Goal: Task Accomplishment & Management: Use online tool/utility

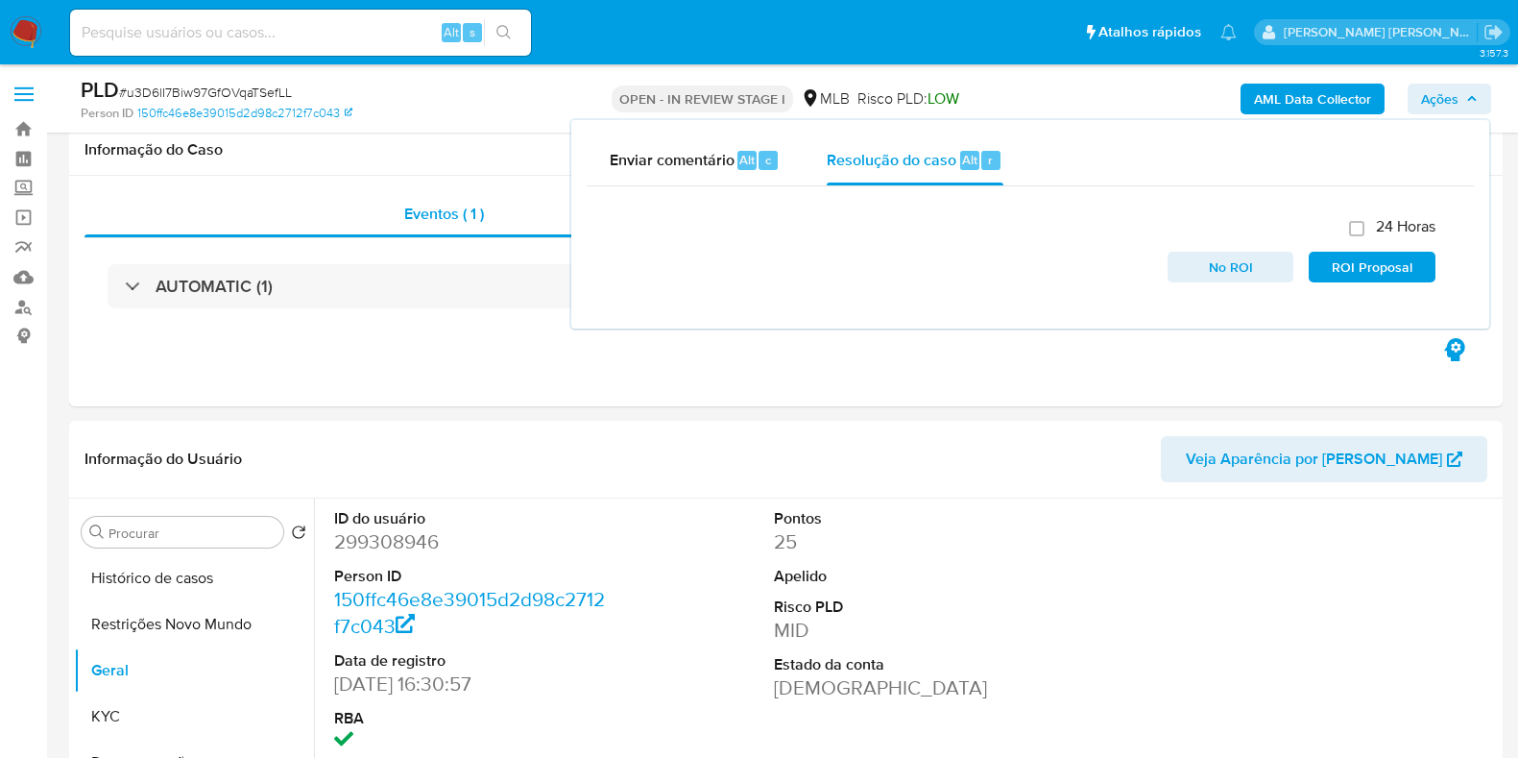
select select "10"
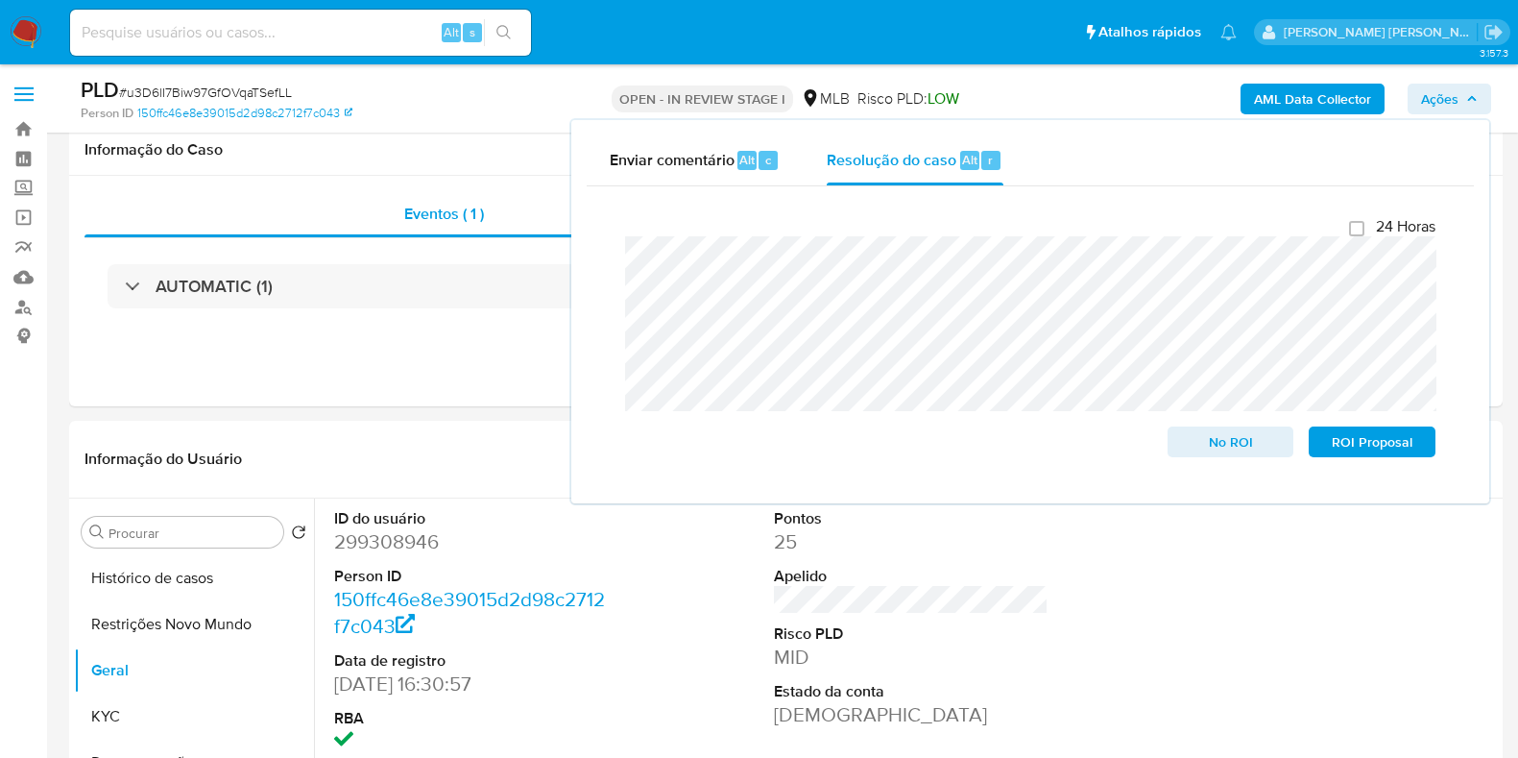
click at [146, 647] on button "Geral" at bounding box center [194, 670] width 240 height 46
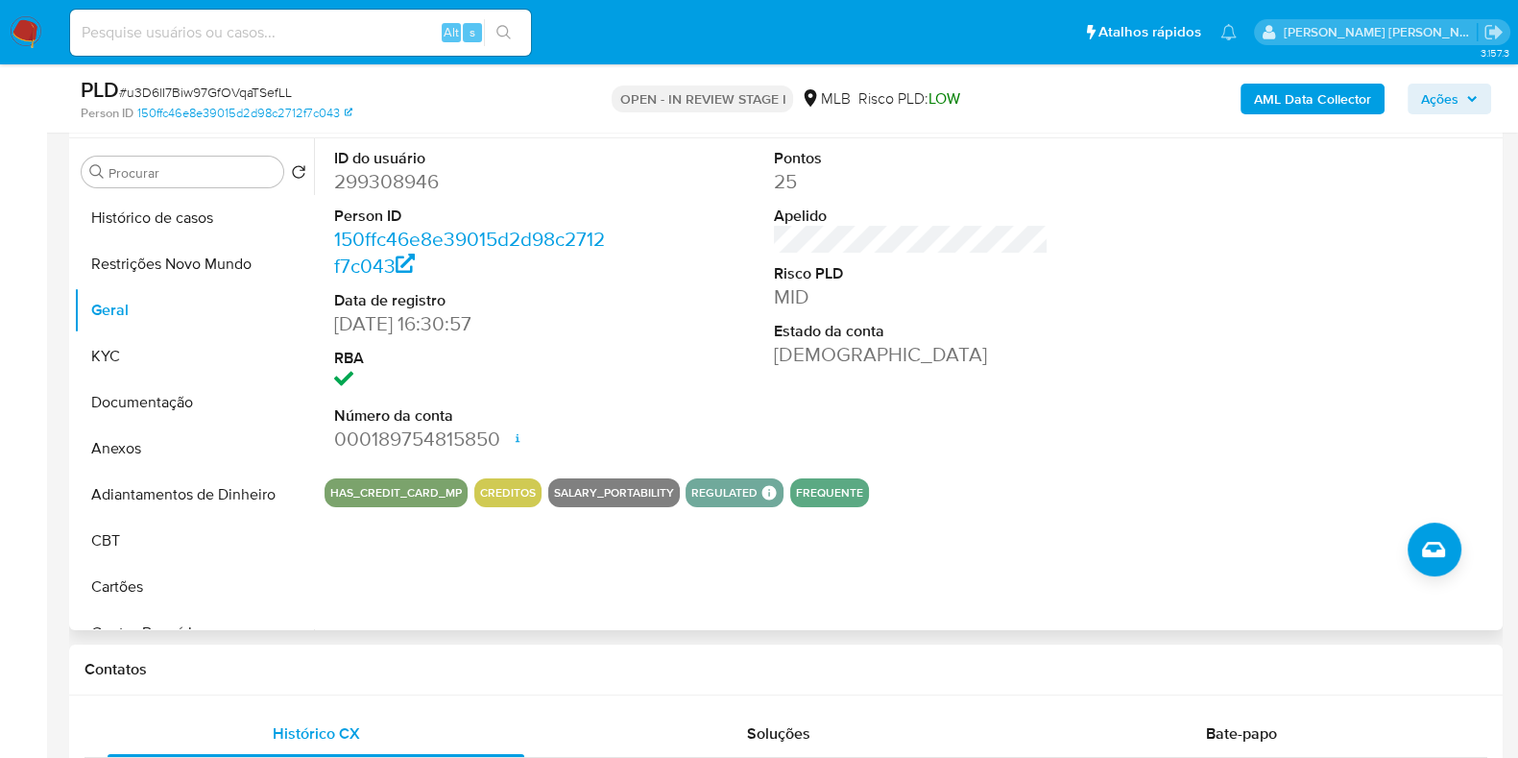
click at [656, 371] on div "ID do usuário 299308946 Person ID 150ffc46e8e39015d2d98c2712f7c043 Data de regi…" at bounding box center [911, 300] width 1173 height 325
click at [154, 350] on button "KYC" at bounding box center [186, 356] width 225 height 46
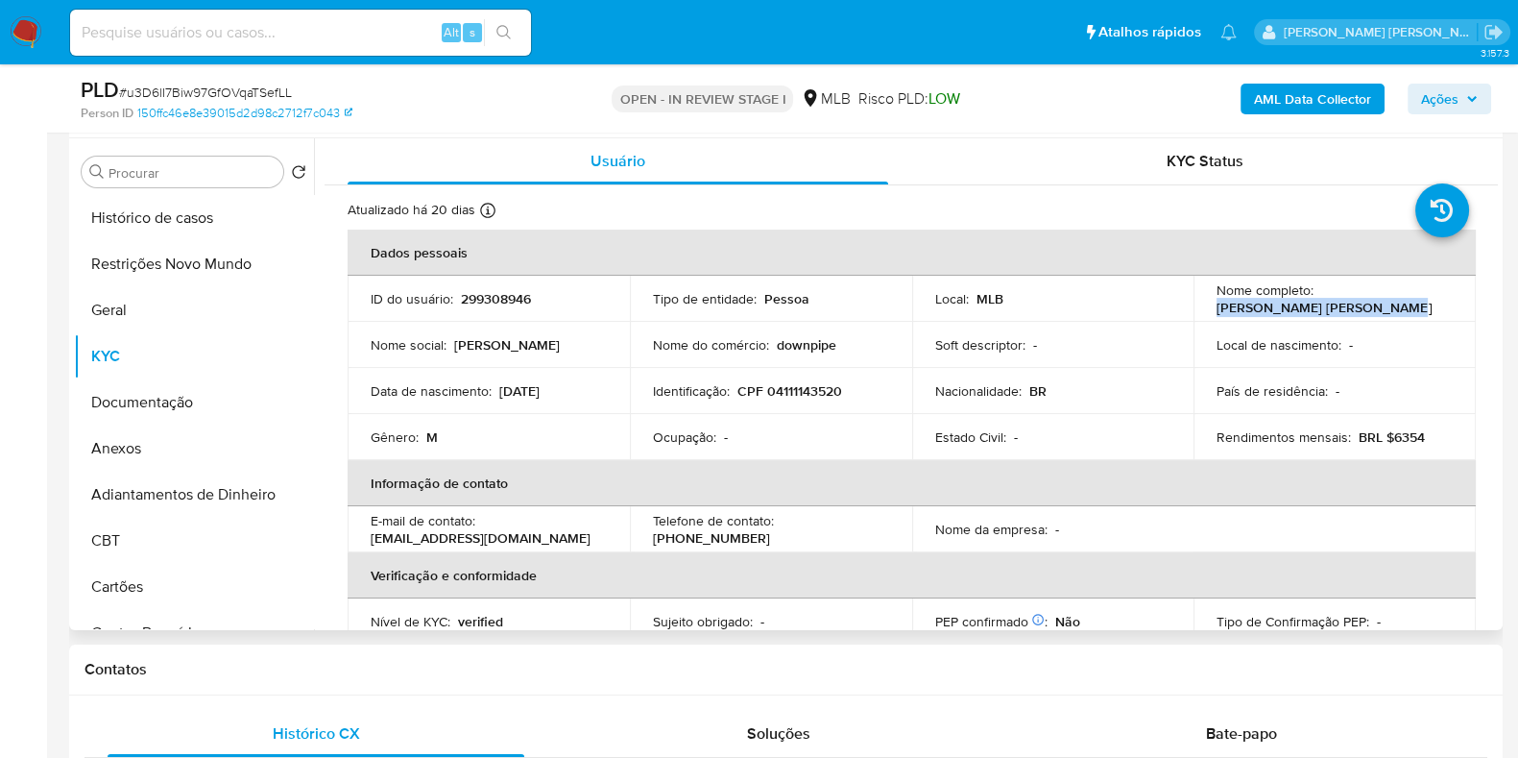
drag, startPoint x: 1390, startPoint y: 296, endPoint x: 1201, endPoint y: 307, distance: 188.6
click at [1201, 307] on td "Nome completo : Felipe Macedo Santos Costa" at bounding box center [1335, 299] width 282 height 46
copy p "Felipe Macedo Santos Costa"
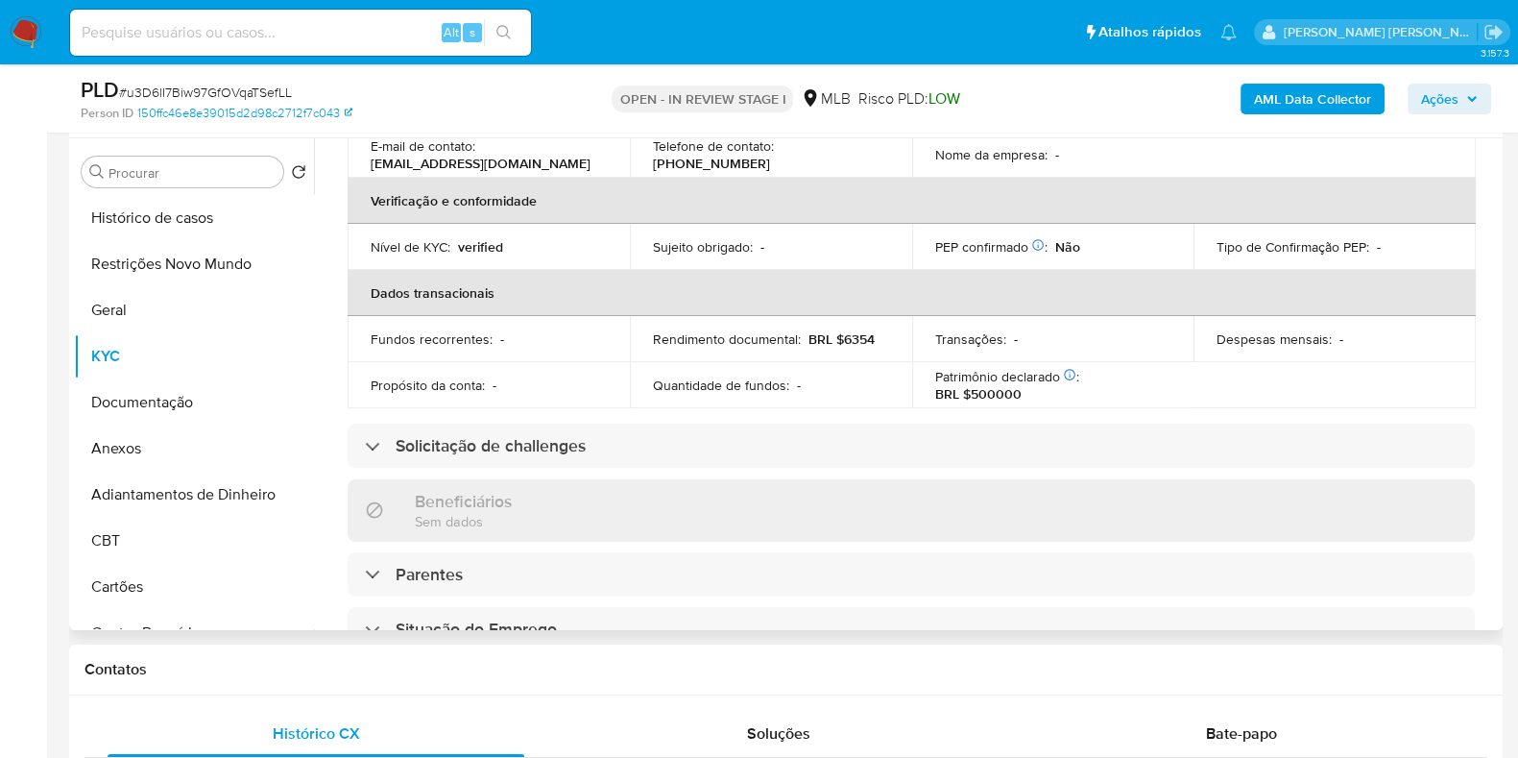
scroll to position [0, 0]
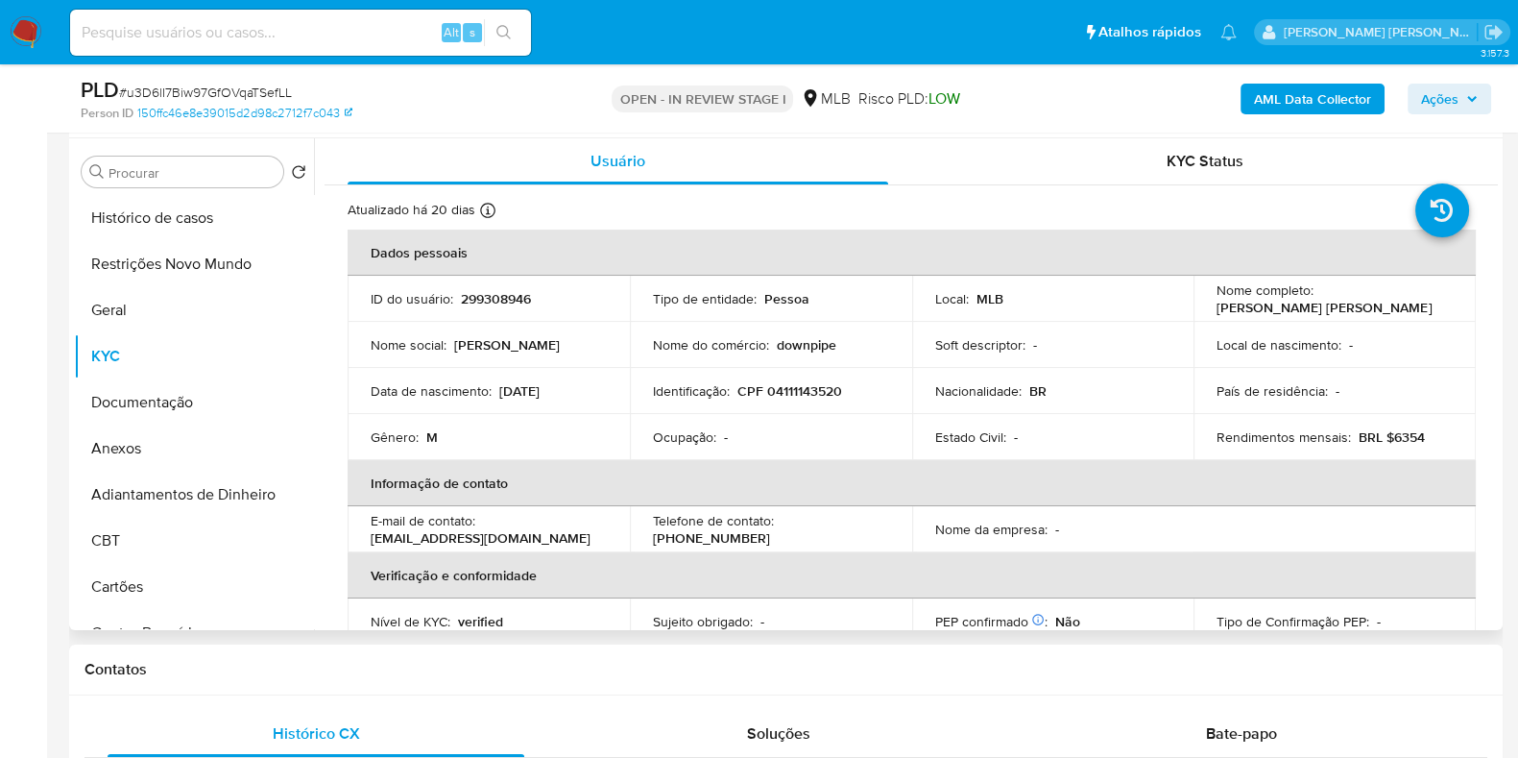
click at [795, 386] on p "CPF 04111143520" at bounding box center [789, 390] width 105 height 17
copy p "04111143520"
click at [226, 261] on button "Restrições Novo Mundo" at bounding box center [186, 264] width 225 height 46
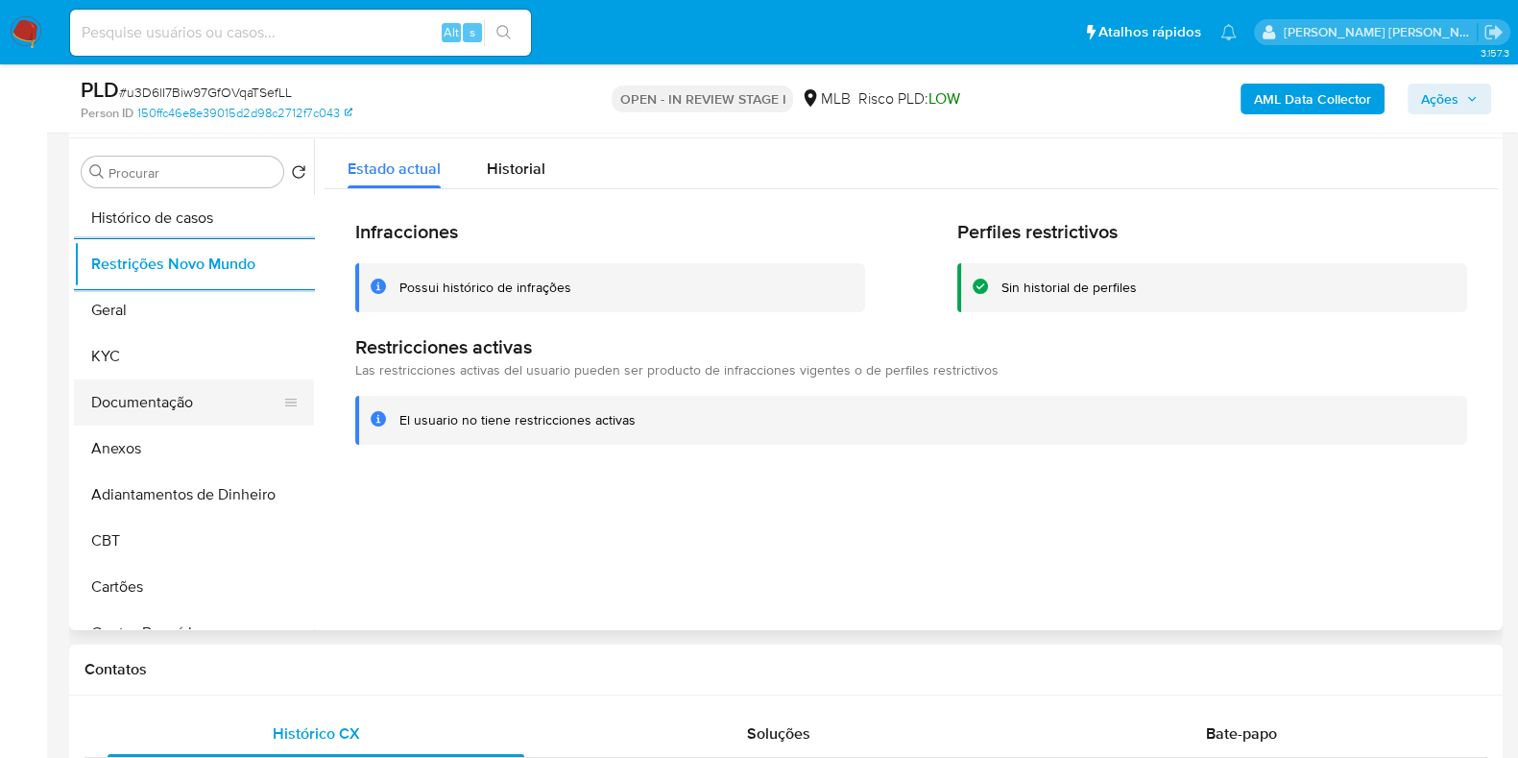
click at [134, 388] on button "Documentação" at bounding box center [186, 402] width 225 height 46
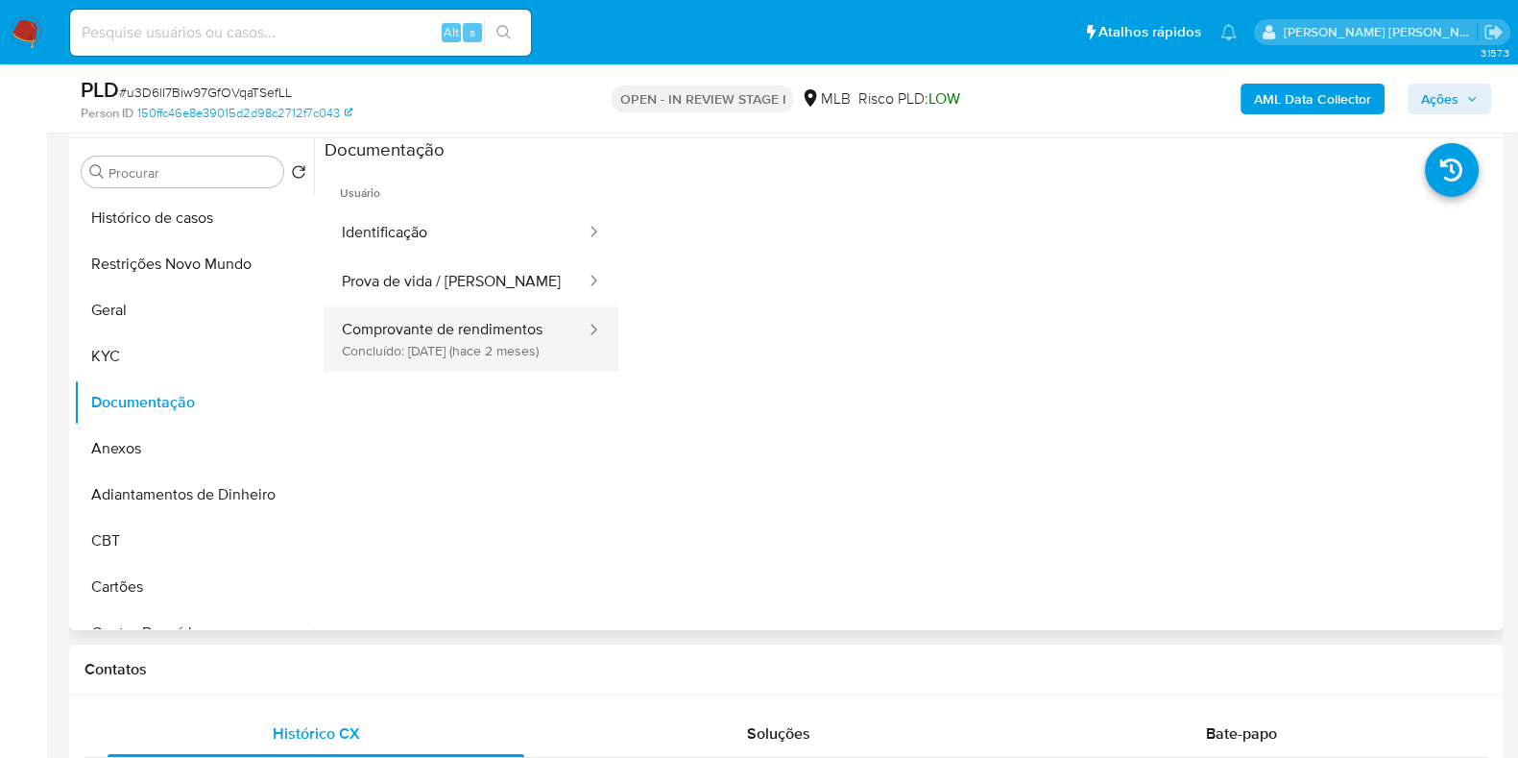
click at [341, 311] on button "Comprovante de rendimentos Concluído: 23/07/2025 (hace 2 meses)" at bounding box center [456, 338] width 263 height 65
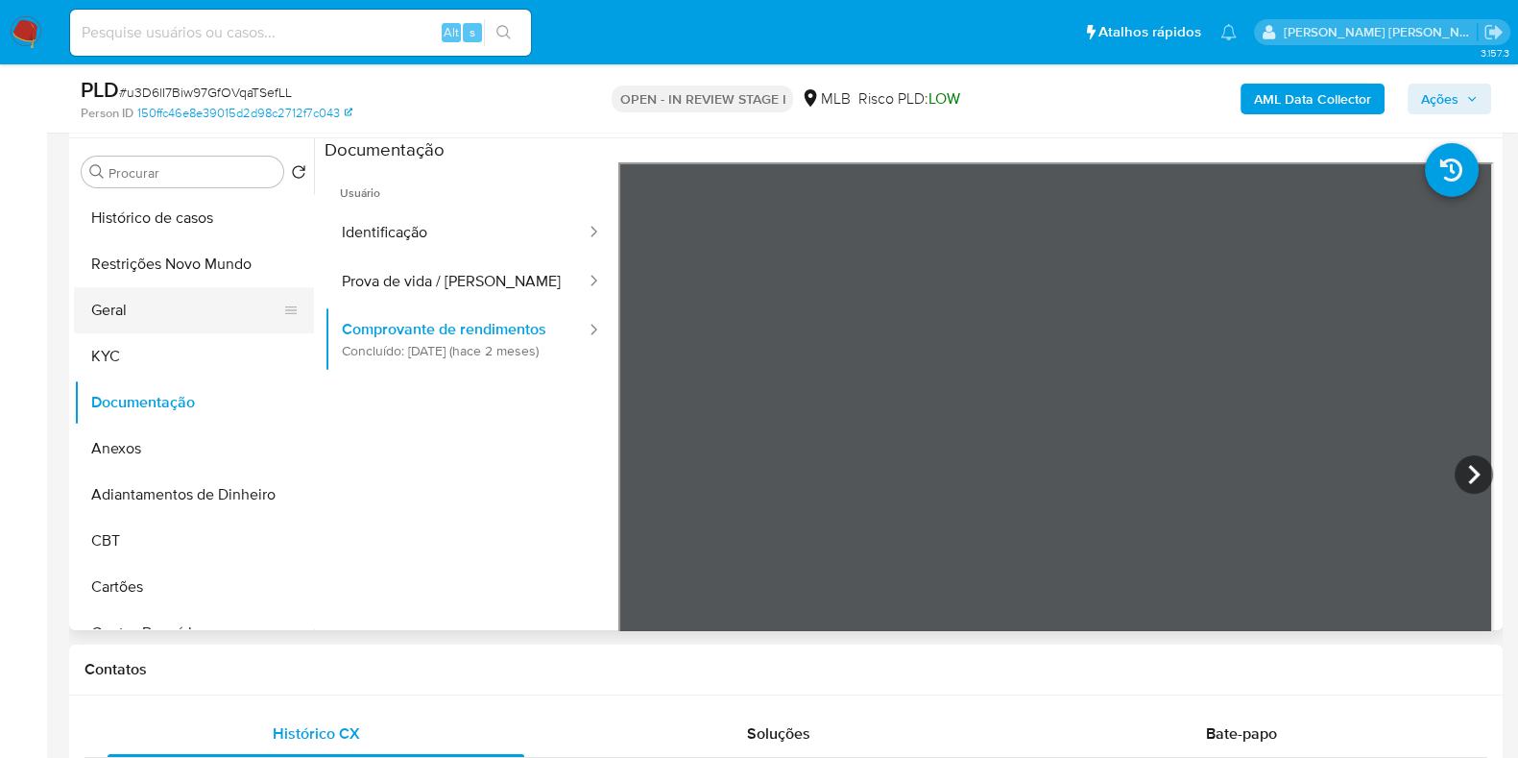
click at [133, 314] on button "Geral" at bounding box center [186, 310] width 225 height 46
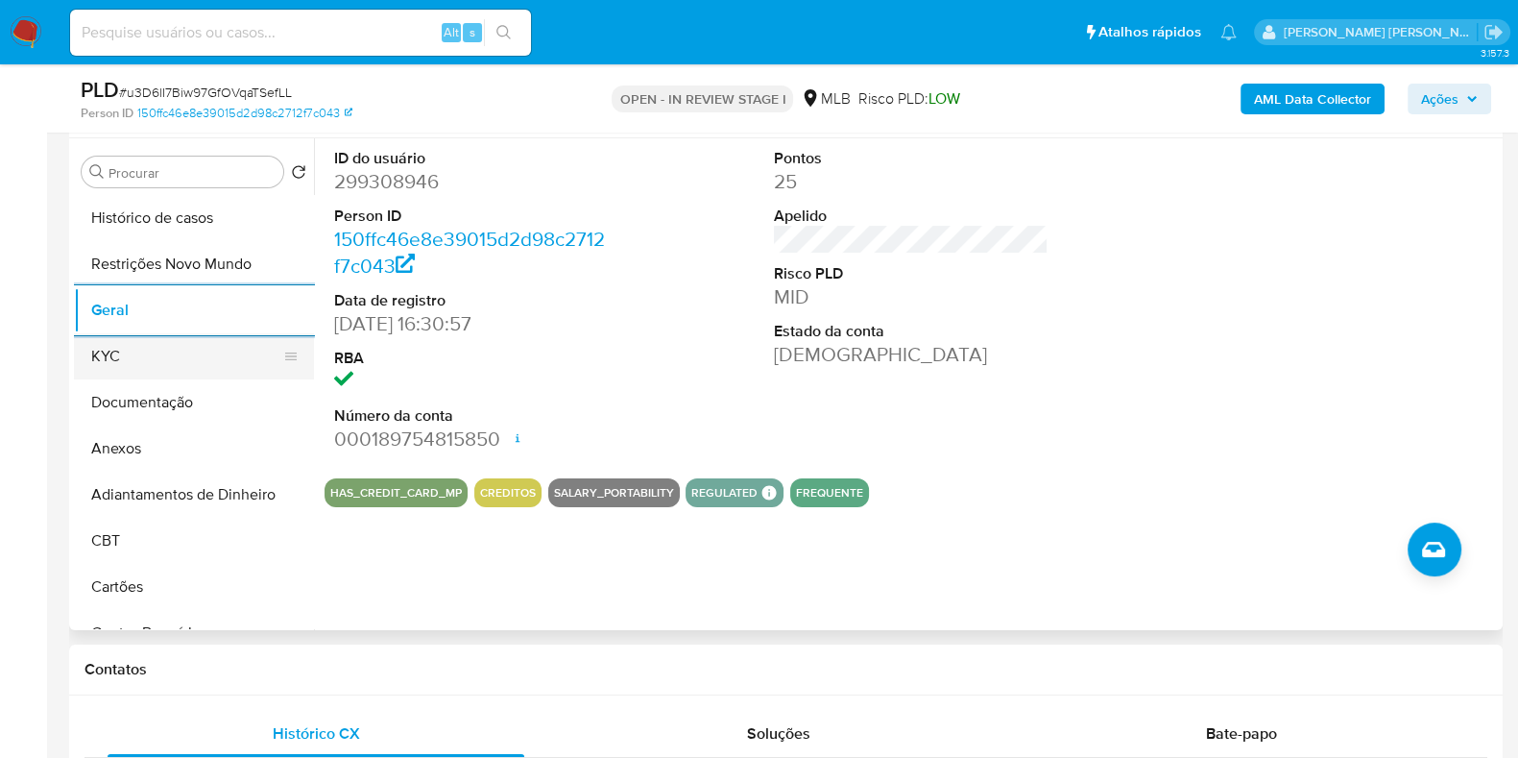
click at [117, 363] on button "KYC" at bounding box center [186, 356] width 225 height 46
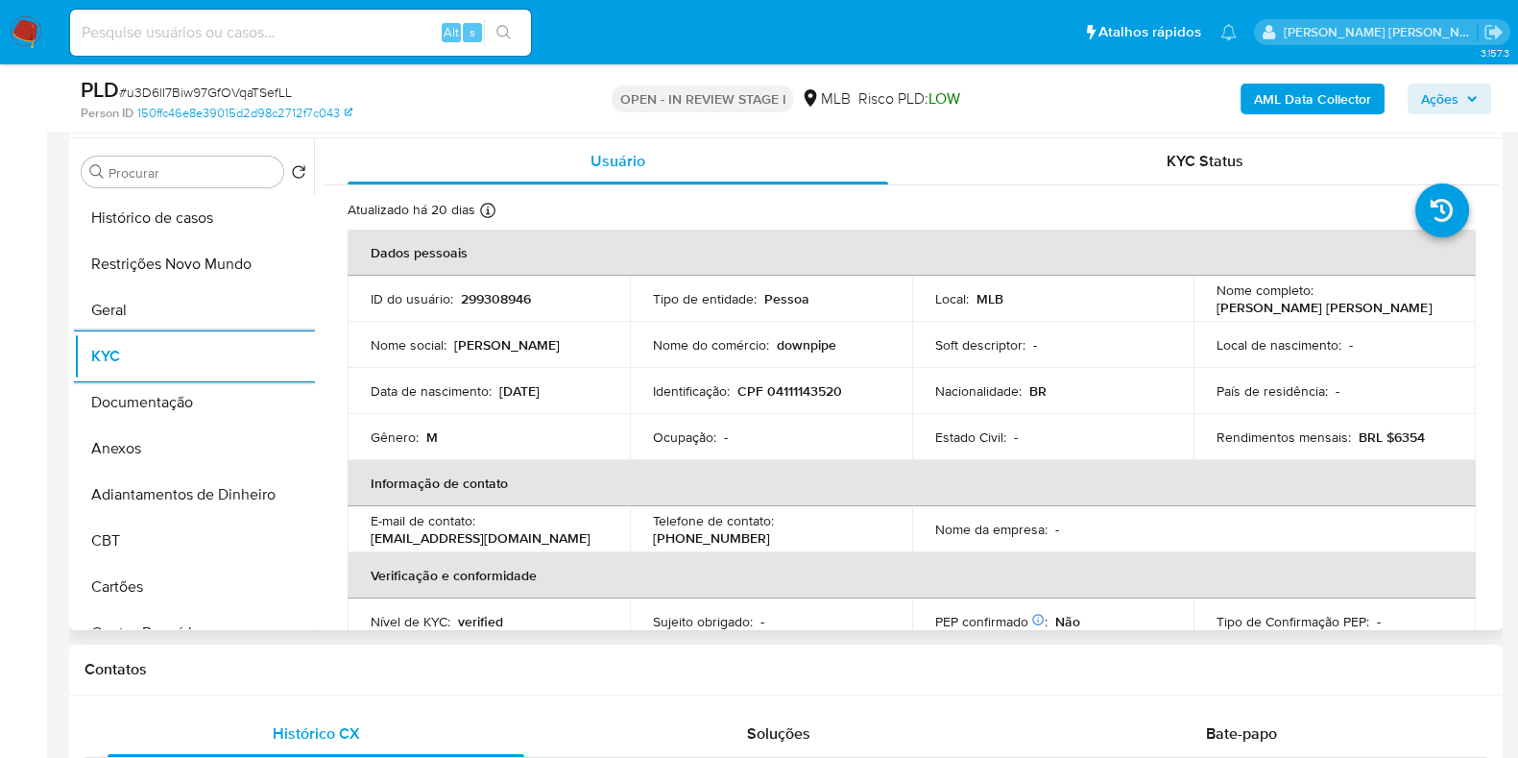
scroll to position [479, 0]
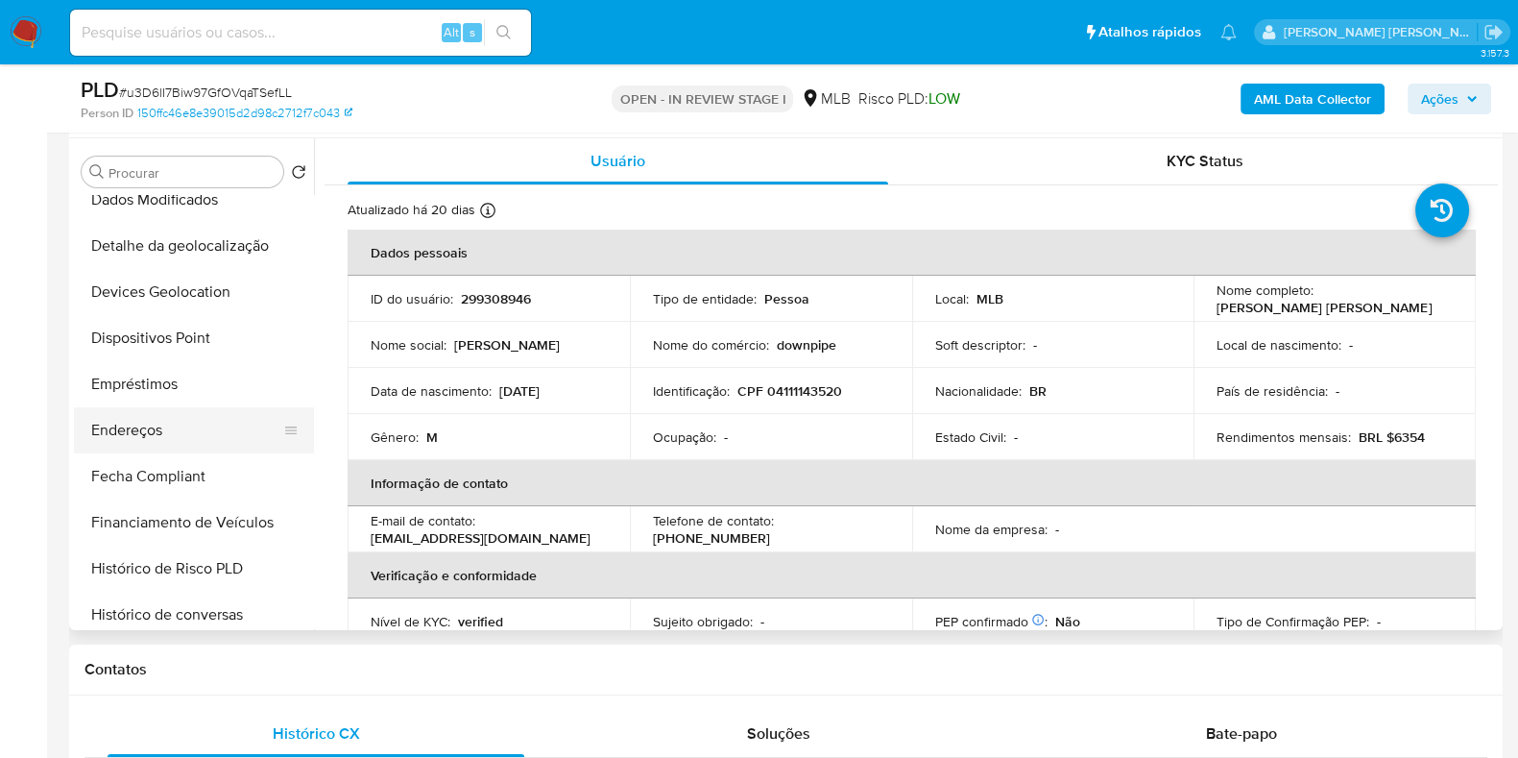
click at [166, 424] on button "Endereços" at bounding box center [186, 430] width 225 height 46
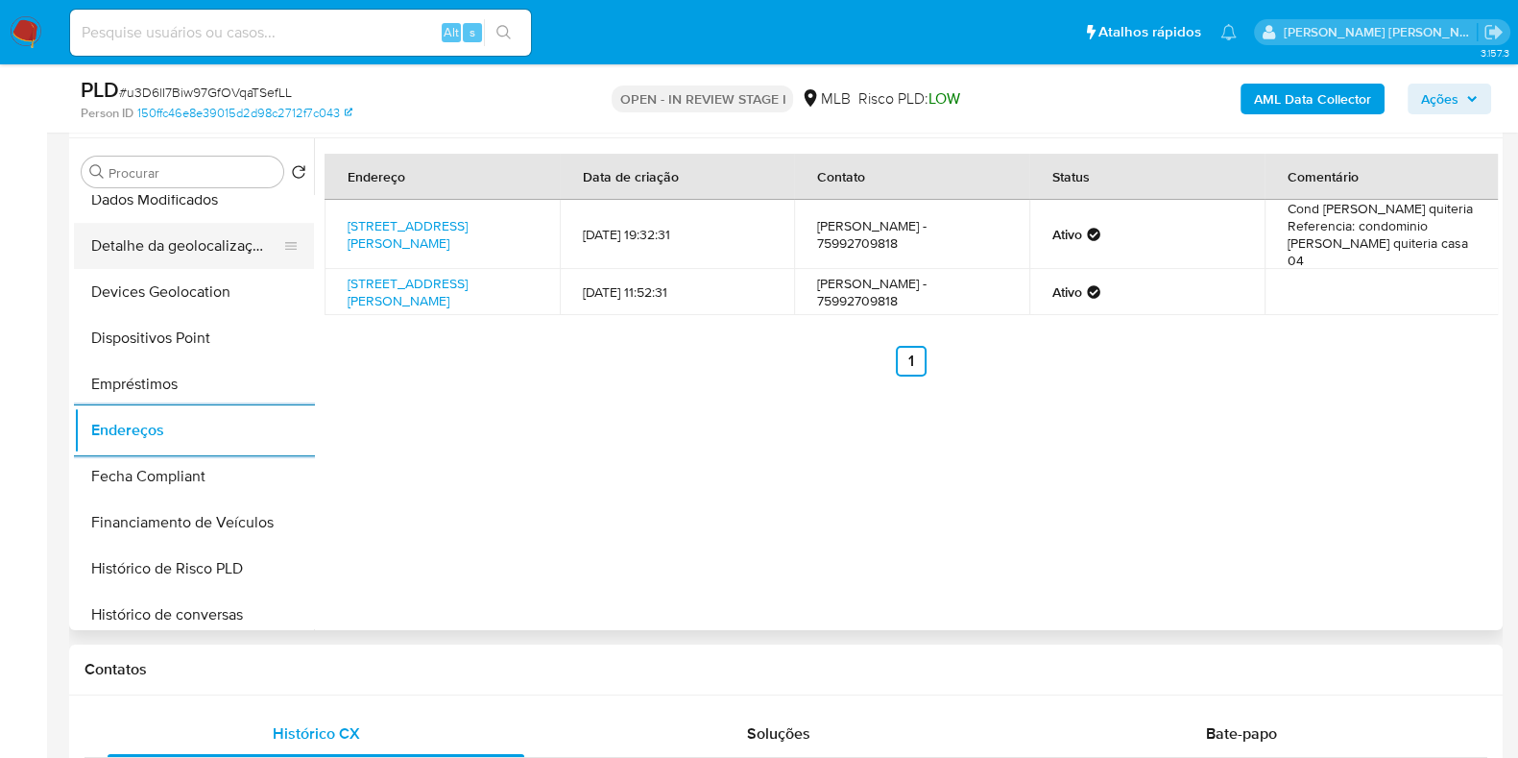
click at [203, 244] on button "Detalhe da geolocalização" at bounding box center [186, 246] width 225 height 46
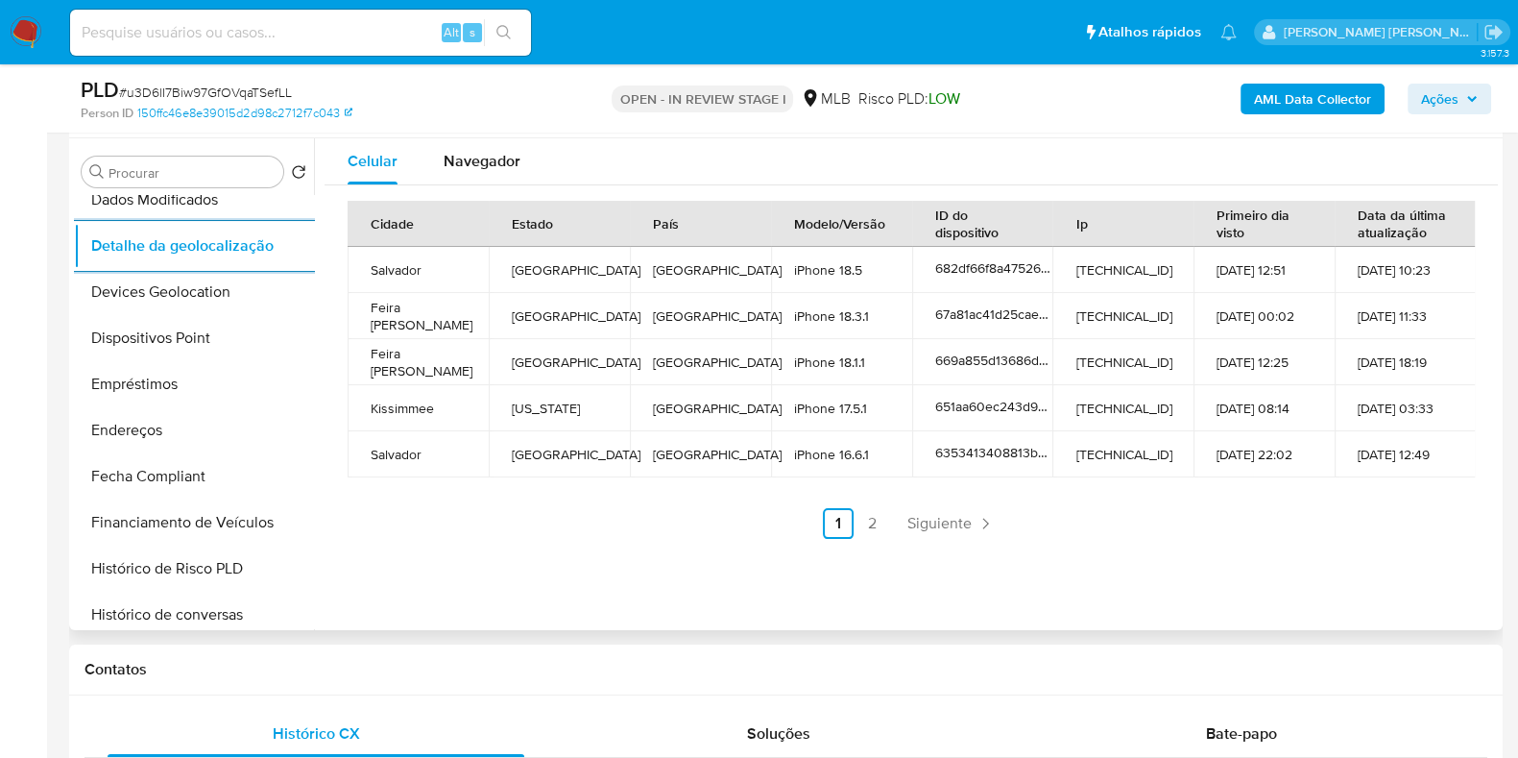
scroll to position [0, 0]
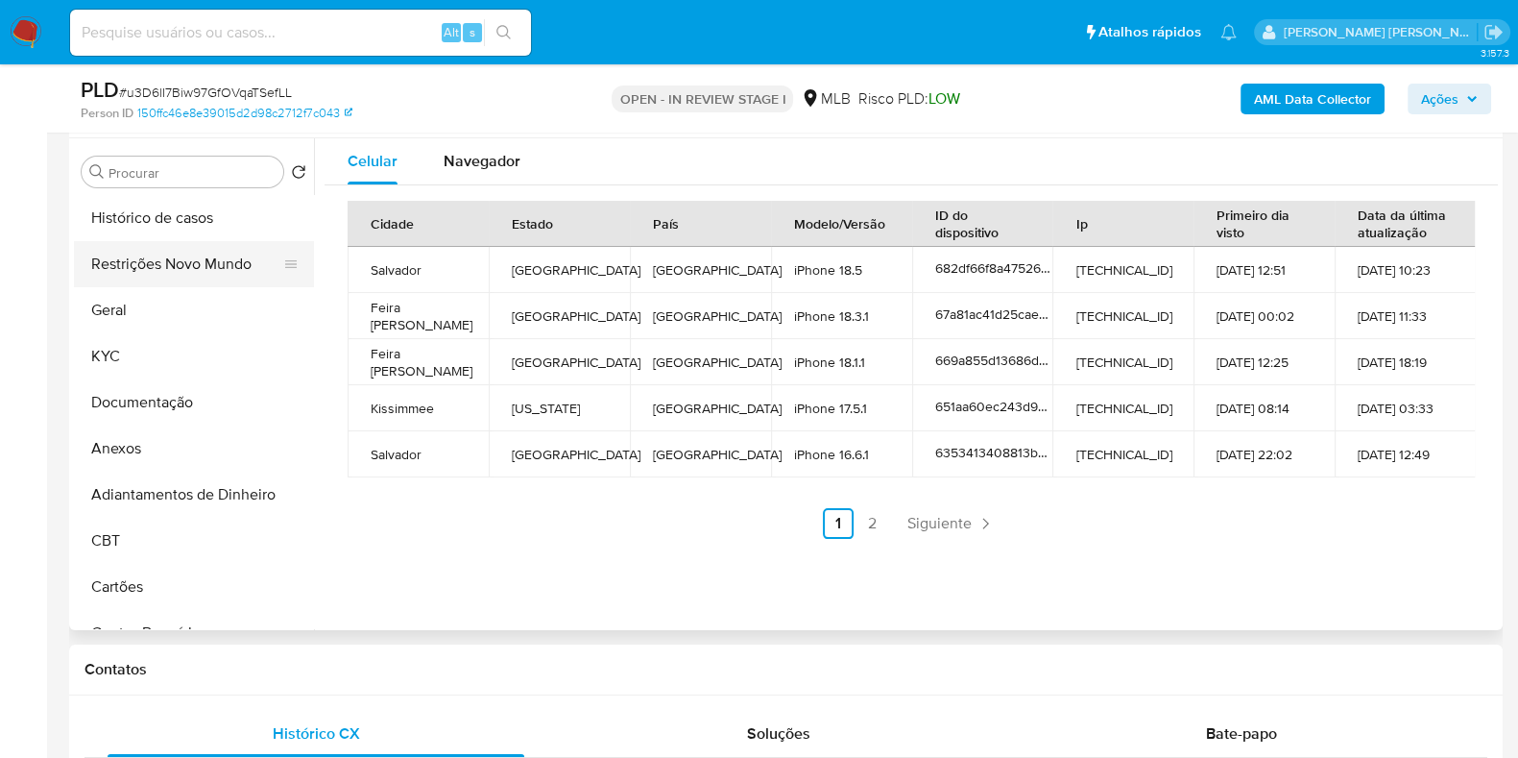
click at [178, 259] on button "Restrições Novo Mundo" at bounding box center [186, 264] width 225 height 46
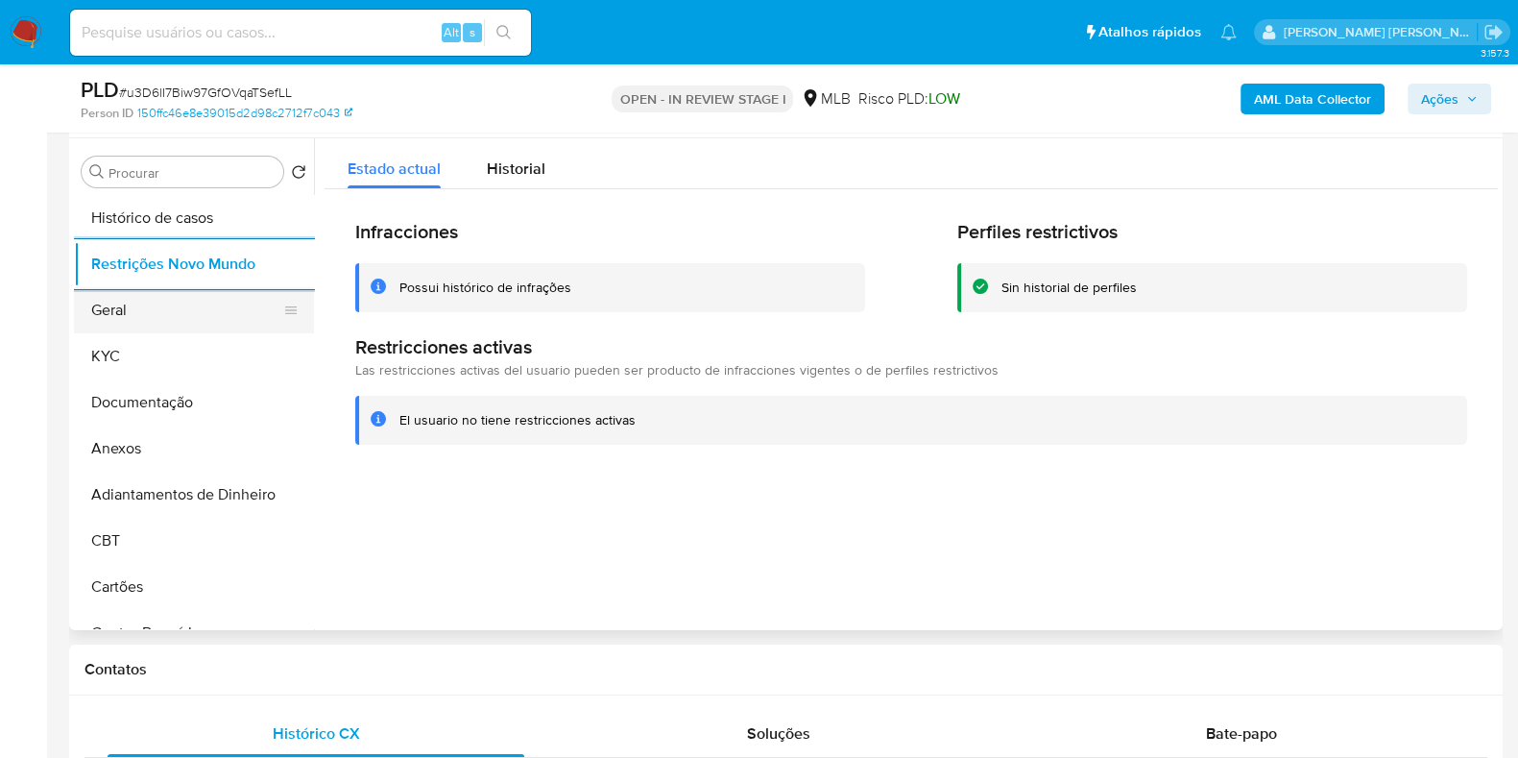
scroll to position [360, 0]
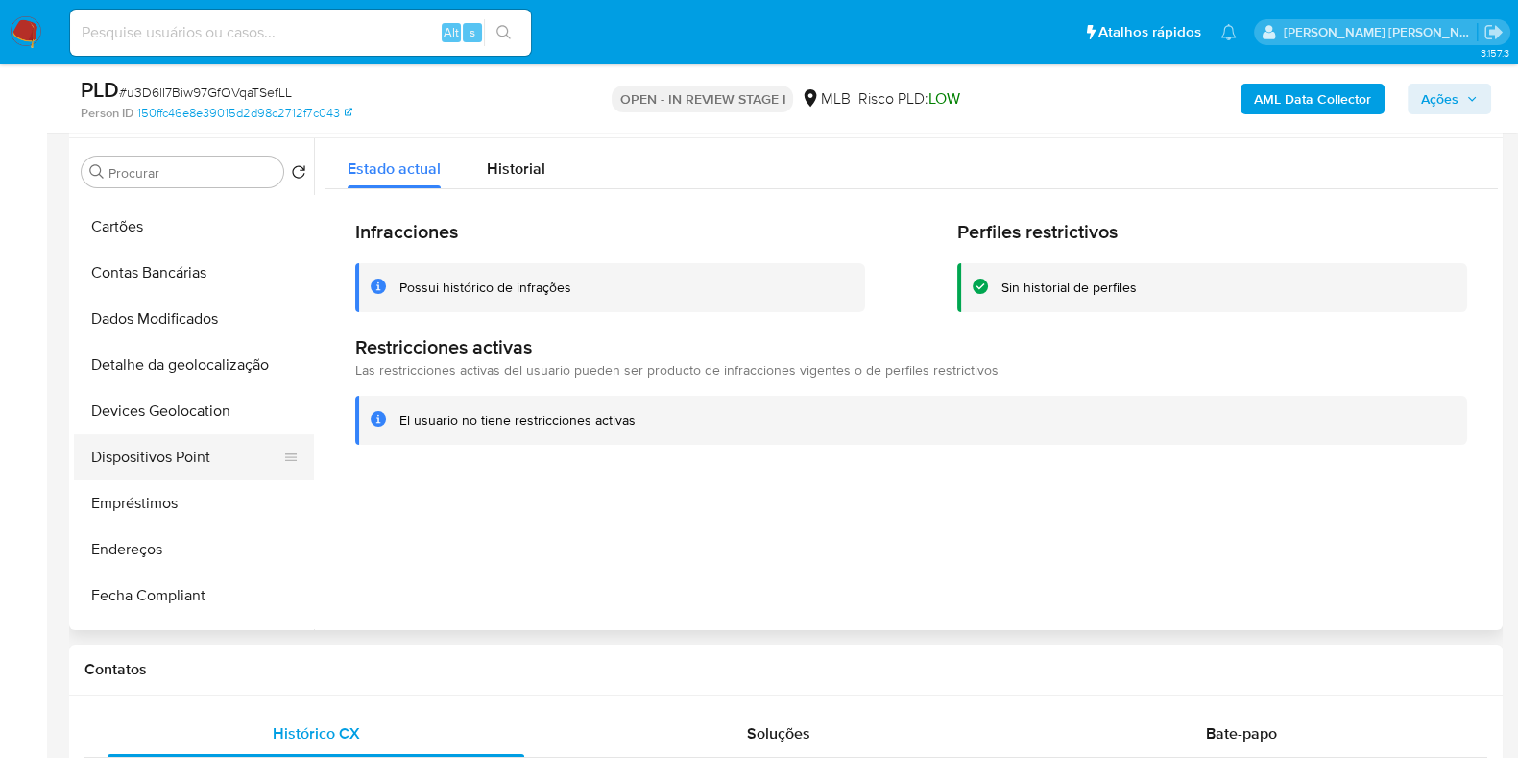
drag, startPoint x: 144, startPoint y: 452, endPoint x: 224, endPoint y: 439, distance: 80.8
click at [144, 452] on button "Dispositivos Point" at bounding box center [186, 457] width 225 height 46
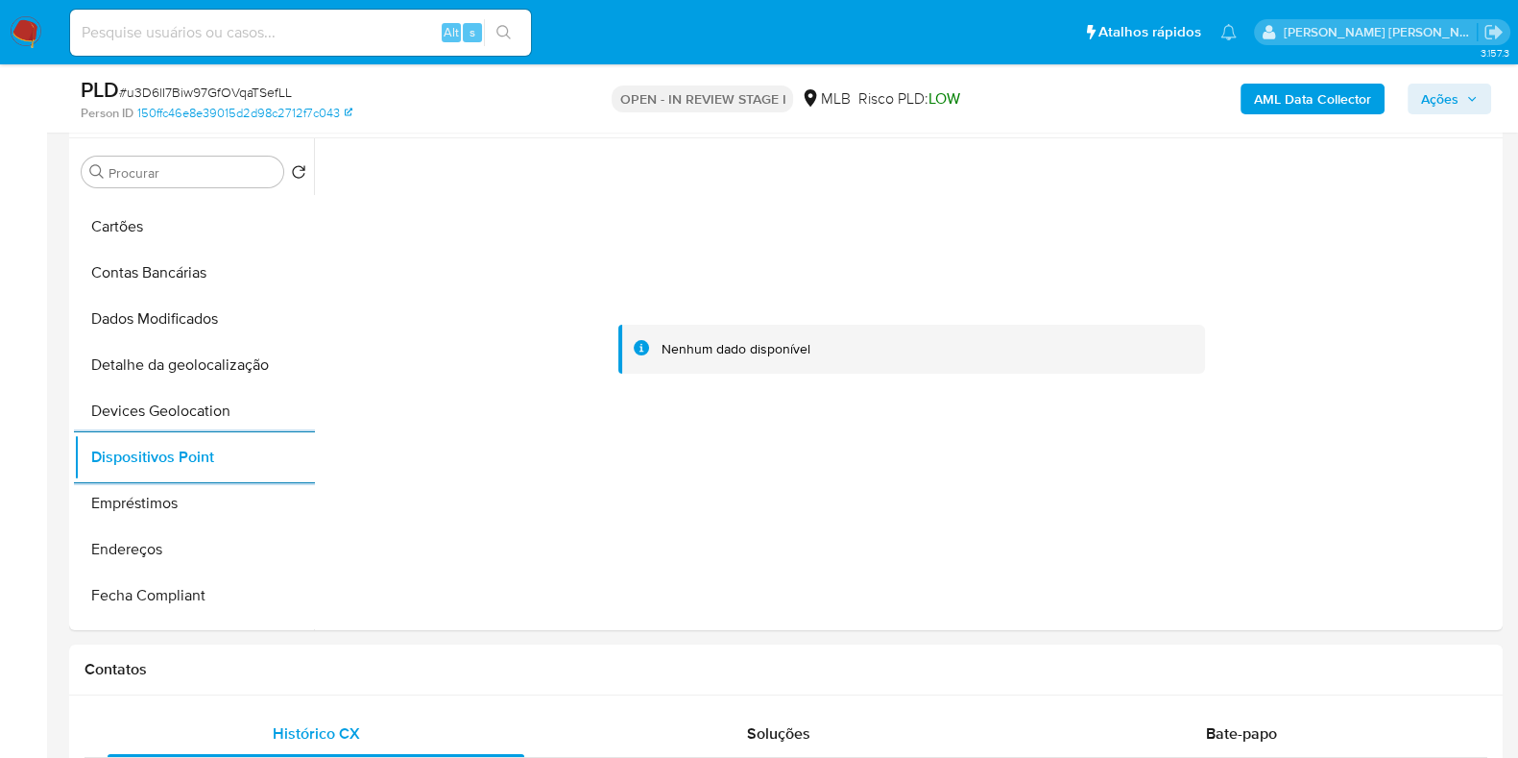
click at [1318, 95] on b "AML Data Collector" at bounding box center [1312, 99] width 117 height 31
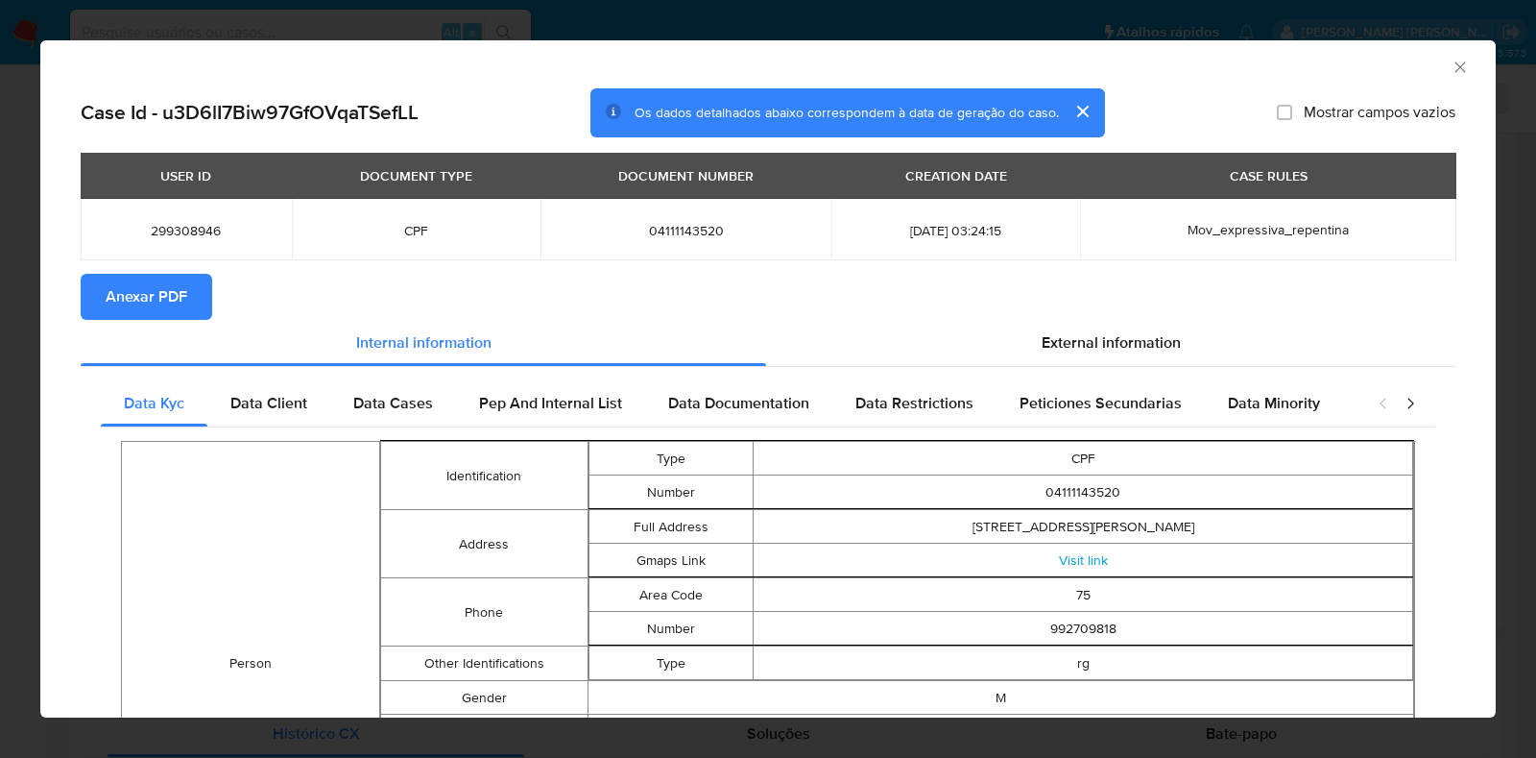
click at [93, 308] on button "Anexar PDF" at bounding box center [147, 297] width 132 height 46
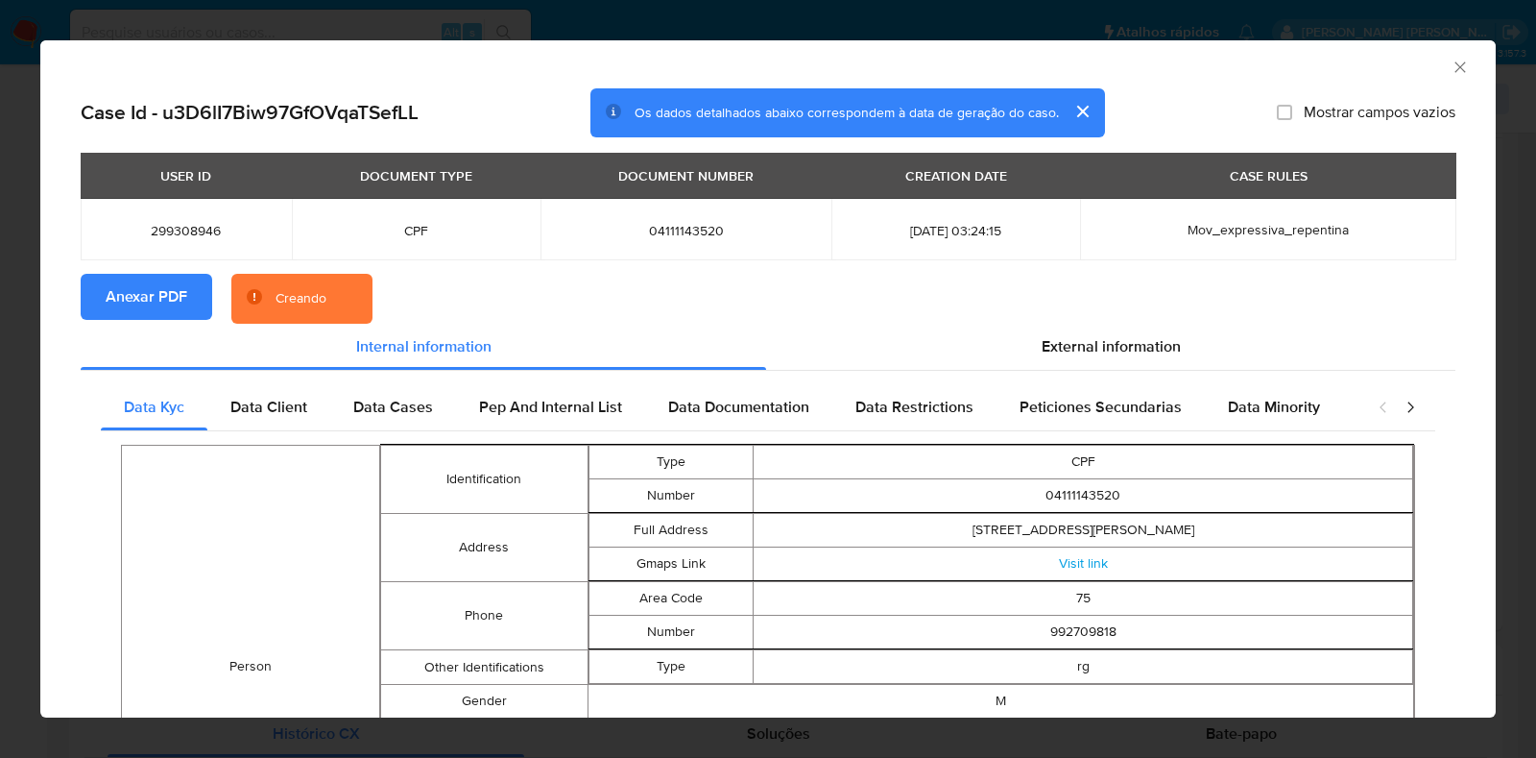
click at [0, 342] on div "AML Data Collector Case Id - u3D6lI7Biw97GfOVqaTSefLL Os dados detalhados abaix…" at bounding box center [768, 379] width 1536 height 758
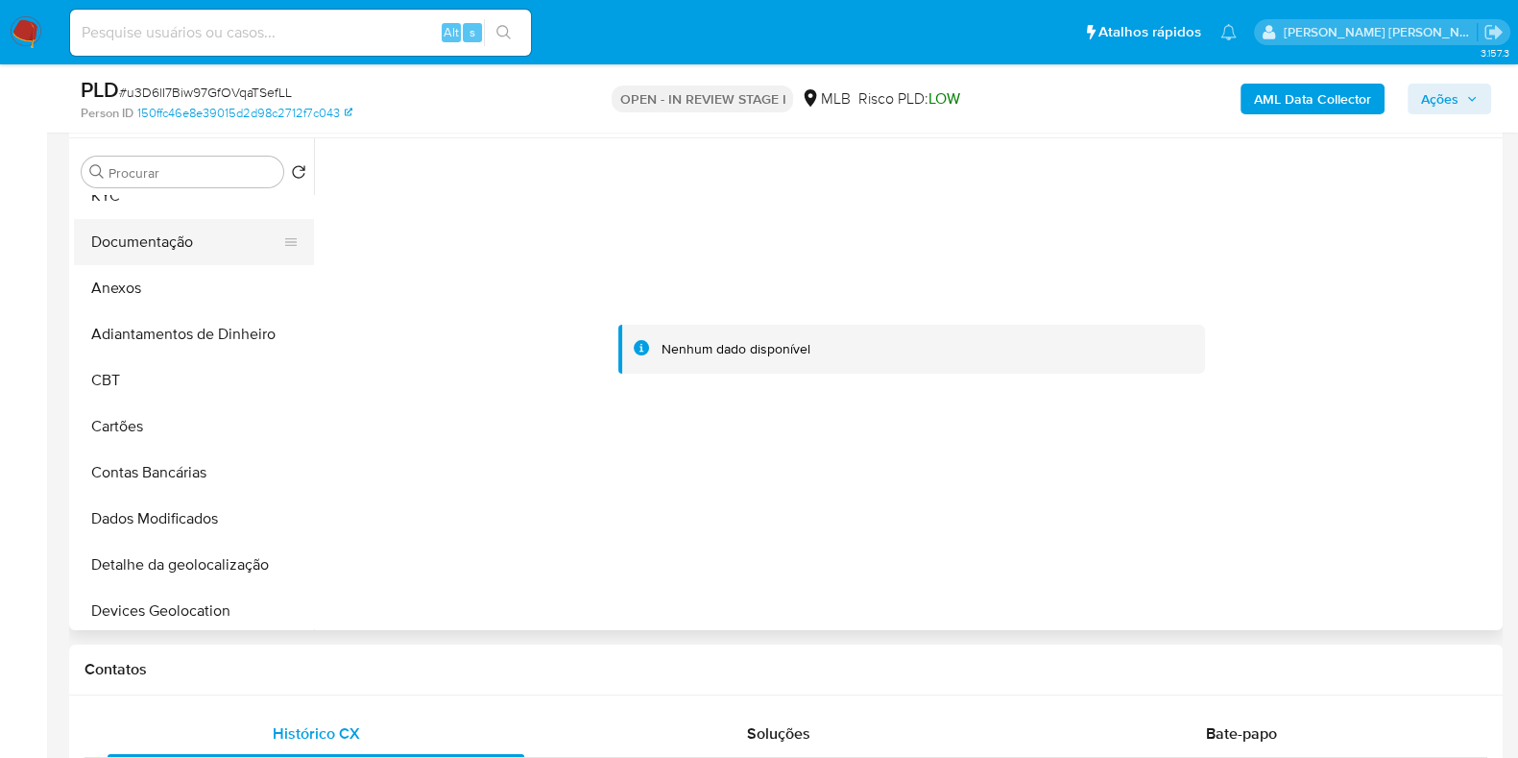
scroll to position [0, 0]
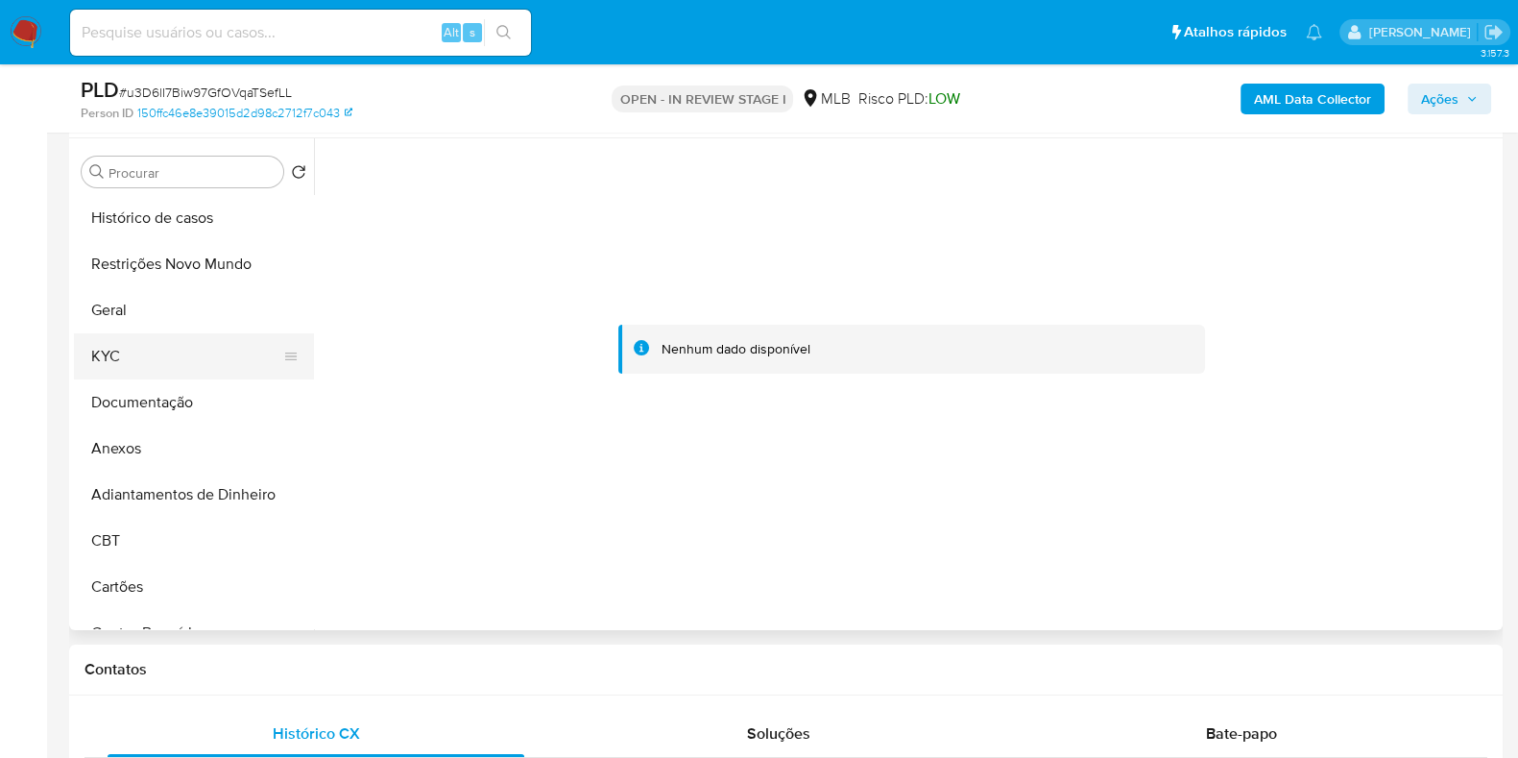
click at [169, 371] on button "KYC" at bounding box center [186, 356] width 225 height 46
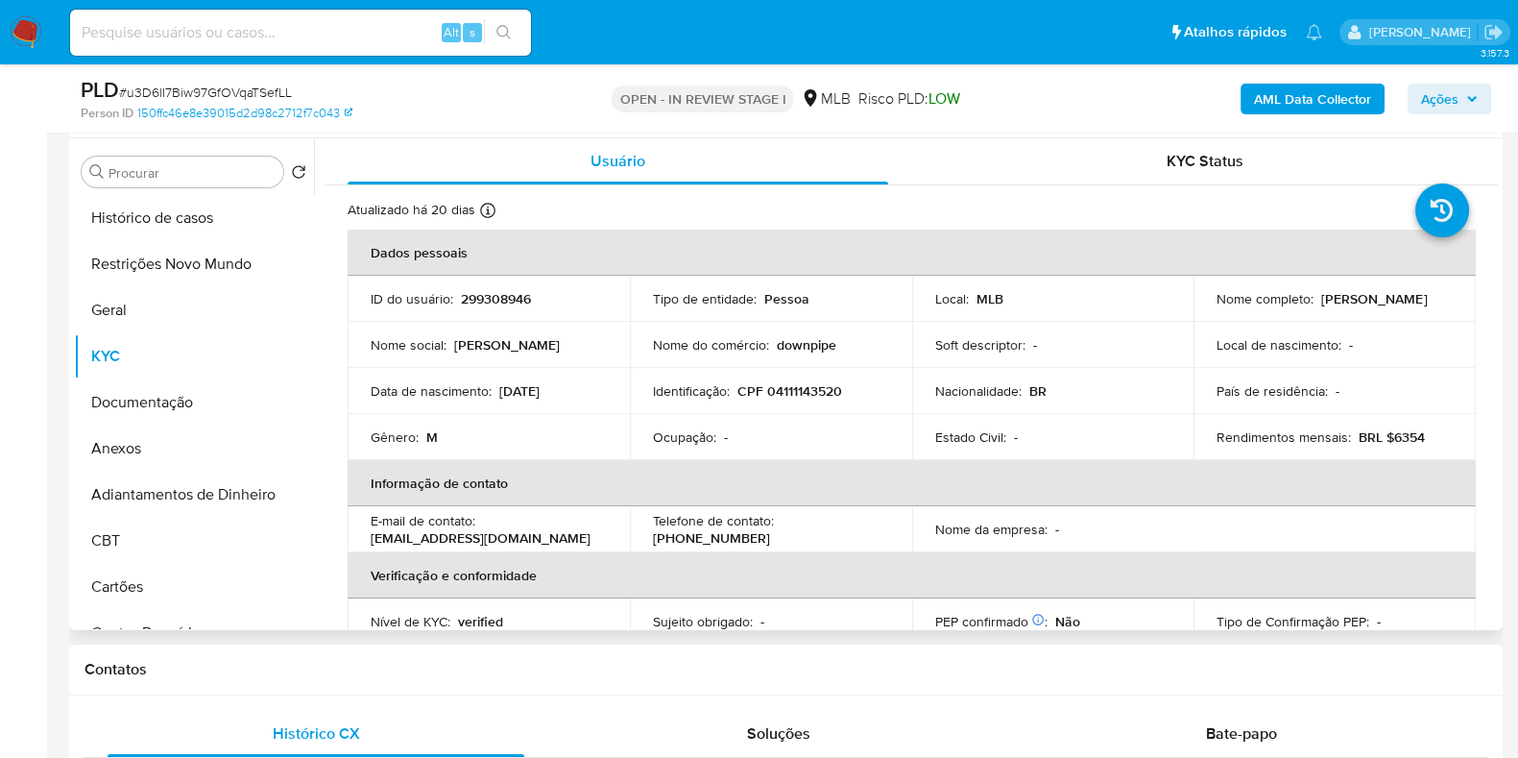
drag, startPoint x: 1401, startPoint y: 314, endPoint x: 1198, endPoint y: 316, distance: 202.6
click at [1198, 316] on td "Nome completo : Felipe Macedo Santos Costa" at bounding box center [1335, 299] width 282 height 46
copy p "Felipe Macedo Santos Costa"
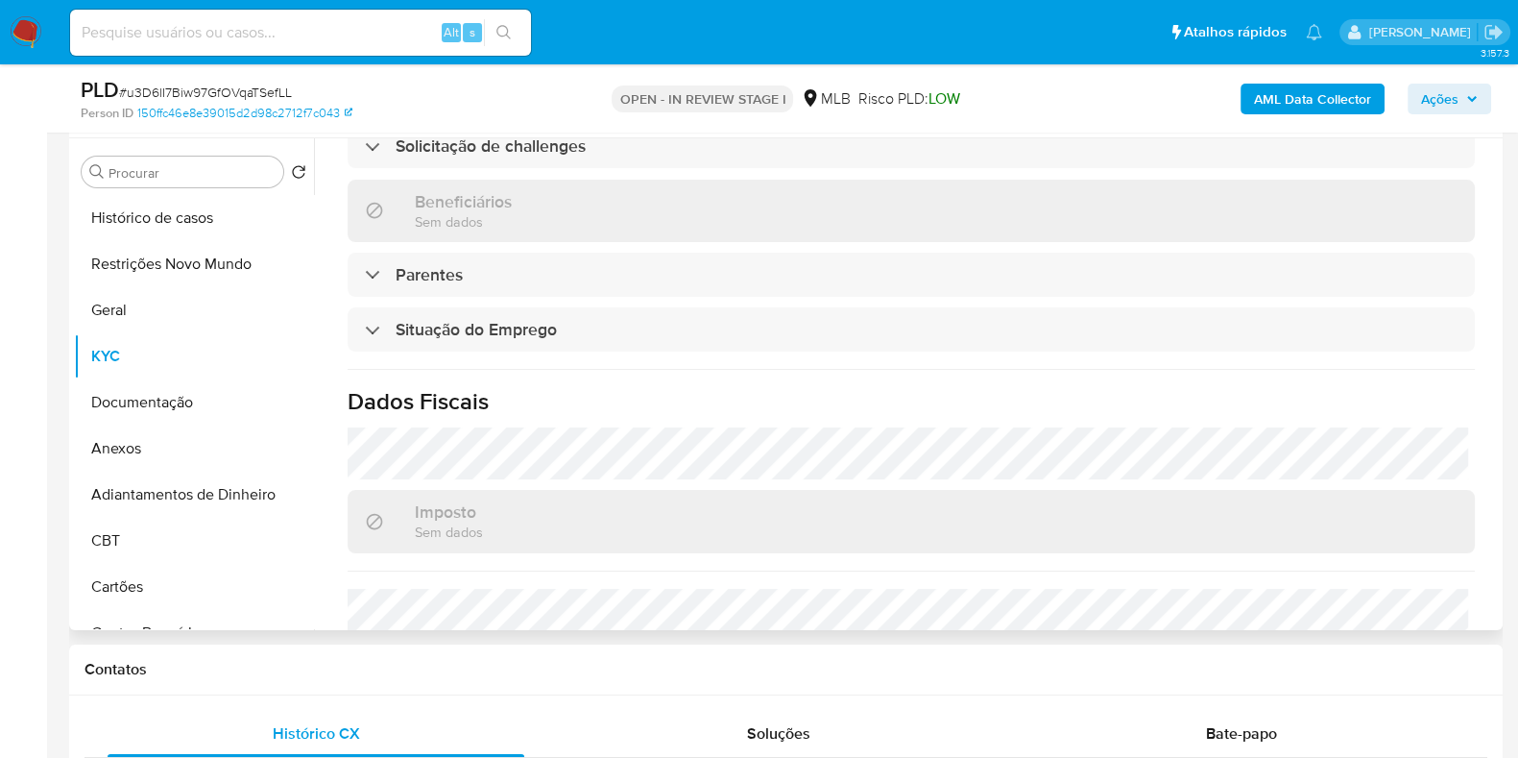
scroll to position [834, 0]
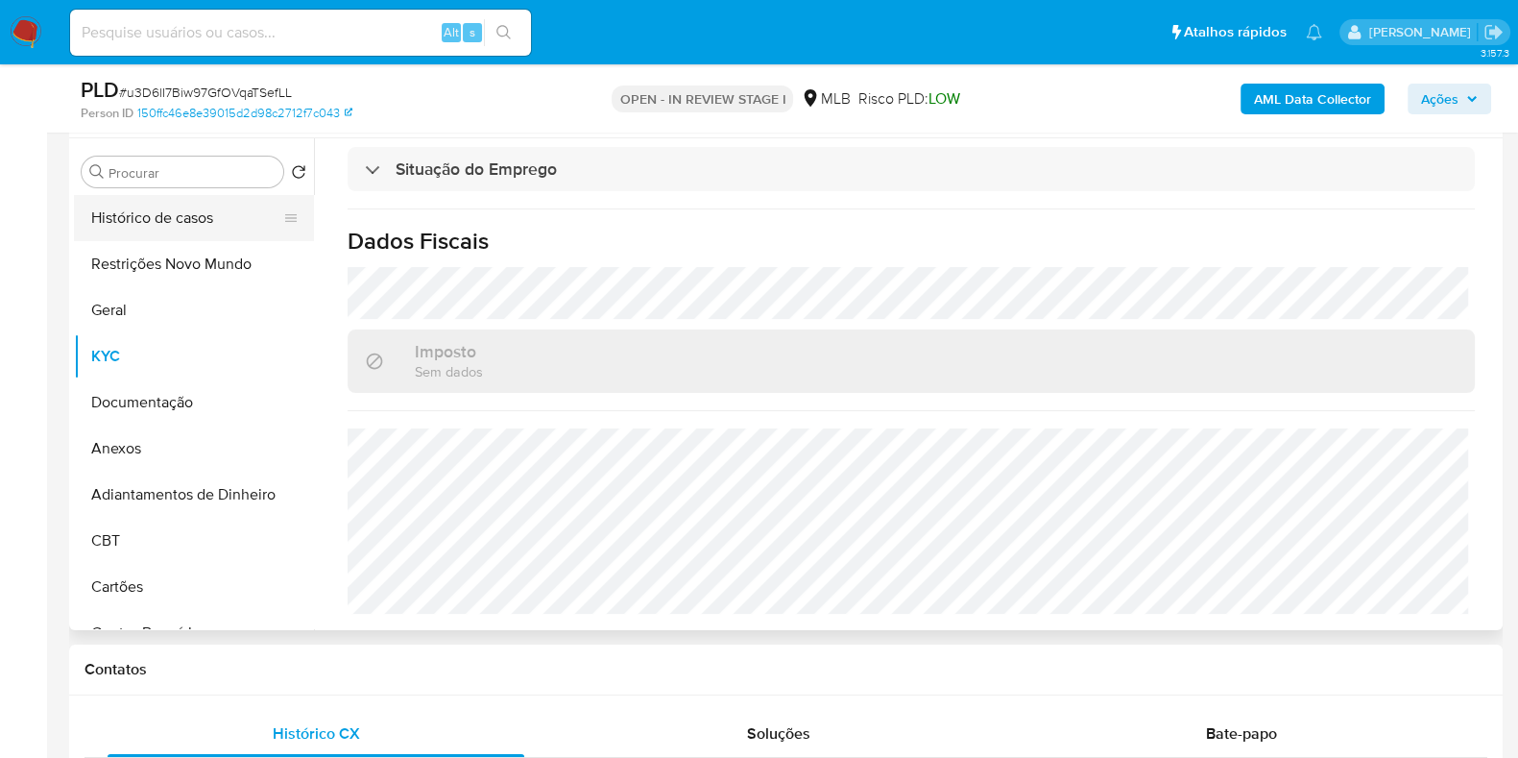
click at [185, 206] on button "Histórico de casos" at bounding box center [186, 218] width 225 height 46
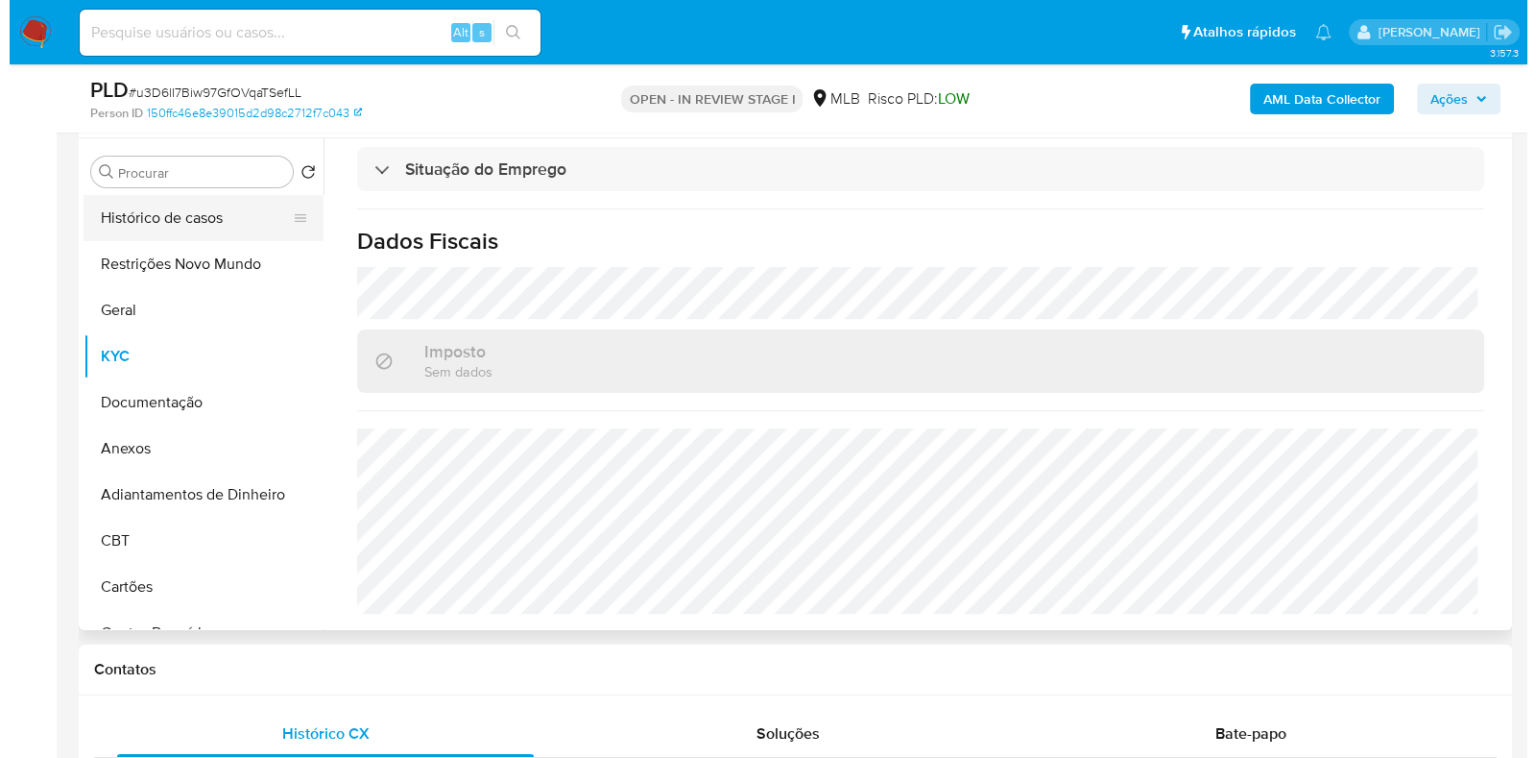
scroll to position [0, 0]
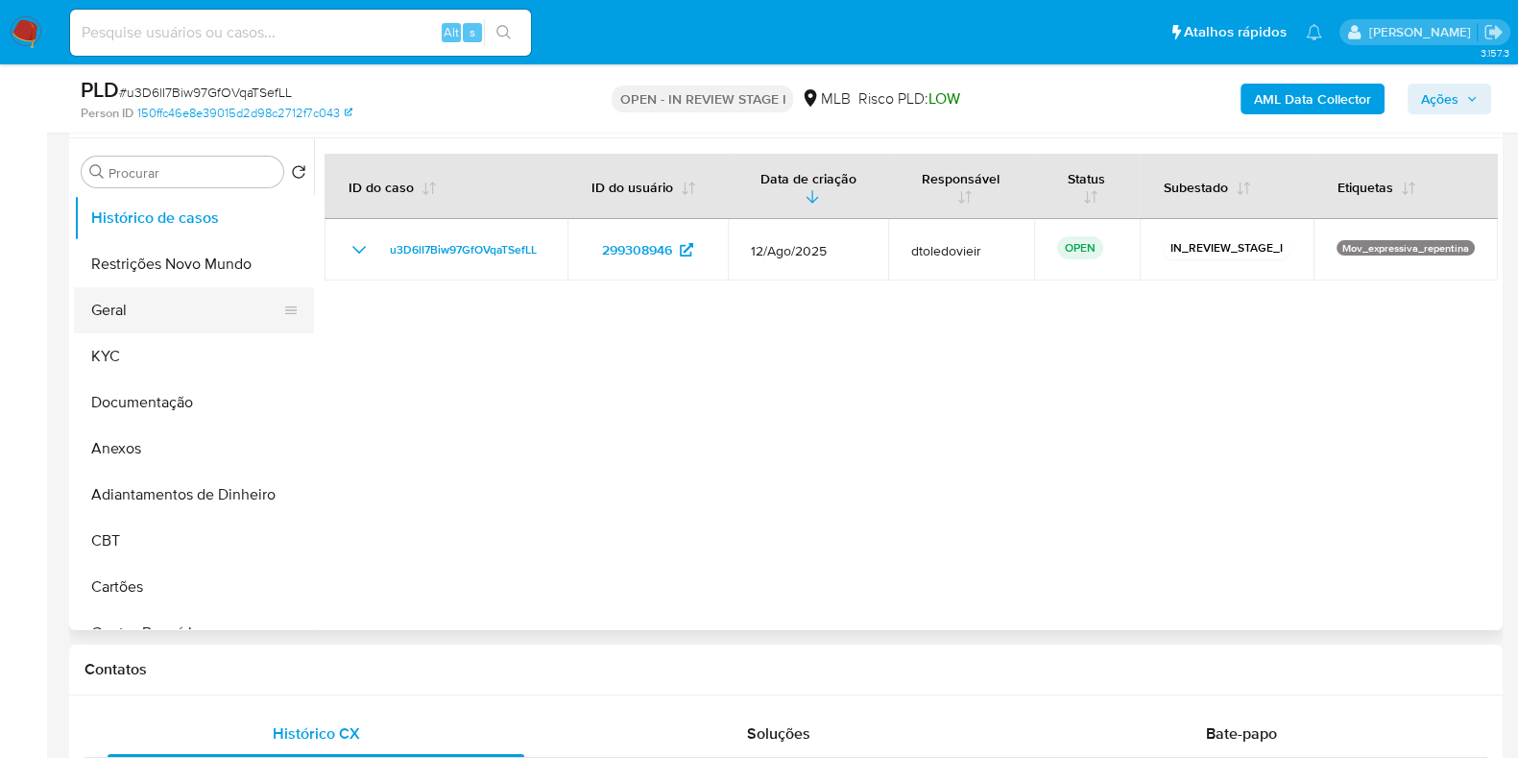
click at [138, 305] on button "Geral" at bounding box center [186, 310] width 225 height 46
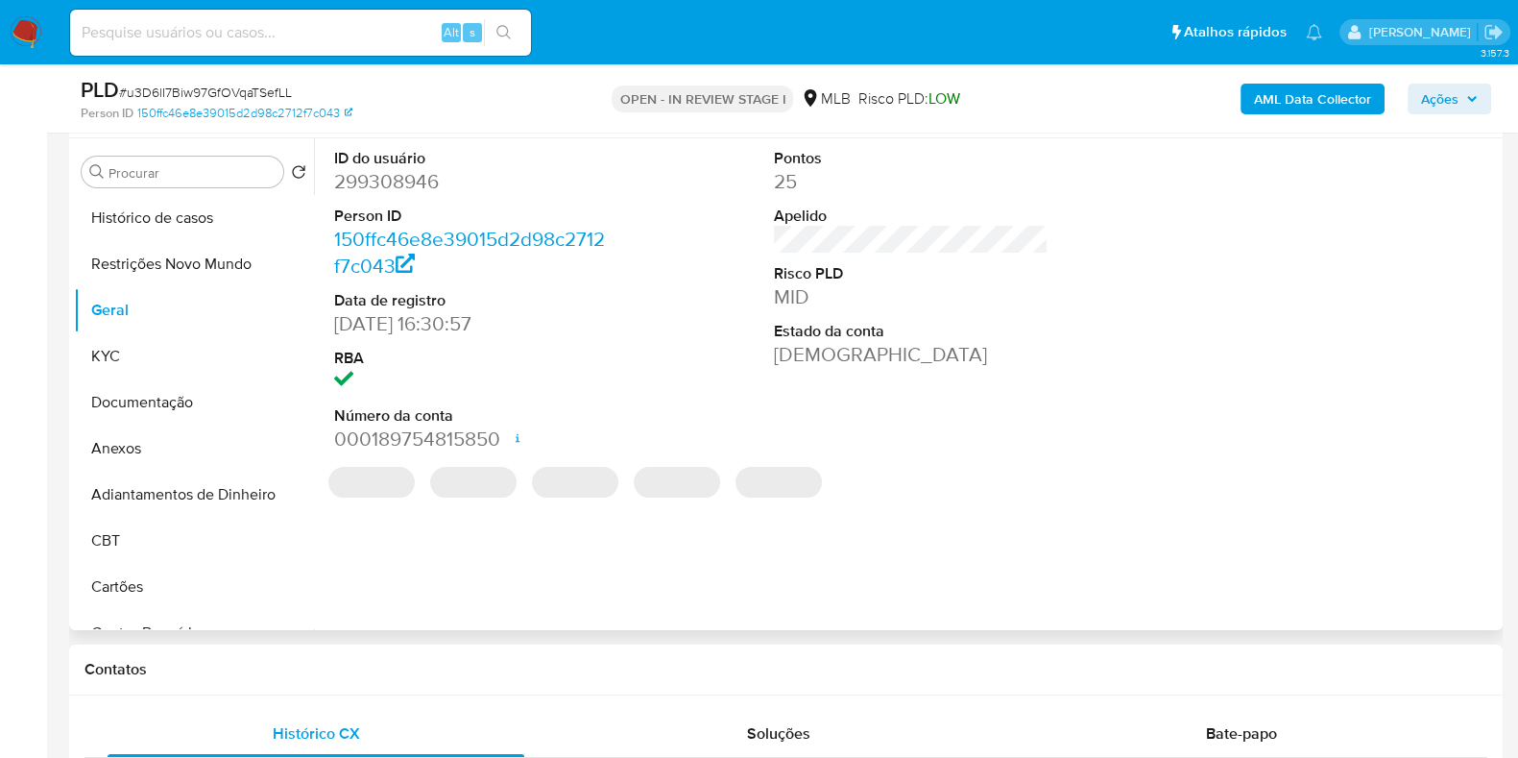
click at [410, 180] on dd "299308946" at bounding box center [471, 181] width 275 height 27
copy dd "299308946"
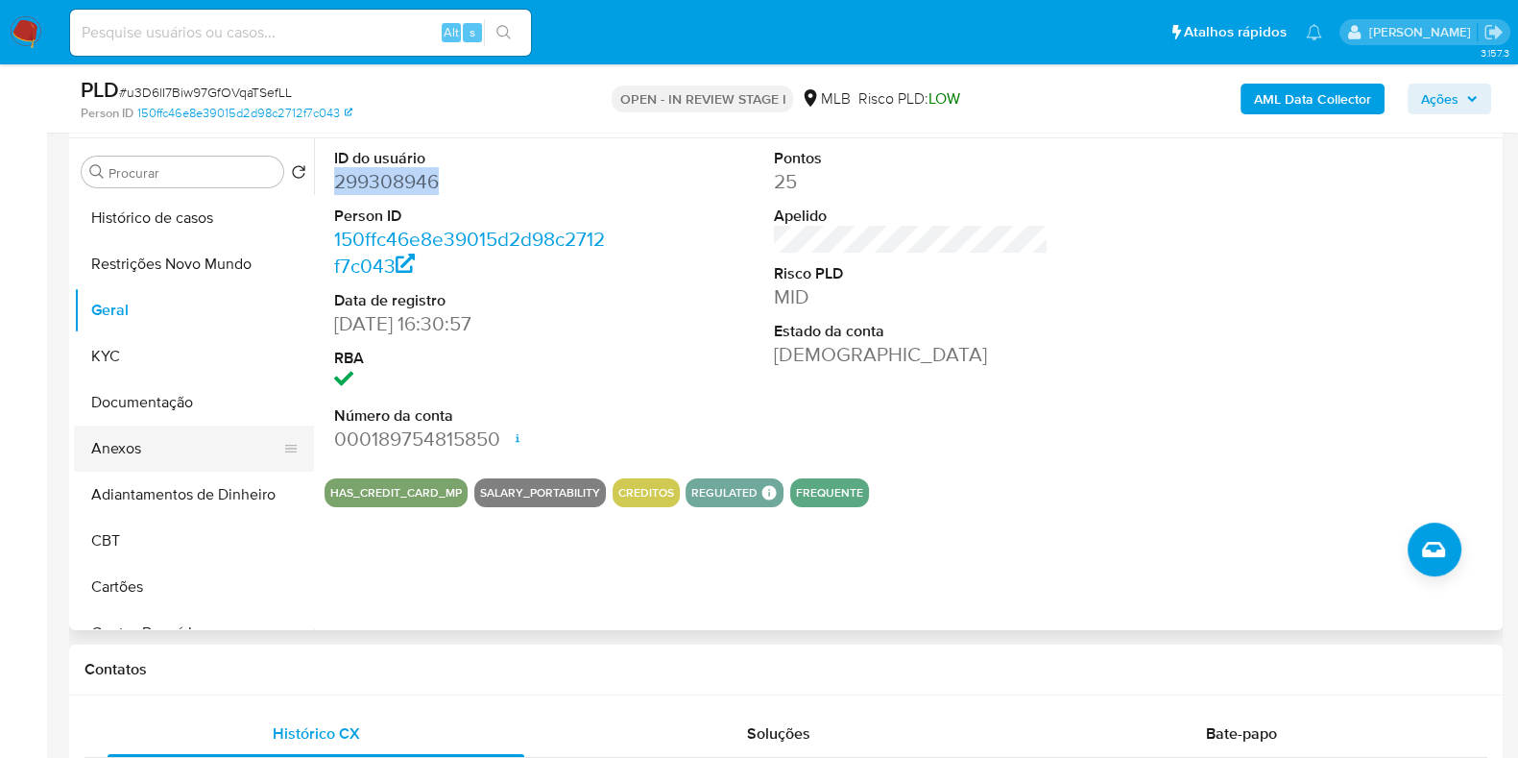
click at [149, 439] on button "Anexos" at bounding box center [186, 448] width 225 height 46
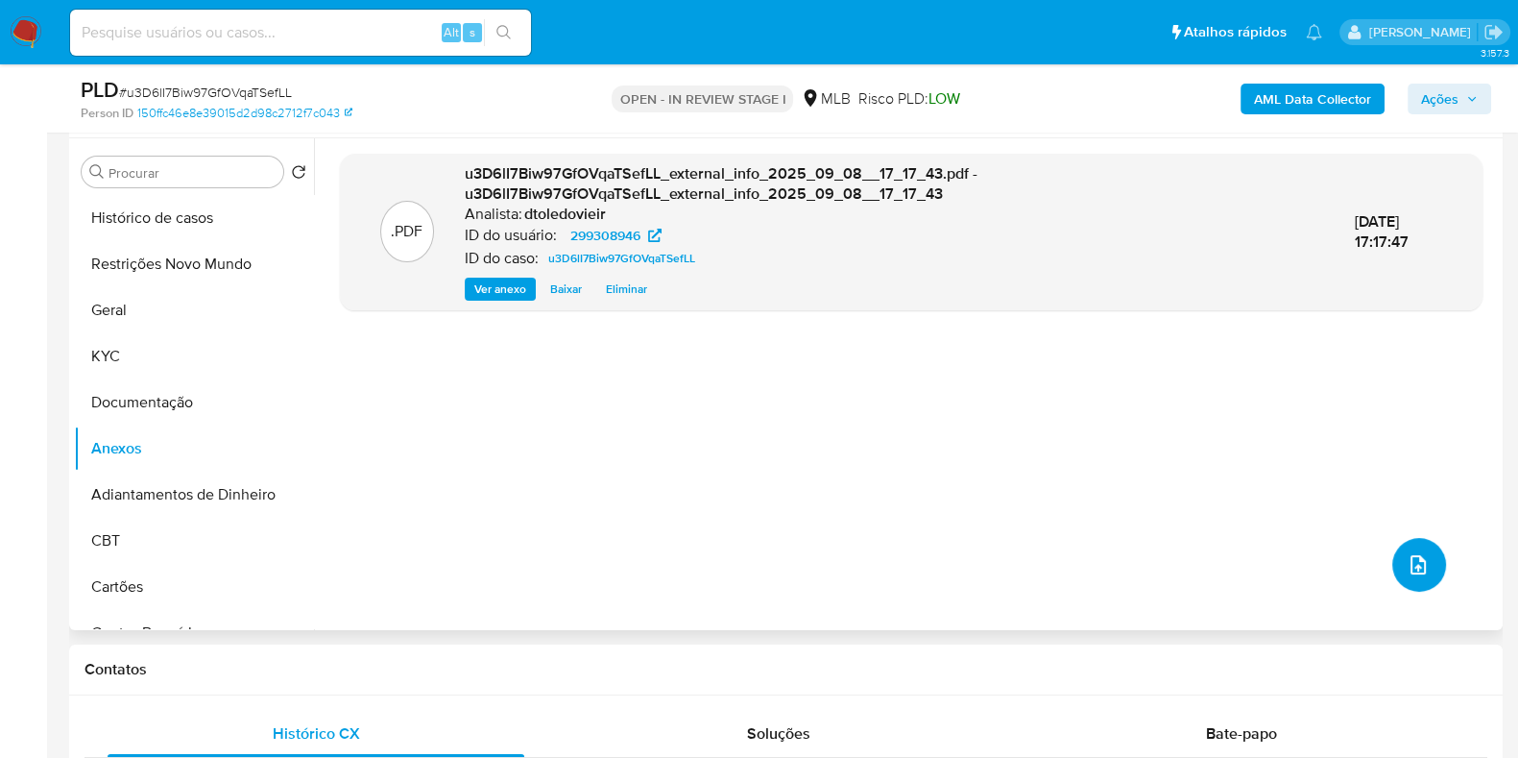
click at [1425, 555] on button "upload-file" at bounding box center [1419, 565] width 54 height 54
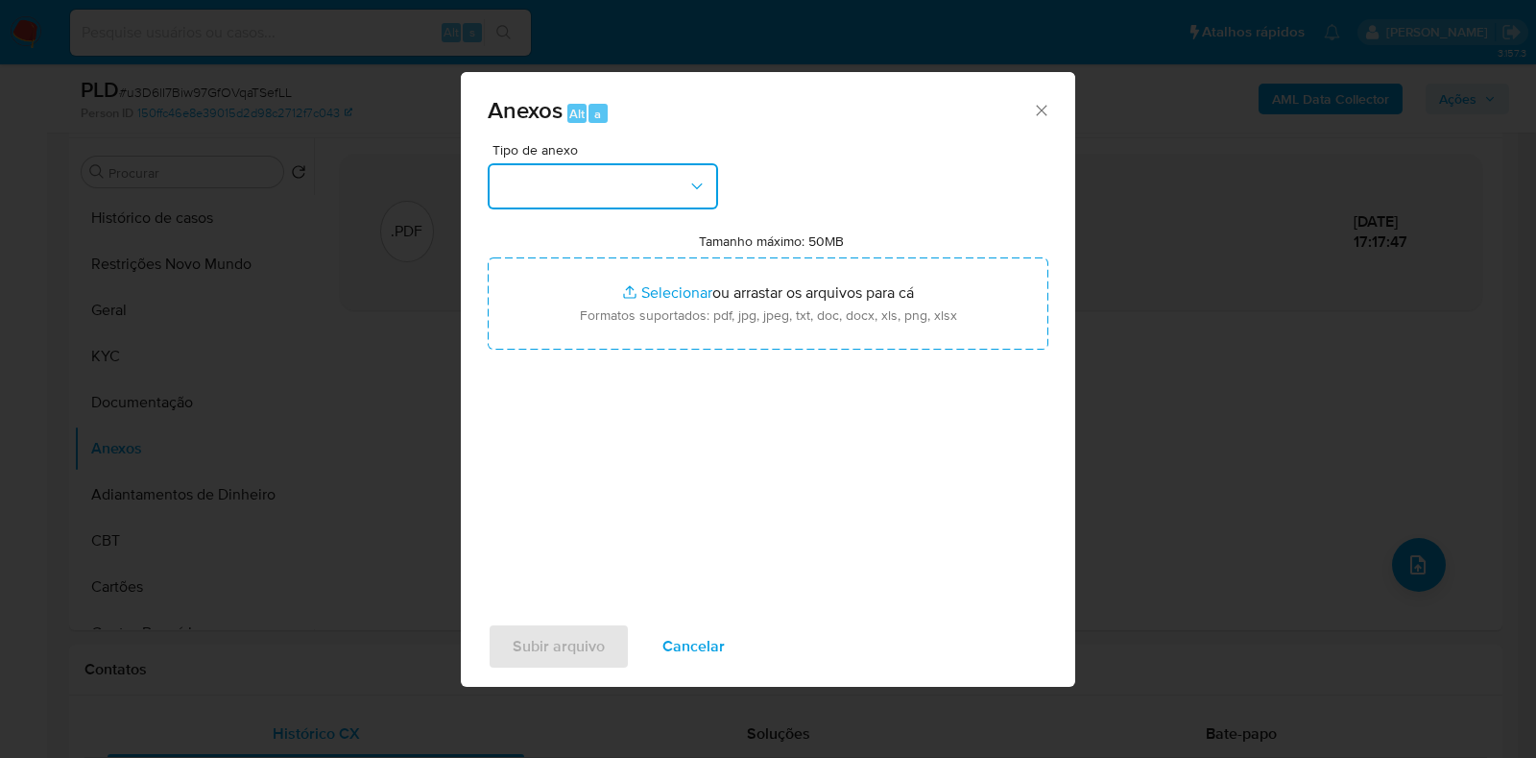
click at [553, 175] on button "button" at bounding box center [603, 186] width 230 height 46
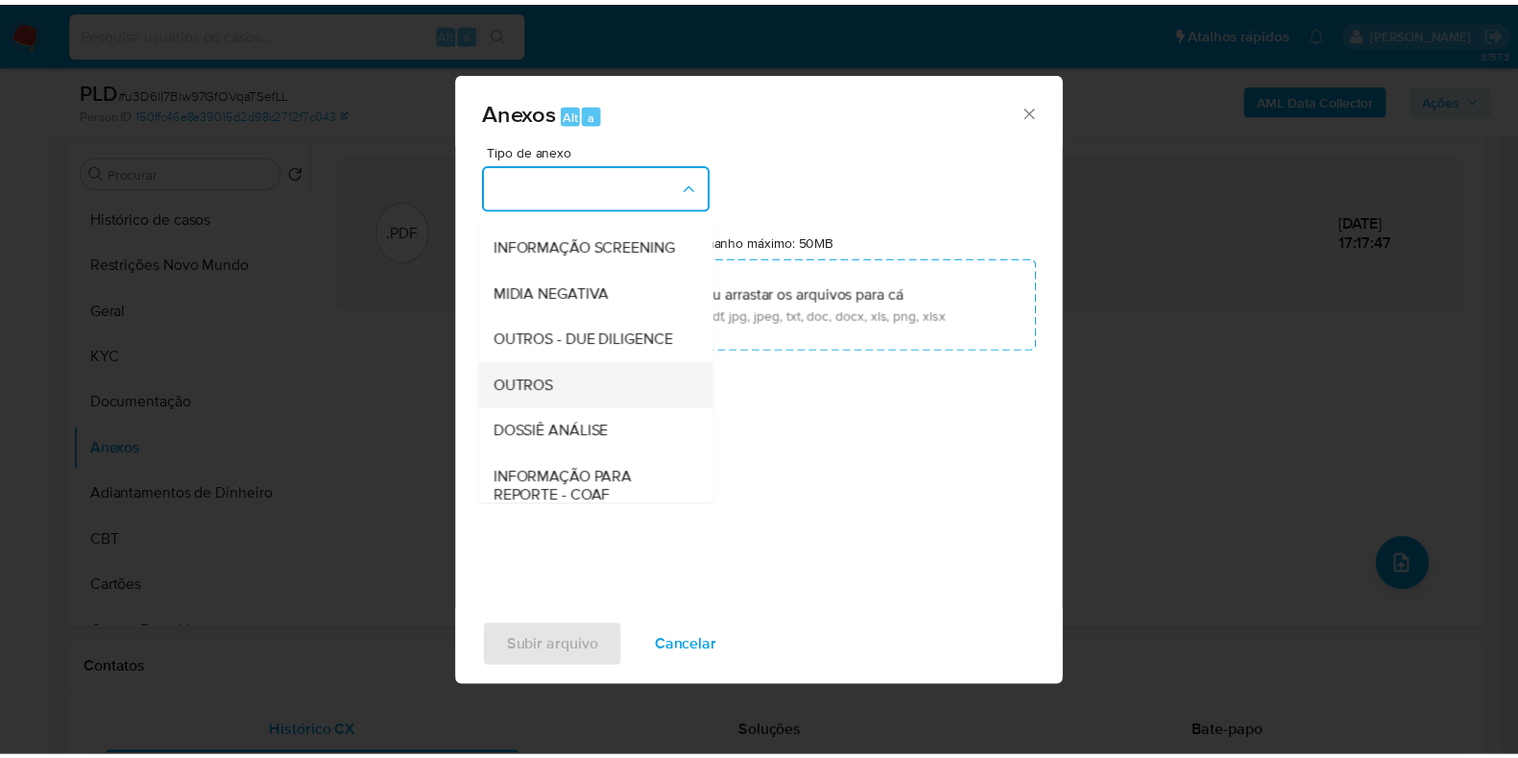
scroll to position [296, 0]
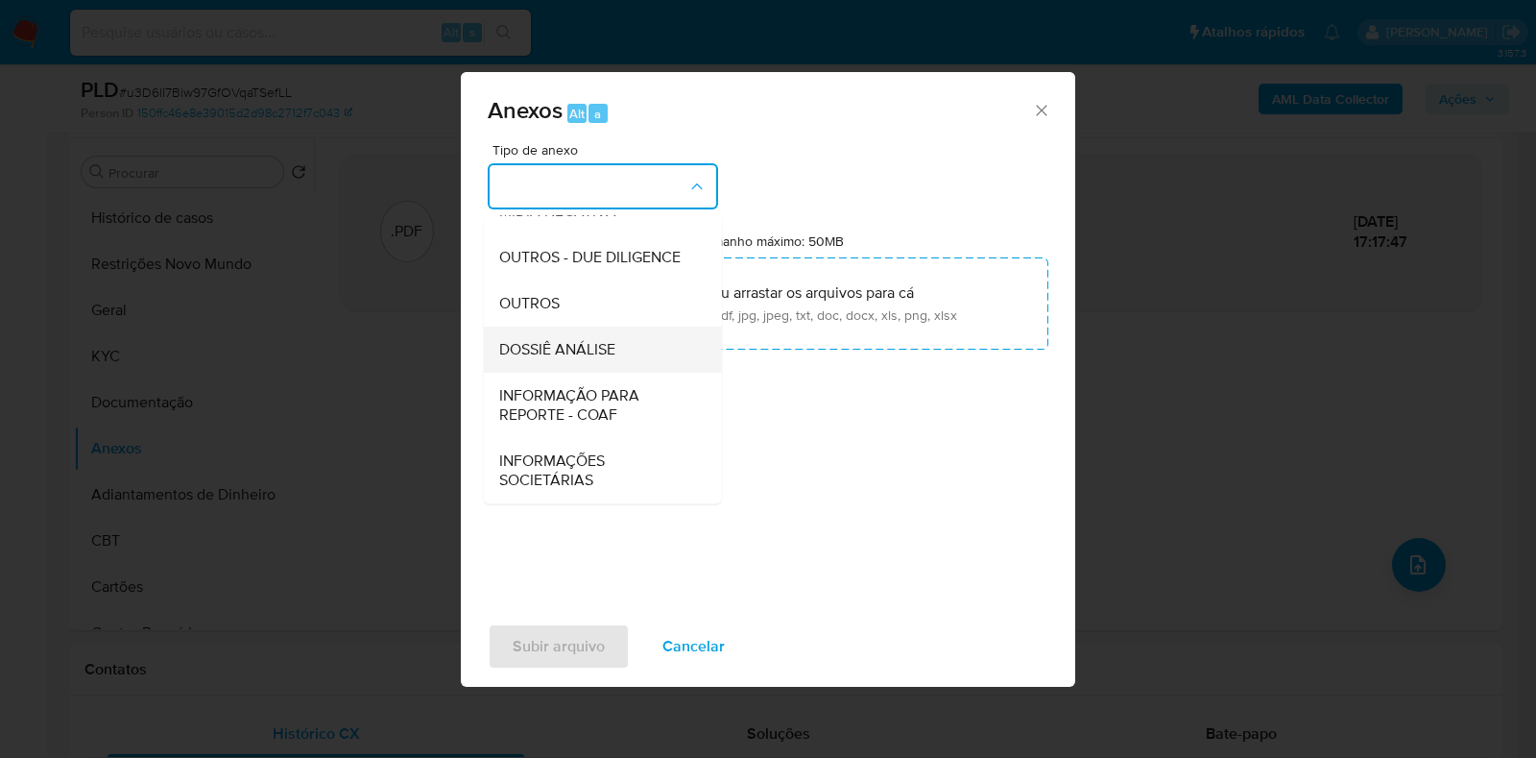
click at [591, 349] on span "DOSSIÊ ANÁLISE" at bounding box center [557, 349] width 116 height 19
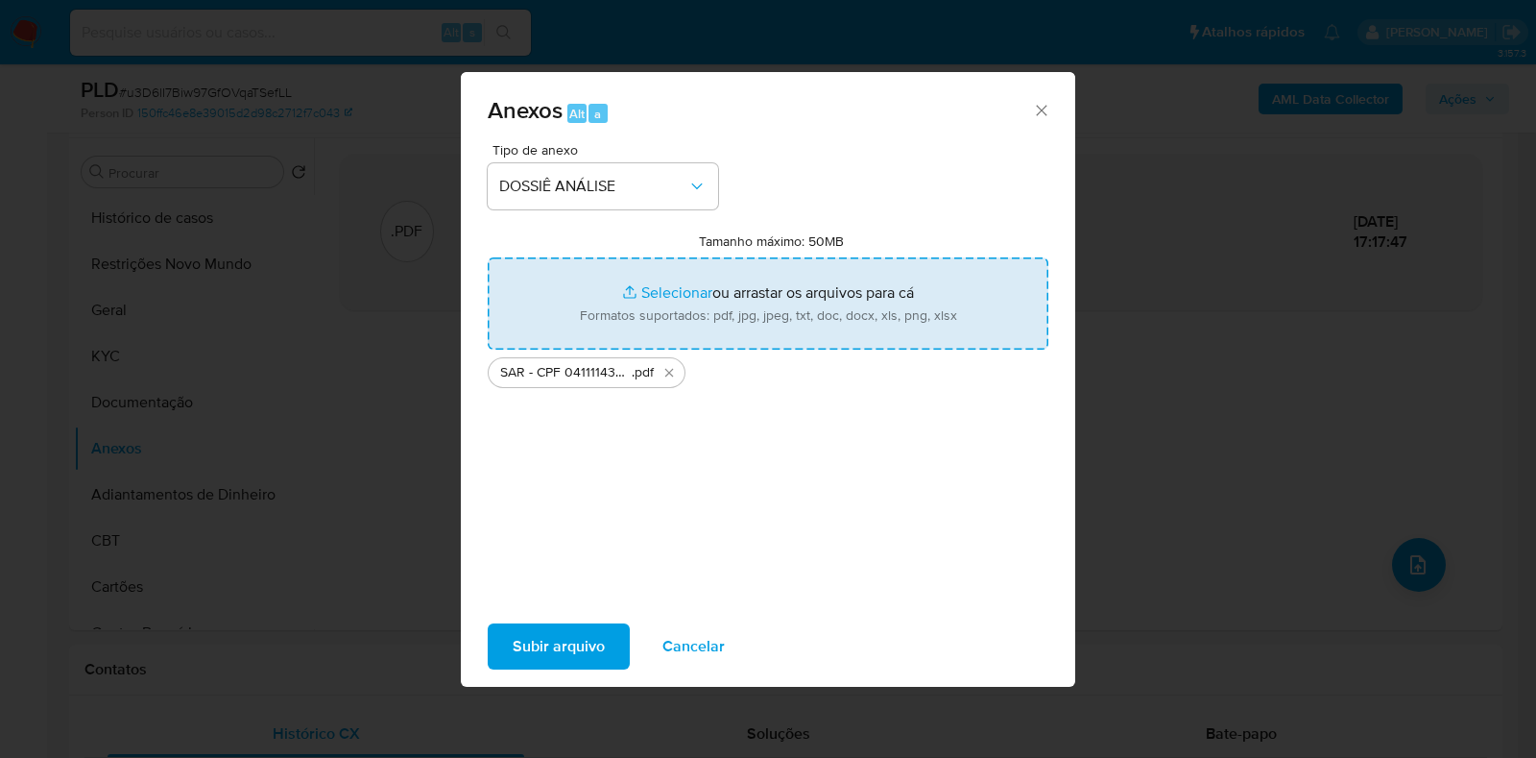
type input "C:\fakepath\Mulan 299308946_2025_09_08_10_28_36.xlsx"
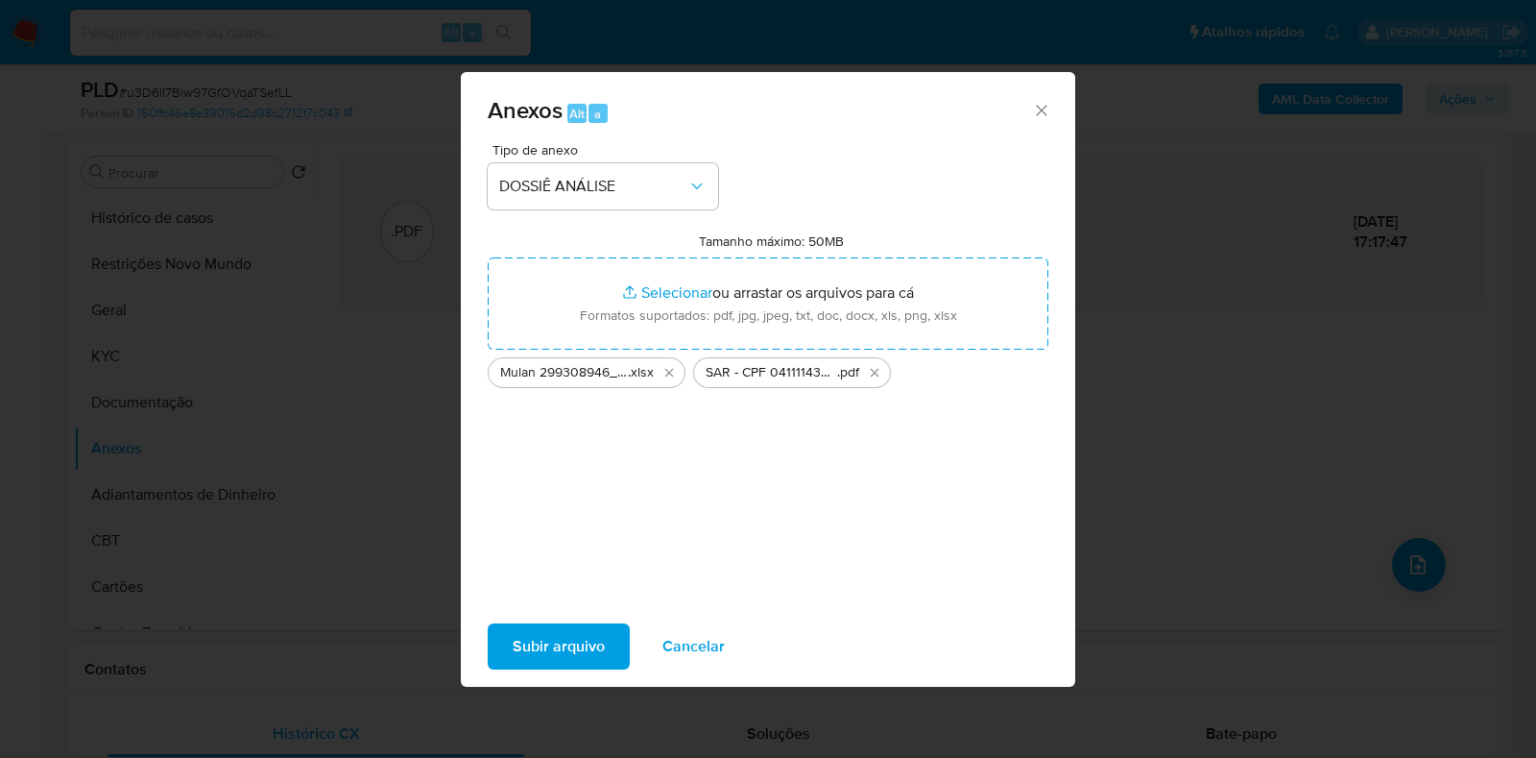
drag, startPoint x: 635, startPoint y: 293, endPoint x: 544, endPoint y: 644, distance: 363.1
click at [544, 644] on span "Subir arquivo" at bounding box center [559, 646] width 92 height 42
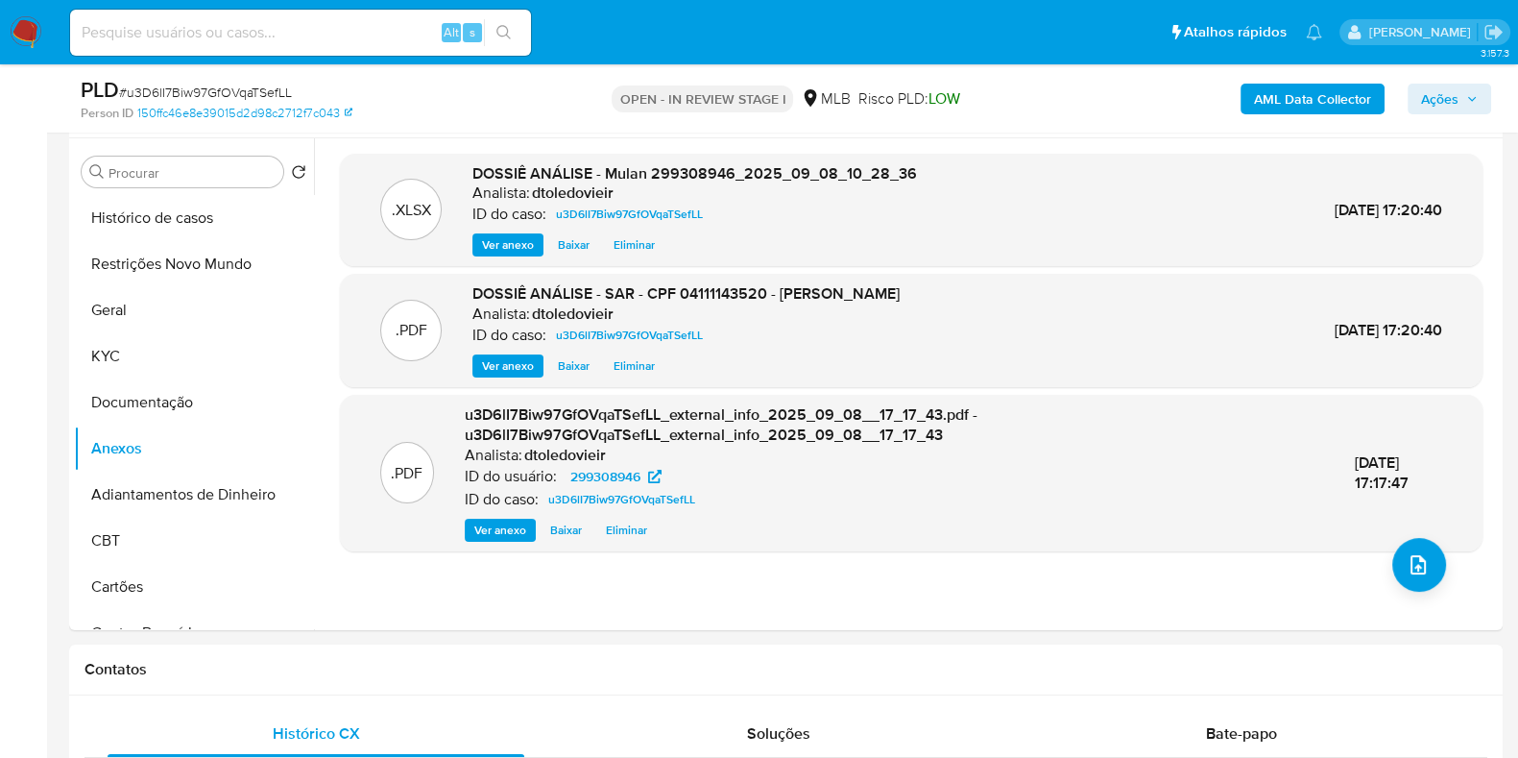
click at [1437, 95] on span "Ações" at bounding box center [1439, 99] width 37 height 31
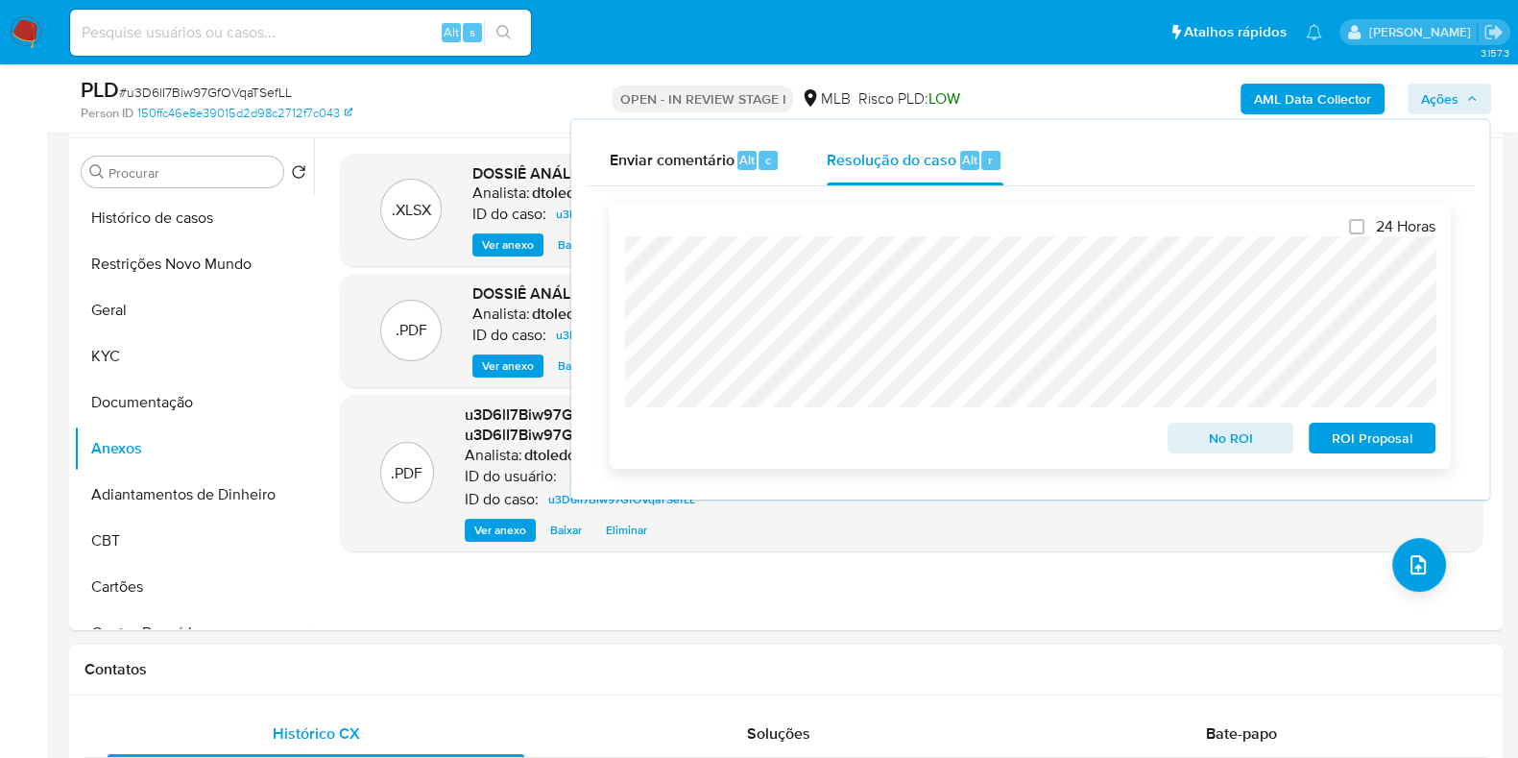
click at [1366, 444] on span "ROI Proposal" at bounding box center [1372, 437] width 100 height 27
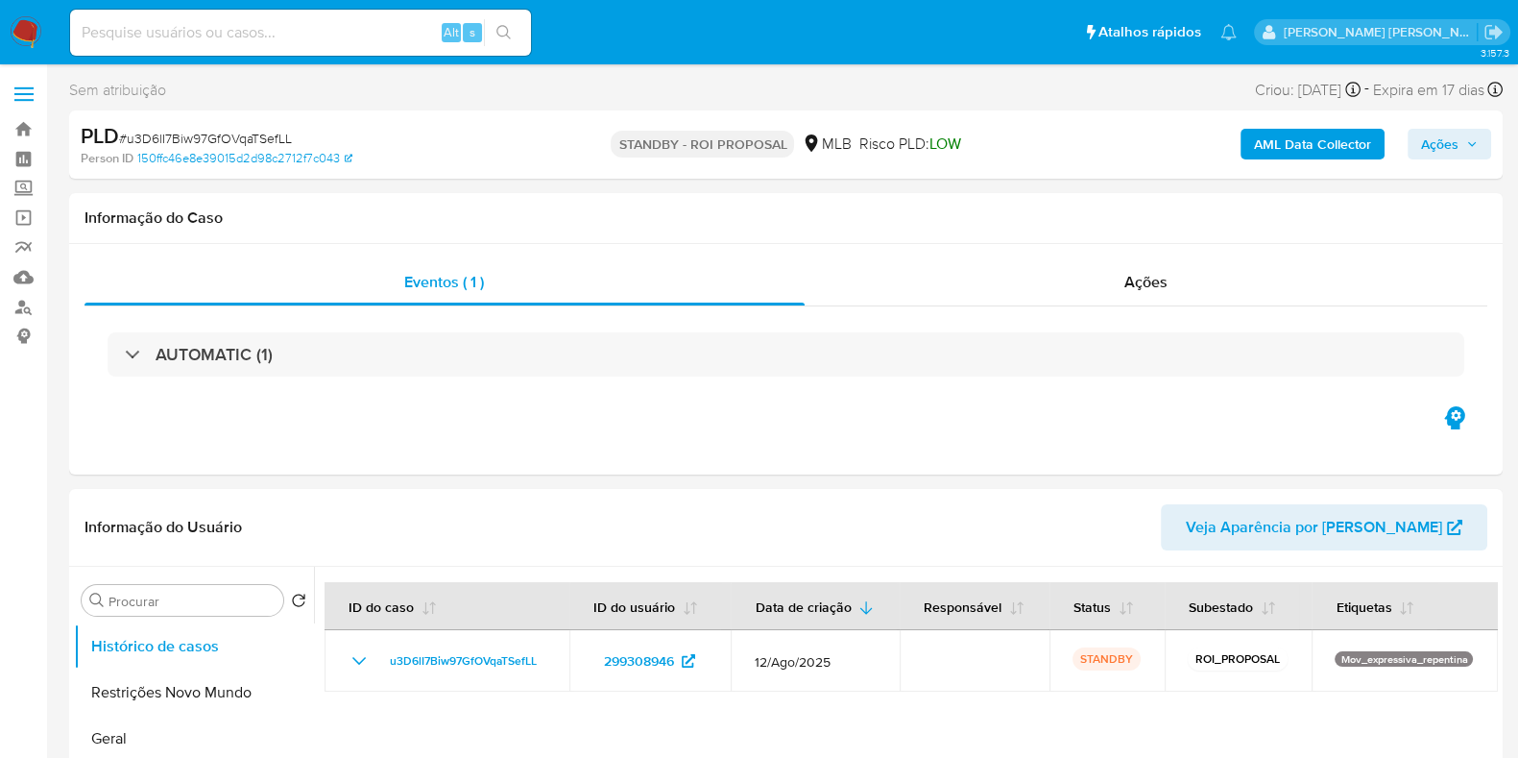
select select "10"
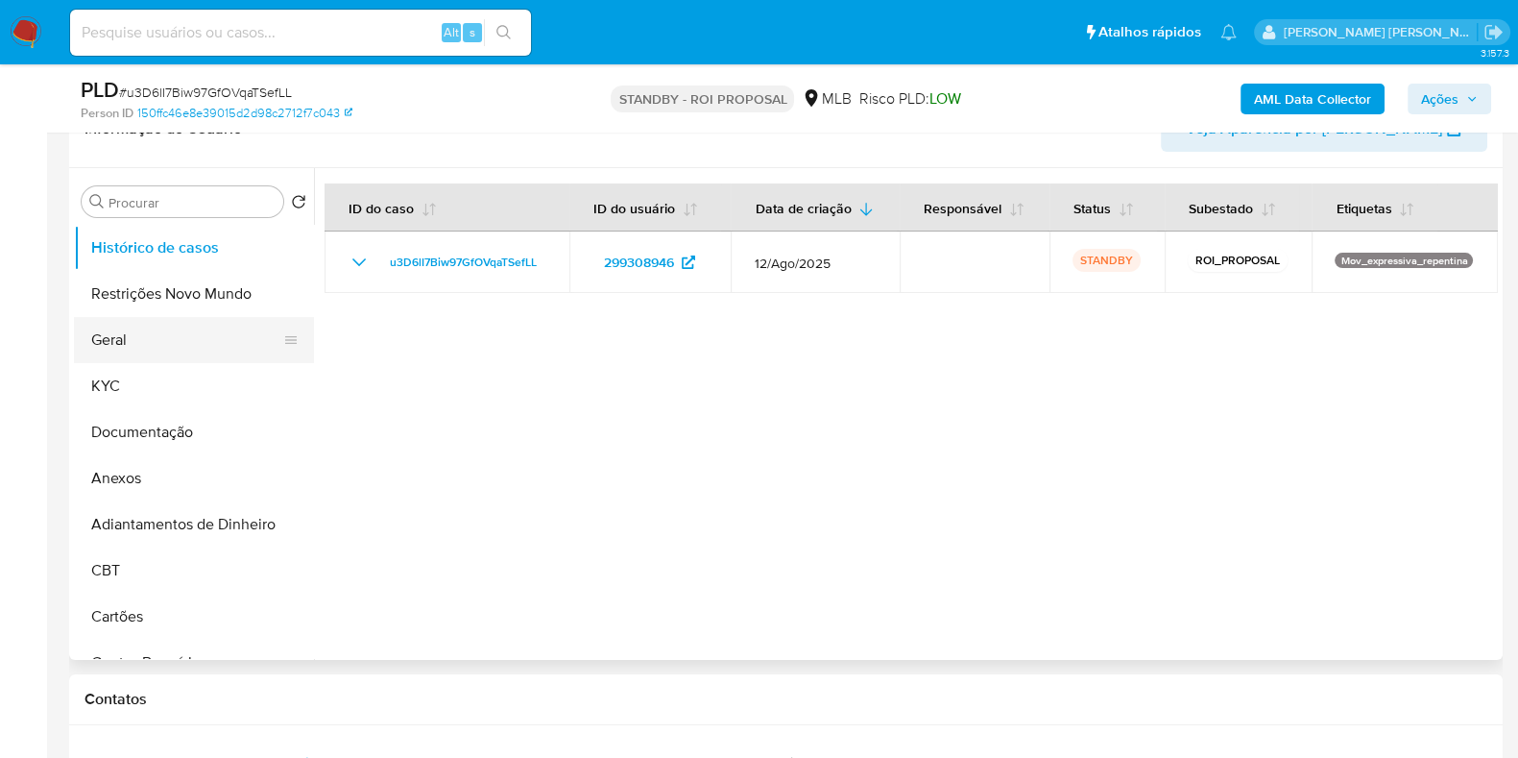
scroll to position [360, 0]
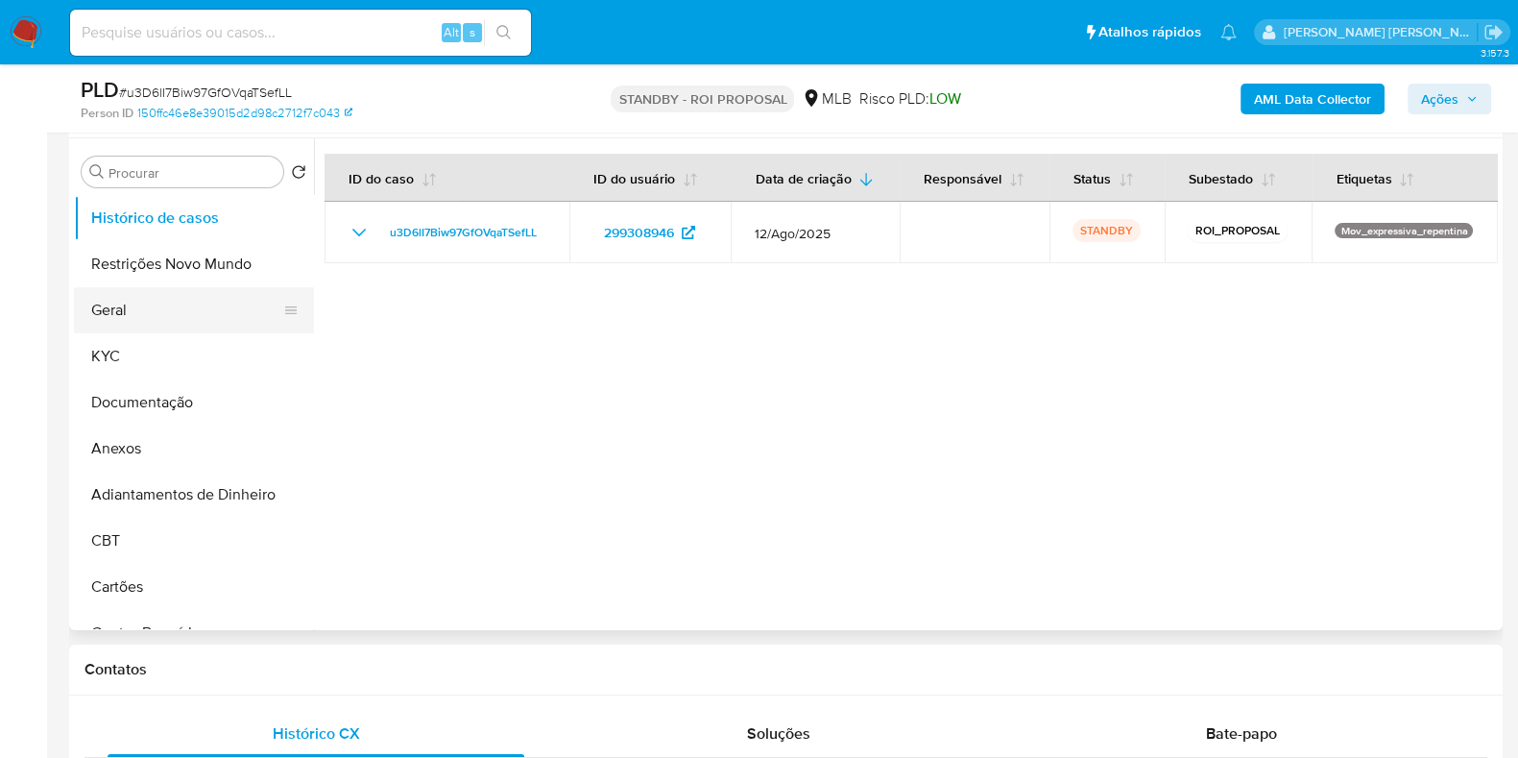
click at [155, 307] on button "Geral" at bounding box center [186, 310] width 225 height 46
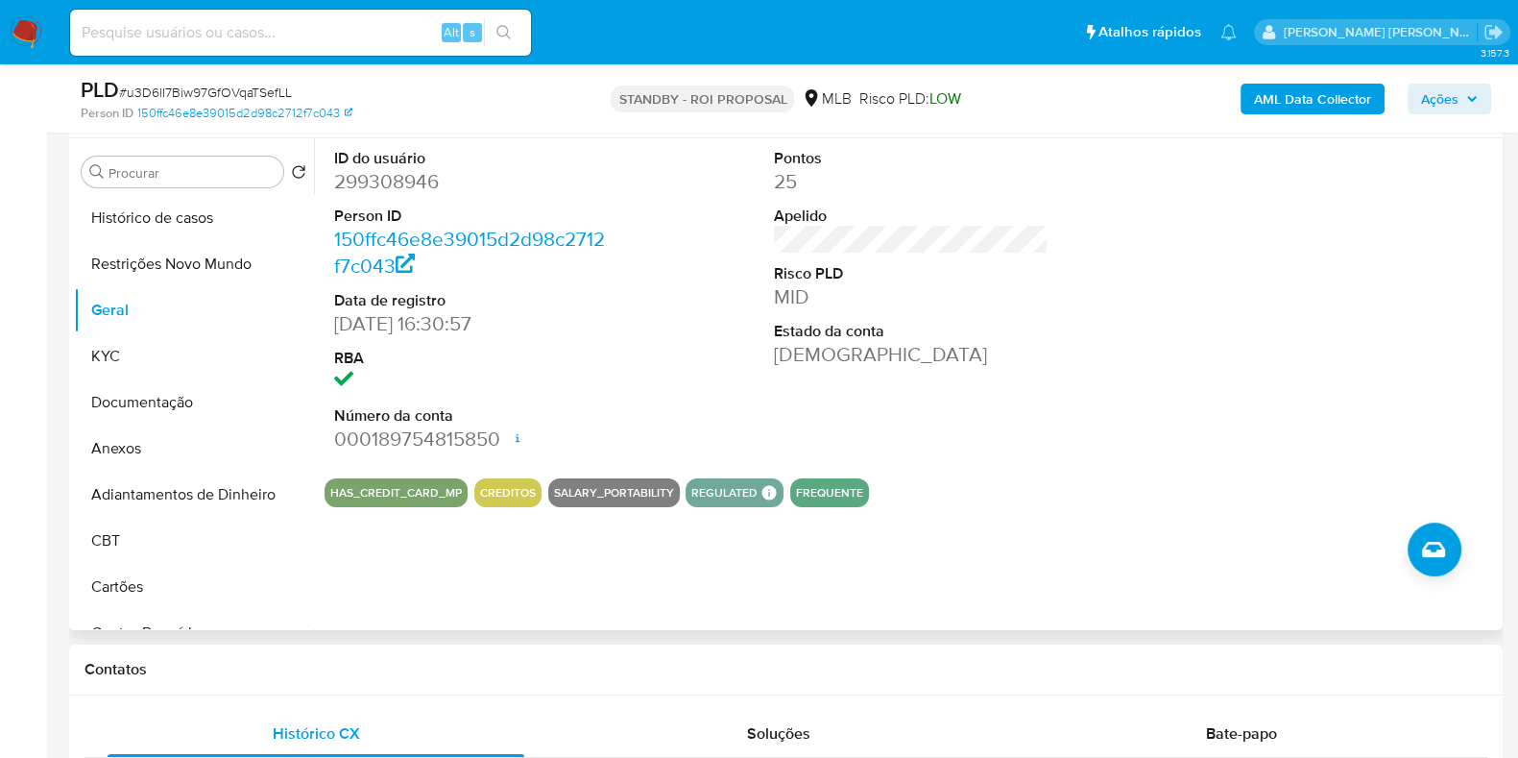
click at [409, 182] on dd "299308946" at bounding box center [471, 181] width 275 height 27
copy dd "299308946"
click at [347, 39] on input at bounding box center [300, 32] width 461 height 25
paste input "58650619"
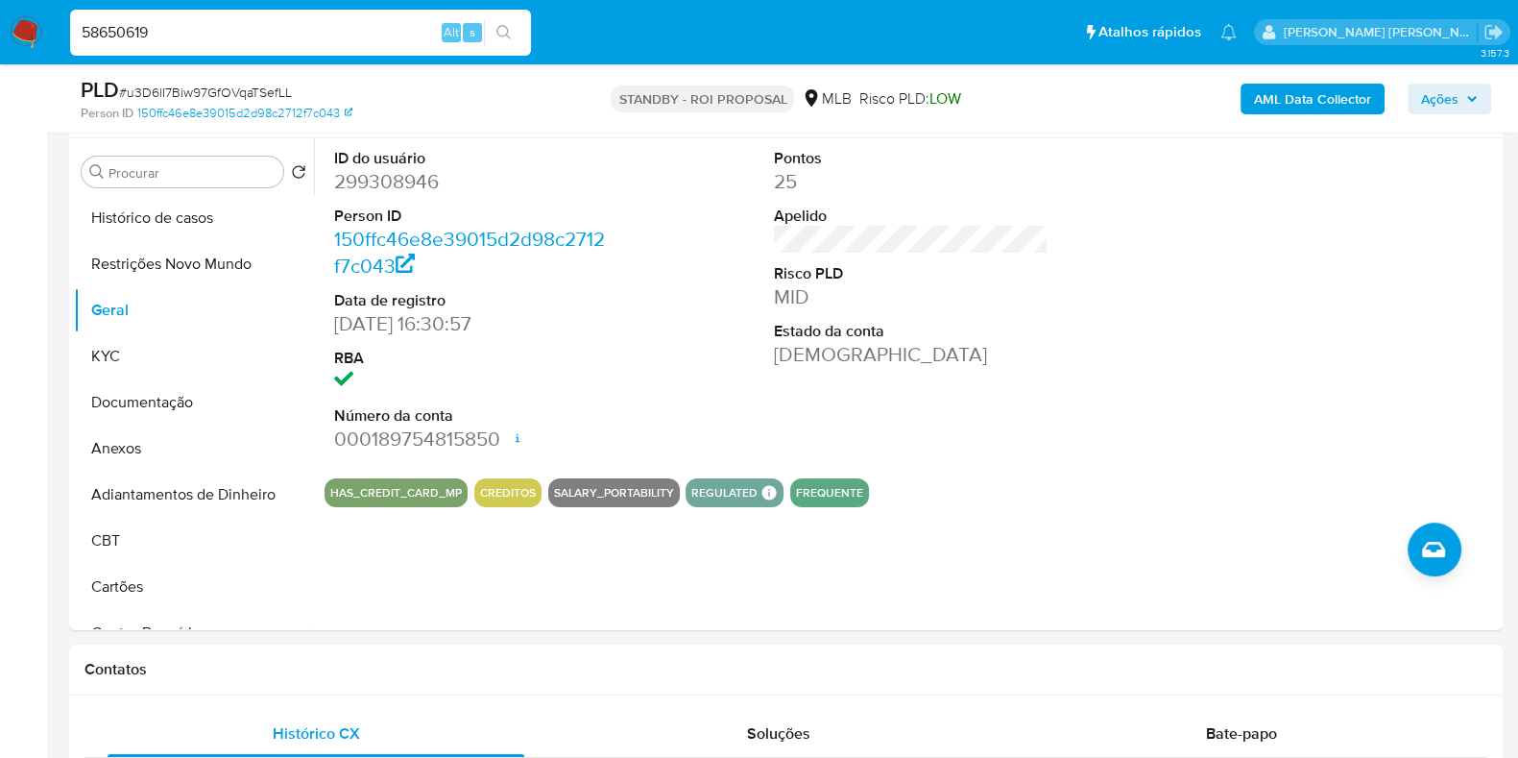
type input "58650619"
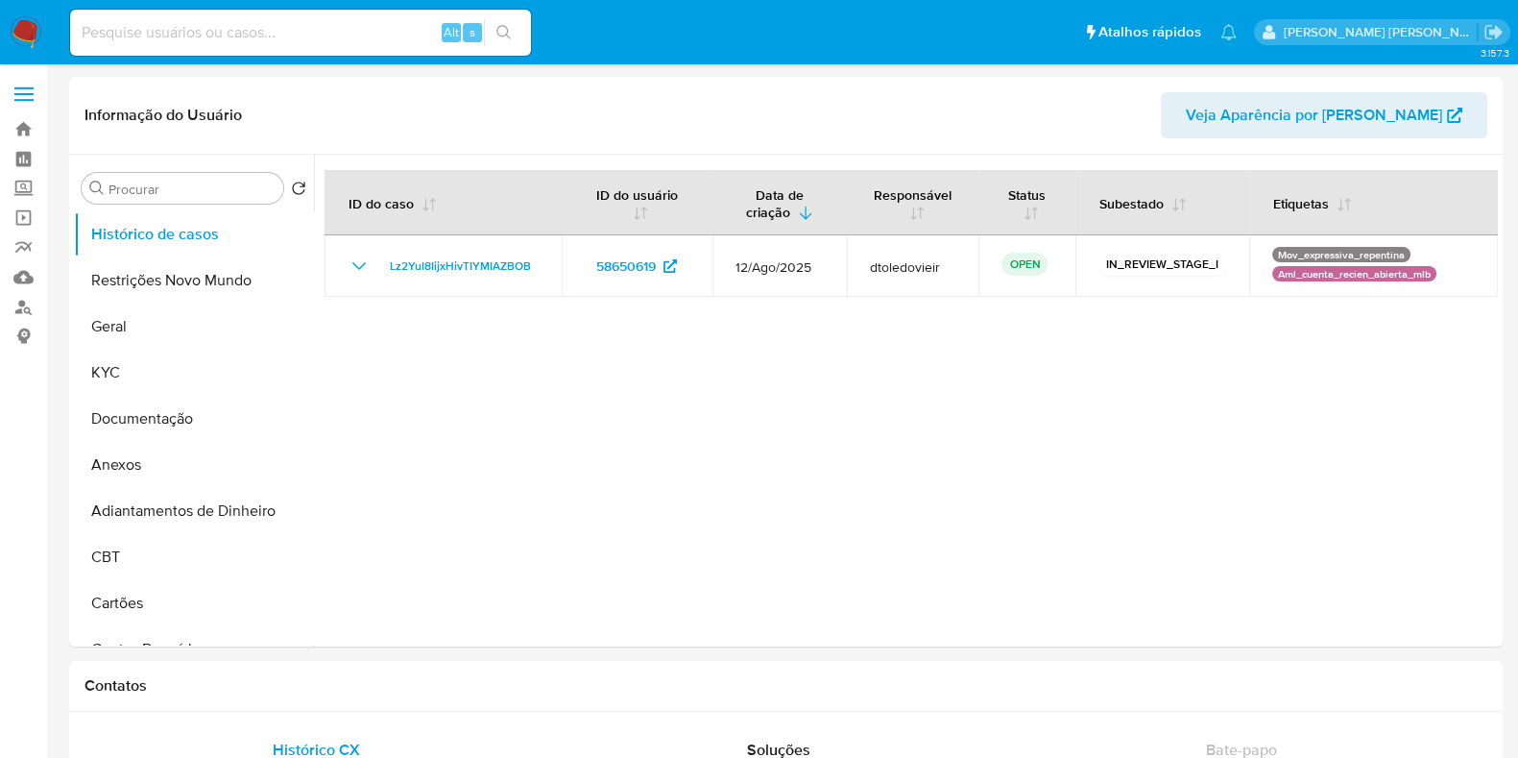
select select "10"
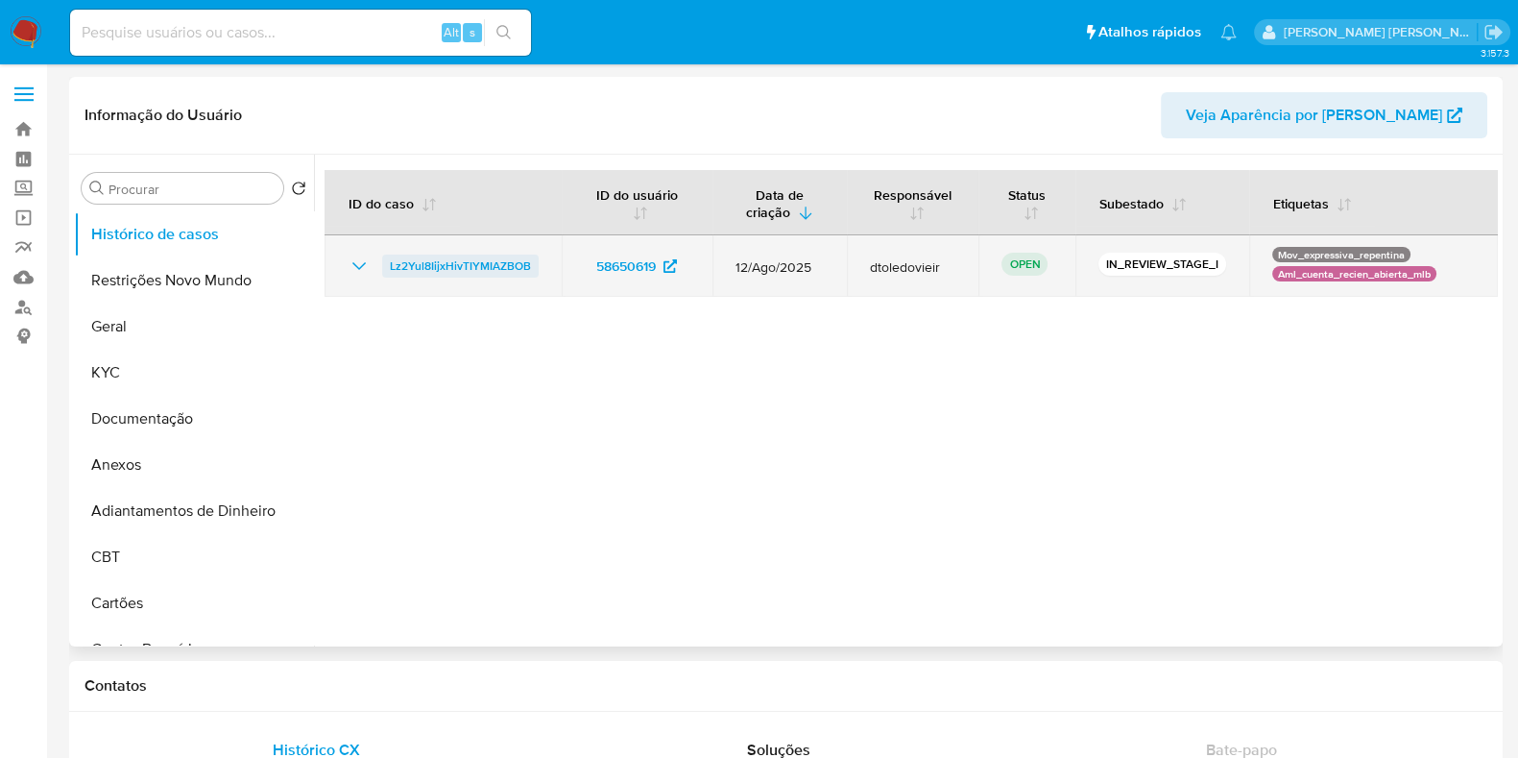
click at [523, 263] on span "Lz2Yul8IijxHivTIYMIAZBOB" at bounding box center [460, 265] width 141 height 23
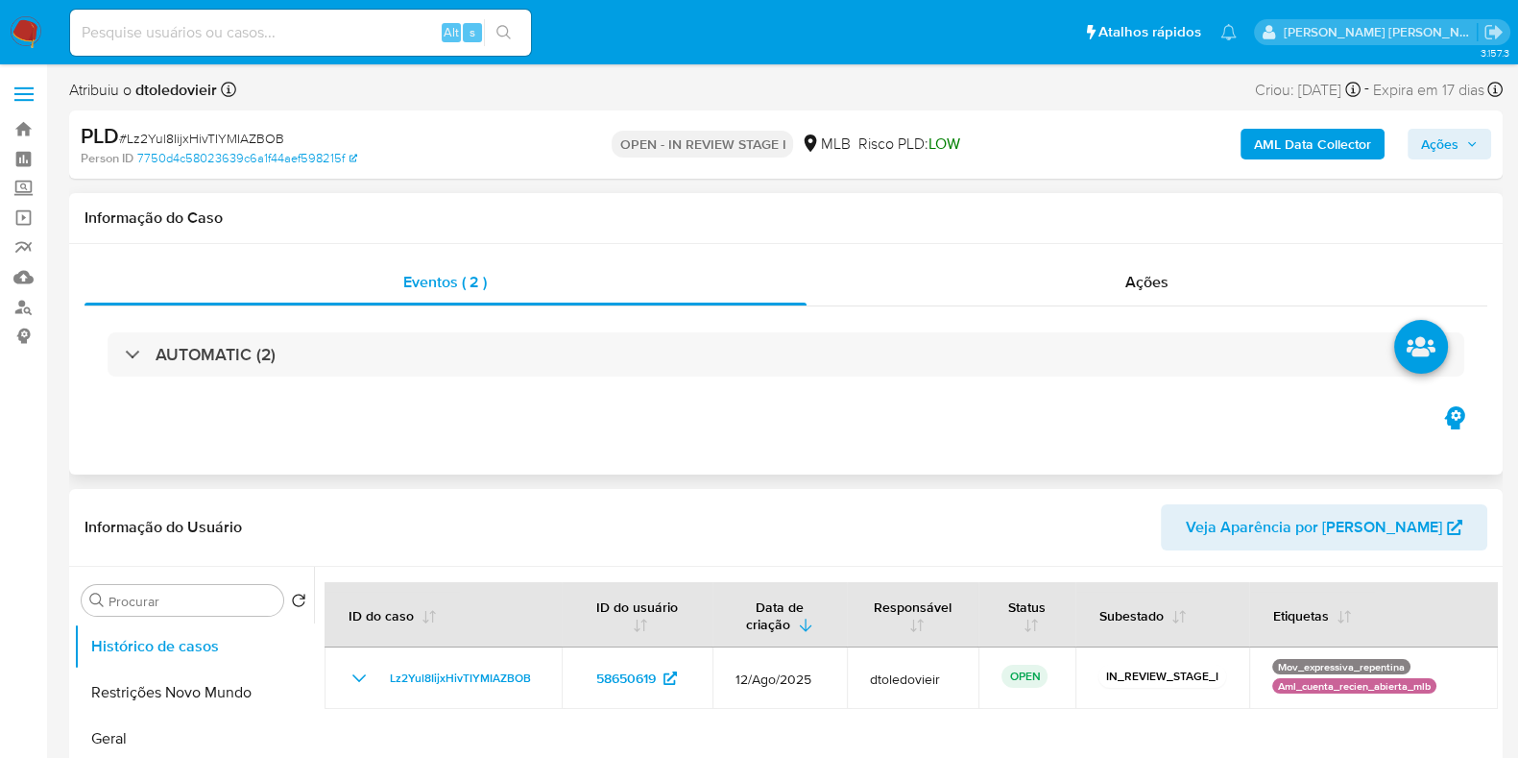
select select "10"
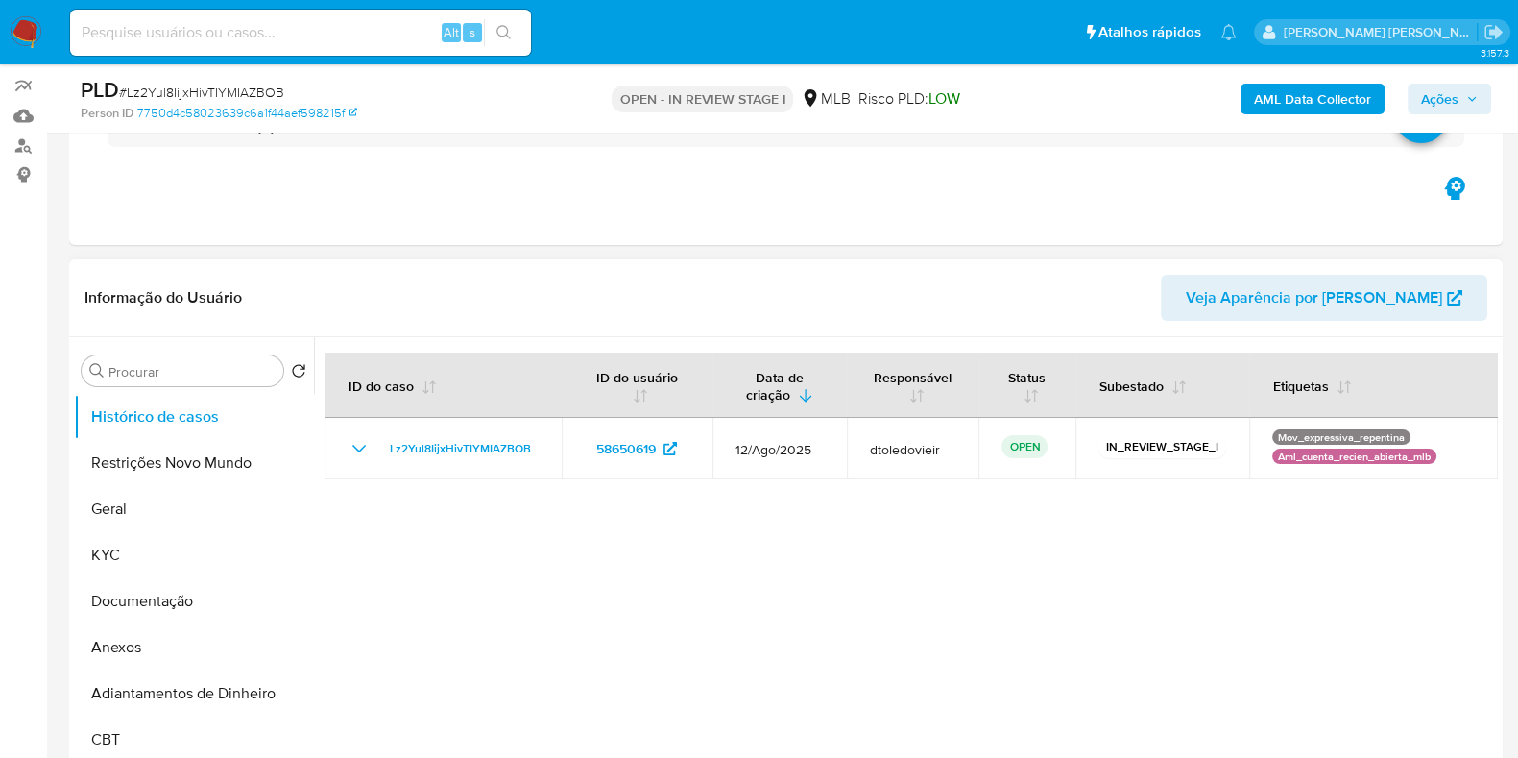
scroll to position [360, 0]
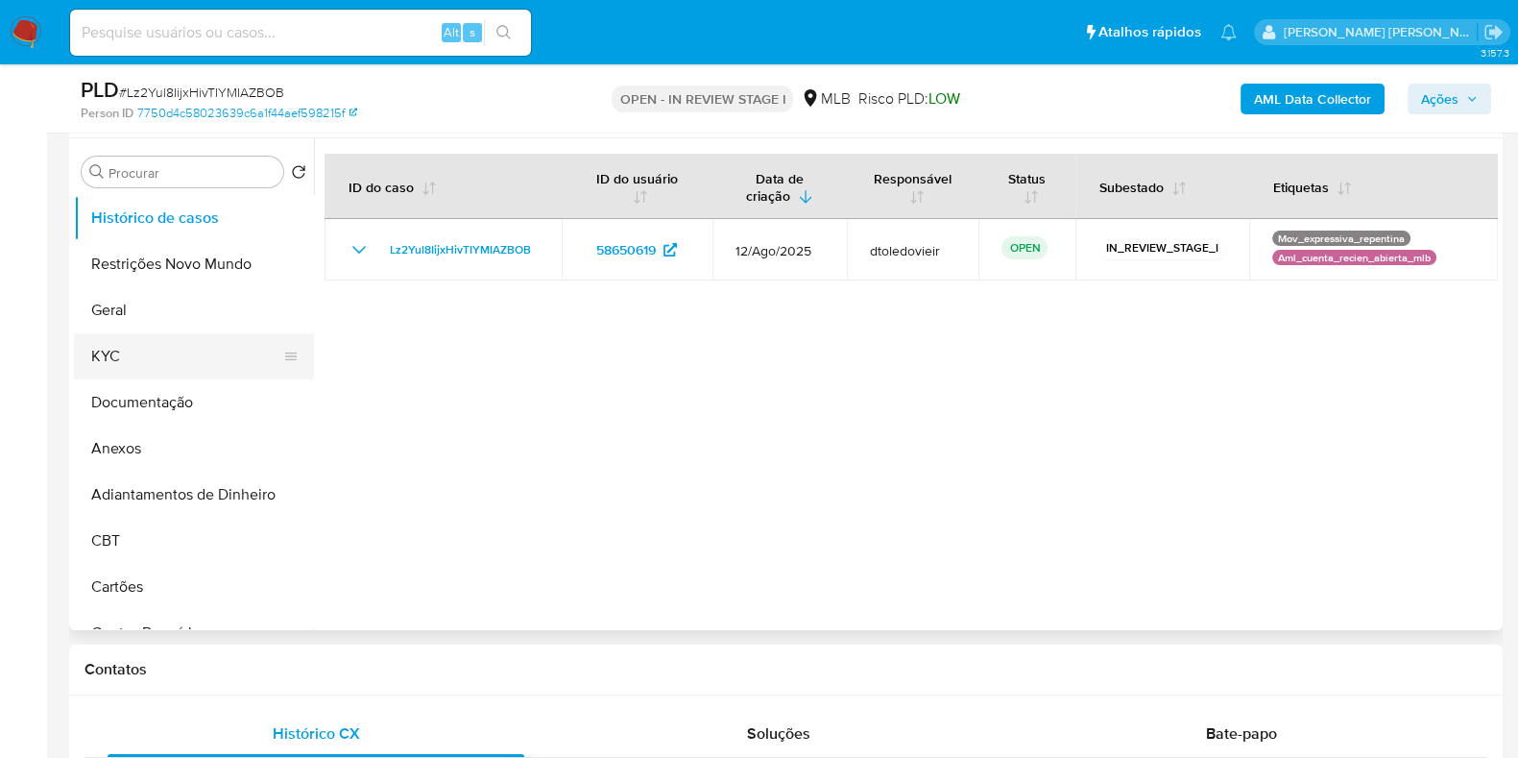
click at [137, 357] on button "KYC" at bounding box center [186, 356] width 225 height 46
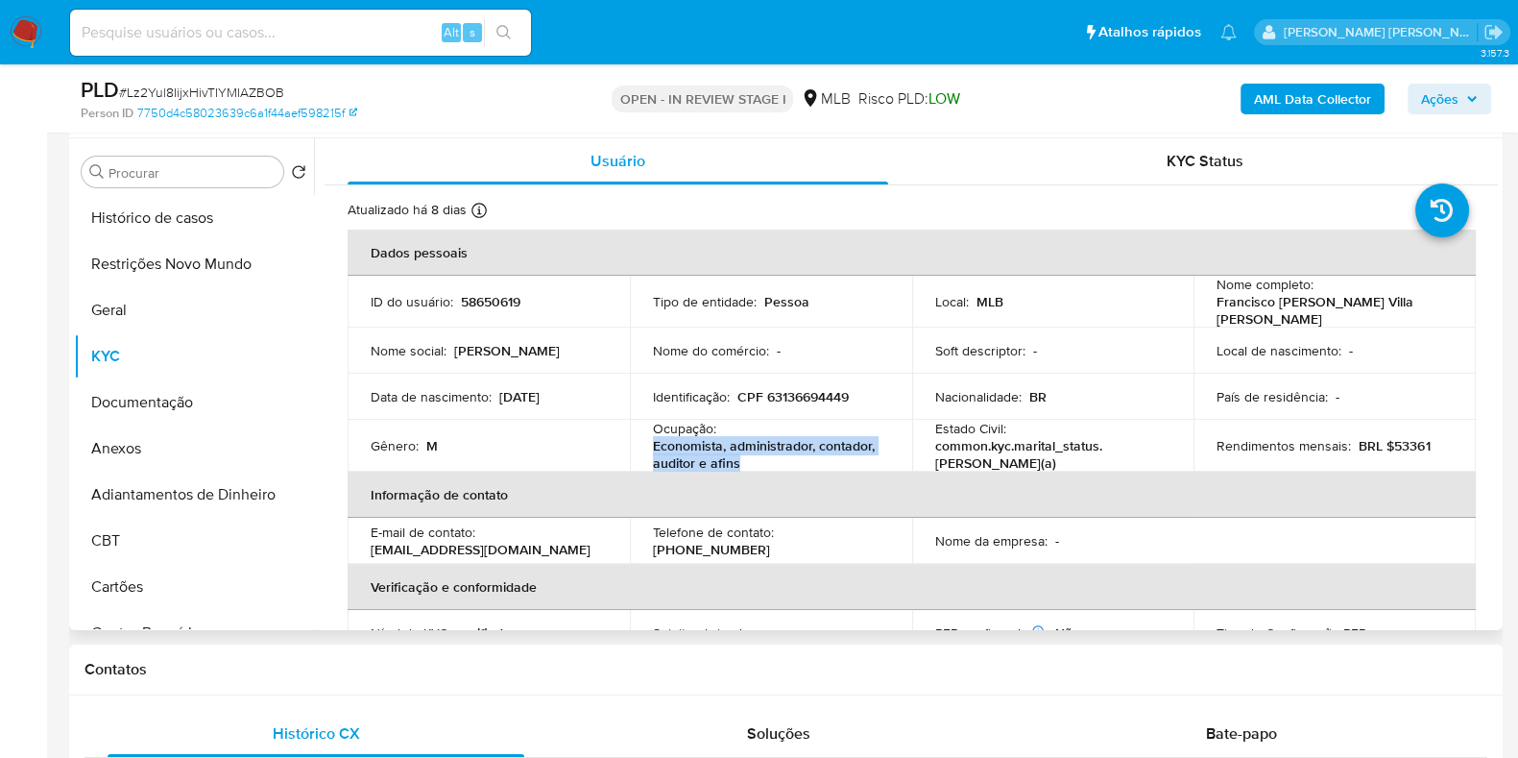
drag, startPoint x: 760, startPoint y: 464, endPoint x: 652, endPoint y: 444, distance: 109.4
click at [653, 444] on p "Economista, administrador, contador, auditor e afins" at bounding box center [767, 448] width 229 height 35
copy p "Economista, administrador, contador, auditor e afins"
click at [186, 394] on button "Documentação" at bounding box center [186, 402] width 225 height 46
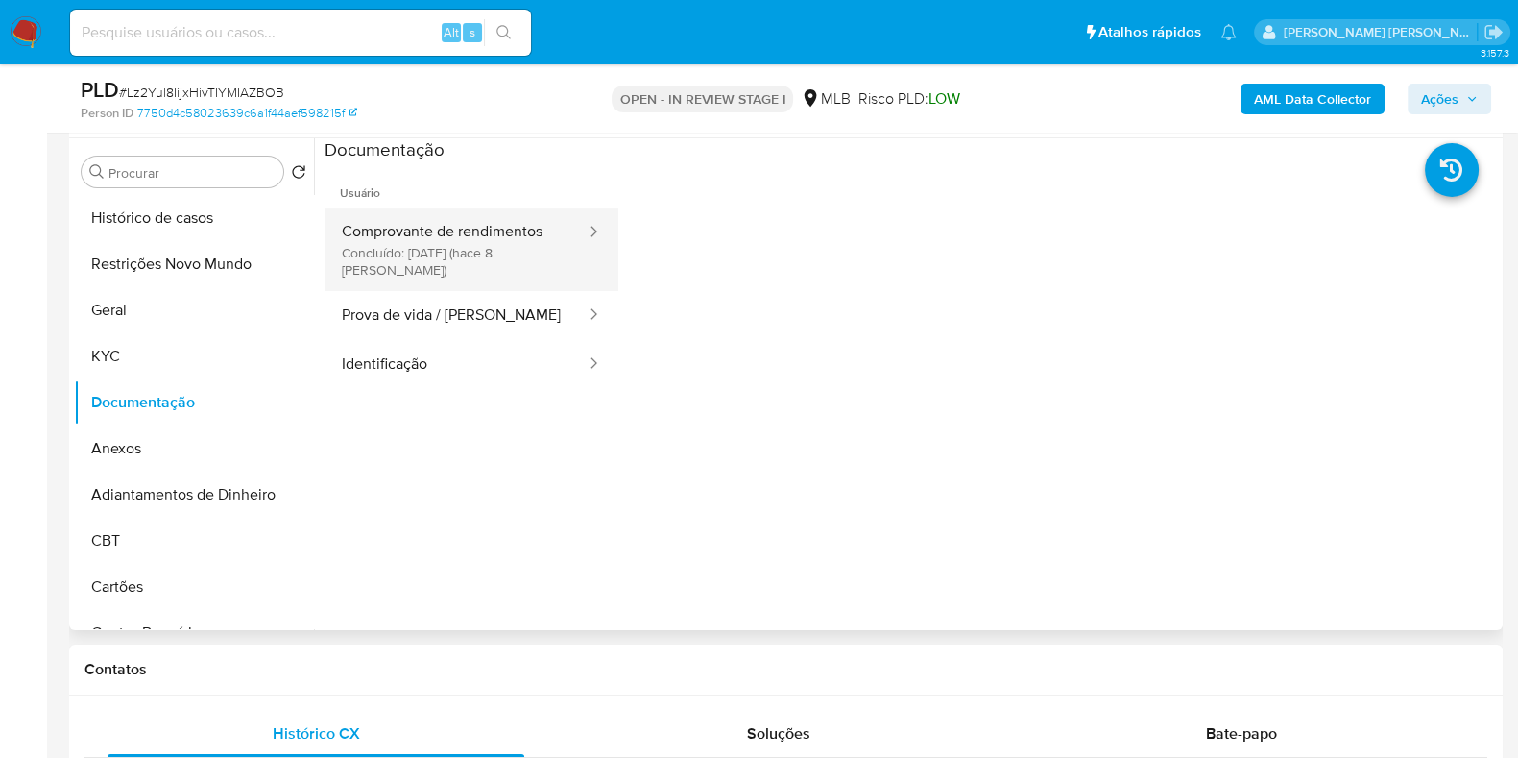
click at [450, 227] on button "Comprovante de rendimentos Concluído: 31/08/2025 (hace 8 días)" at bounding box center [456, 240] width 263 height 65
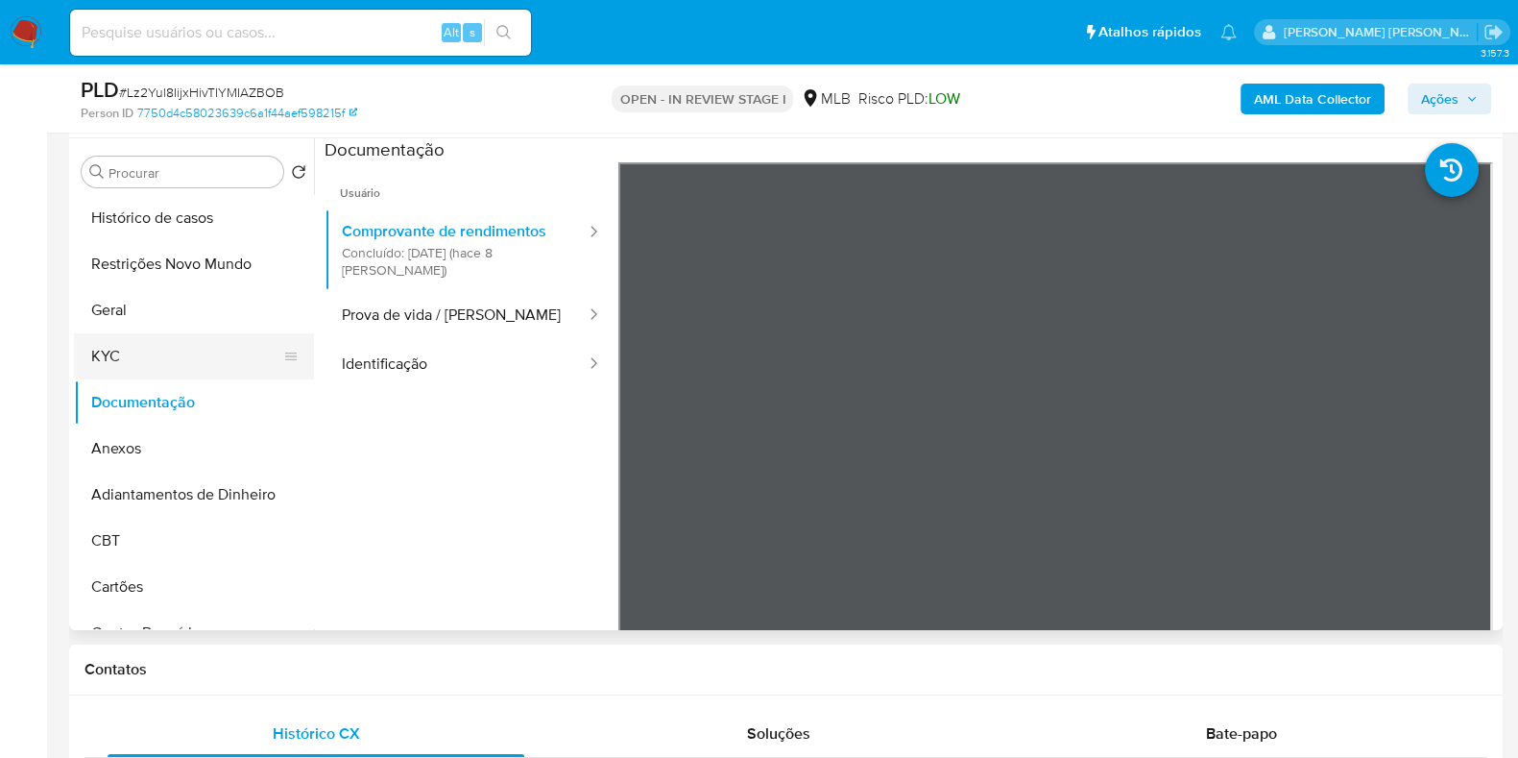
click at [199, 353] on button "KYC" at bounding box center [186, 356] width 225 height 46
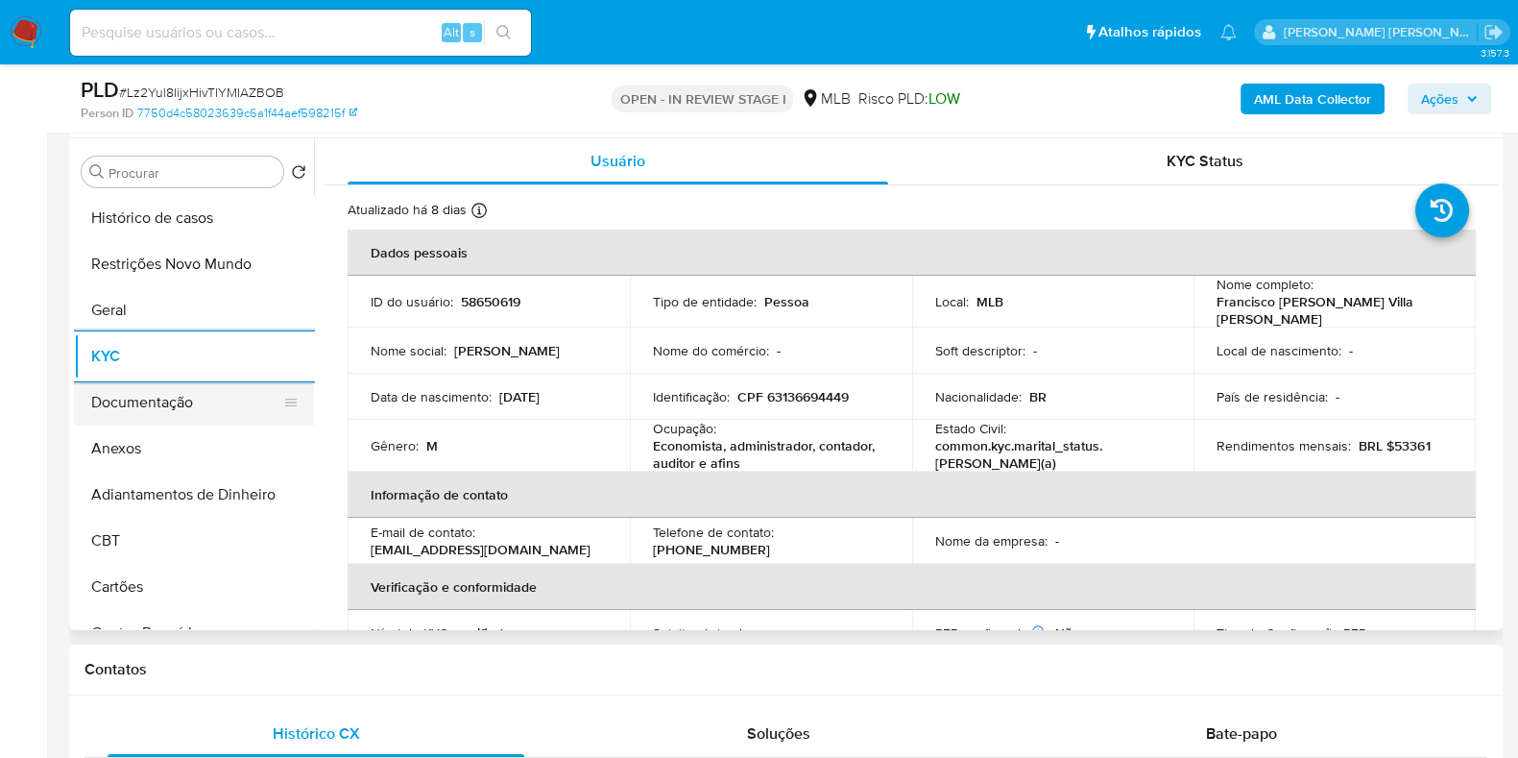
click at [188, 413] on button "Documentação" at bounding box center [186, 402] width 225 height 46
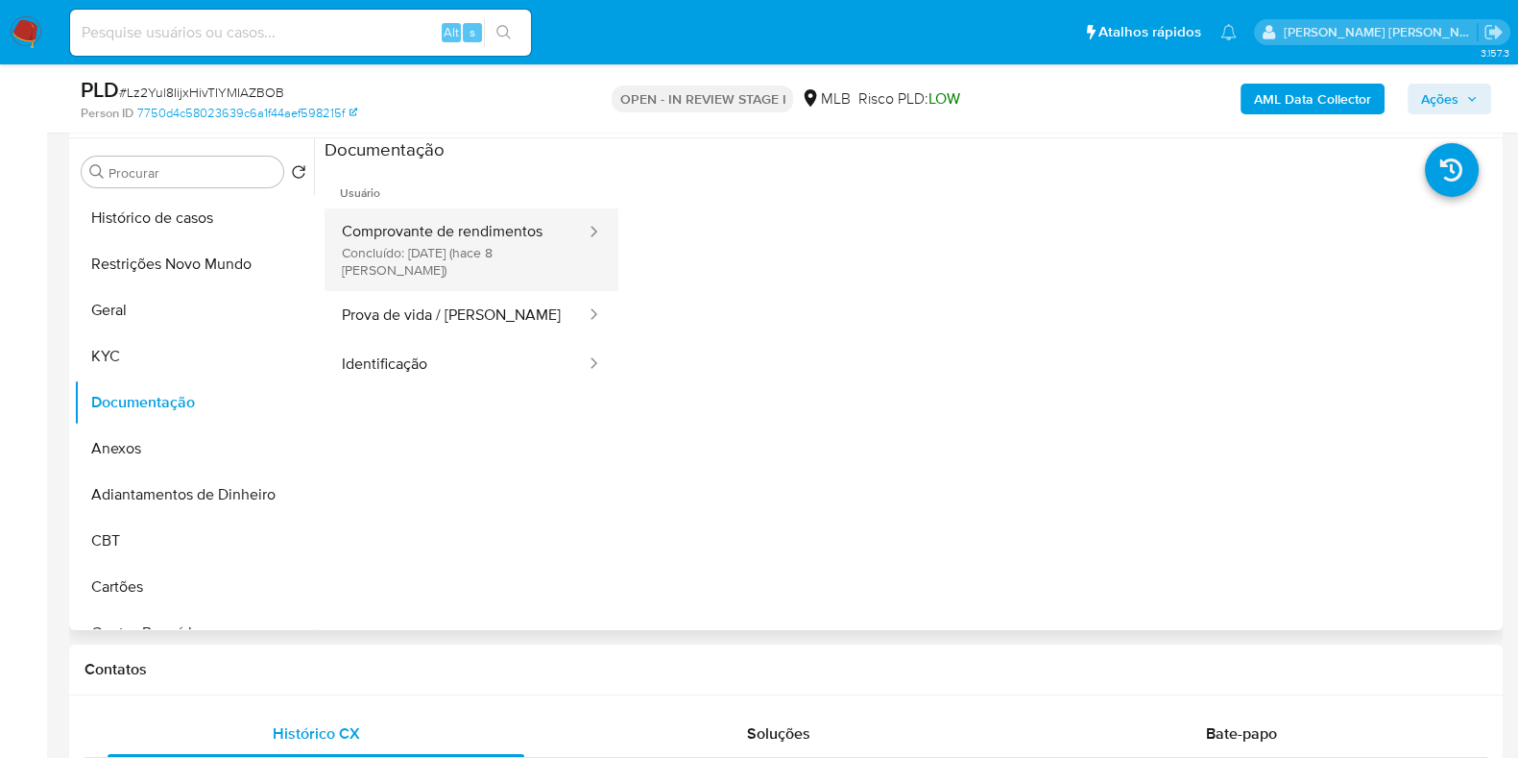
click at [445, 246] on button "Comprovante de rendimentos Concluído: 31/08/2025 (hace 8 días)" at bounding box center [456, 240] width 263 height 65
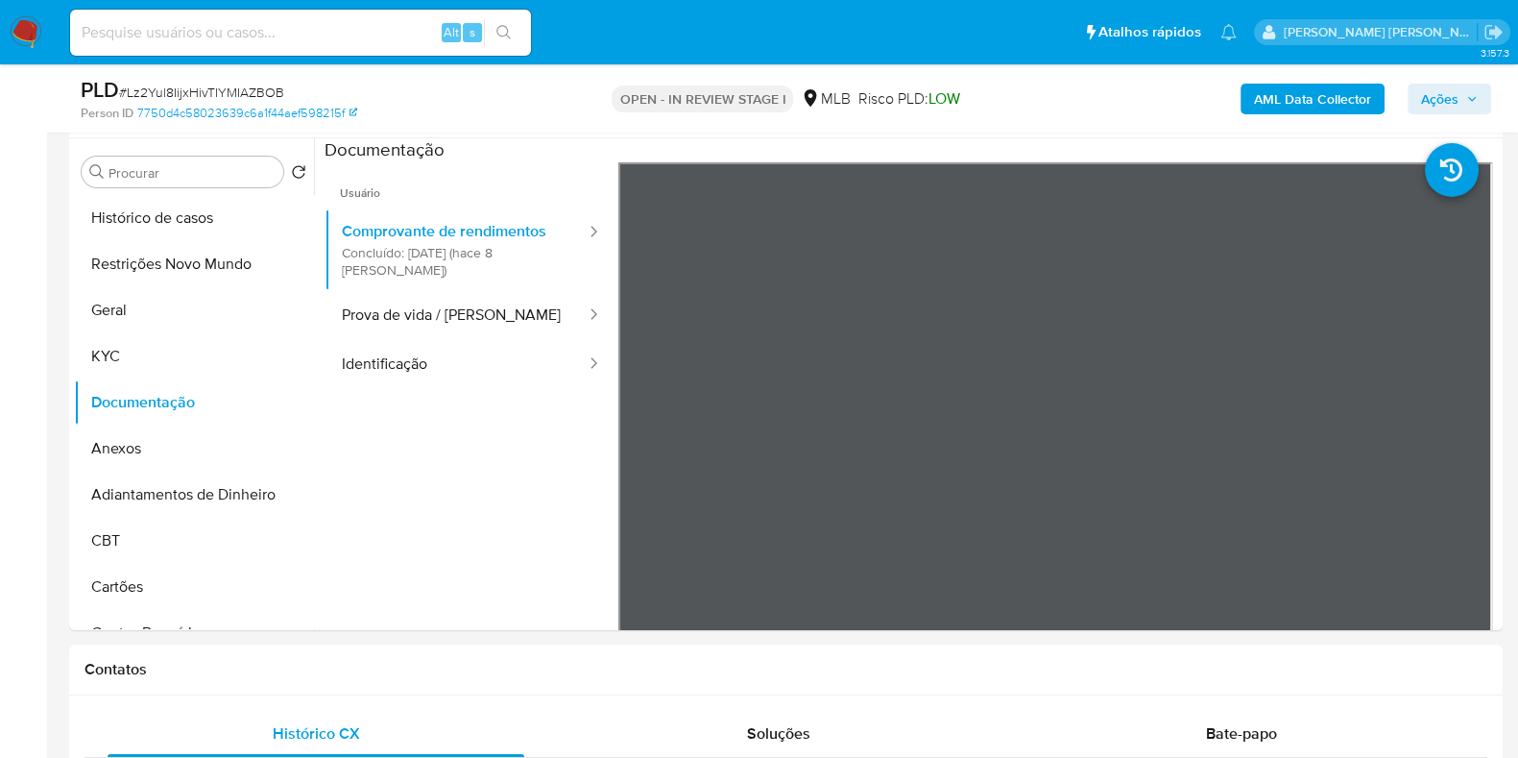
click at [1301, 99] on b "AML Data Collector" at bounding box center [1312, 99] width 117 height 31
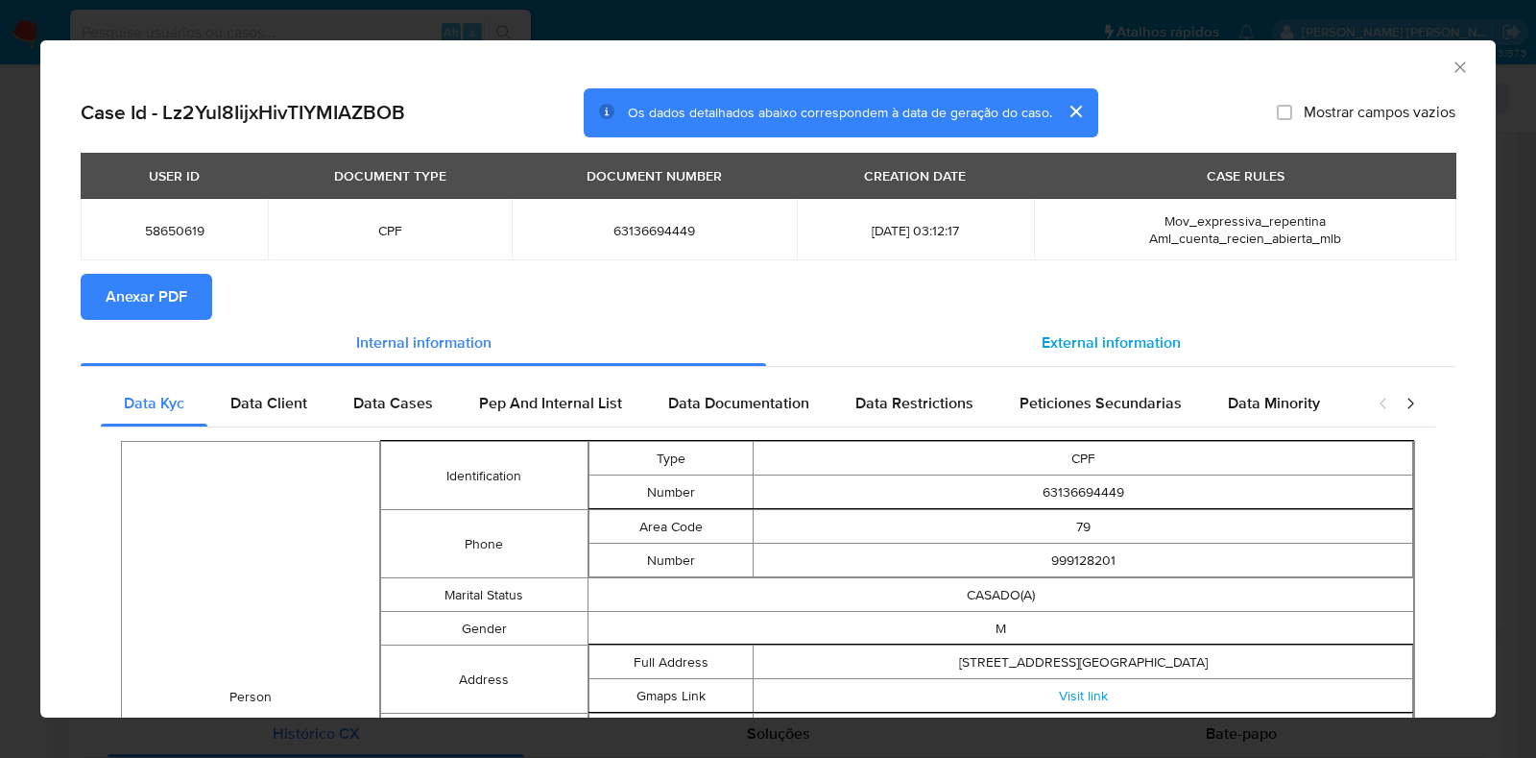
click at [1097, 336] on span "External information" at bounding box center [1111, 342] width 139 height 22
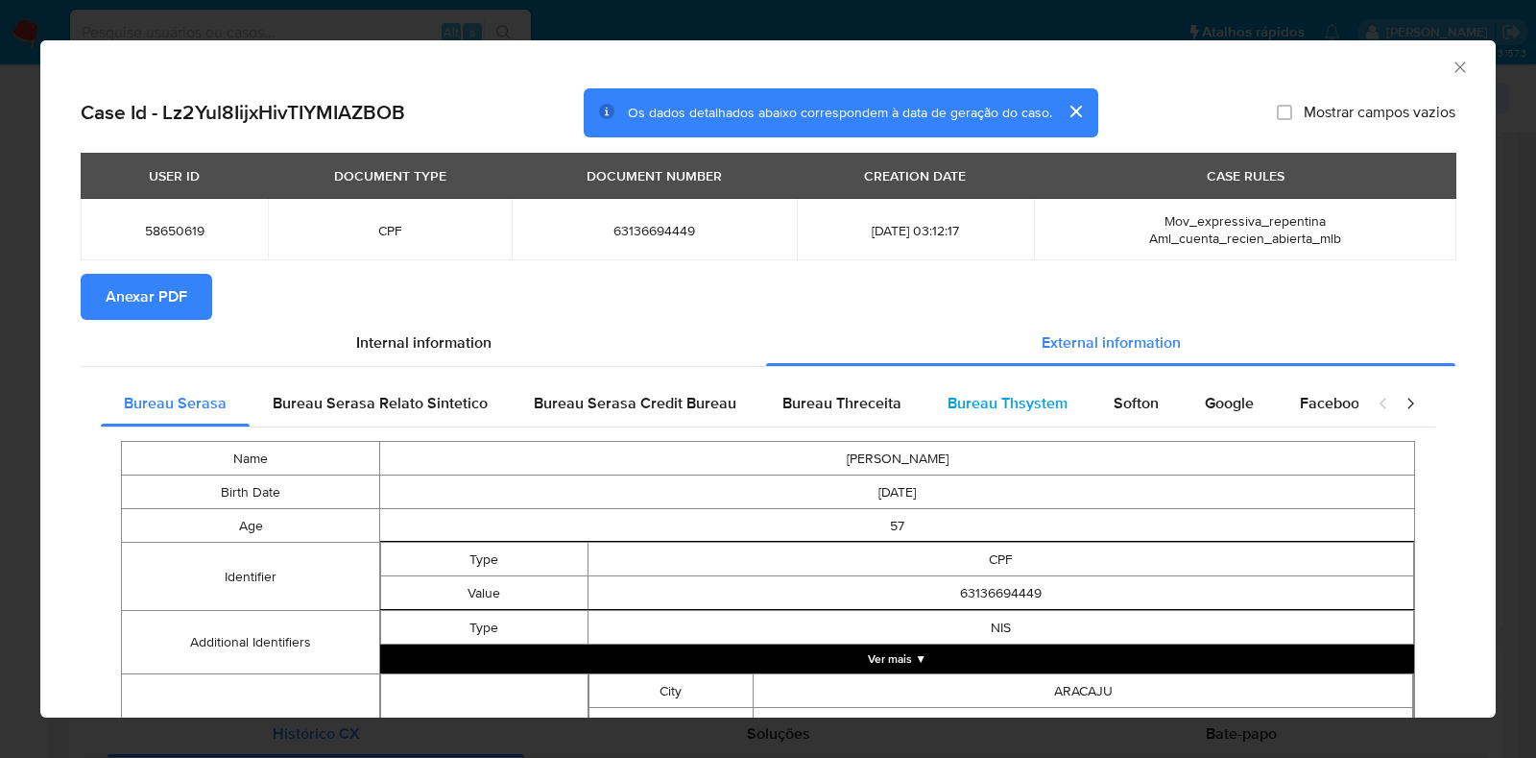
click at [1001, 398] on span "Bureau Thsystem" at bounding box center [1008, 403] width 120 height 22
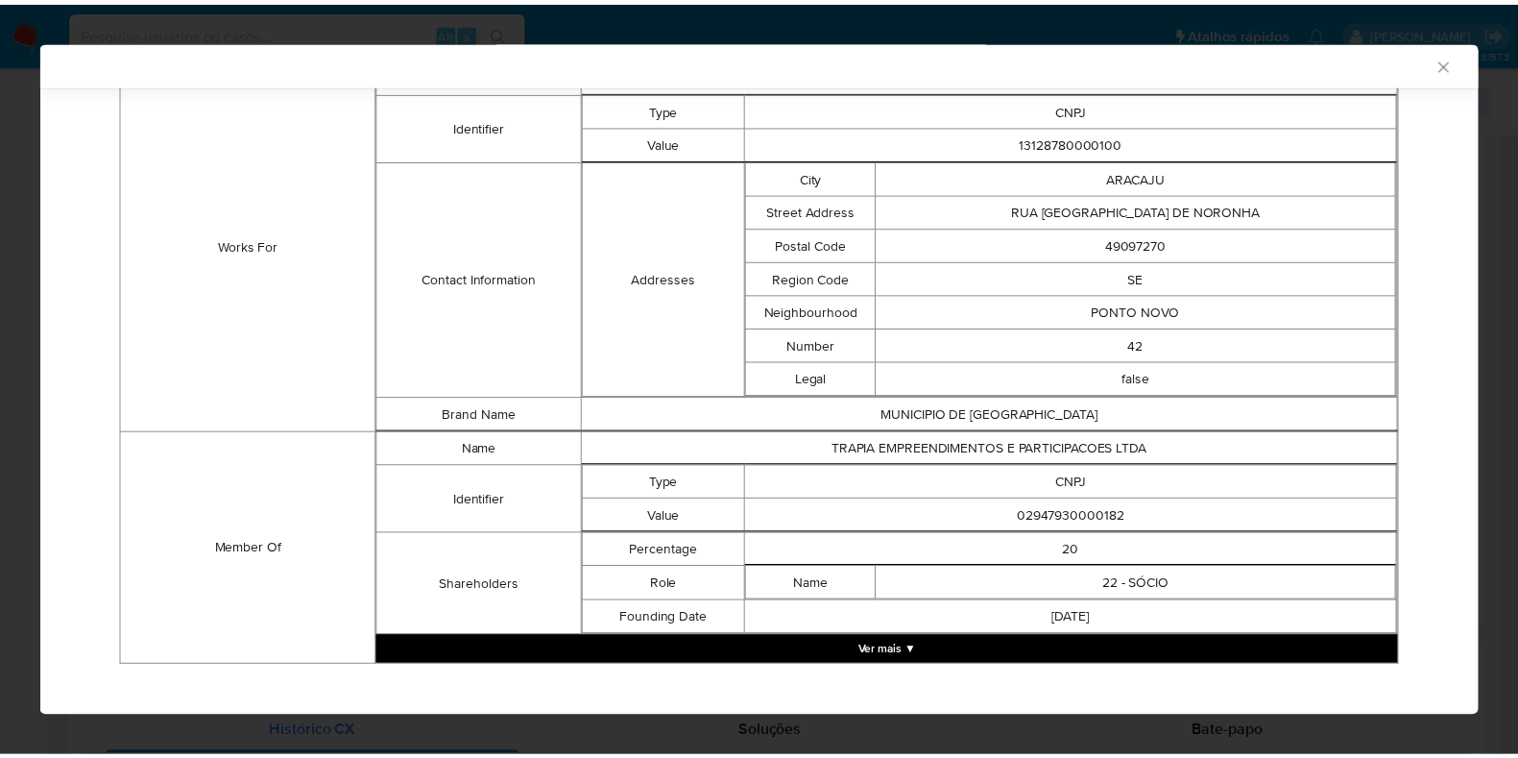
scroll to position [1379, 0]
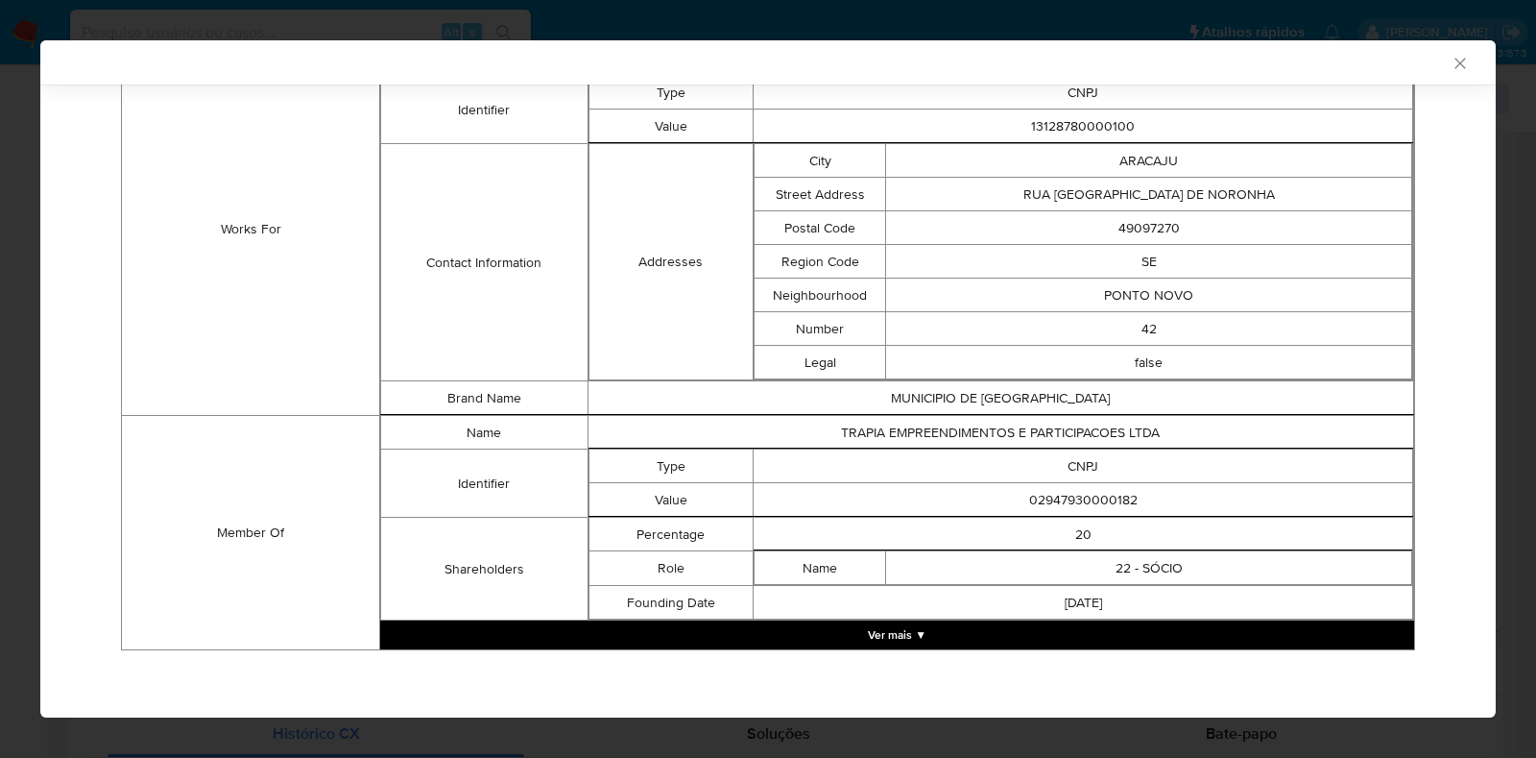
click at [1055, 492] on td "02947930000182" at bounding box center [1084, 500] width 660 height 34
copy td "02947930000182"
click at [0, 327] on div "AML Data Collector Case Id - Lz2Yul8IijxHivTIYMIAZBOB Os dados detalhados abaix…" at bounding box center [768, 379] width 1536 height 758
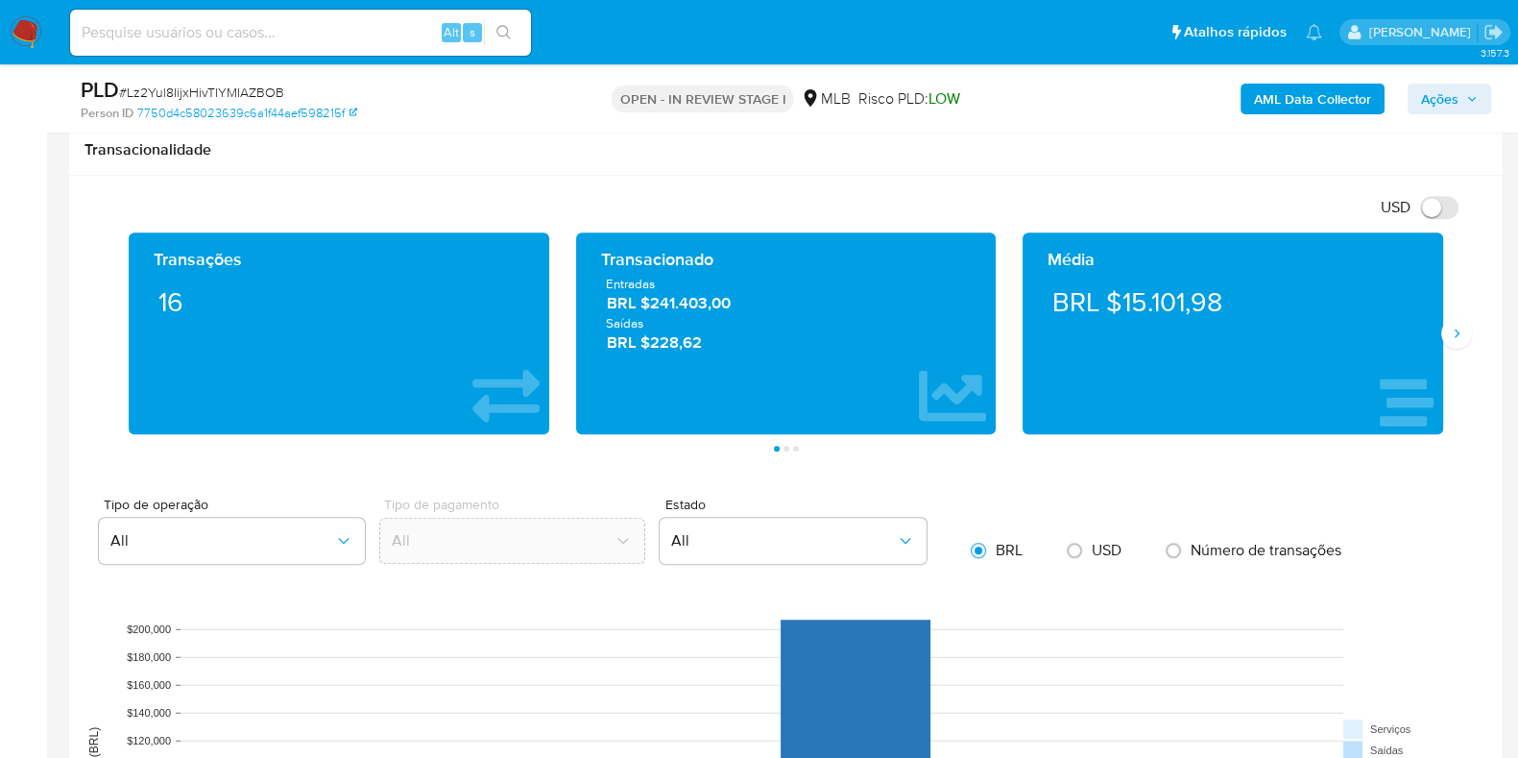
scroll to position [1200, 0]
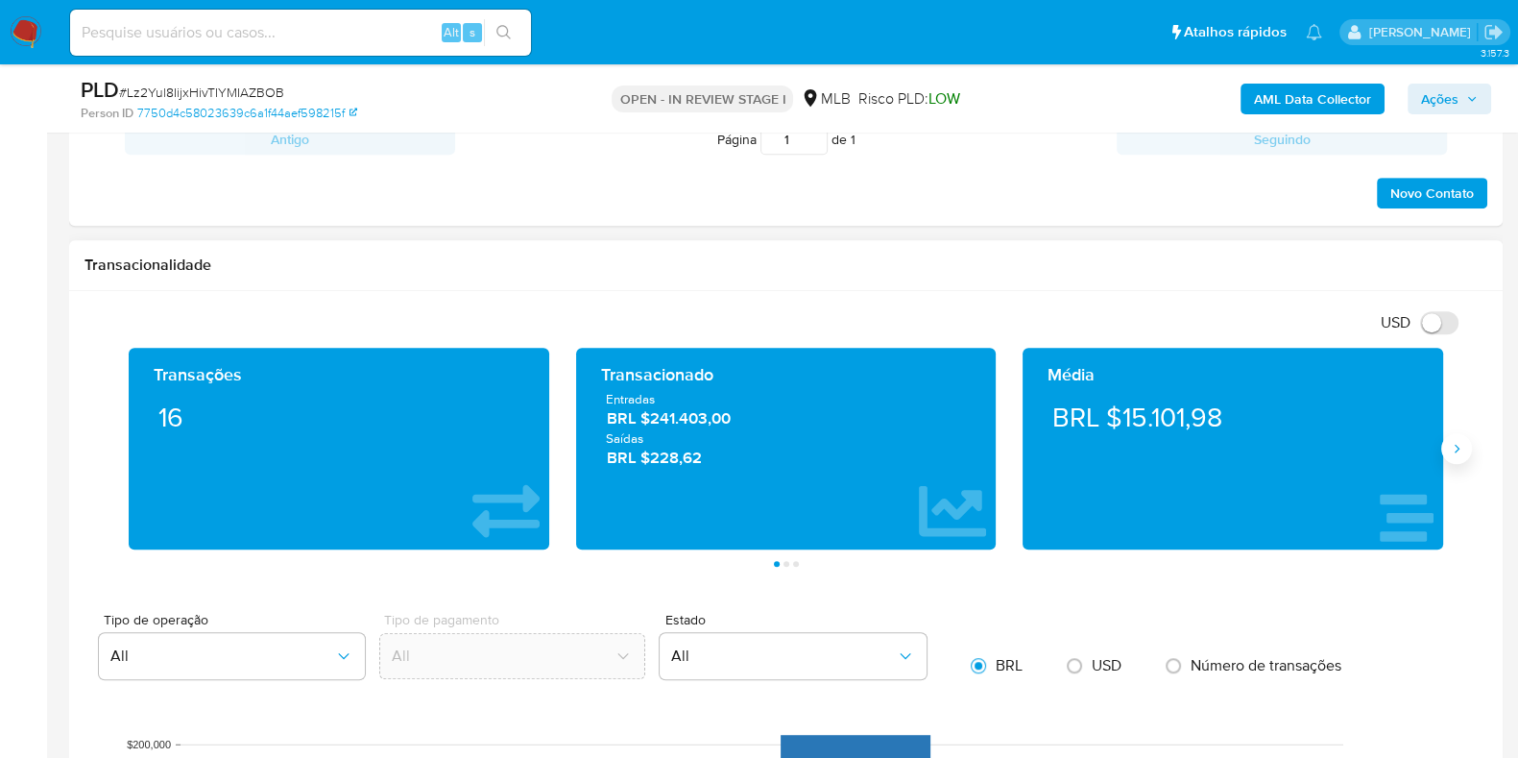
click at [1457, 450] on icon "Siguiente" at bounding box center [1456, 448] width 15 height 15
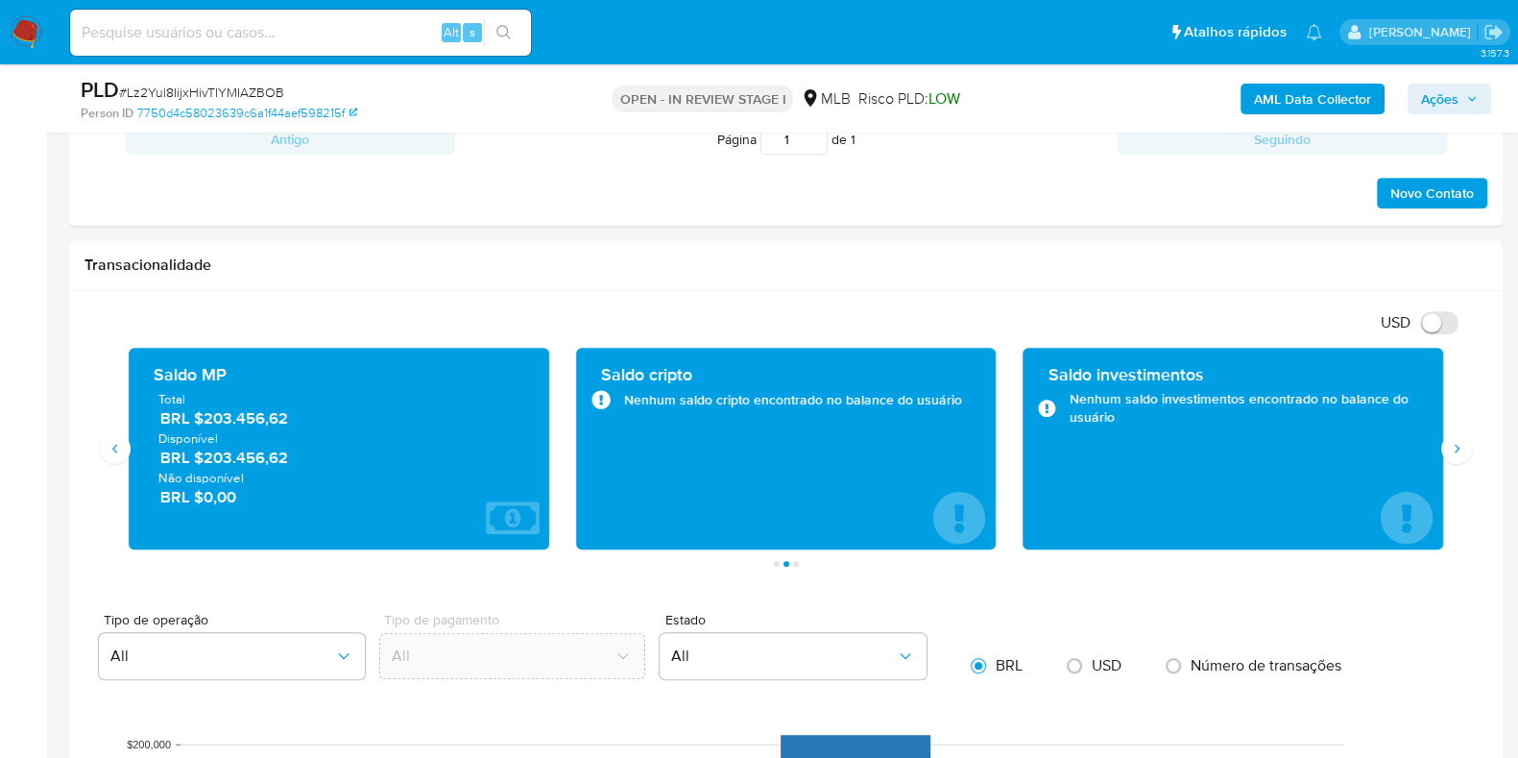
click at [1415, 98] on button "Ações" at bounding box center [1450, 99] width 84 height 31
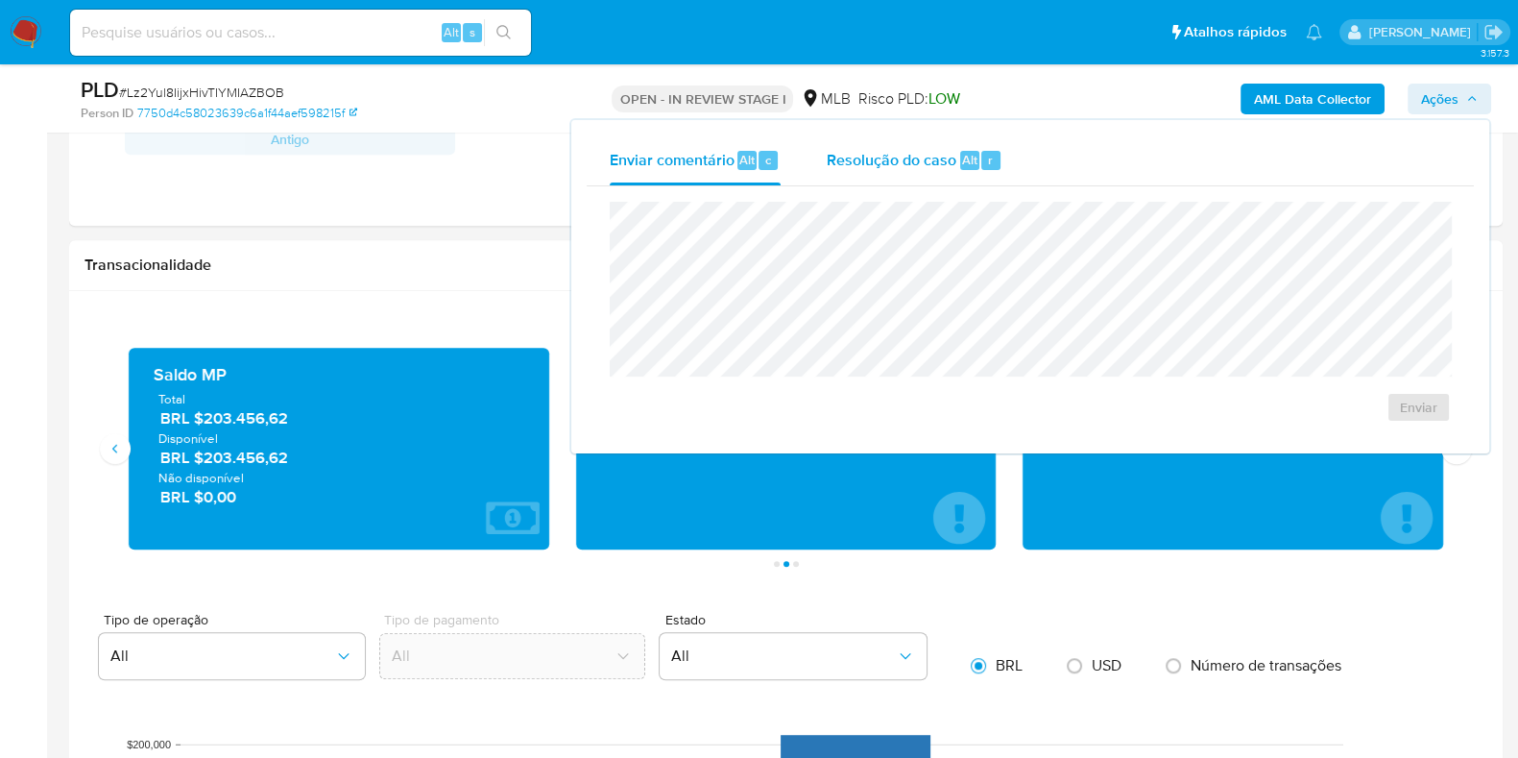
click at [893, 151] on span "Resolução do caso" at bounding box center [892, 159] width 130 height 22
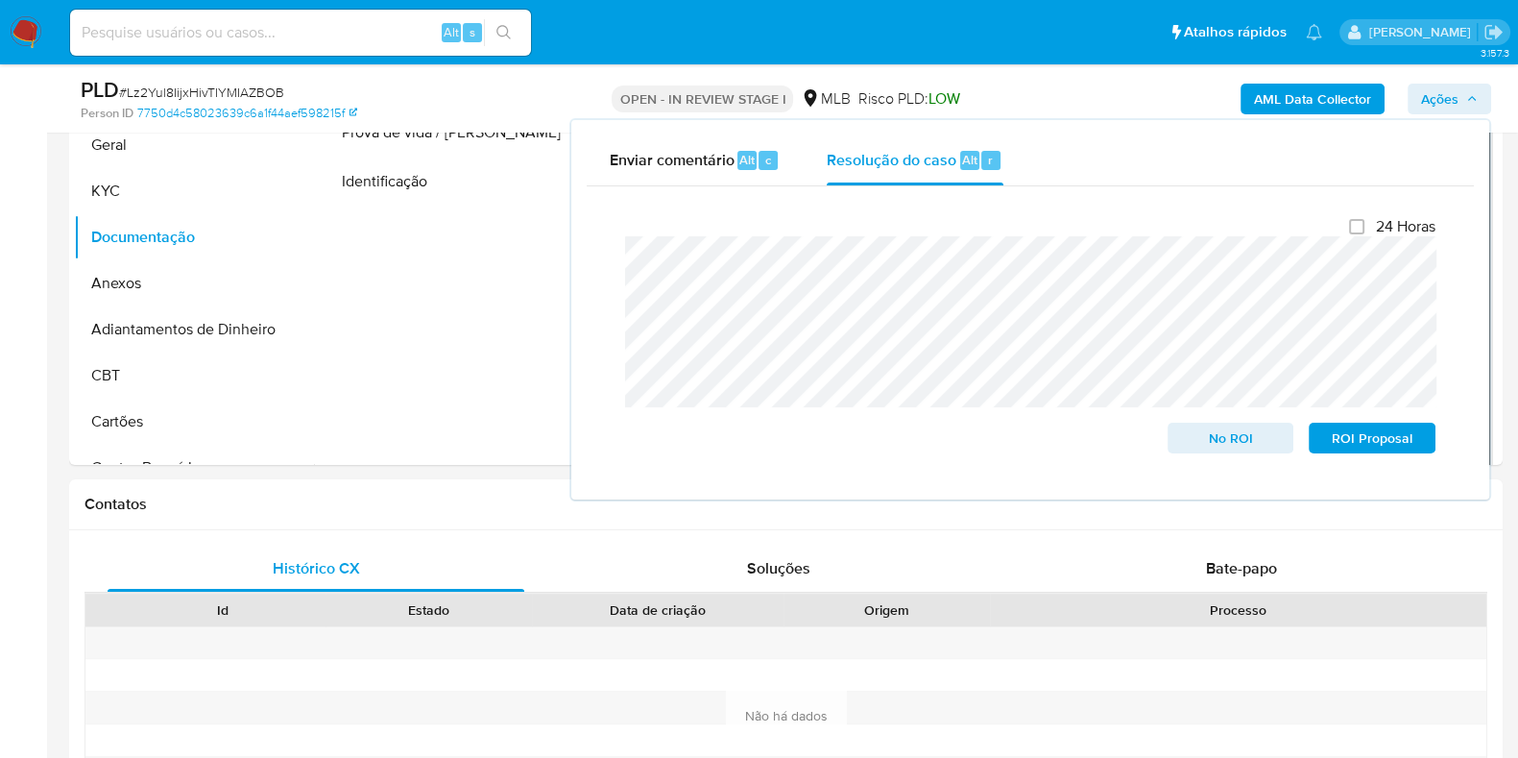
scroll to position [360, 0]
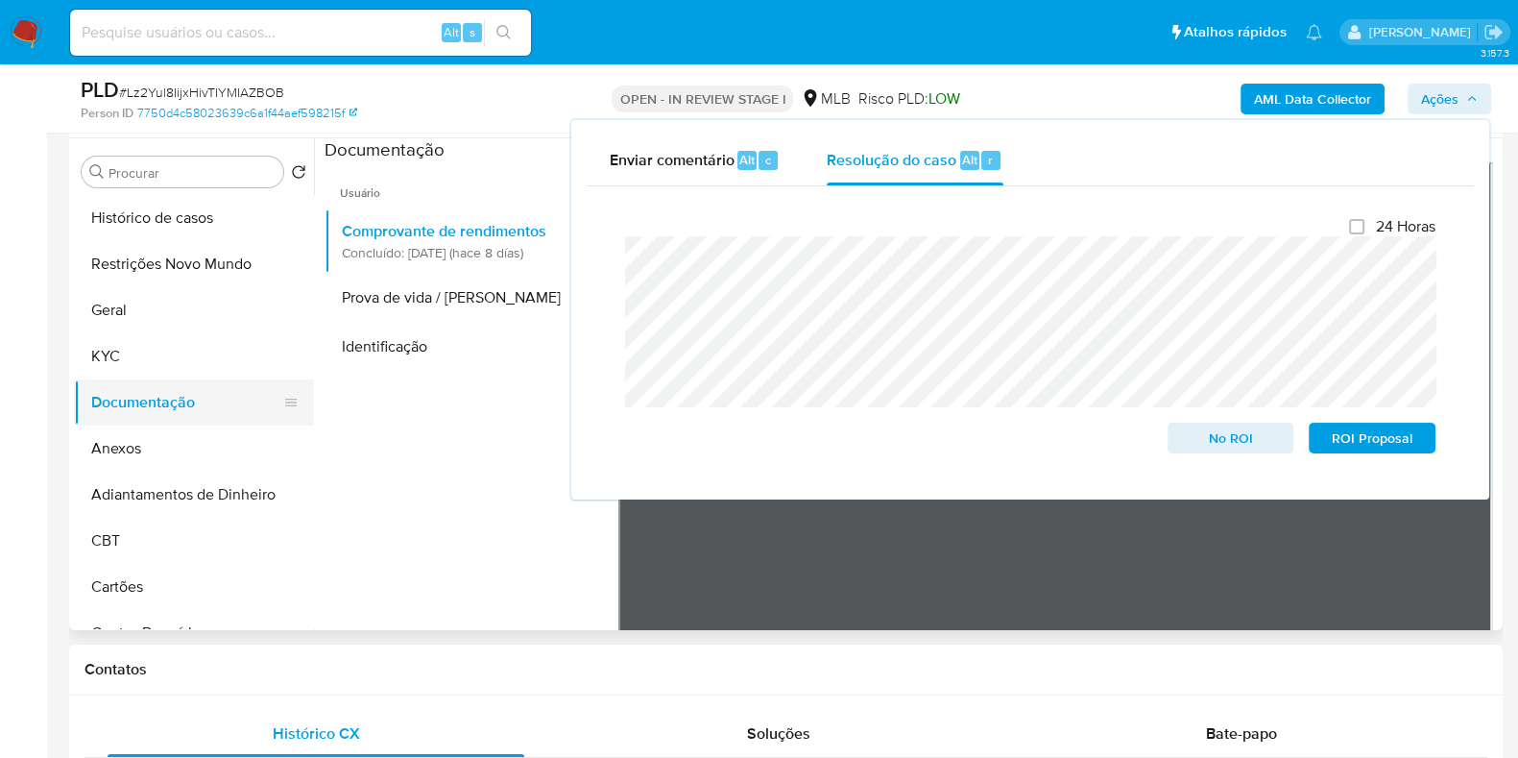
click at [106, 381] on button "Documentação" at bounding box center [186, 402] width 225 height 46
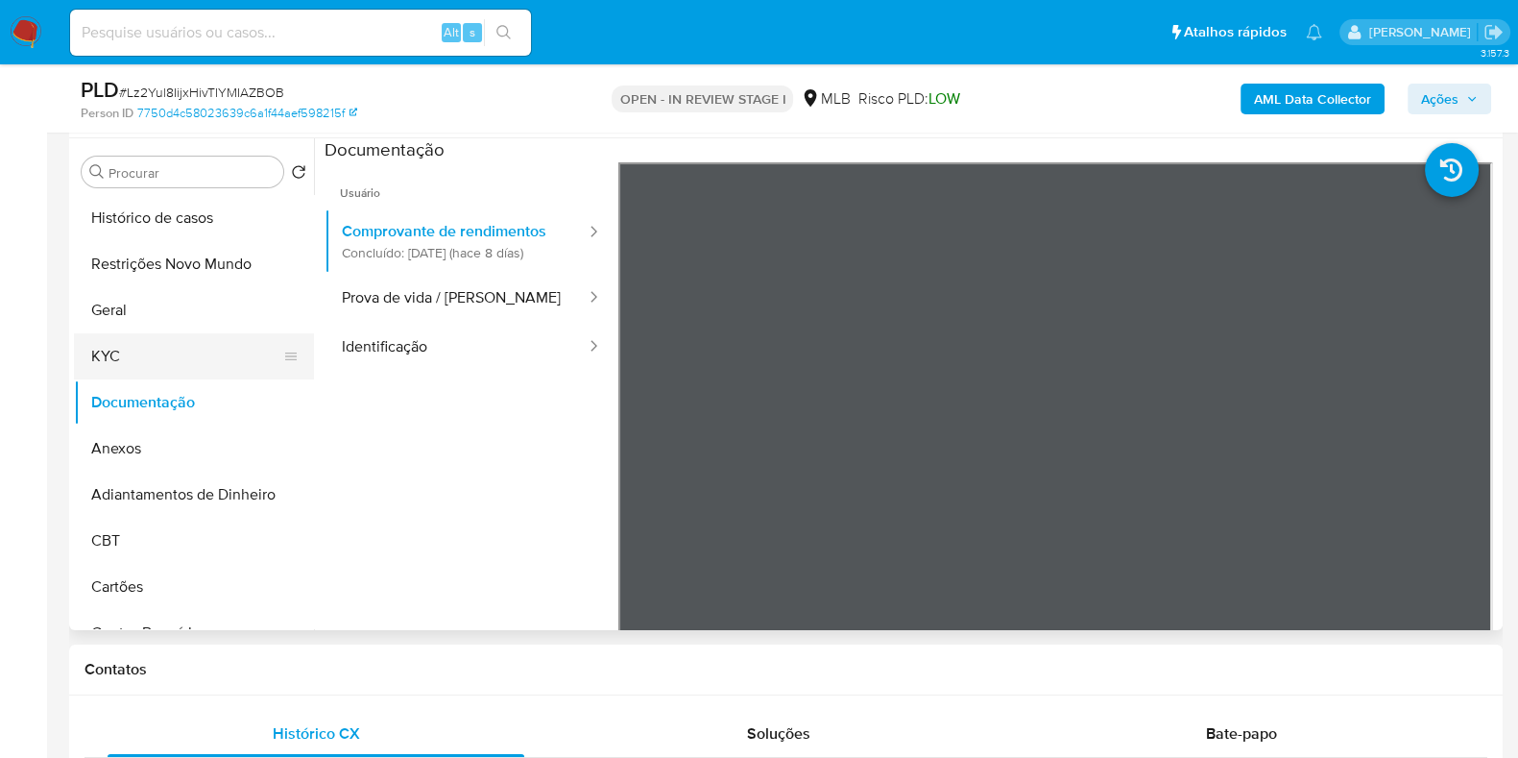
click at [140, 360] on button "KYC" at bounding box center [186, 356] width 225 height 46
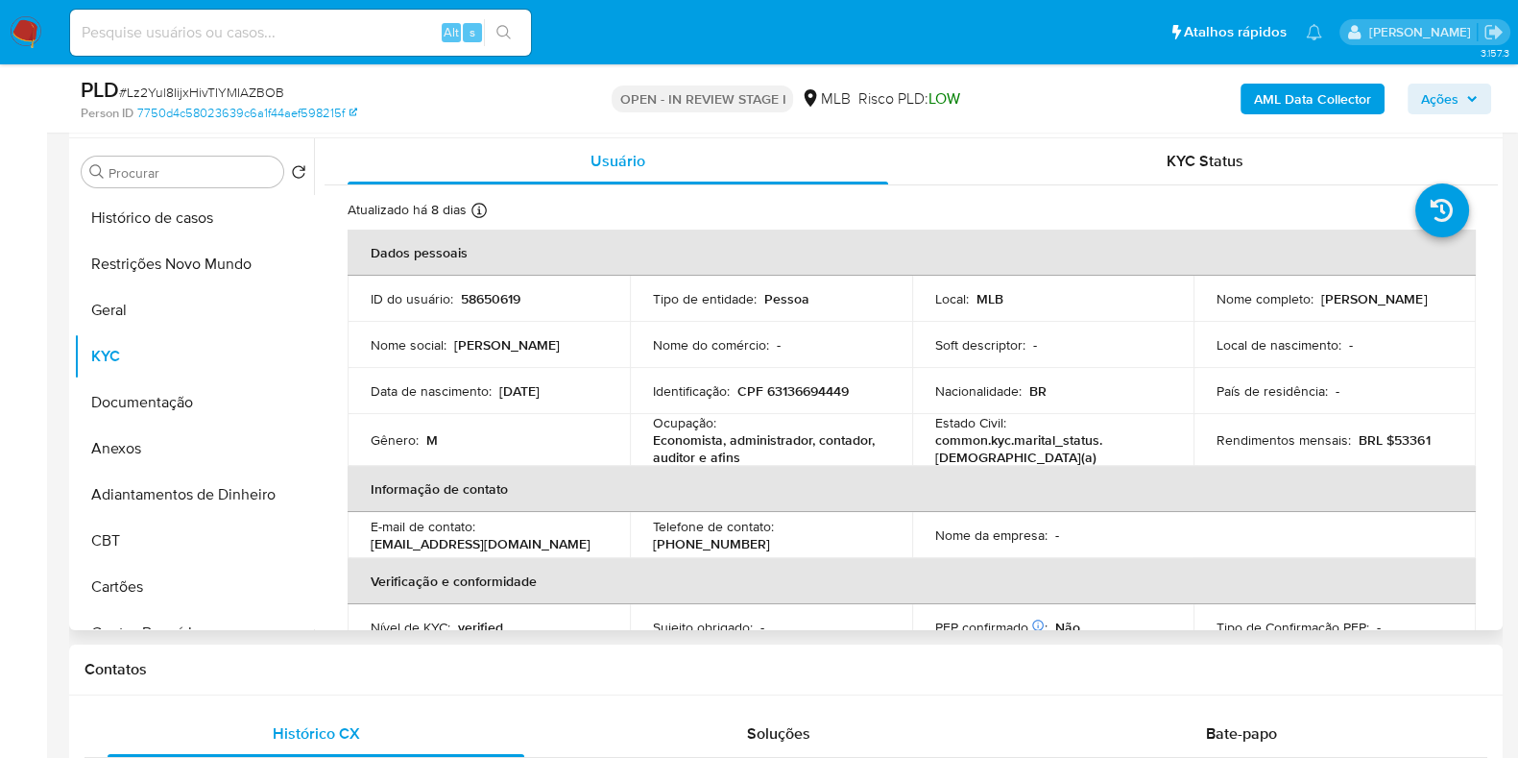
drag, startPoint x: 1438, startPoint y: 301, endPoint x: 1190, endPoint y: 305, distance: 247.8
click at [1194, 305] on td "Nome completo : Francisco Roberto Duarte Villa Chan" at bounding box center [1335, 299] width 282 height 46
copy p "Francisco Roberto Duarte Villa Chan"
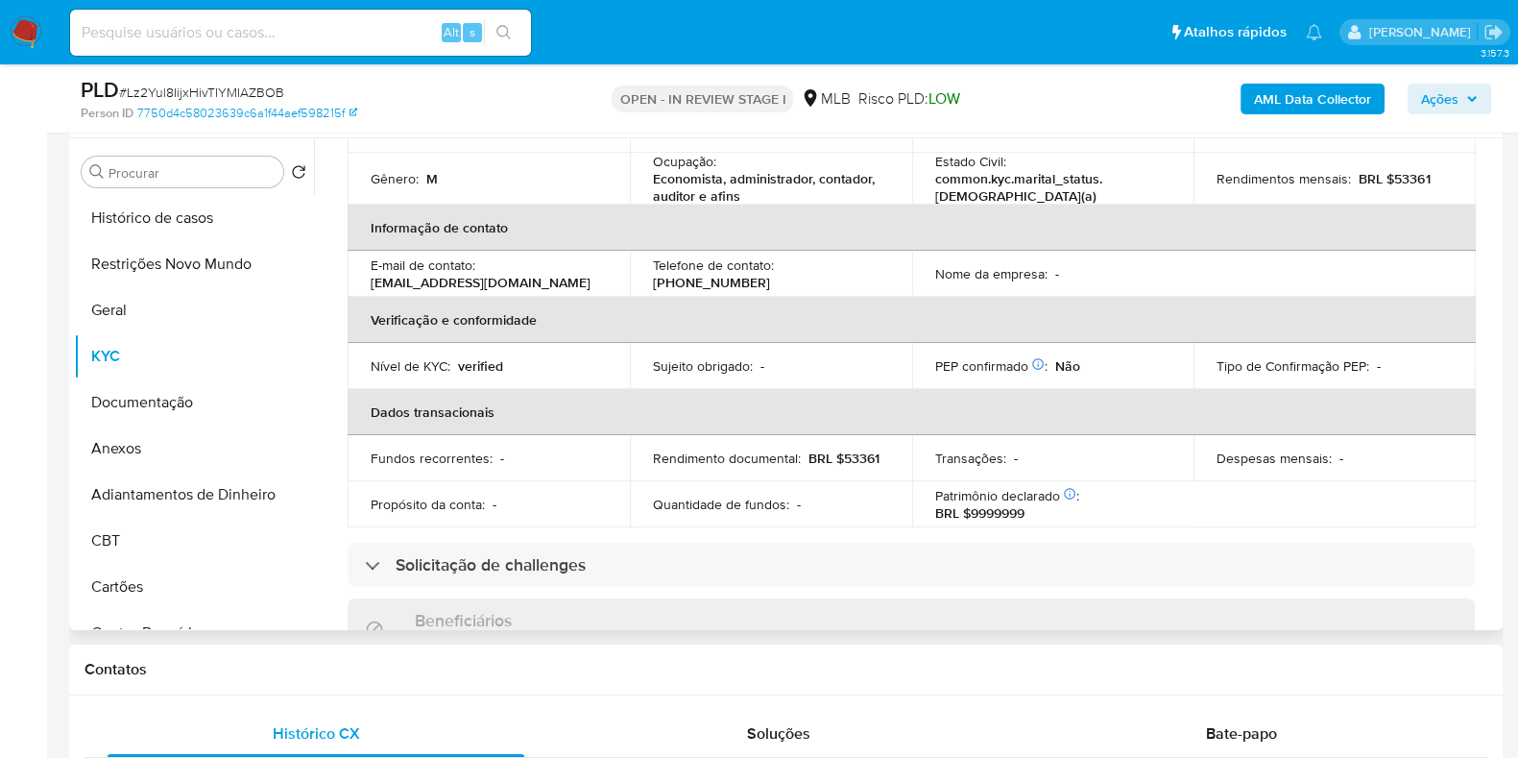
scroll to position [0, 0]
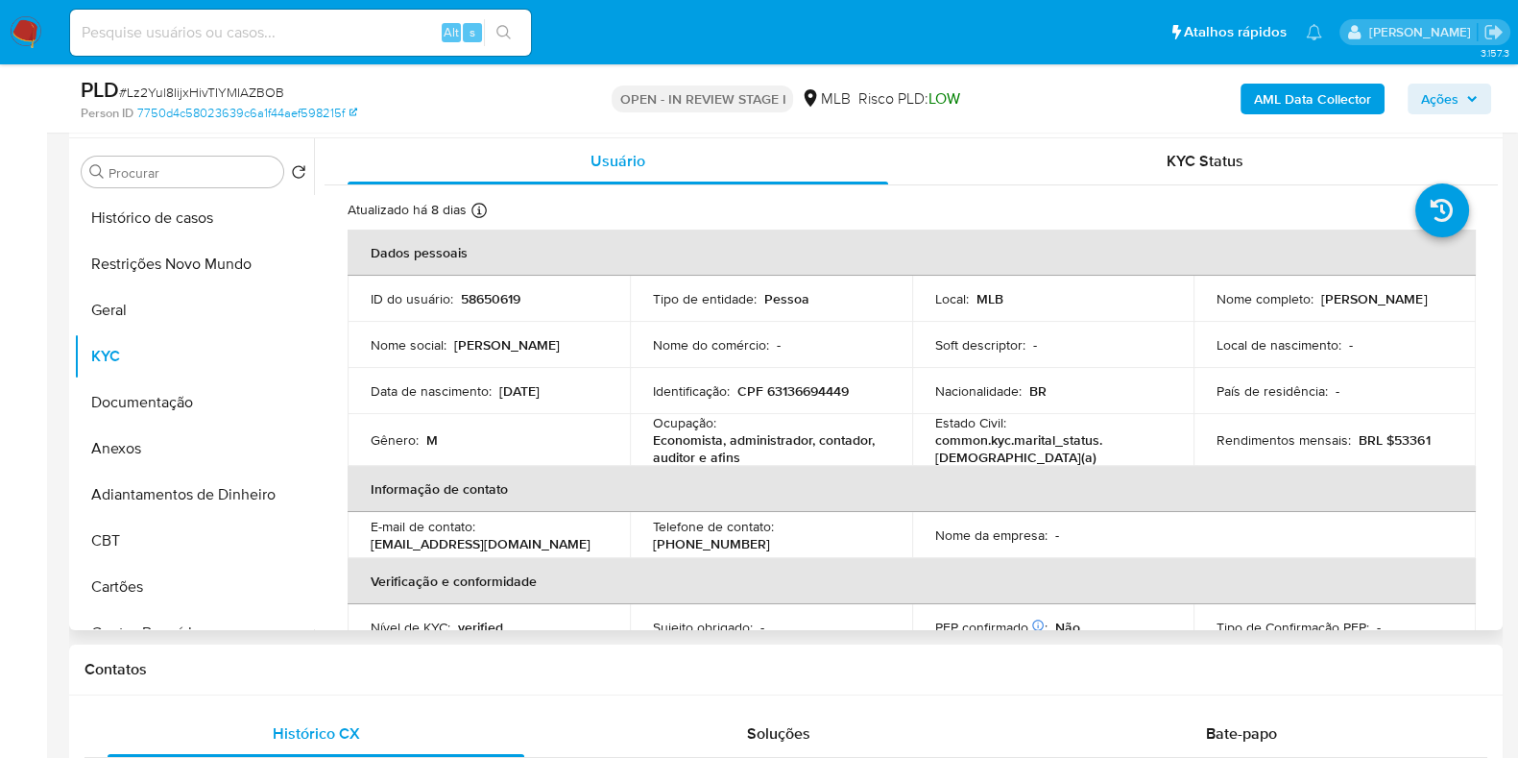
click at [807, 397] on p "CPF 63136694449" at bounding box center [792, 390] width 111 height 17
copy p "63136694449"
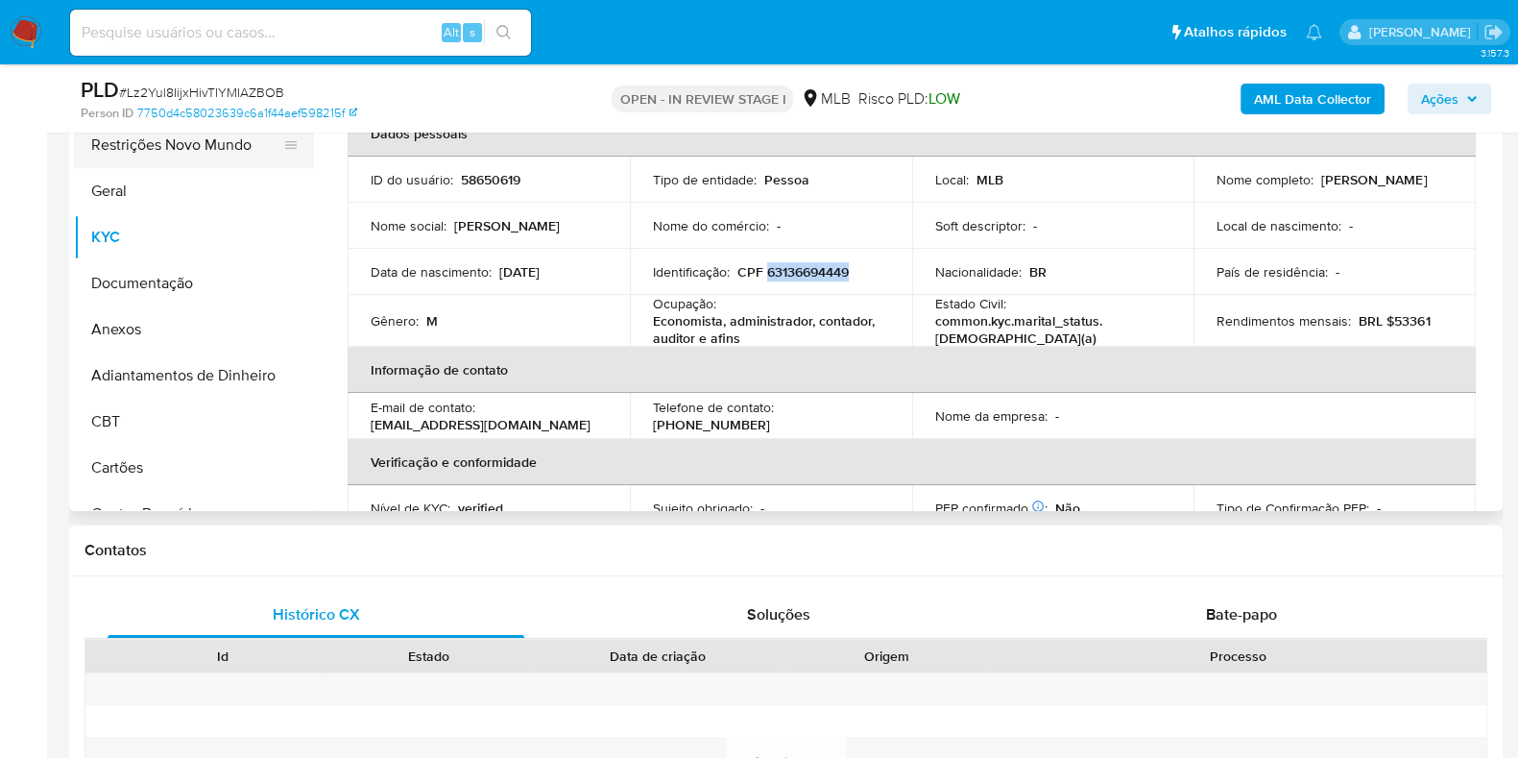
click at [197, 146] on button "Restrições Novo Mundo" at bounding box center [186, 145] width 225 height 46
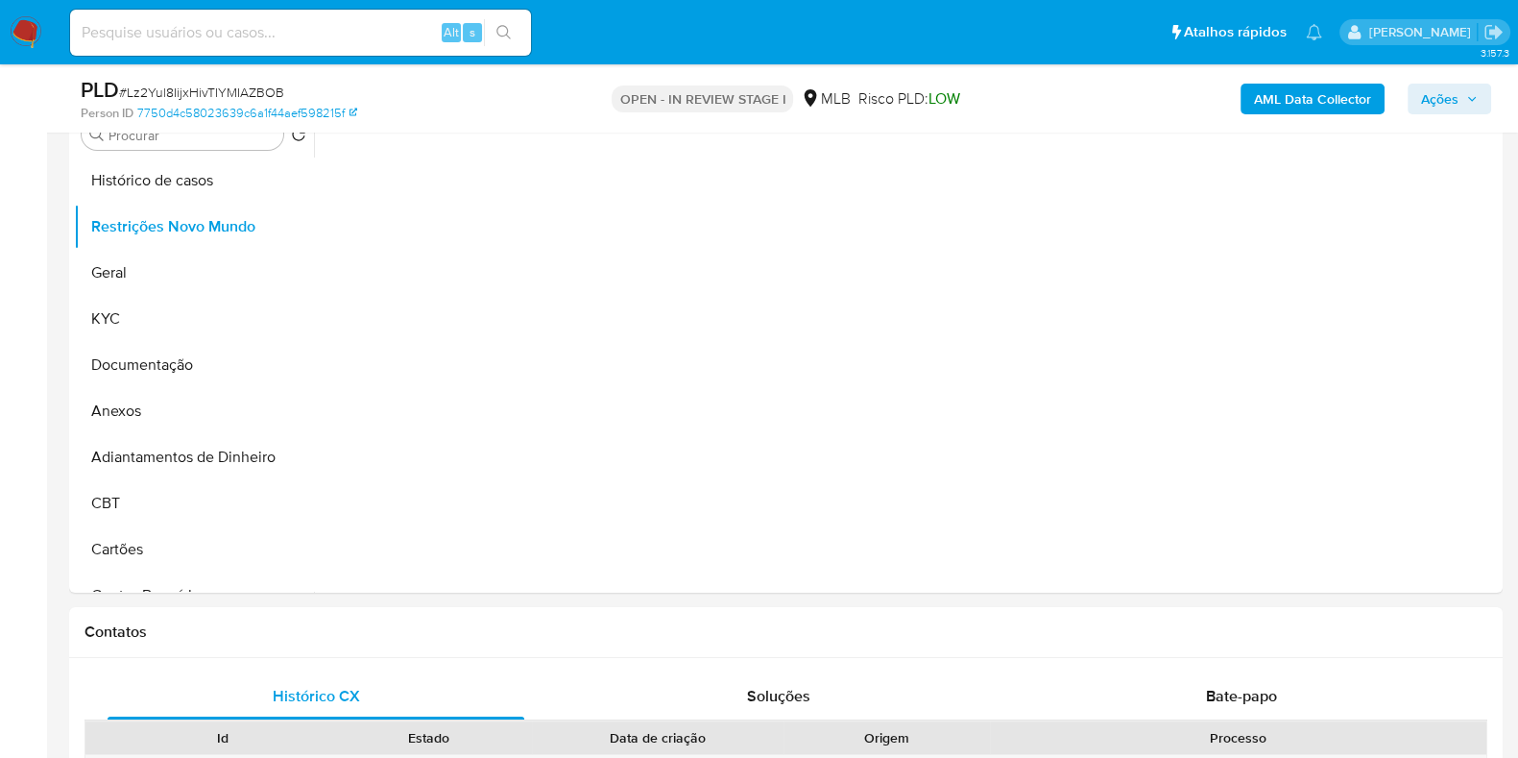
scroll to position [360, 0]
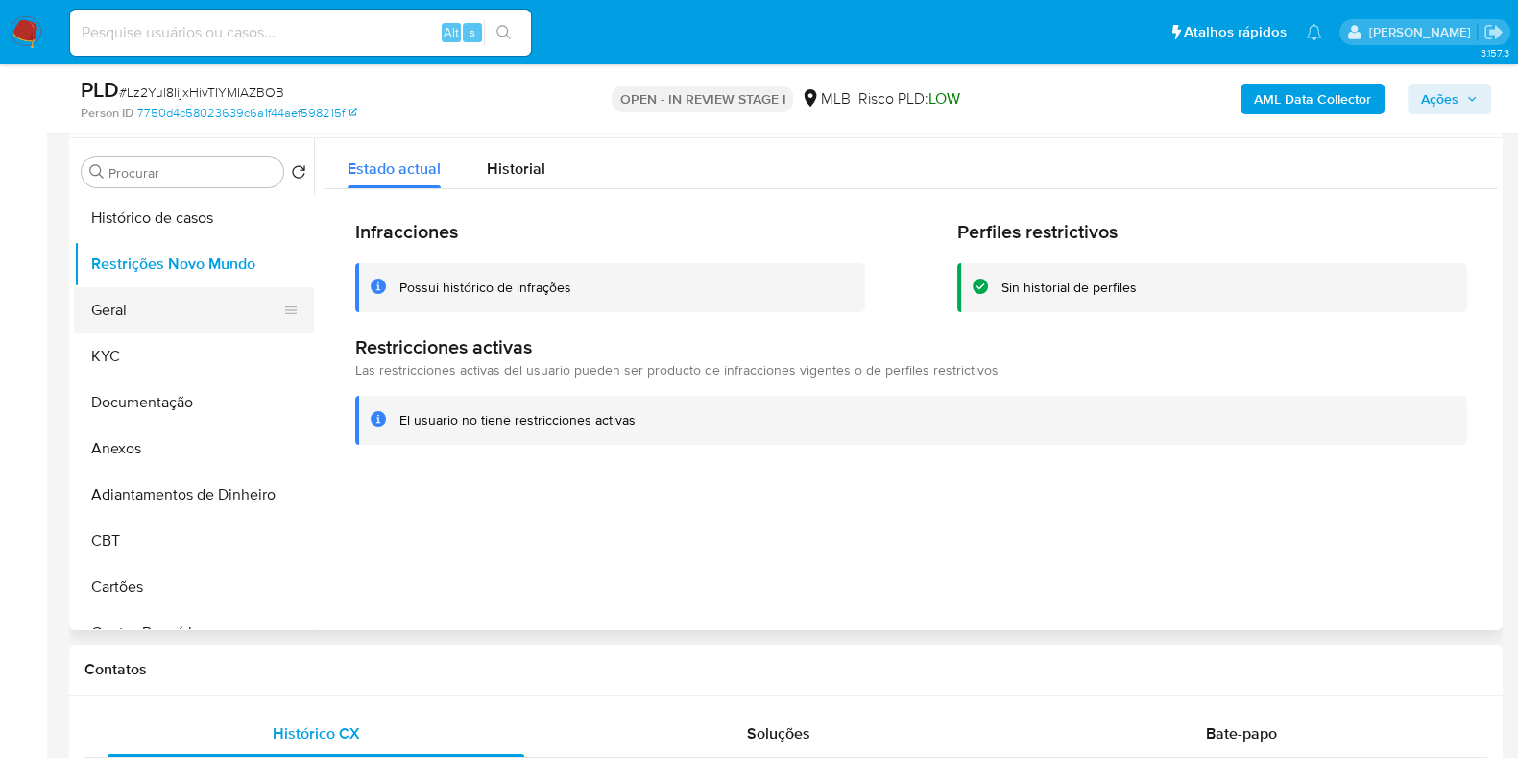
click at [137, 310] on button "Geral" at bounding box center [186, 310] width 225 height 46
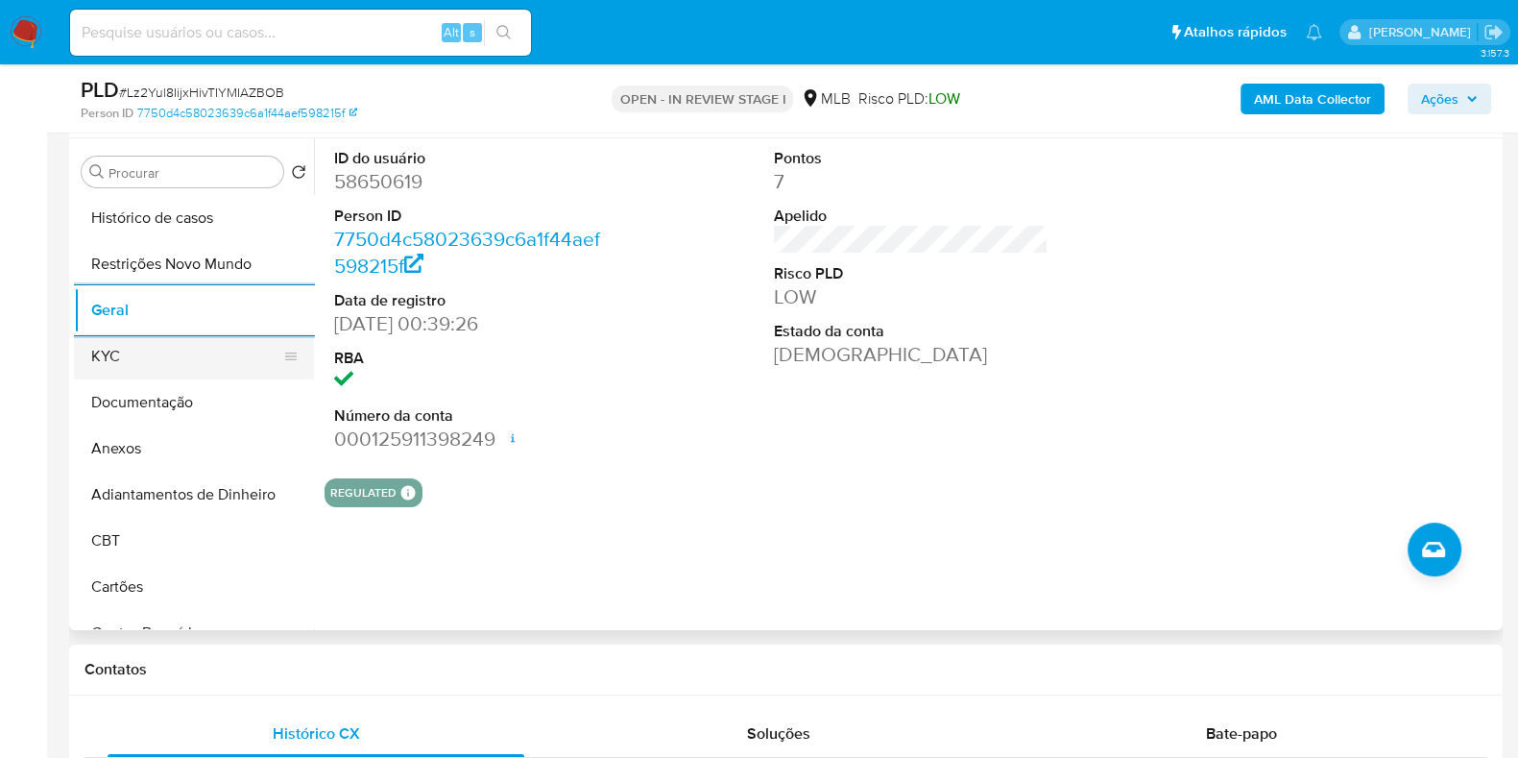
drag, startPoint x: 168, startPoint y: 358, endPoint x: 189, endPoint y: 368, distance: 23.2
click at [168, 358] on button "KYC" at bounding box center [186, 356] width 225 height 46
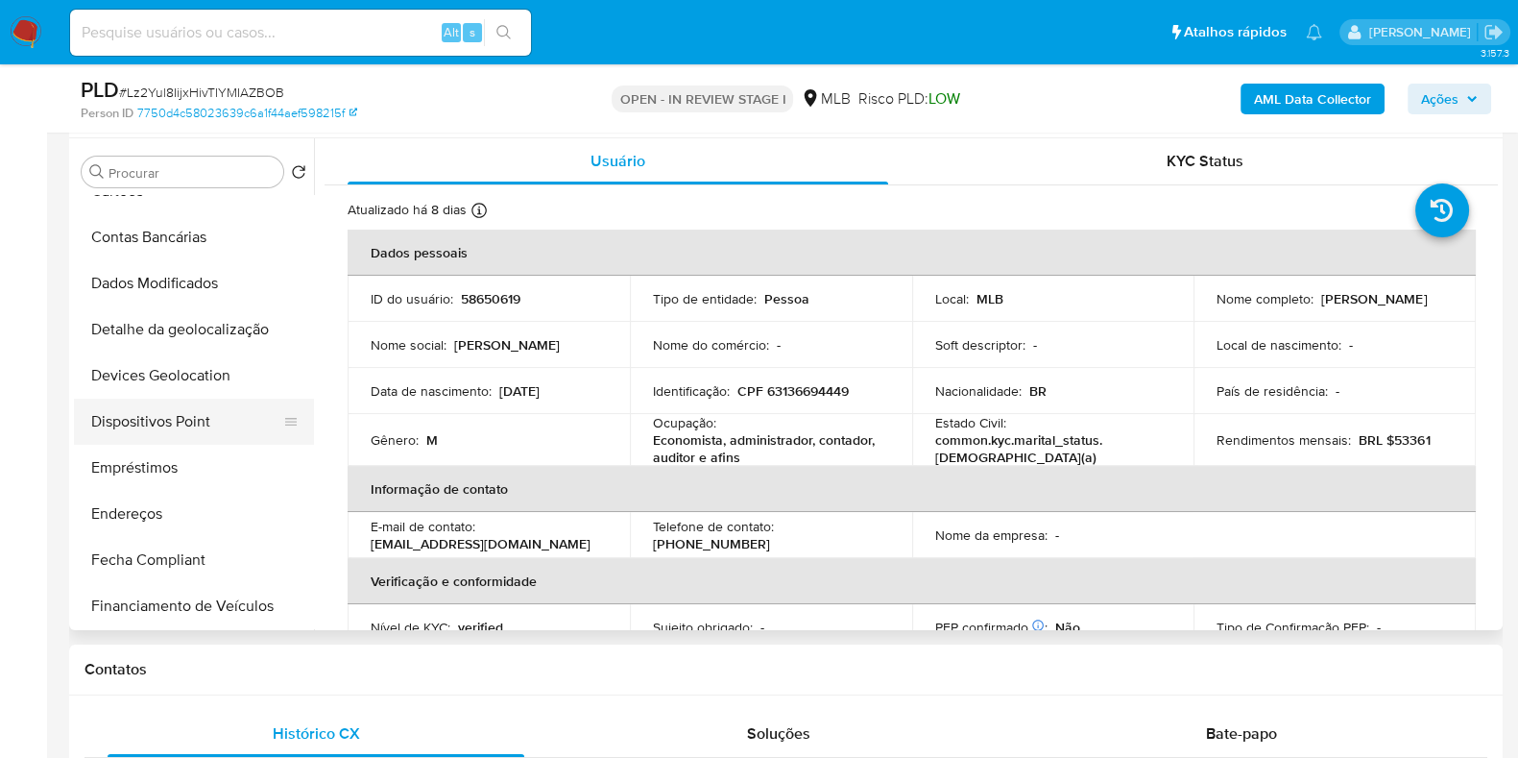
scroll to position [479, 0]
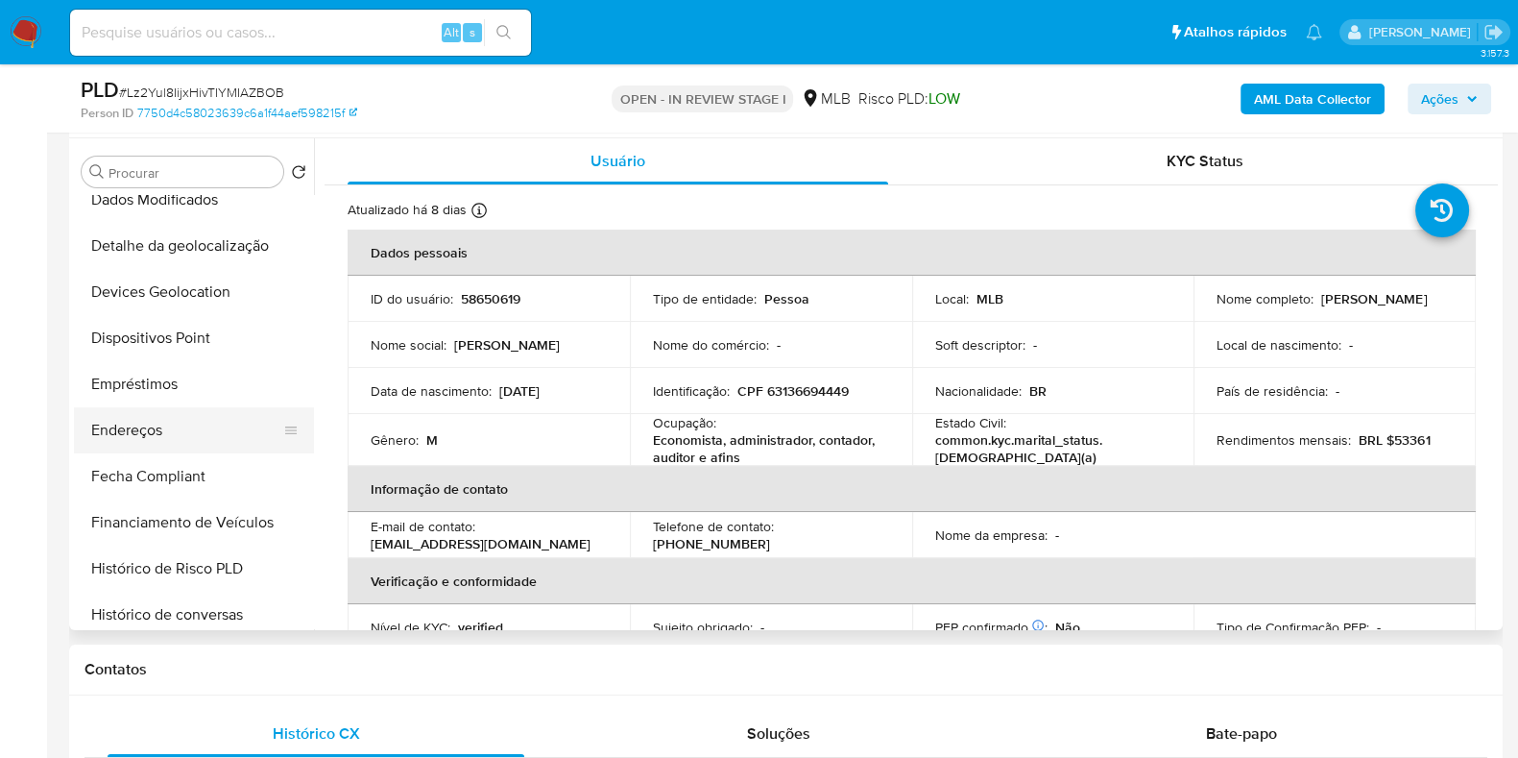
click at [146, 428] on button "Endereços" at bounding box center [186, 430] width 225 height 46
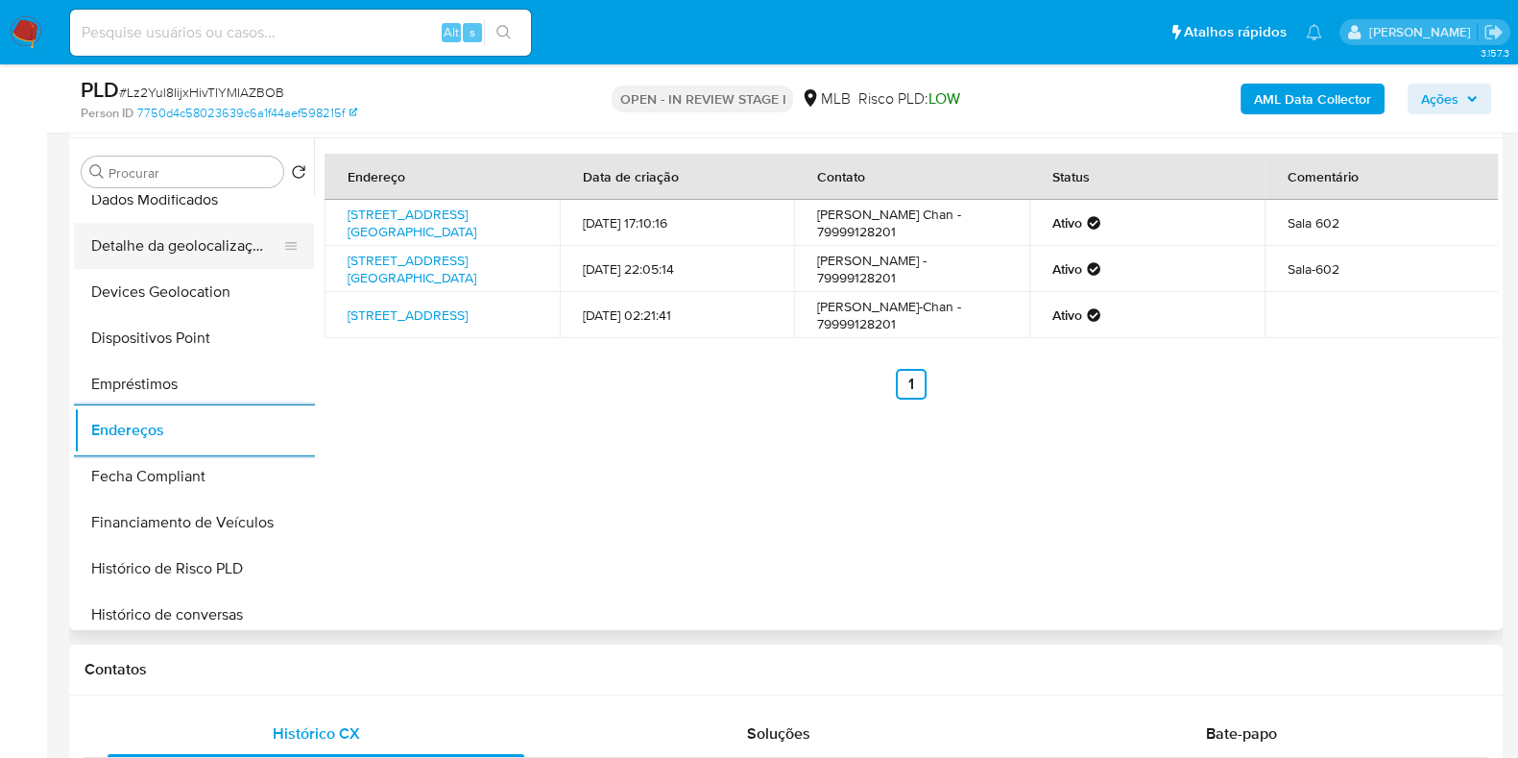
click at [192, 247] on button "Detalhe da geolocalização" at bounding box center [186, 246] width 225 height 46
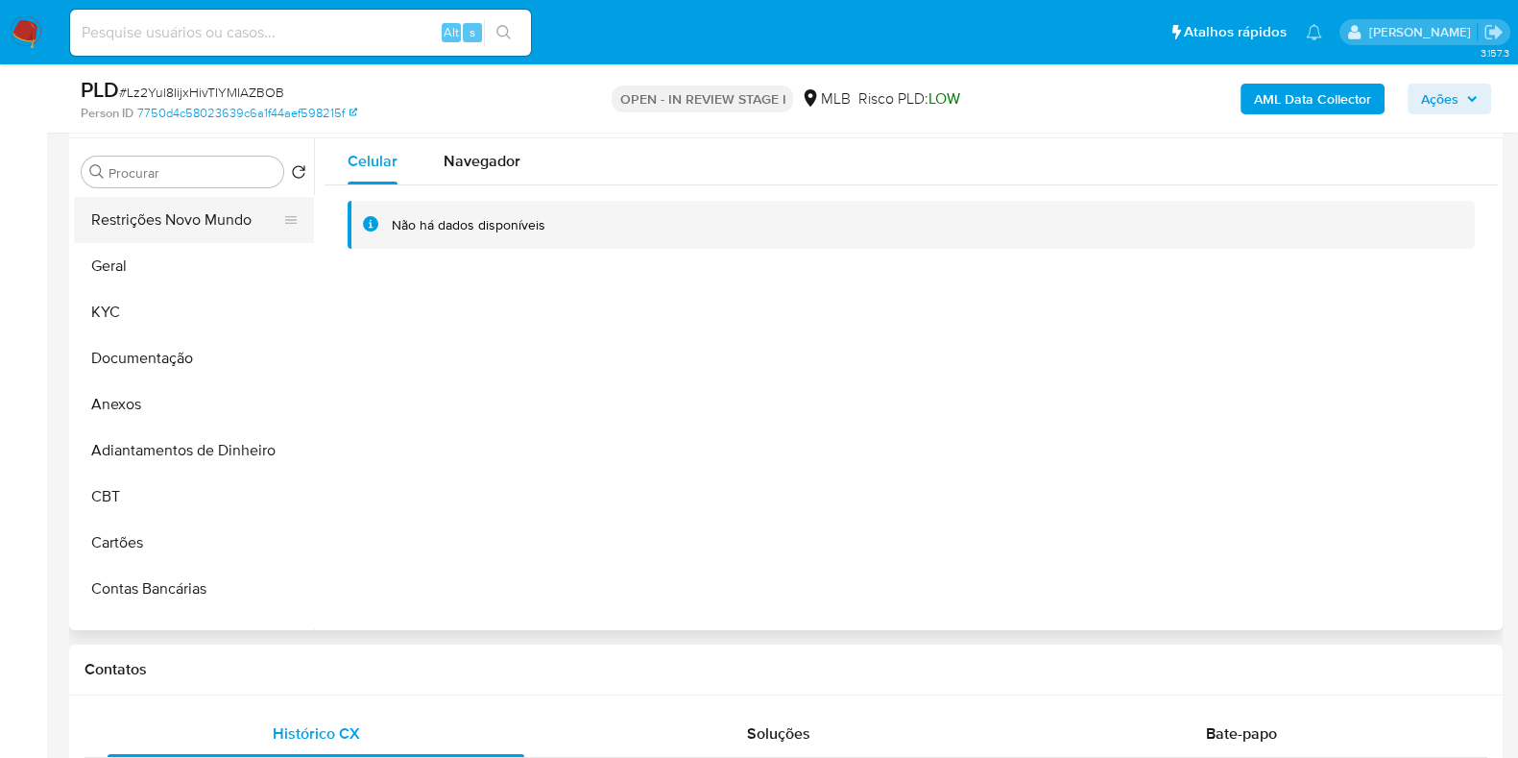
scroll to position [0, 0]
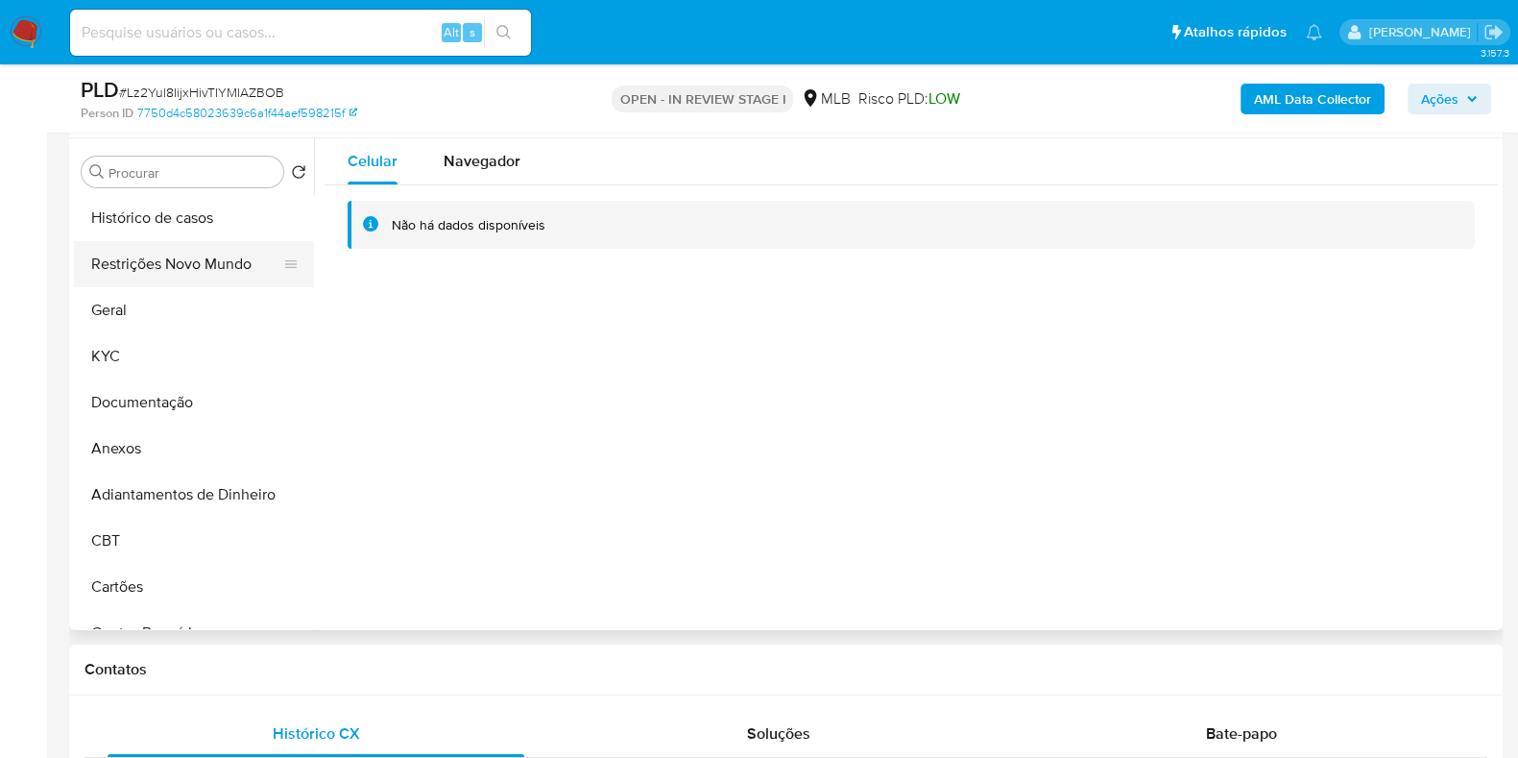
click at [187, 257] on button "Restrições Novo Mundo" at bounding box center [186, 264] width 225 height 46
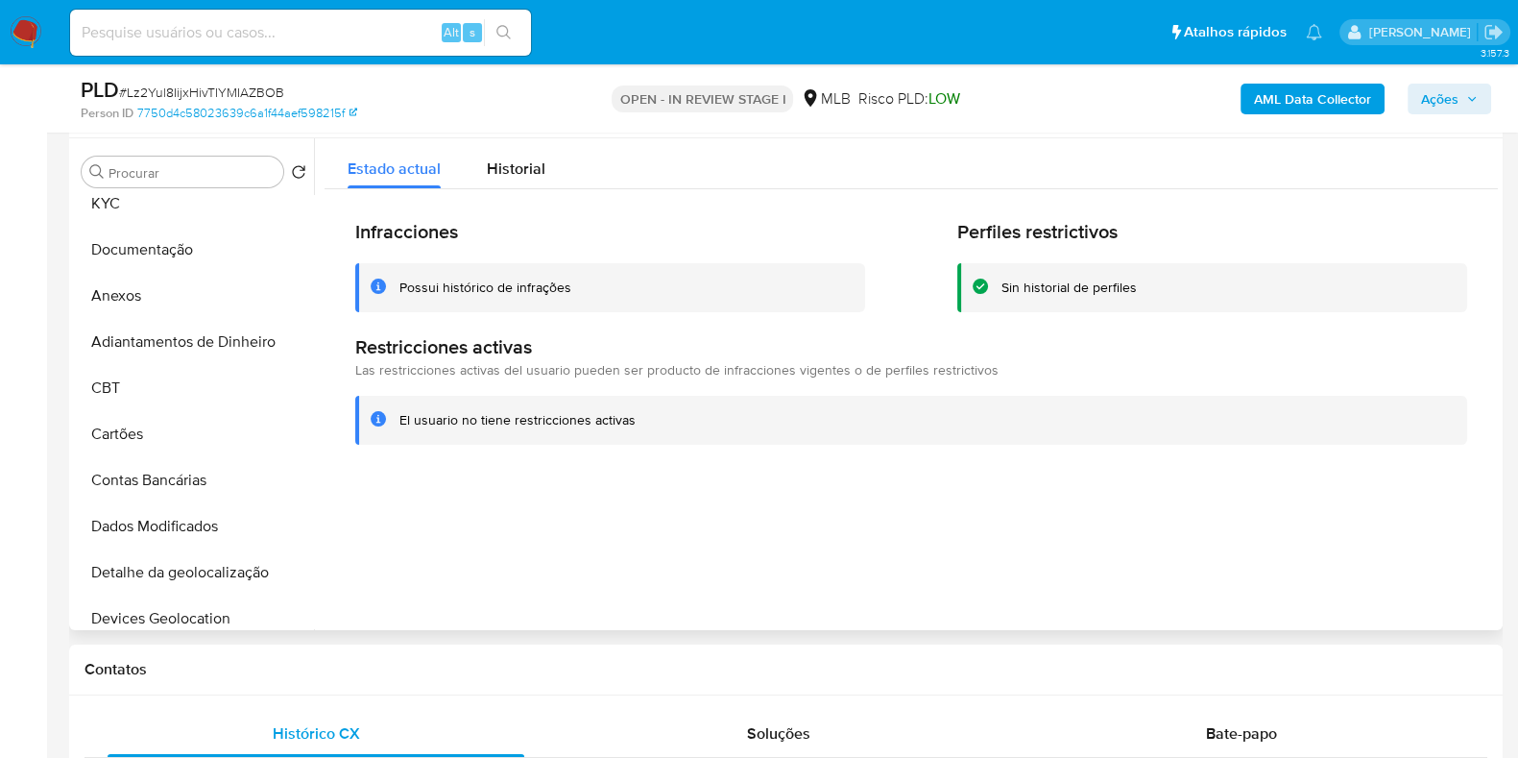
scroll to position [479, 0]
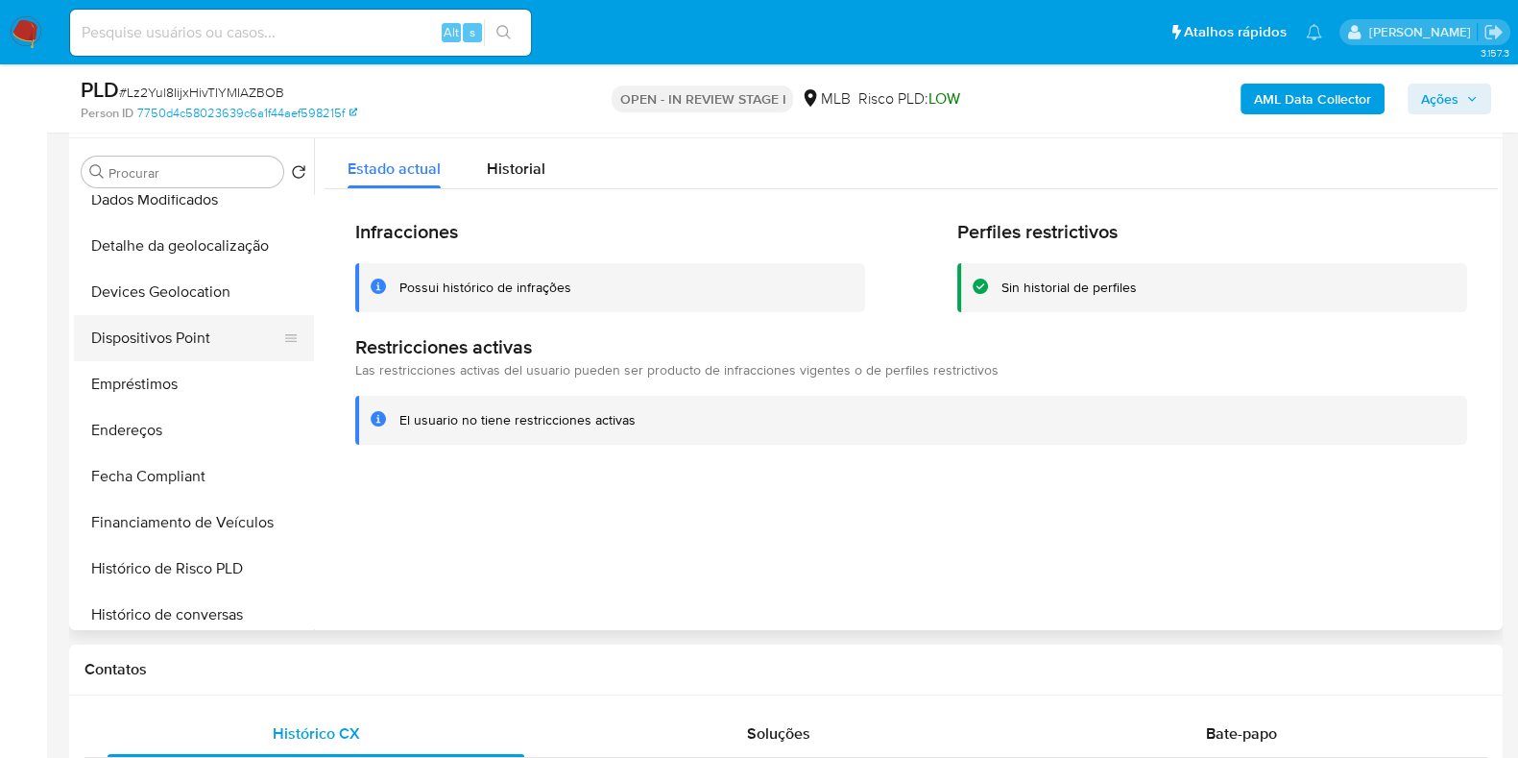
click at [188, 333] on button "Dispositivos Point" at bounding box center [186, 338] width 225 height 46
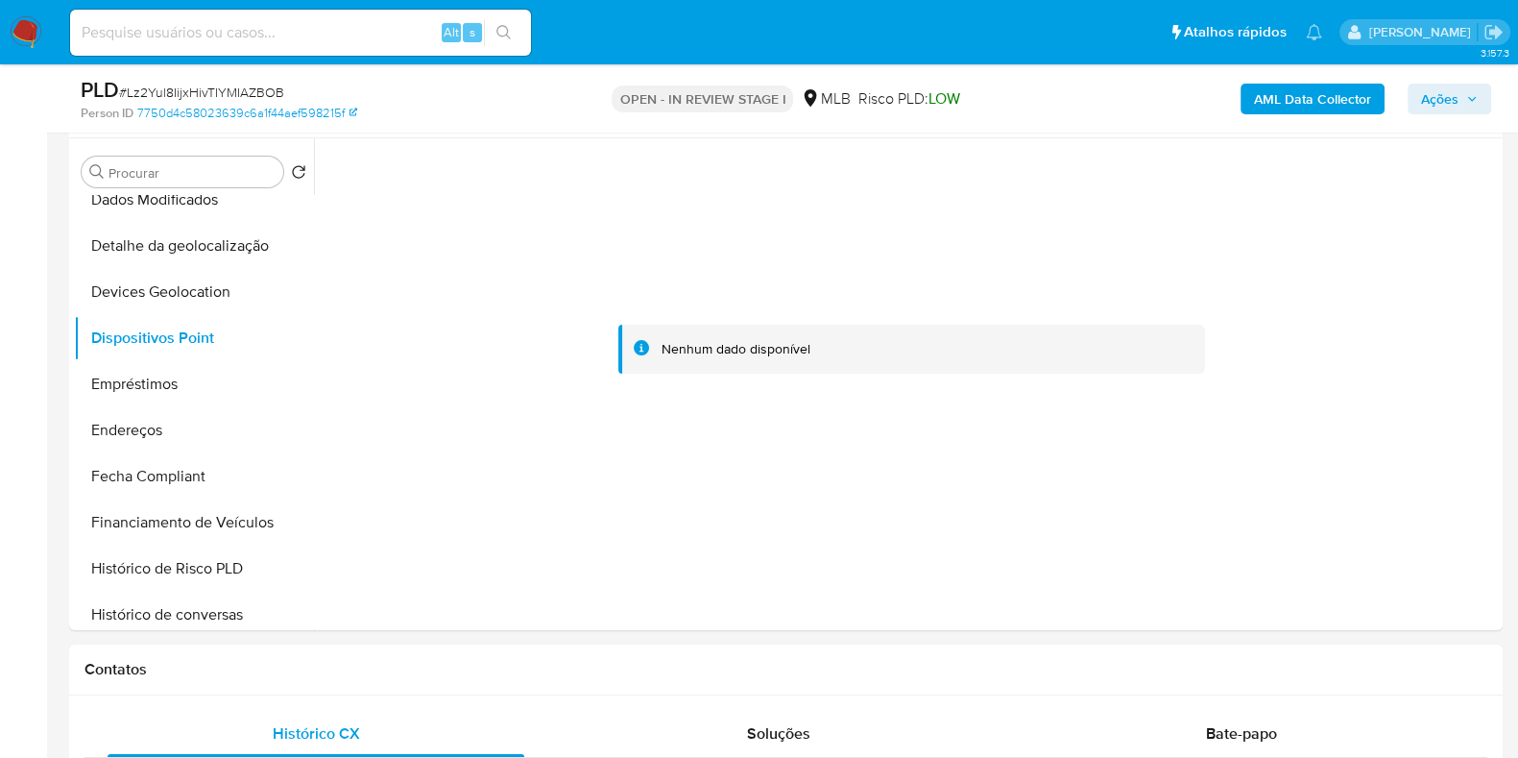
click at [1303, 90] on b "AML Data Collector" at bounding box center [1312, 99] width 117 height 31
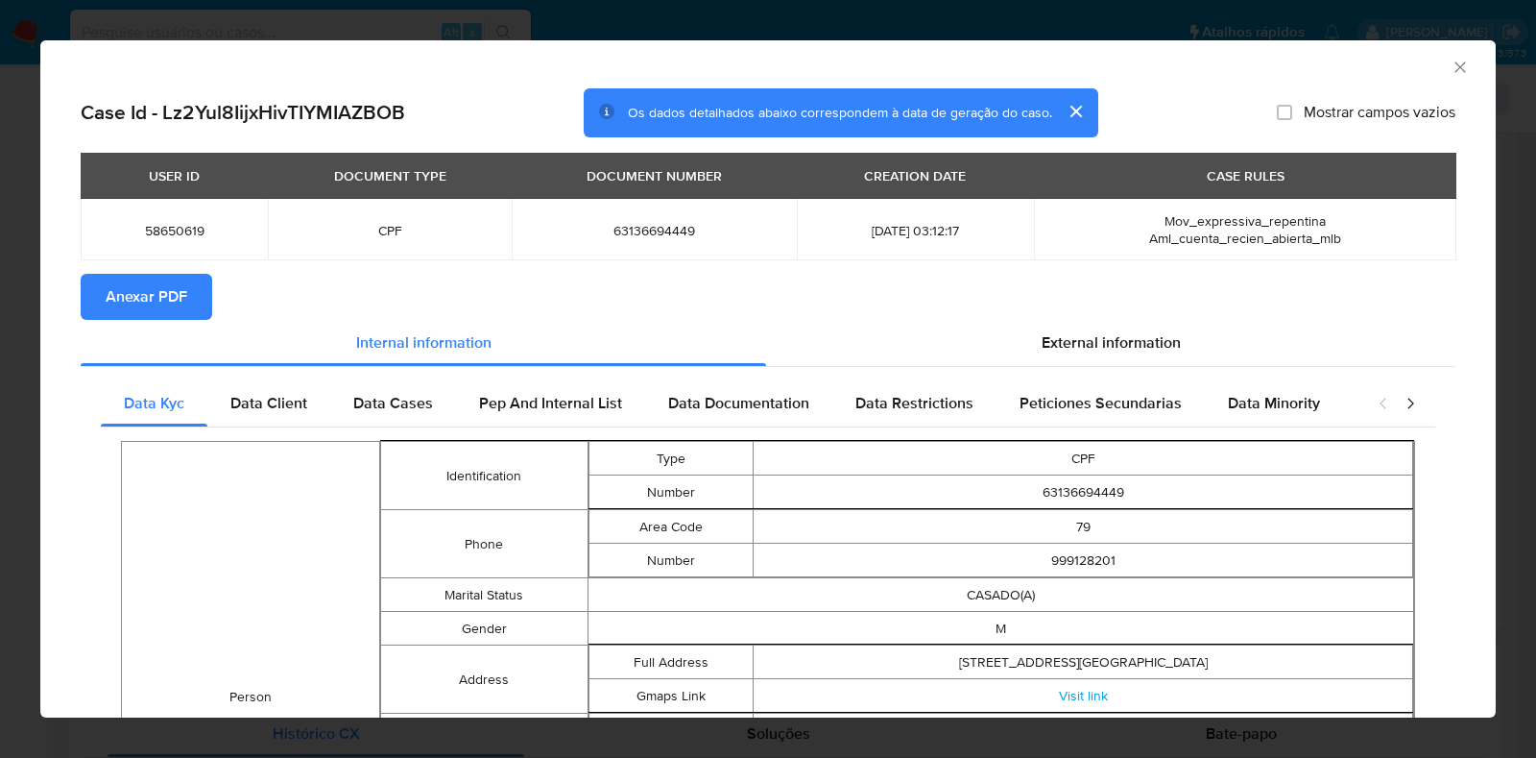
click at [158, 310] on span "Anexar PDF" at bounding box center [147, 297] width 82 height 42
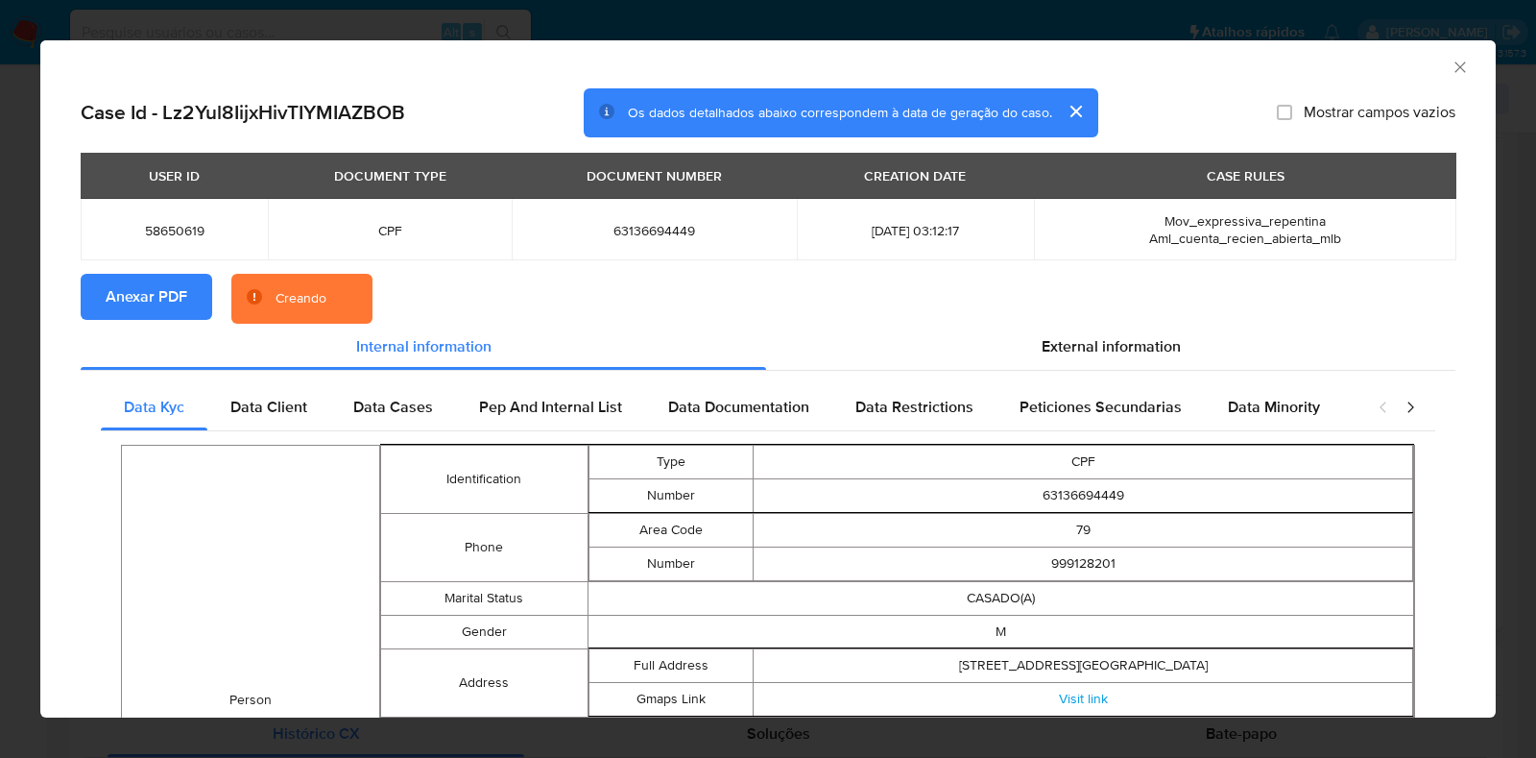
click at [22, 328] on div "AML Data Collector Case Id - Lz2Yul8IijxHivTIYMIAZBOB Os dados detalhados abaix…" at bounding box center [768, 379] width 1536 height 758
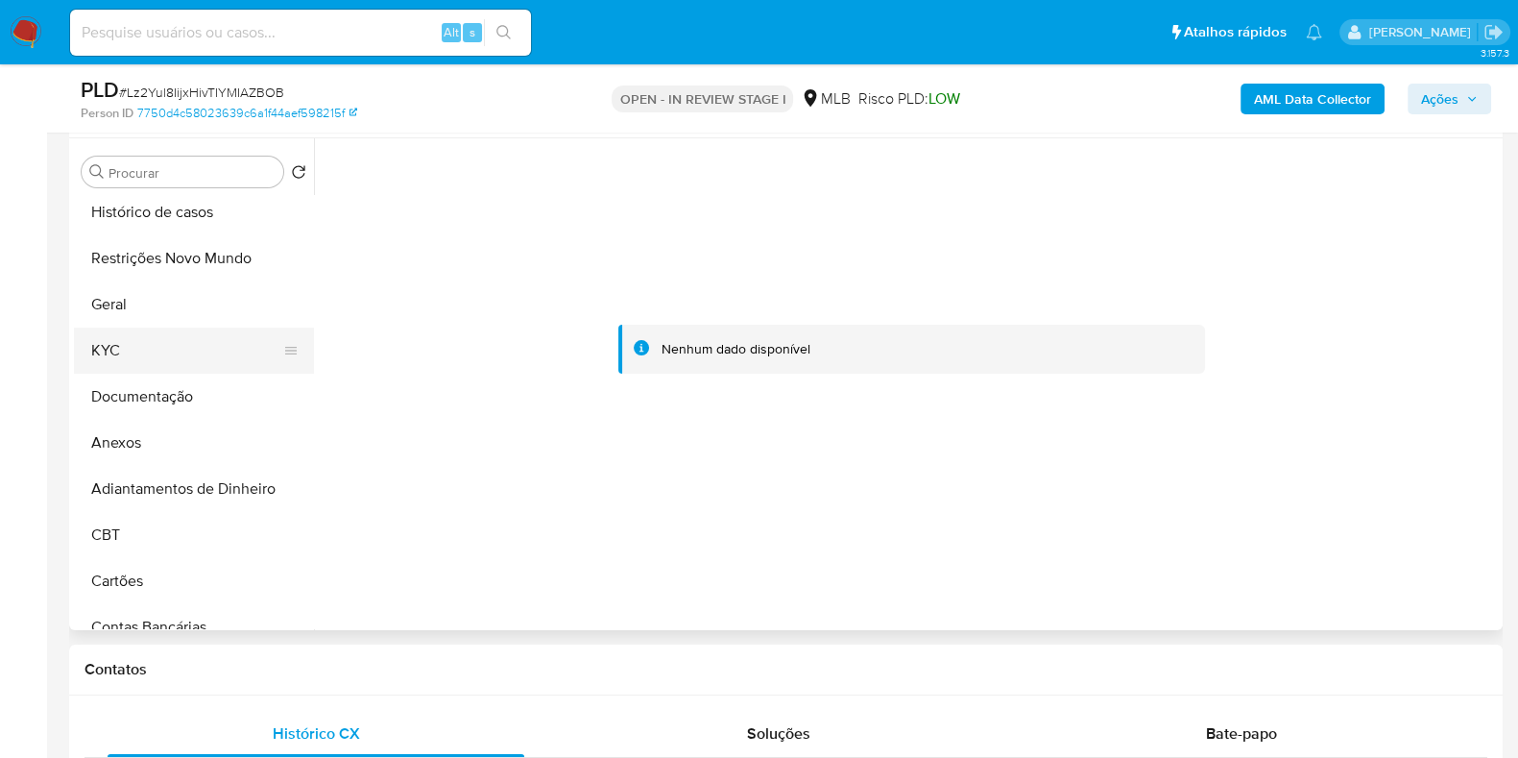
scroll to position [0, 0]
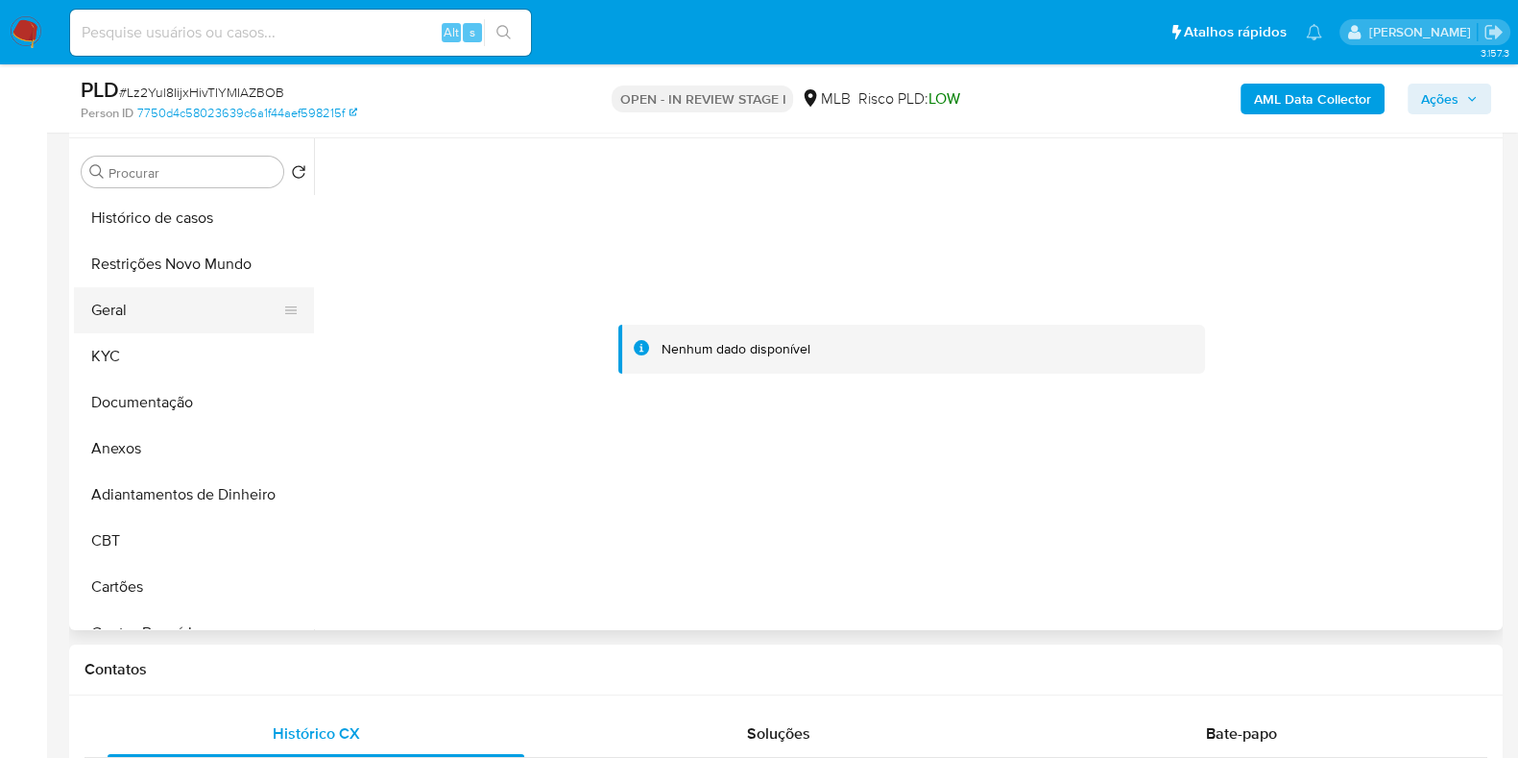
click at [155, 315] on button "Geral" at bounding box center [186, 310] width 225 height 46
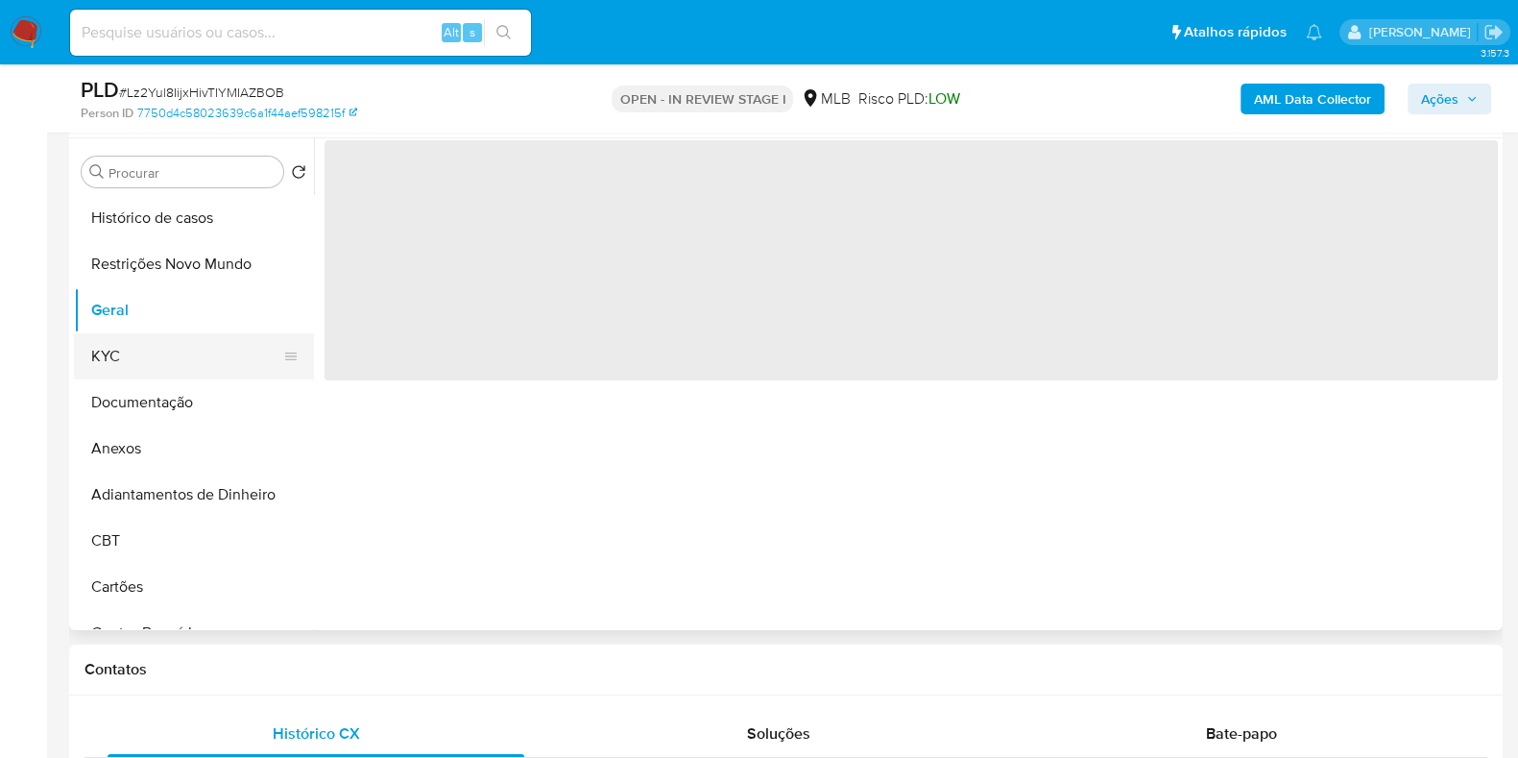
drag, startPoint x: 122, startPoint y: 361, endPoint x: 223, endPoint y: 355, distance: 101.0
click at [124, 362] on button "KYC" at bounding box center [186, 356] width 225 height 46
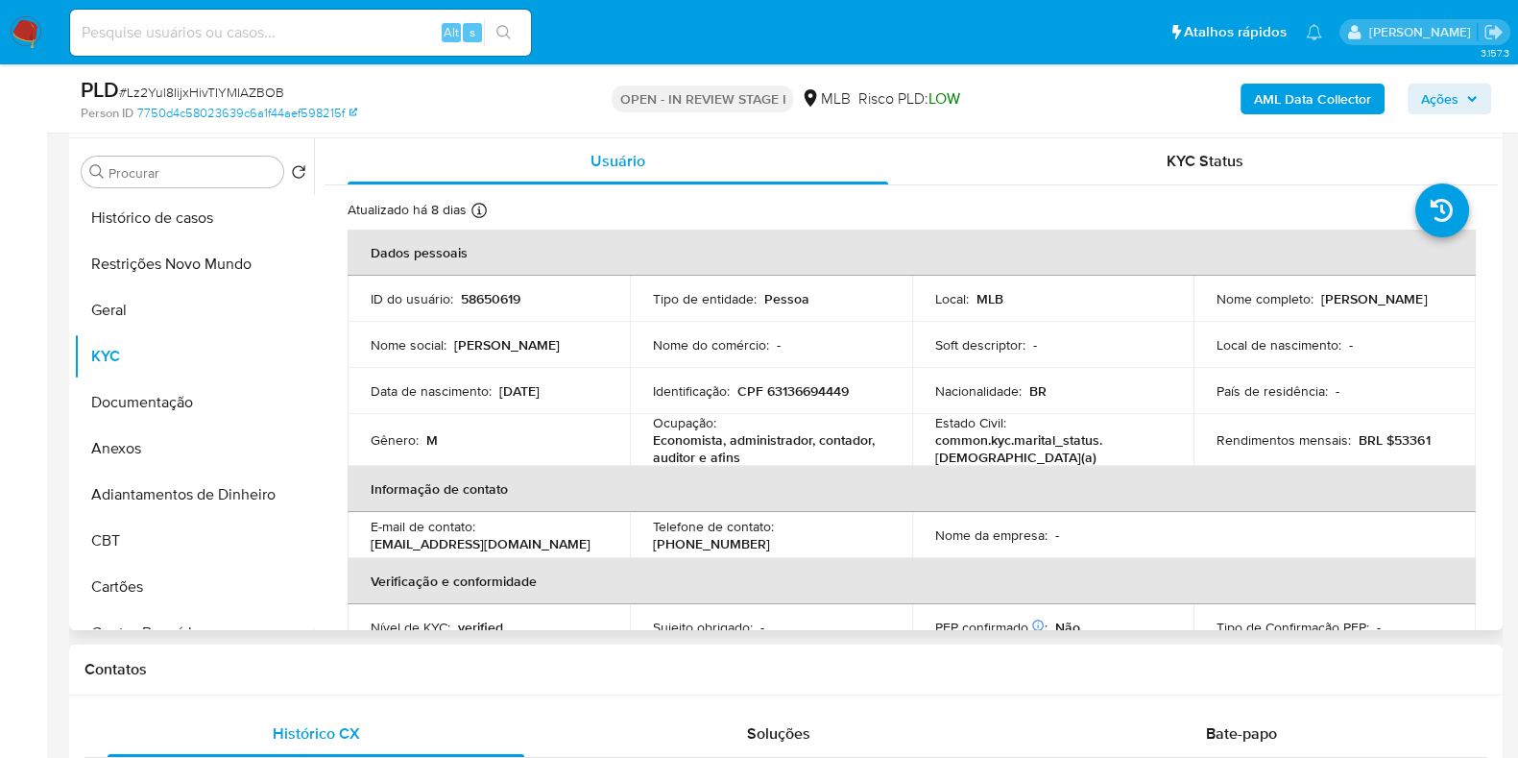
drag, startPoint x: 1440, startPoint y: 306, endPoint x: 1196, endPoint y: 305, distance: 243.9
click at [1196, 305] on td "Nome completo : Francisco Roberto Duarte Villa Chan" at bounding box center [1335, 299] width 282 height 46
copy p "Francisco Roberto Duarte Villa Chan"
click at [1414, 307] on p "Francisco Roberto Duarte Villa Chan" at bounding box center [1374, 298] width 106 height 17
click at [1435, 307] on div "Nome completo : Francisco Roberto Duarte Villa Chan" at bounding box center [1335, 298] width 236 height 17
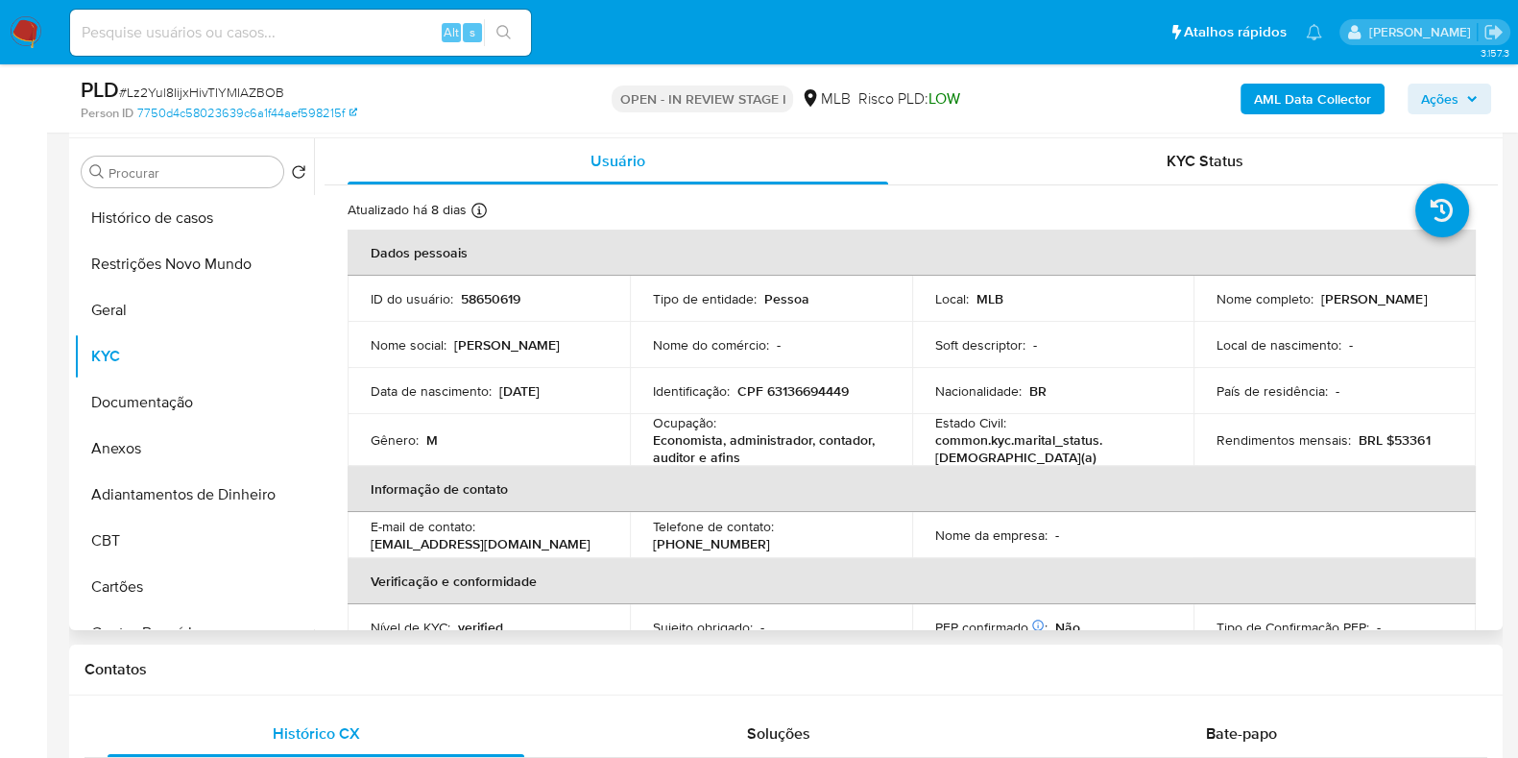
click at [825, 391] on p "CPF 63136694449" at bounding box center [792, 390] width 111 height 17
copy p "63136694449"
click at [1451, 113] on span "Ações" at bounding box center [1439, 99] width 37 height 31
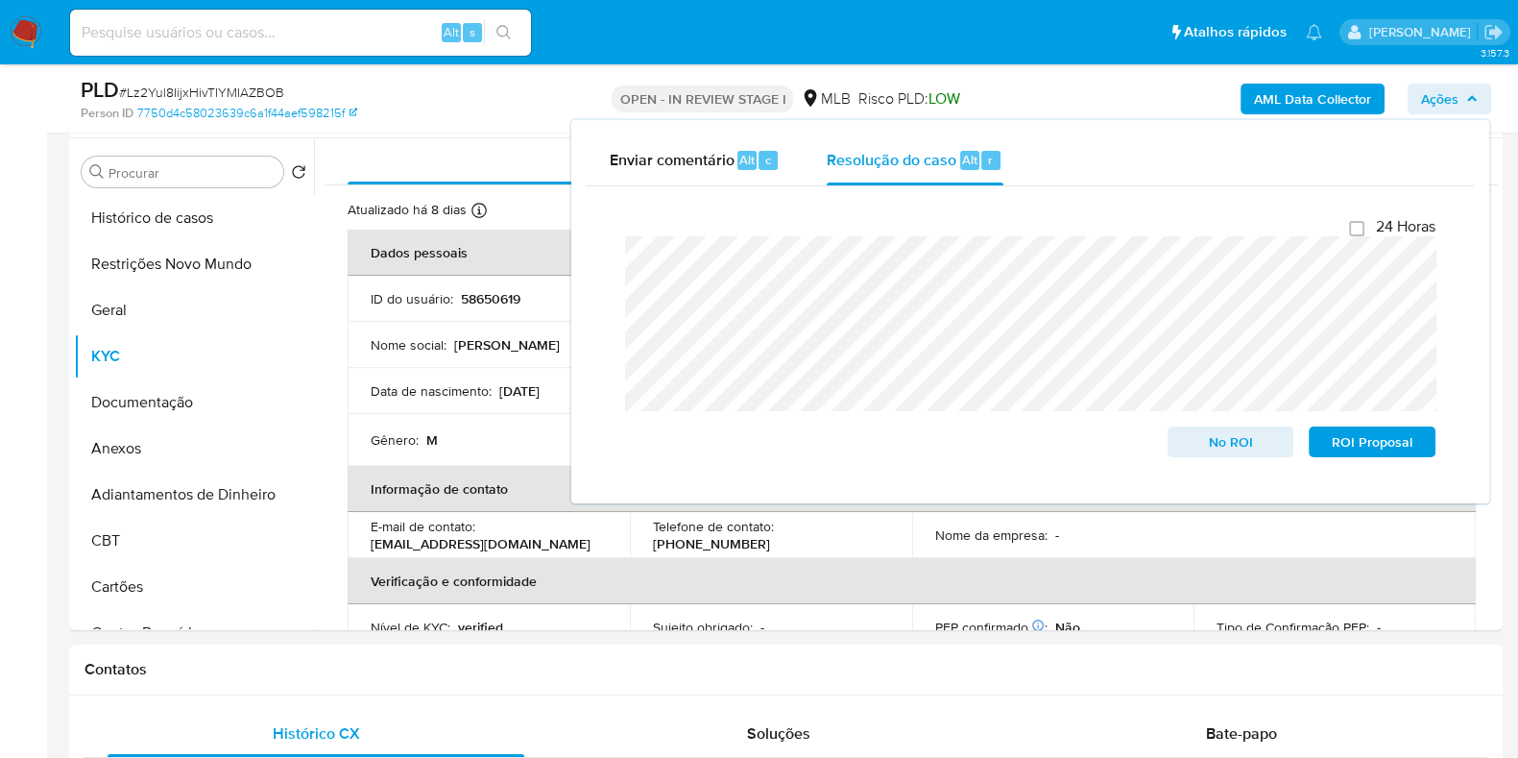
click at [1445, 88] on span "Ações" at bounding box center [1439, 99] width 37 height 31
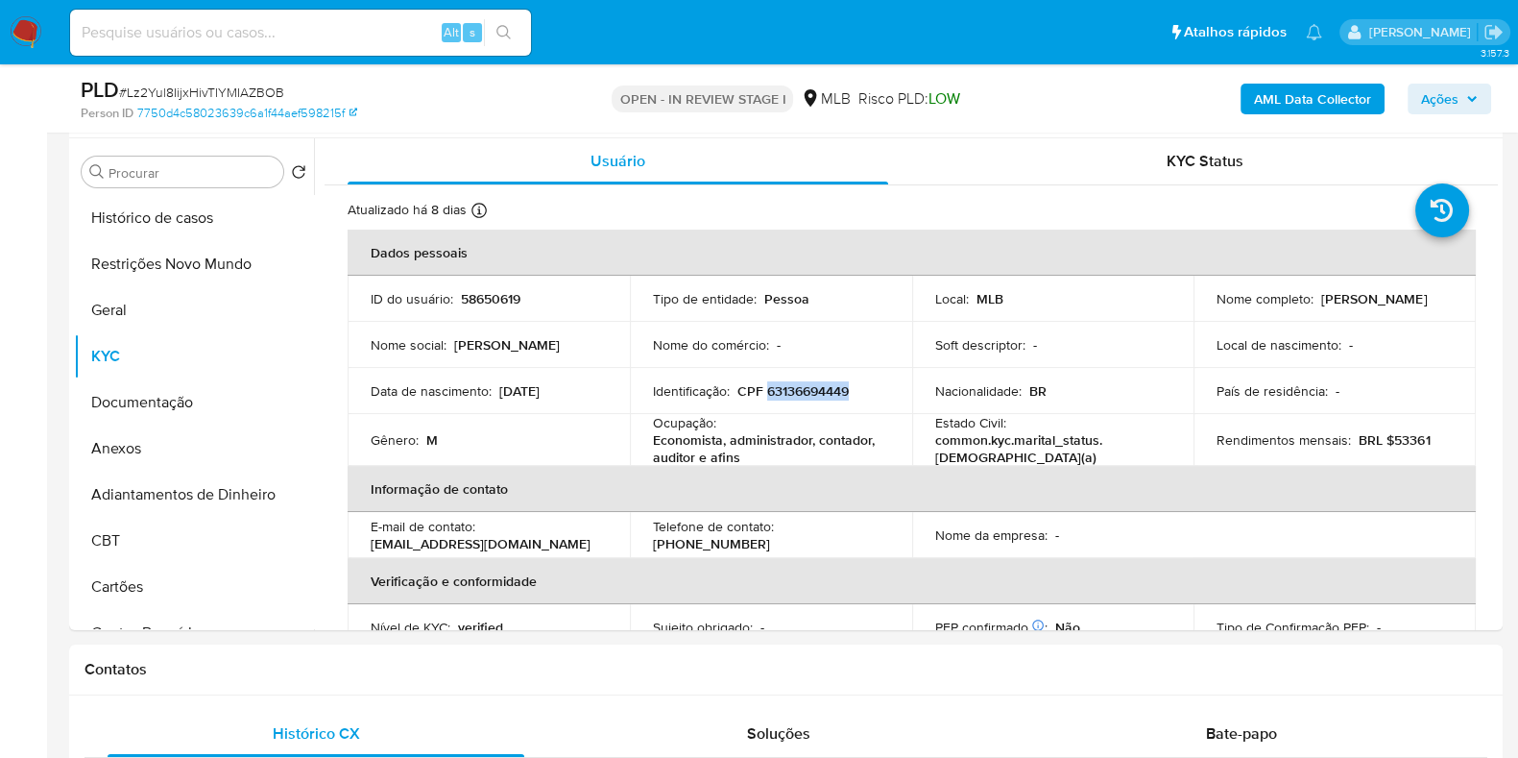
click at [1446, 88] on span "Ações" at bounding box center [1439, 99] width 37 height 31
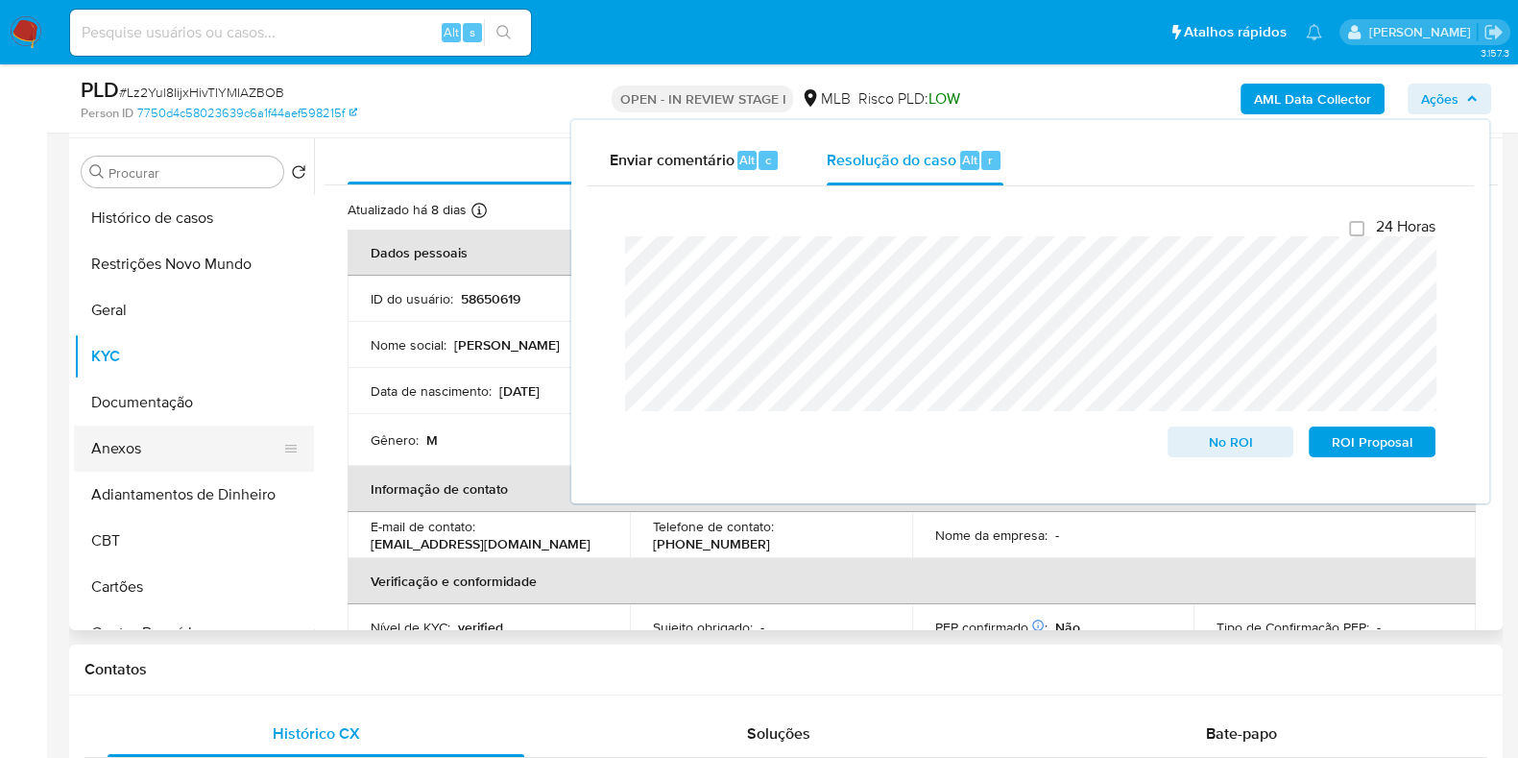
click at [130, 456] on button "Anexos" at bounding box center [186, 448] width 225 height 46
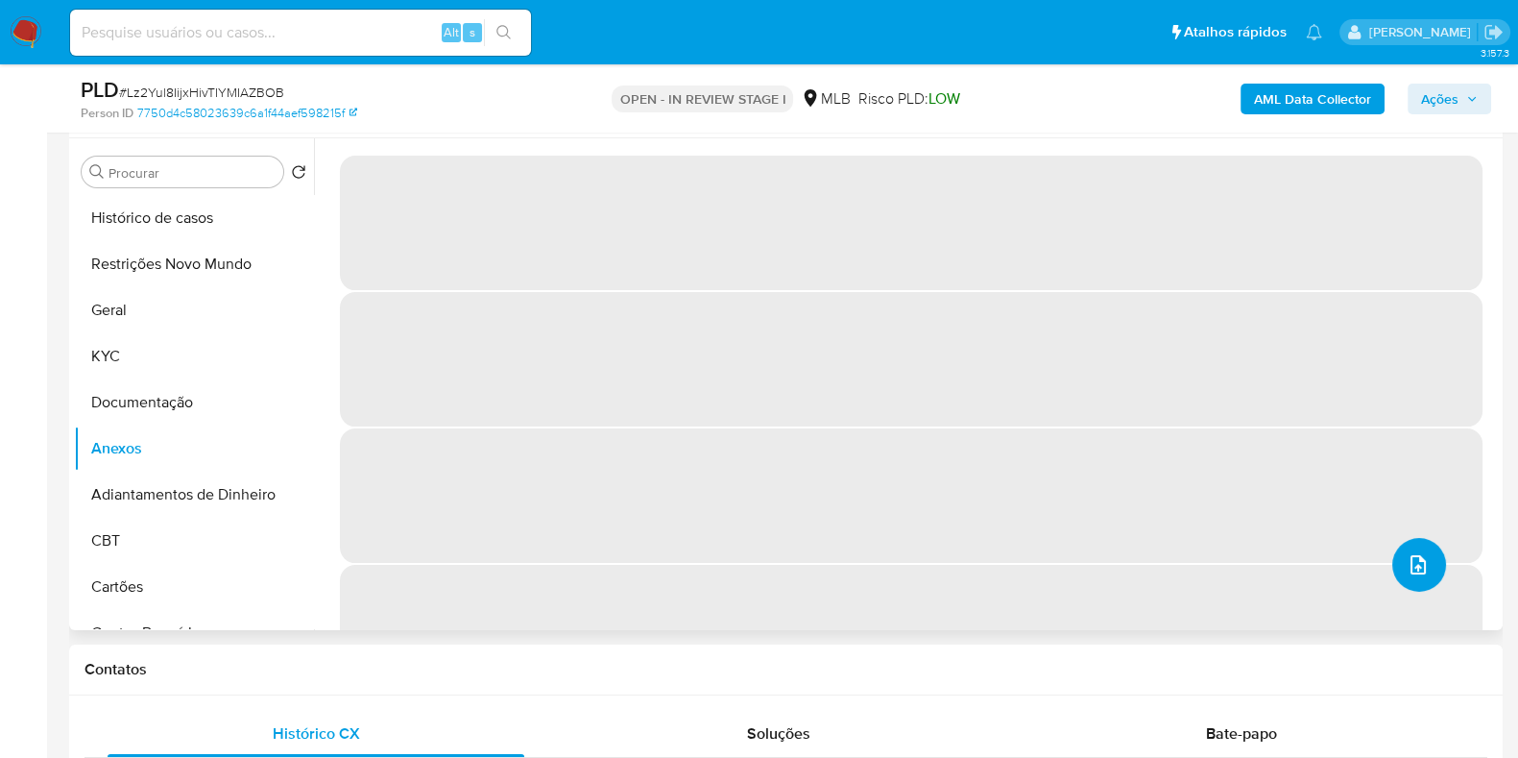
click at [1425, 570] on button "upload-file" at bounding box center [1419, 565] width 54 height 54
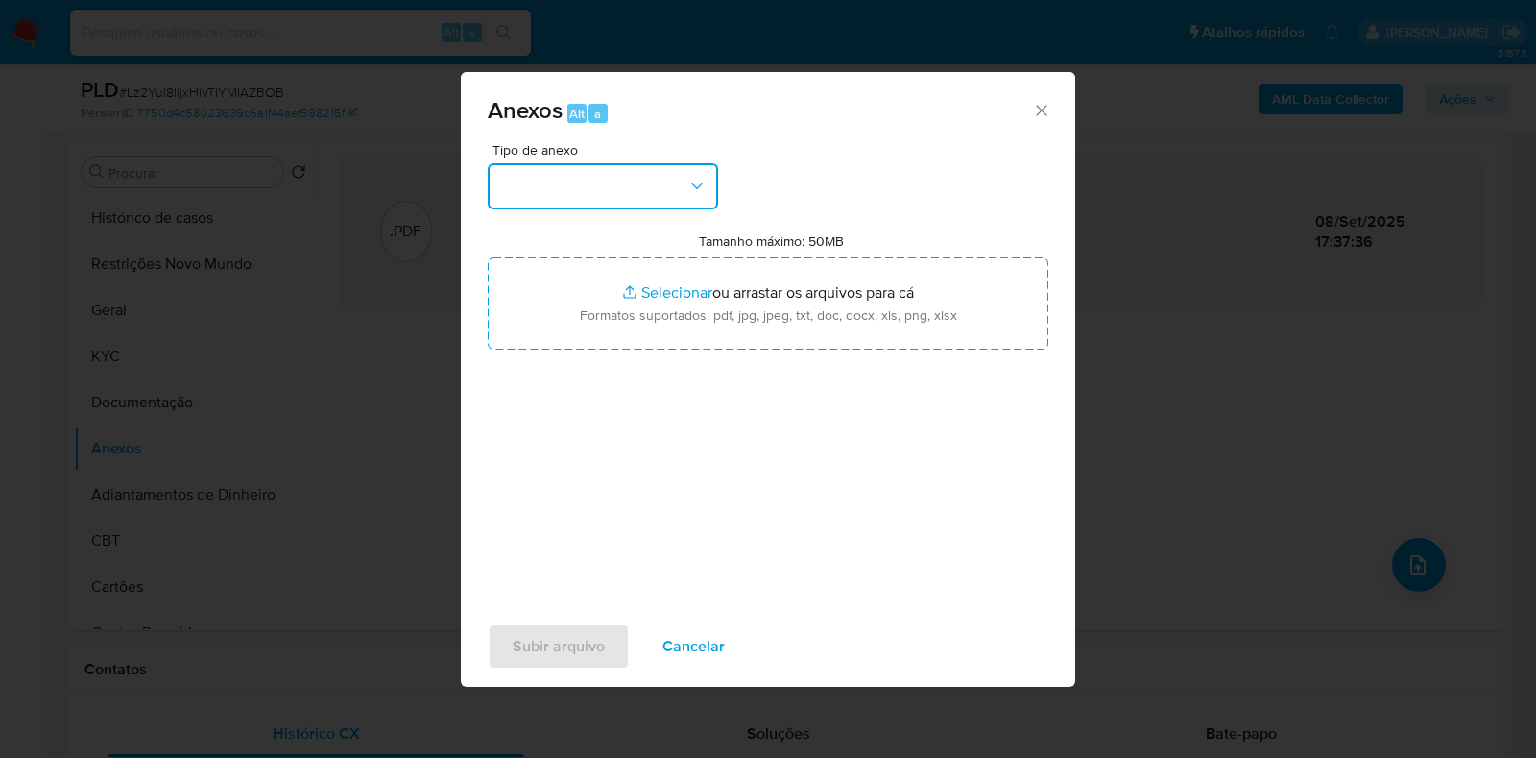
click at [601, 185] on button "button" at bounding box center [603, 186] width 230 height 46
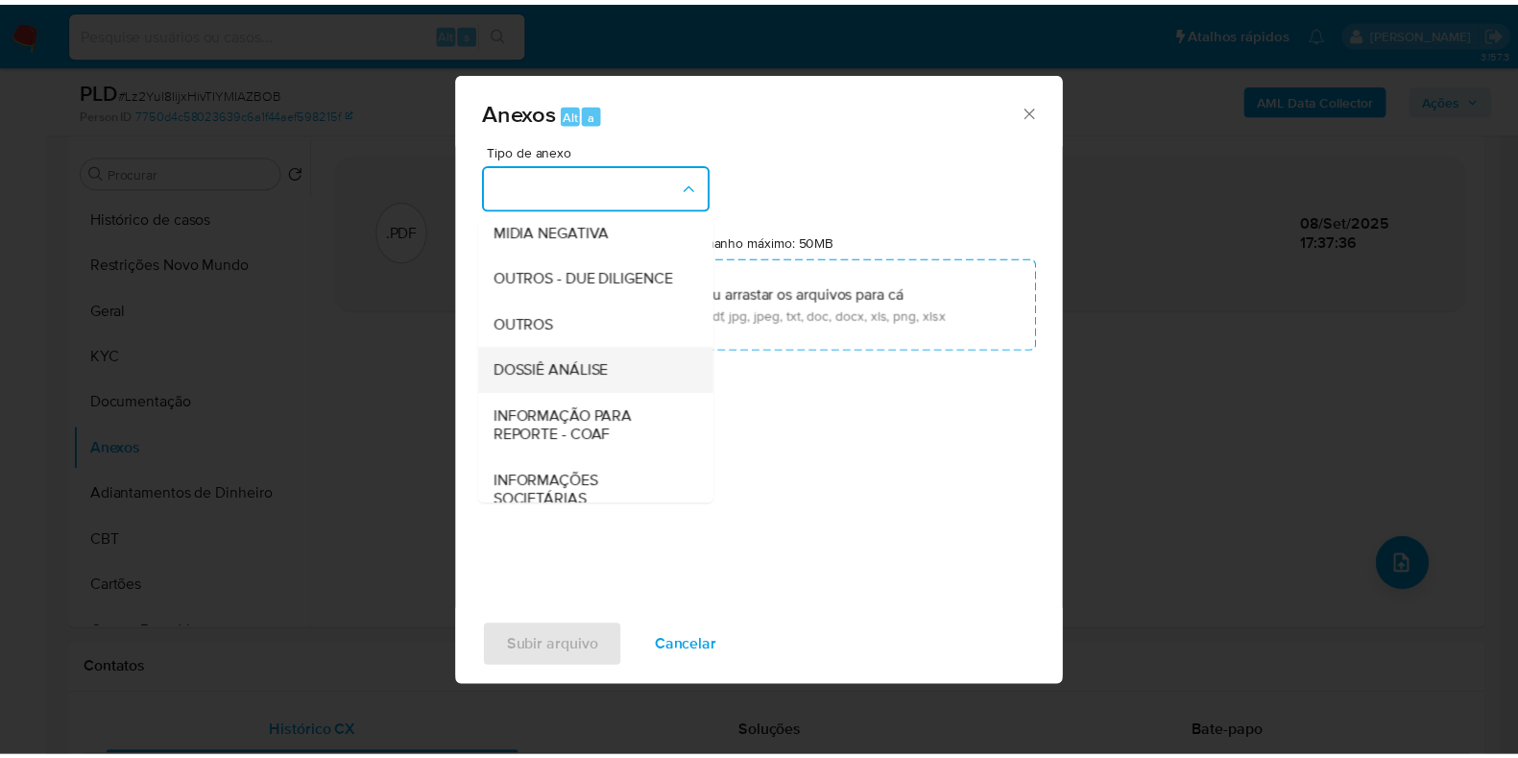
scroll to position [296, 0]
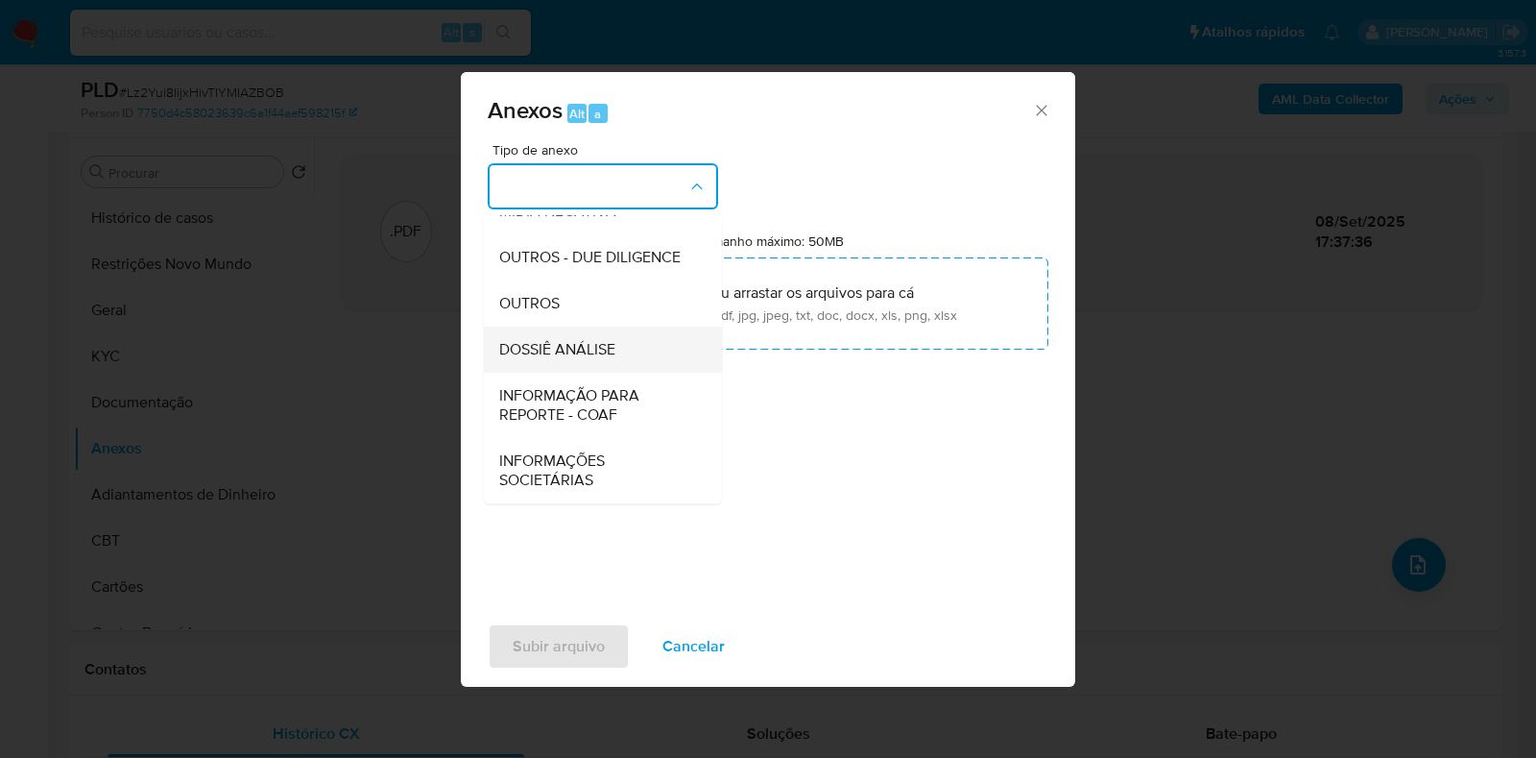
click at [572, 362] on div "DOSSIÊ ANÁLISE" at bounding box center [597, 349] width 196 height 46
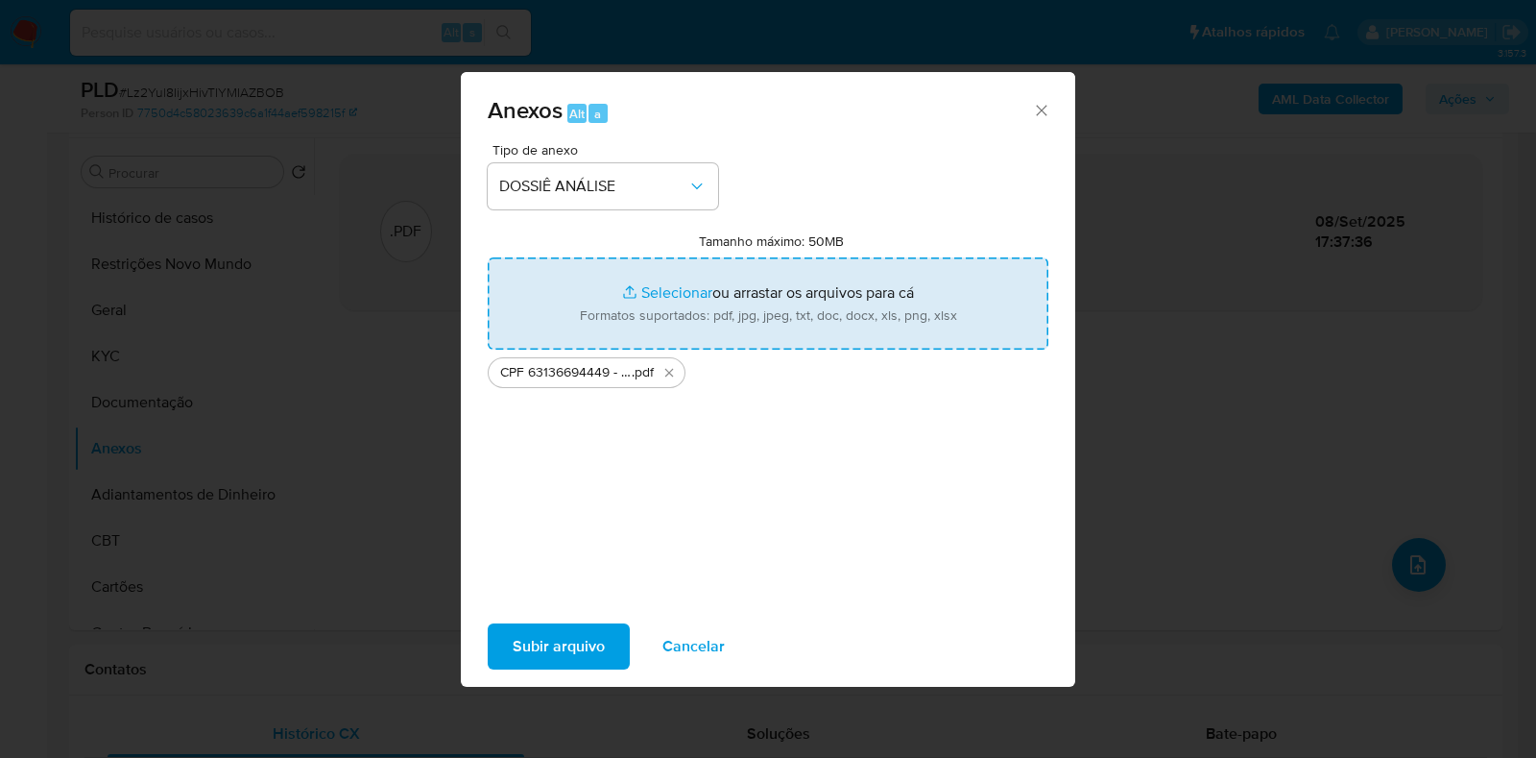
type input "C:\fakepath\Mulan 58650619_2025_09_08_11_02_40.xlsx"
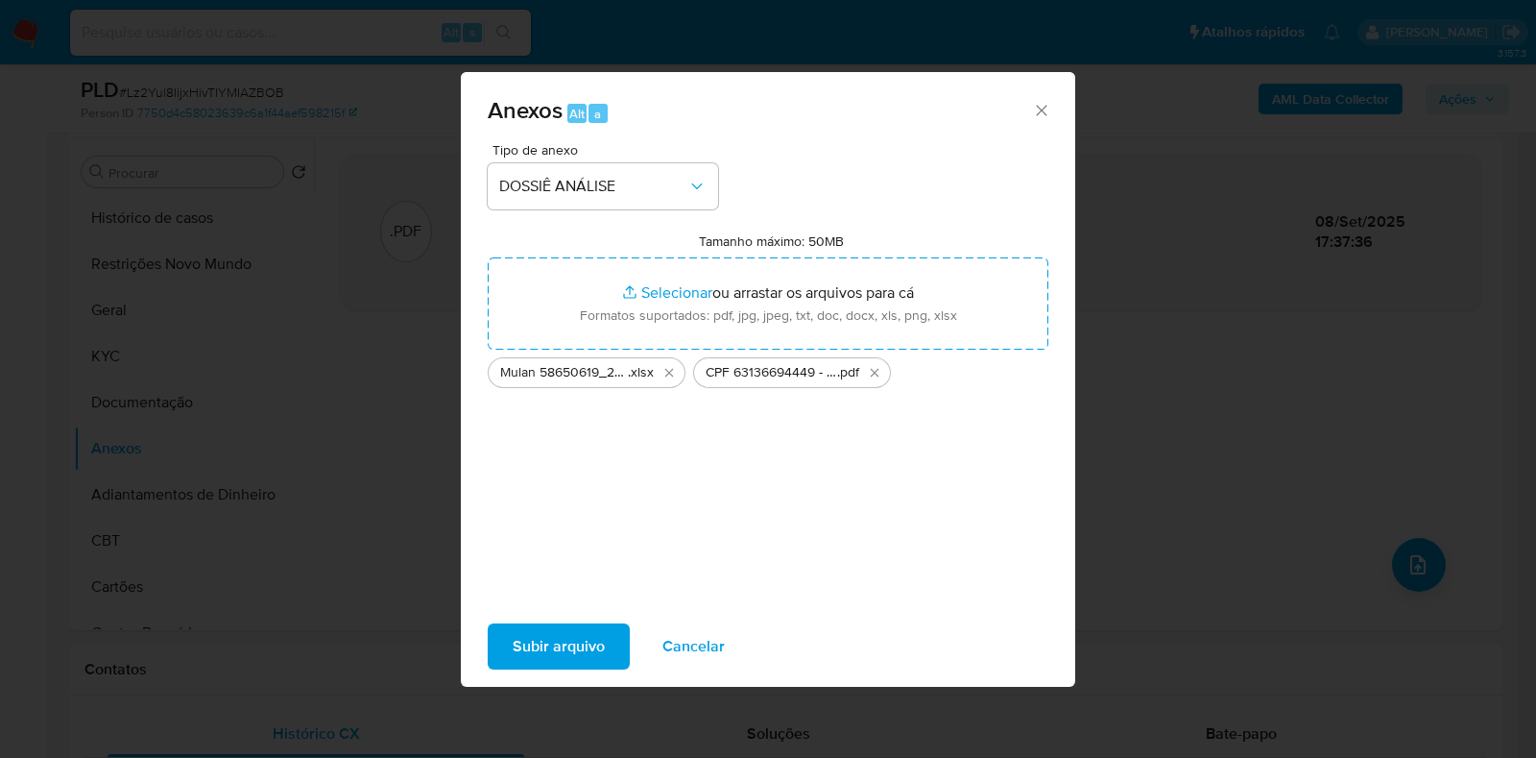
click at [537, 629] on span "Subir arquivo" at bounding box center [559, 646] width 92 height 42
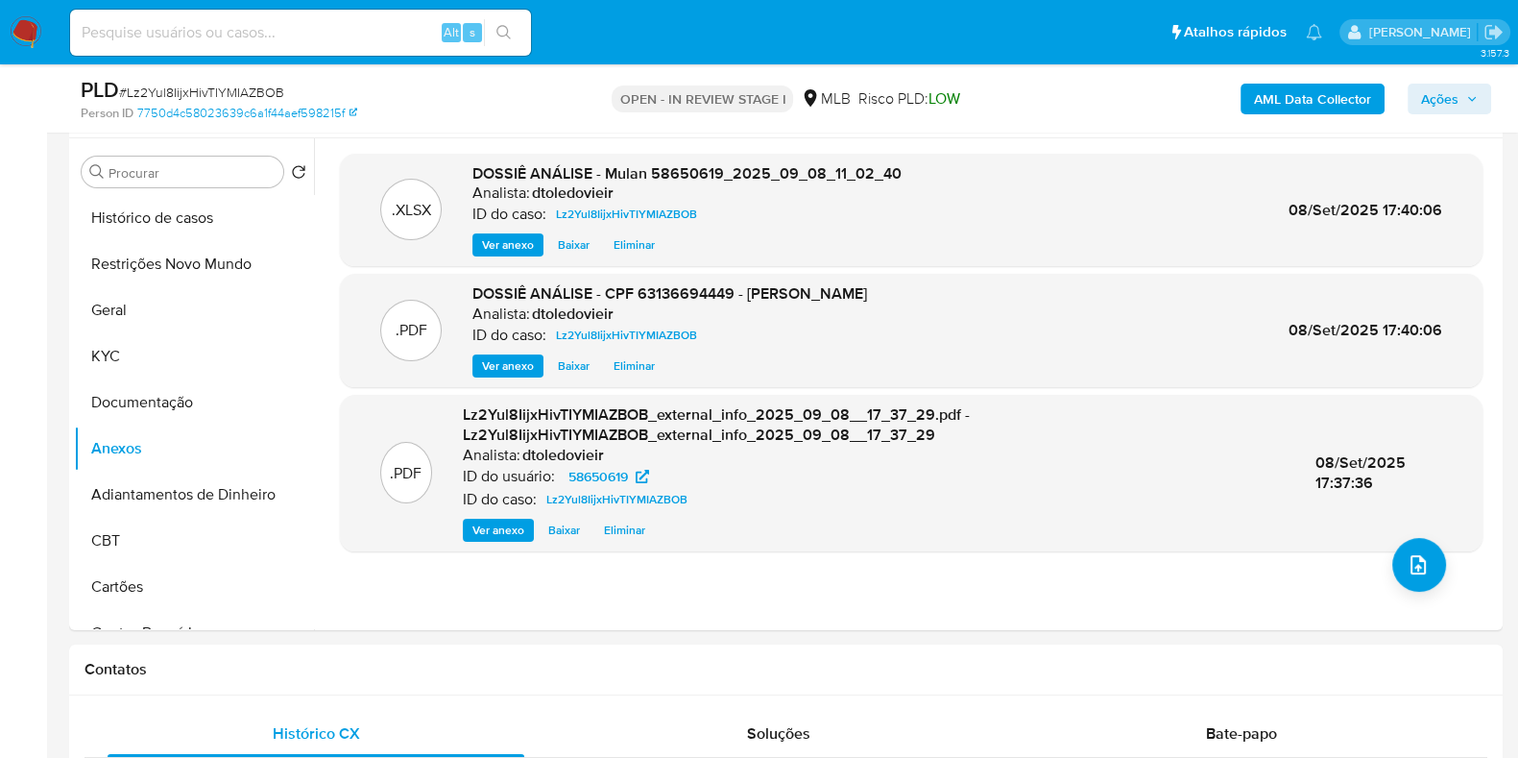
click at [1467, 104] on icon "button" at bounding box center [1472, 99] width 12 height 12
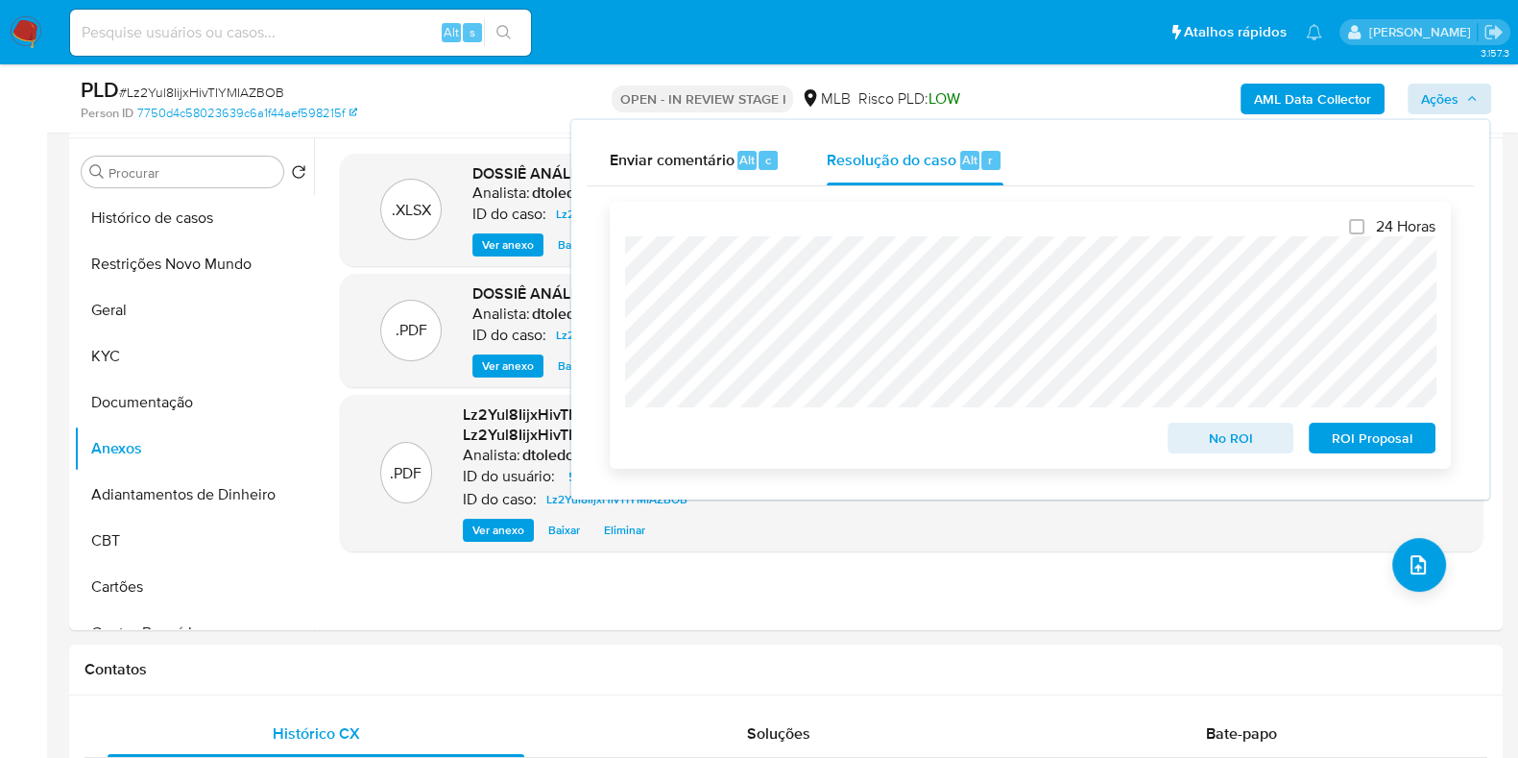
click at [1215, 446] on span "No ROI" at bounding box center [1231, 437] width 100 height 27
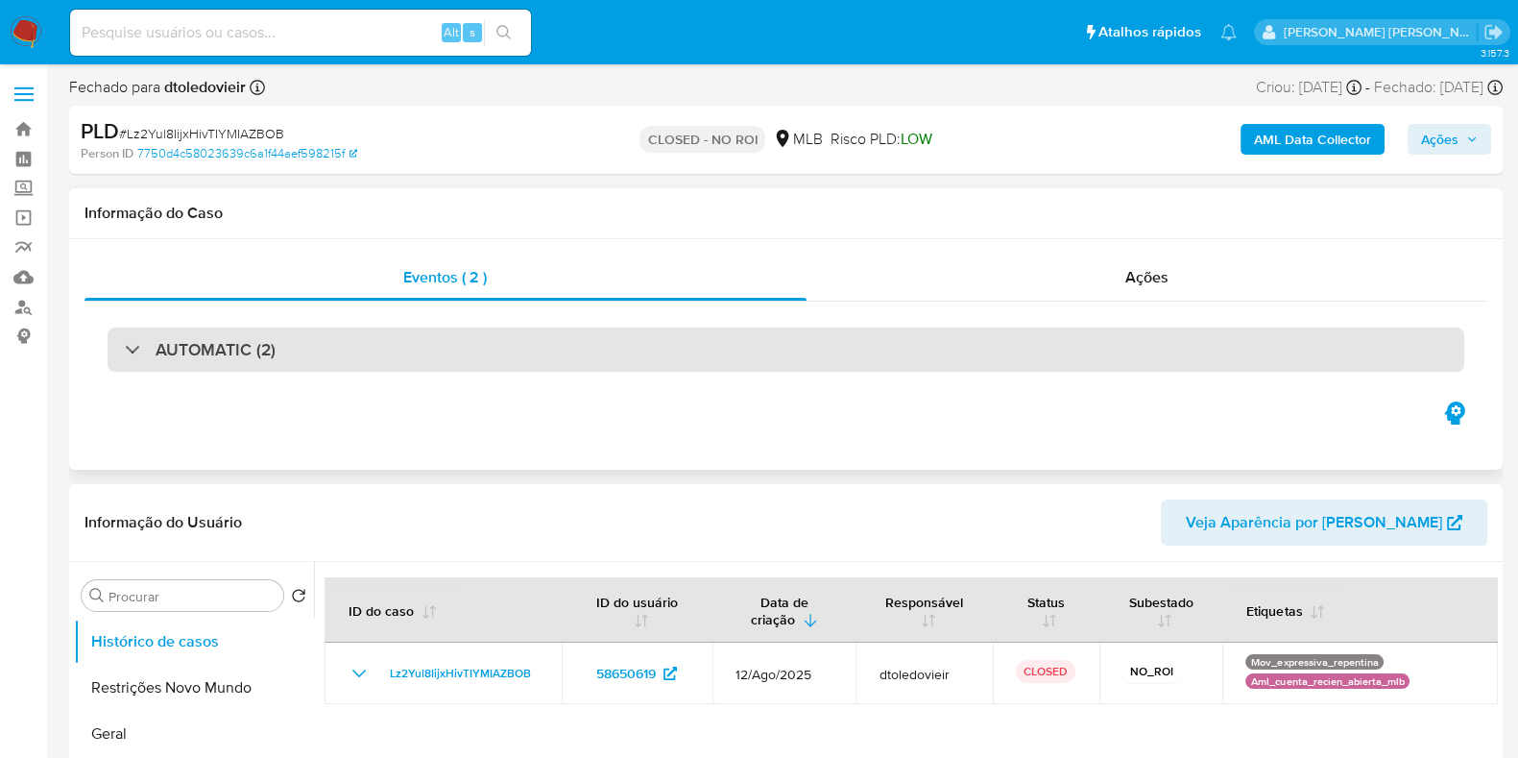
select select "10"
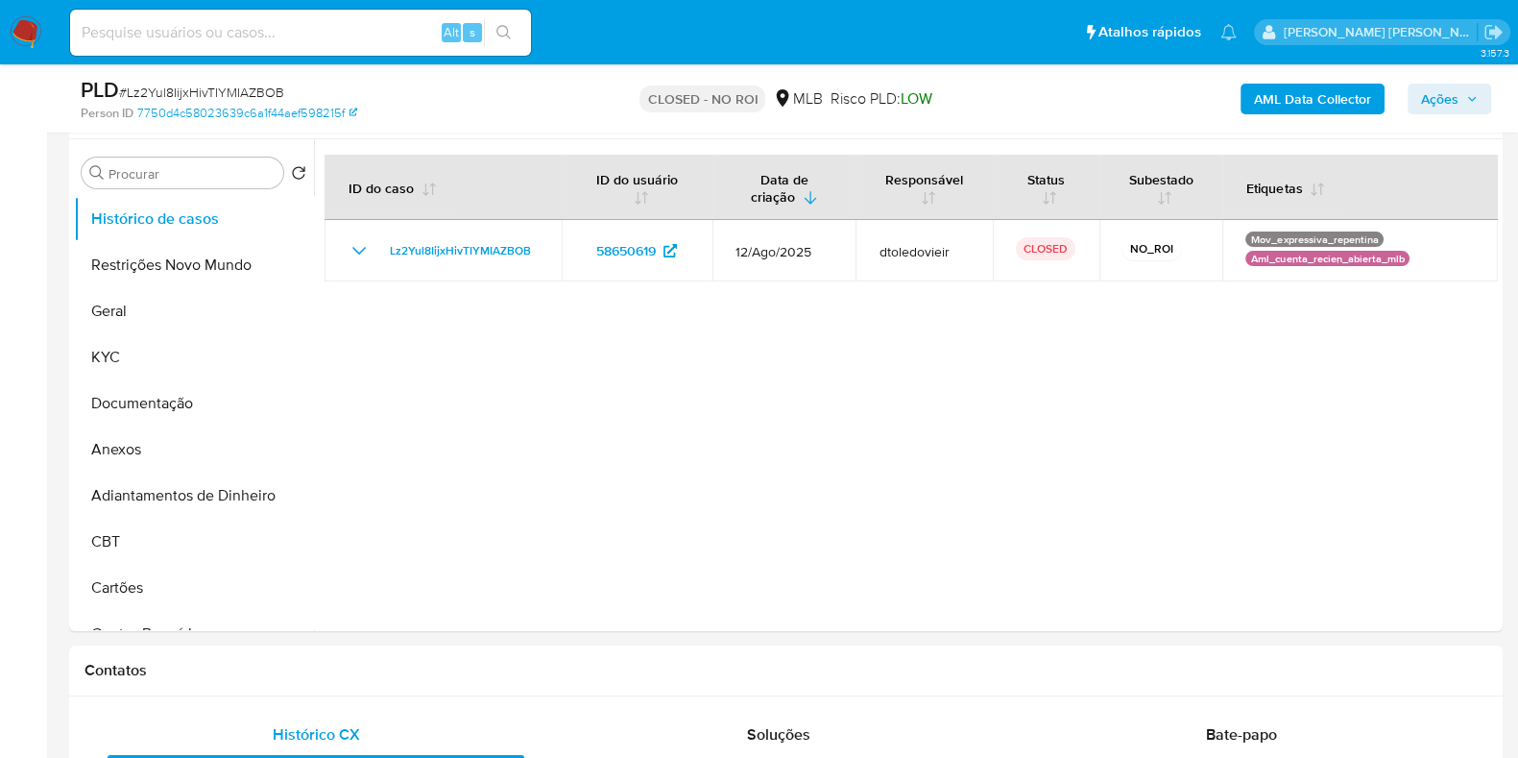
scroll to position [360, 0]
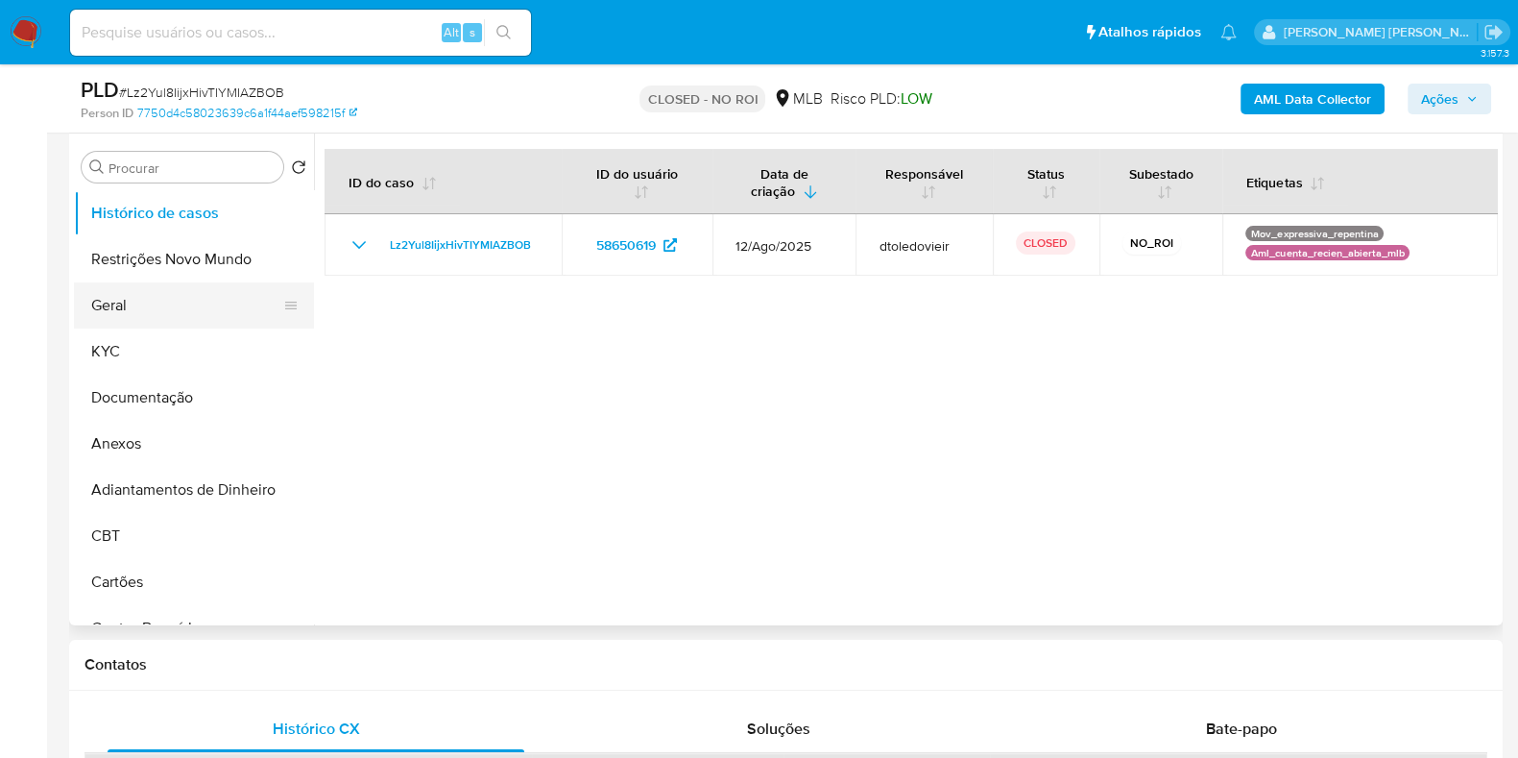
click at [139, 292] on ul "Histórico de casos Restrições Novo Mundo Geral KYC Documentação Anexos Adiantam…" at bounding box center [194, 406] width 240 height 433
click at [135, 295] on button "Geral" at bounding box center [186, 305] width 225 height 46
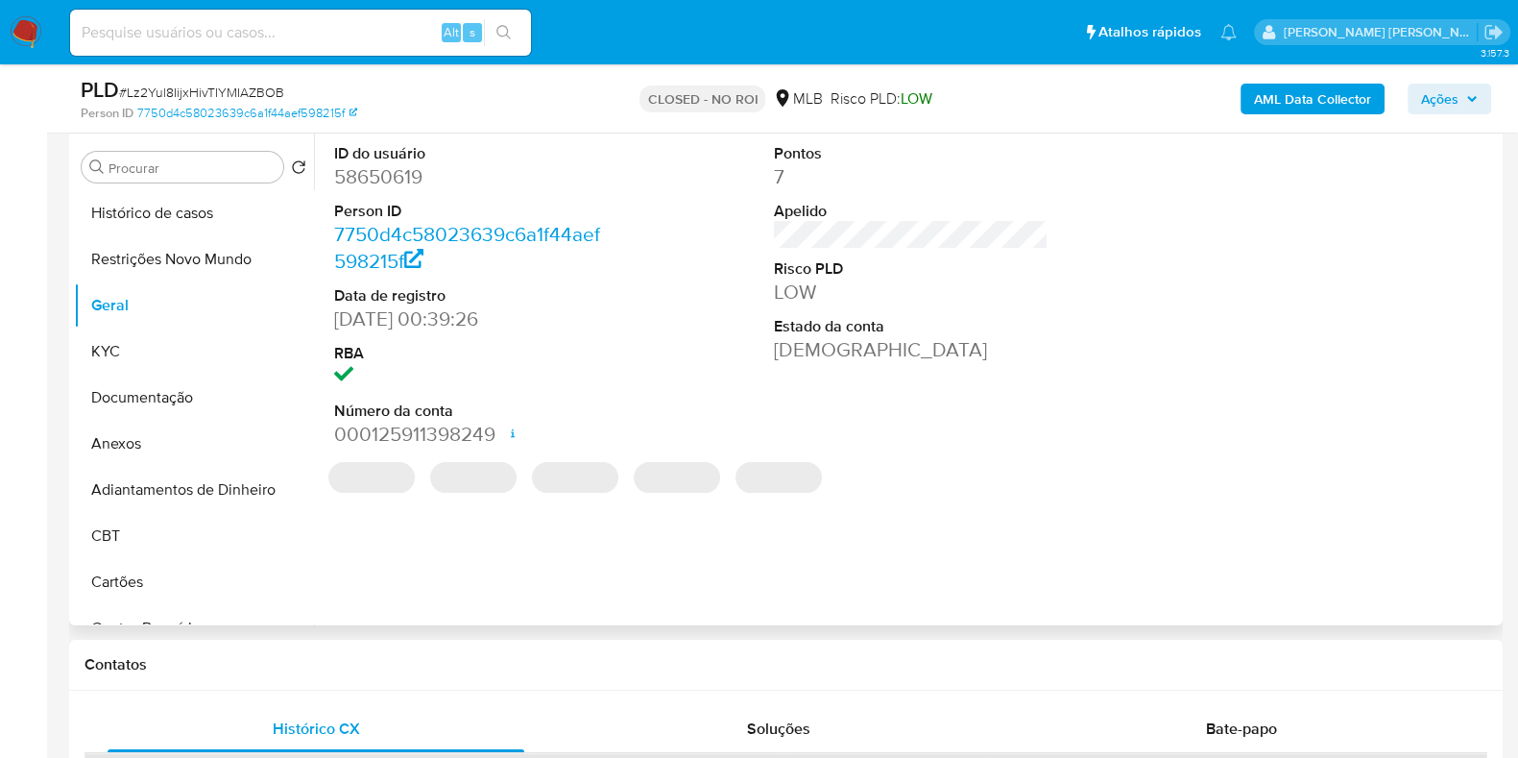
click at [384, 184] on dd "58650619" at bounding box center [471, 176] width 275 height 27
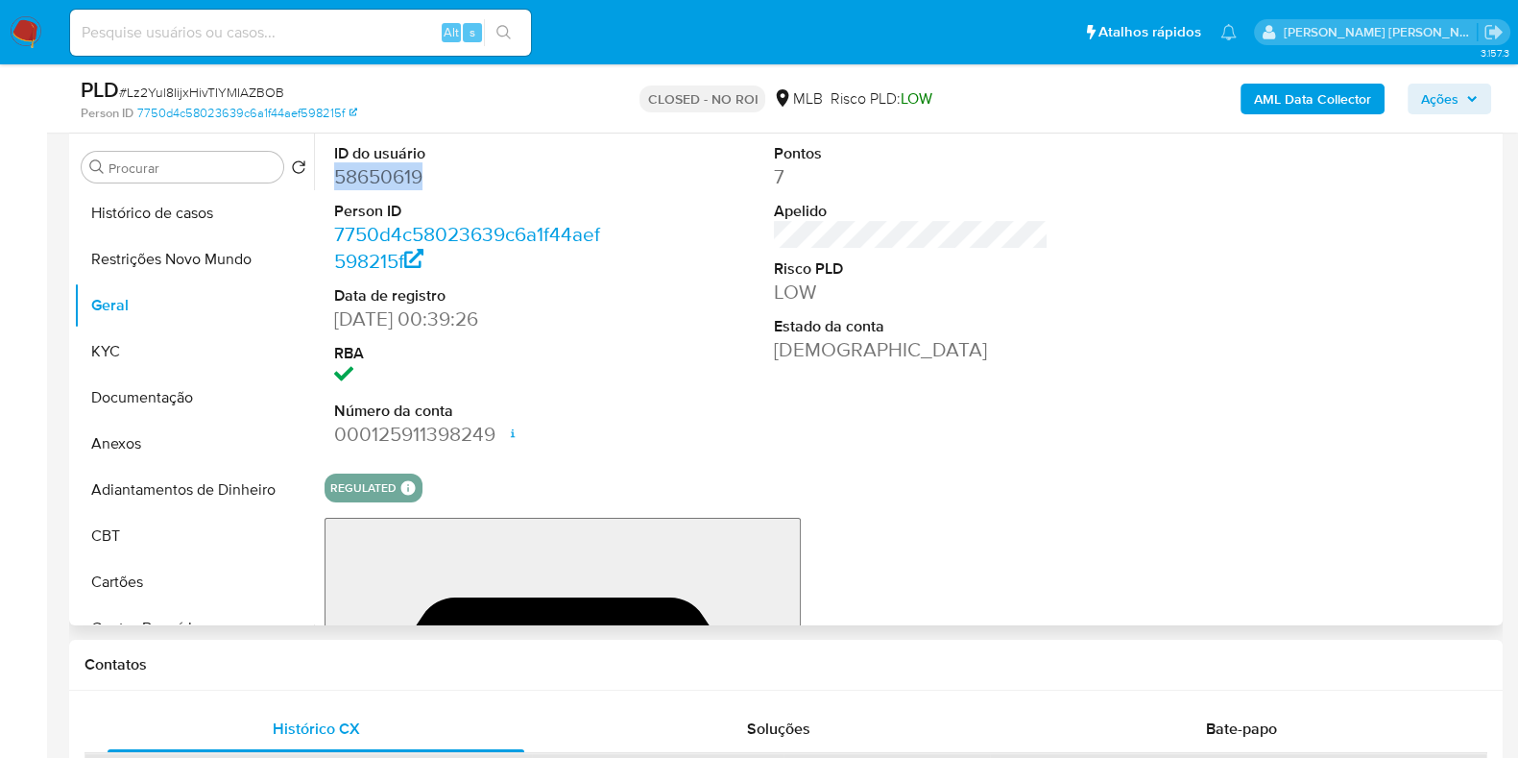
copy dd "58650619"
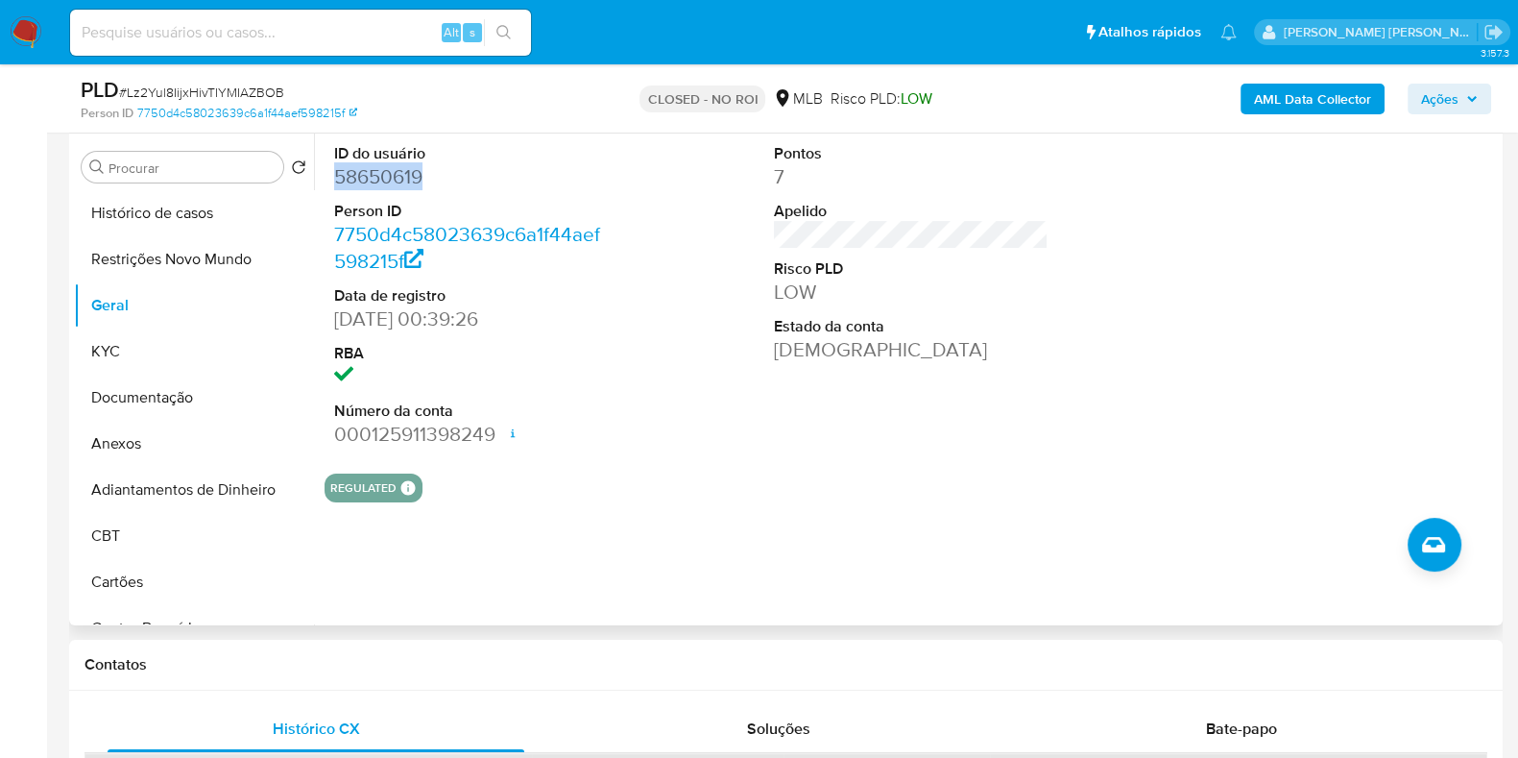
copy dd "58650619"
click at [371, 36] on input at bounding box center [300, 32] width 461 height 25
paste input "162779956"
type input "162779956"
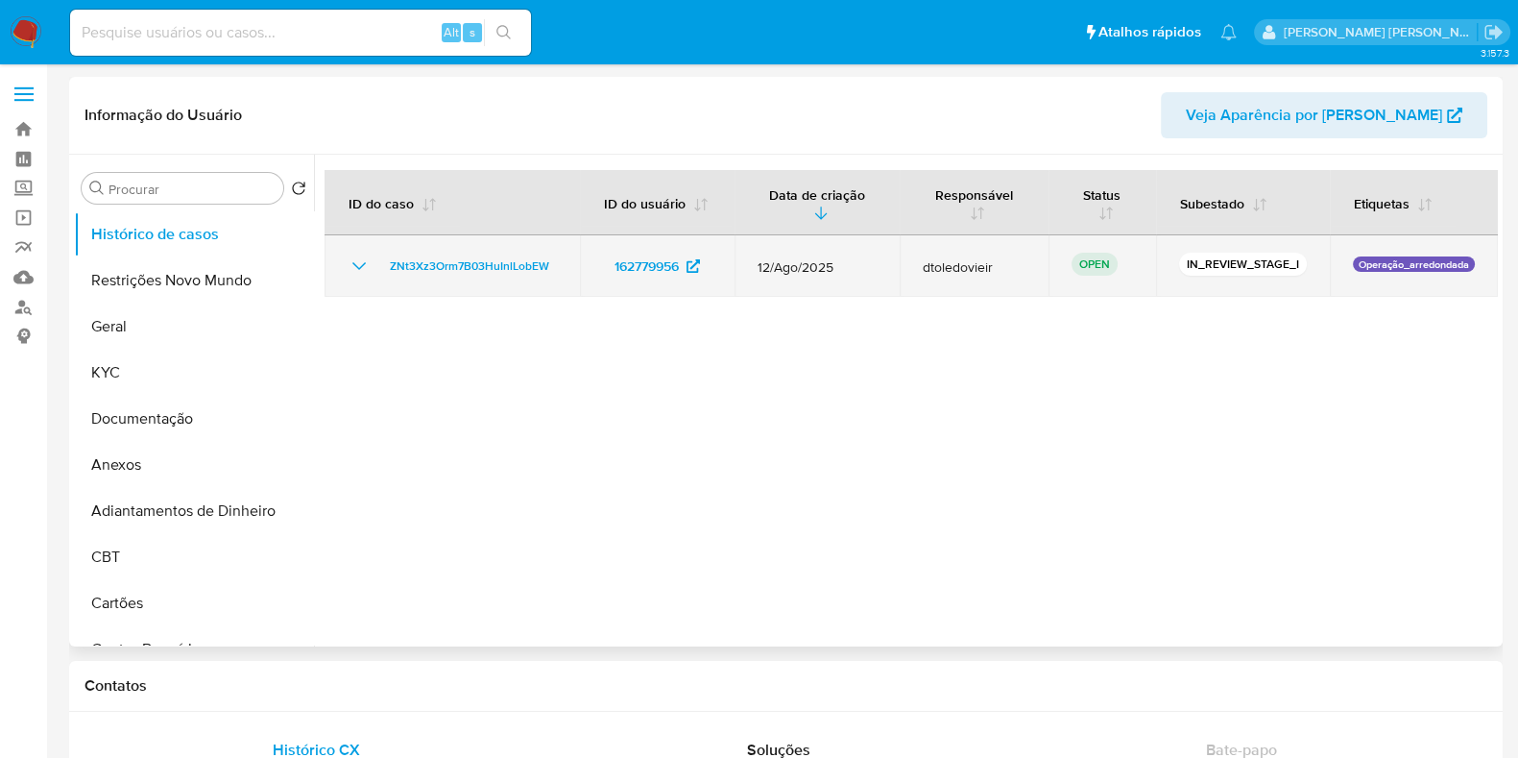
select select "10"
click at [480, 262] on span "ZNt3Xz3Orm7B03HuInlLobEW" at bounding box center [469, 265] width 159 height 23
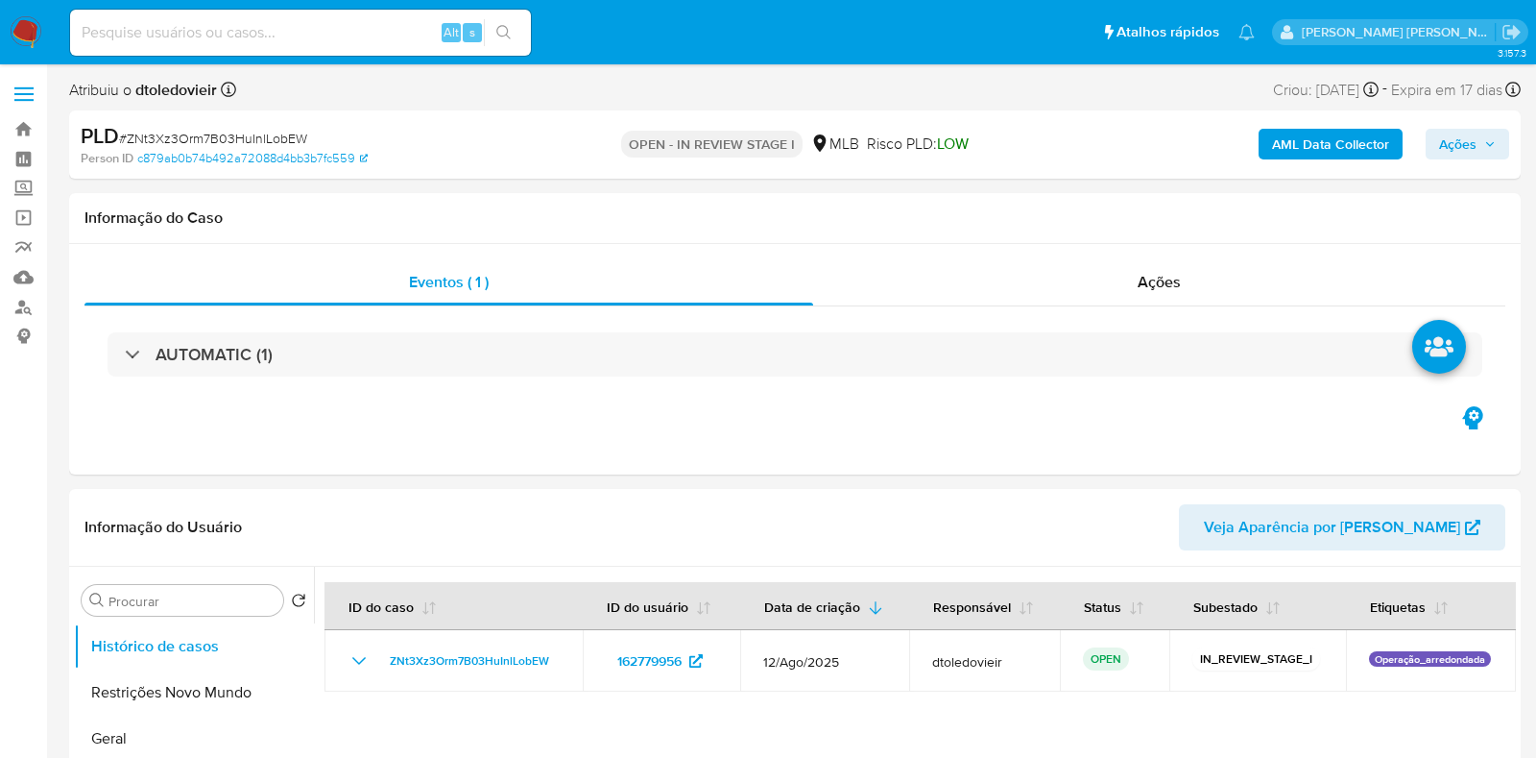
select select "10"
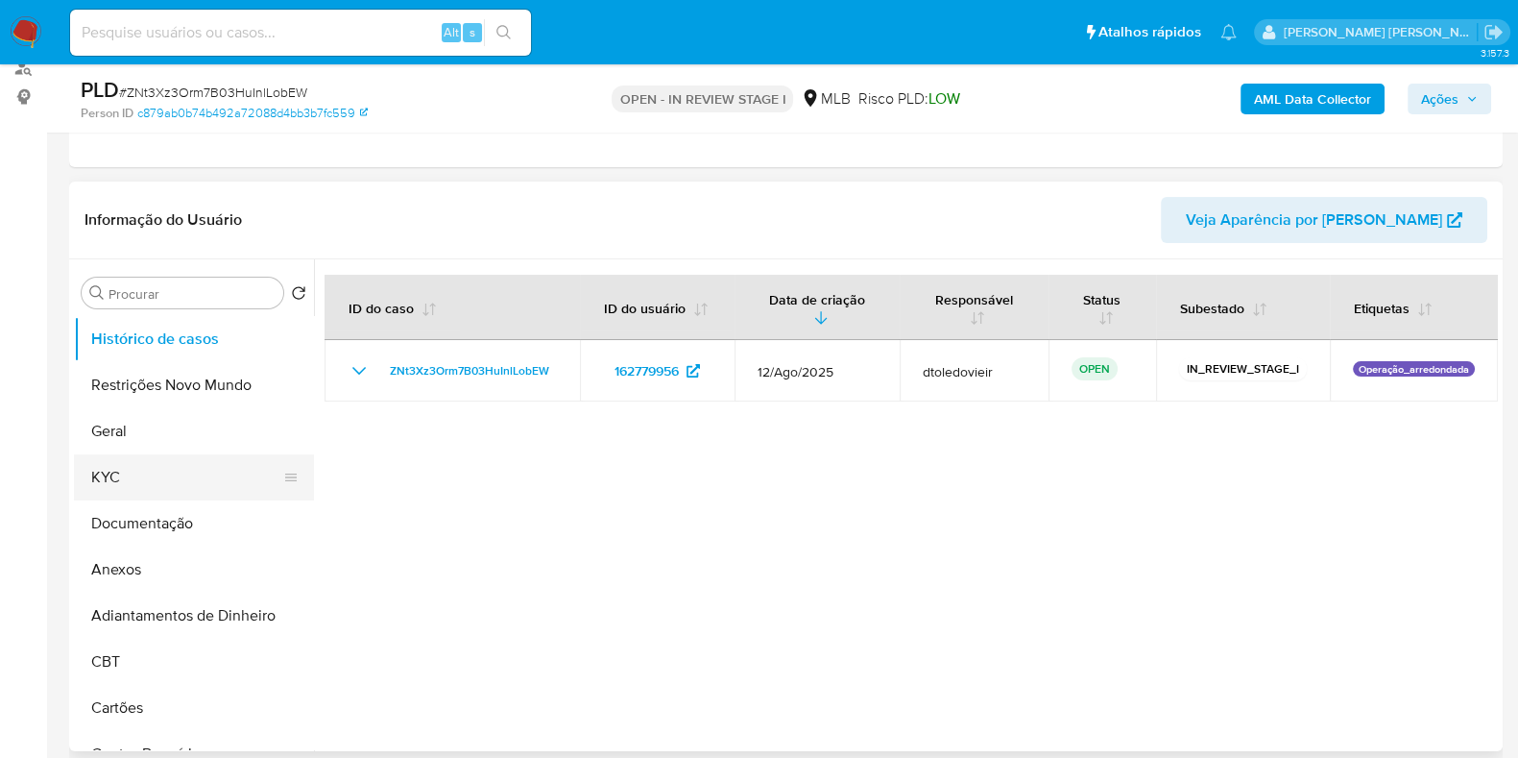
click at [146, 477] on button "KYC" at bounding box center [186, 477] width 225 height 46
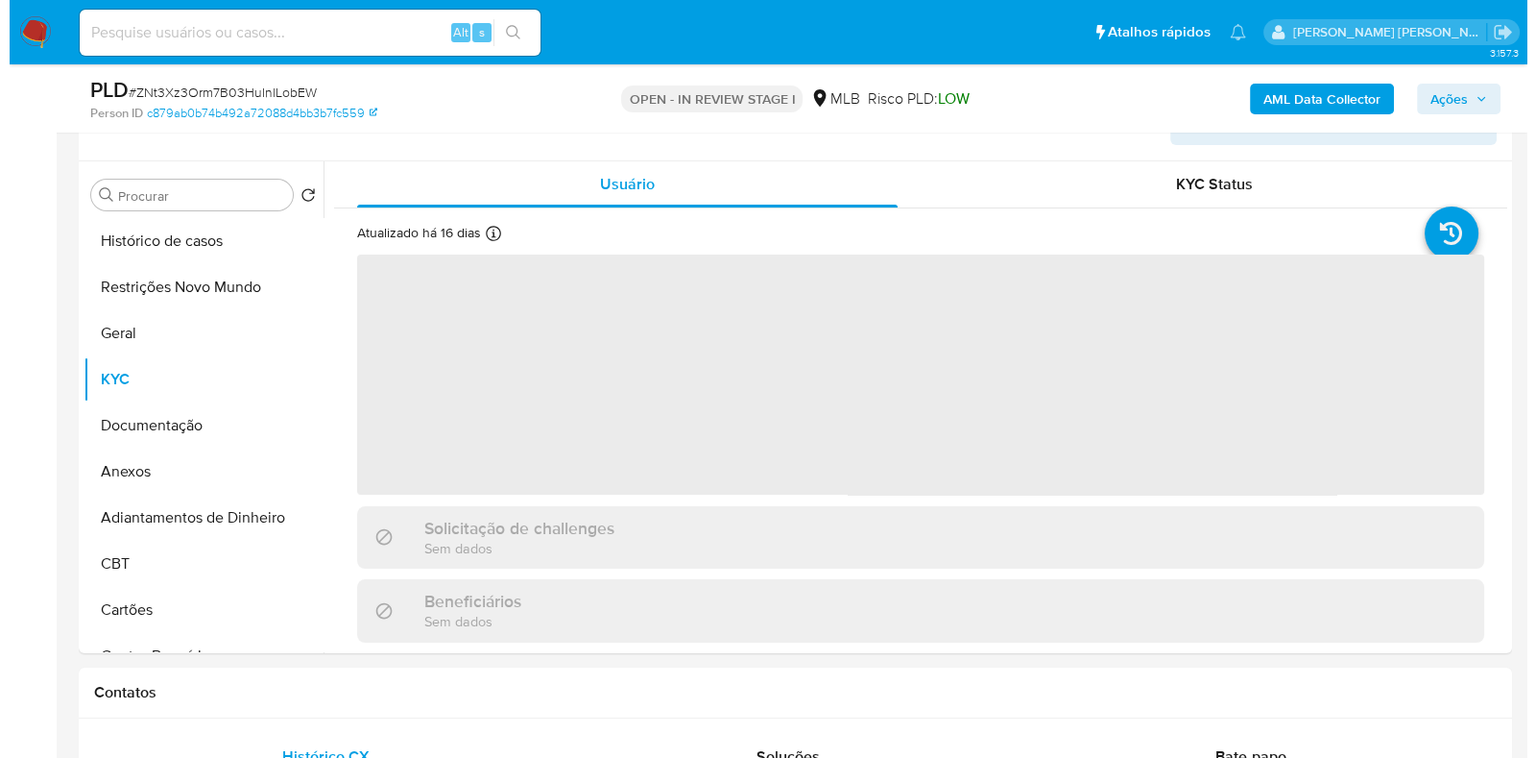
scroll to position [360, 0]
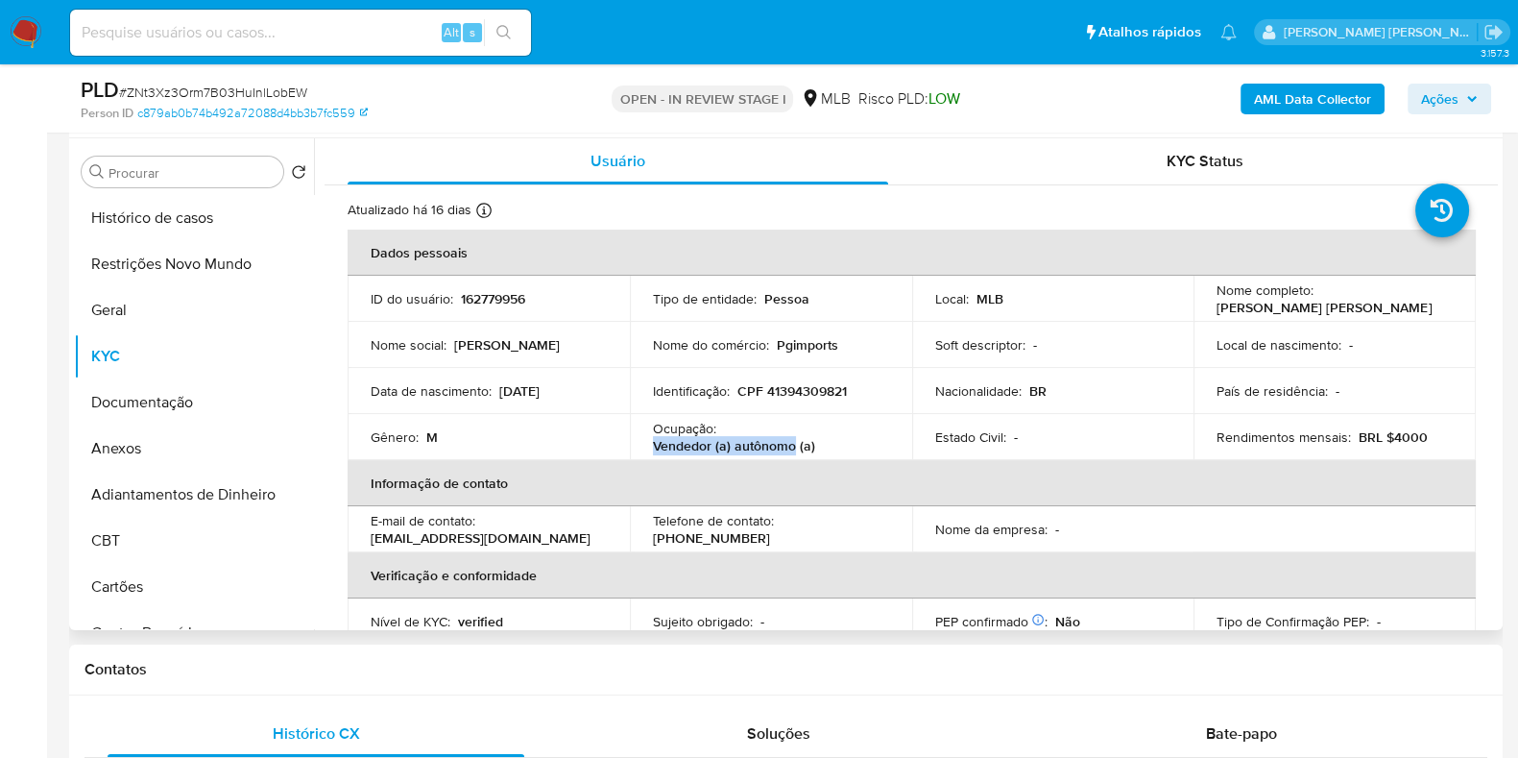
drag, startPoint x: 792, startPoint y: 445, endPoint x: 647, endPoint y: 457, distance: 145.5
click at [647, 457] on td "Ocupação : Vendedor (a) autônomo (a)" at bounding box center [771, 437] width 282 height 46
copy p "Vendedor (a) autônomo"
click at [154, 405] on button "Documentação" at bounding box center [186, 402] width 225 height 46
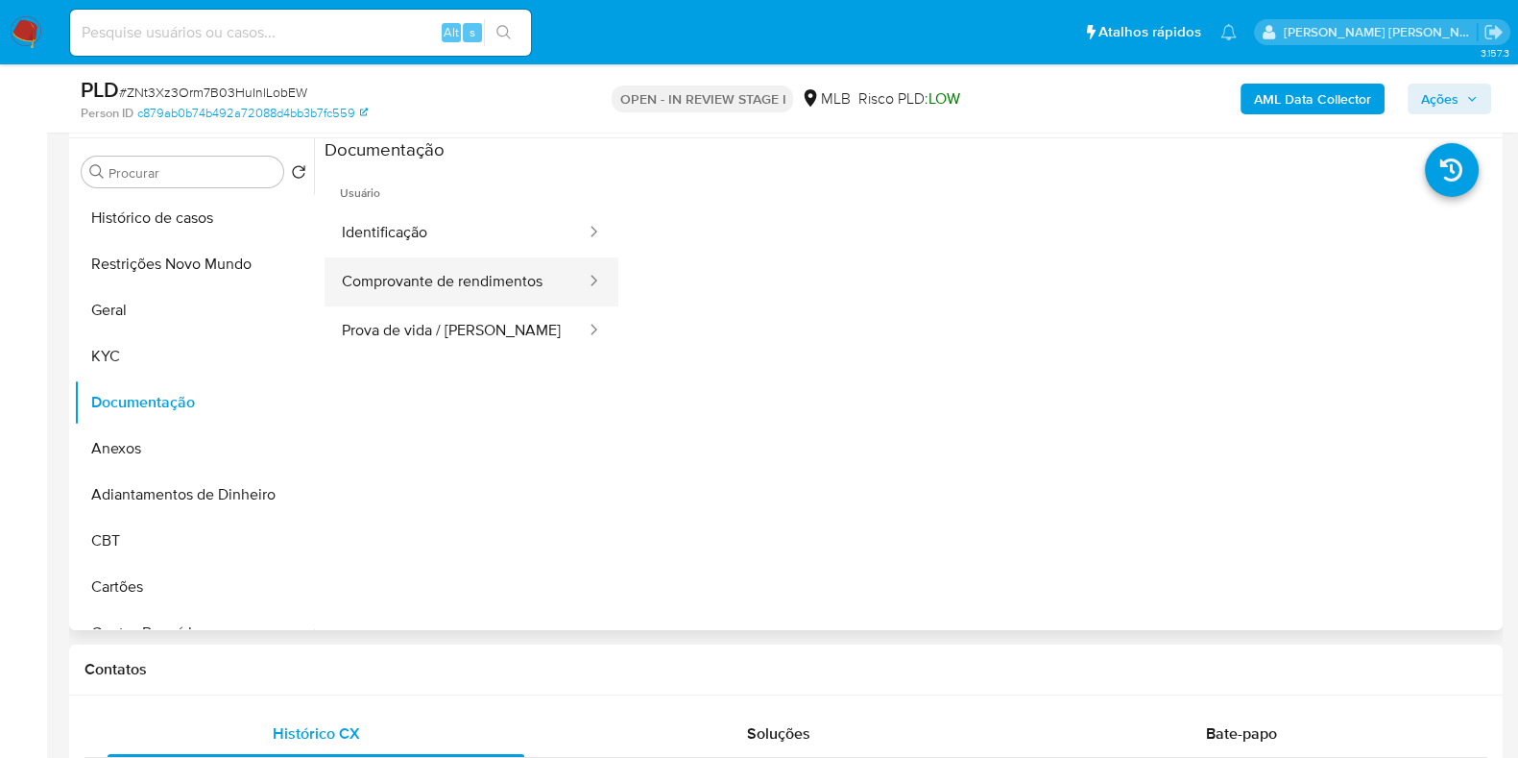
click at [499, 266] on button "Comprovante de rendimentos" at bounding box center [456, 281] width 263 height 49
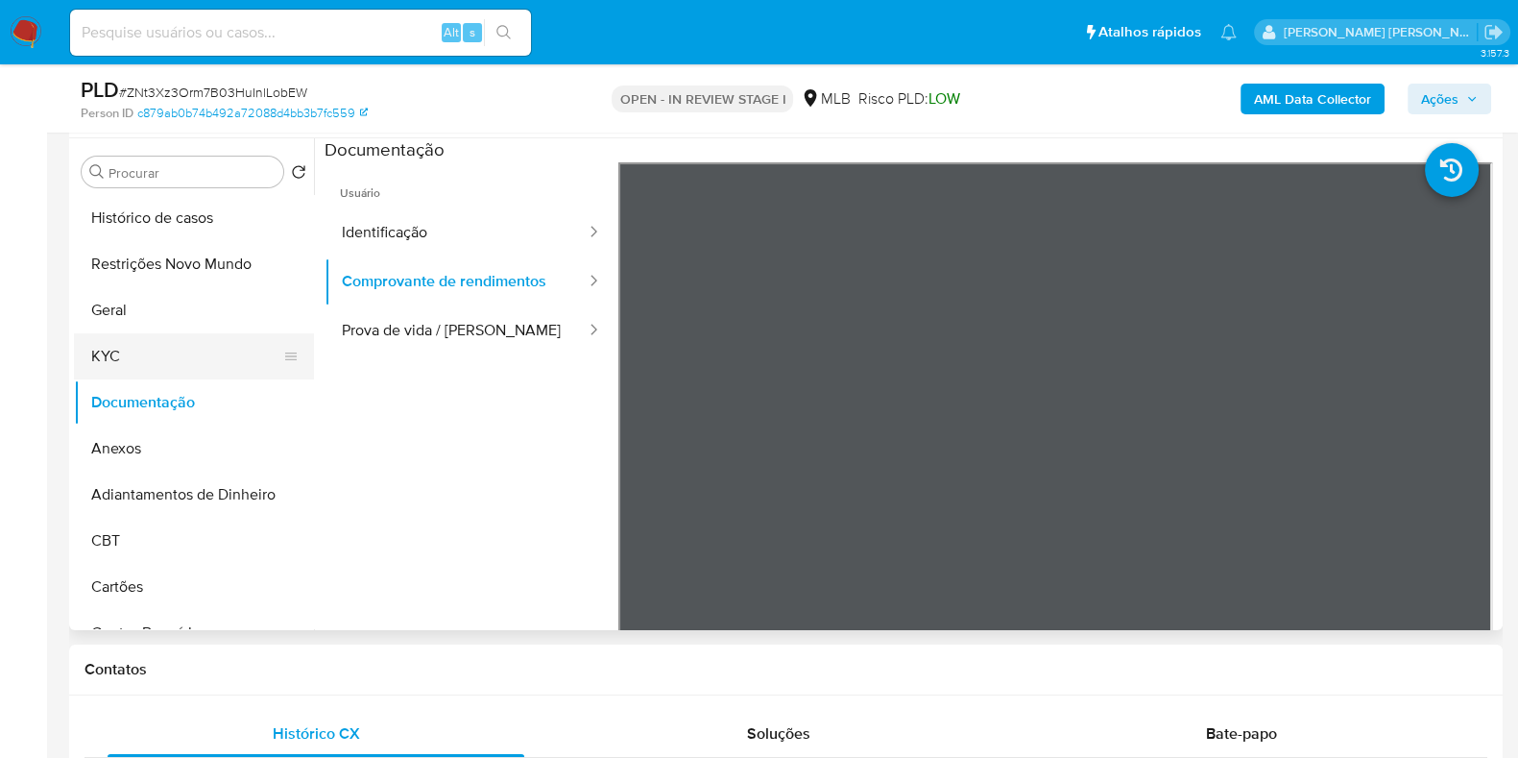
click at [175, 358] on button "KYC" at bounding box center [186, 356] width 225 height 46
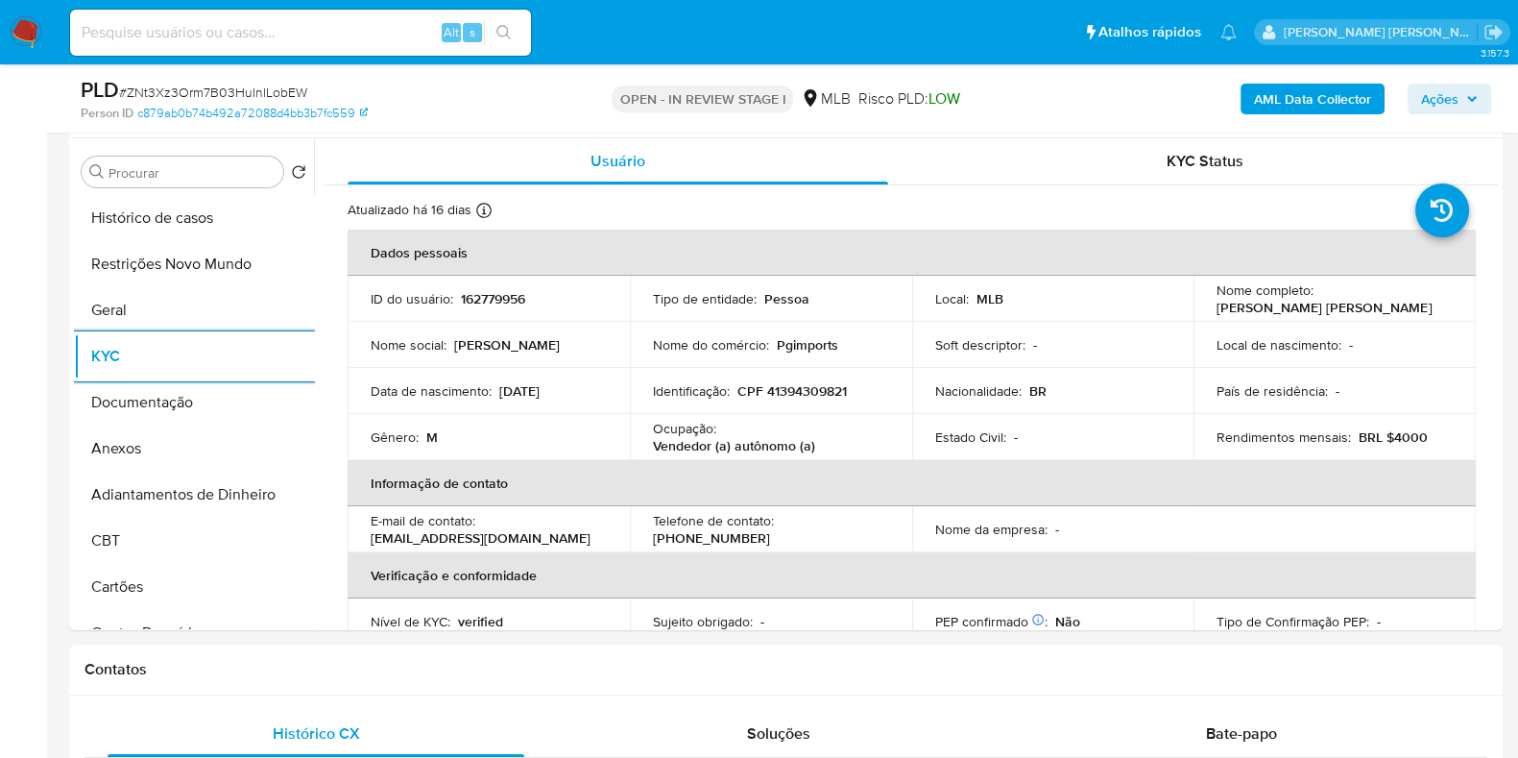
click at [1275, 98] on b "AML Data Collector" at bounding box center [1312, 99] width 117 height 31
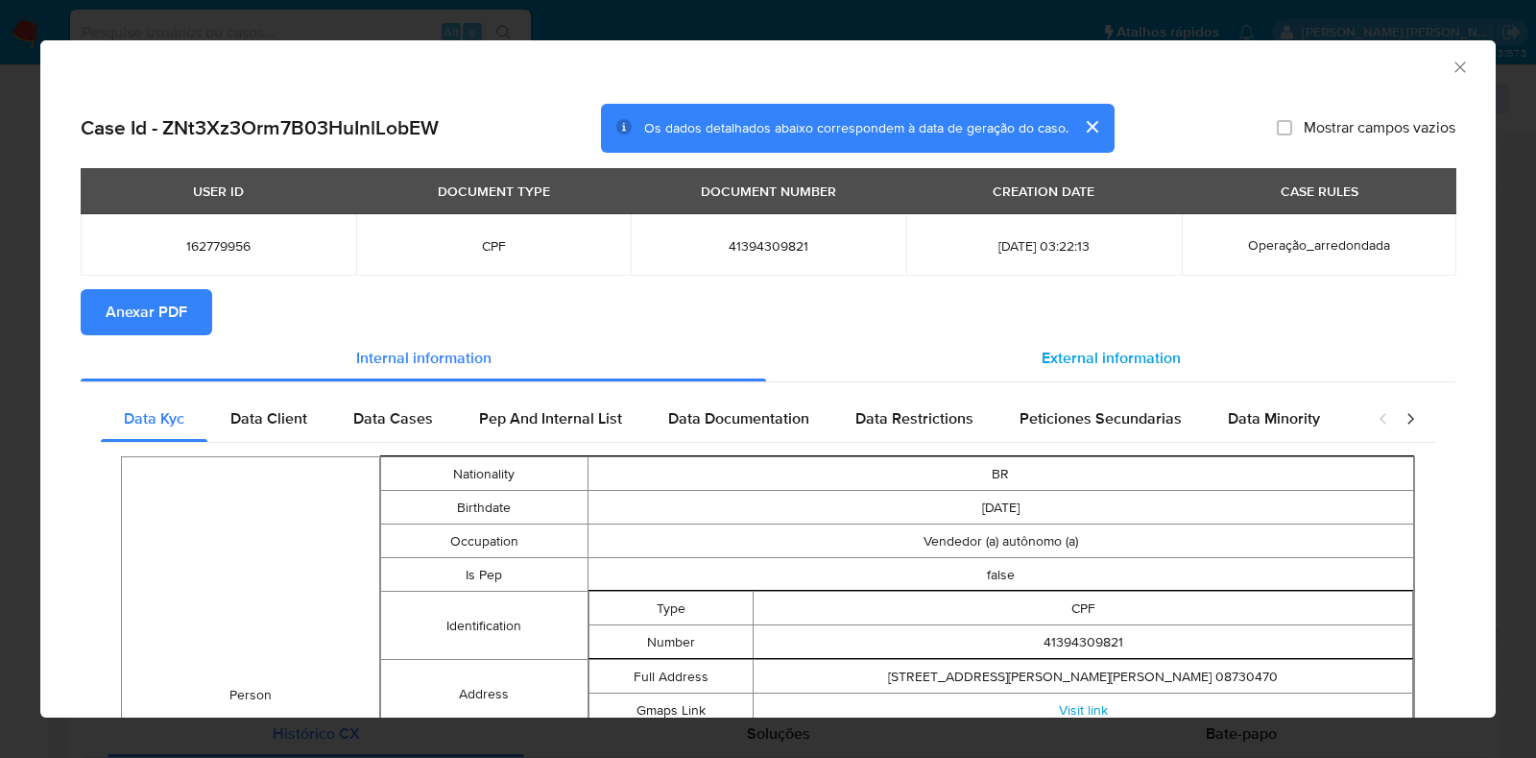
click at [1071, 367] on span "External information" at bounding box center [1111, 358] width 139 height 22
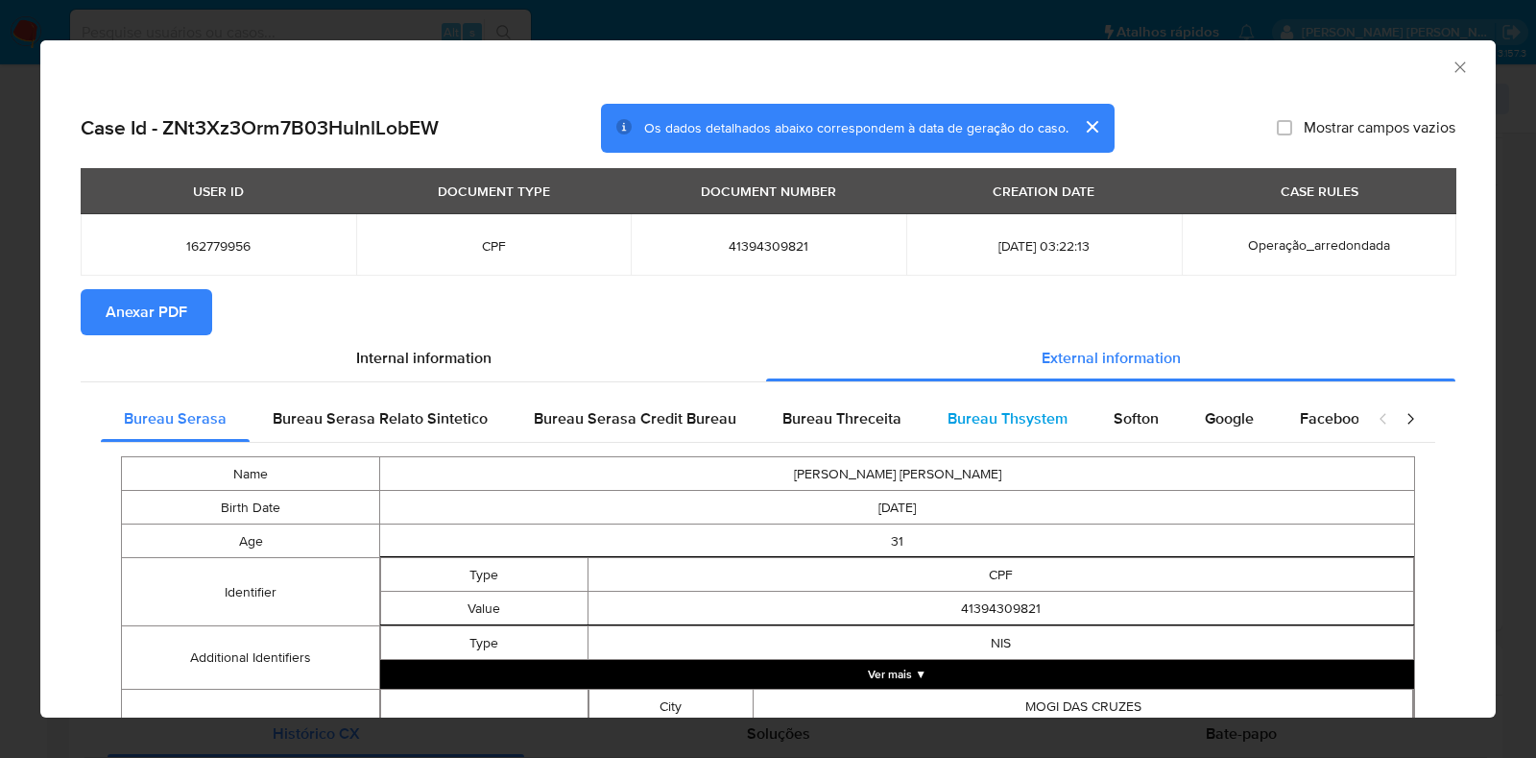
click at [1046, 424] on span "Bureau Thsystem" at bounding box center [1008, 418] width 120 height 22
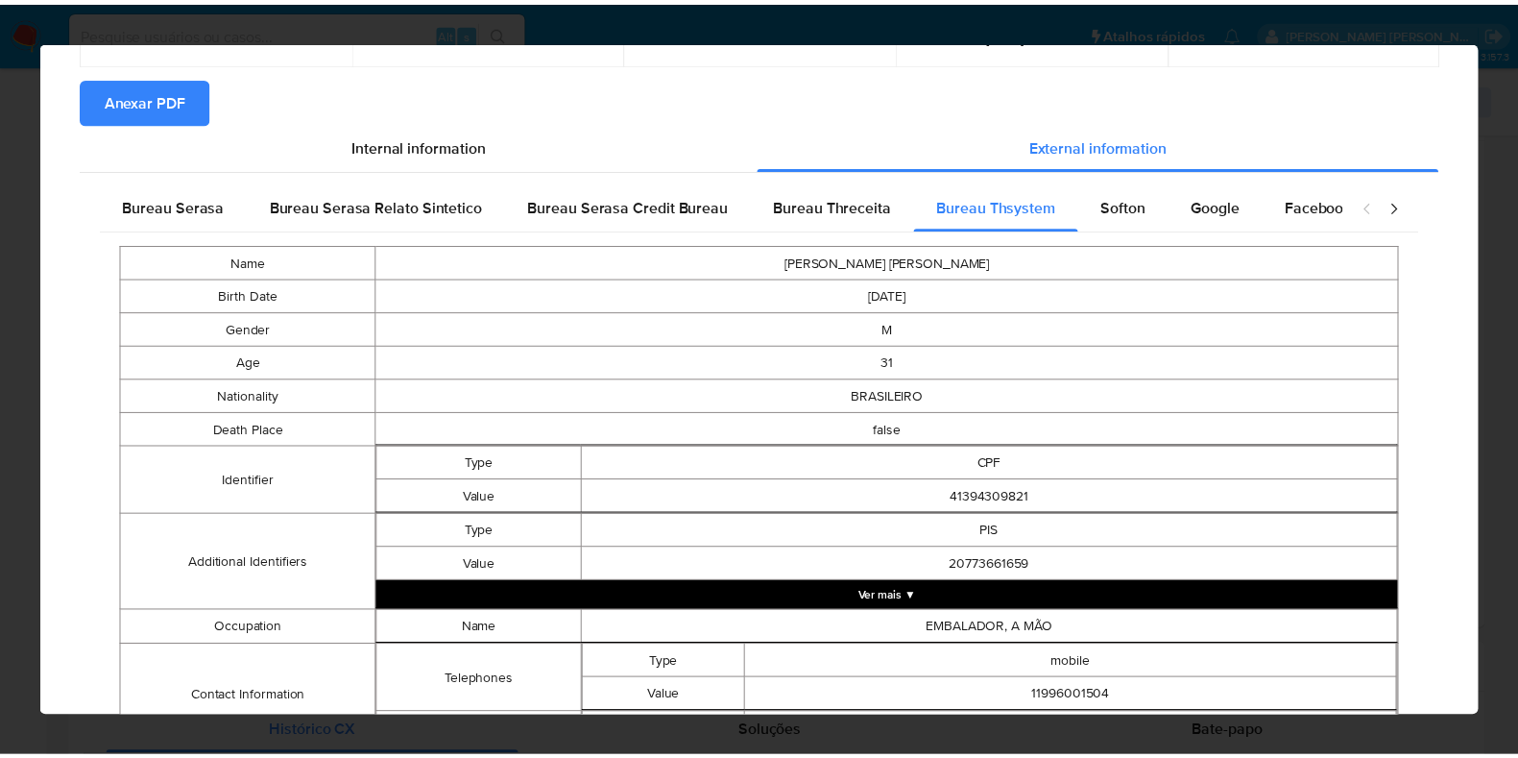
scroll to position [654, 0]
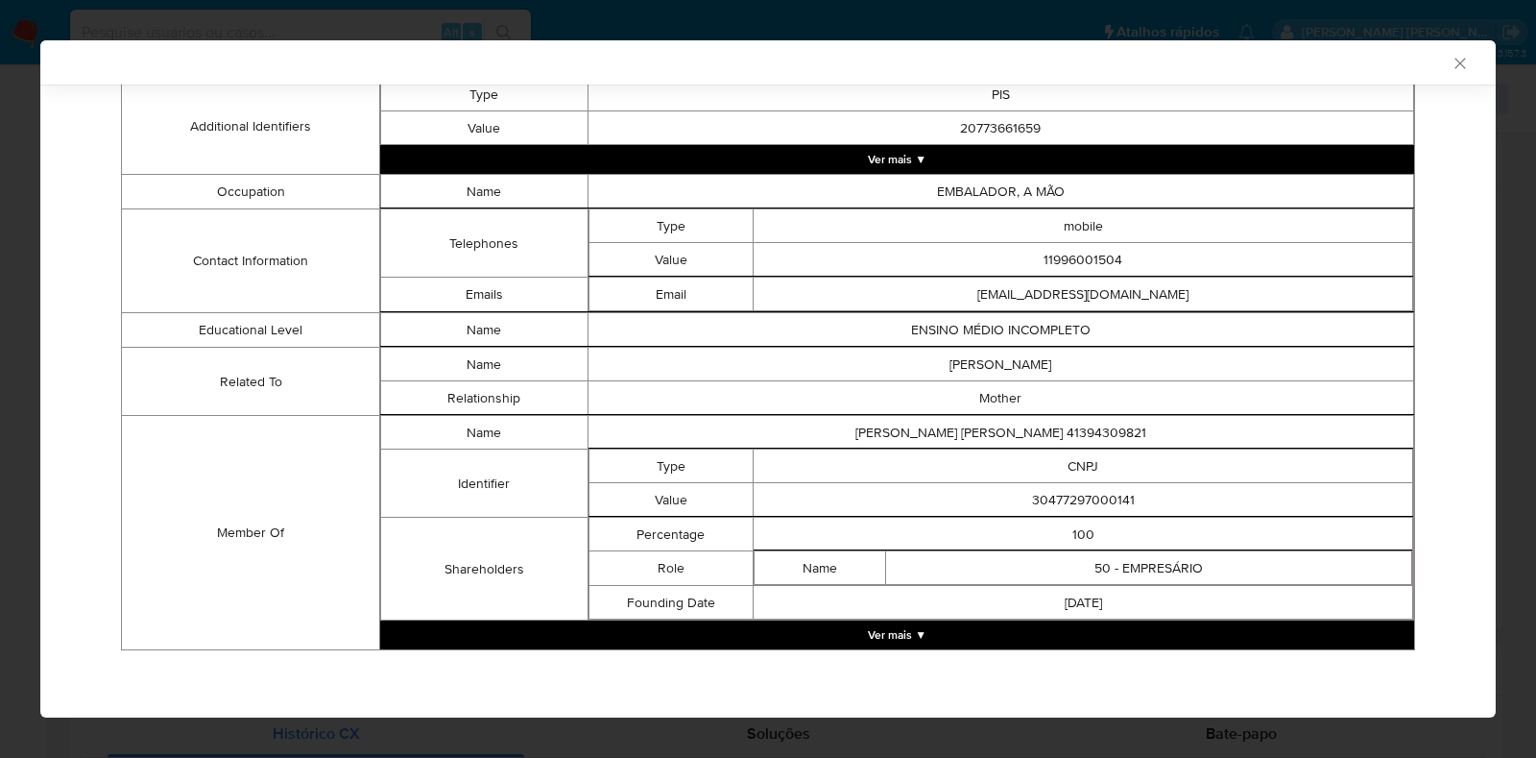
click at [1042, 503] on td "30477297000141" at bounding box center [1084, 500] width 660 height 34
copy td "30477297000141"
click at [0, 369] on div "AML Data Collector Case Id - ZNt3Xz3Orm7B03HuInlLobEW Os dados detalhados abaix…" at bounding box center [768, 379] width 1536 height 758
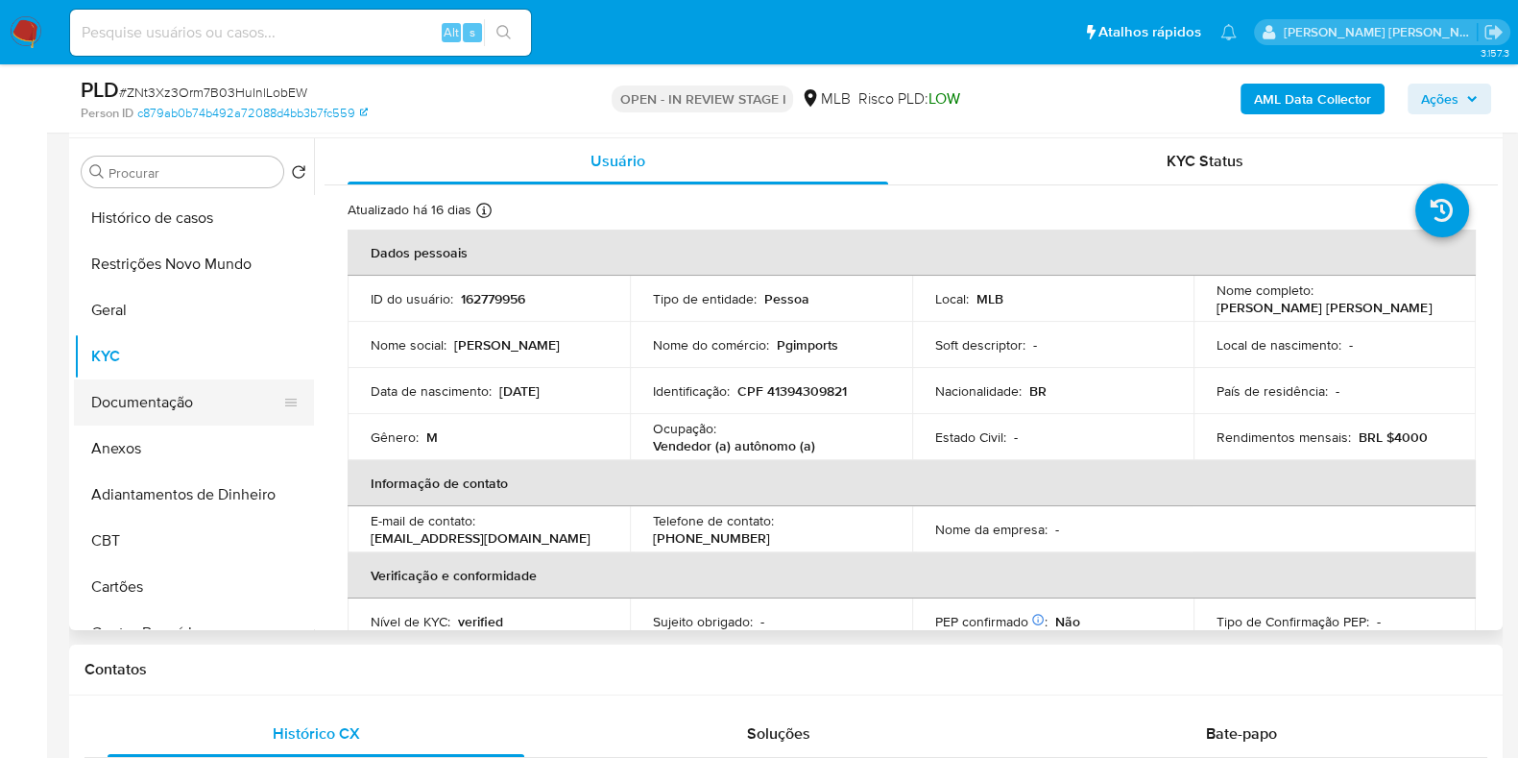
click at [171, 391] on button "Documentação" at bounding box center [186, 402] width 225 height 46
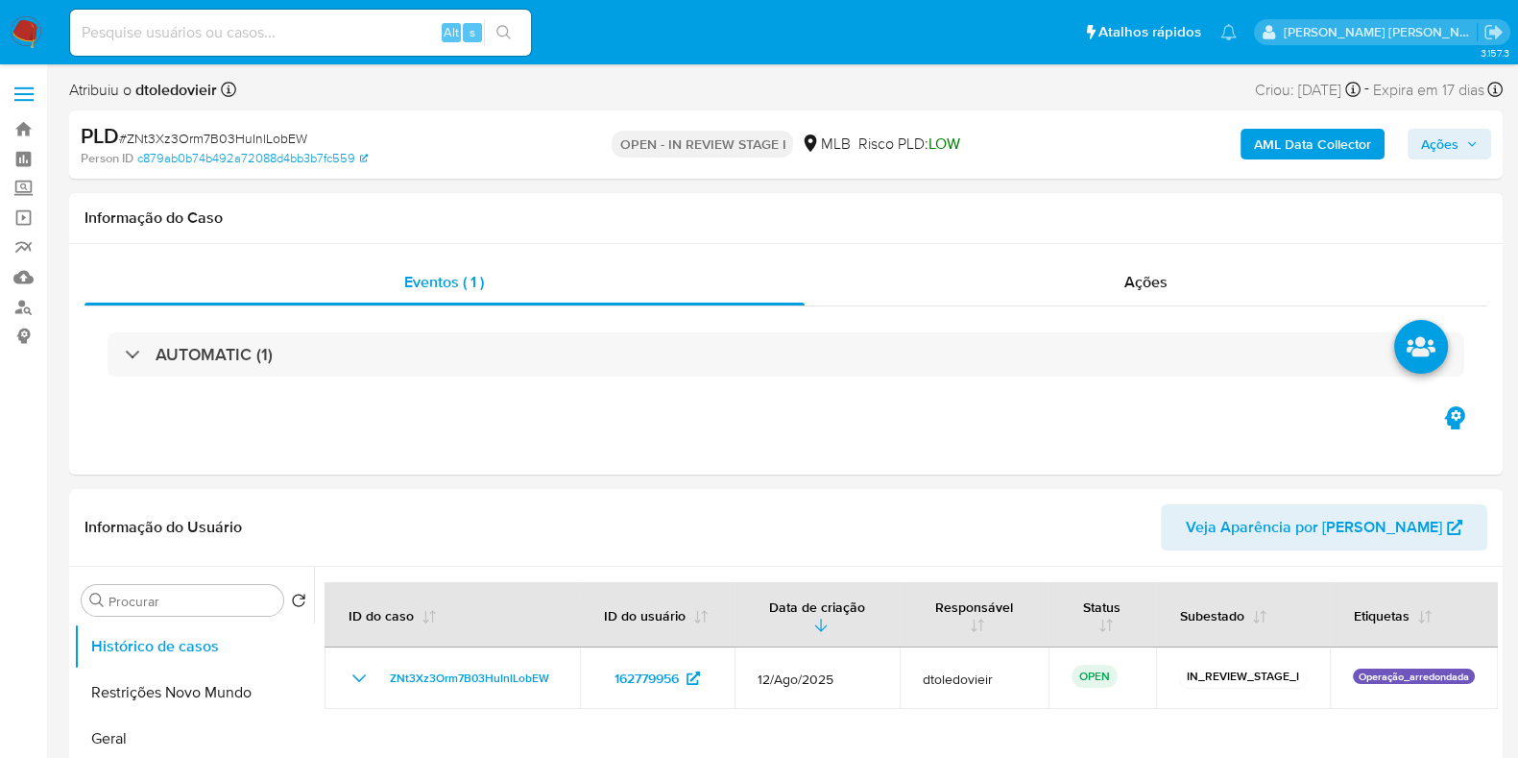
select select "10"
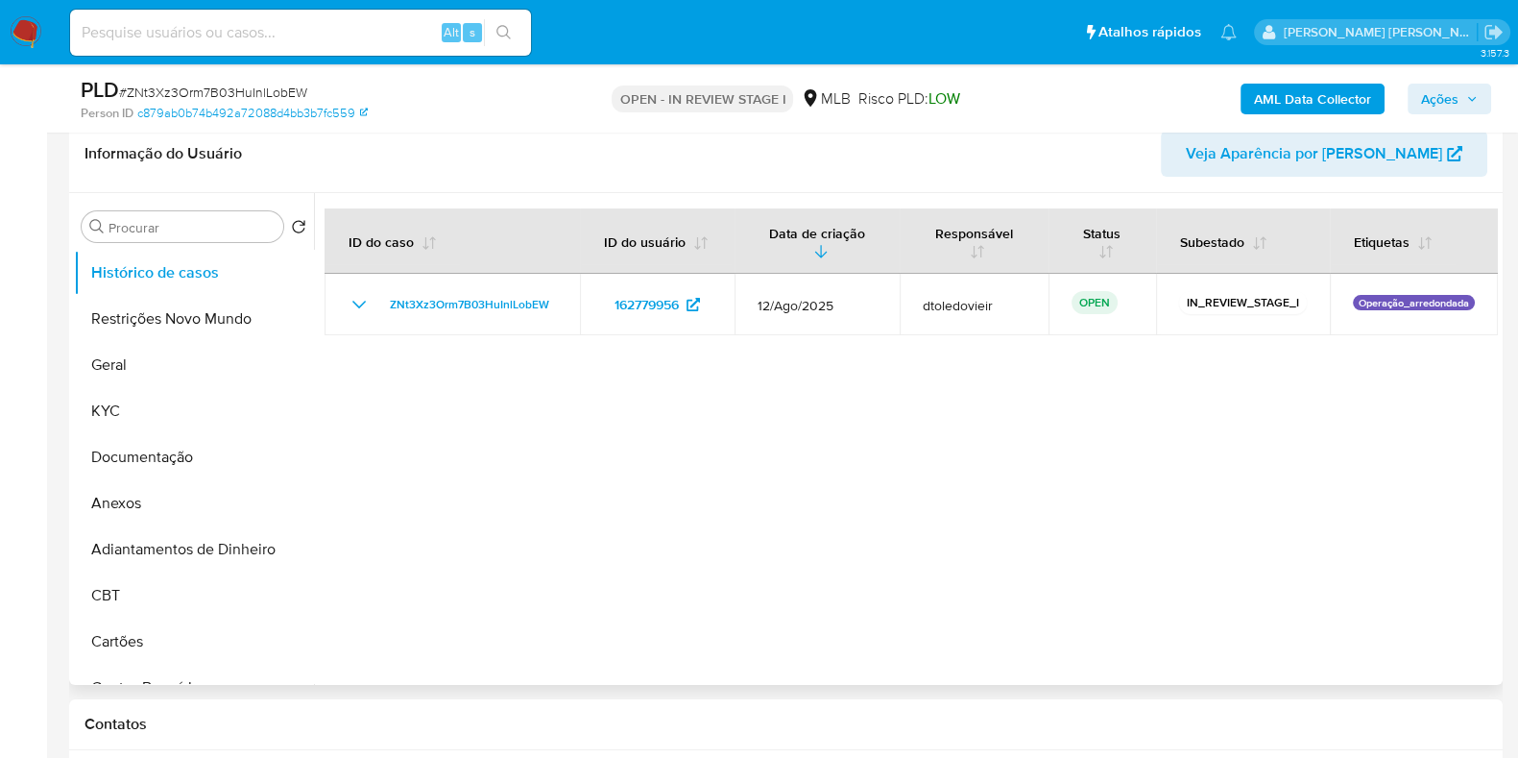
scroll to position [360, 0]
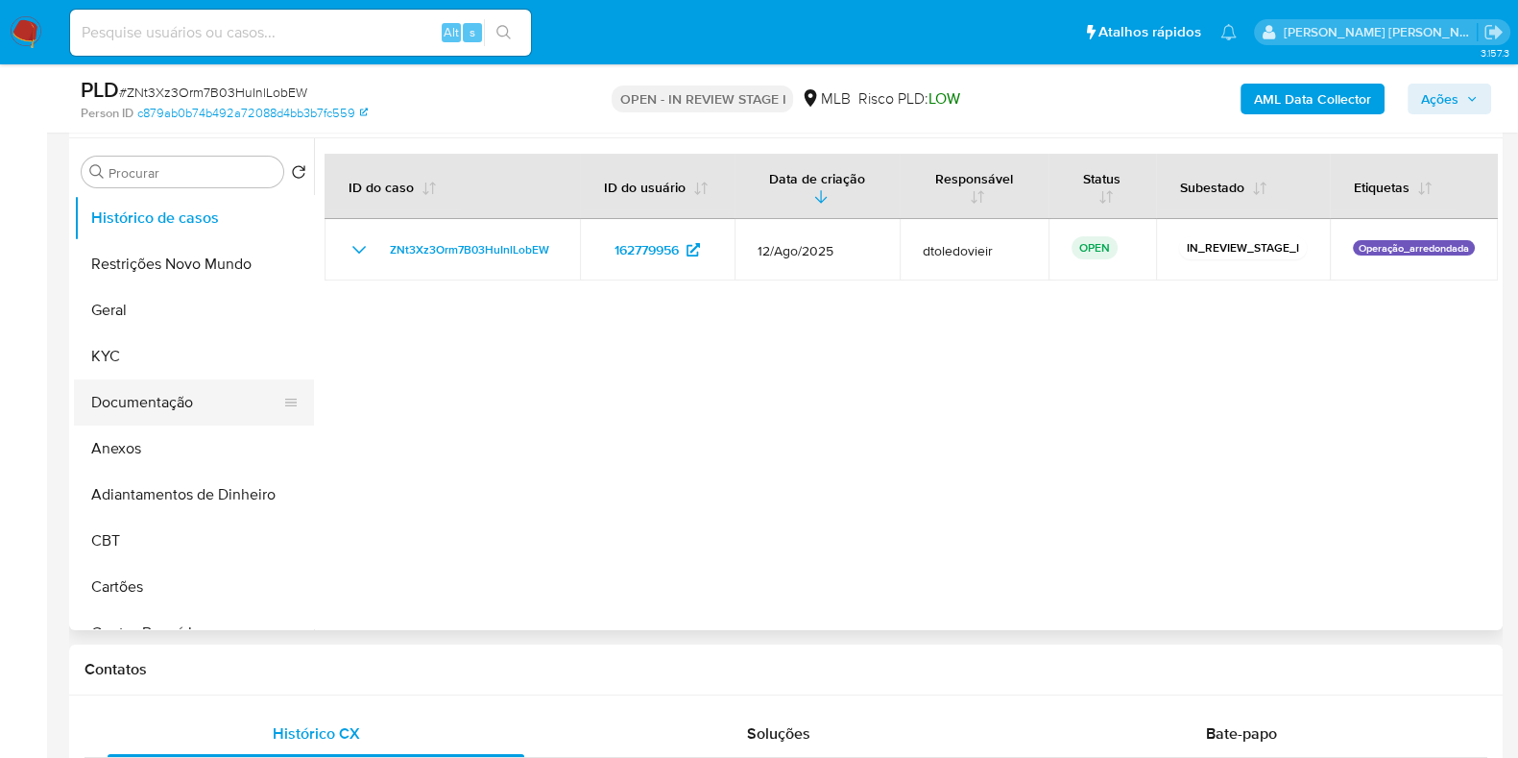
click at [130, 403] on button "Documentação" at bounding box center [186, 402] width 225 height 46
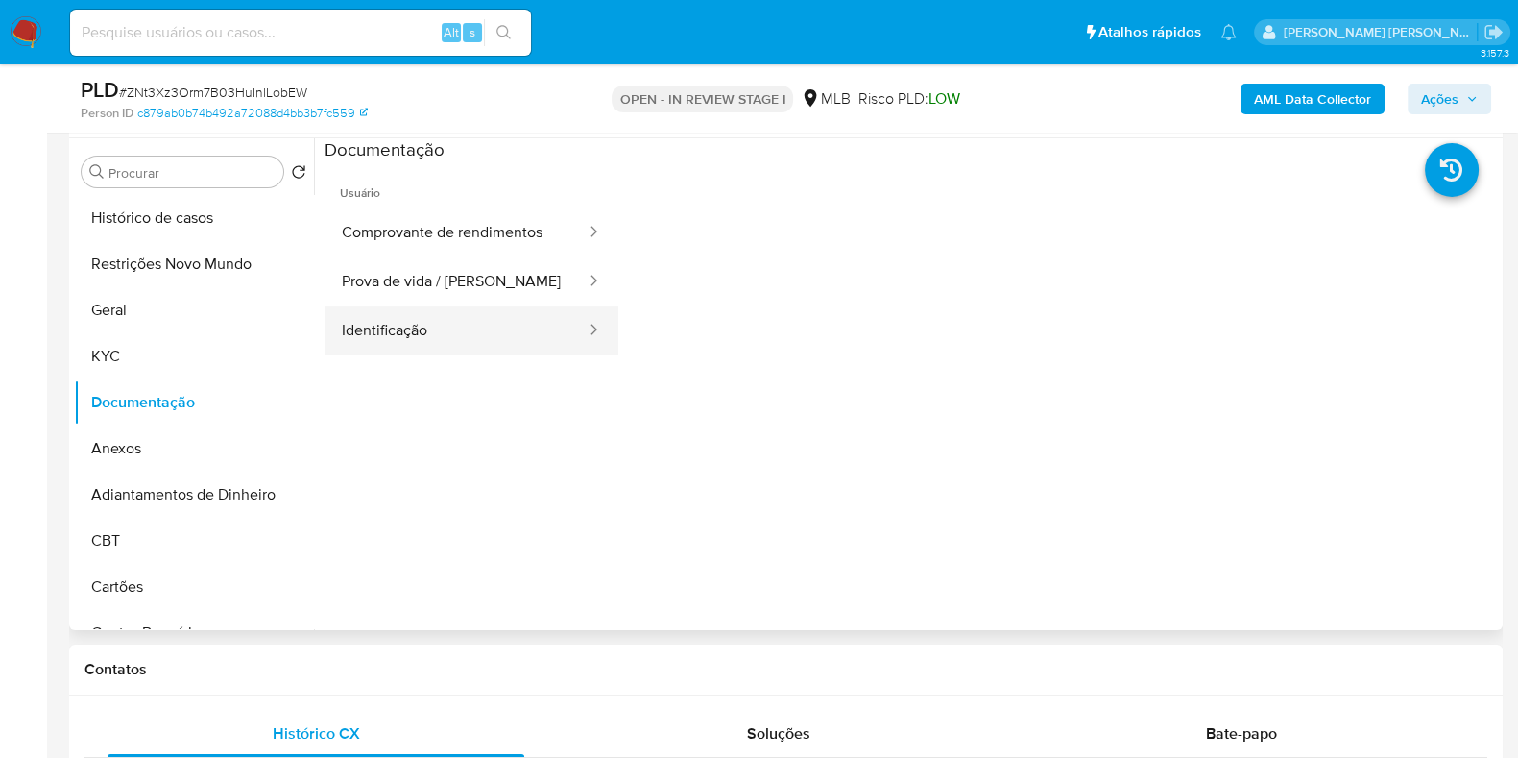
click at [424, 339] on button "Identificação" at bounding box center [456, 330] width 263 height 49
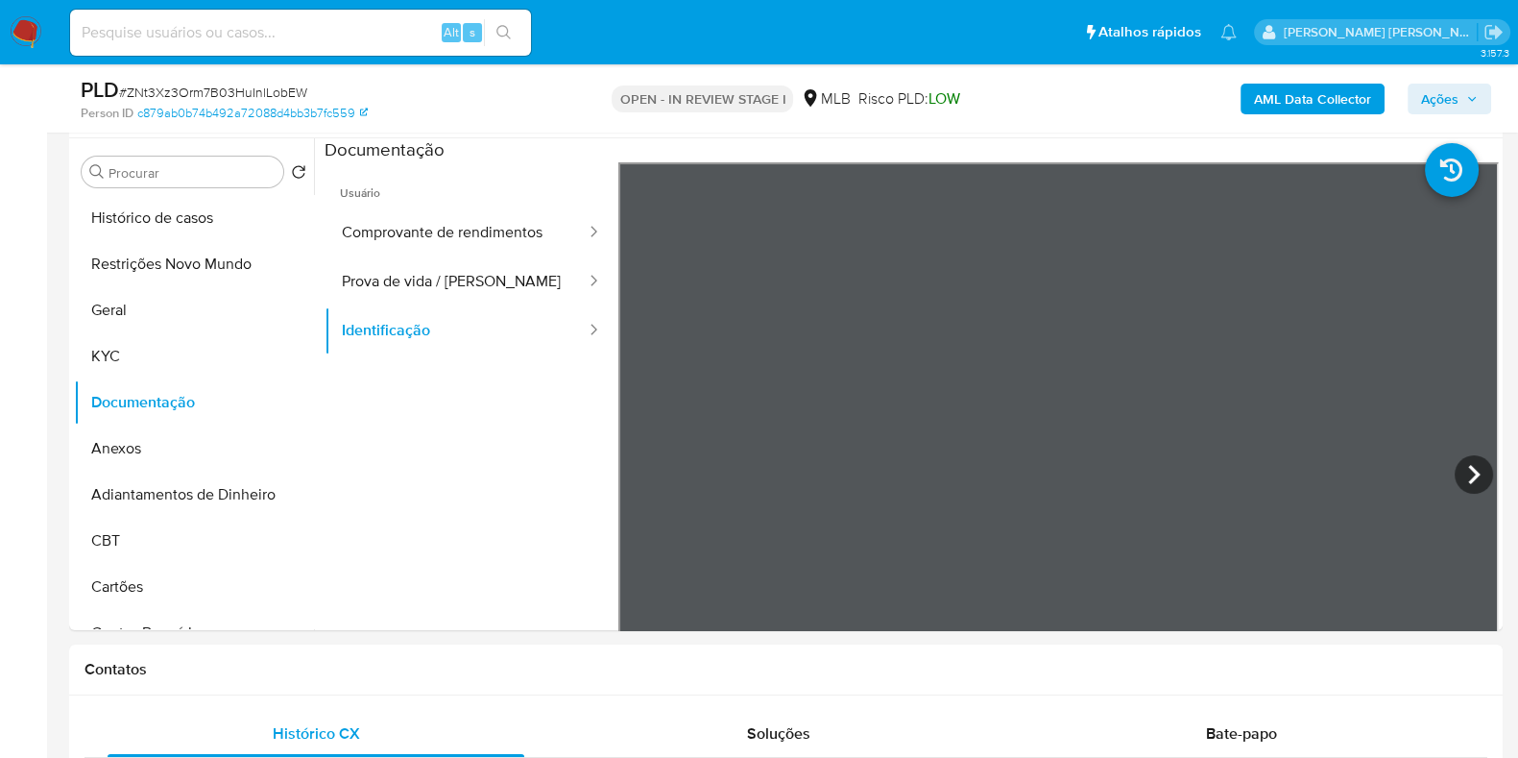
click at [1451, 94] on span "Ações" at bounding box center [1439, 99] width 37 height 31
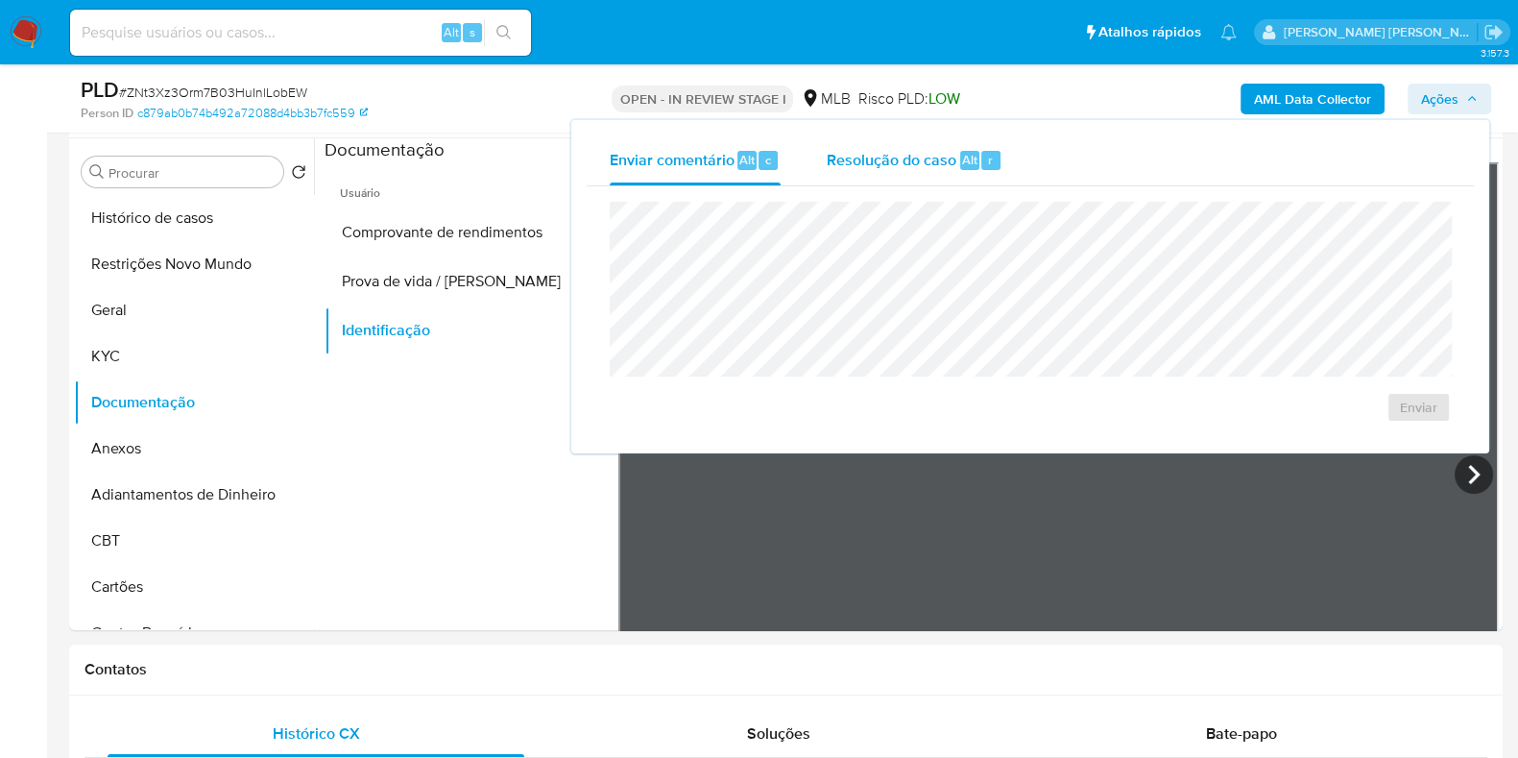
drag, startPoint x: 964, startPoint y: 154, endPoint x: 951, endPoint y: 163, distance: 16.5
click at [963, 154] on span "Alt" at bounding box center [969, 160] width 15 height 18
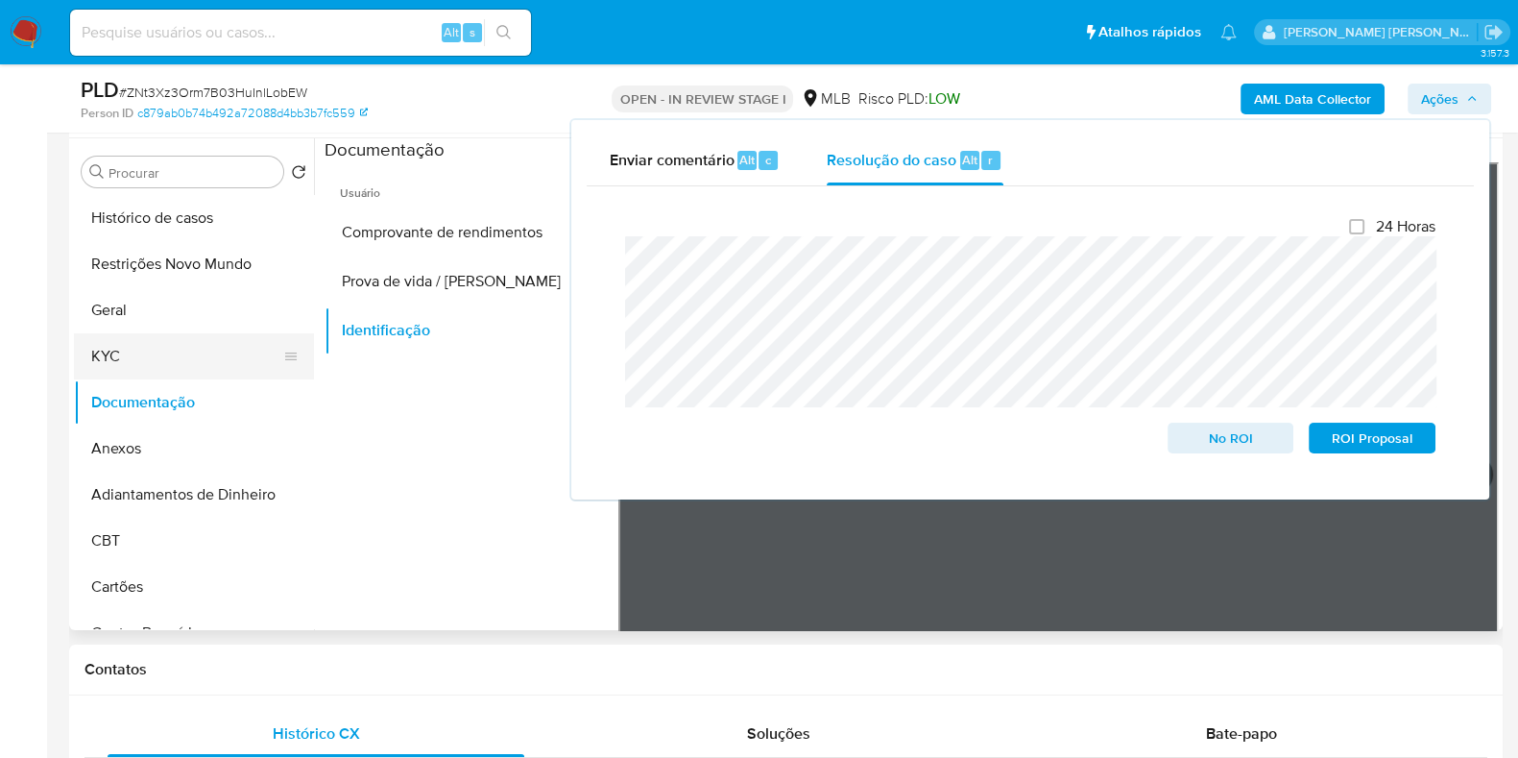
click at [173, 335] on button "KYC" at bounding box center [186, 356] width 225 height 46
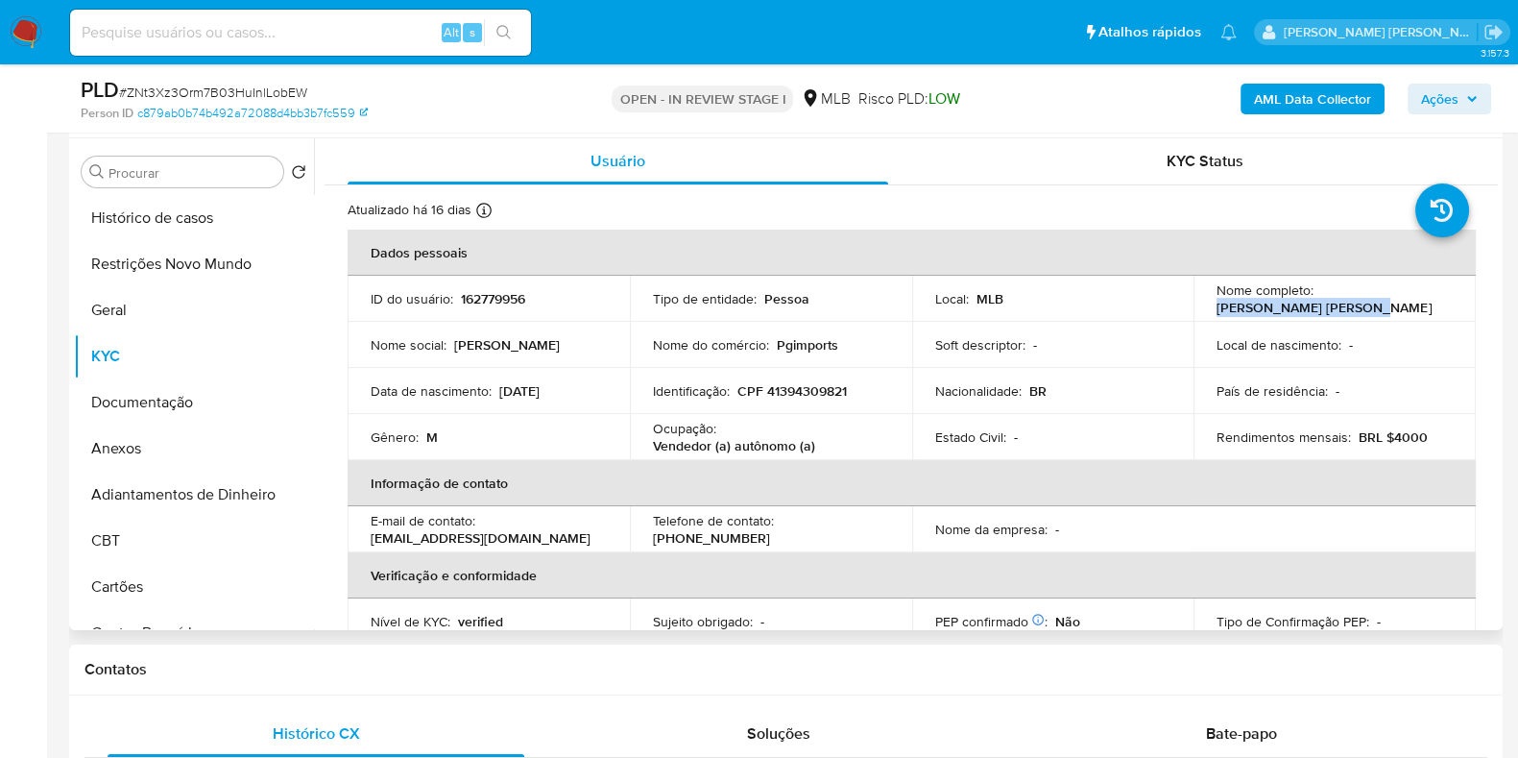
drag, startPoint x: 1349, startPoint y: 306, endPoint x: 1200, endPoint y: 310, distance: 148.9
click at [1200, 310] on td "Nome completo : [PERSON_NAME] [PERSON_NAME]" at bounding box center [1335, 299] width 282 height 46
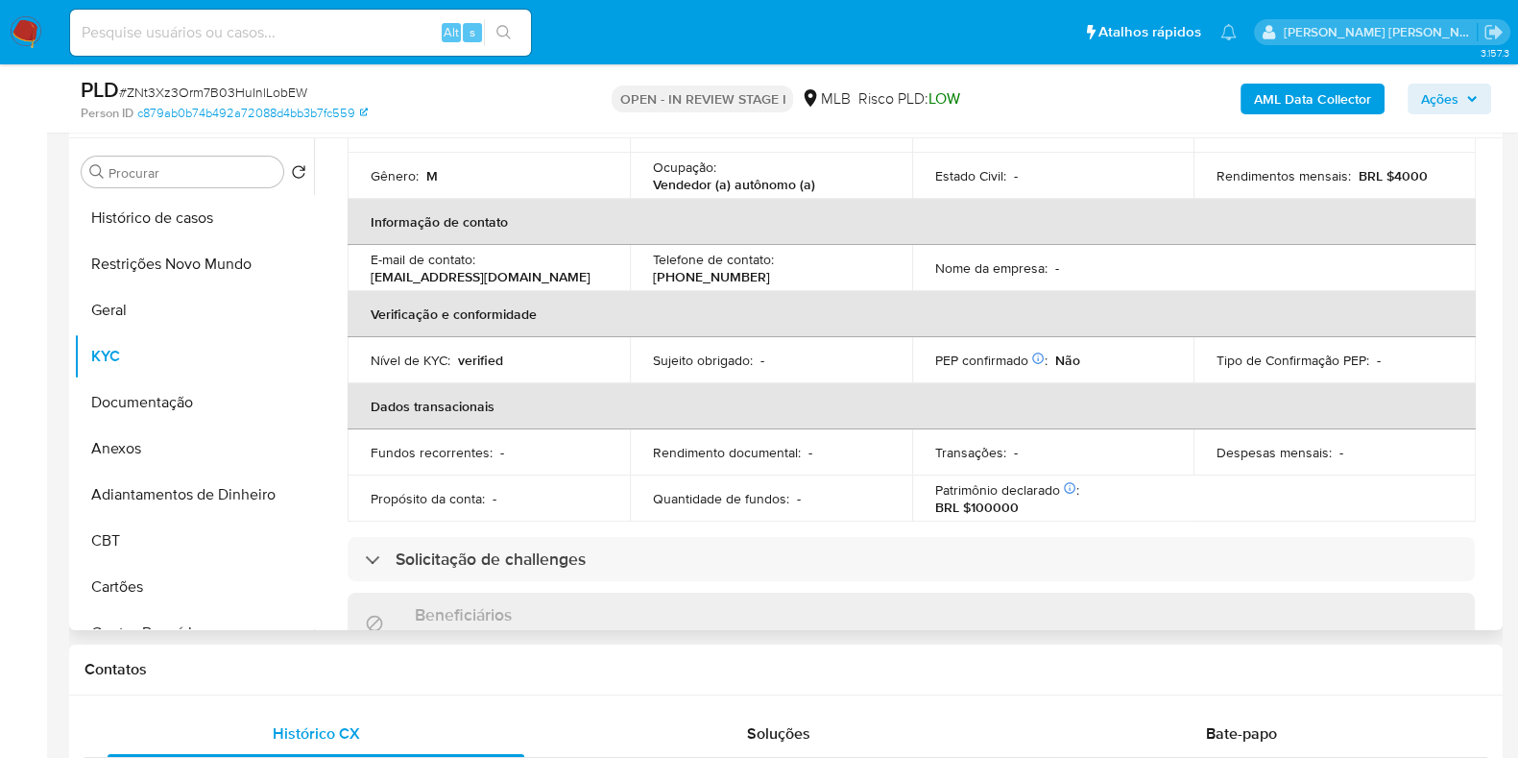
scroll to position [0, 0]
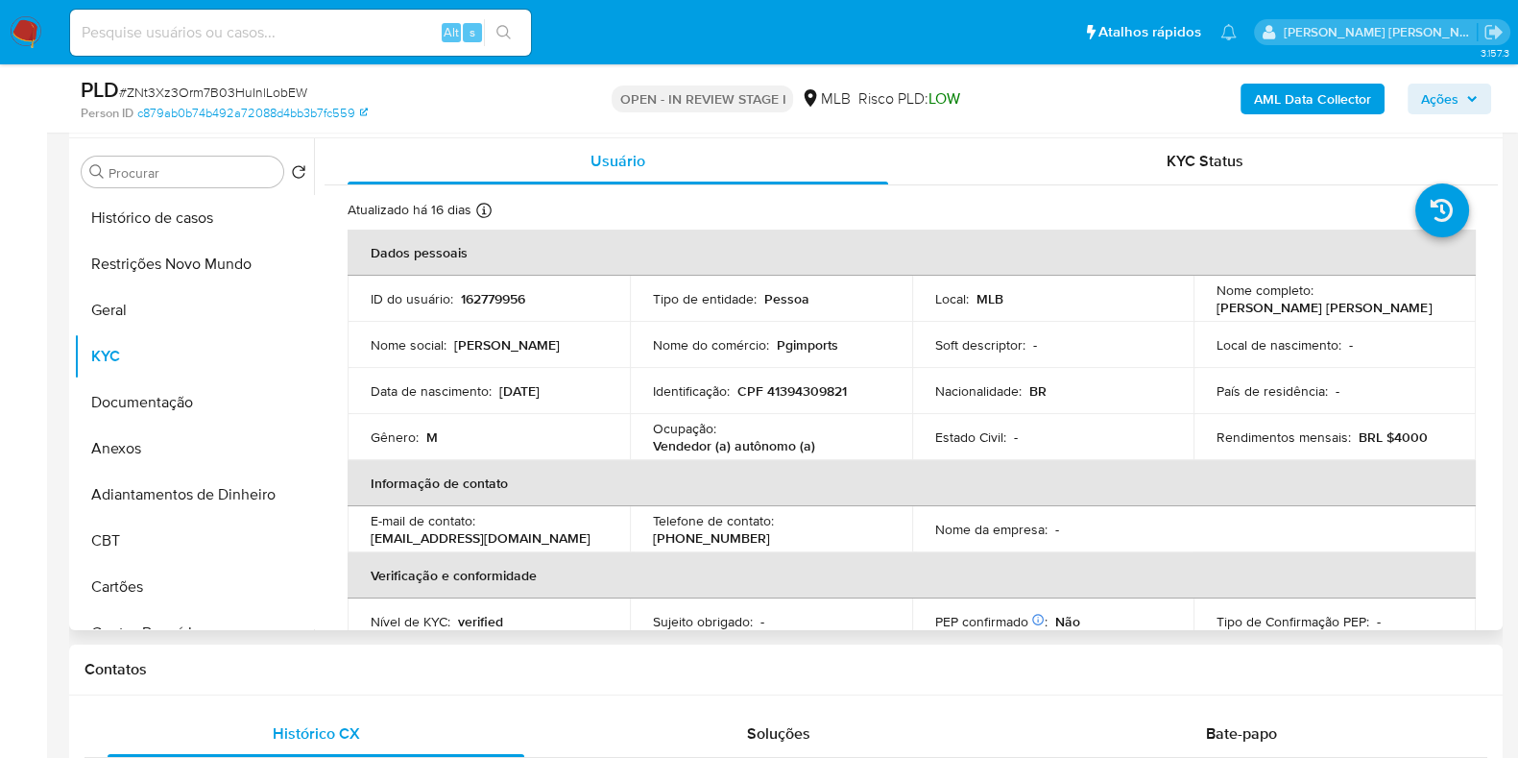
click at [811, 390] on p "CPF 41394309821" at bounding box center [791, 390] width 109 height 17
click at [811, 389] on p "CPF 41394309821" at bounding box center [791, 390] width 109 height 17
copy p "41394309821"
click at [149, 247] on button "Restrições Novo Mundo" at bounding box center [186, 264] width 225 height 46
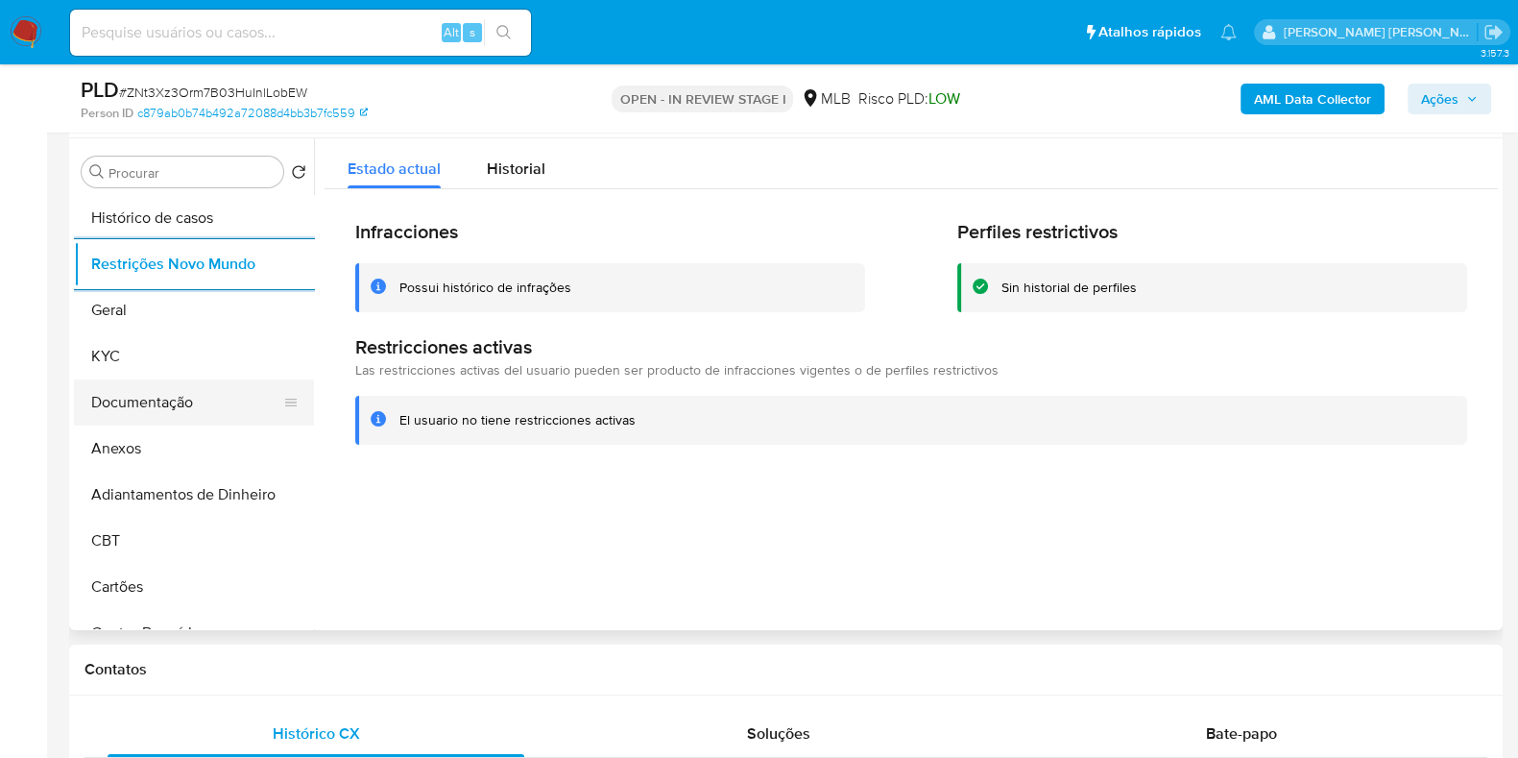
click at [178, 400] on button "Documentação" at bounding box center [186, 402] width 225 height 46
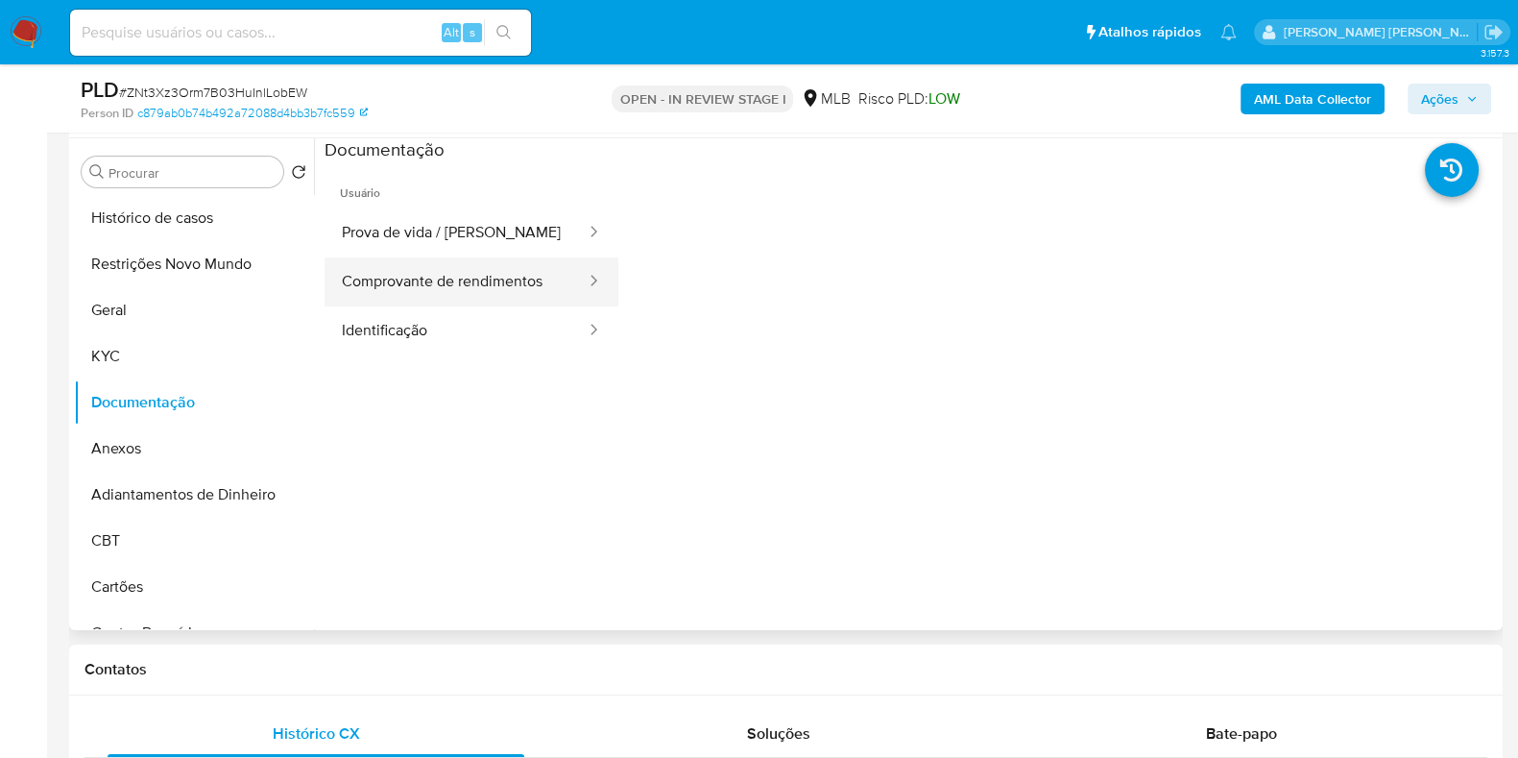
click at [351, 290] on button "Comprovante de rendimentos" at bounding box center [456, 281] width 263 height 49
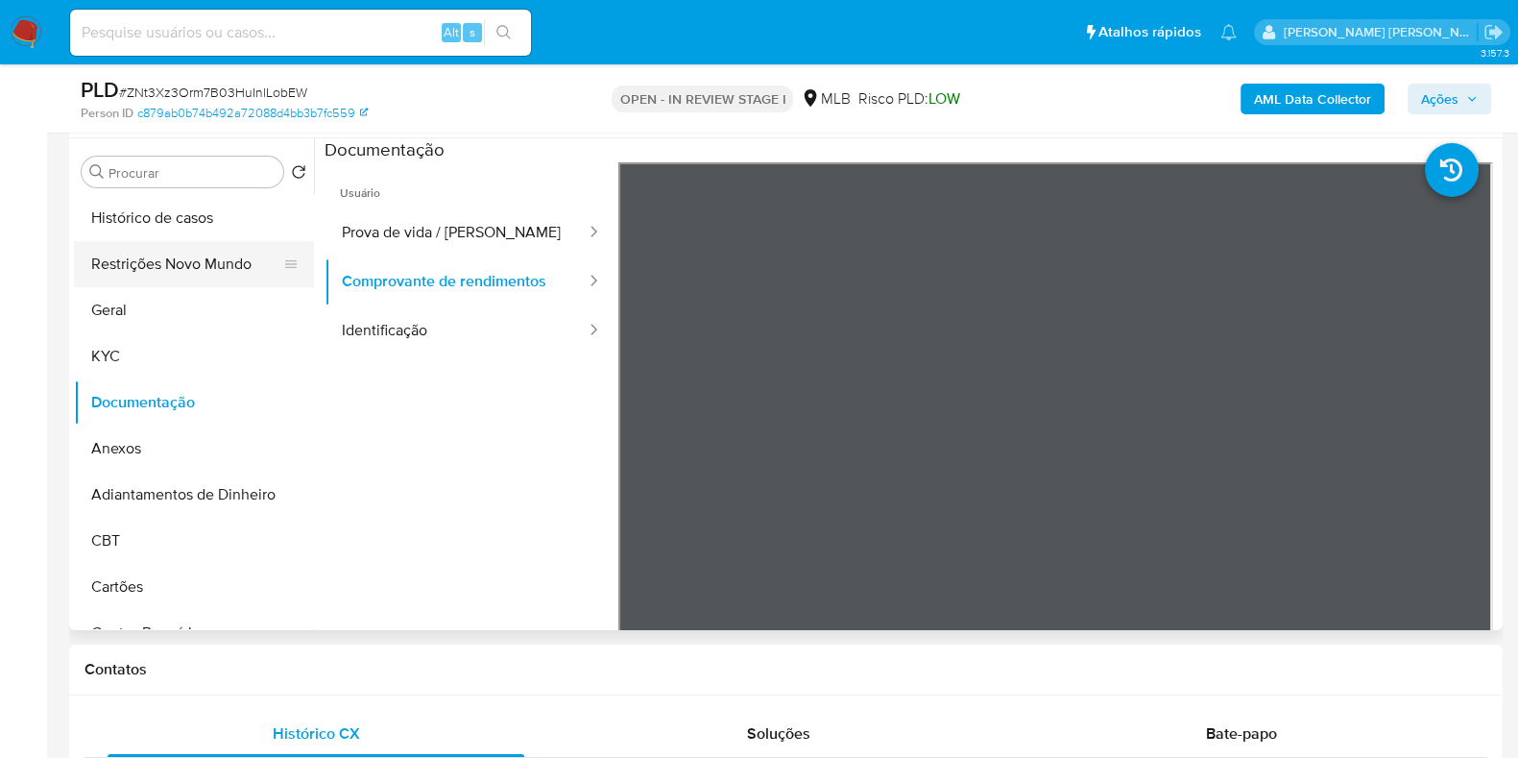
click at [212, 269] on button "Restrições Novo Mundo" at bounding box center [186, 264] width 225 height 46
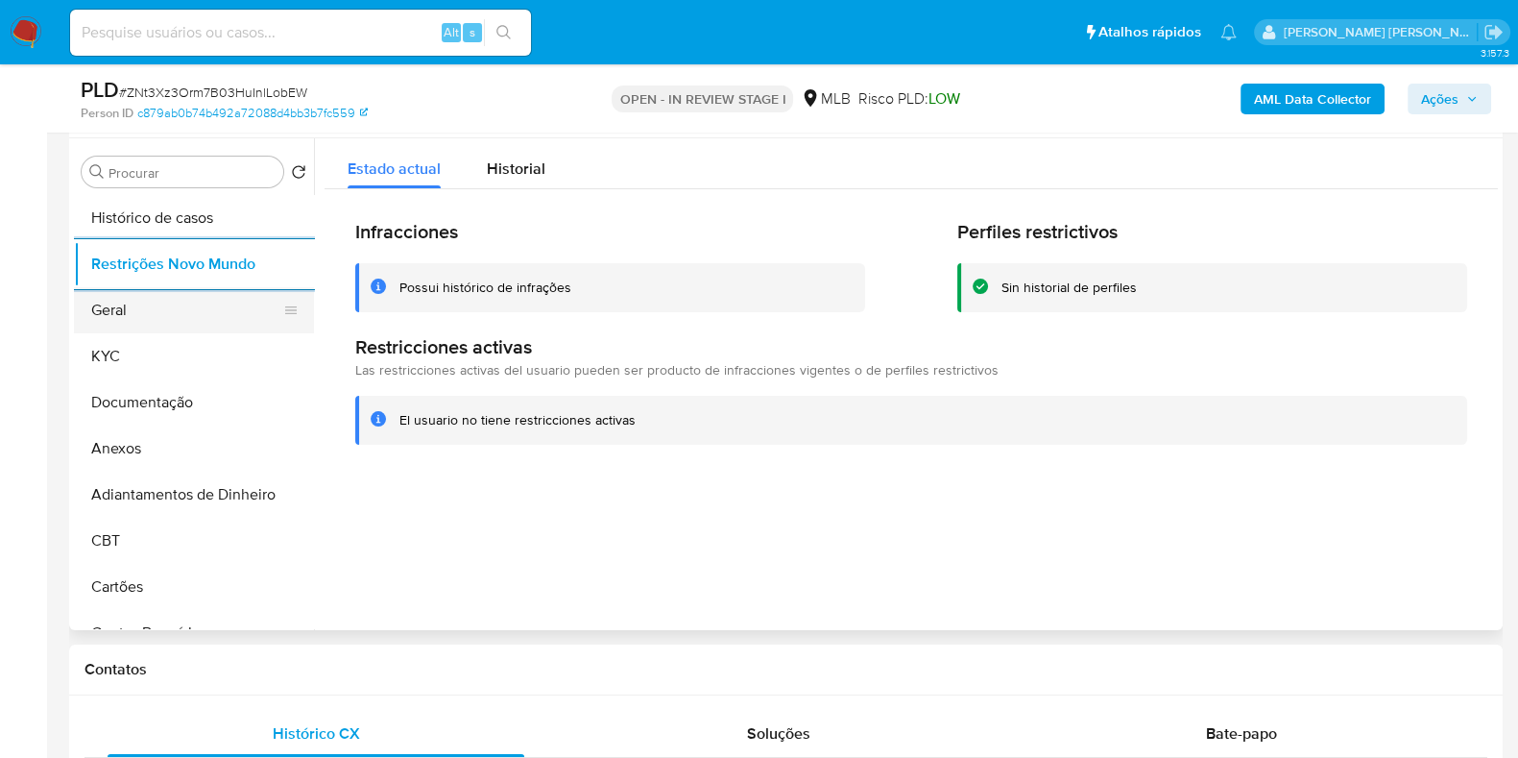
drag, startPoint x: 157, startPoint y: 308, endPoint x: 133, endPoint y: 318, distance: 26.8
click at [154, 307] on button "Geral" at bounding box center [186, 310] width 225 height 46
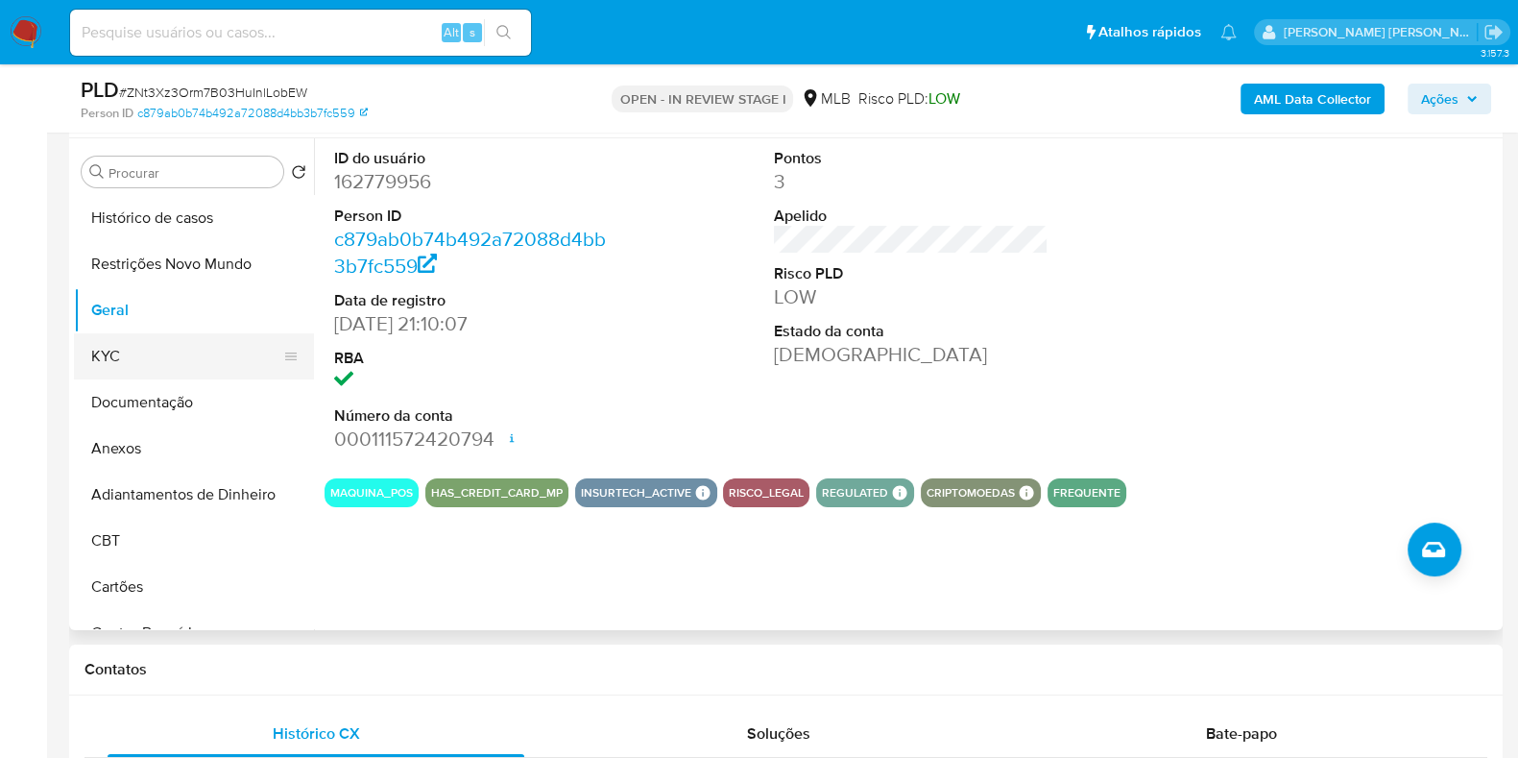
click at [227, 357] on button "KYC" at bounding box center [186, 356] width 225 height 46
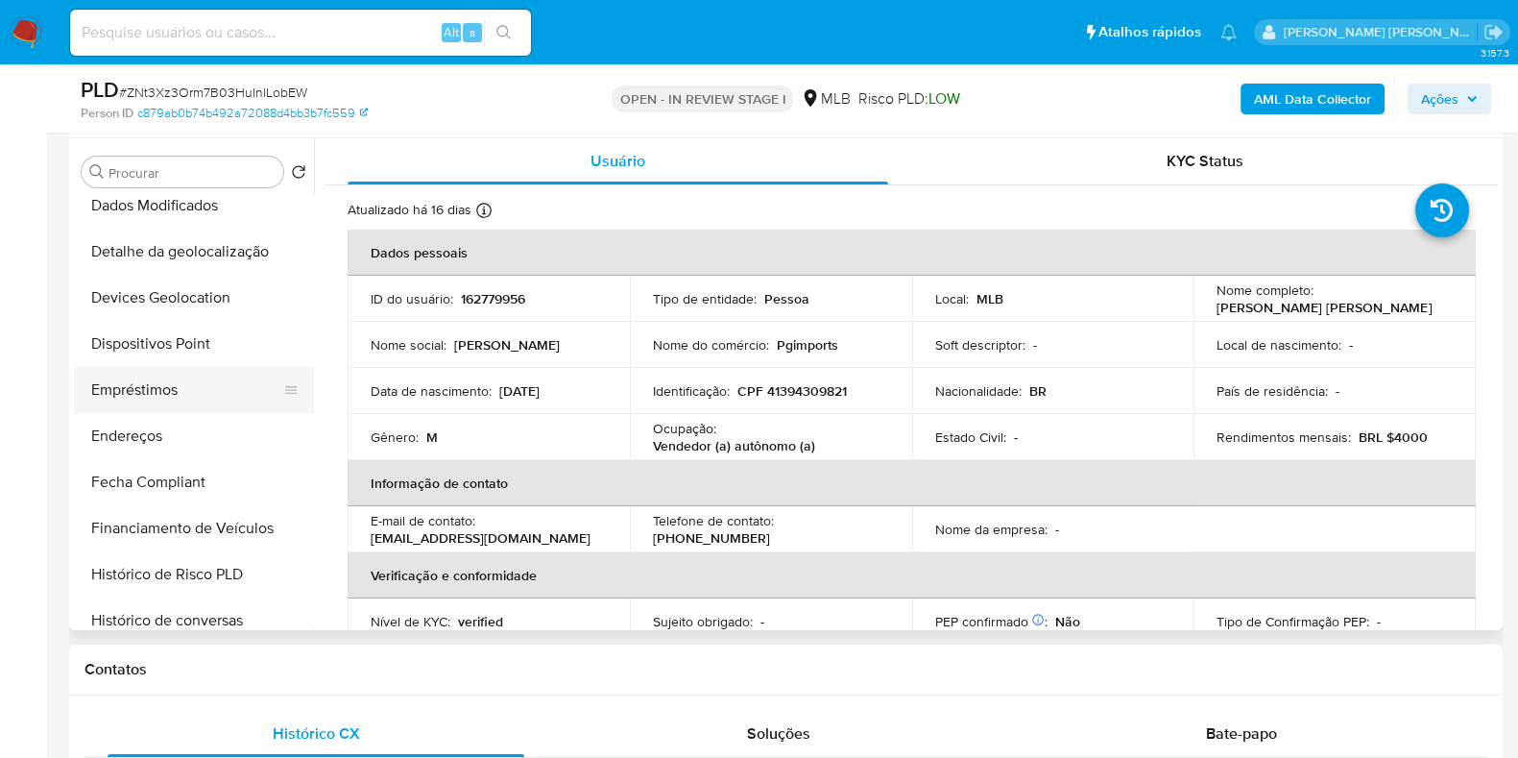
scroll to position [479, 0]
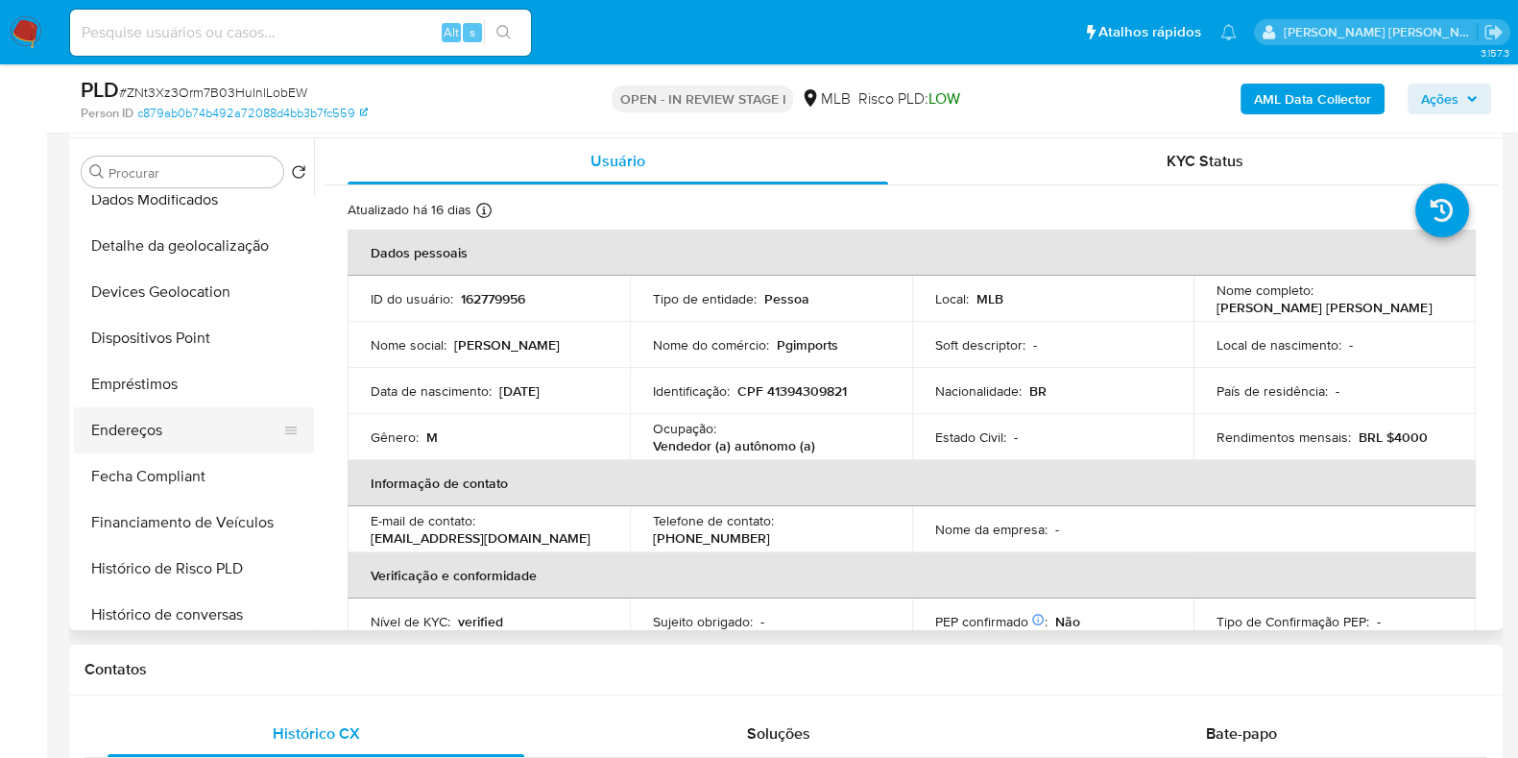
click at [164, 440] on button "Endereços" at bounding box center [186, 430] width 225 height 46
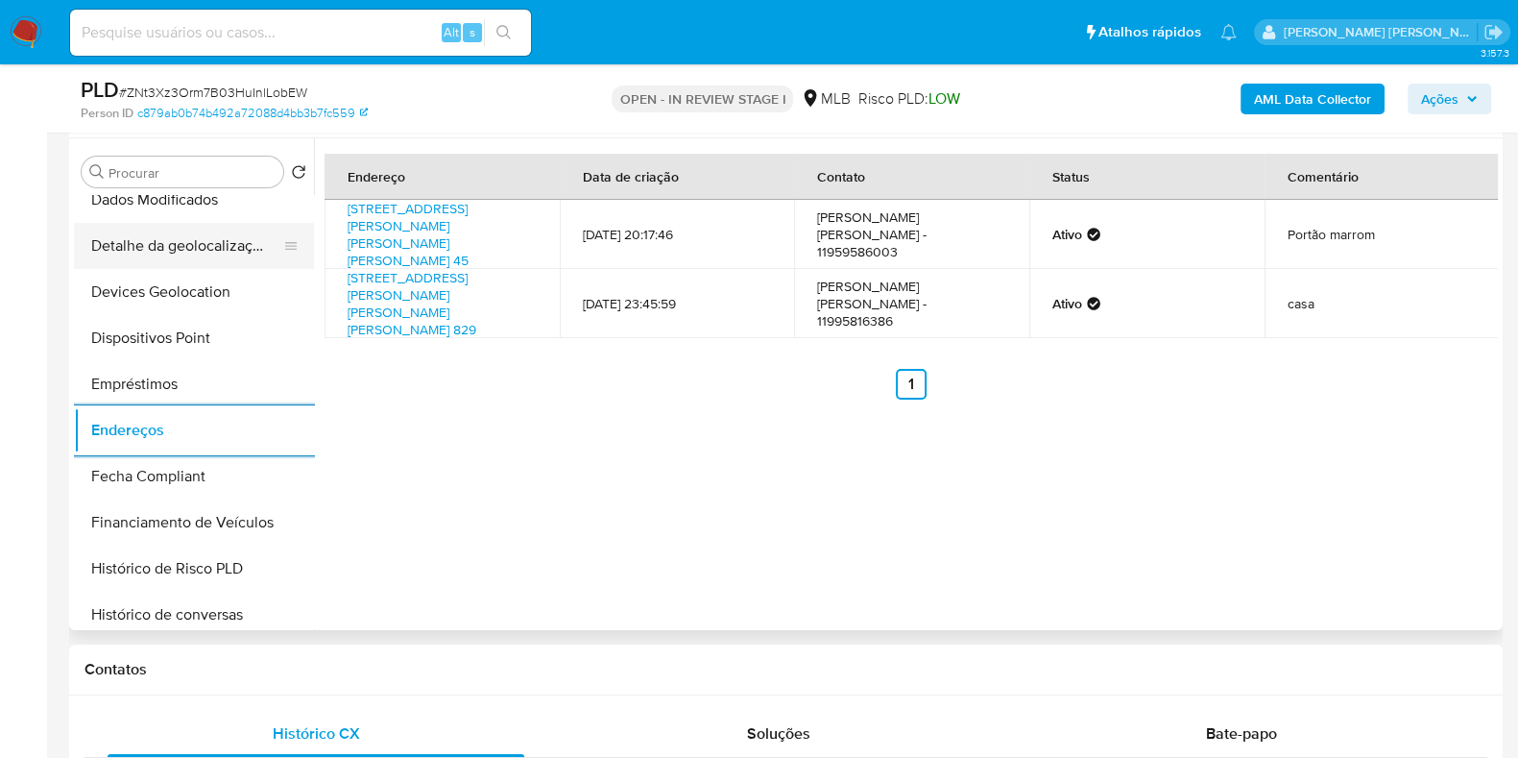
click at [205, 243] on button "Detalhe da geolocalização" at bounding box center [186, 246] width 225 height 46
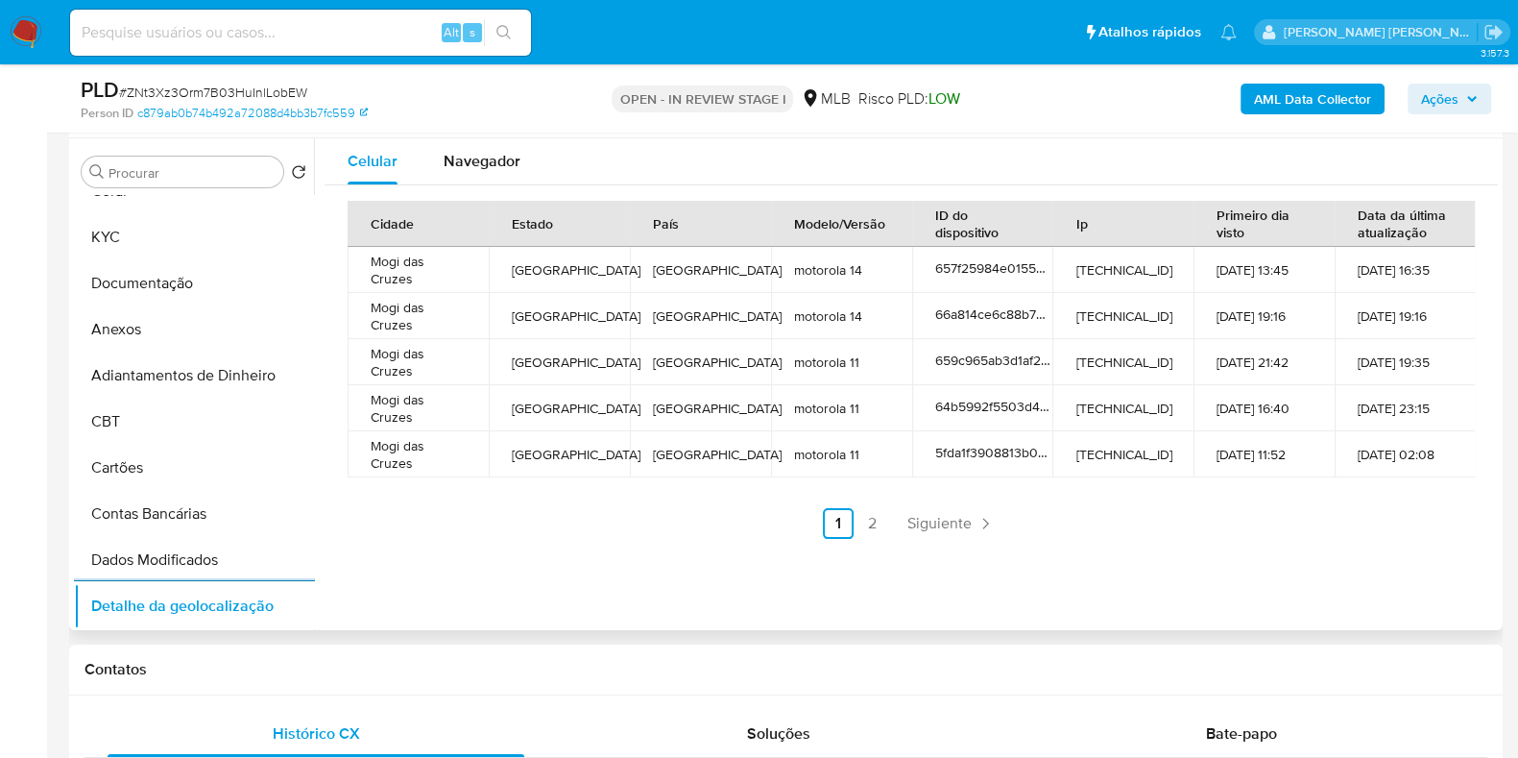
scroll to position [0, 0]
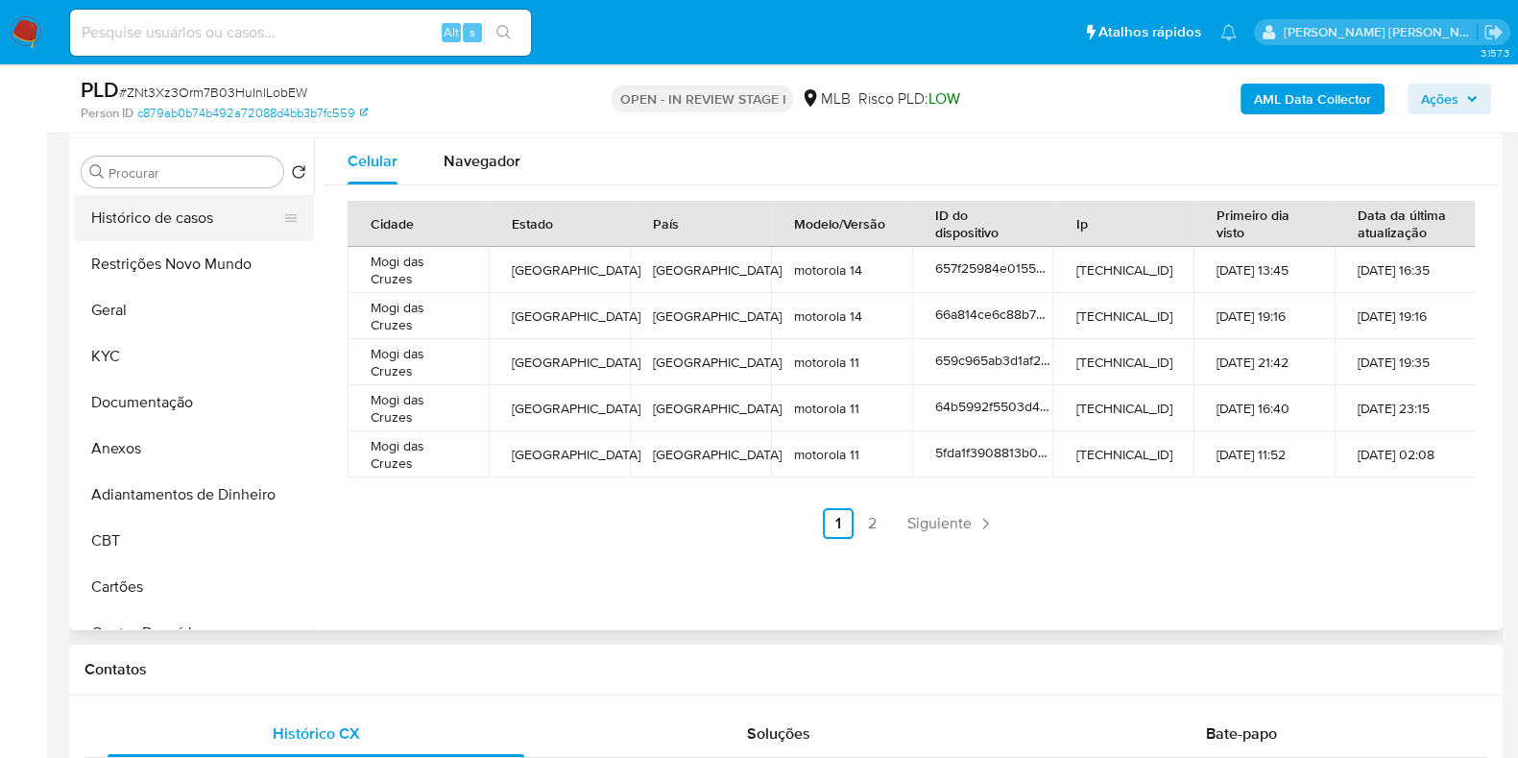
click at [172, 234] on button "Histórico de casos" at bounding box center [186, 218] width 225 height 46
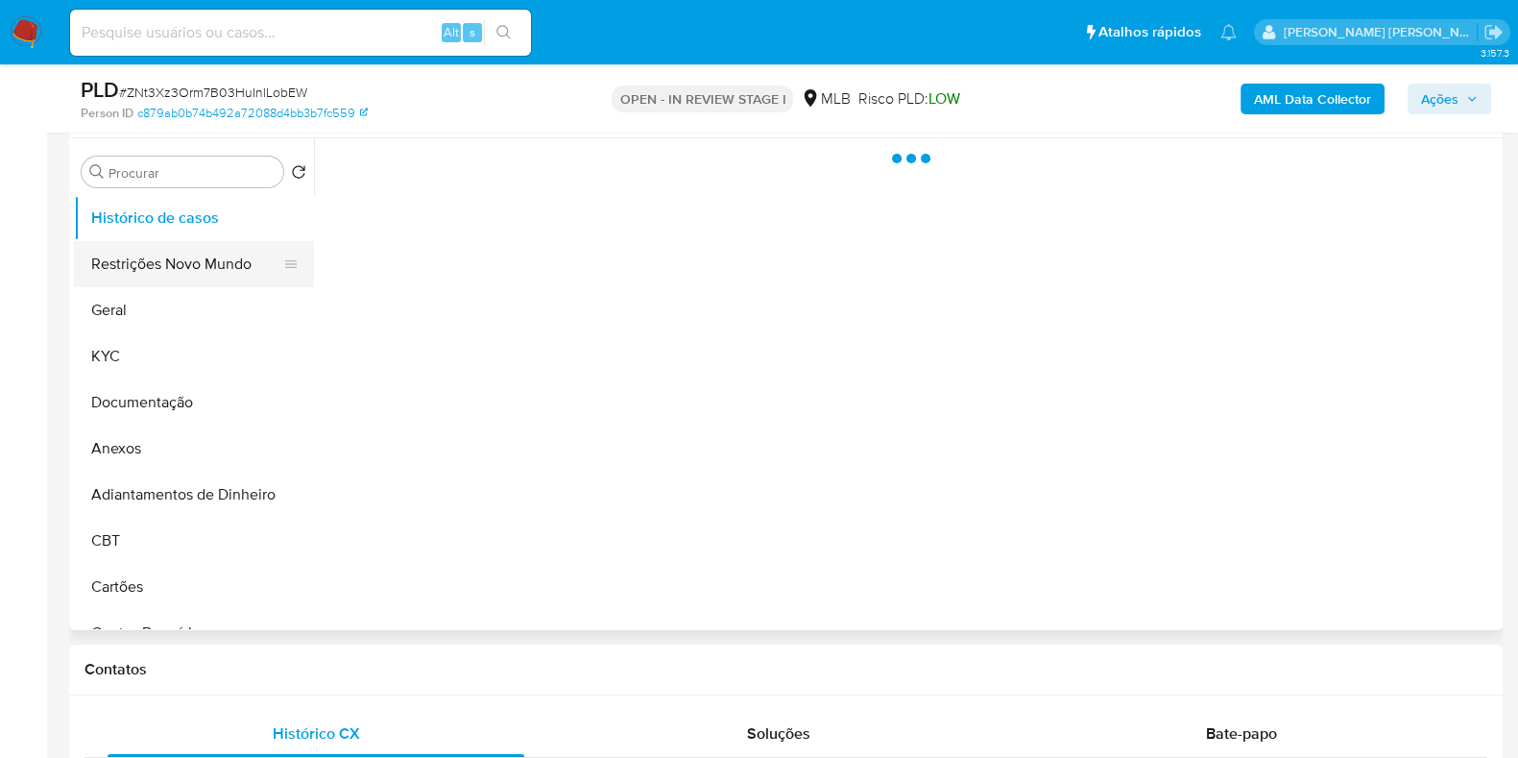
click at [178, 274] on button "Restrições Novo Mundo" at bounding box center [186, 264] width 225 height 46
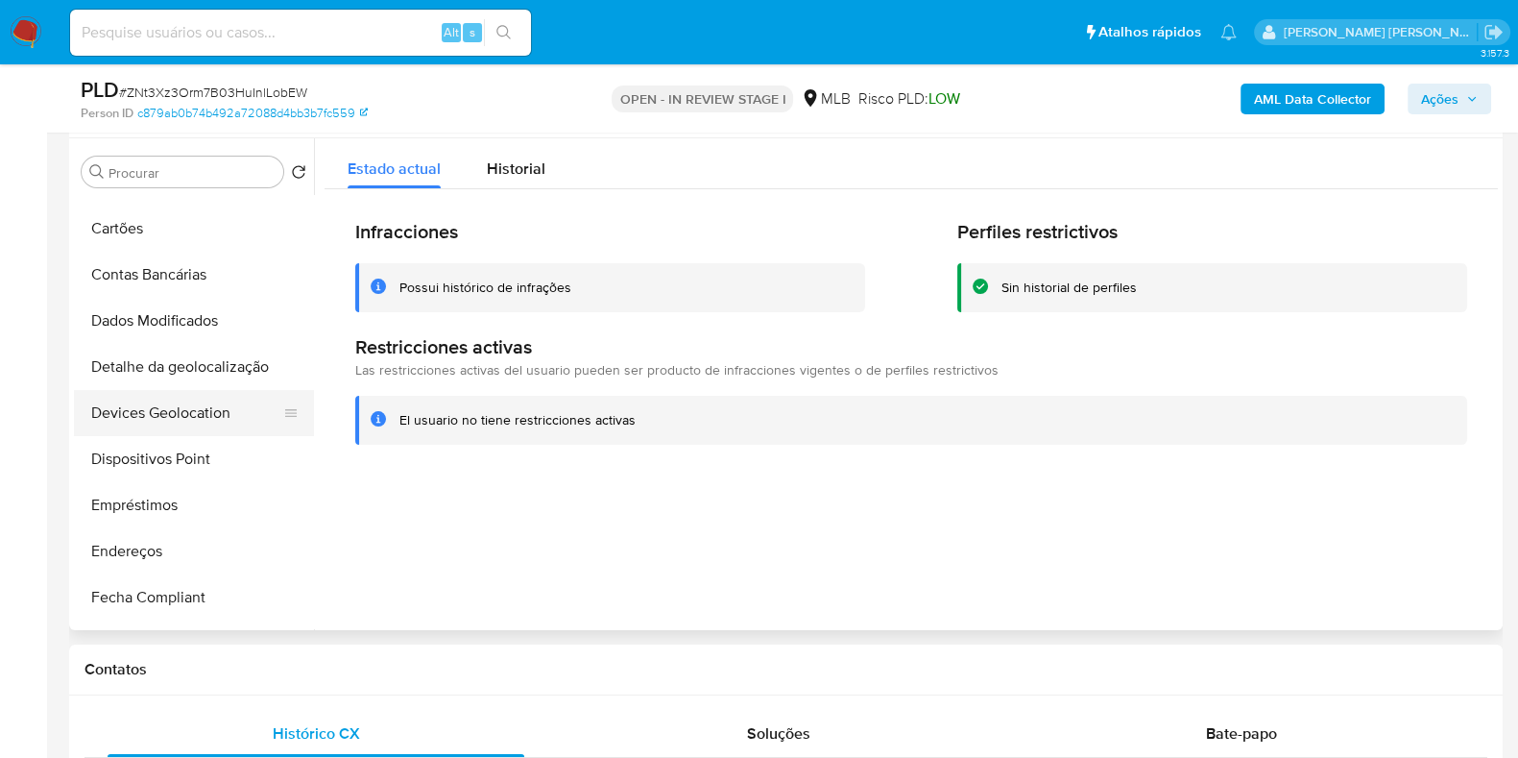
scroll to position [359, 0]
click at [177, 461] on button "Dispositivos Point" at bounding box center [186, 458] width 225 height 46
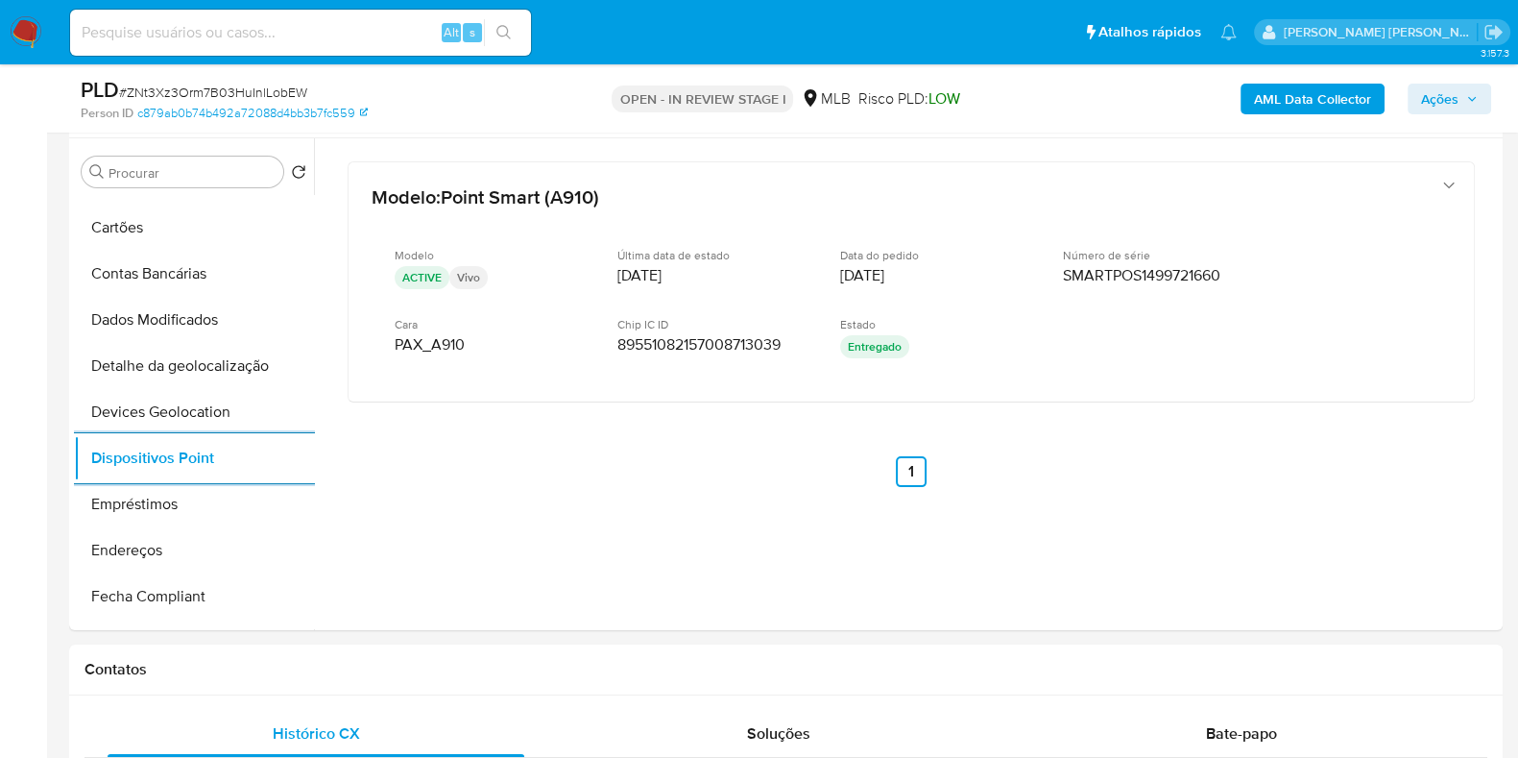
click at [1282, 98] on b "AML Data Collector" at bounding box center [1312, 99] width 117 height 31
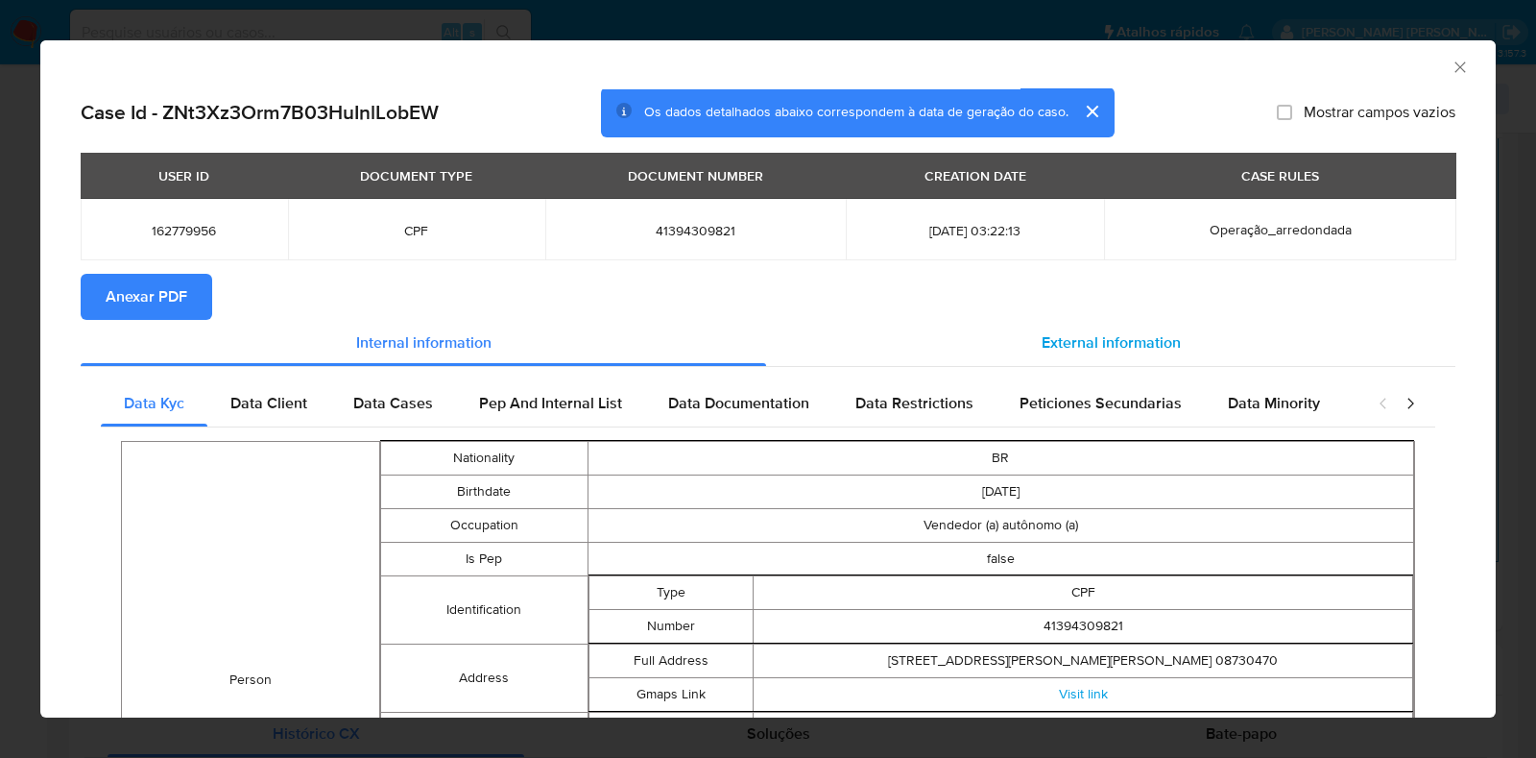
click at [1069, 338] on span "External information" at bounding box center [1111, 342] width 139 height 22
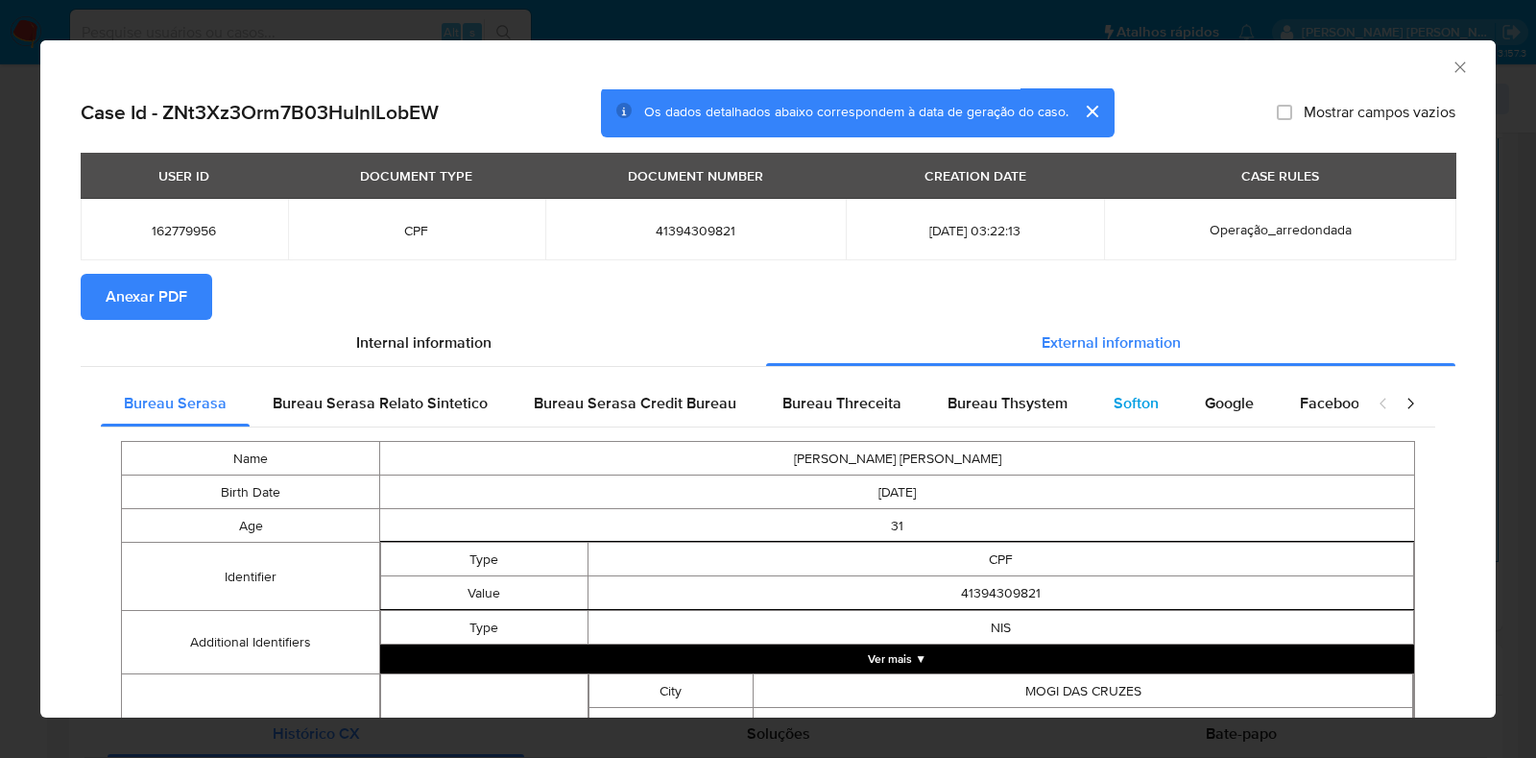
drag, startPoint x: 1096, startPoint y: 385, endPoint x: 1100, endPoint y: 403, distance: 18.9
click at [1096, 386] on div "Softon" at bounding box center [1136, 403] width 91 height 46
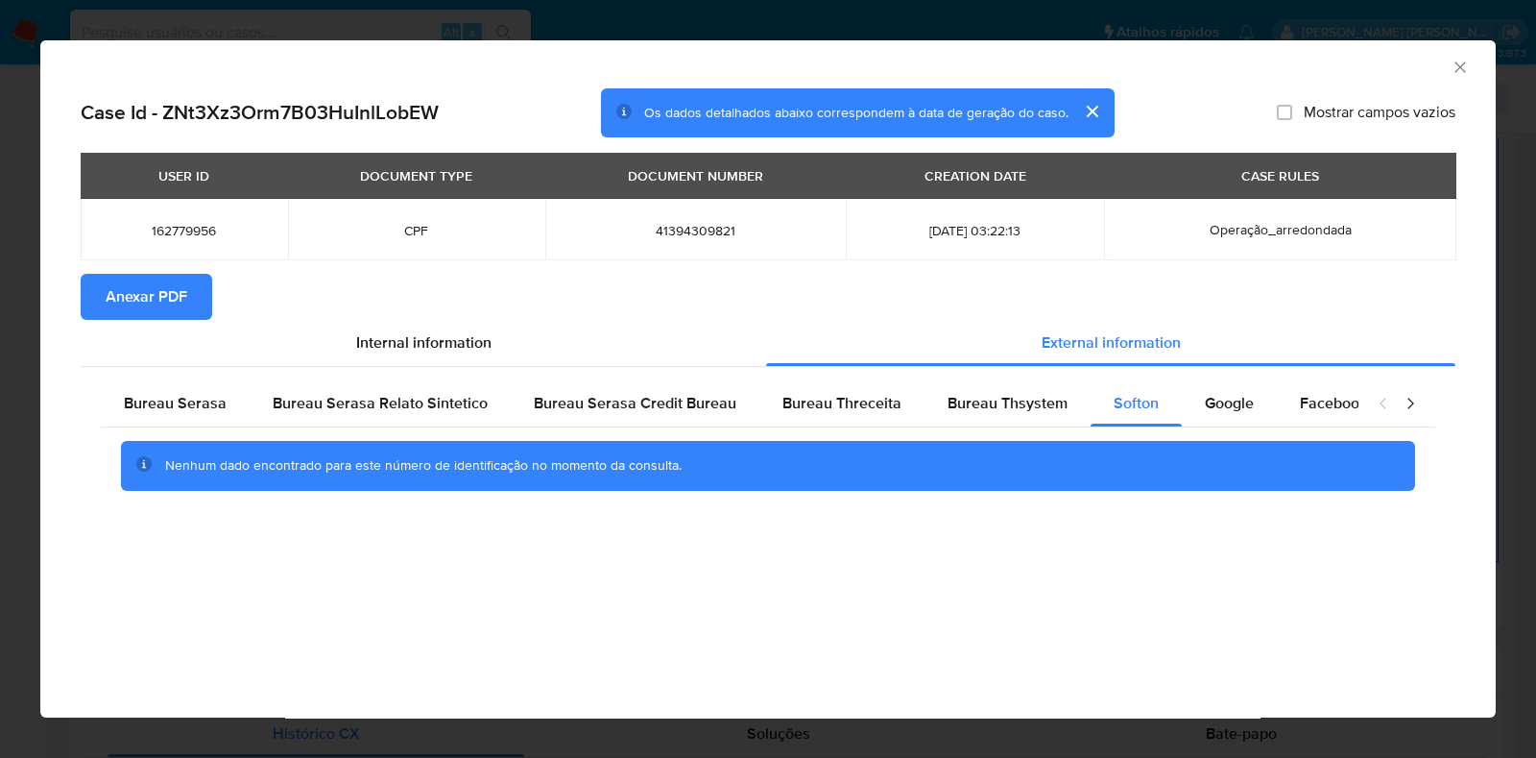
click at [156, 299] on span "Anexar PDF" at bounding box center [147, 297] width 82 height 42
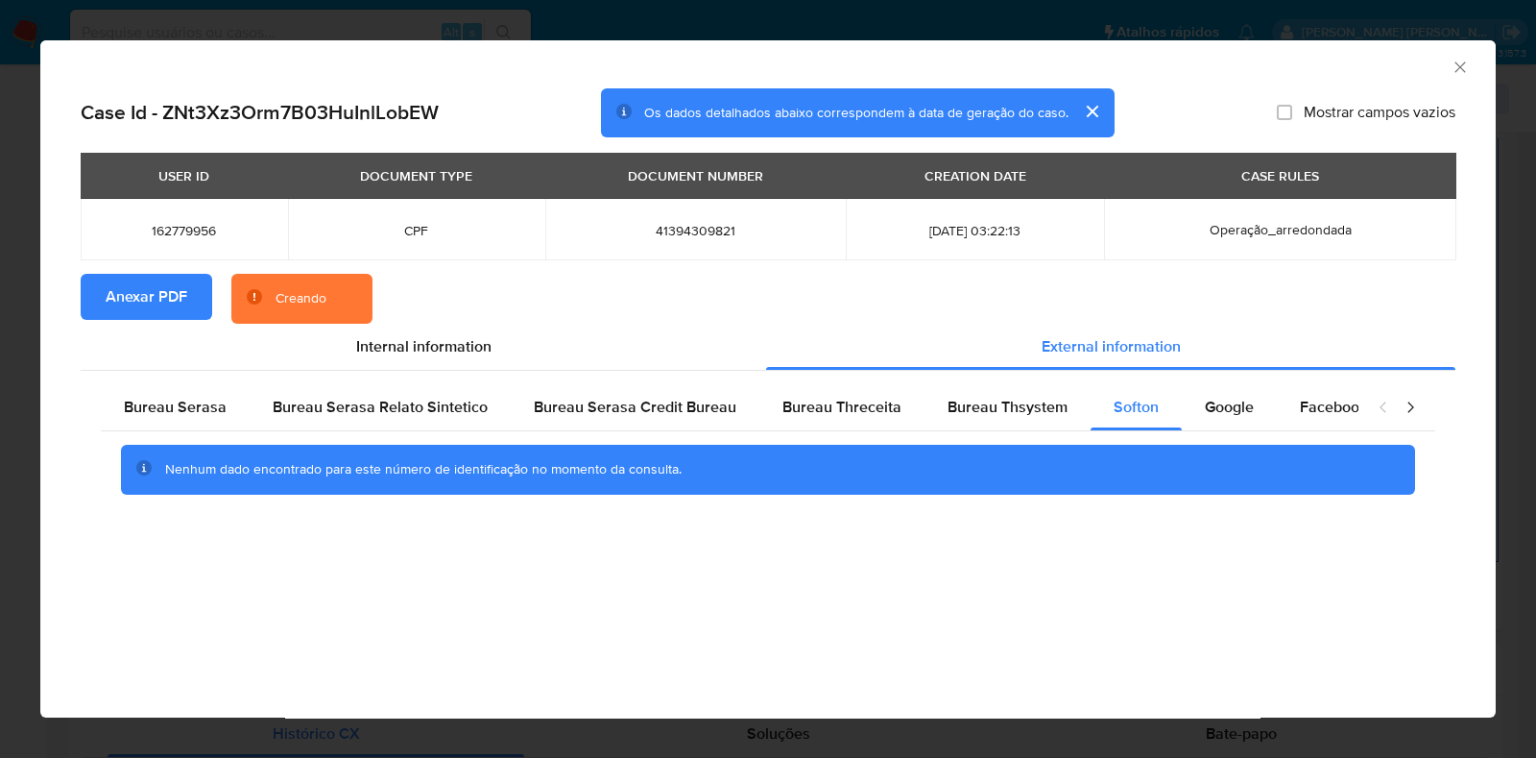
click at [0, 353] on div "AML Data Collector Case Id - ZNt3Xz3Orm7B03HuInlLobEW Os dados detalhados abaix…" at bounding box center [768, 379] width 1536 height 758
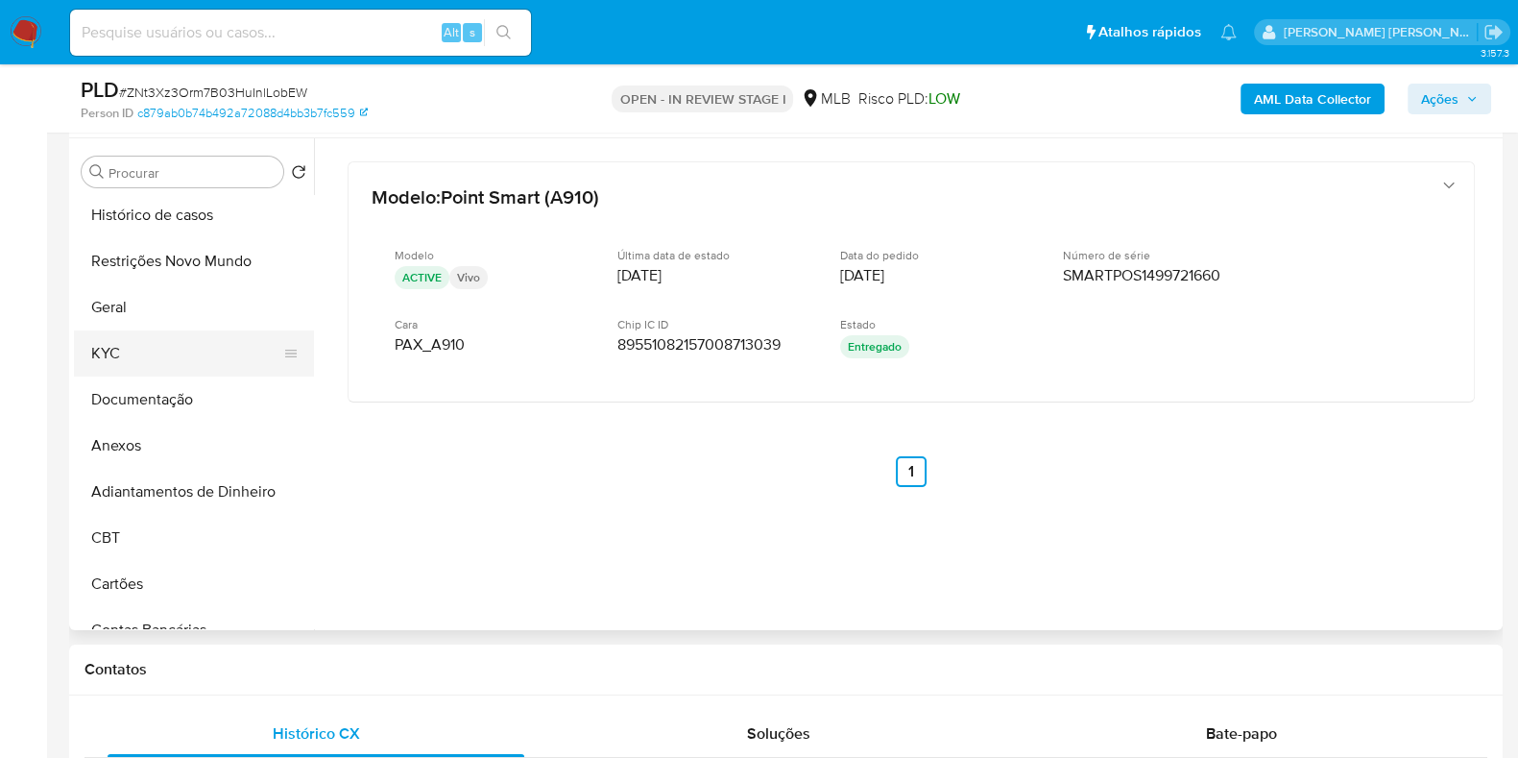
scroll to position [0, 0]
click at [154, 370] on button "KYC" at bounding box center [186, 356] width 225 height 46
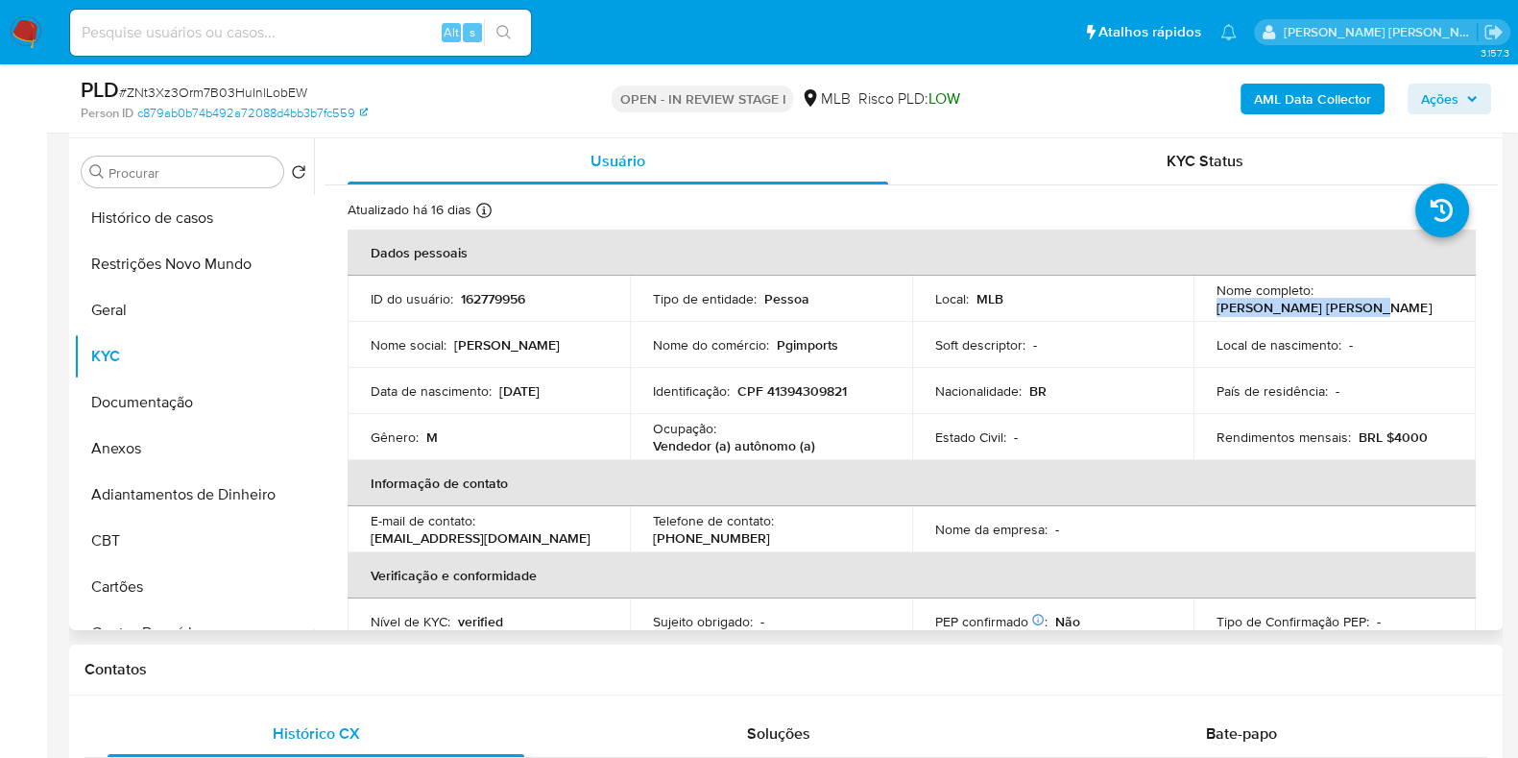
drag, startPoint x: 1366, startPoint y: 307, endPoint x: 1200, endPoint y: 318, distance: 165.5
click at [1200, 318] on td "Nome completo : Peterson Pereira Maria" at bounding box center [1335, 299] width 282 height 46
copy p "Peterson Pereira Maria"
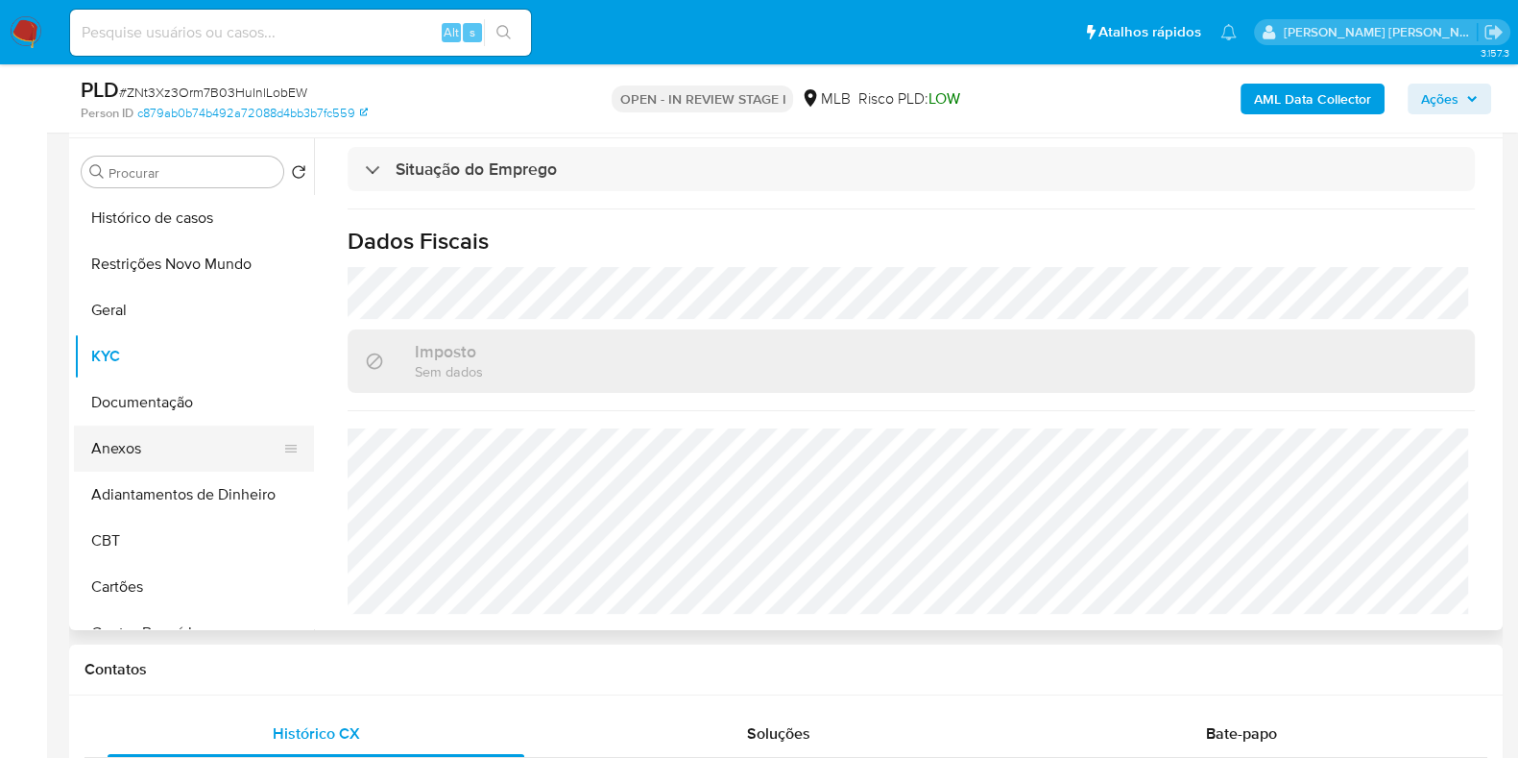
click at [173, 434] on button "Anexos" at bounding box center [186, 448] width 225 height 46
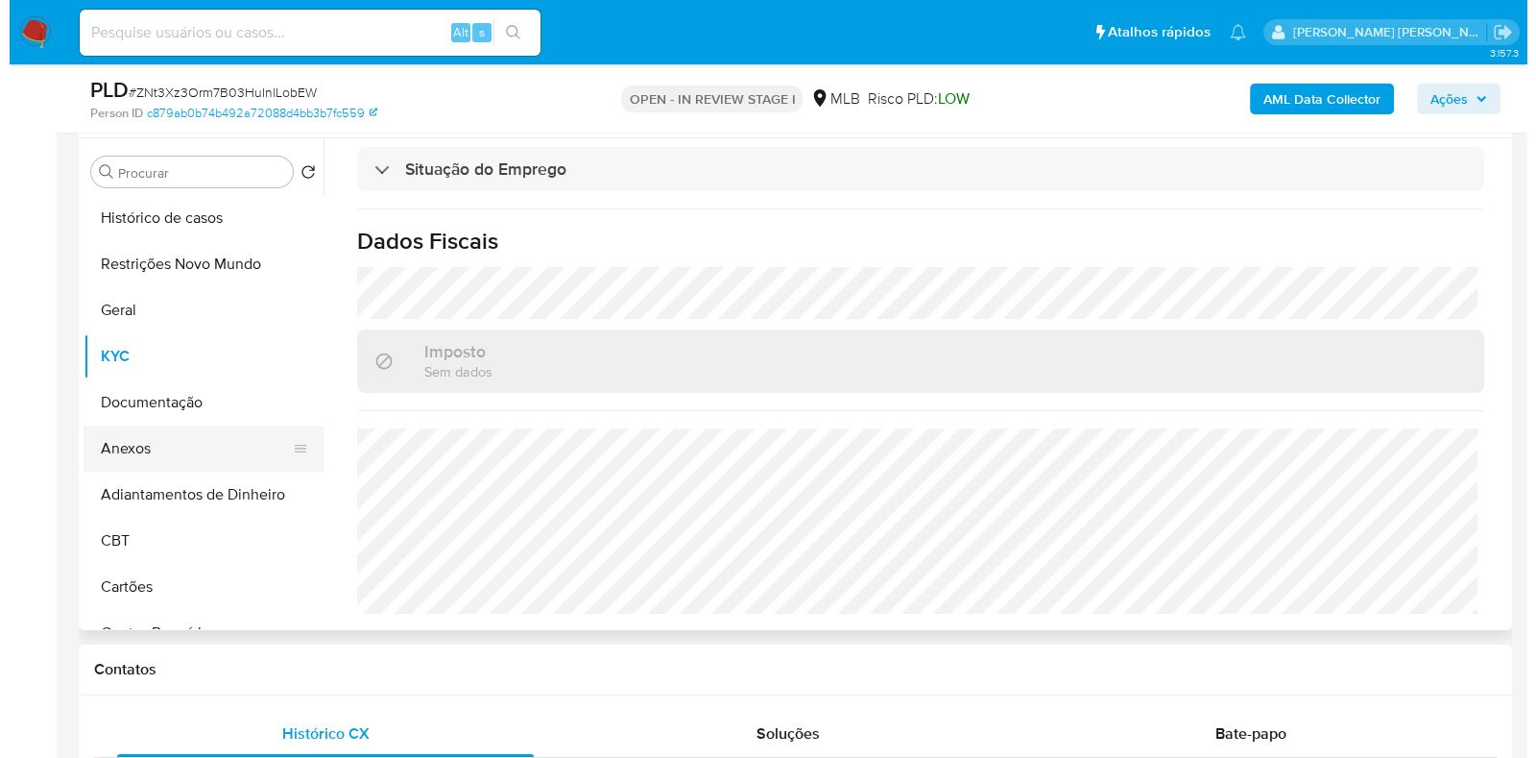
scroll to position [0, 0]
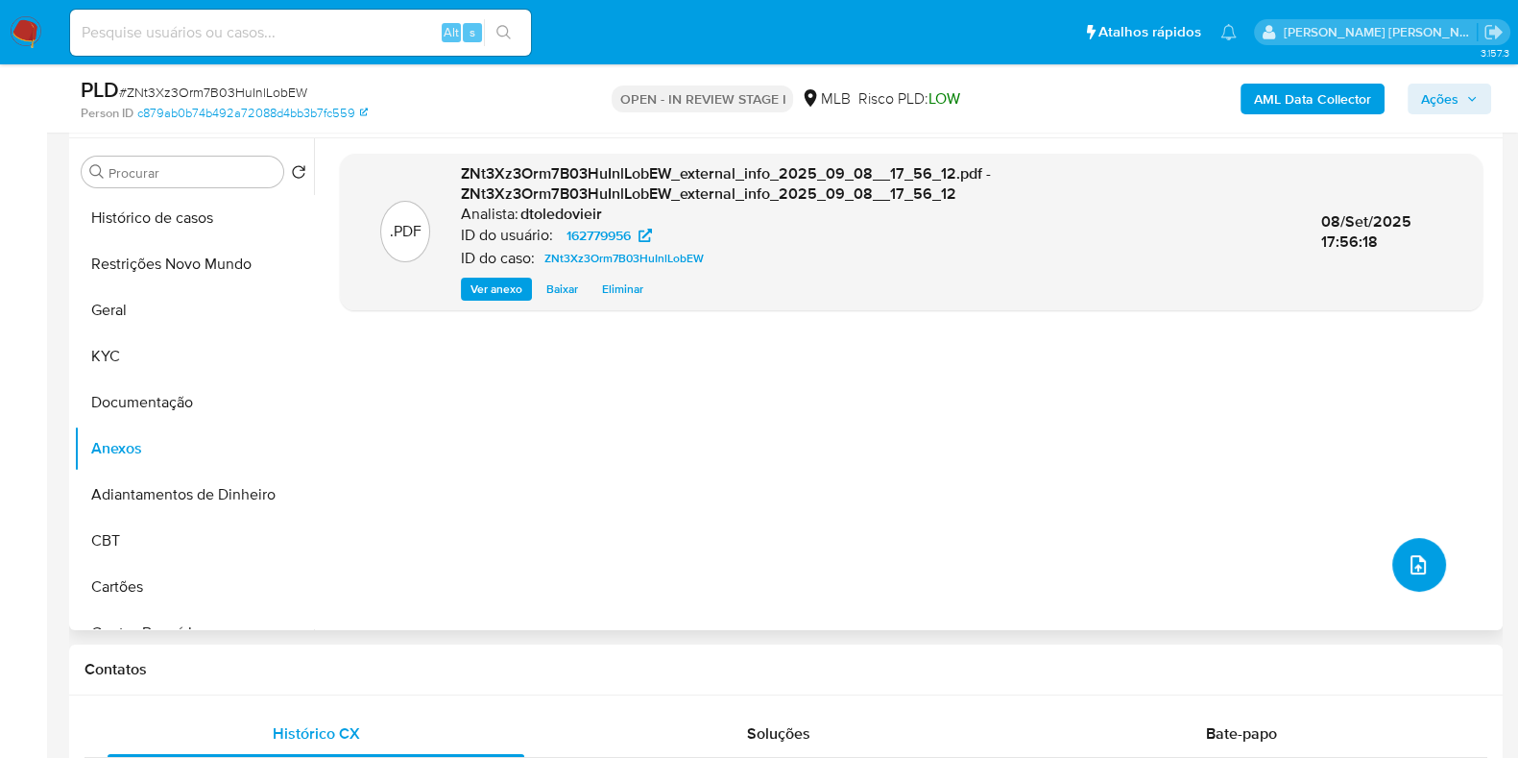
click at [1430, 558] on button "upload-file" at bounding box center [1419, 565] width 54 height 54
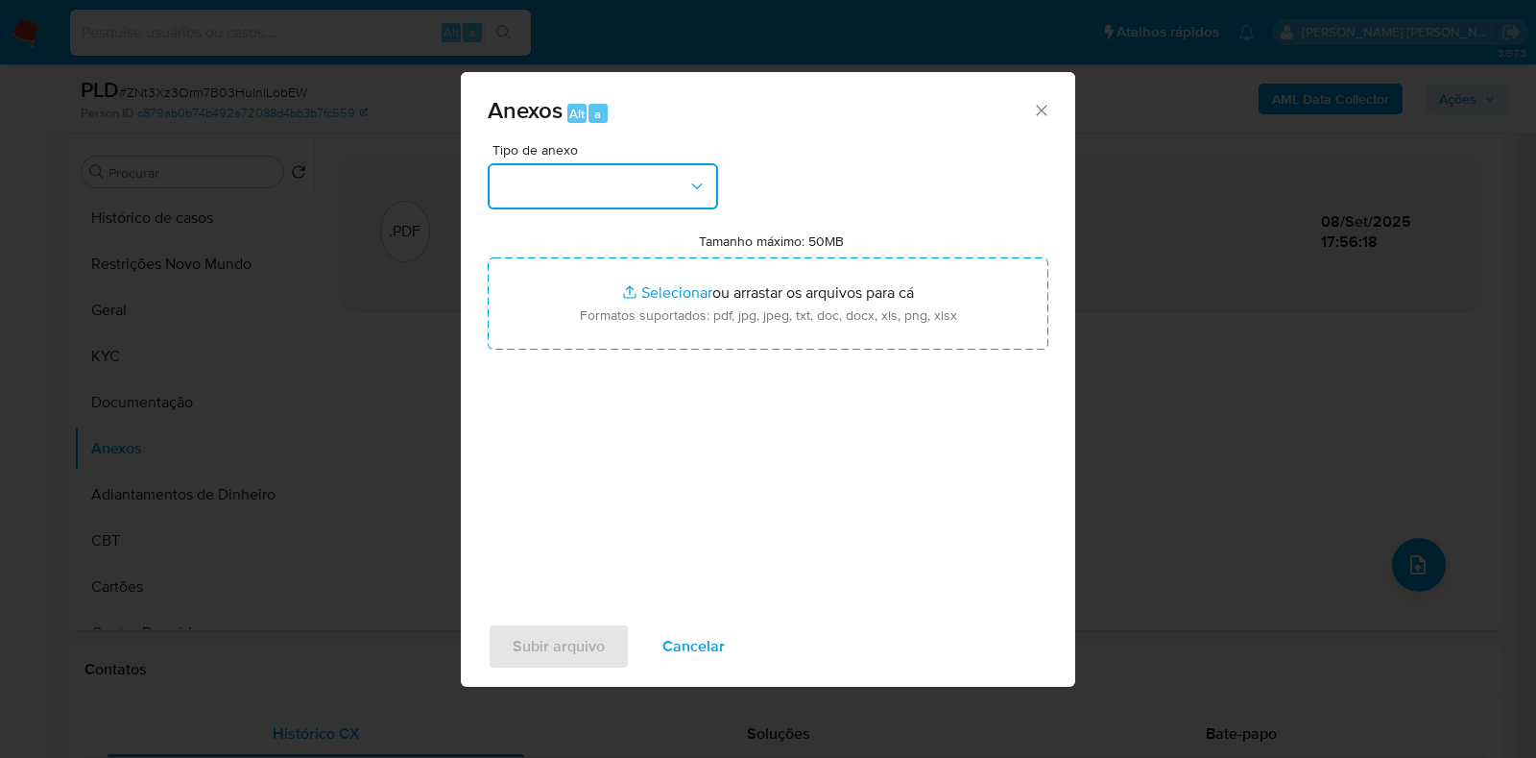
click at [620, 197] on button "button" at bounding box center [603, 186] width 230 height 46
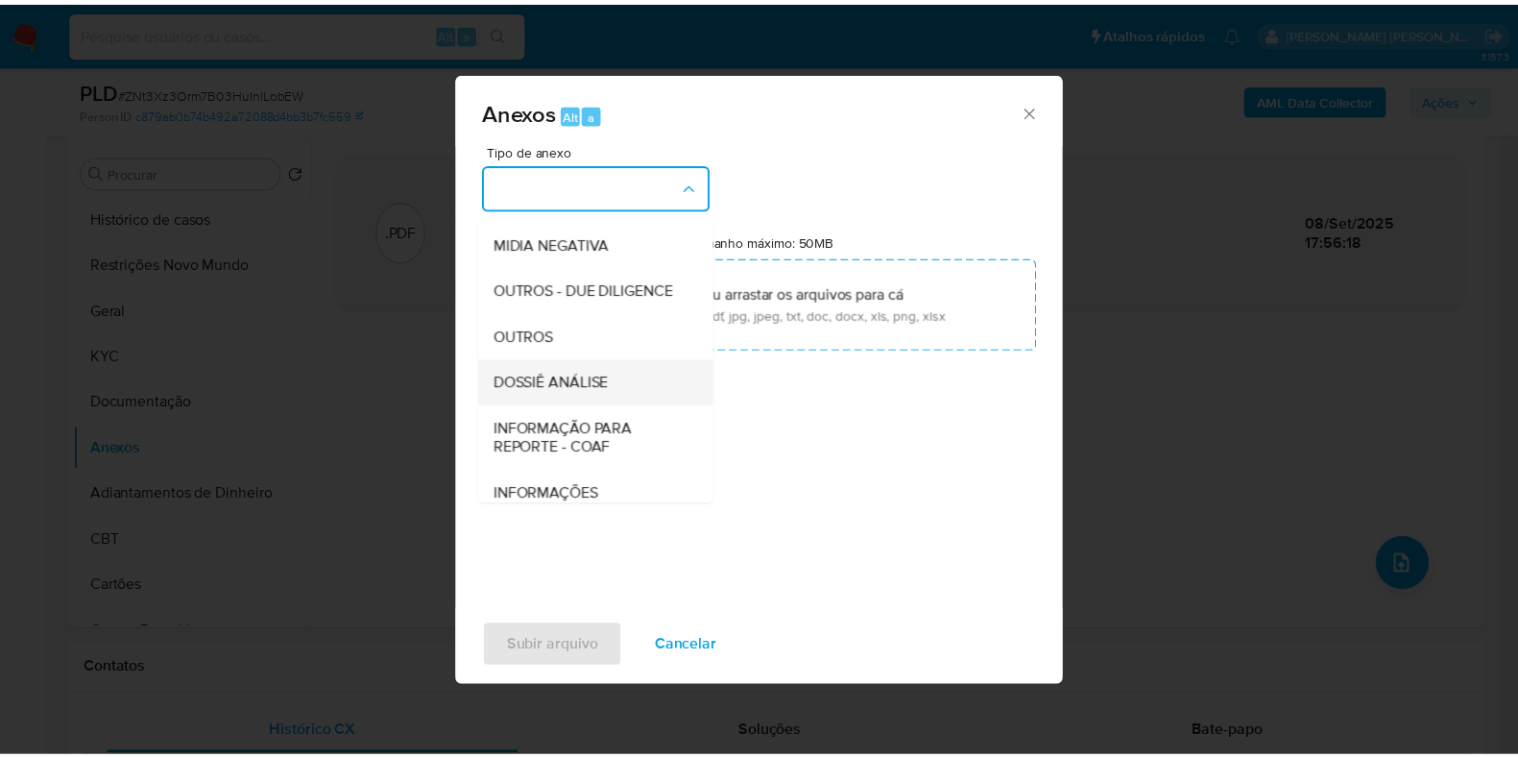
scroll to position [296, 0]
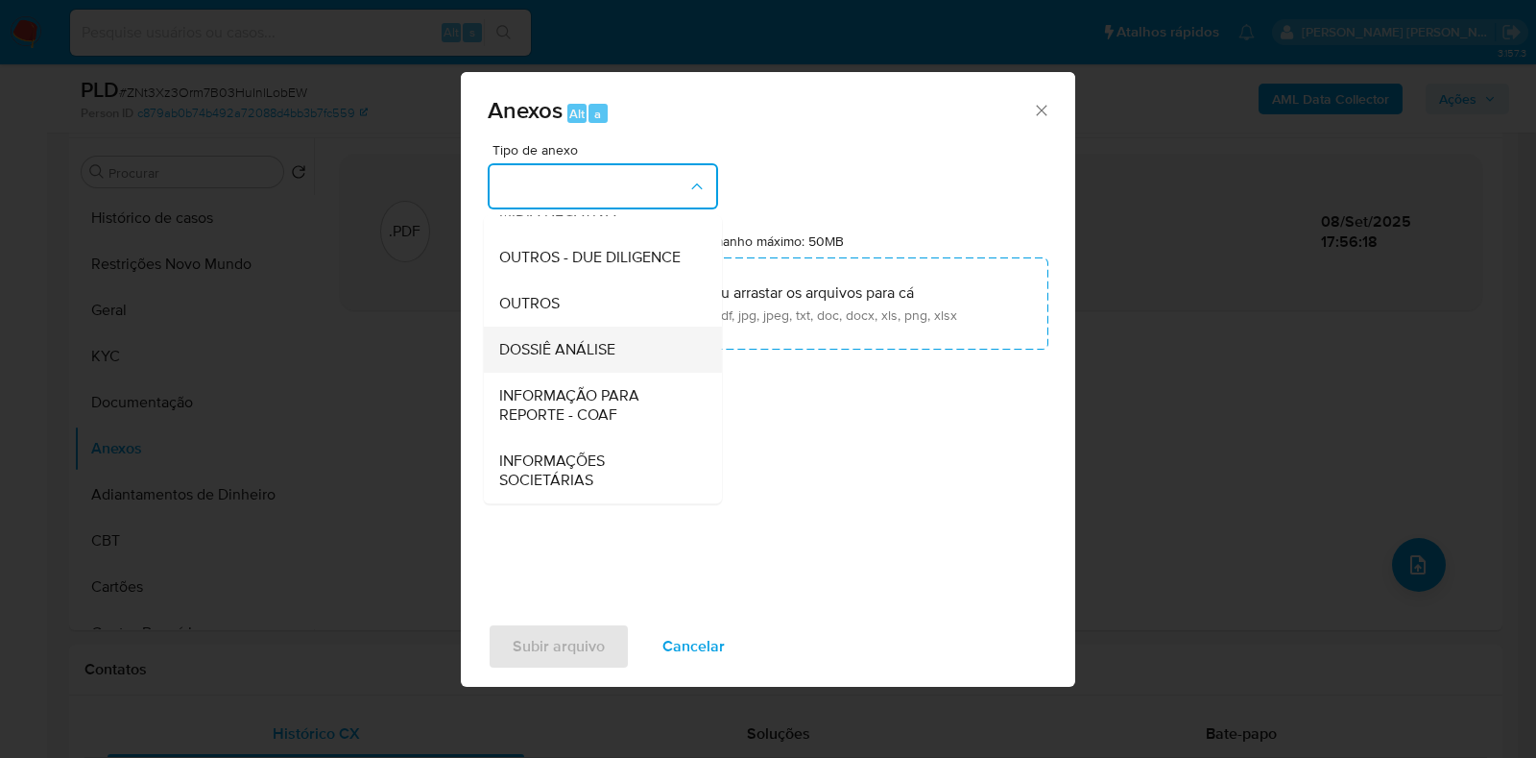
click at [584, 355] on span "DOSSIÊ ANÁLISE" at bounding box center [557, 349] width 116 height 19
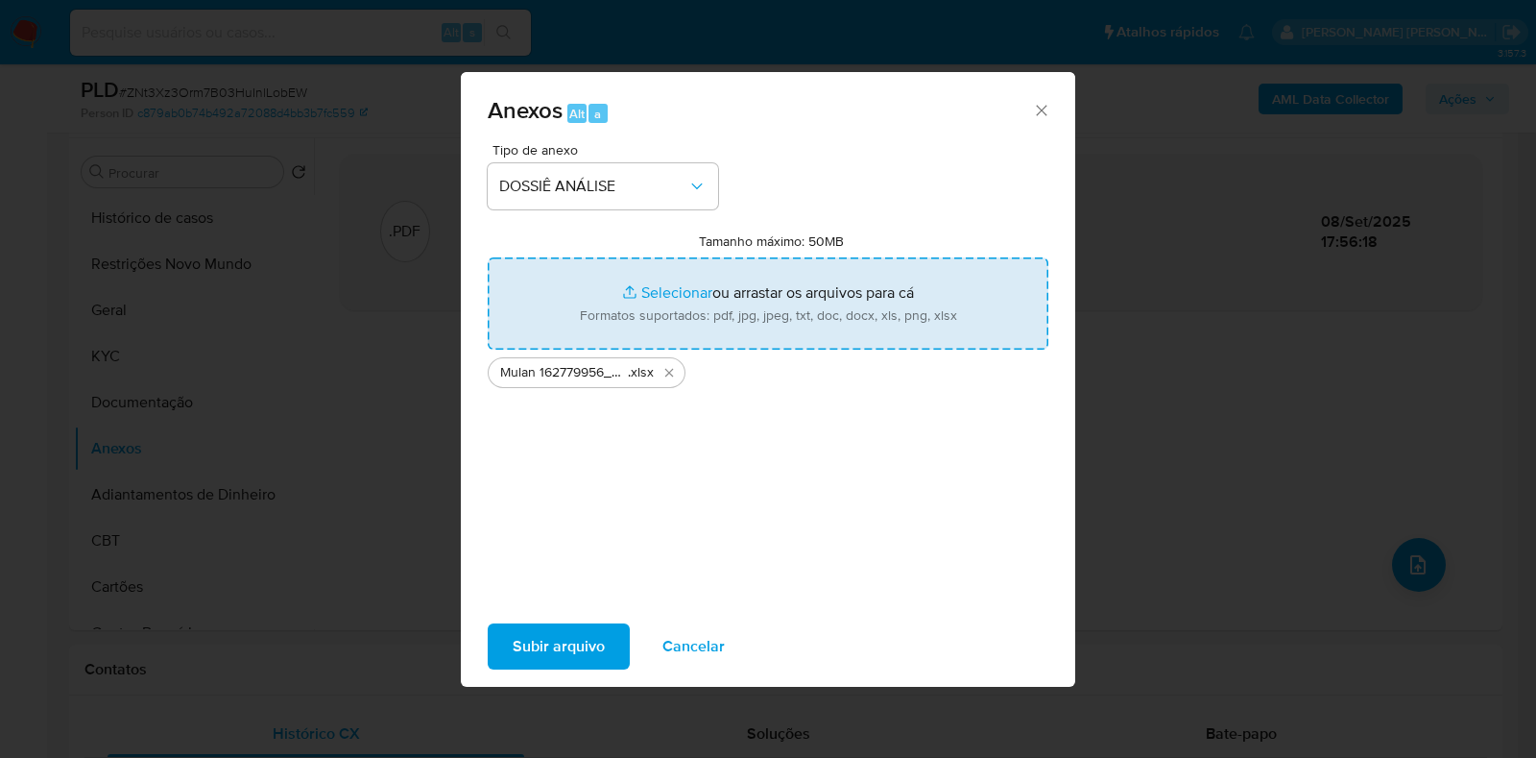
type input "C:\fakepath\SAR - CPF 41394309821 - PETERSON PEREIRA MARIA.pdf"
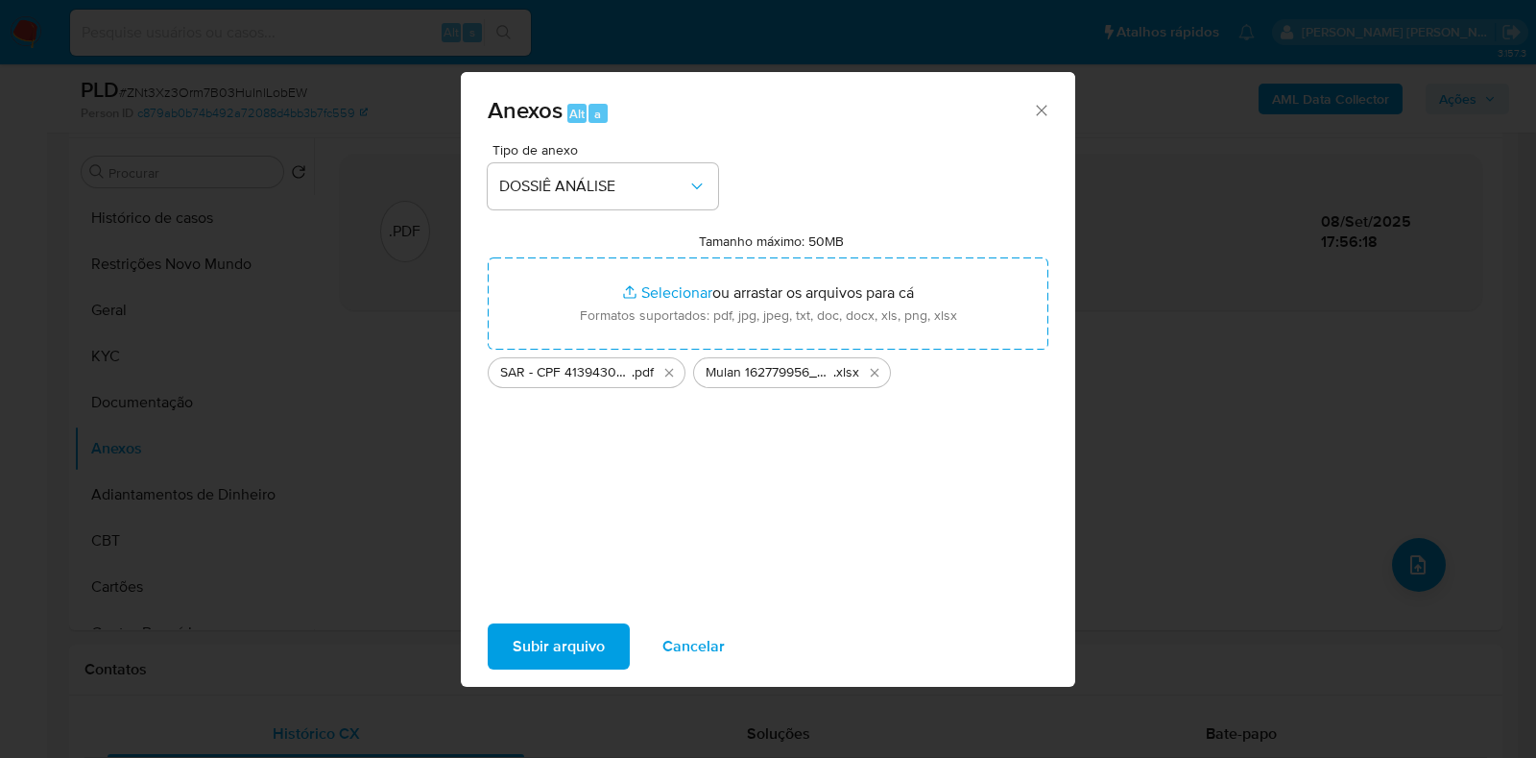
click at [528, 636] on span "Subir arquivo" at bounding box center [559, 646] width 92 height 42
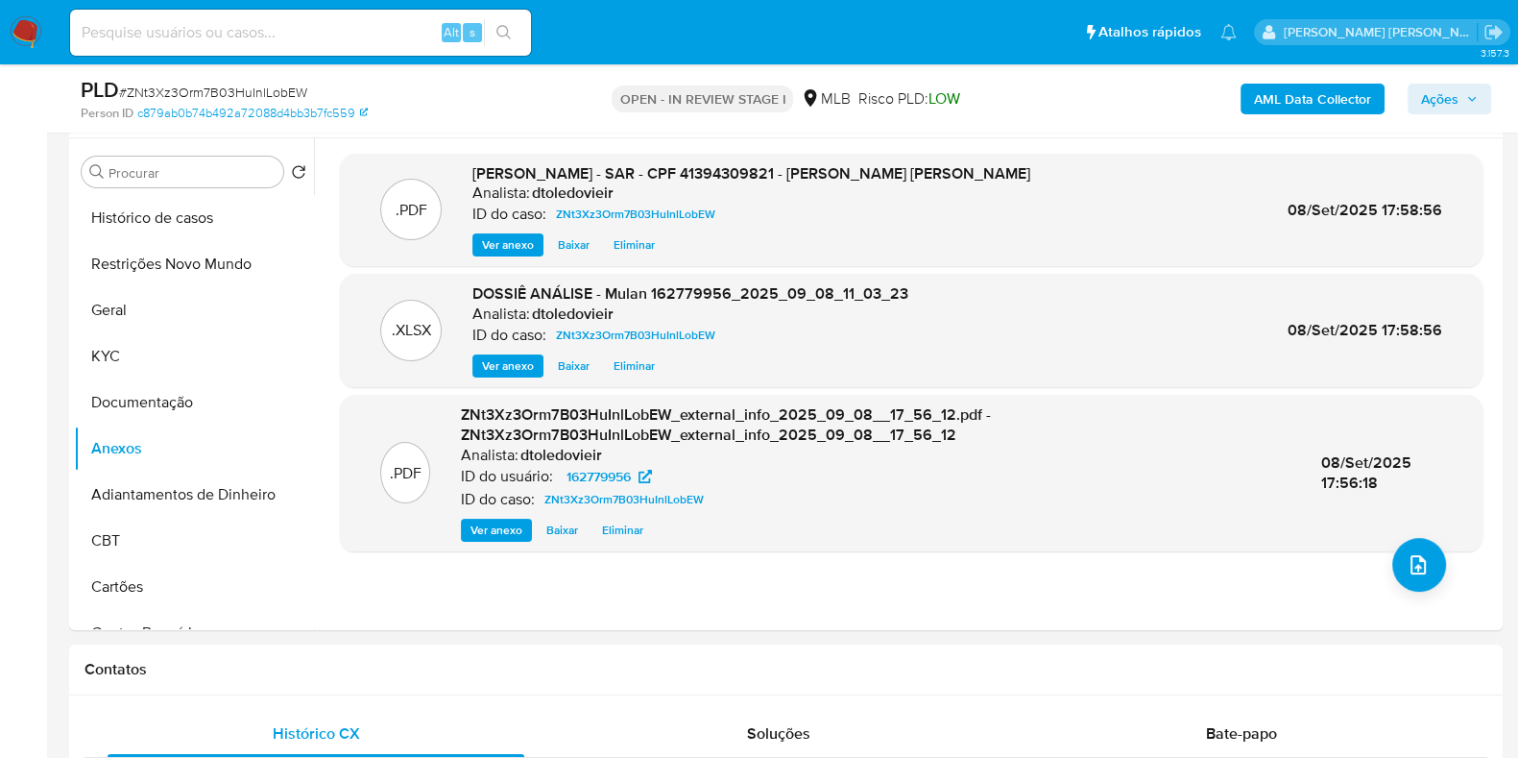
click at [1460, 100] on span "Ações" at bounding box center [1449, 98] width 57 height 27
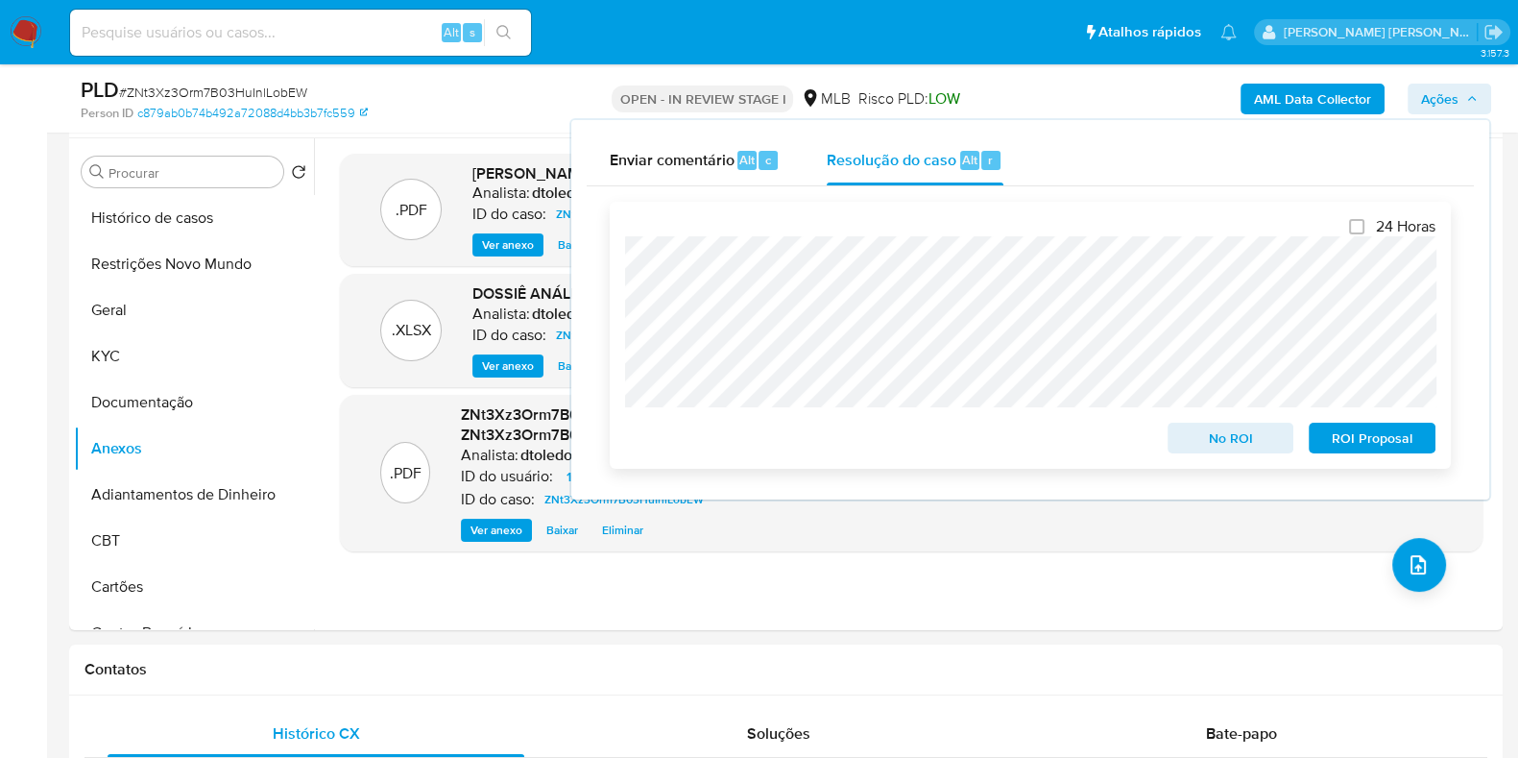
click at [1364, 438] on span "ROI Proposal" at bounding box center [1372, 437] width 100 height 27
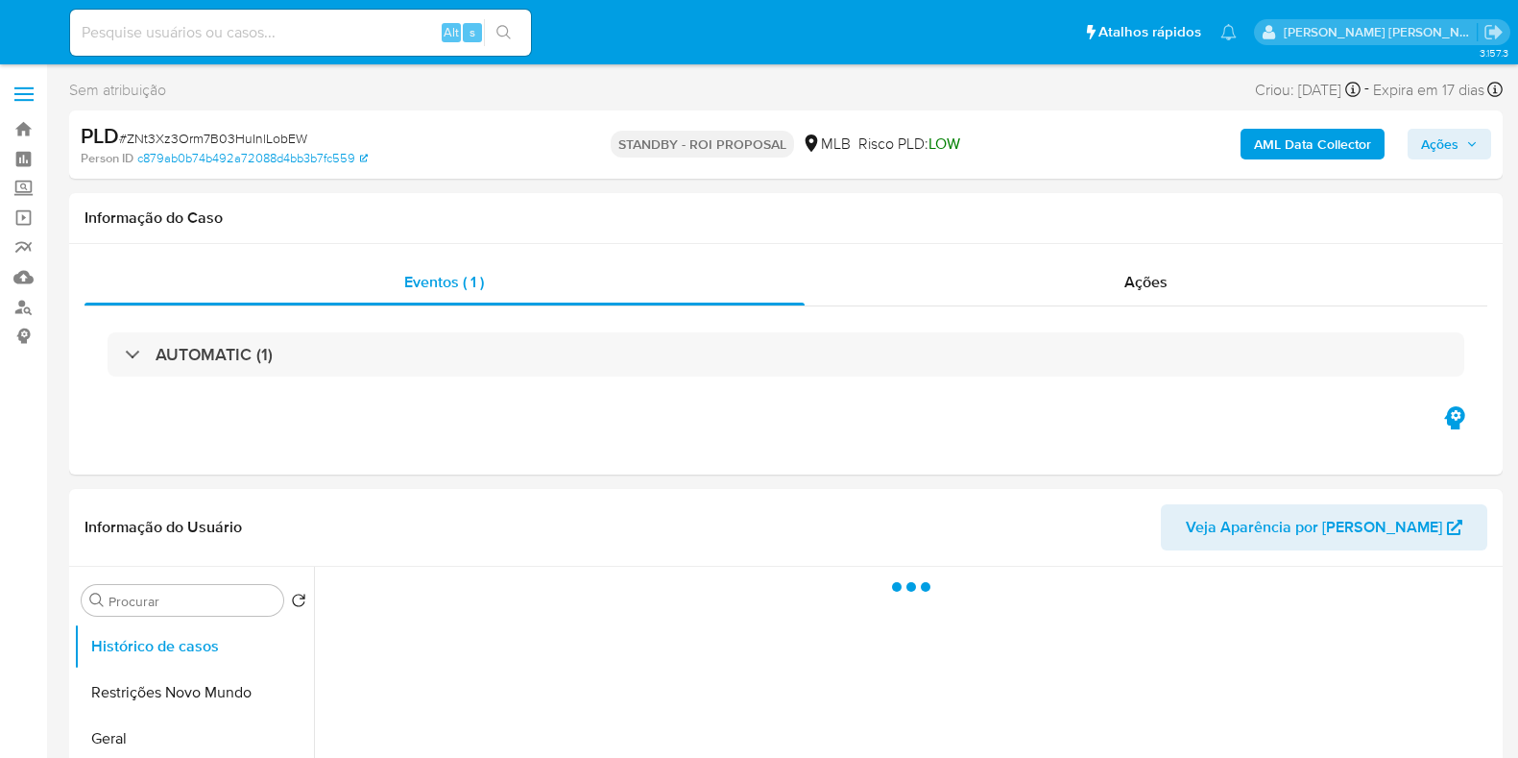
select select "10"
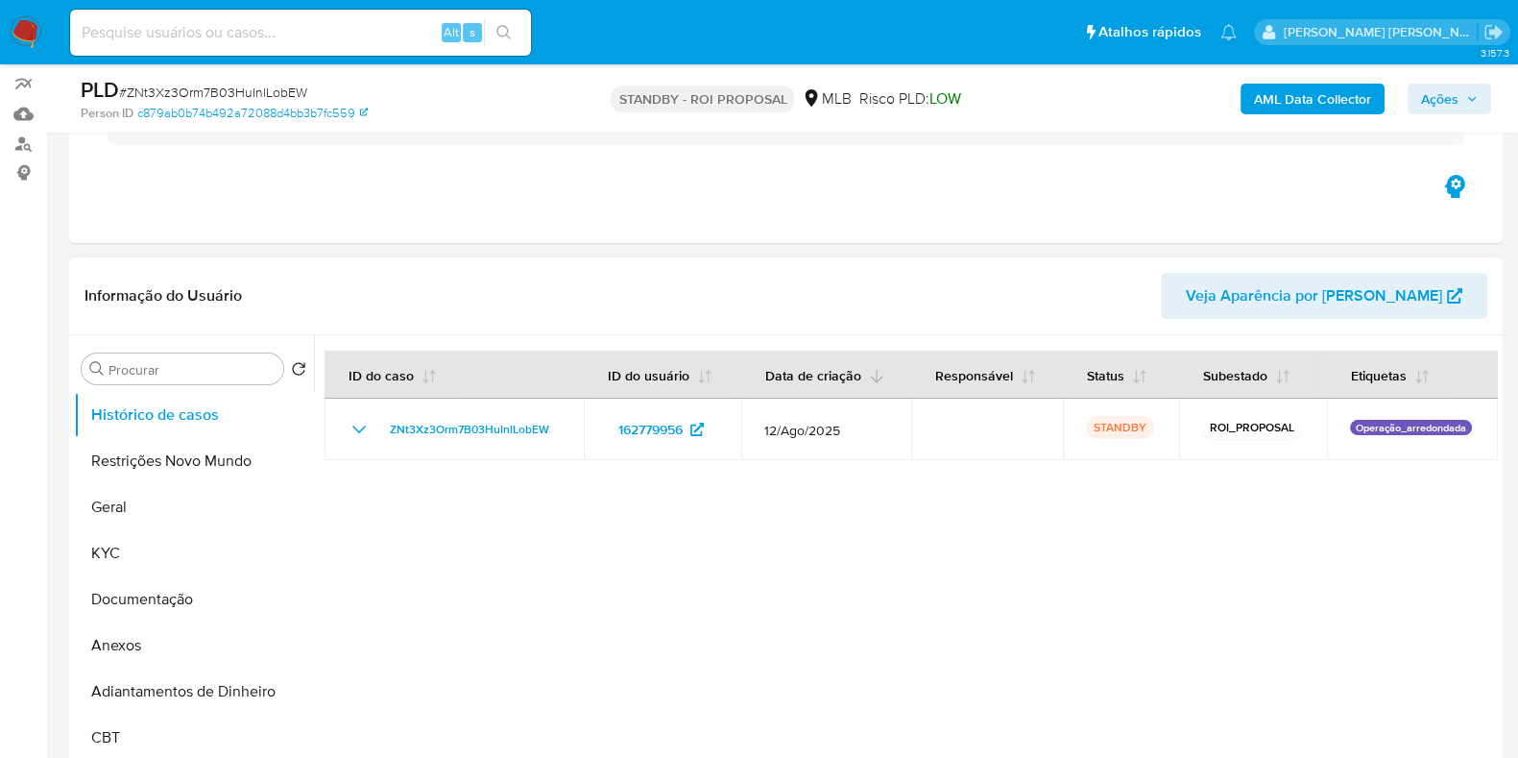
scroll to position [239, 0]
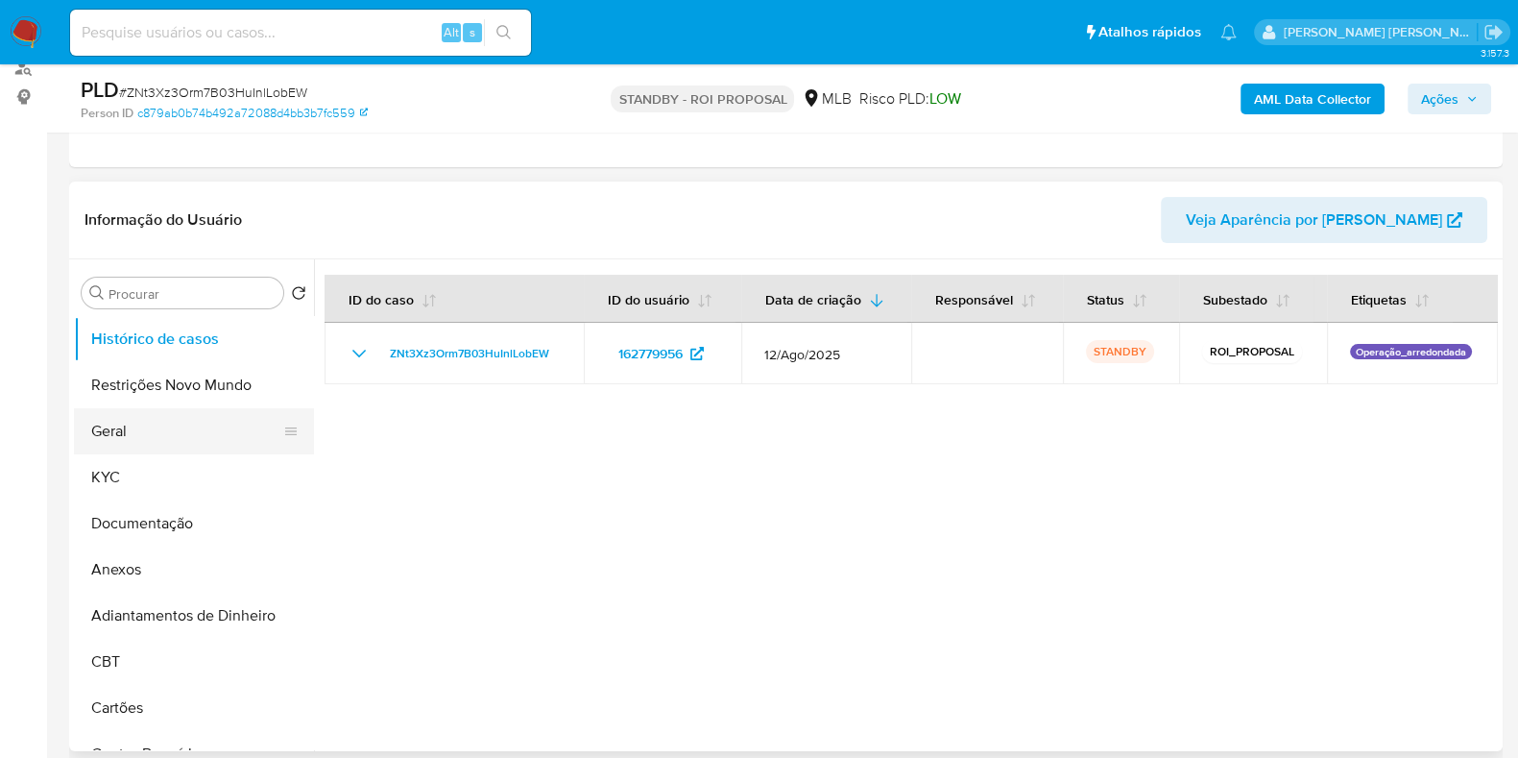
click at [164, 421] on button "Geral" at bounding box center [186, 431] width 225 height 46
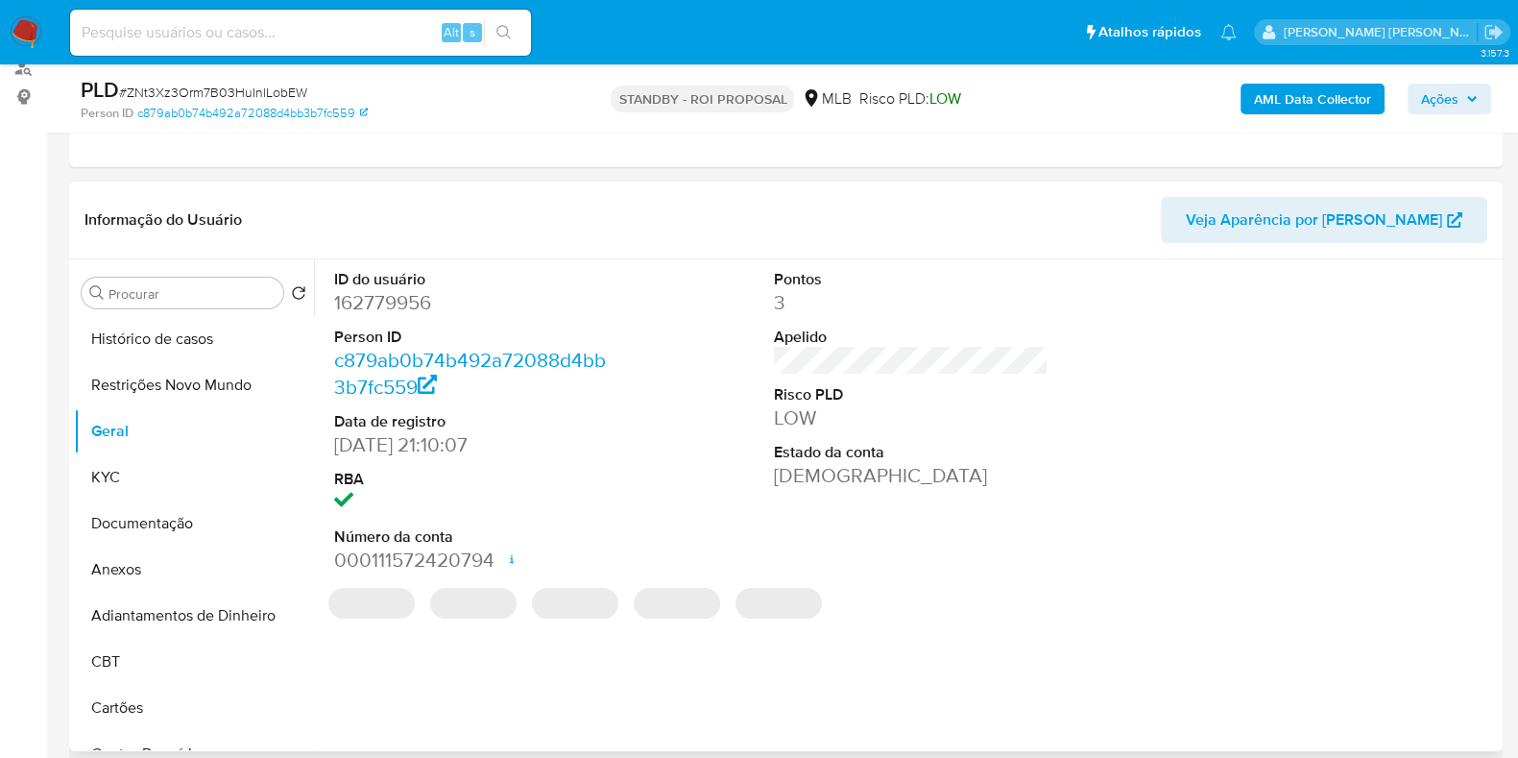
click at [405, 306] on dd "162779956" at bounding box center [471, 302] width 275 height 27
copy dd "162779956"
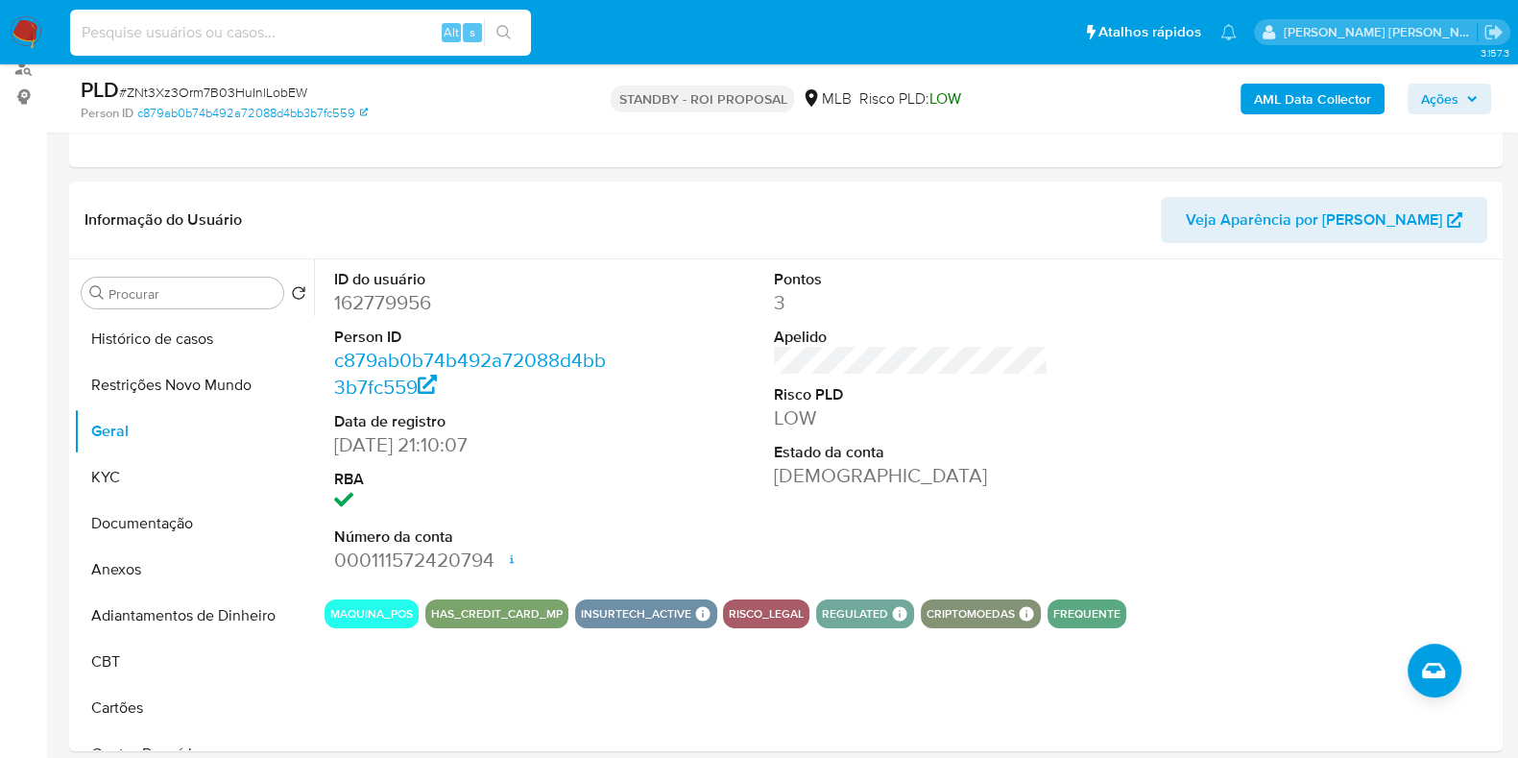
click at [360, 25] on input at bounding box center [300, 32] width 461 height 25
paste input "667820002"
type input "667820002"
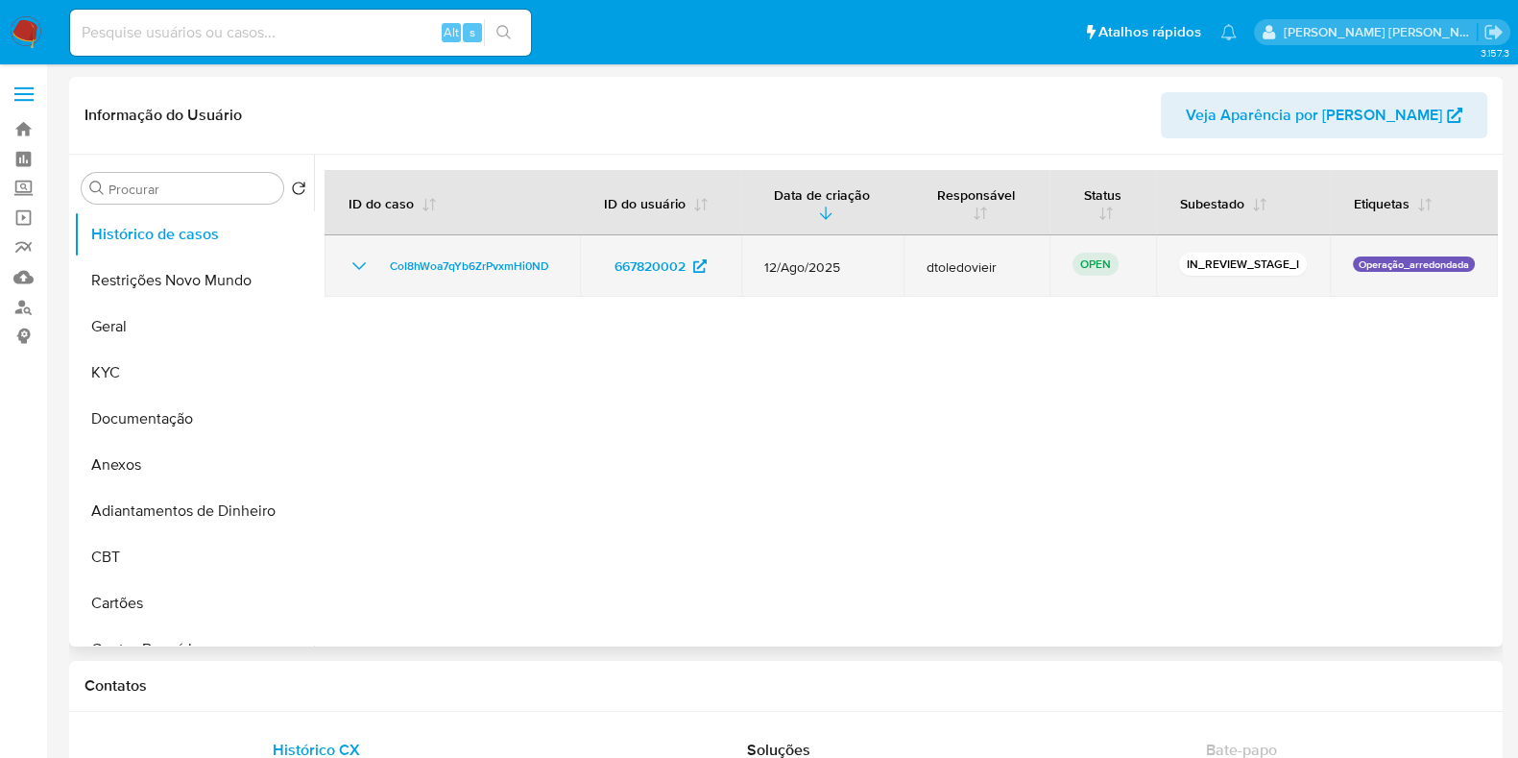
select select "10"
click at [477, 264] on span "CoI8hWoa7qYb6ZrPvxmHi0ND" at bounding box center [469, 265] width 159 height 23
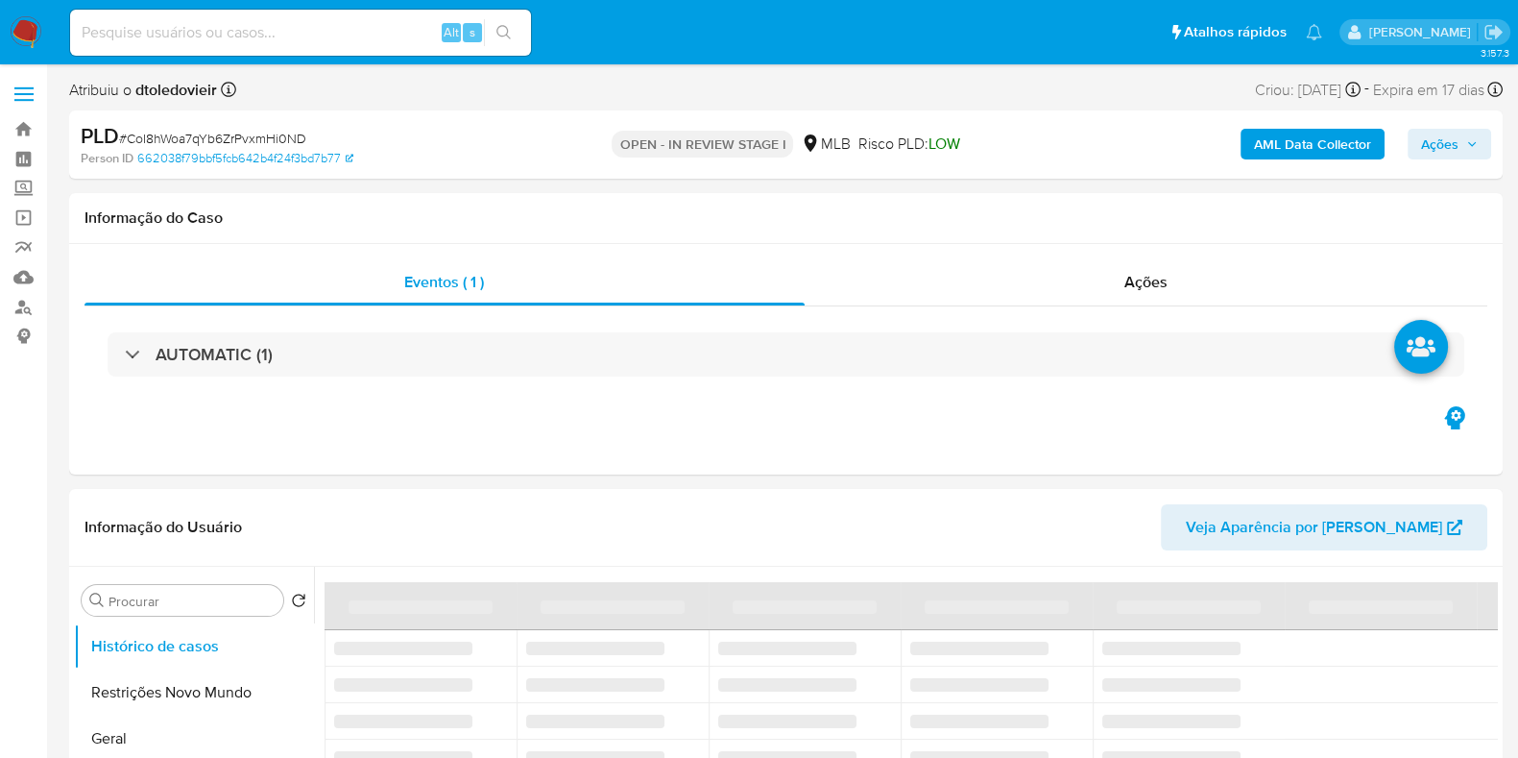
select select "10"
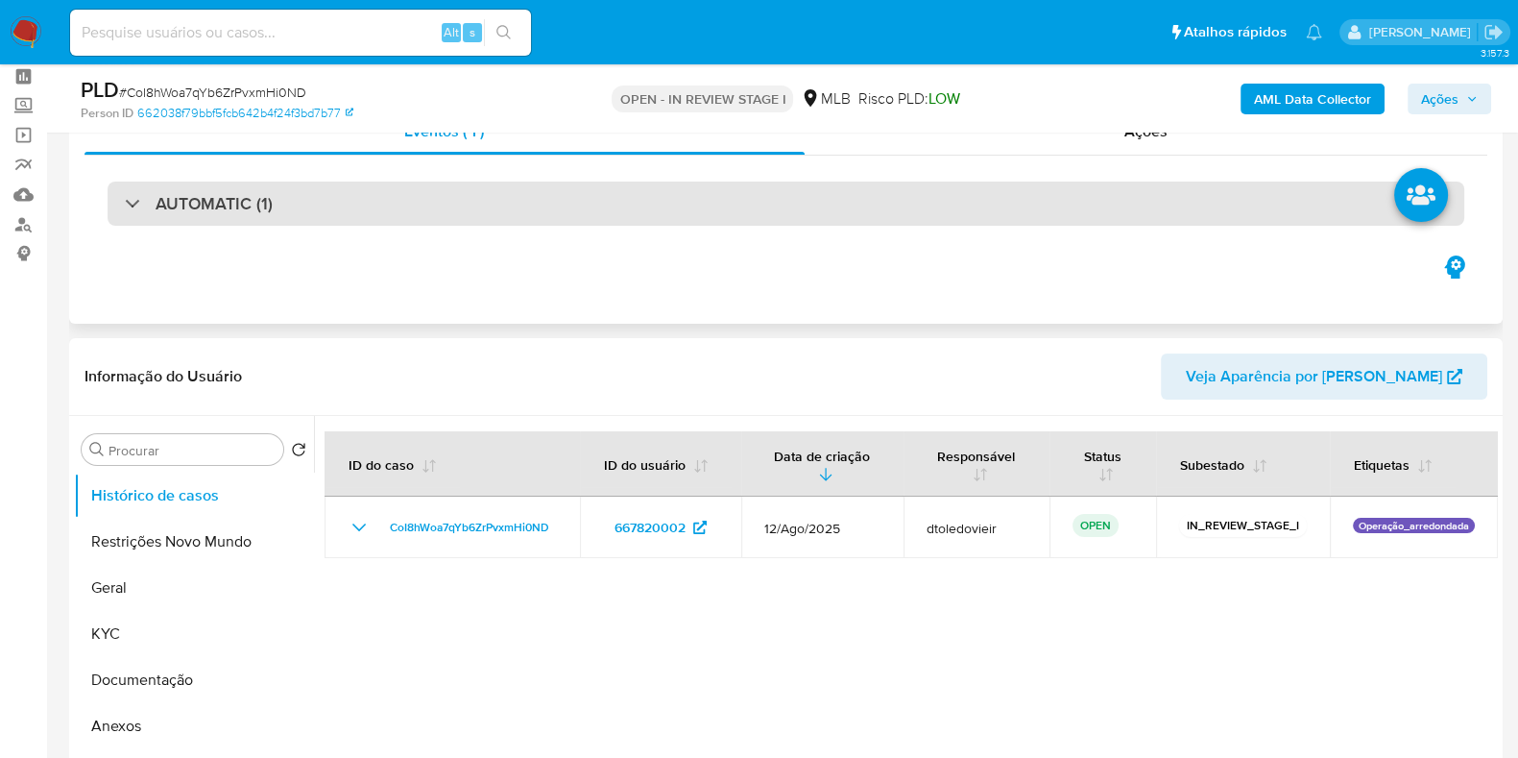
scroll to position [119, 0]
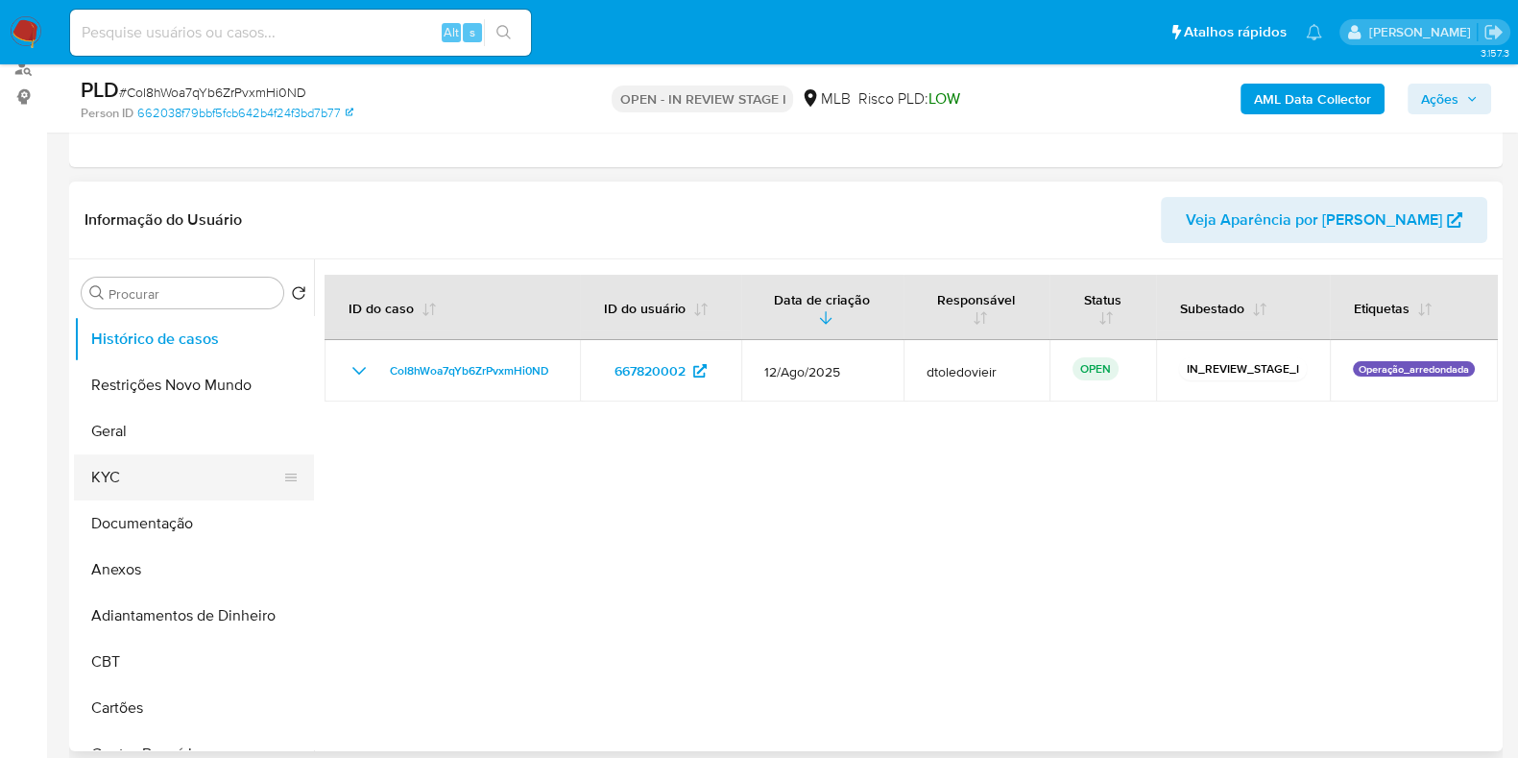
click at [150, 476] on button "KYC" at bounding box center [186, 477] width 225 height 46
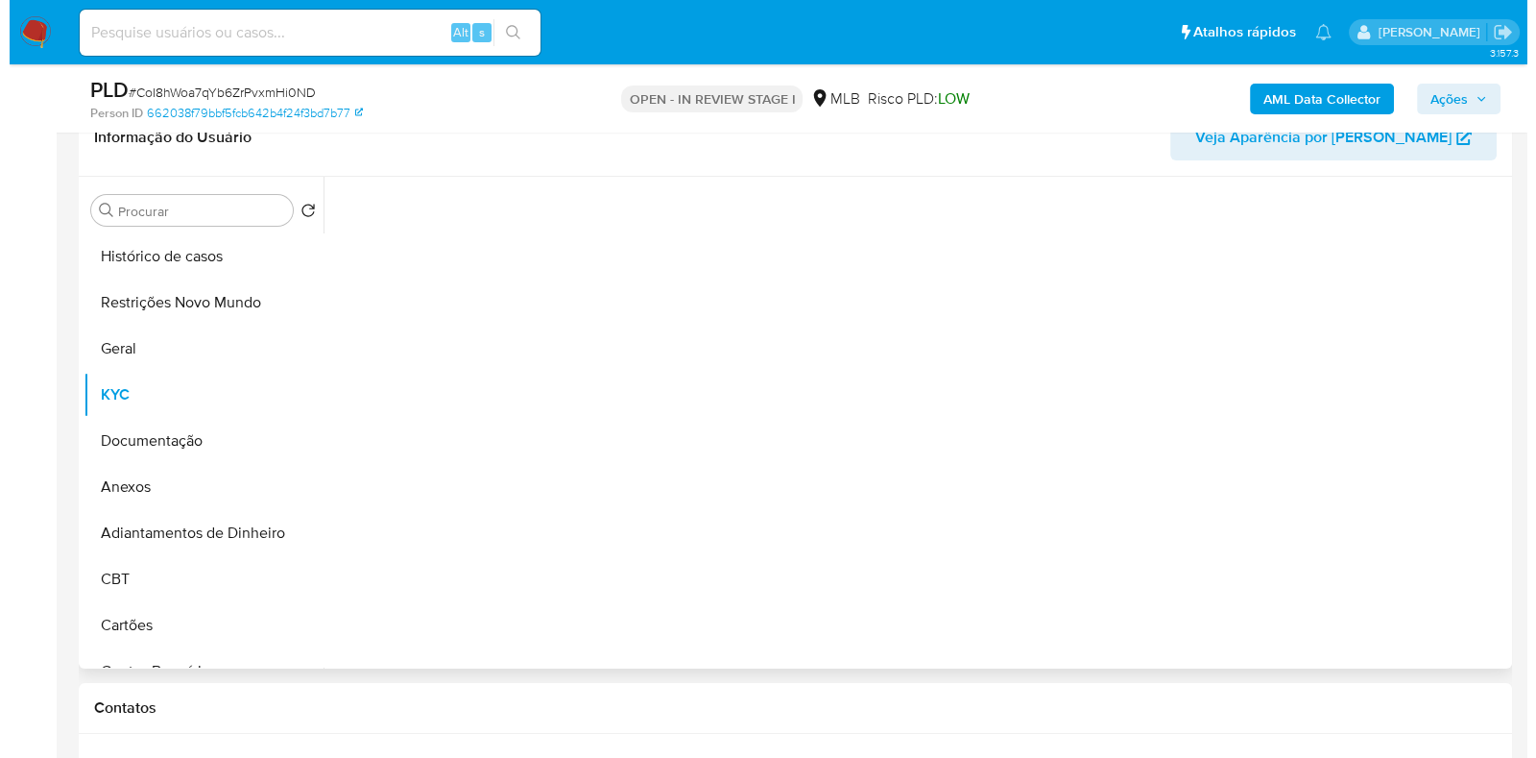
scroll to position [360, 0]
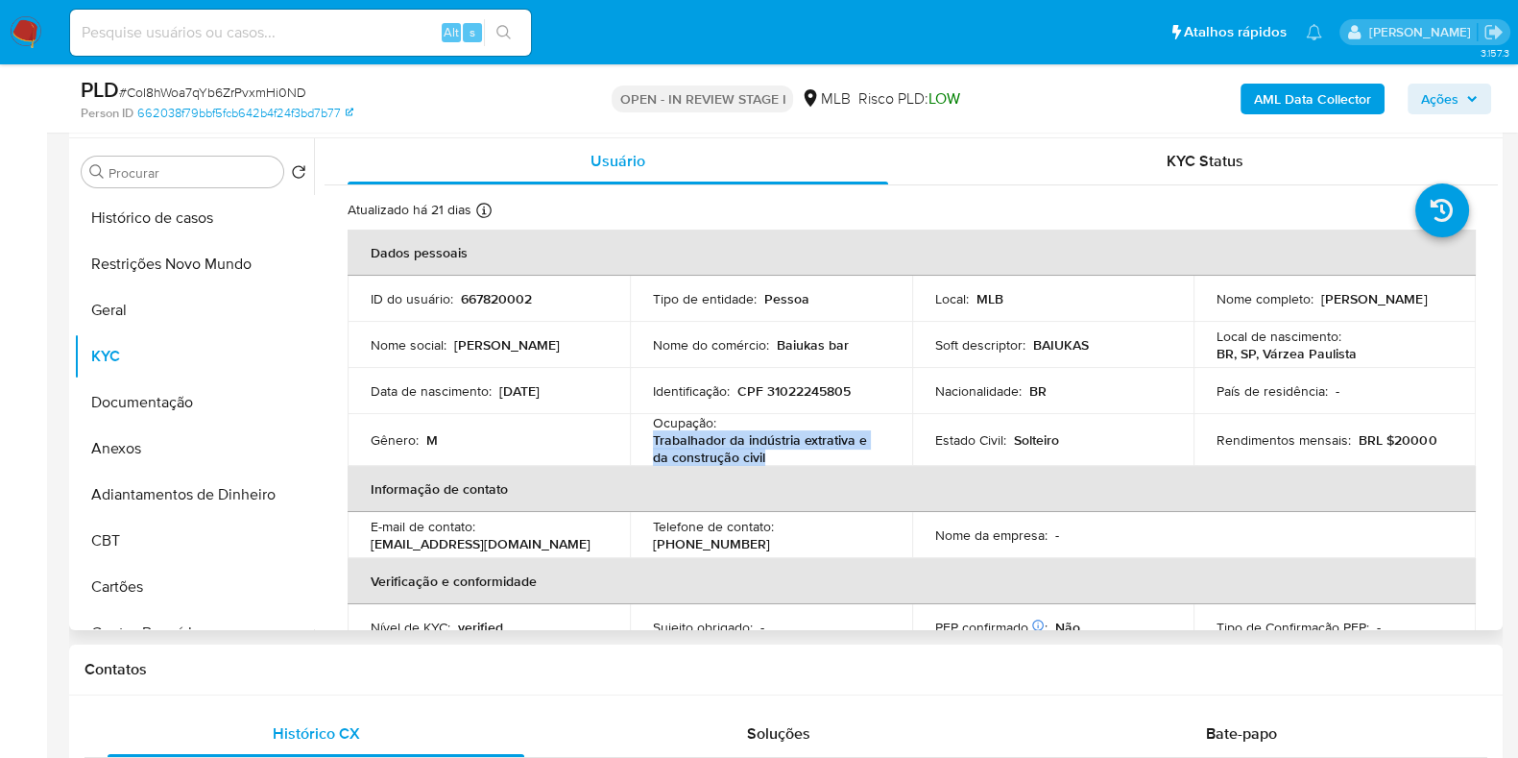
drag, startPoint x: 733, startPoint y: 458, endPoint x: 637, endPoint y: 433, distance: 99.2
click at [637, 433] on td "Ocupação : Trabalhador da indústria extrativa e da construção civil" at bounding box center [771, 440] width 282 height 52
copy p "Trabalhador da indústria extrativa e da construção civil"
click at [170, 407] on button "Documentação" at bounding box center [186, 402] width 225 height 46
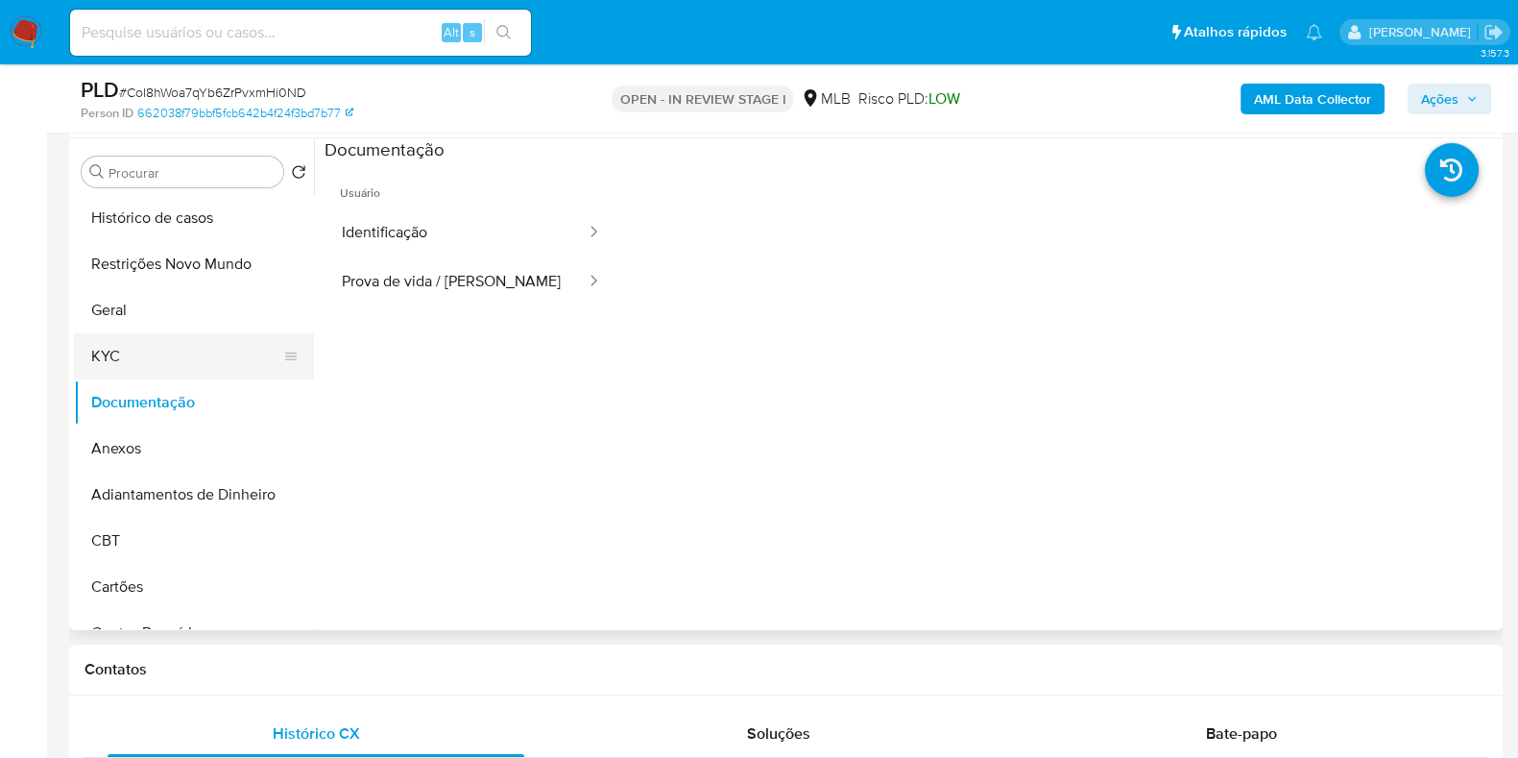
click at [151, 343] on button "KYC" at bounding box center [186, 356] width 225 height 46
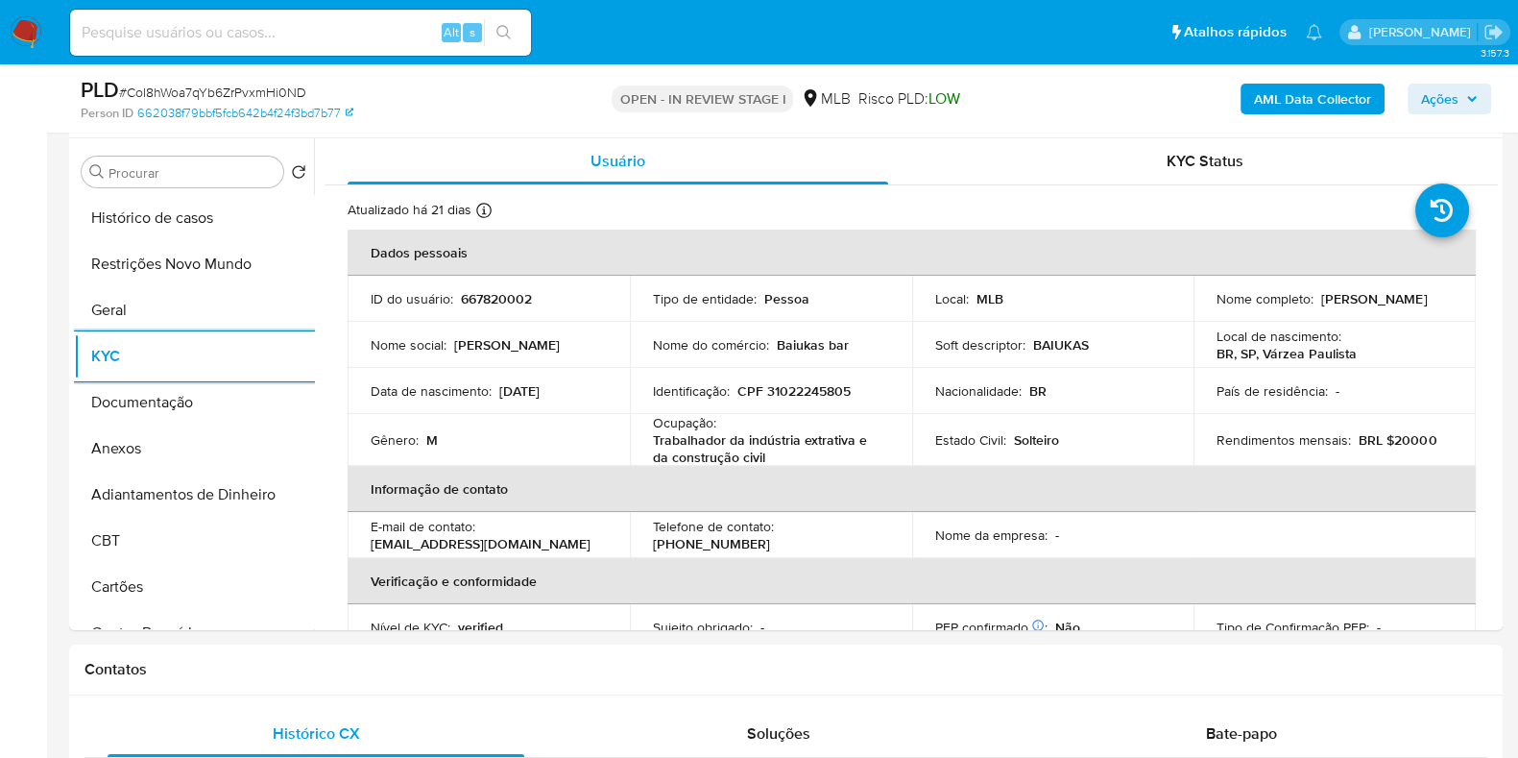
click at [1321, 94] on b "AML Data Collector" at bounding box center [1312, 99] width 117 height 31
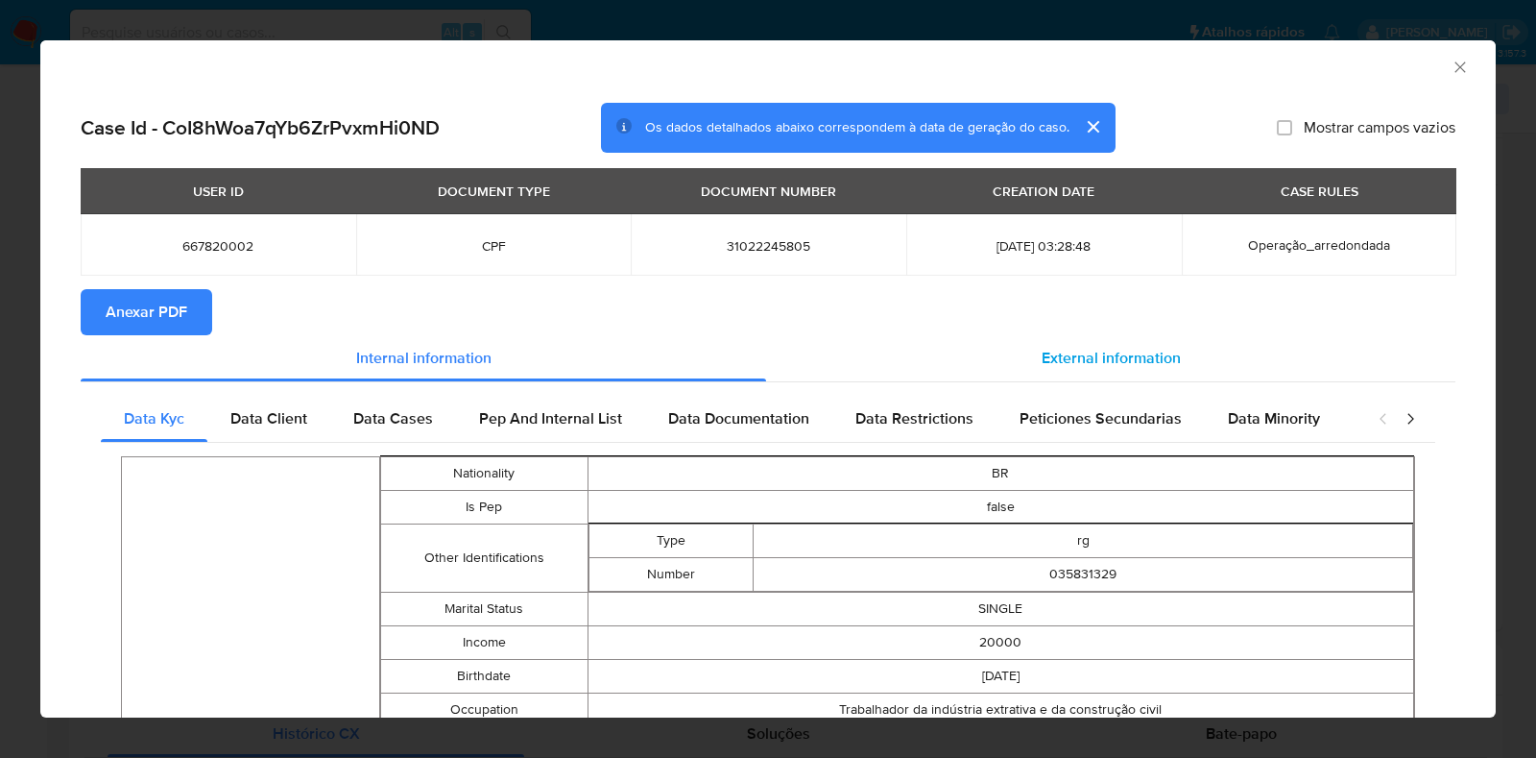
click at [1083, 365] on span "External information" at bounding box center [1111, 358] width 139 height 22
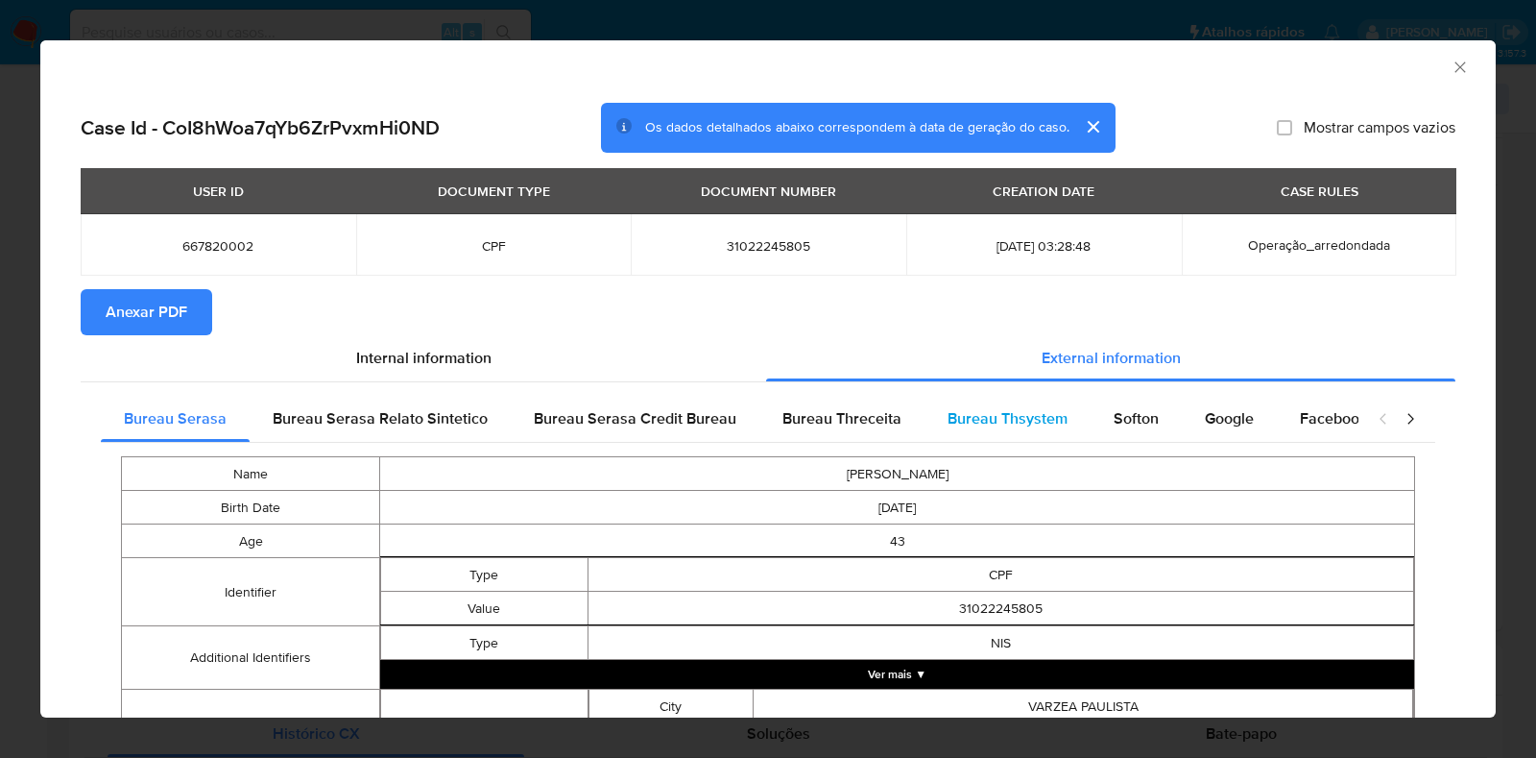
click at [988, 416] on span "Bureau Thsystem" at bounding box center [1008, 418] width 120 height 22
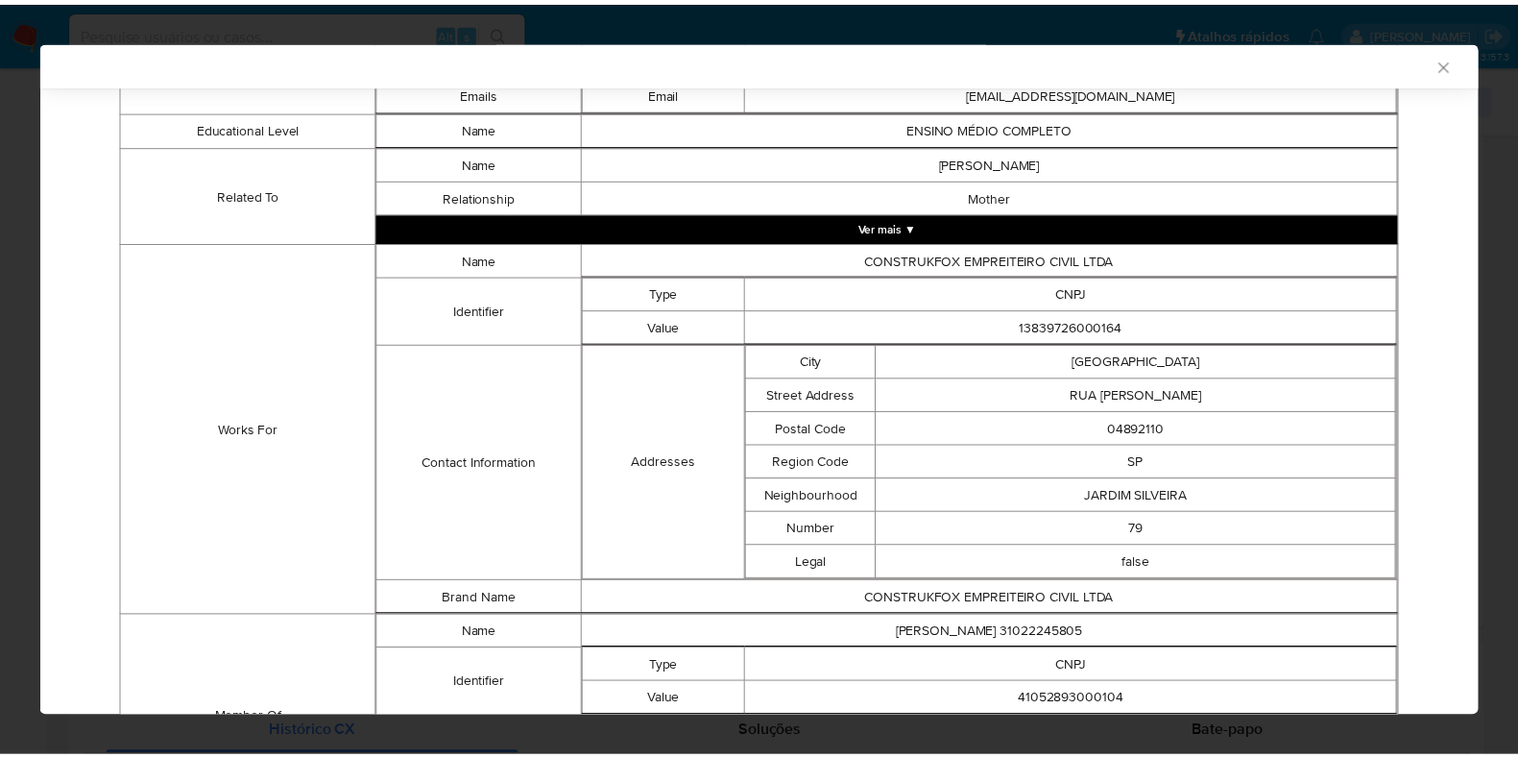
scroll to position [1330, 0]
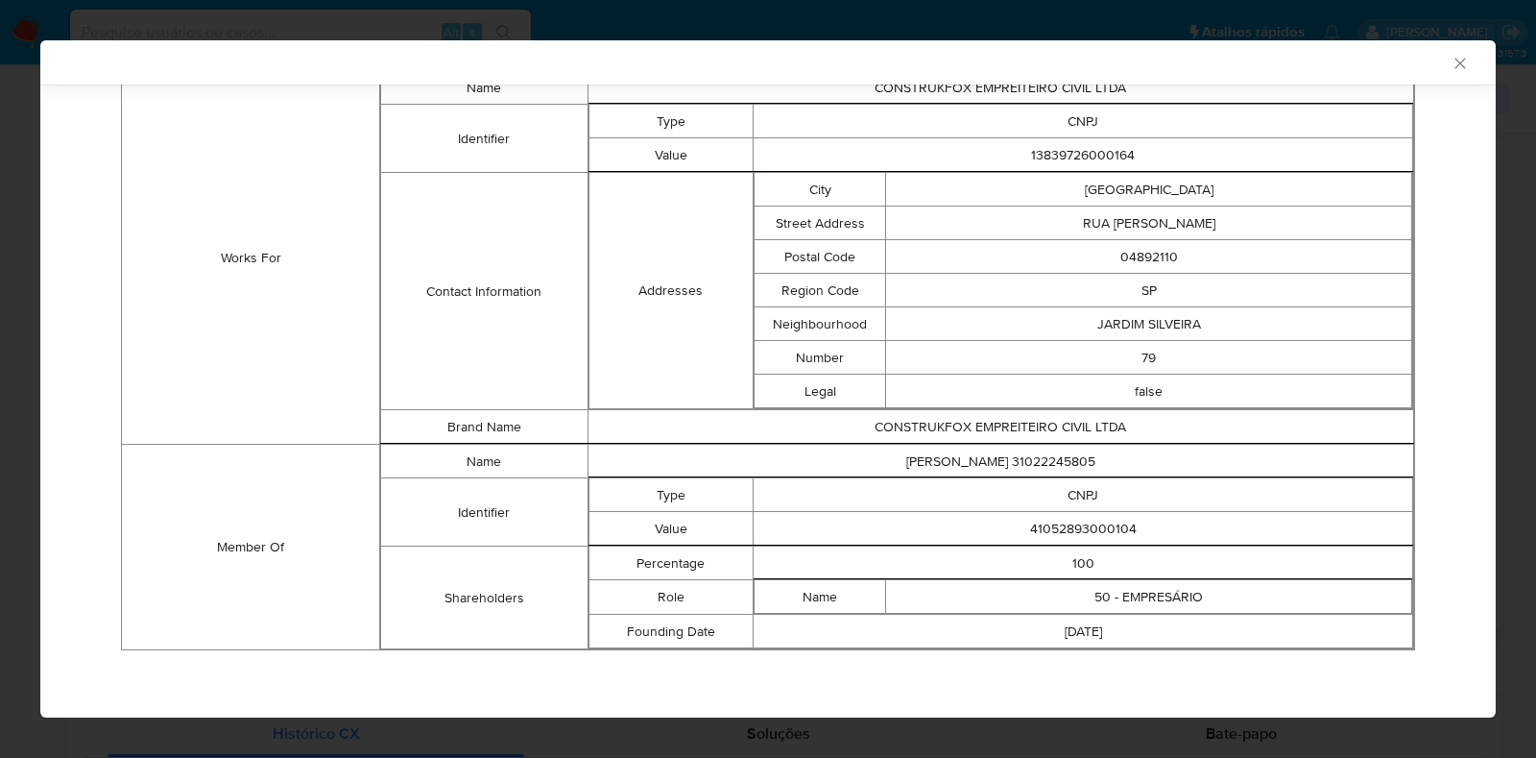
click at [1070, 507] on td "CNPJ" at bounding box center [1084, 495] width 660 height 34
click at [1067, 523] on td "41052893000104" at bounding box center [1084, 529] width 660 height 34
copy td "41052893000104"
click at [38, 392] on div "AML Data Collector Case Id - CoI8hWoa7qYb6ZrPvxmHi0ND Os dados detalhados abaix…" at bounding box center [768, 379] width 1536 height 758
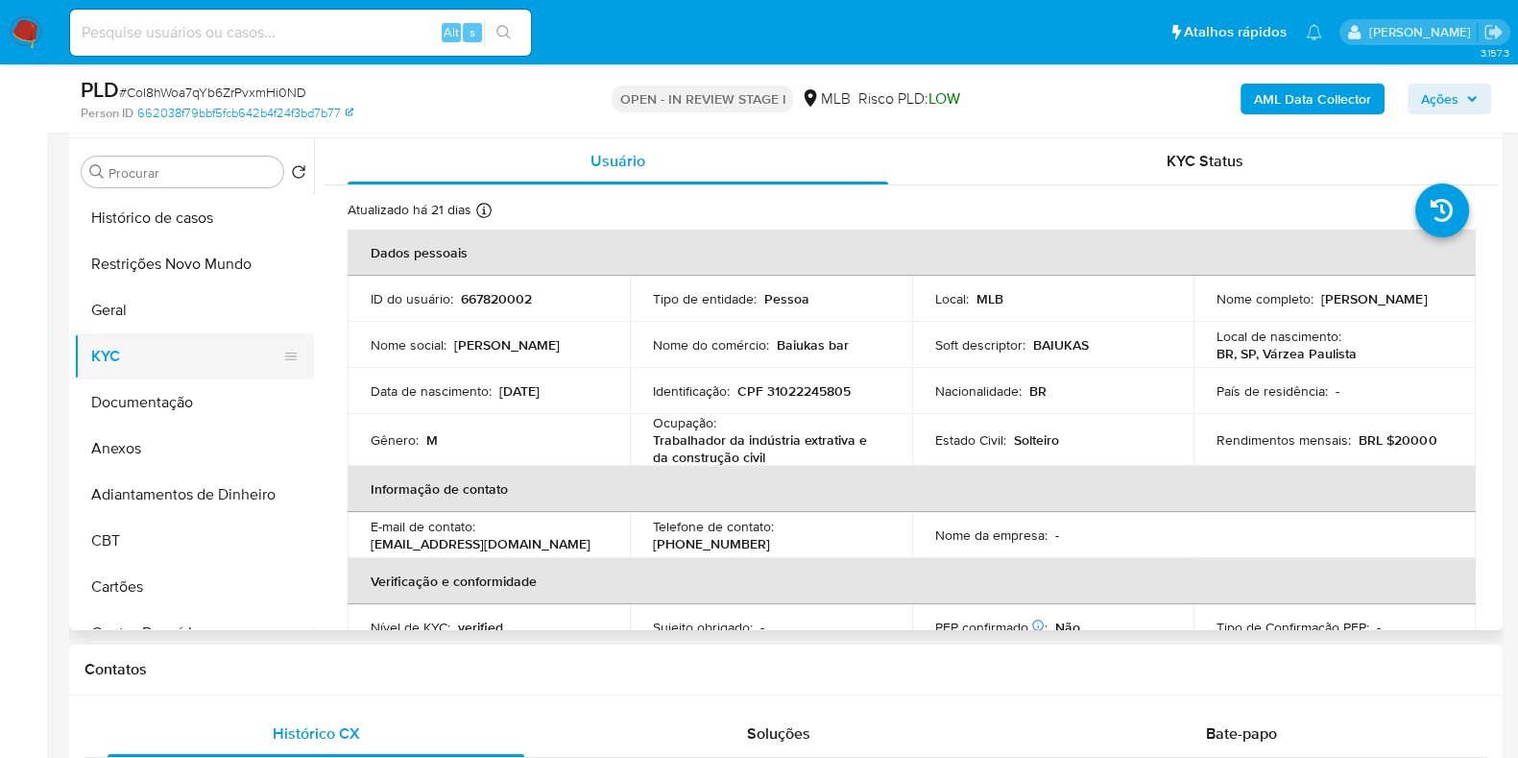
click at [163, 363] on button "KYC" at bounding box center [186, 356] width 225 height 46
drag, startPoint x: 1431, startPoint y: 300, endPoint x: 1317, endPoint y: 306, distance: 113.5
click at [1317, 306] on div "Nome completo : Afonso da Silva" at bounding box center [1335, 298] width 236 height 17
copy p "[PERSON_NAME]"
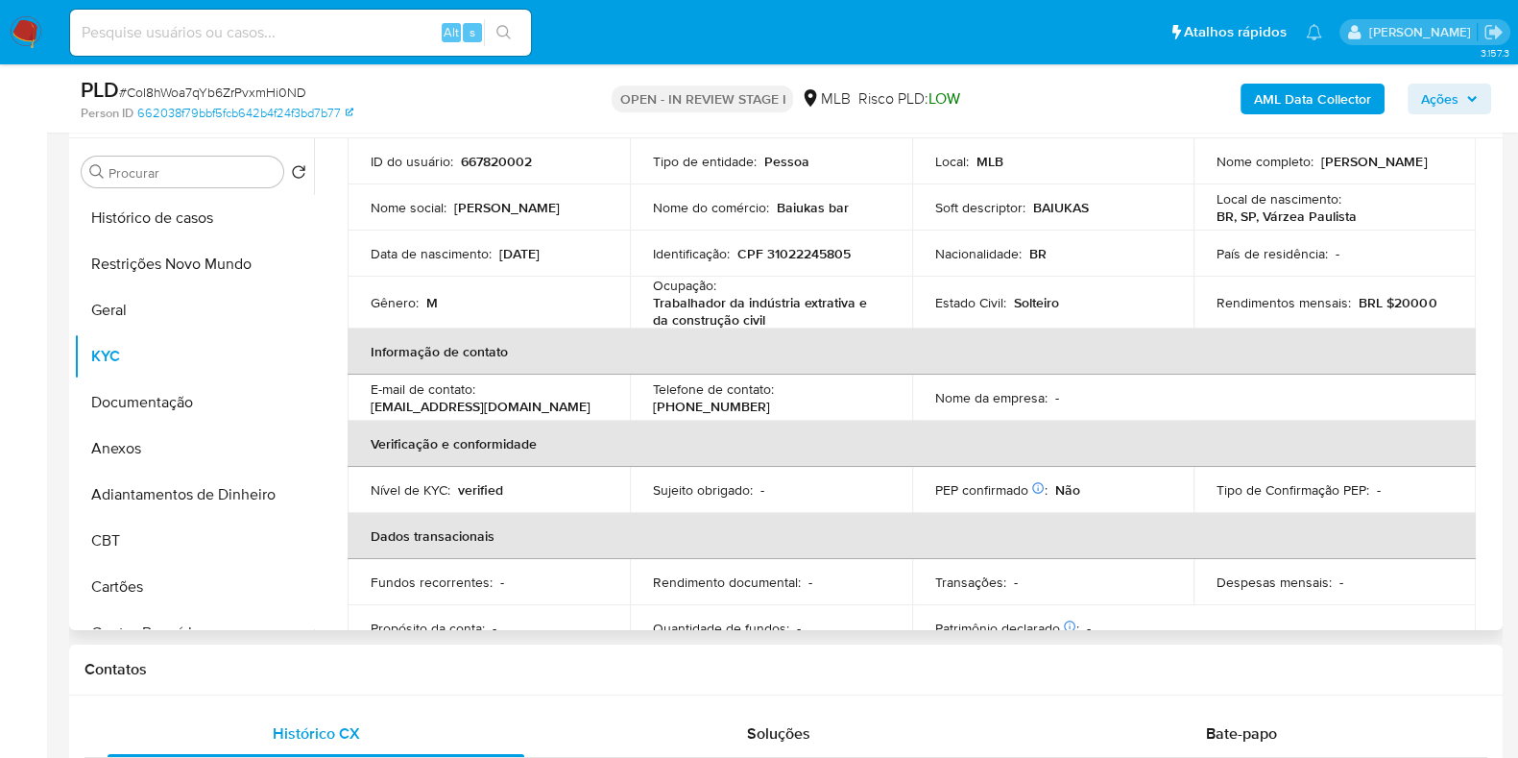
scroll to position [0, 0]
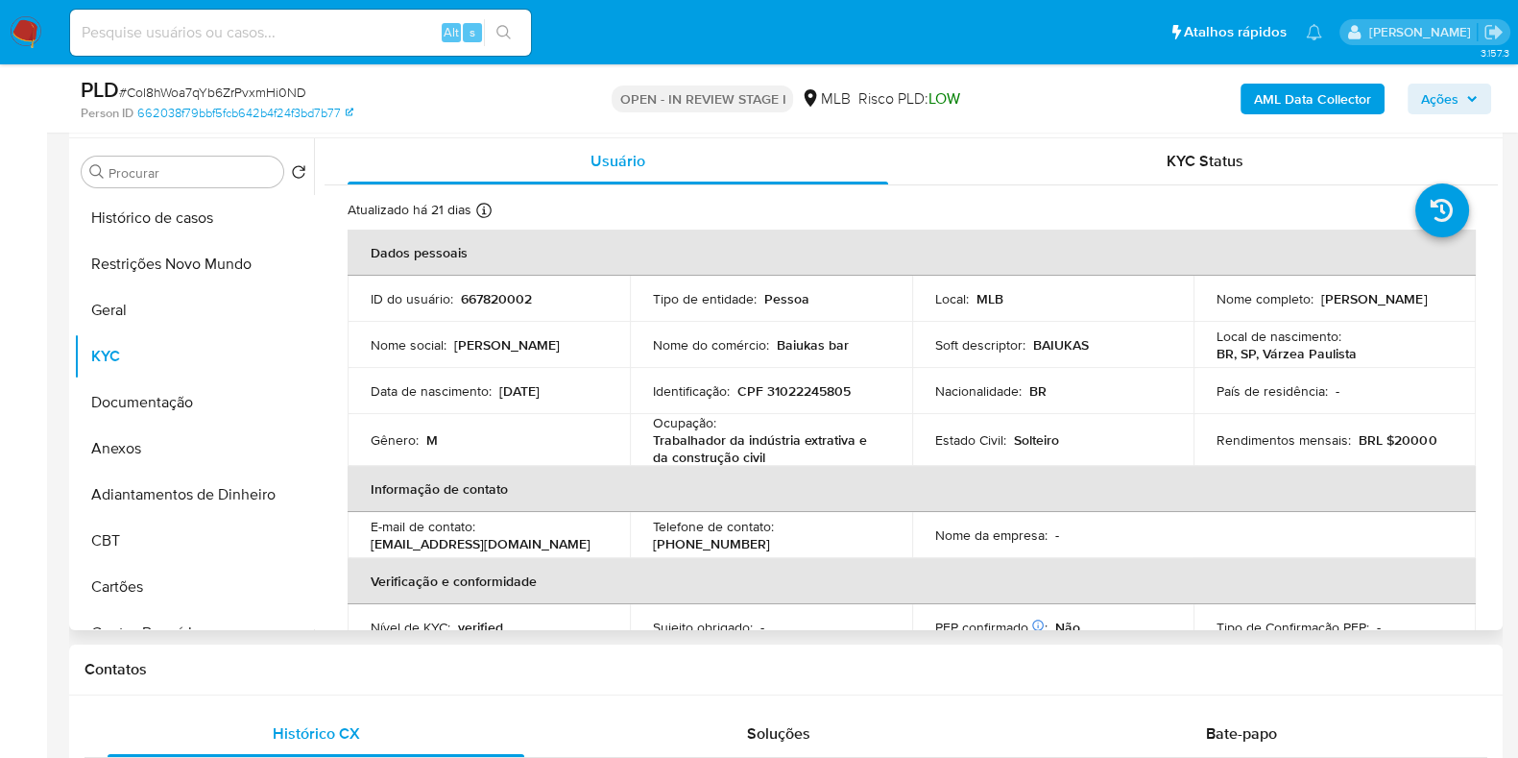
click at [800, 382] on p "CPF 31022245805" at bounding box center [793, 390] width 113 height 17
copy p "31022245805"
click at [167, 265] on button "Restrições Novo Mundo" at bounding box center [186, 264] width 225 height 46
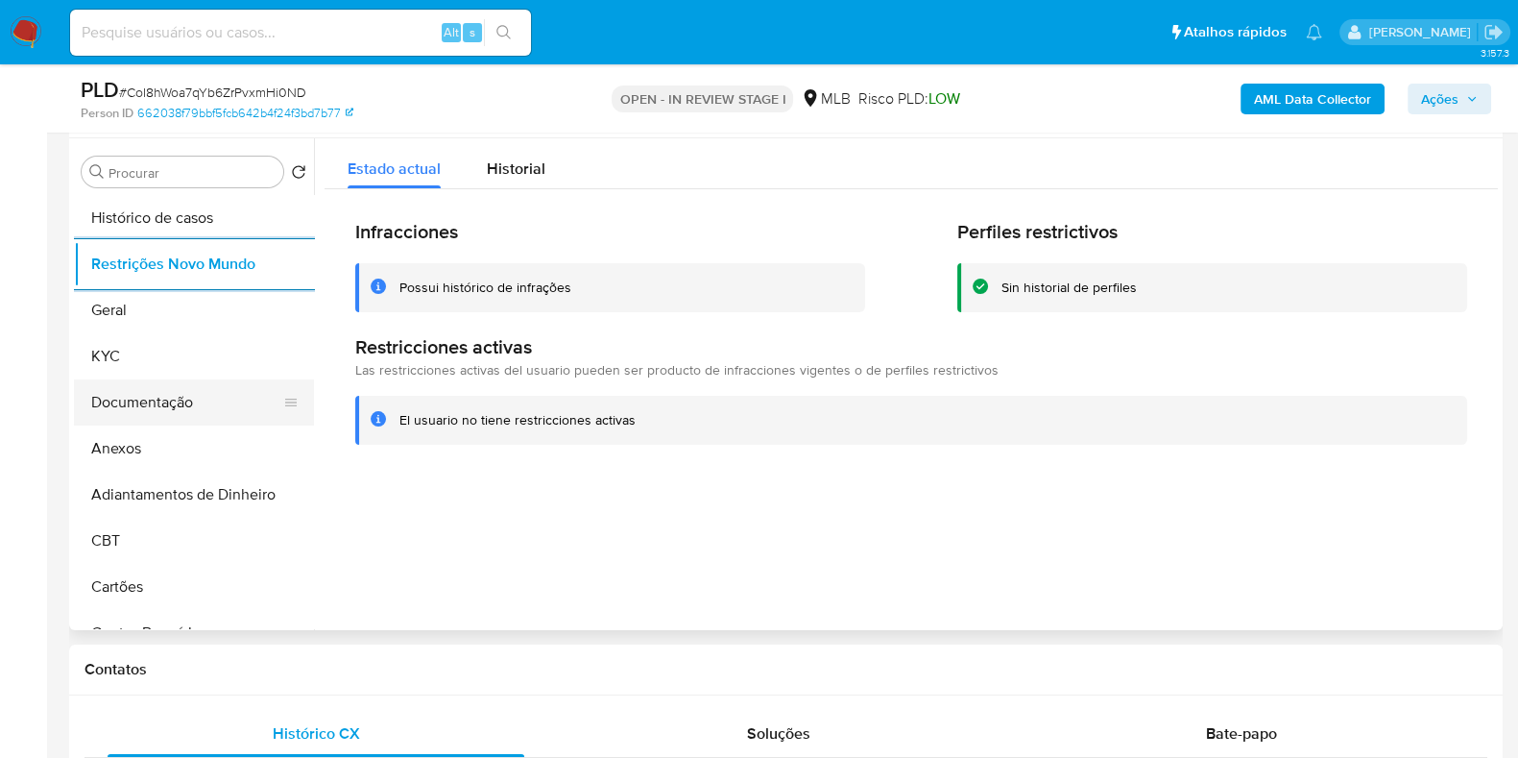
click at [106, 399] on button "Documentação" at bounding box center [186, 402] width 225 height 46
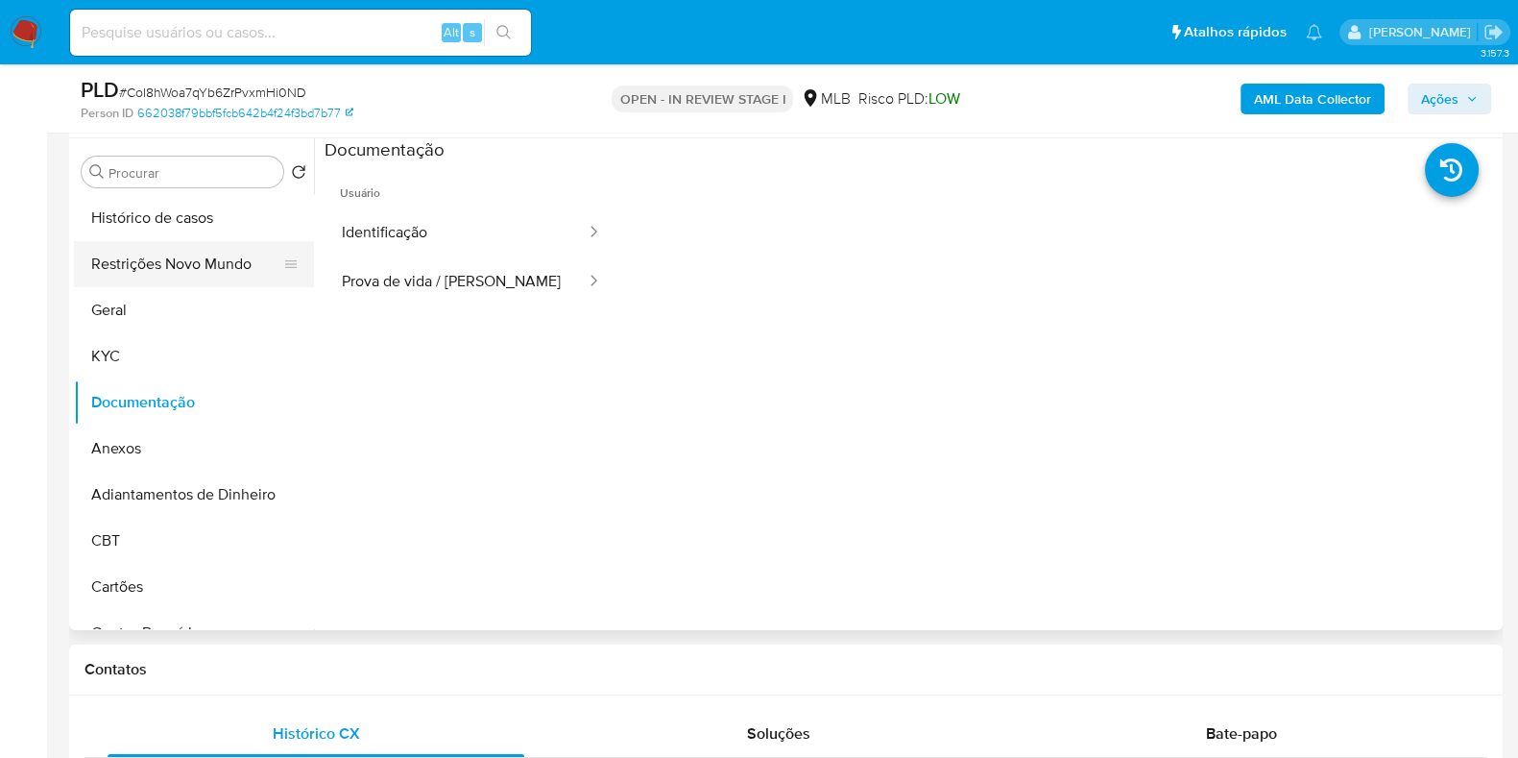
click at [160, 261] on button "Restrições Novo Mundo" at bounding box center [186, 264] width 225 height 46
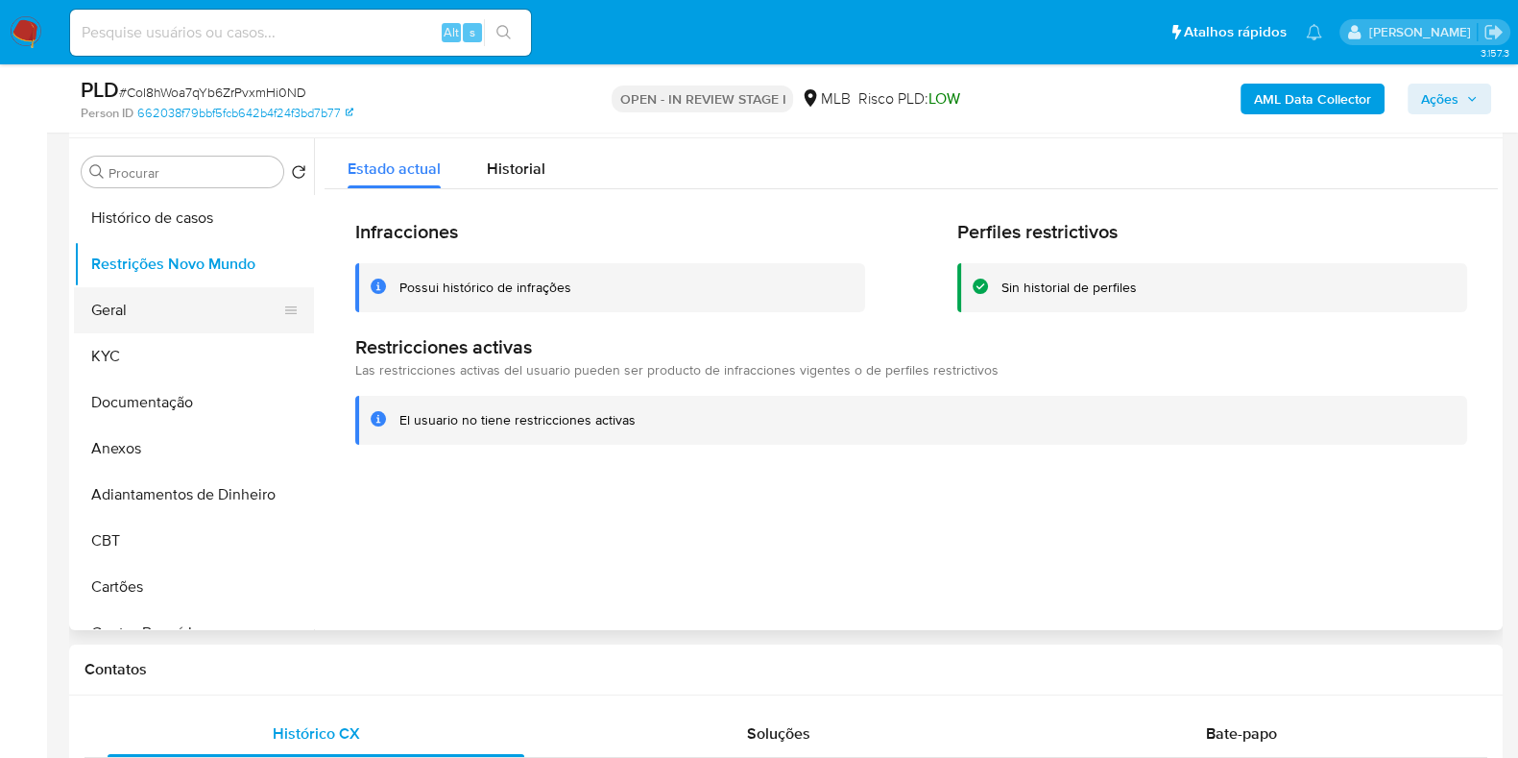
click at [131, 320] on button "Geral" at bounding box center [186, 310] width 225 height 46
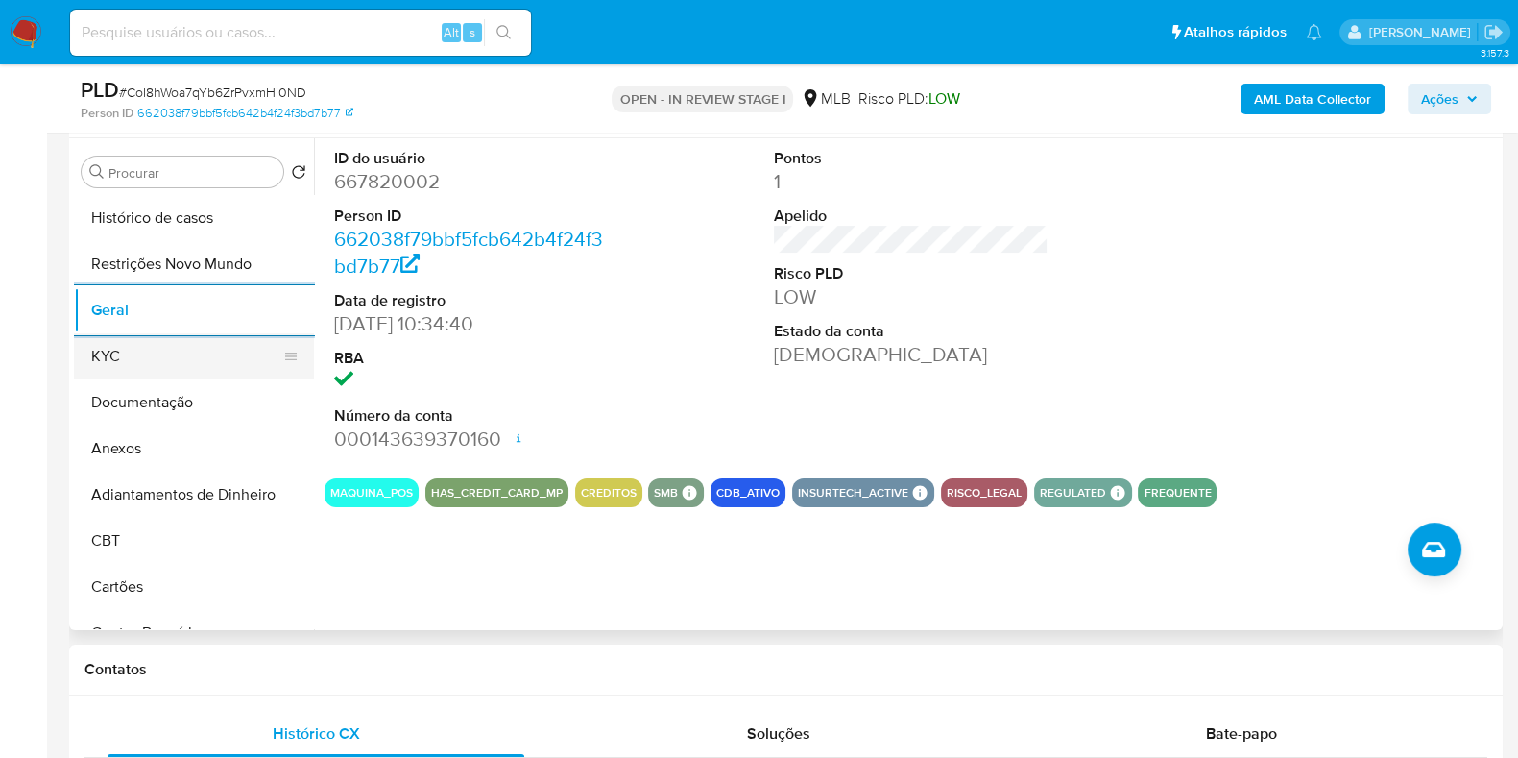
click at [125, 353] on button "KYC" at bounding box center [186, 356] width 225 height 46
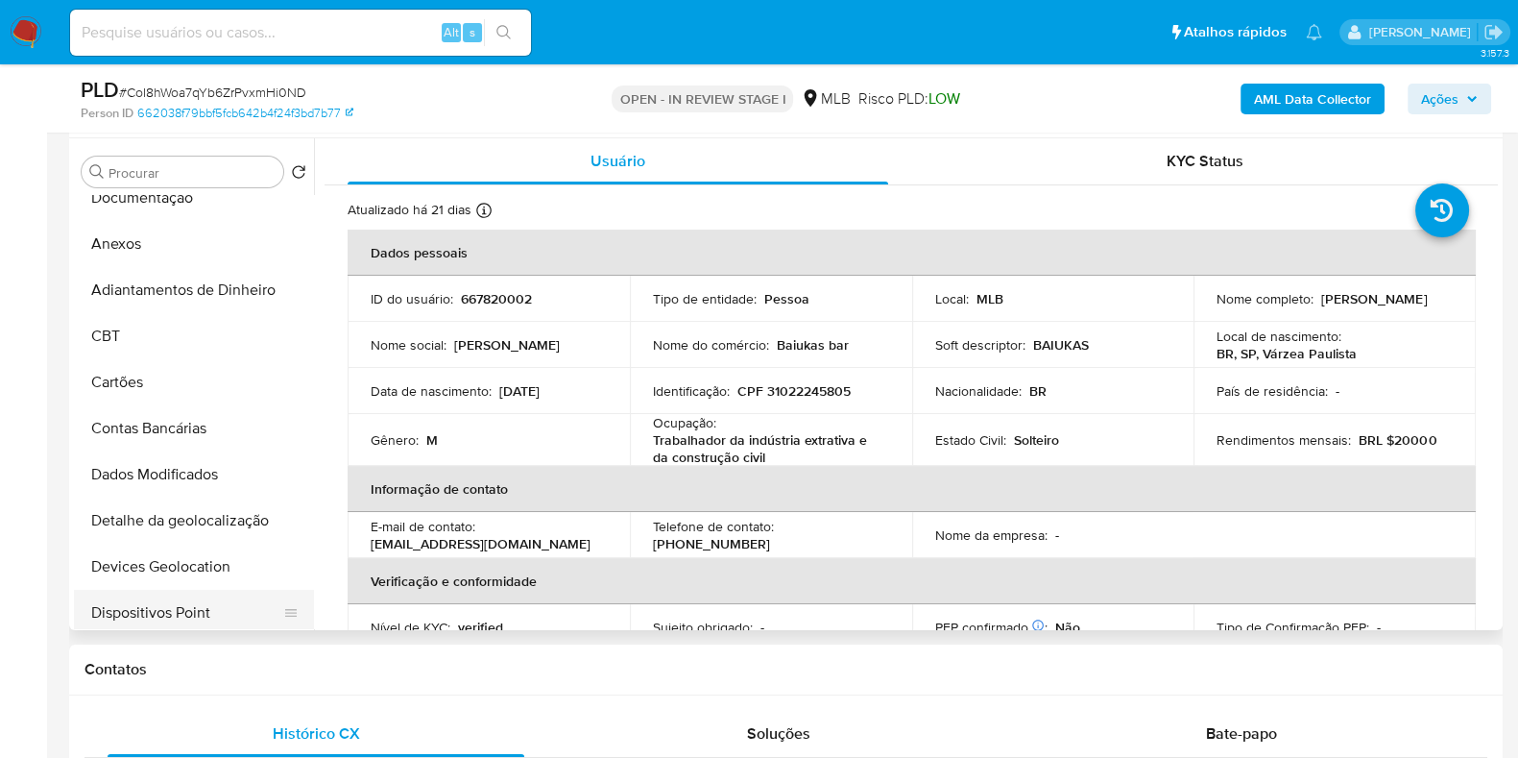
scroll to position [479, 0]
click at [172, 438] on button "Endereços" at bounding box center [186, 430] width 225 height 46
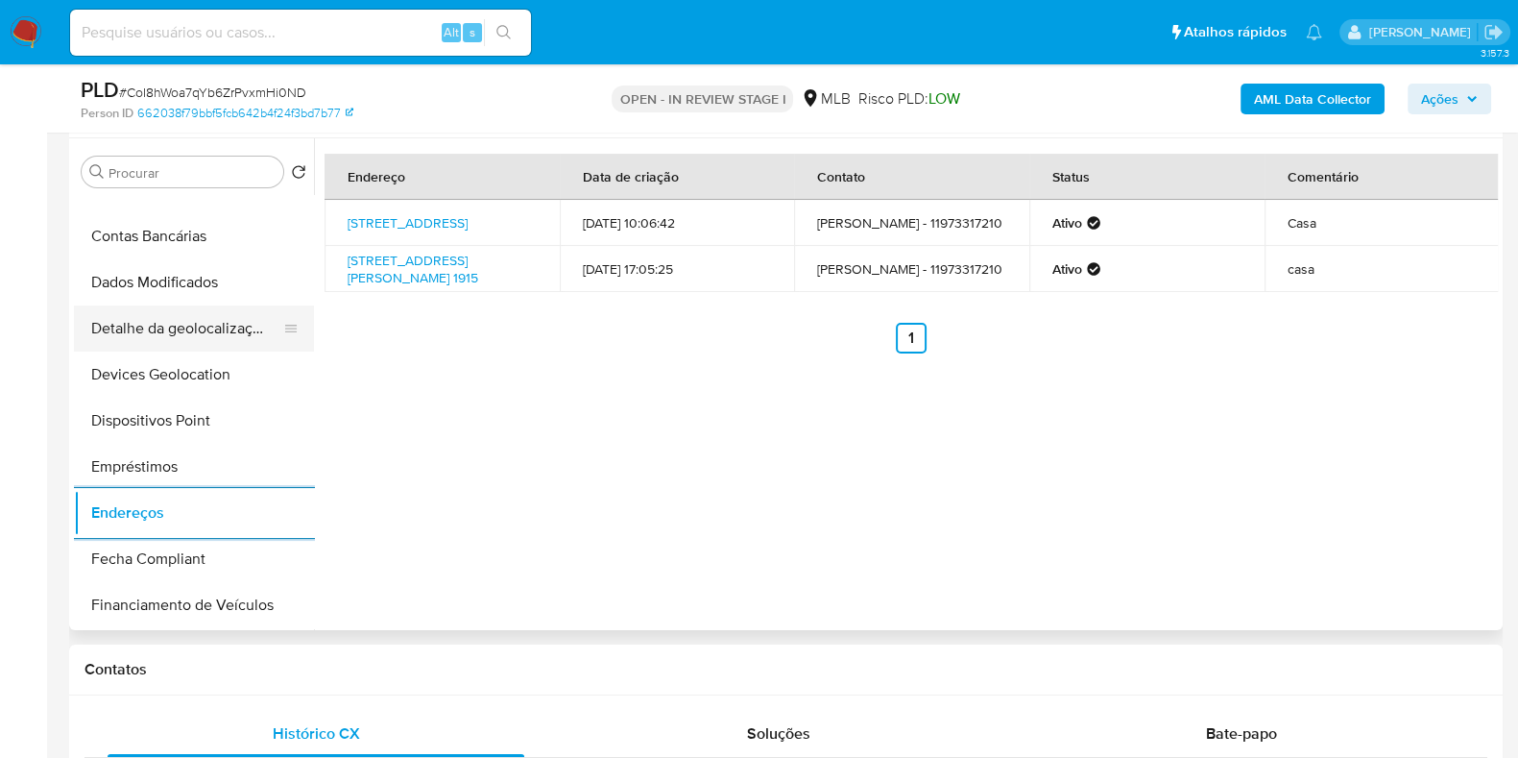
scroll to position [360, 0]
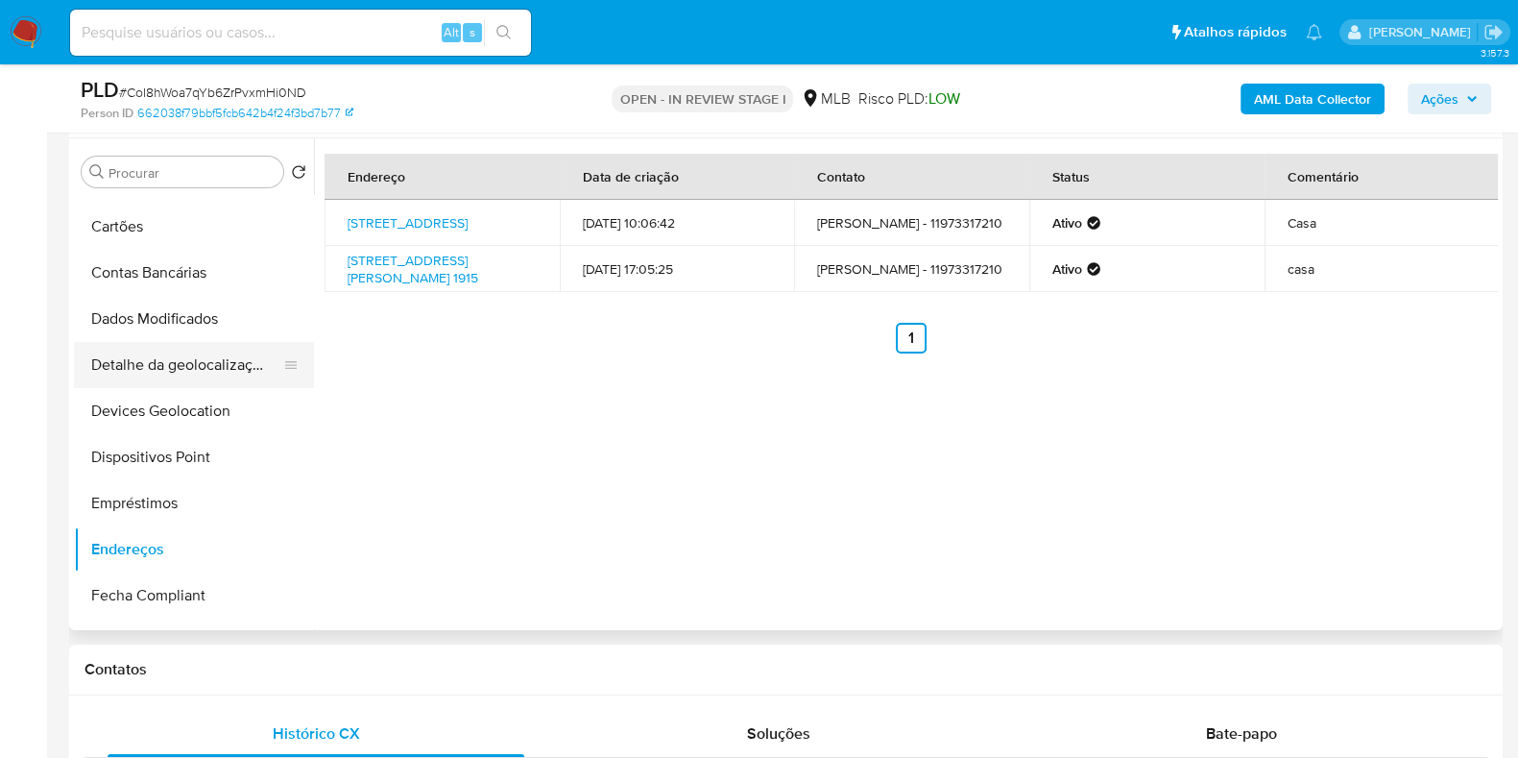
click at [198, 364] on button "Detalhe da geolocalização" at bounding box center [186, 365] width 225 height 46
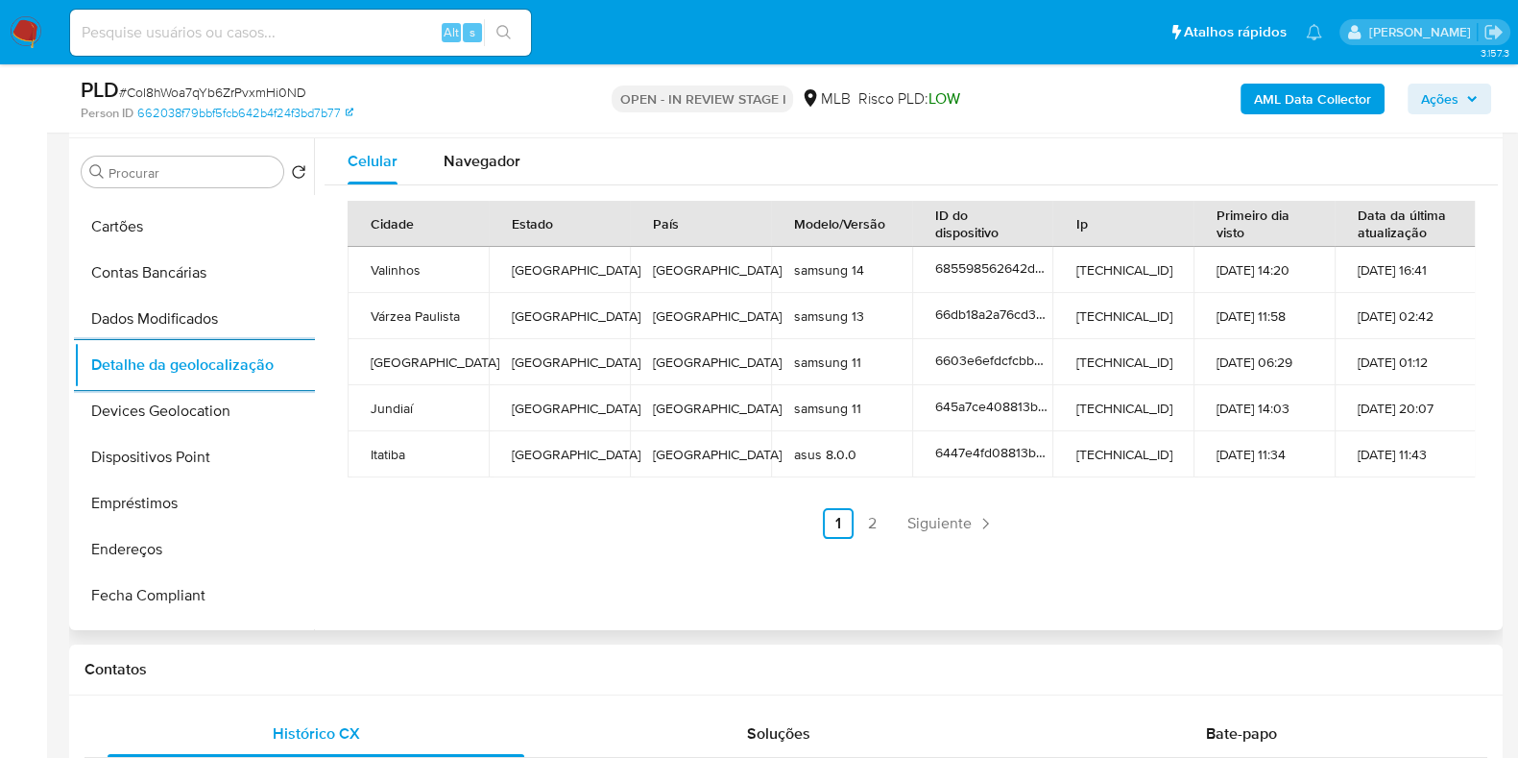
scroll to position [0, 0]
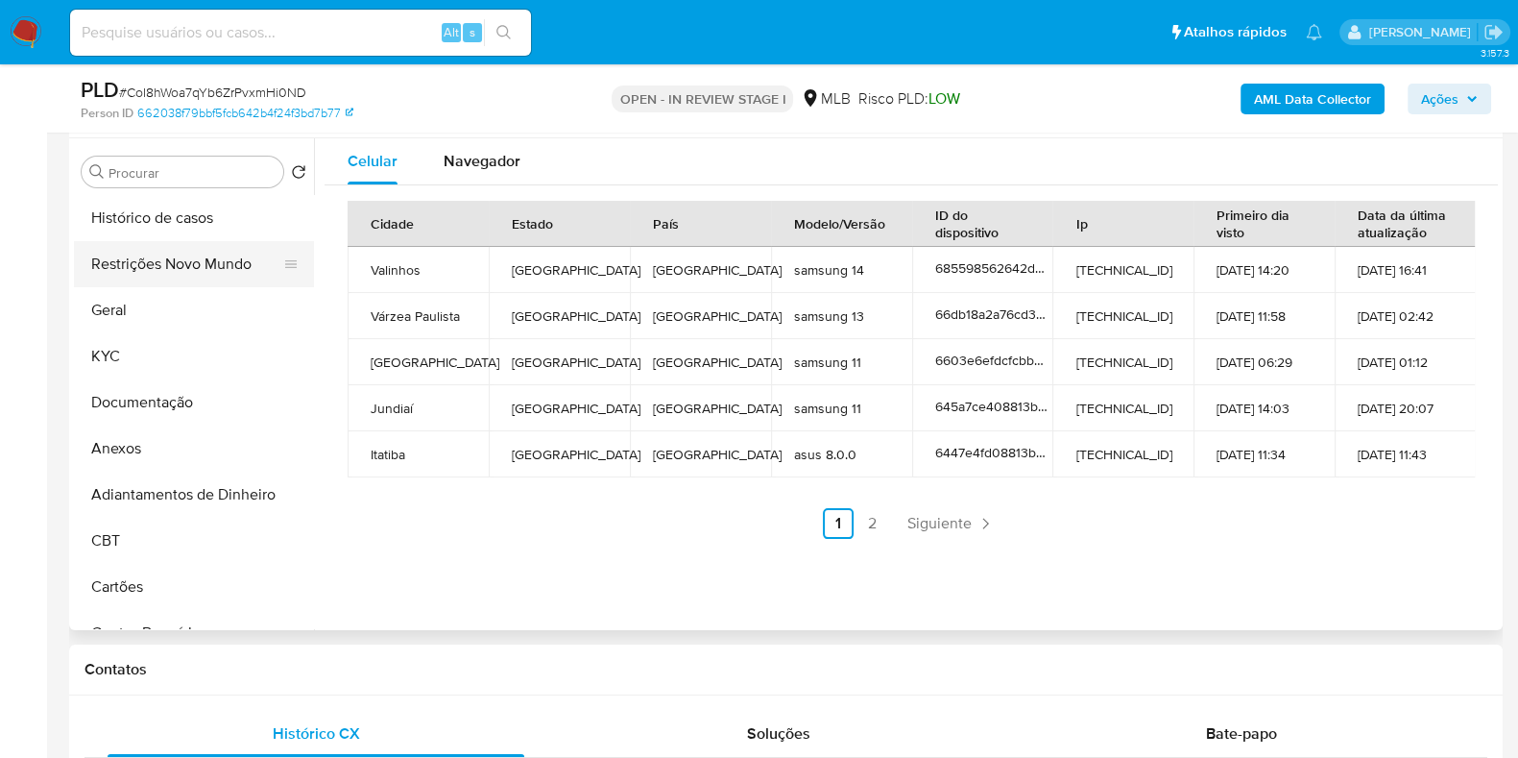
click at [186, 244] on button "Restrições Novo Mundo" at bounding box center [186, 264] width 225 height 46
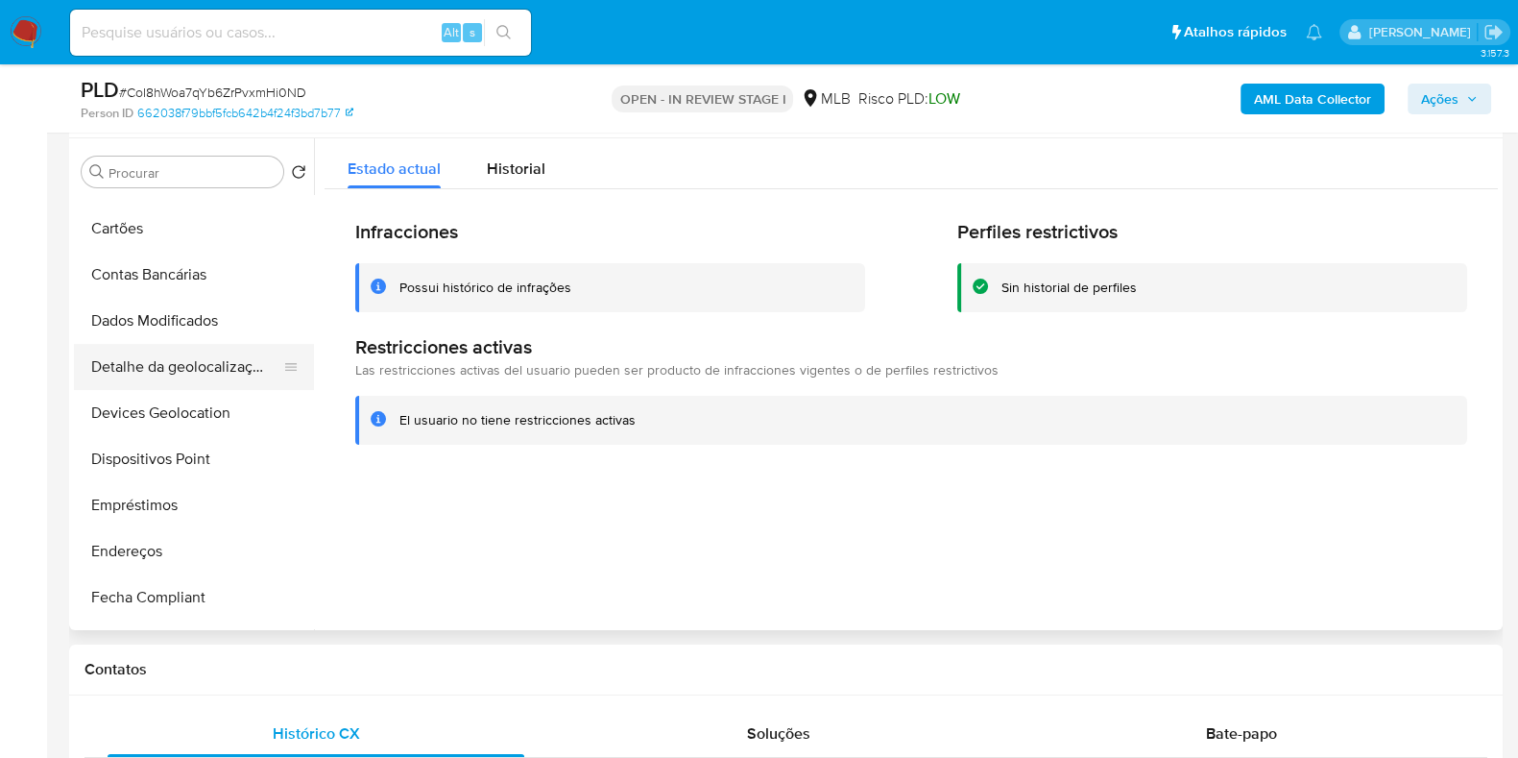
scroll to position [359, 0]
click at [132, 465] on button "Dispositivos Point" at bounding box center [186, 458] width 225 height 46
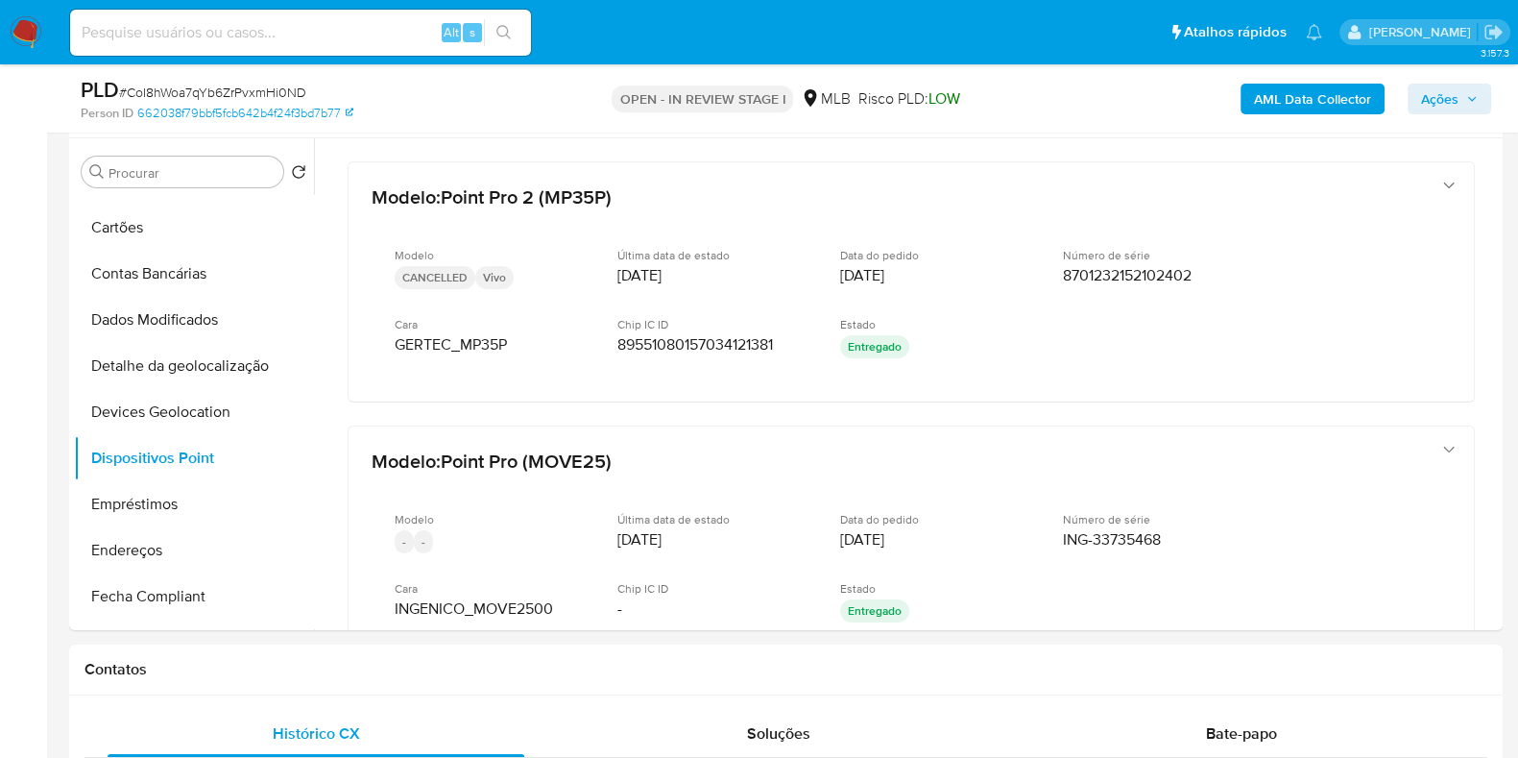
click at [1293, 87] on b "AML Data Collector" at bounding box center [1312, 99] width 117 height 31
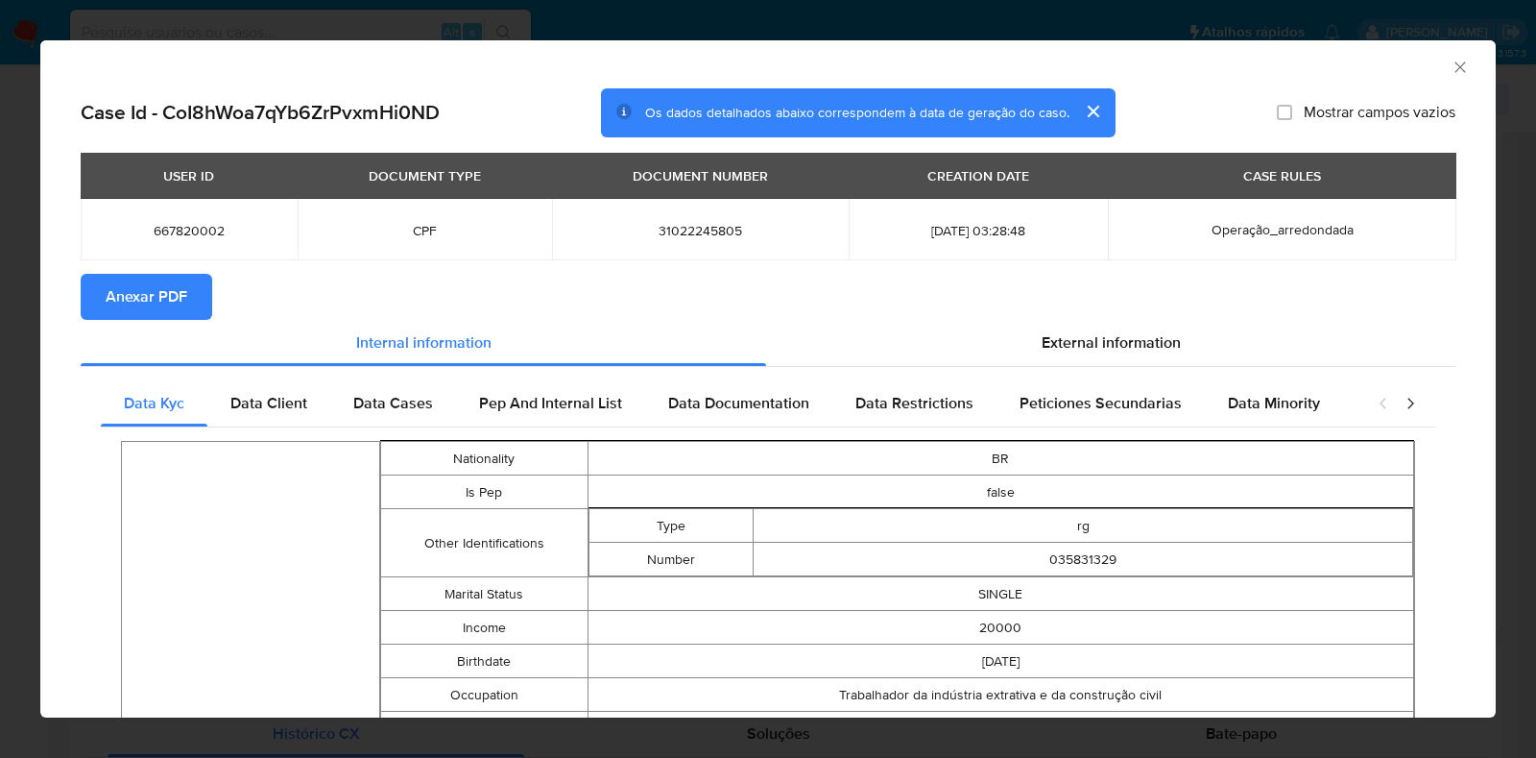
click at [125, 285] on span "Anexar PDF" at bounding box center [147, 297] width 82 height 42
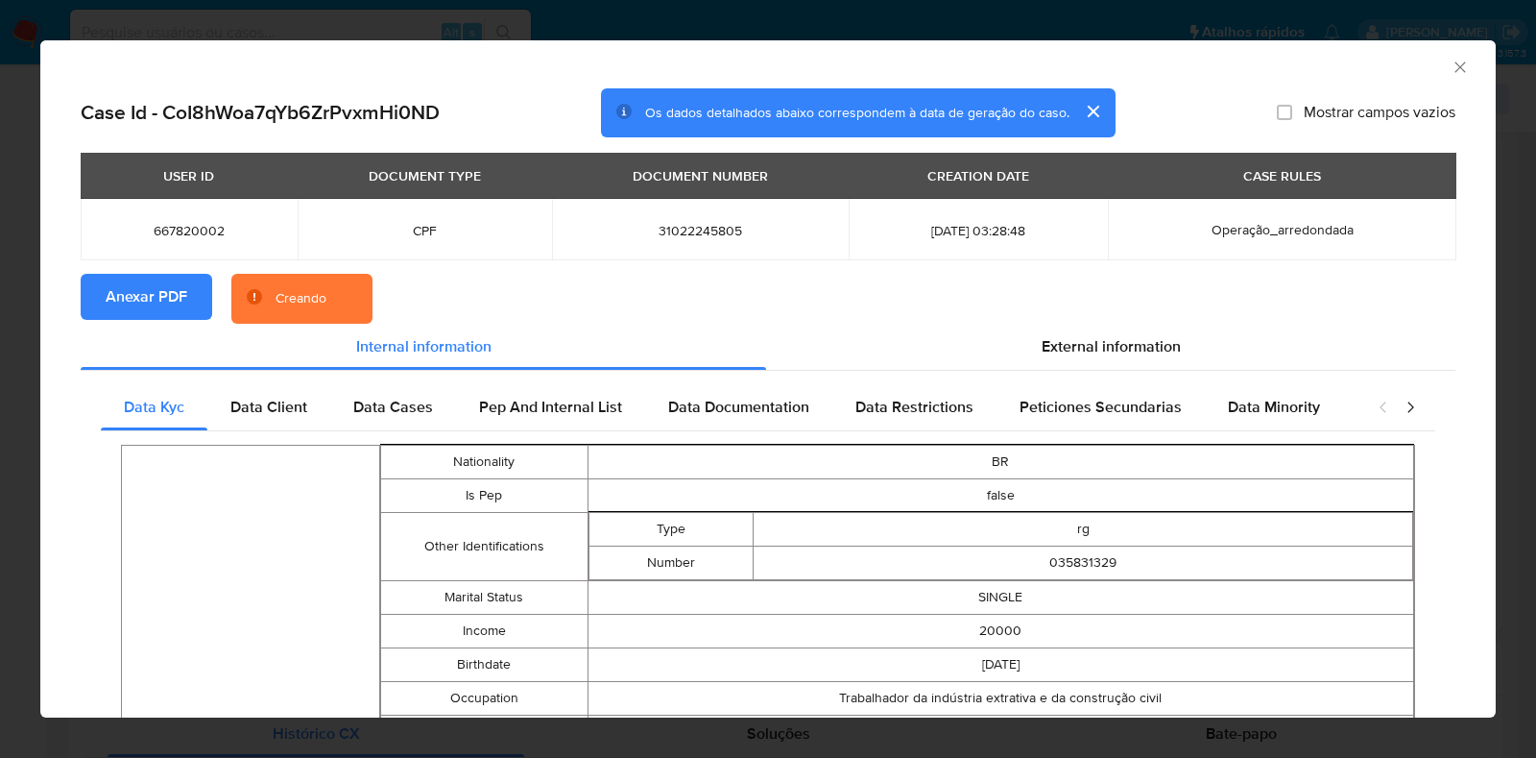
click at [0, 321] on div "AML Data Collector Case Id - CoI8hWoa7qYb6ZrPvxmHi0ND Os dados detalhados abaix…" at bounding box center [768, 379] width 1536 height 758
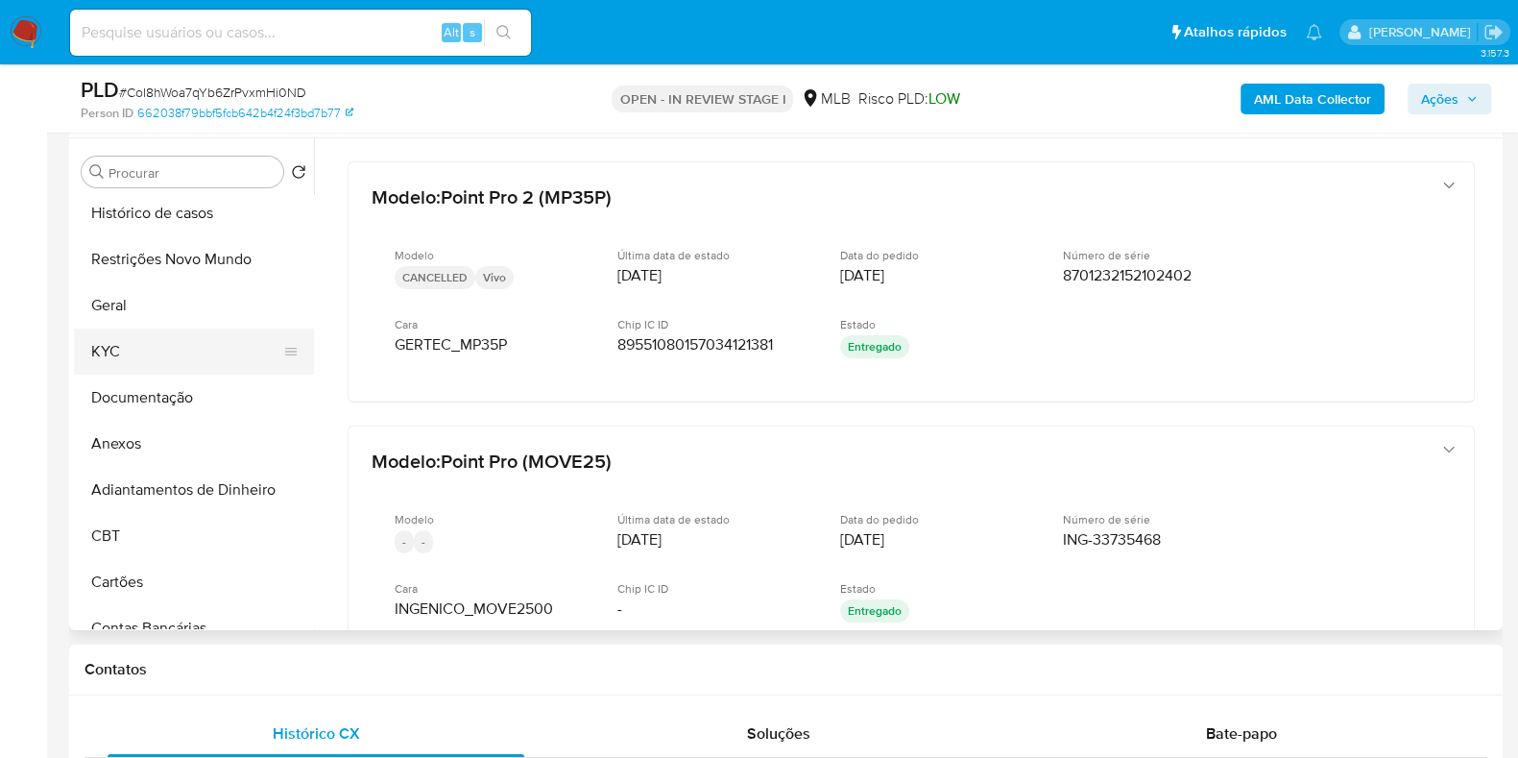
scroll to position [0, 0]
click at [199, 349] on button "KYC" at bounding box center [186, 356] width 225 height 46
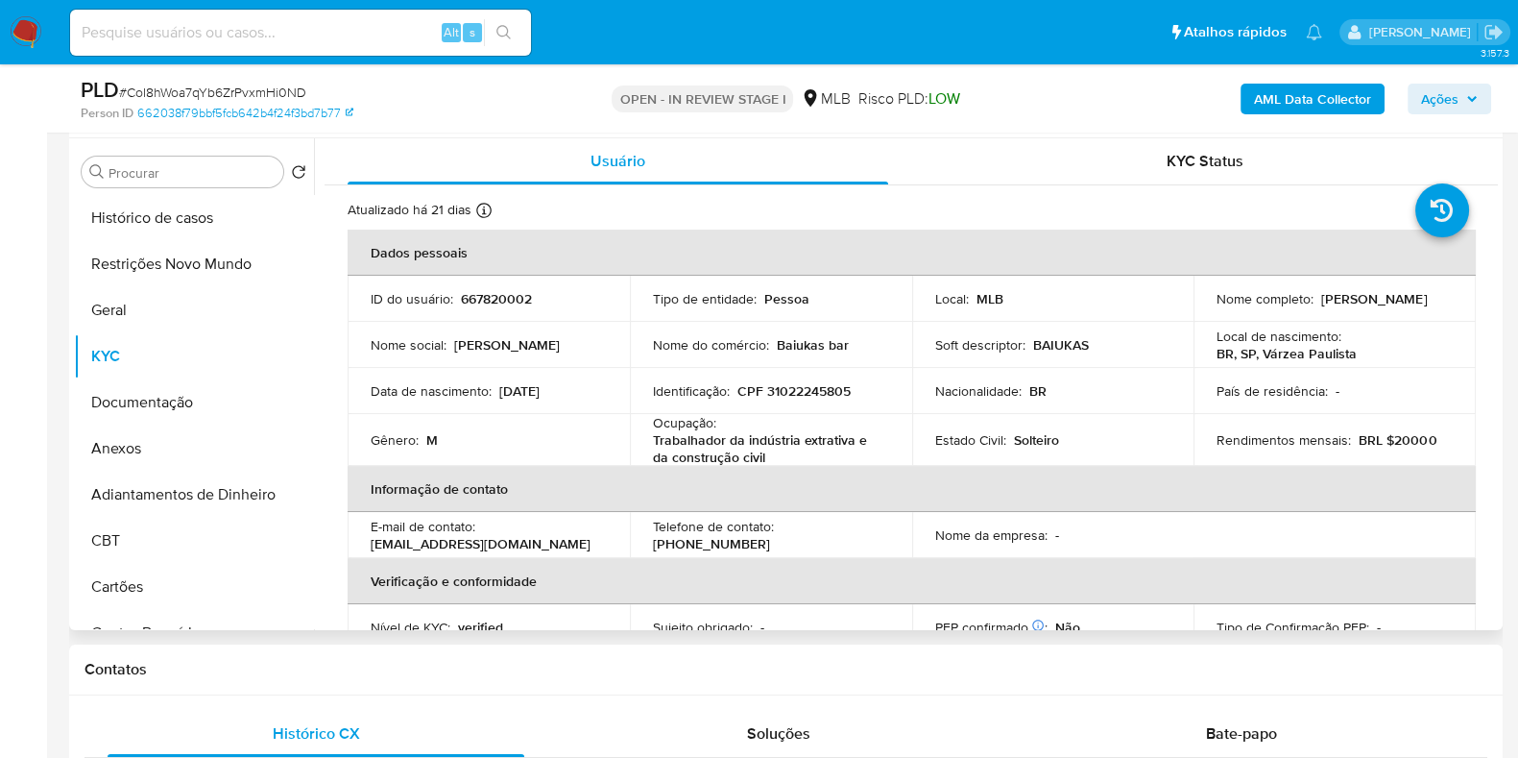
drag, startPoint x: 1423, startPoint y: 292, endPoint x: 1317, endPoint y: 297, distance: 106.7
click at [1317, 297] on div "Nome completo : Afonso da Silva" at bounding box center [1335, 298] width 236 height 17
copy p "Afonso da Silva"
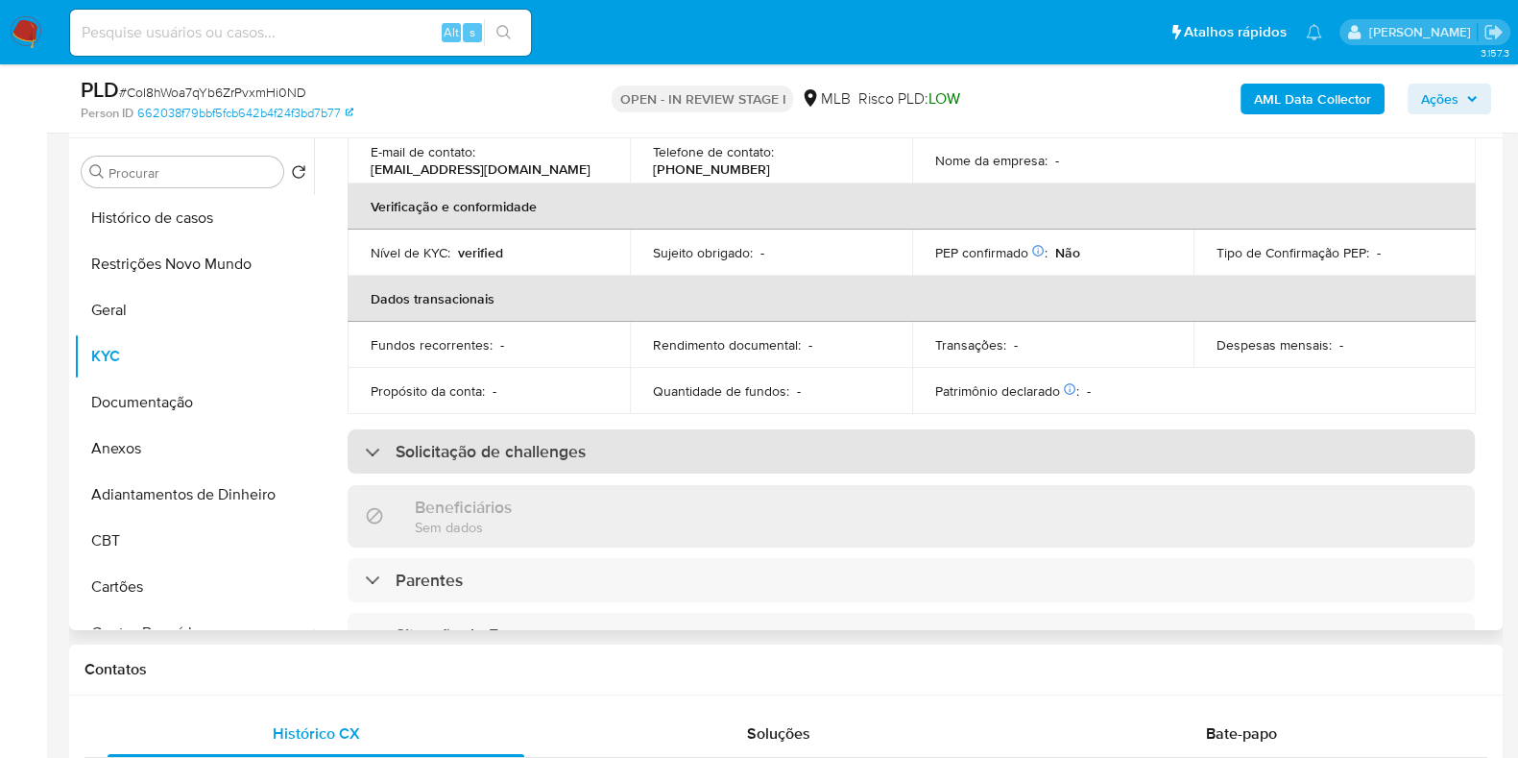
scroll to position [839, 0]
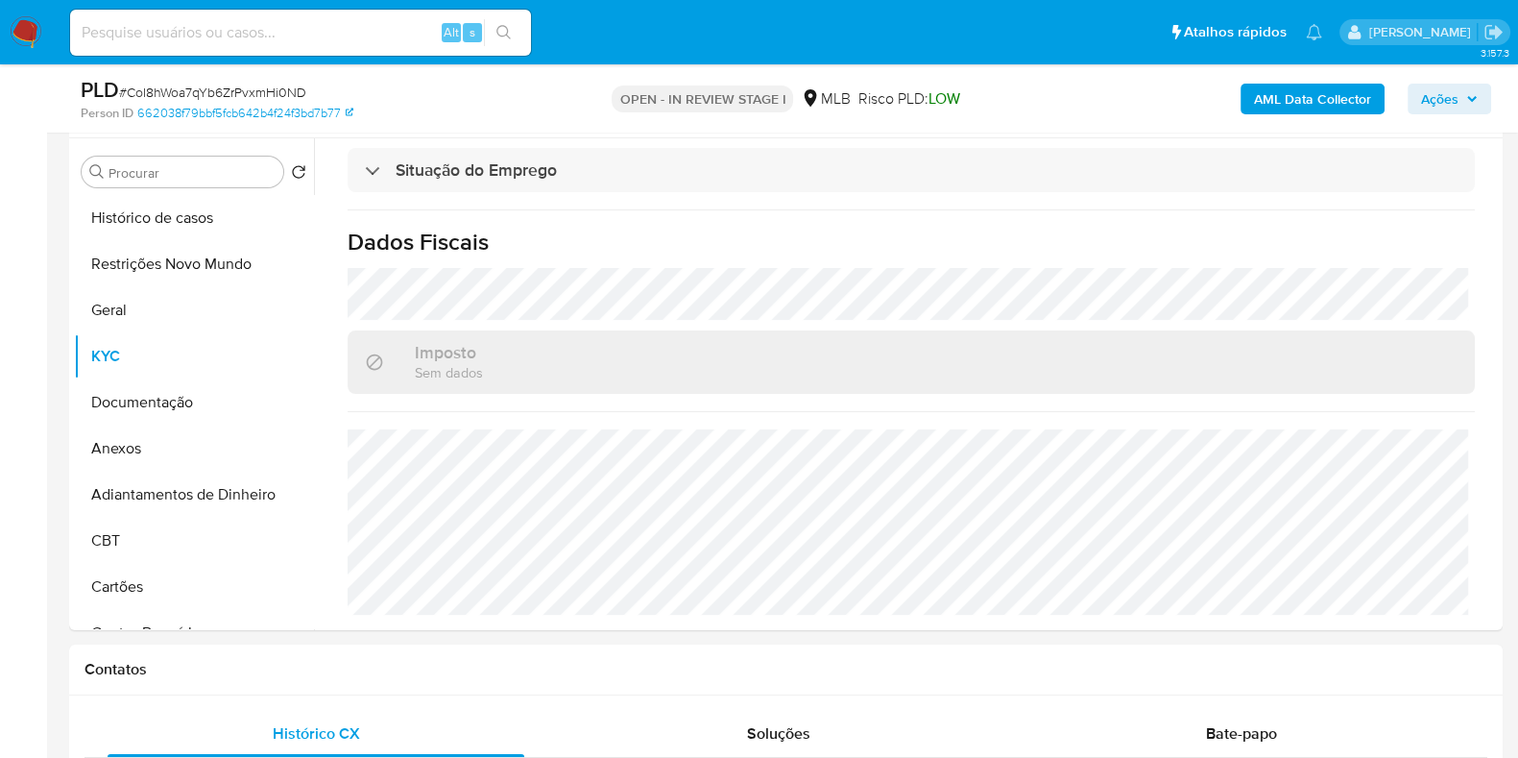
drag, startPoint x: 1463, startPoint y: 101, endPoint x: 1445, endPoint y: 105, distance: 18.6
click at [1463, 101] on span "Ações" at bounding box center [1449, 98] width 57 height 27
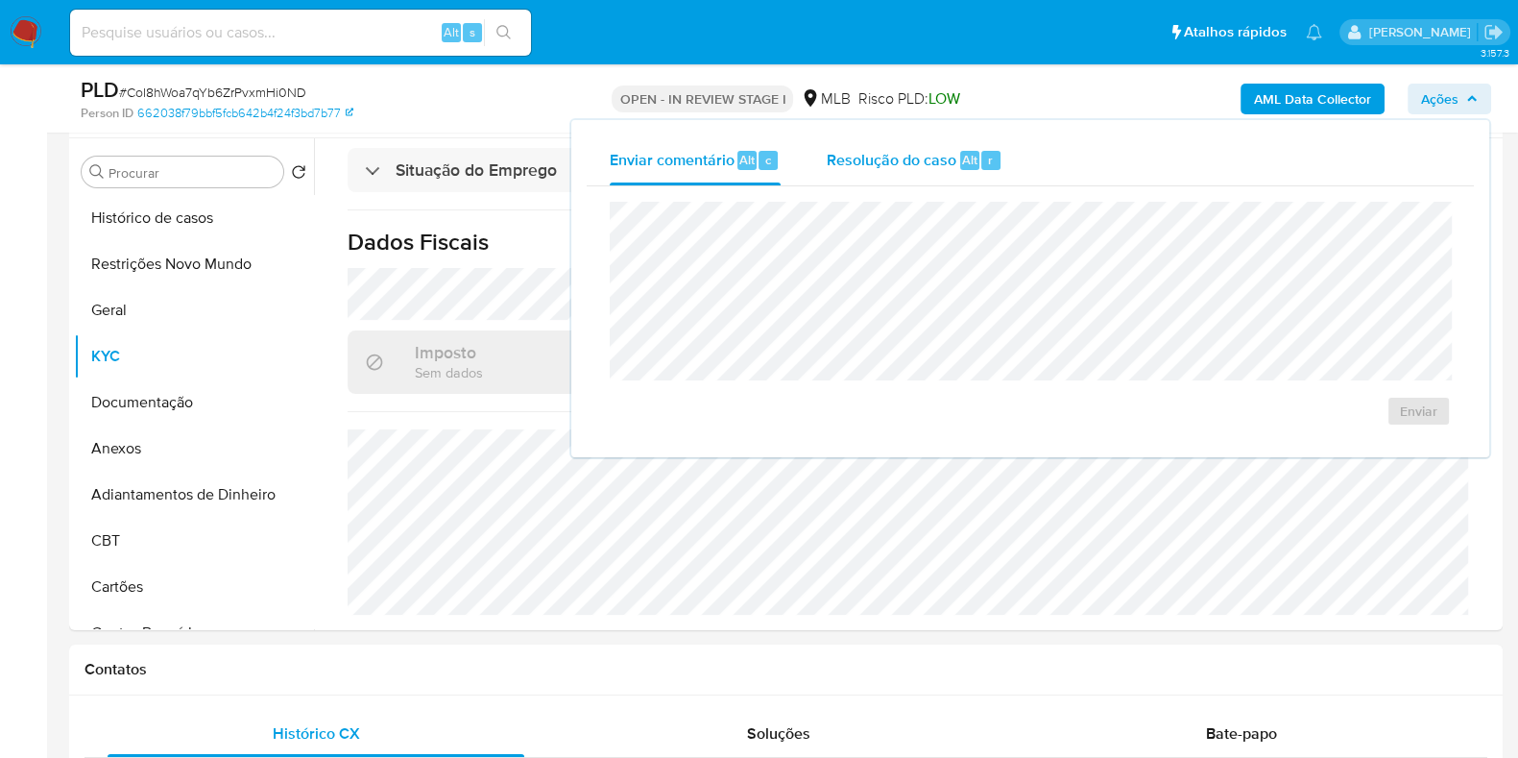
click at [920, 173] on div "Resolução do caso Alt r" at bounding box center [915, 160] width 176 height 50
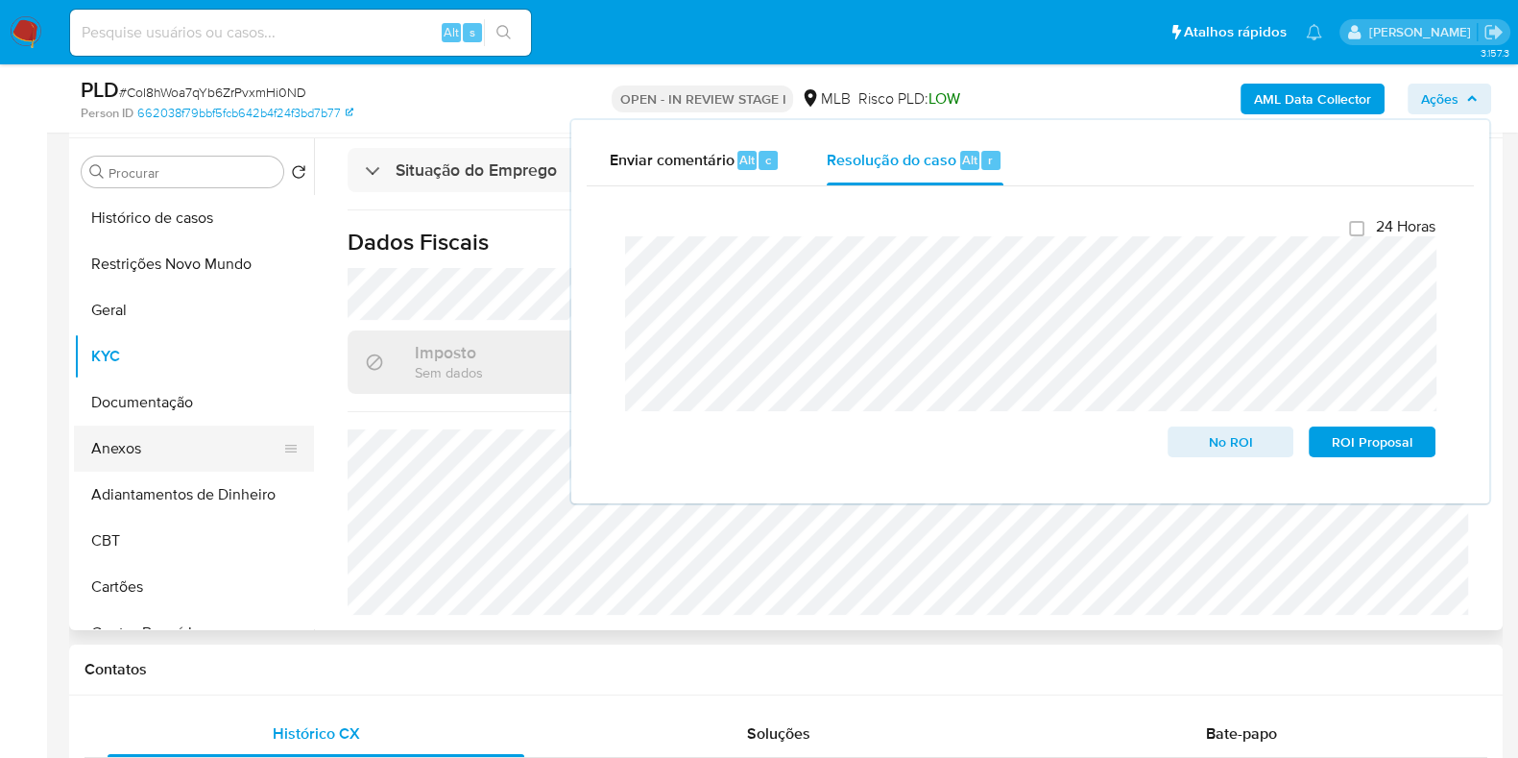
drag, startPoint x: 144, startPoint y: 448, endPoint x: 167, endPoint y: 437, distance: 25.8
click at [145, 448] on button "Anexos" at bounding box center [186, 448] width 225 height 46
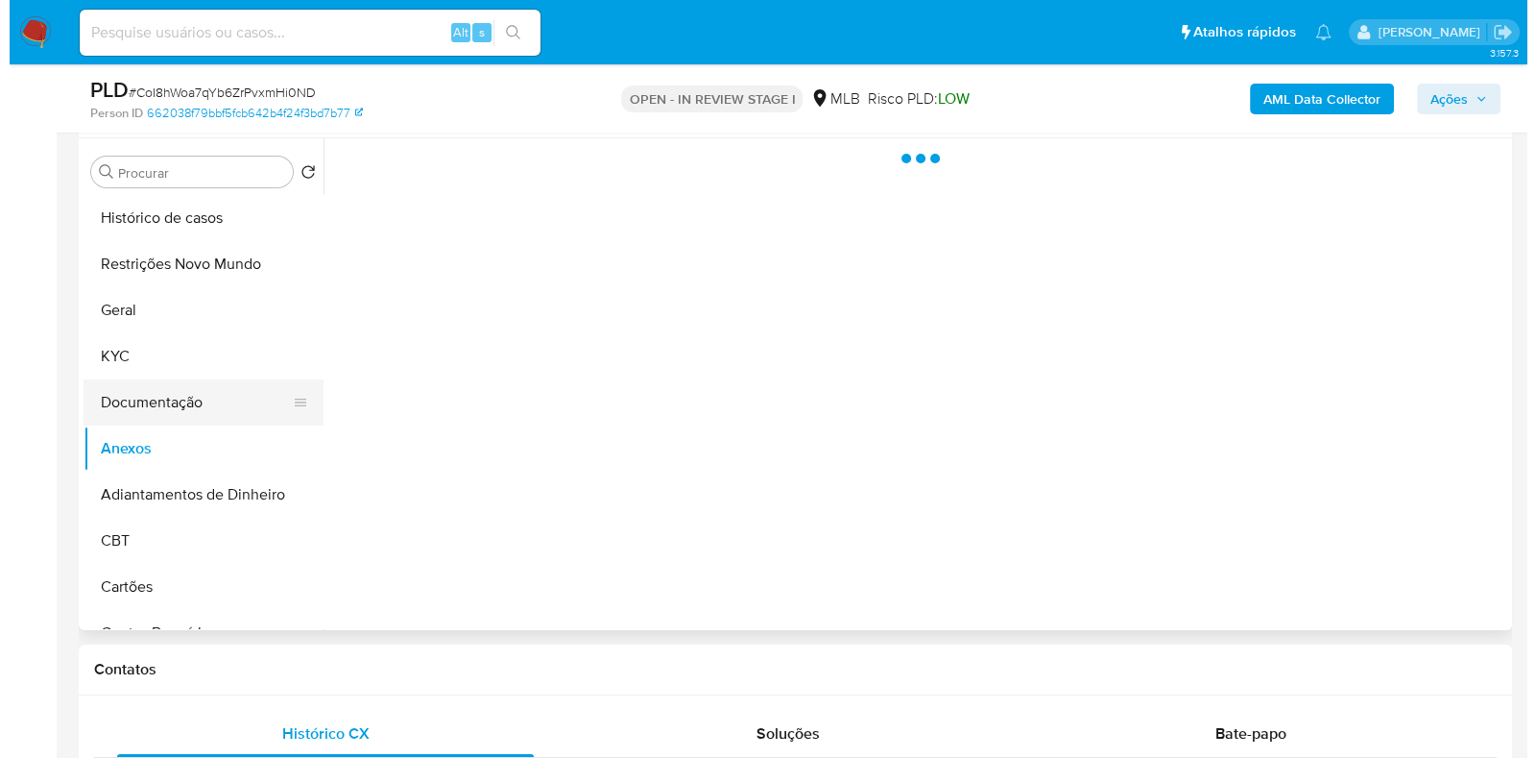
scroll to position [0, 0]
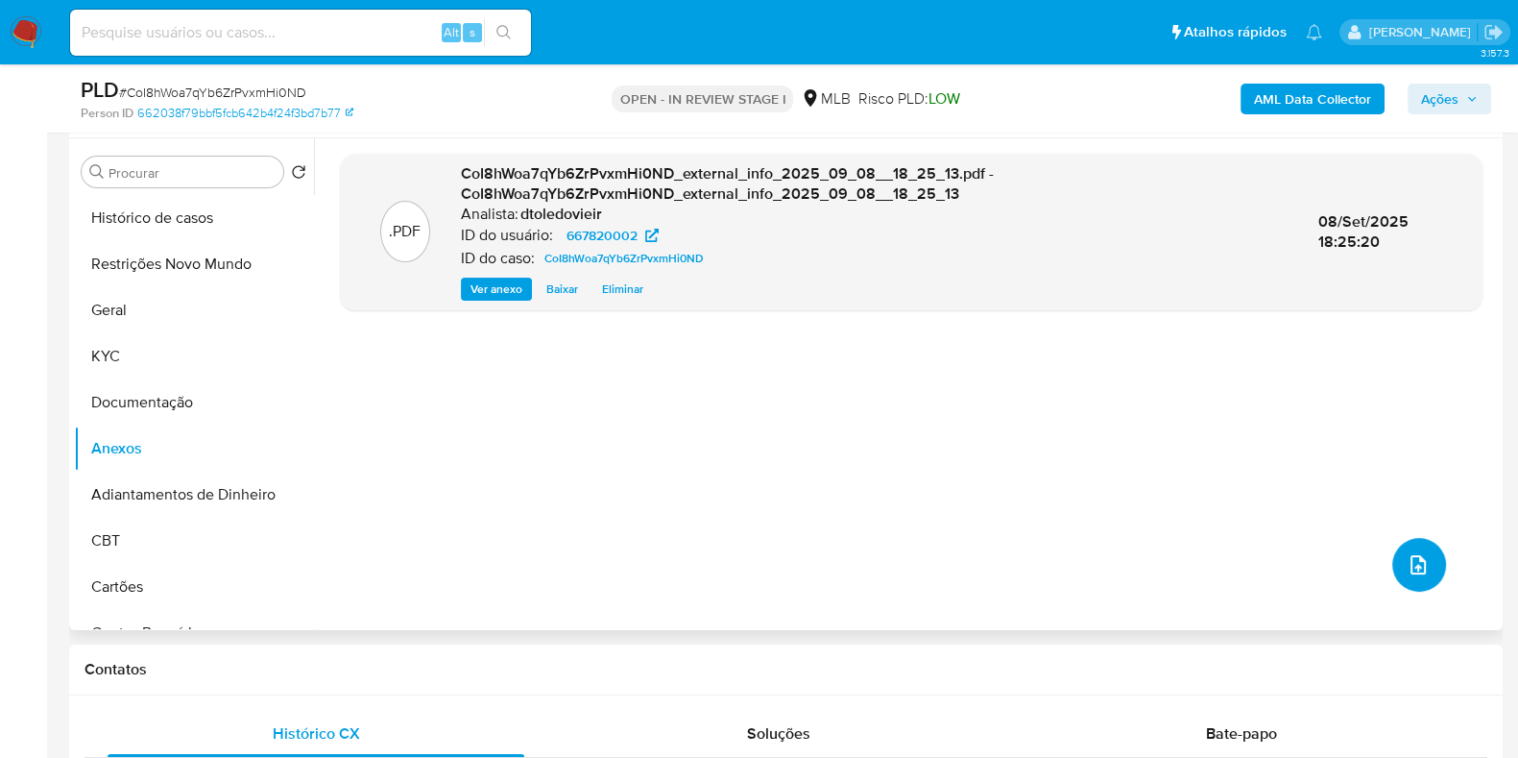
click at [1414, 560] on icon "upload-file" at bounding box center [1418, 564] width 23 height 23
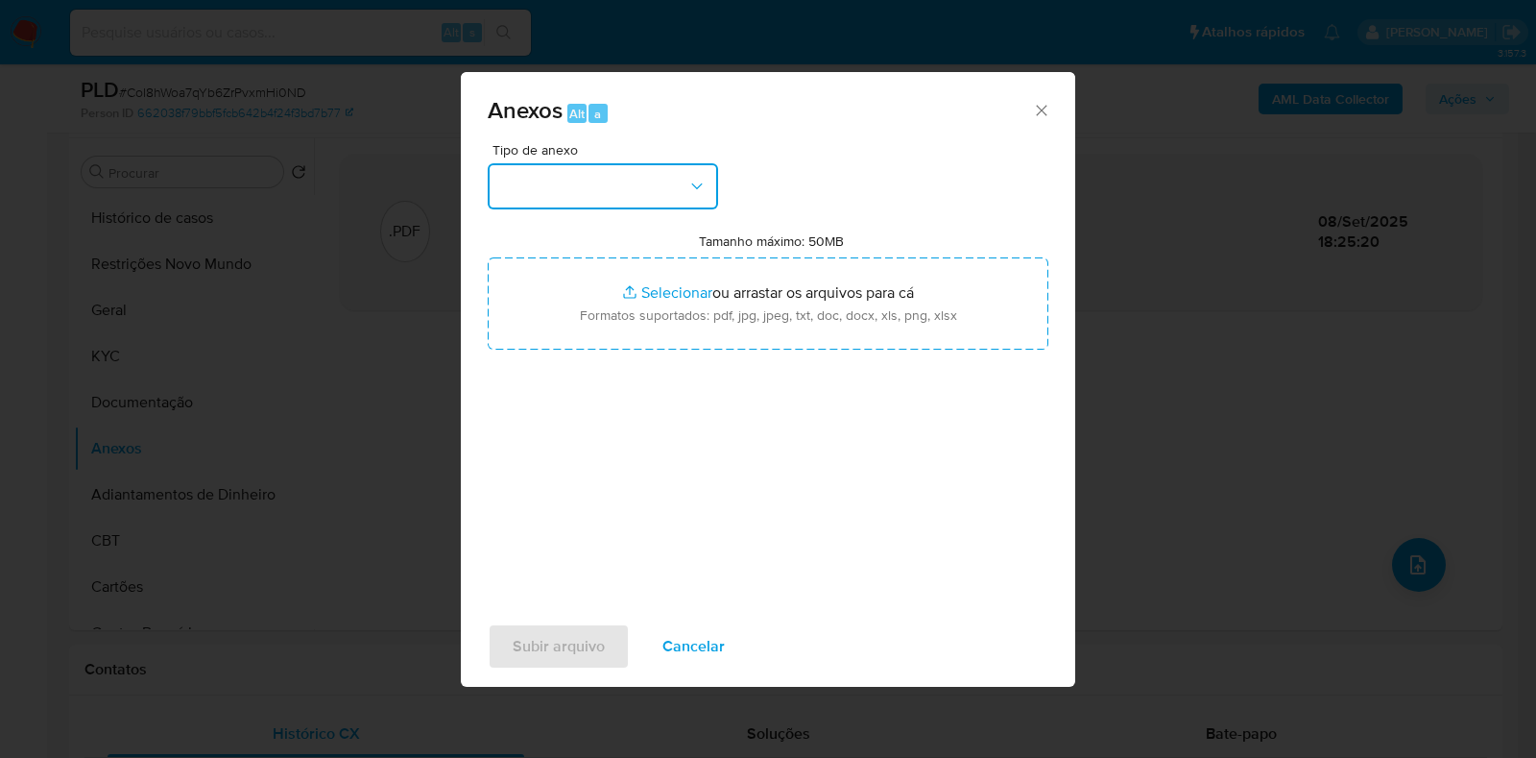
click at [616, 191] on button "button" at bounding box center [603, 186] width 230 height 46
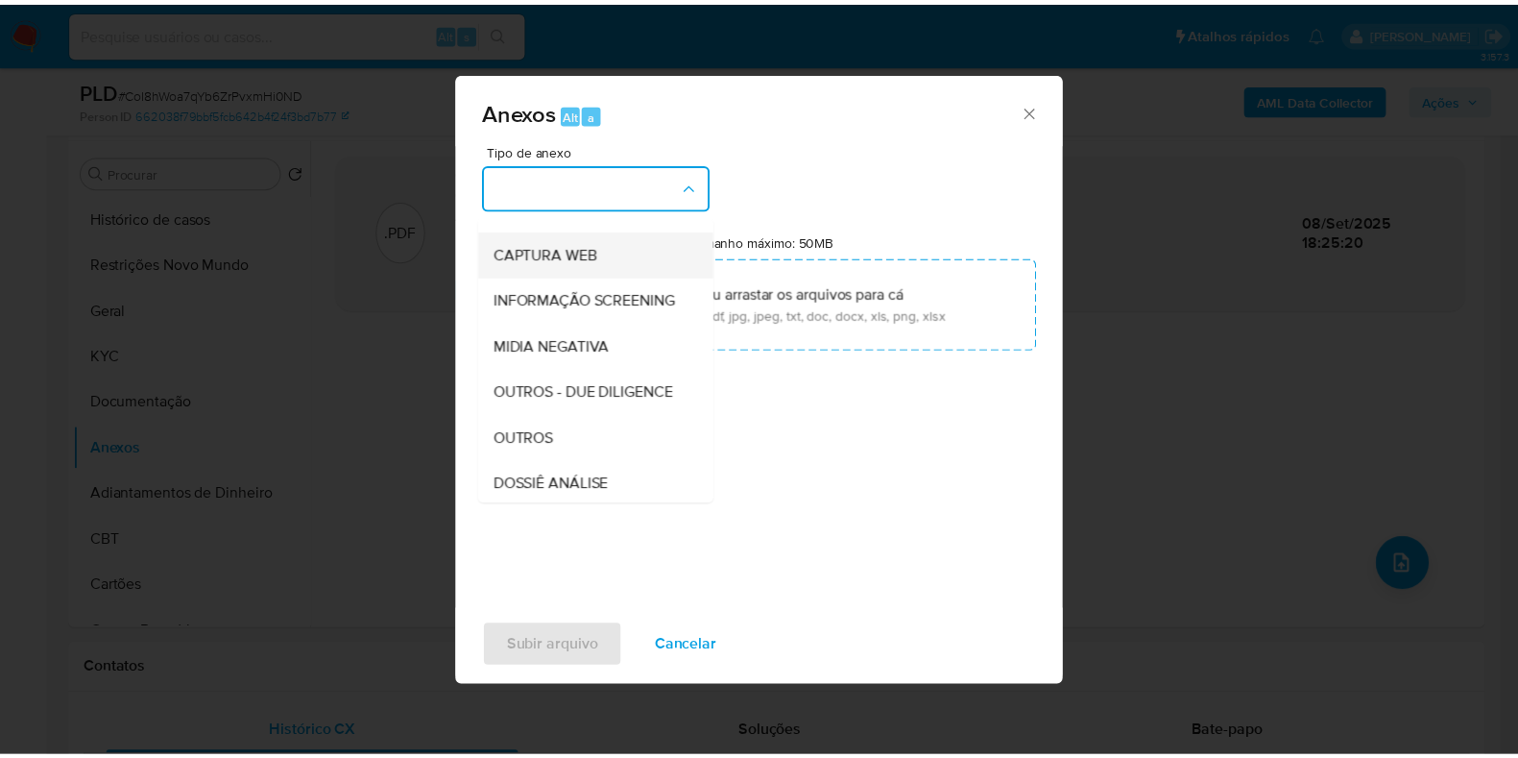
scroll to position [296, 0]
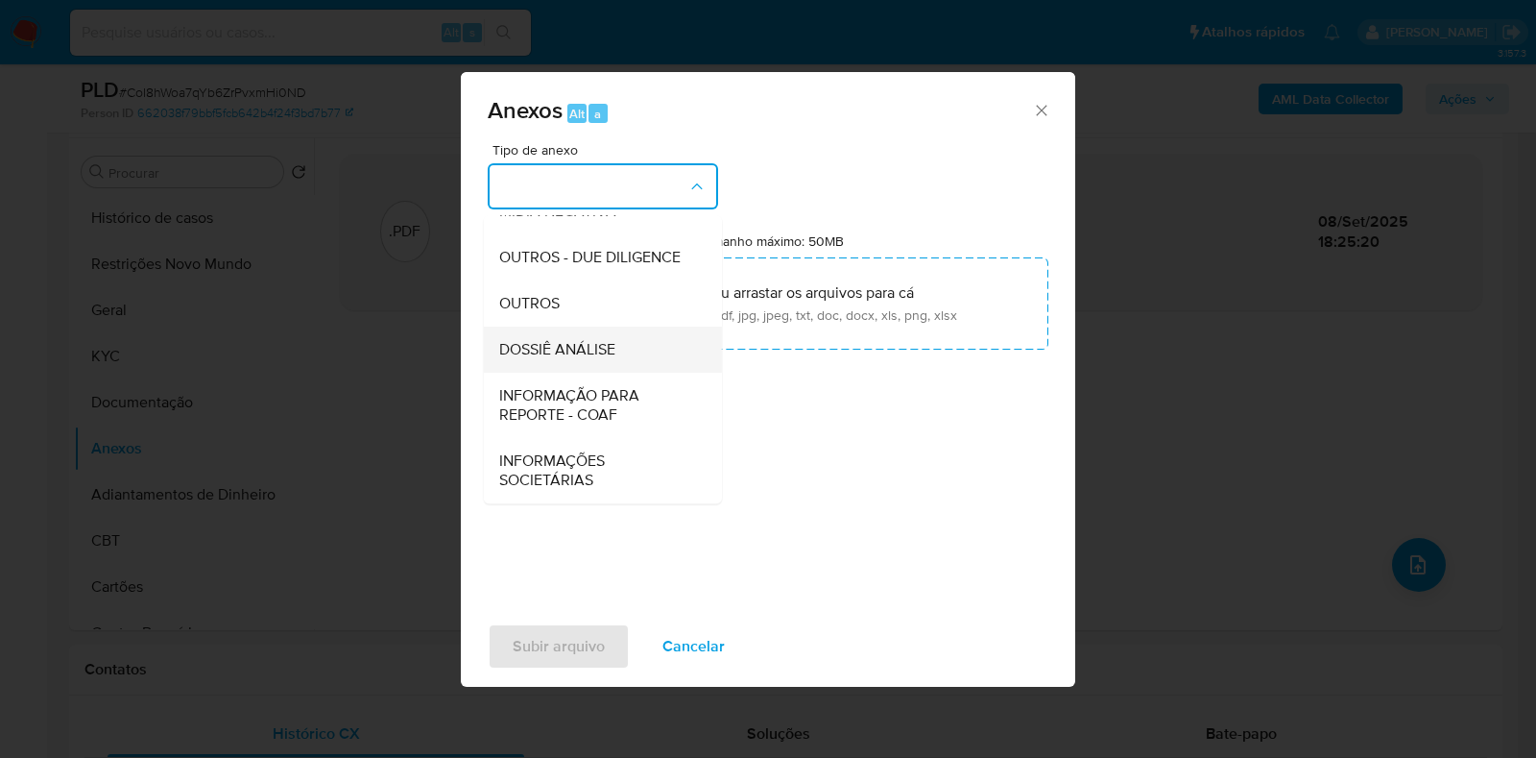
click at [599, 343] on span "DOSSIÊ ANÁLISE" at bounding box center [557, 349] width 116 height 19
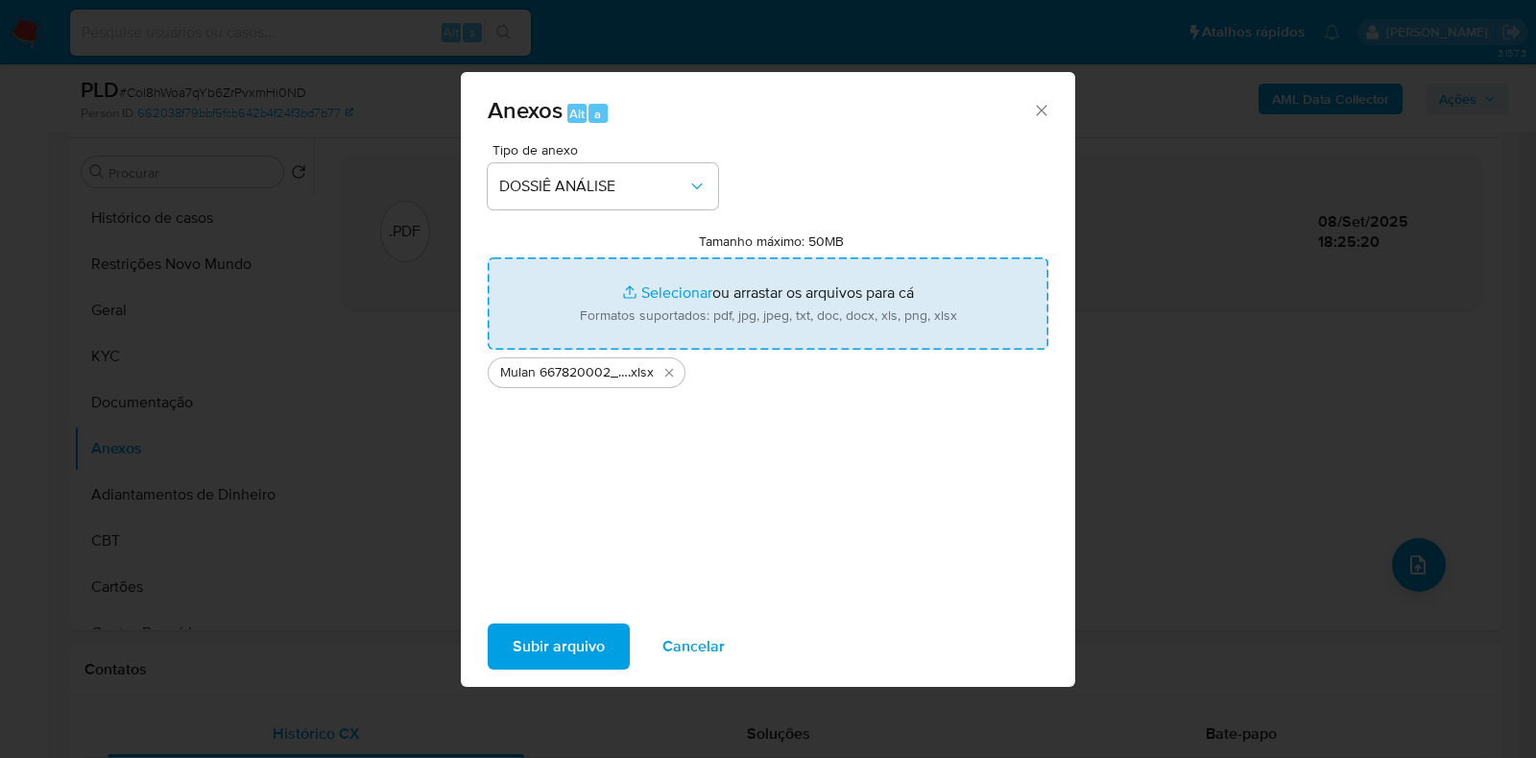
type input "C:\fakepath\SAR - CPF 31022245805 - AFONSO DA SILVA.pdf"
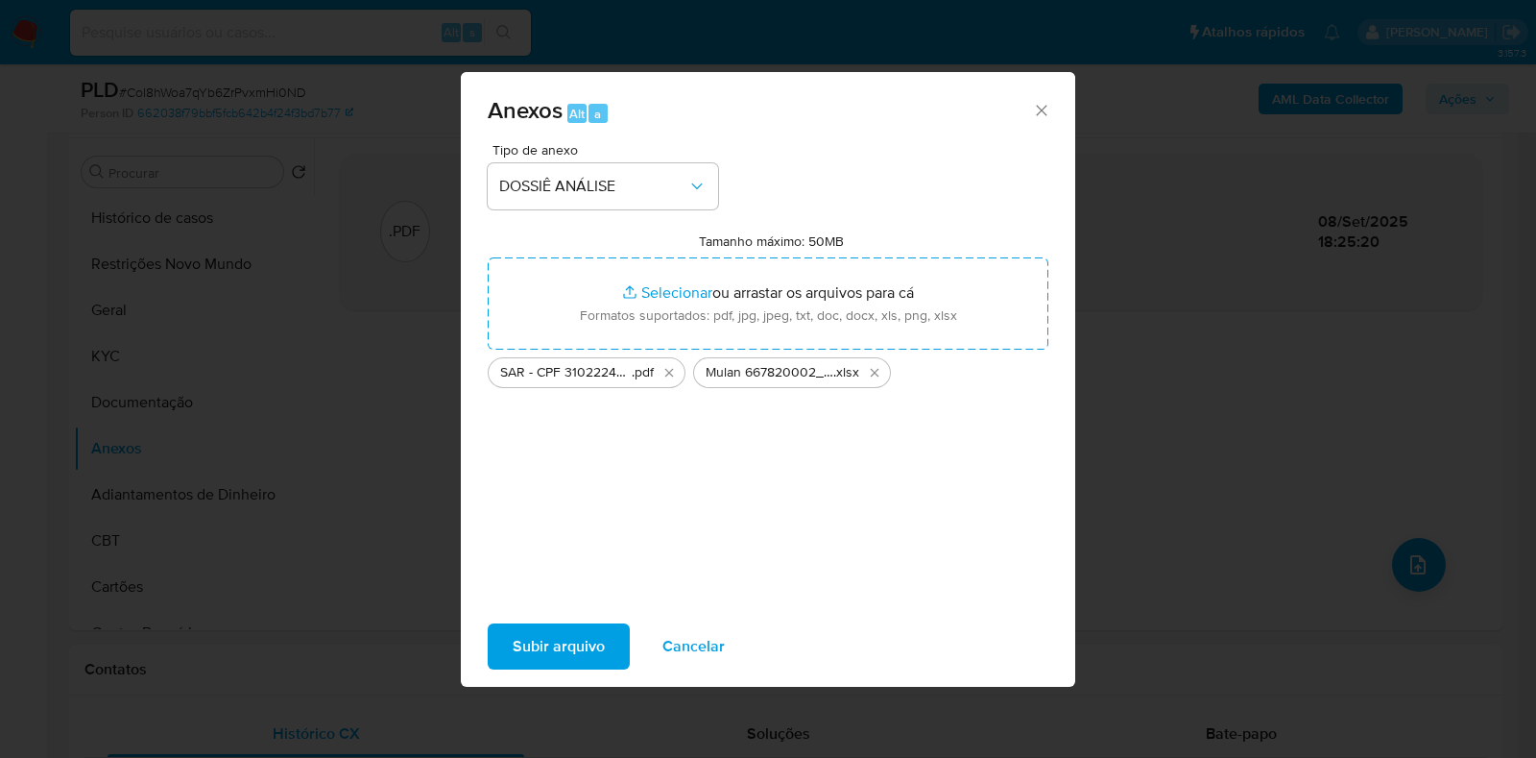
click at [582, 636] on span "Subir arquivo" at bounding box center [559, 646] width 92 height 42
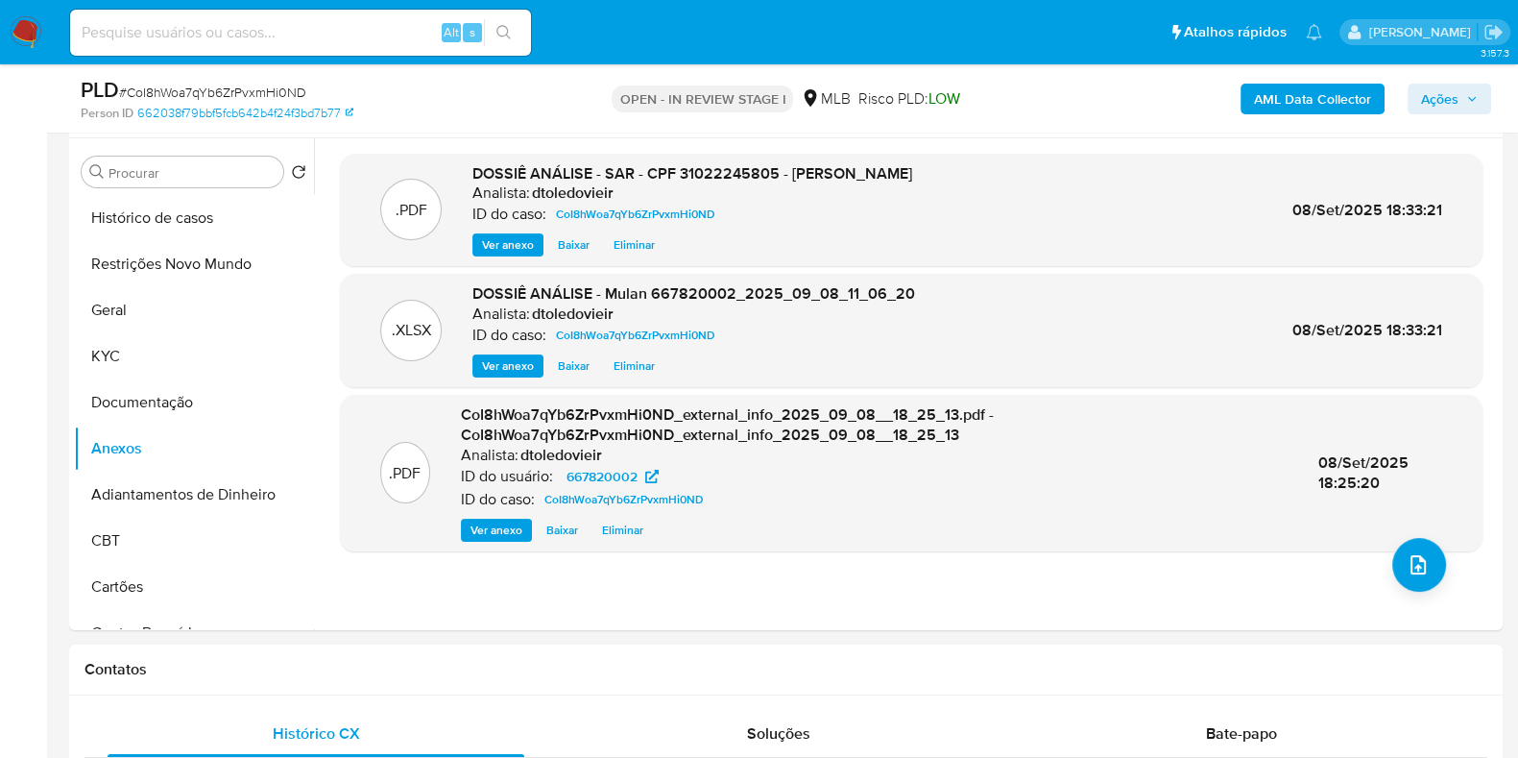
click at [1460, 92] on span "Ações" at bounding box center [1449, 98] width 57 height 27
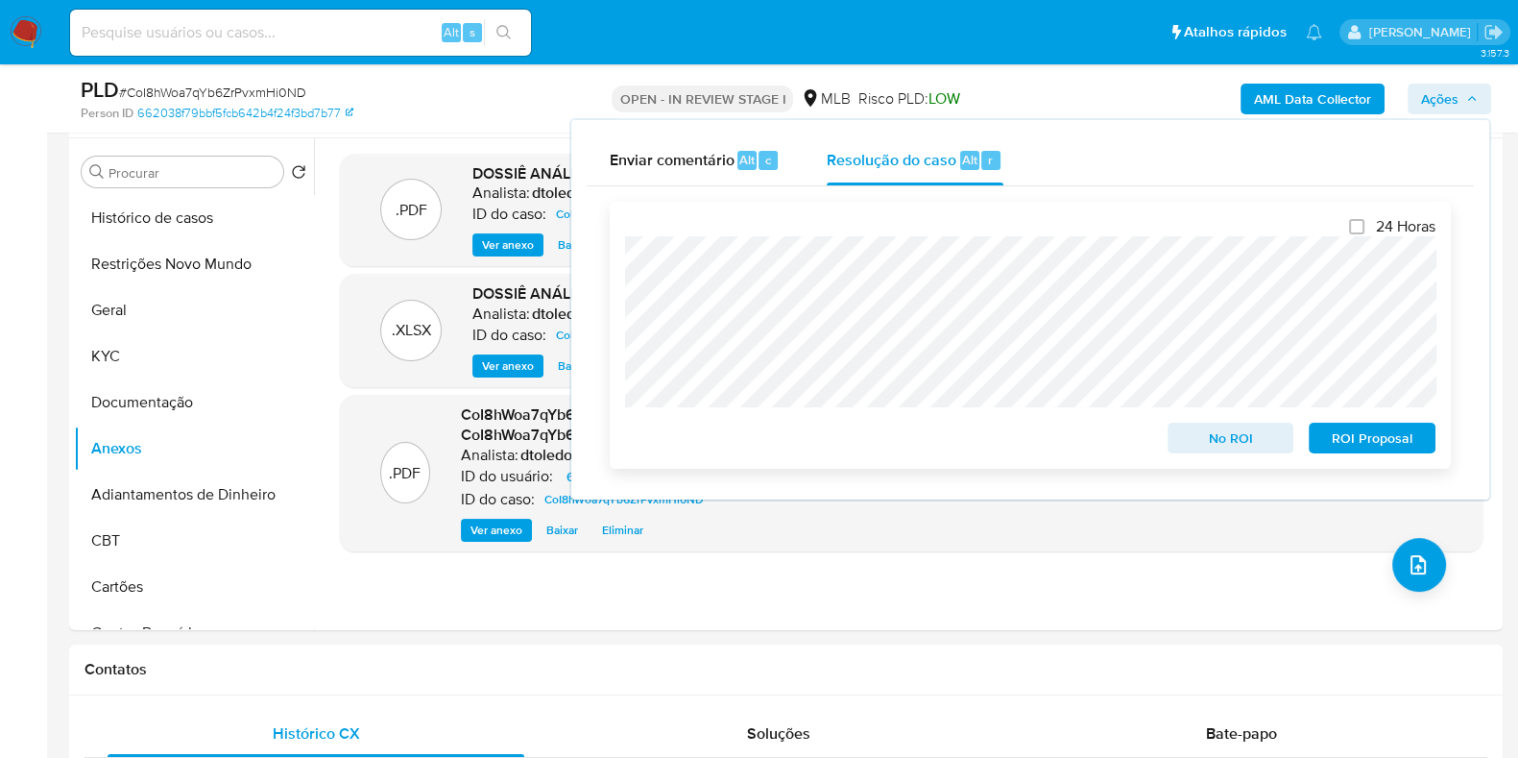
click at [1402, 444] on span "ROI Proposal" at bounding box center [1372, 437] width 100 height 27
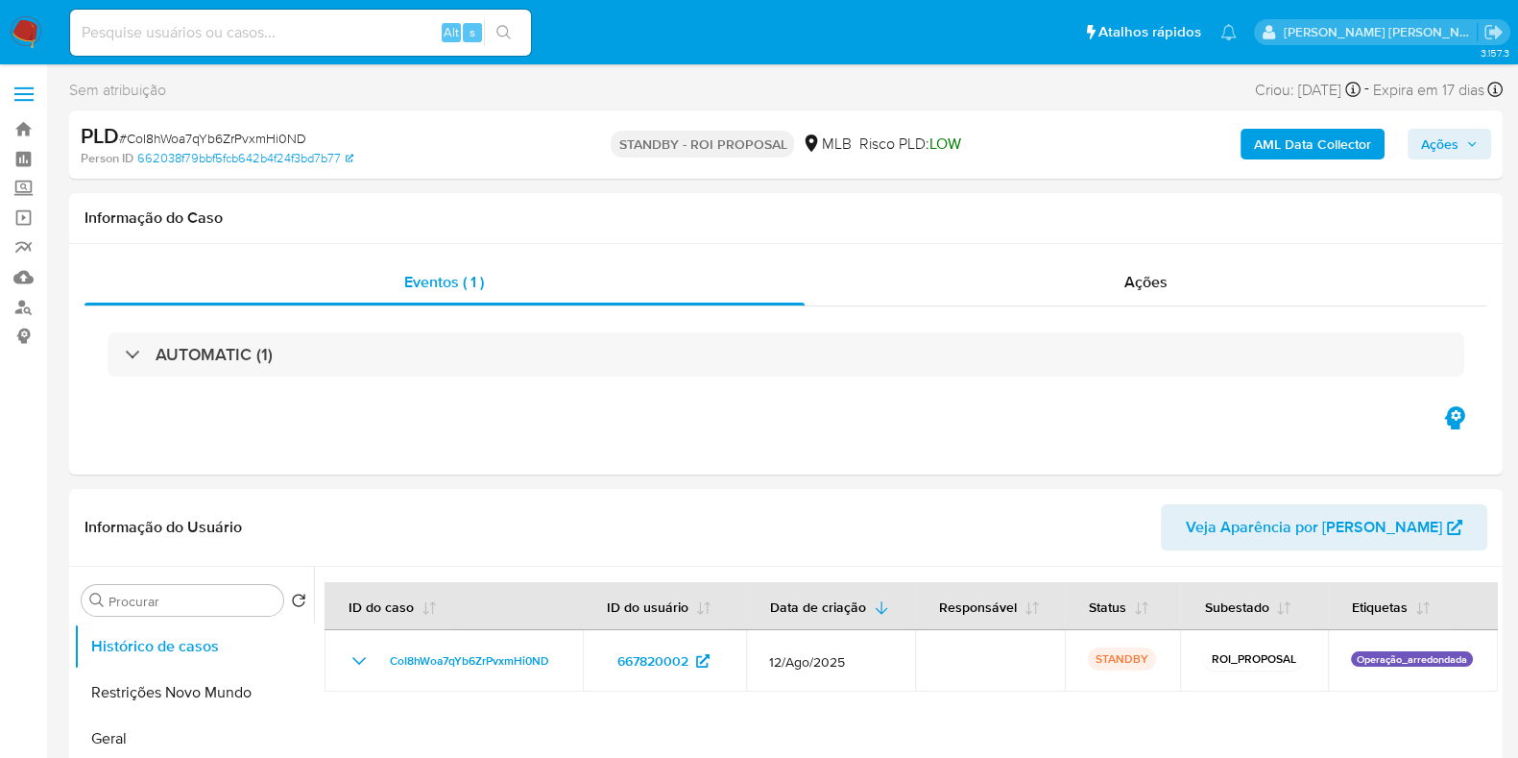
select select "10"
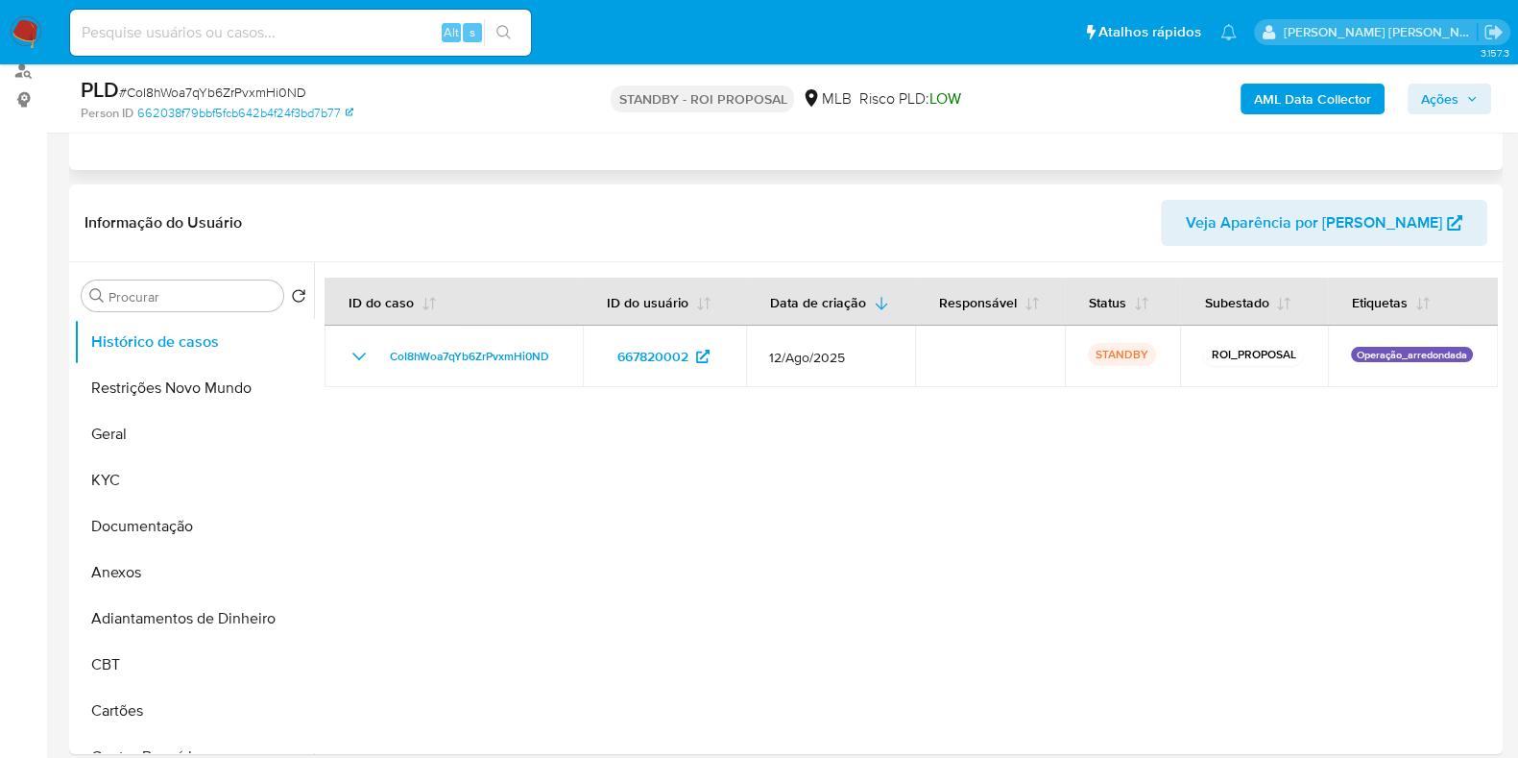
scroll to position [239, 0]
drag, startPoint x: 182, startPoint y: 564, endPoint x: 122, endPoint y: 540, distance: 65.1
click at [182, 564] on button "Anexos" at bounding box center [194, 569] width 240 height 46
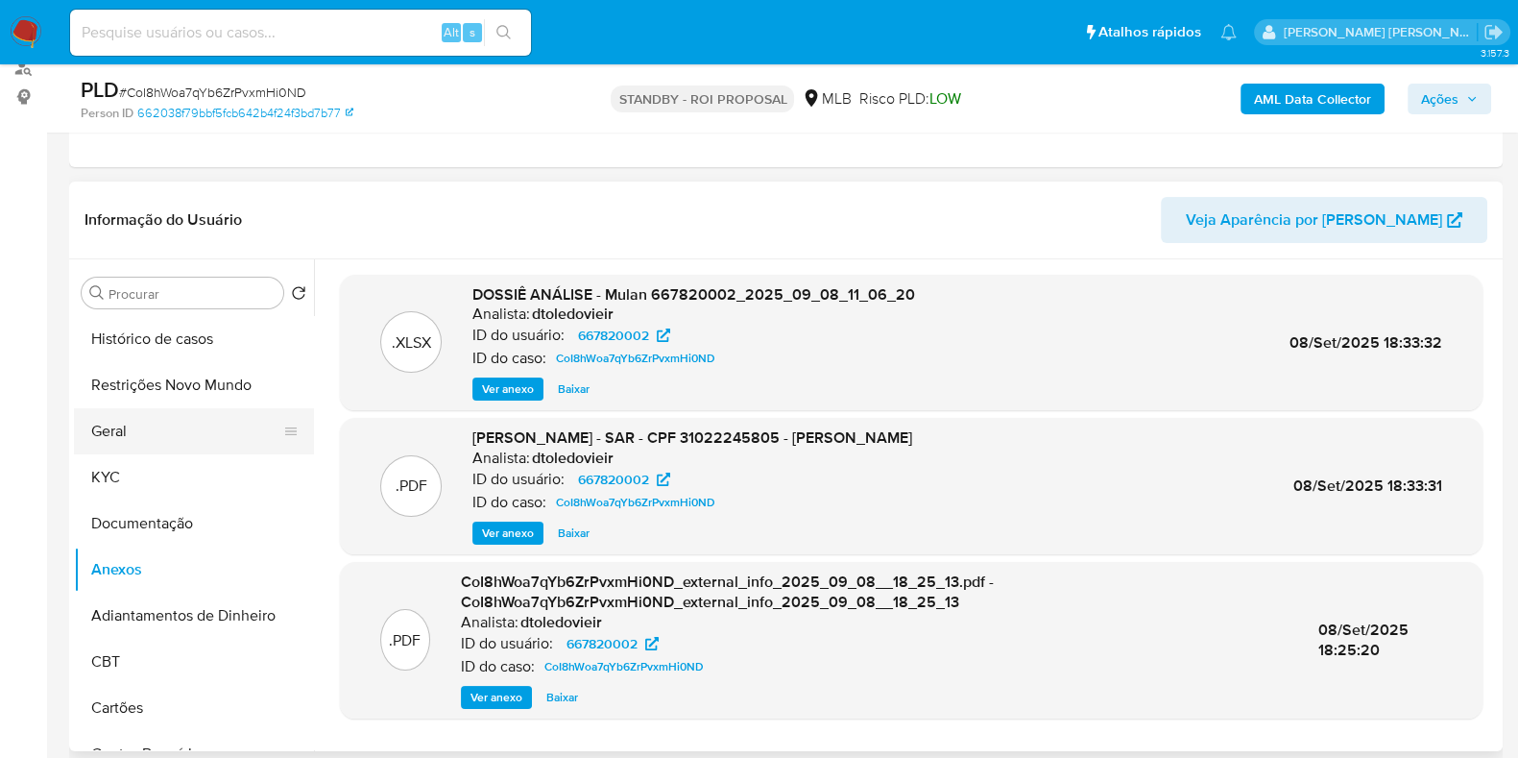
click at [134, 434] on button "Geral" at bounding box center [186, 431] width 225 height 46
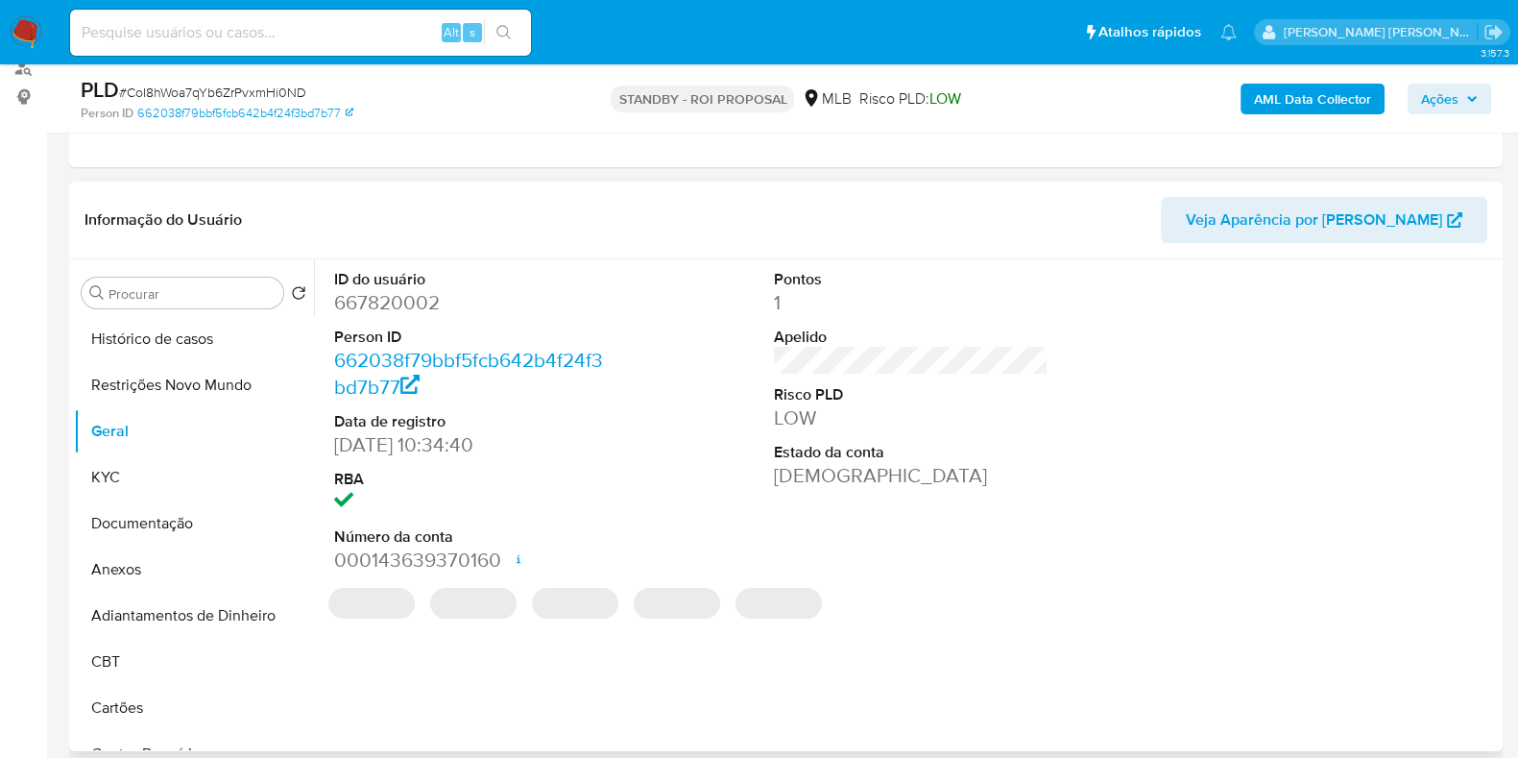
click at [372, 295] on dd "667820002" at bounding box center [471, 302] width 275 height 27
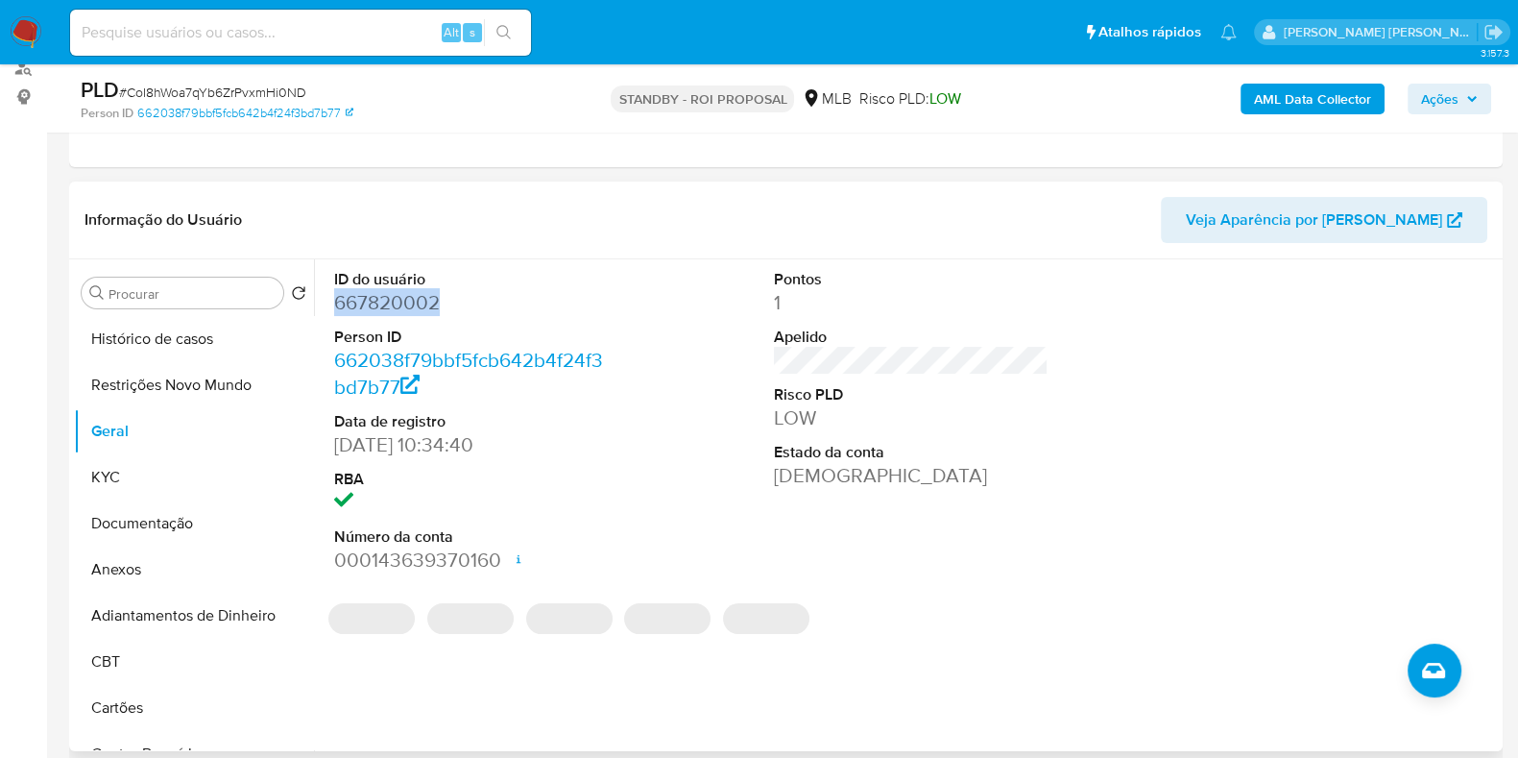
copy dd "667820002"
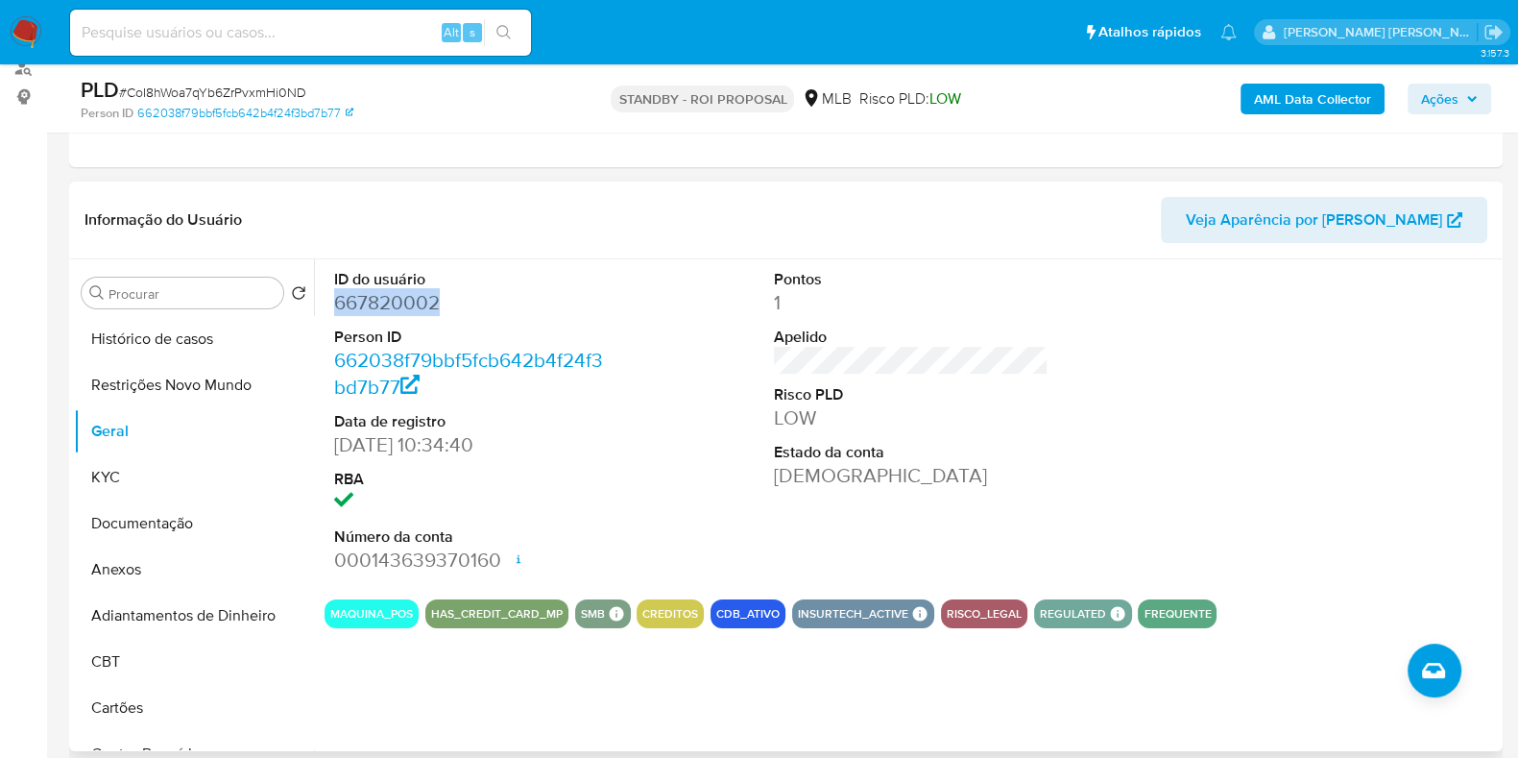
click at [381, 308] on dd "667820002" at bounding box center [471, 302] width 275 height 27
click at [369, 38] on input at bounding box center [300, 32] width 461 height 25
paste input "2471144638"
type input "2471144638"
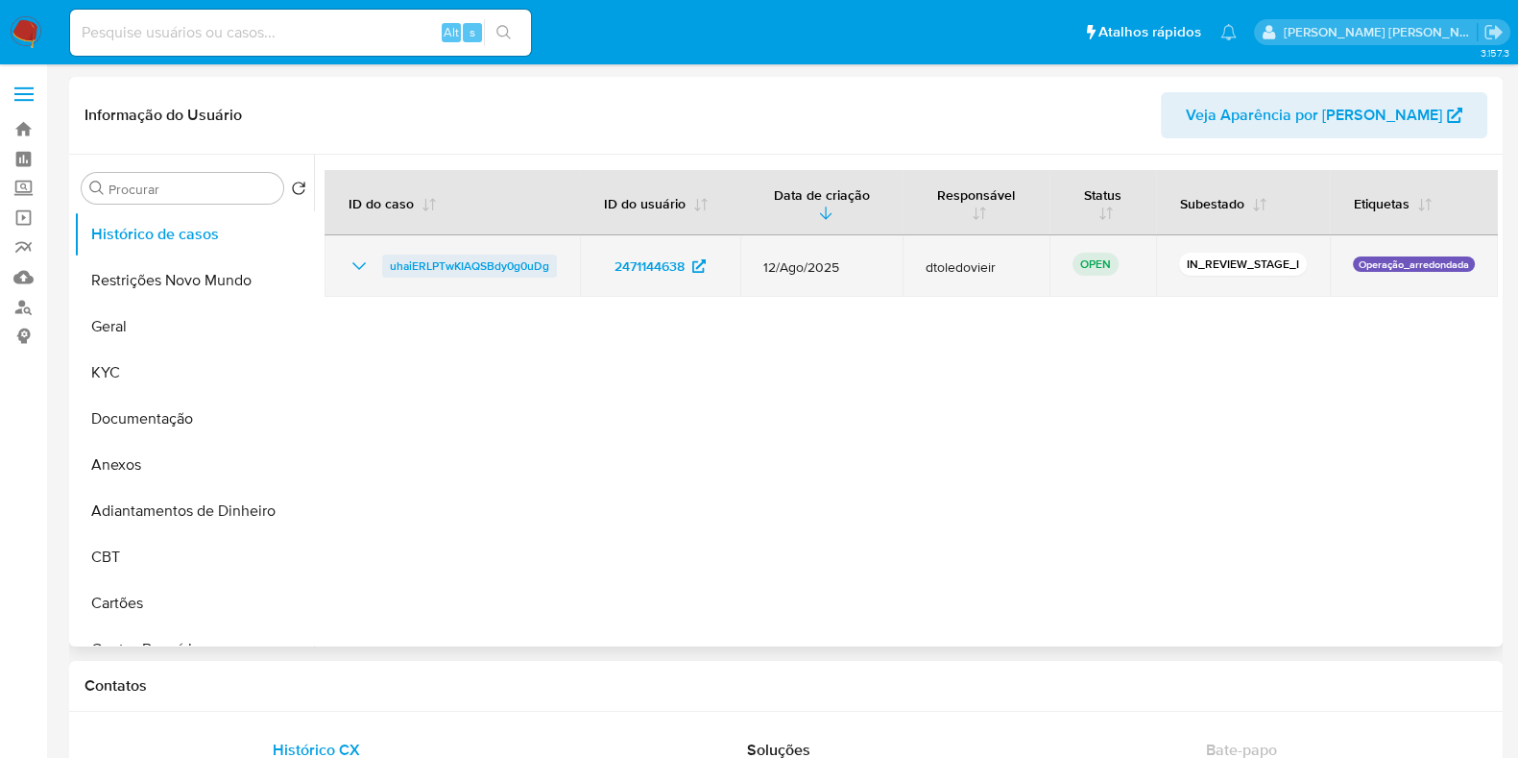
click at [448, 256] on span "uhaiERLPTwKIAQSBdy0g0uDg" at bounding box center [469, 265] width 159 height 23
select select "10"
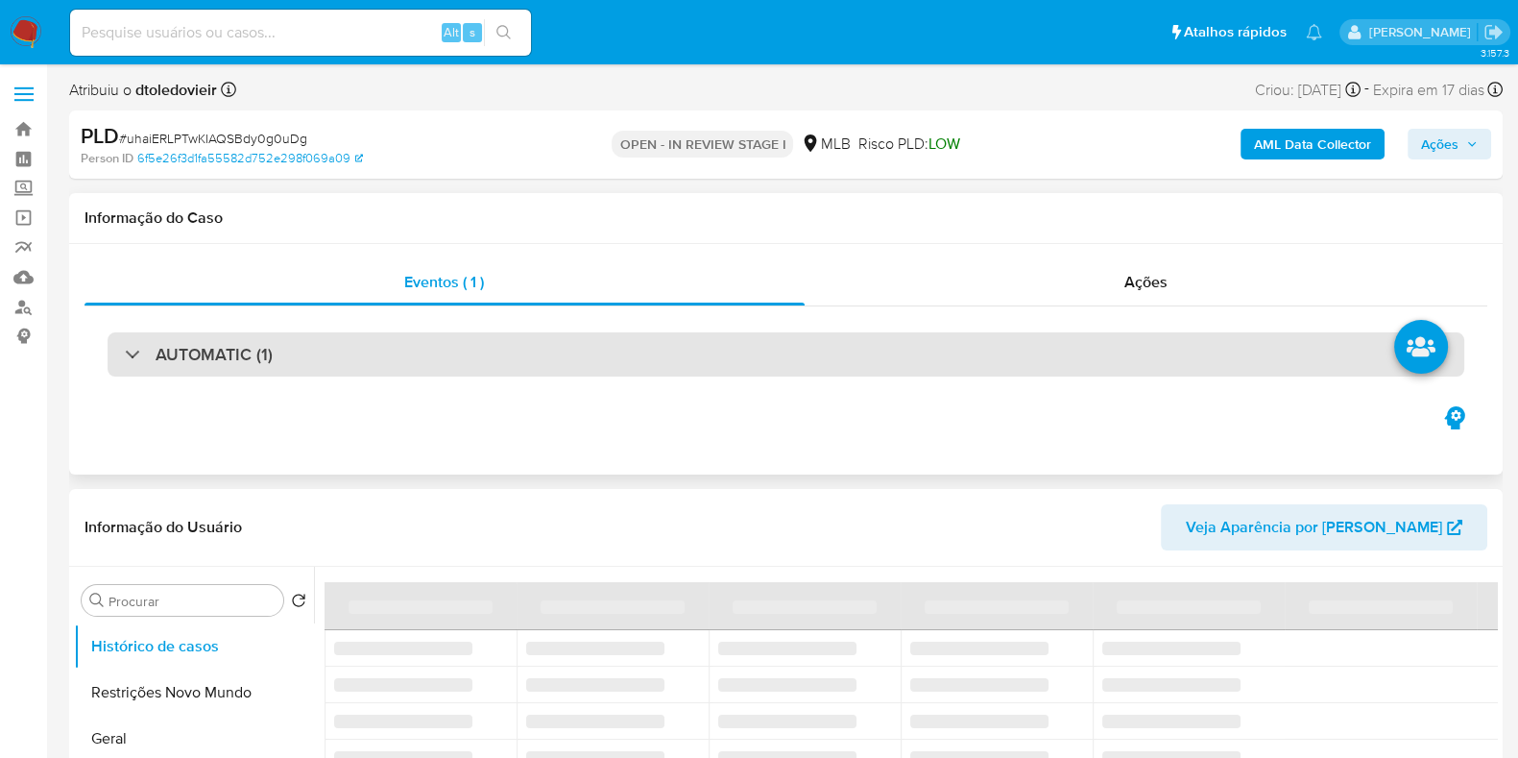
select select "10"
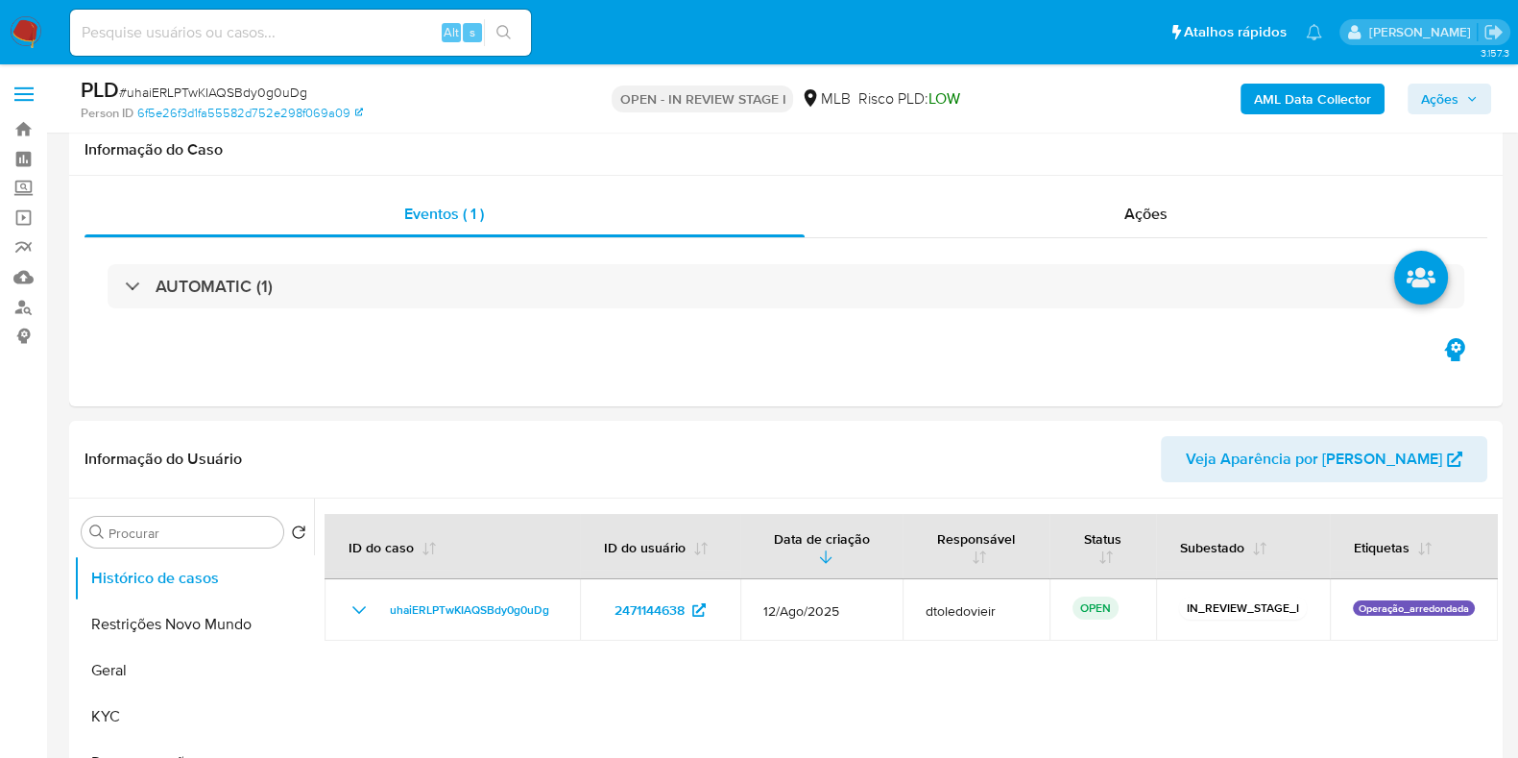
scroll to position [239, 0]
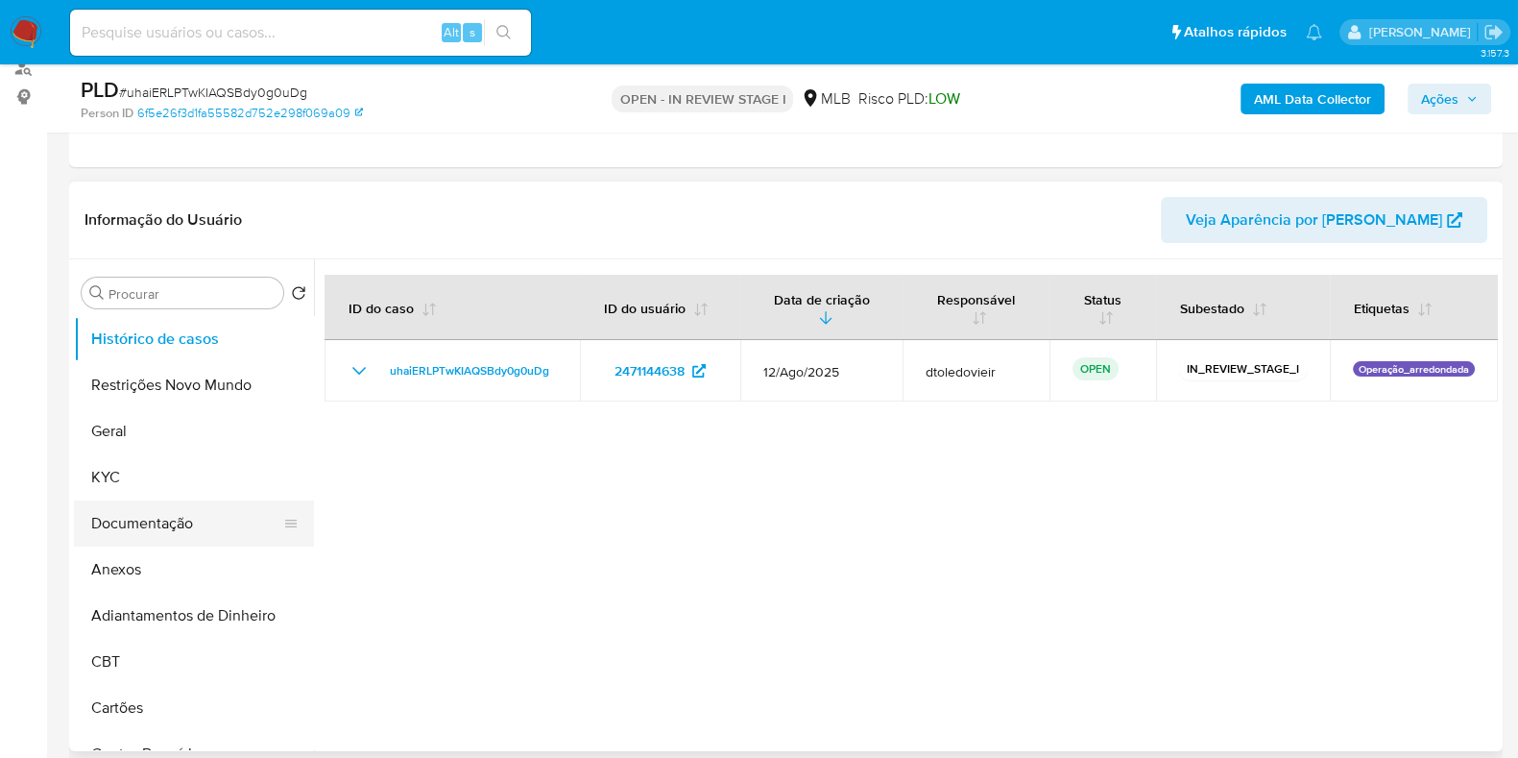
click at [148, 520] on button "Documentação" at bounding box center [186, 523] width 225 height 46
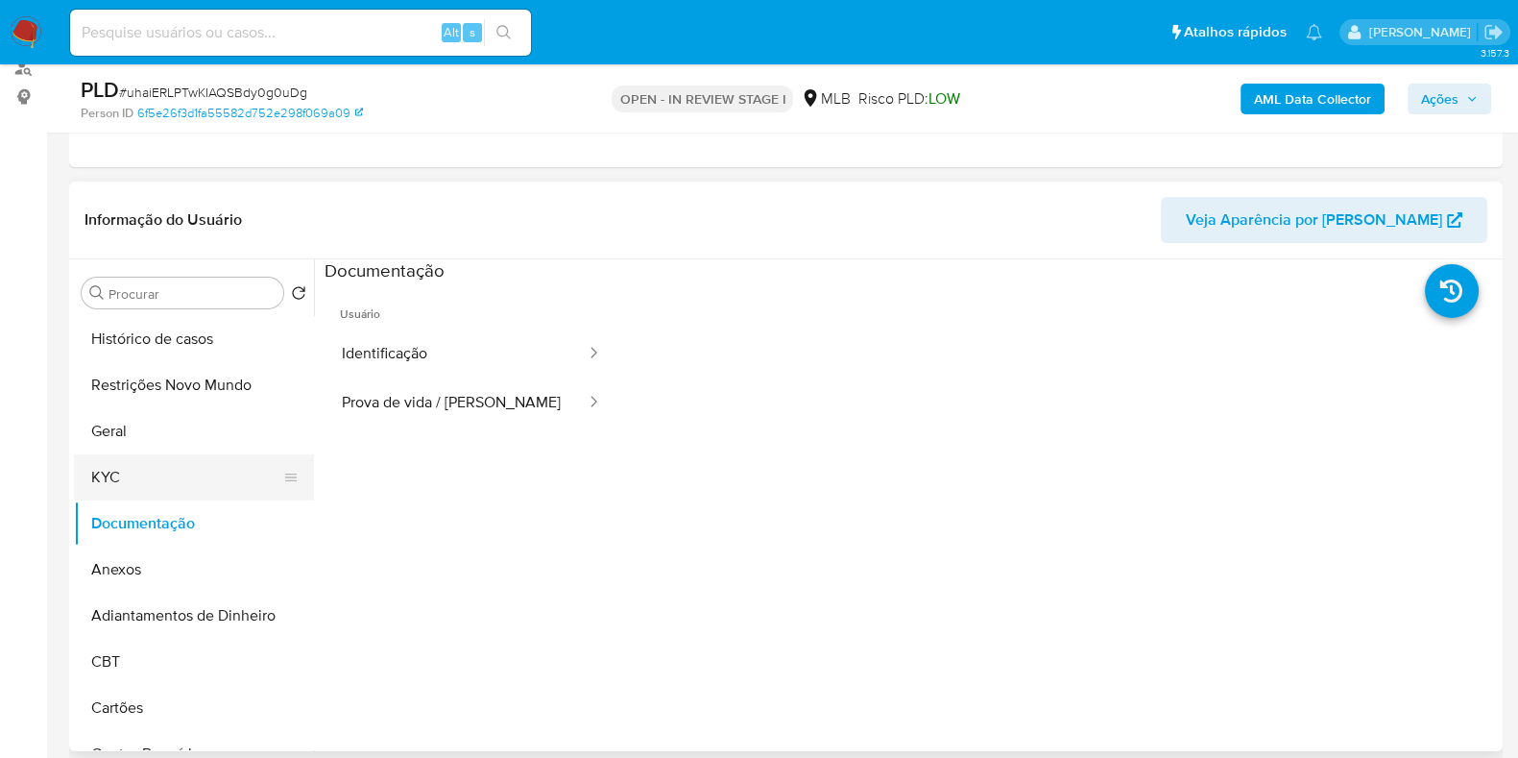
click at [129, 475] on button "KYC" at bounding box center [186, 477] width 225 height 46
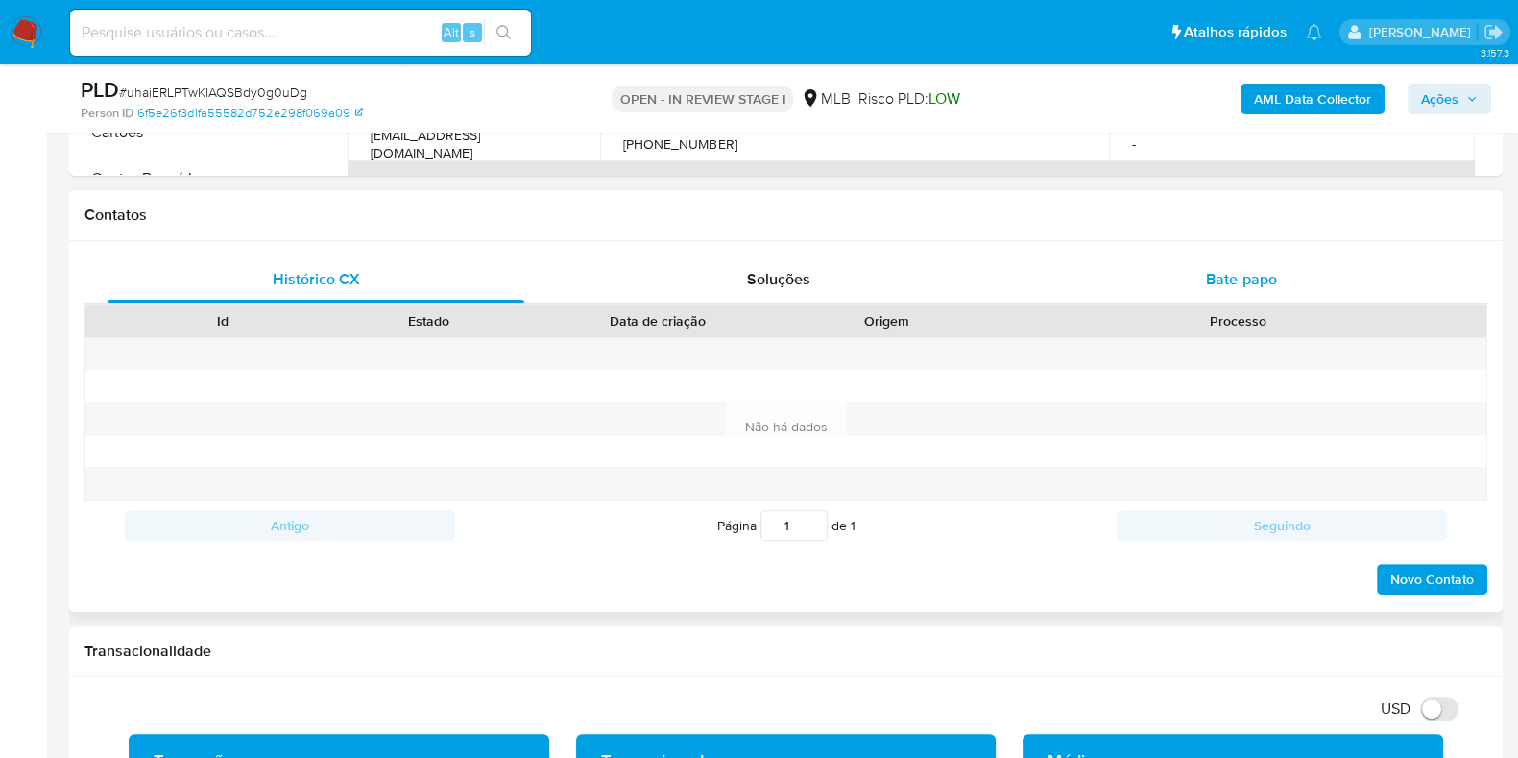
scroll to position [600, 0]
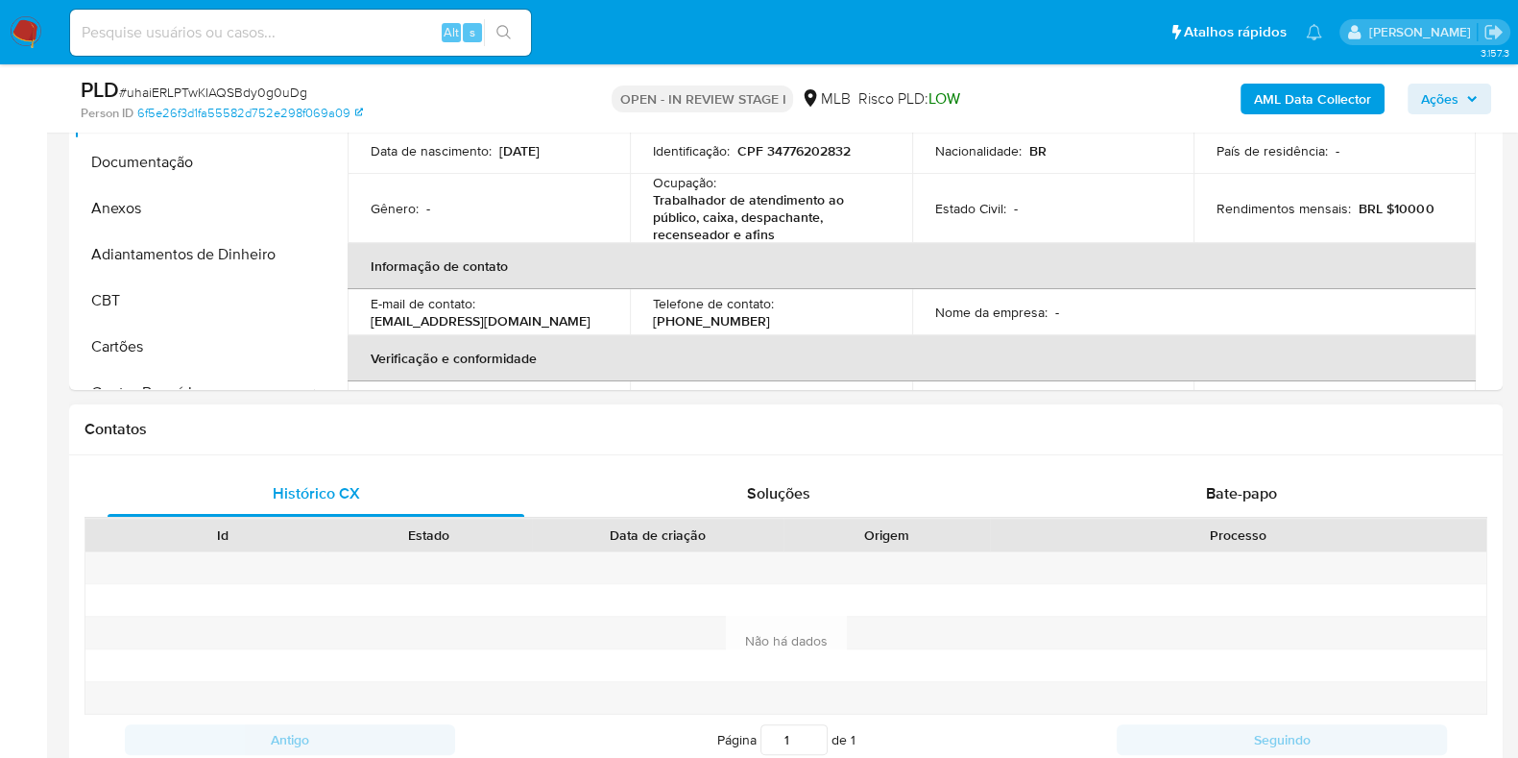
drag, startPoint x: 1276, startPoint y: 496, endPoint x: 1245, endPoint y: 467, distance: 42.8
click at [1273, 496] on span "Bate-papo" at bounding box center [1241, 493] width 71 height 22
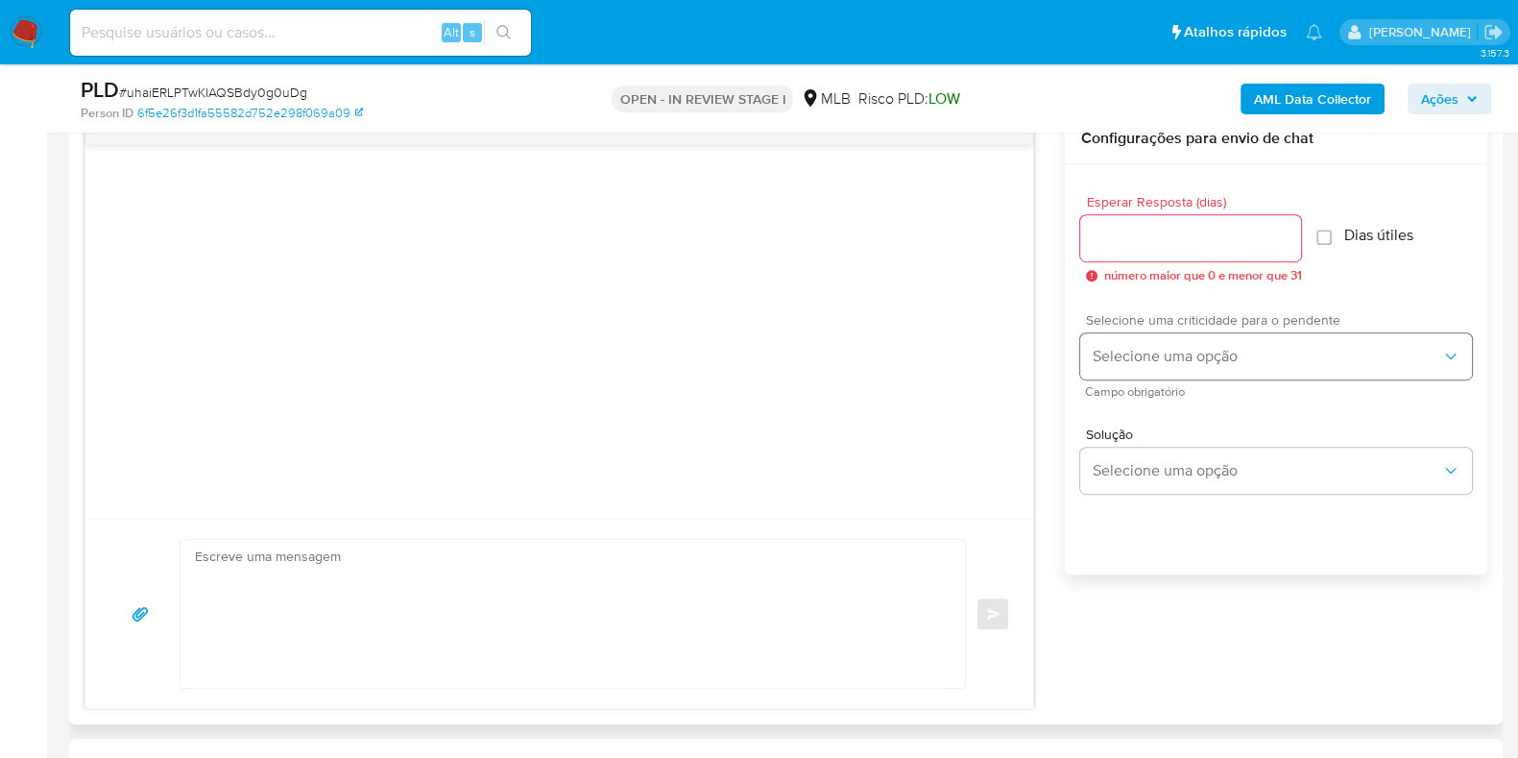
scroll to position [1080, 0]
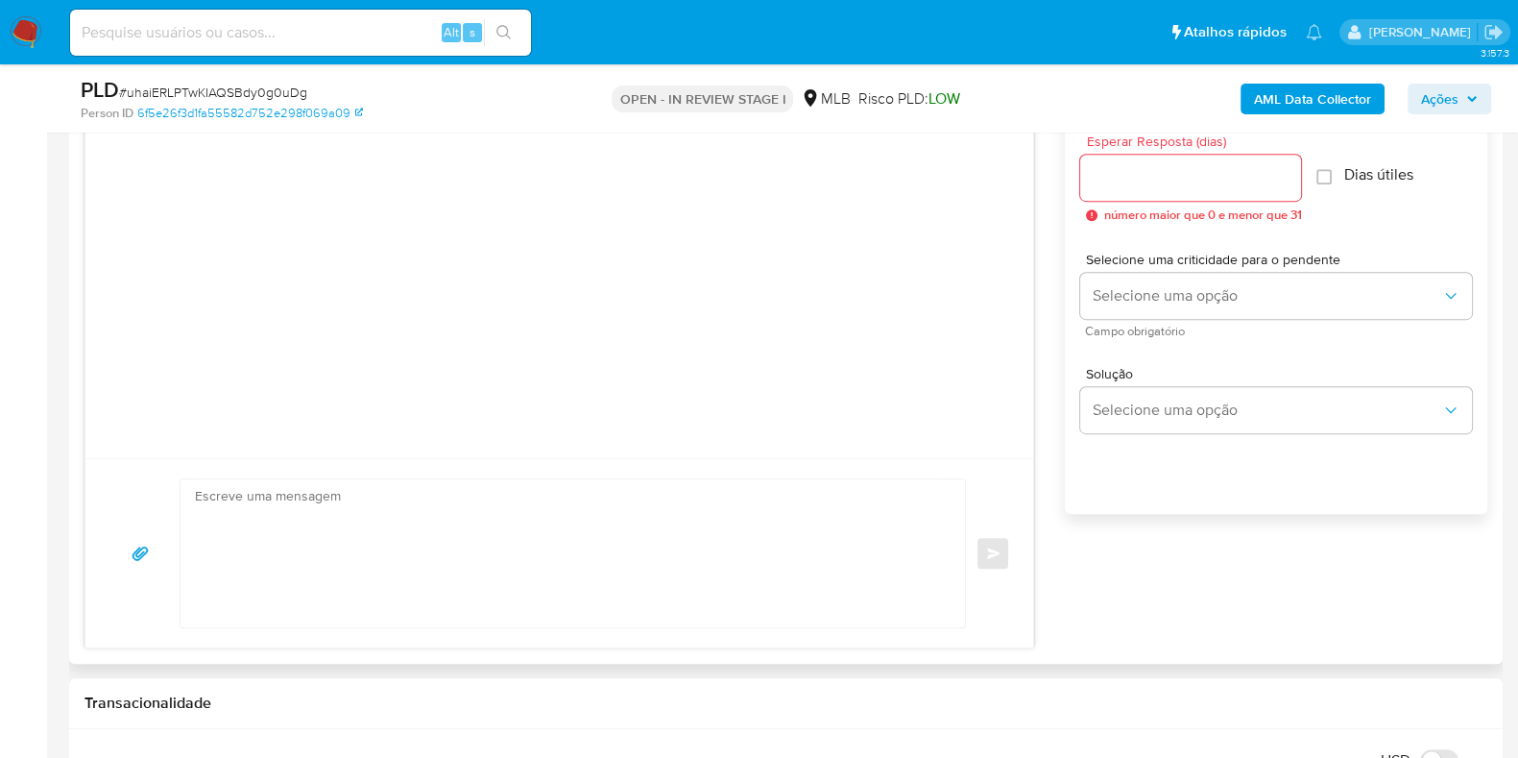
click at [1216, 189] on div at bounding box center [1190, 178] width 221 height 46
click at [1217, 181] on input "Esperar Resposta (dias)" at bounding box center [1190, 177] width 221 height 25
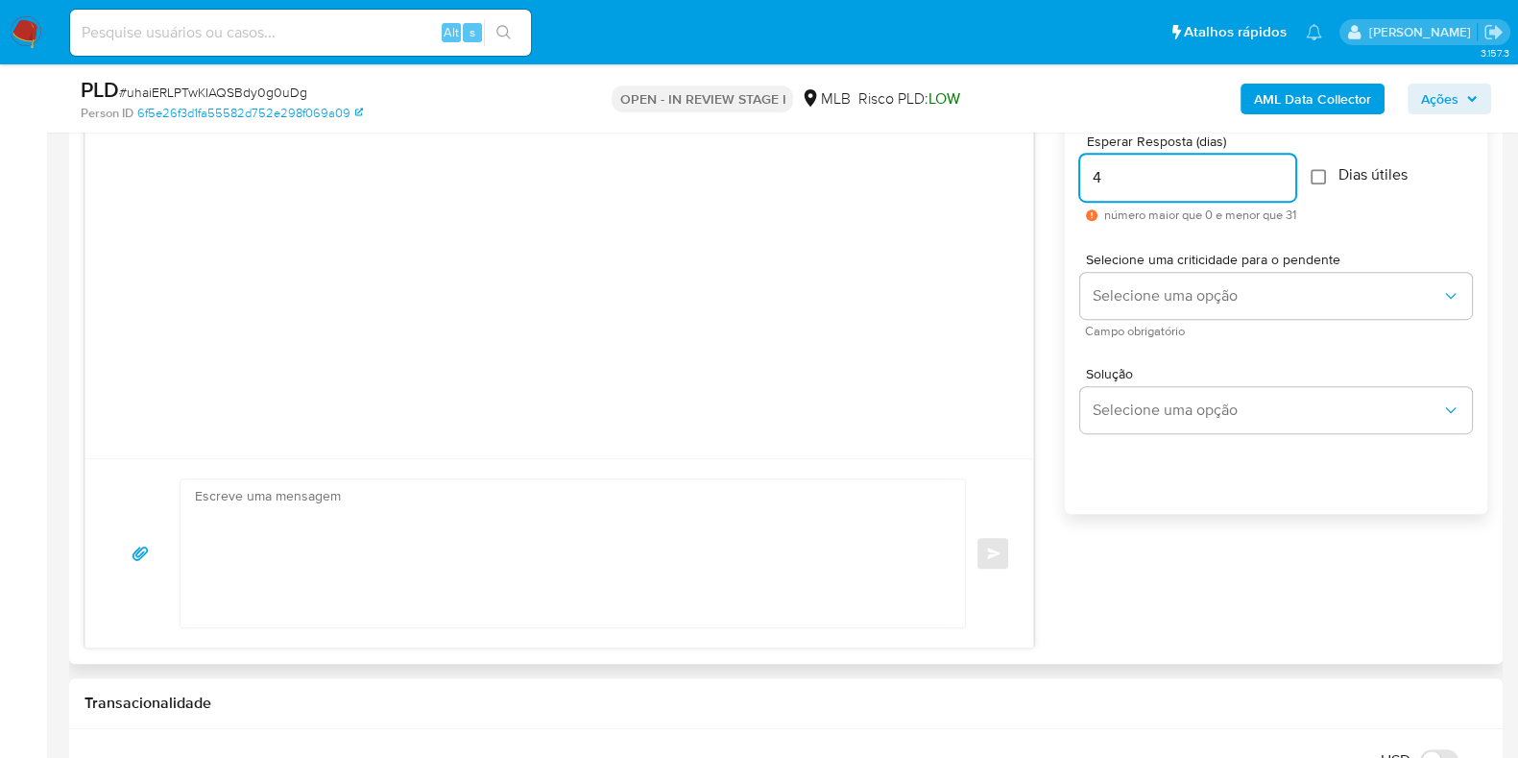
type input "4"
click at [1326, 176] on input "Dias útiles" at bounding box center [1318, 176] width 15 height 15
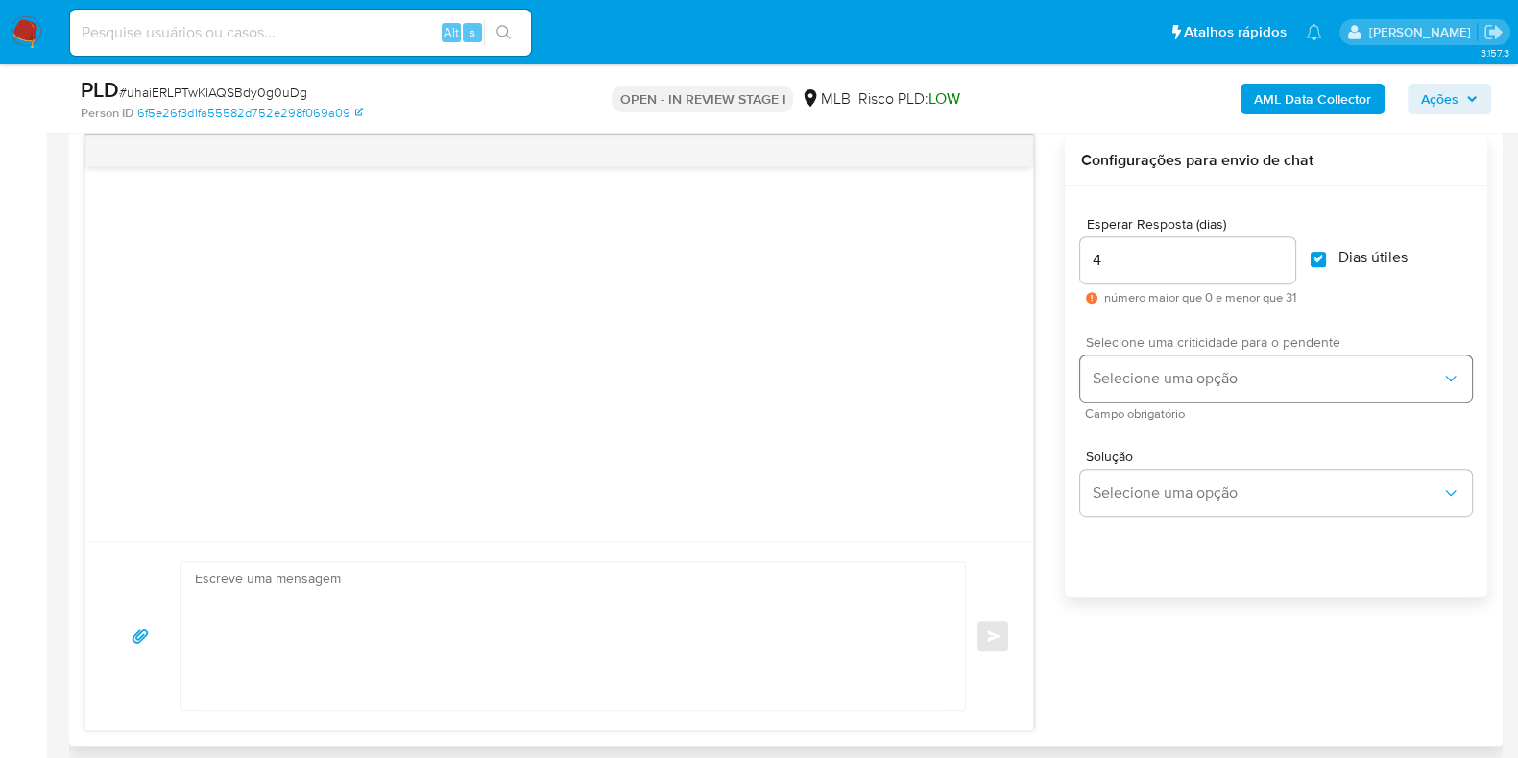
scroll to position [959, 0]
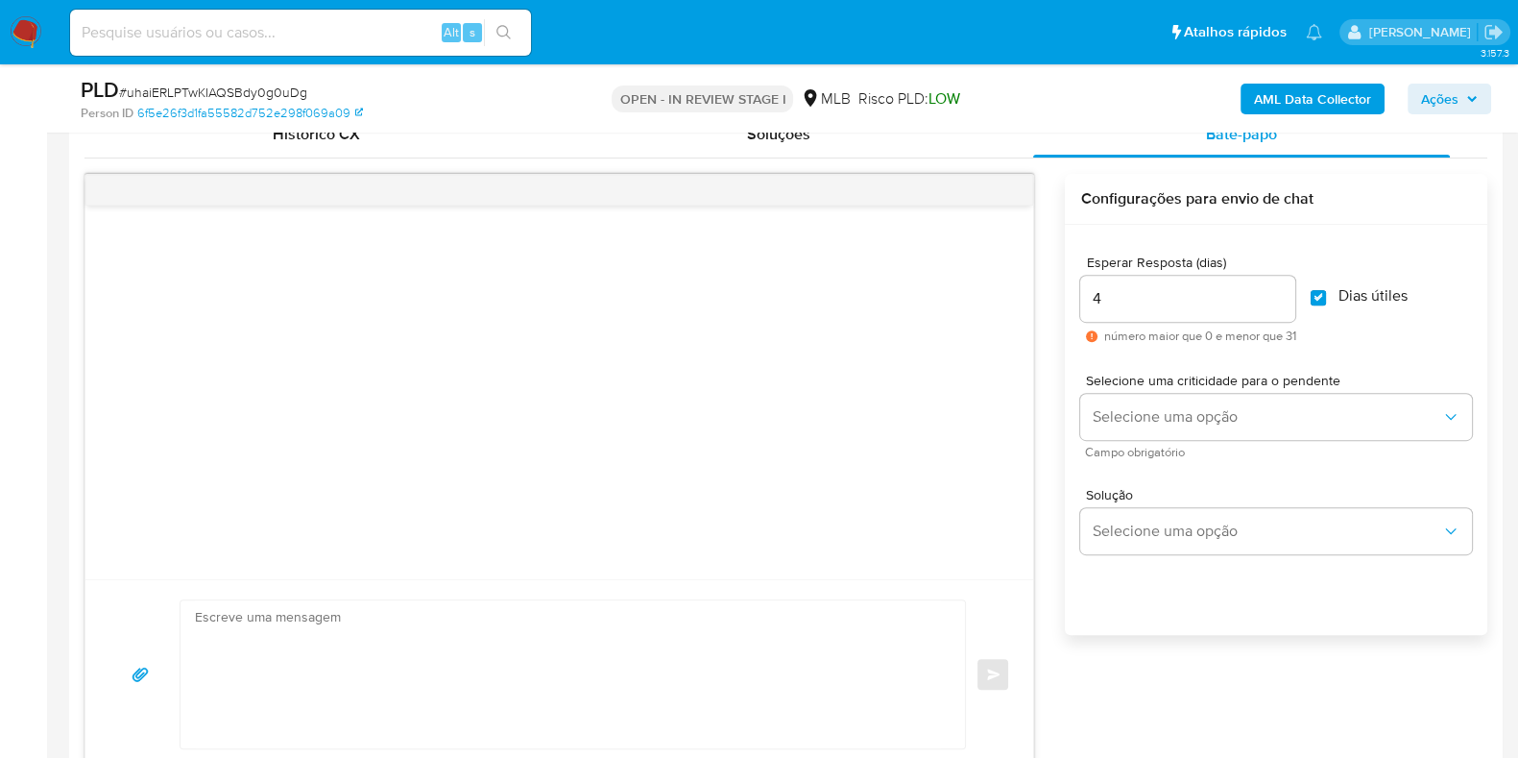
click at [1321, 298] on input "Dias útiles" at bounding box center [1318, 297] width 15 height 15
checkbox input "false"
drag, startPoint x: 1168, startPoint y: 301, endPoint x: 1013, endPoint y: 300, distance: 154.6
click at [1013, 300] on div "common.send Configurações para envio de chat Esperar Resposta (dias) 4 número m…" at bounding box center [786, 471] width 1403 height 595
type input "3"
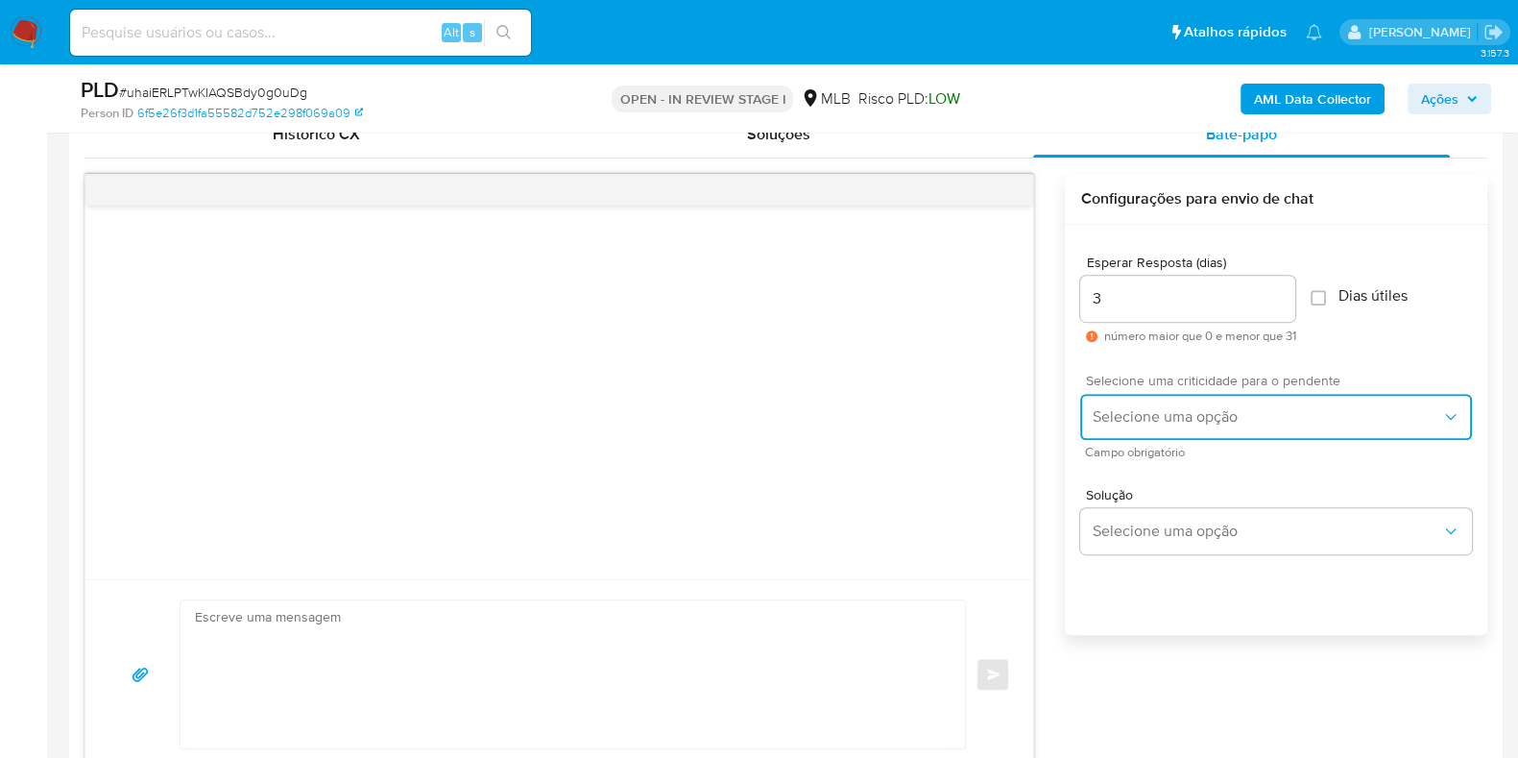
click at [1178, 407] on span "Selecione uma opção" at bounding box center [1267, 416] width 350 height 19
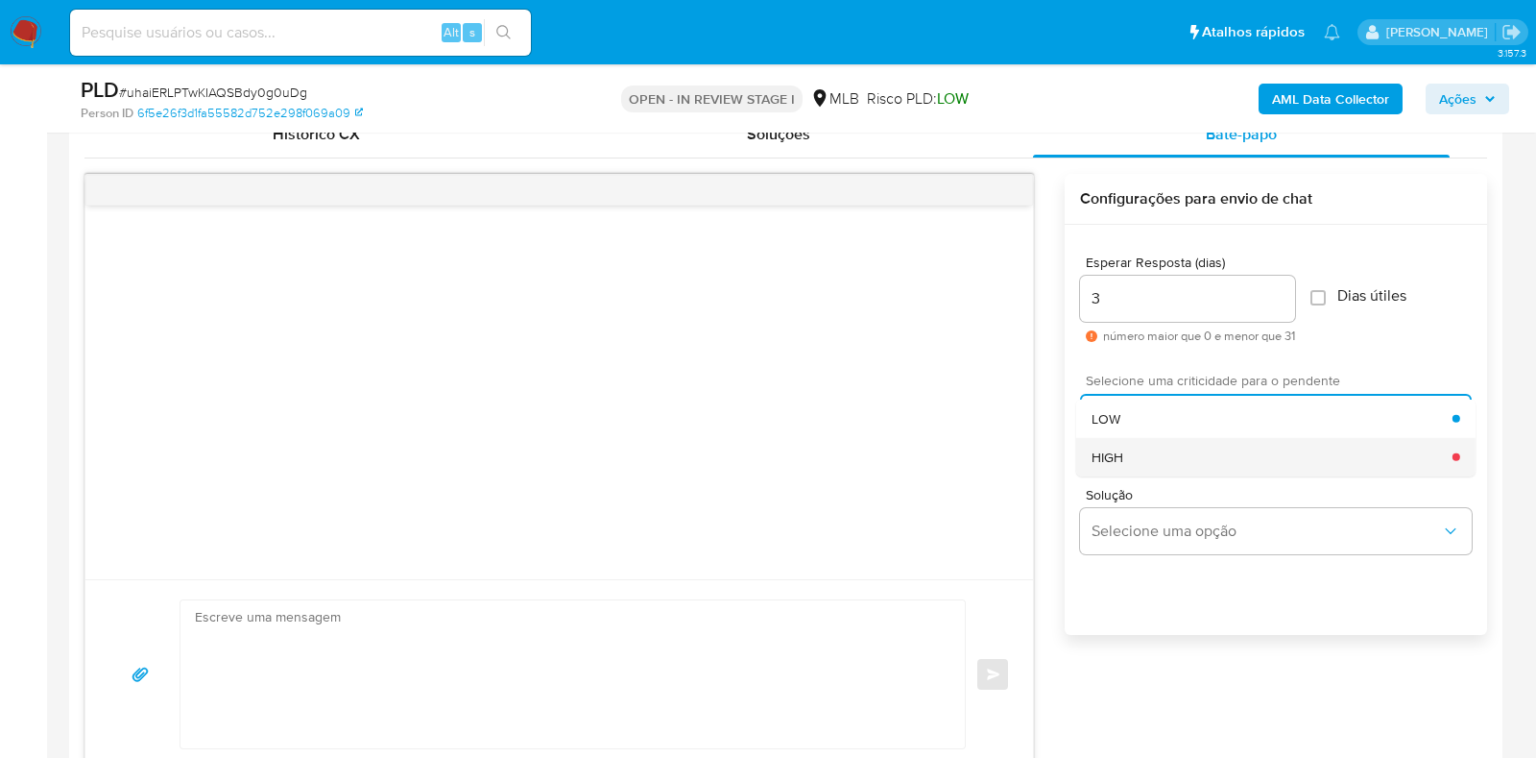
click at [1170, 444] on div "HIGH" at bounding box center [1272, 456] width 361 height 38
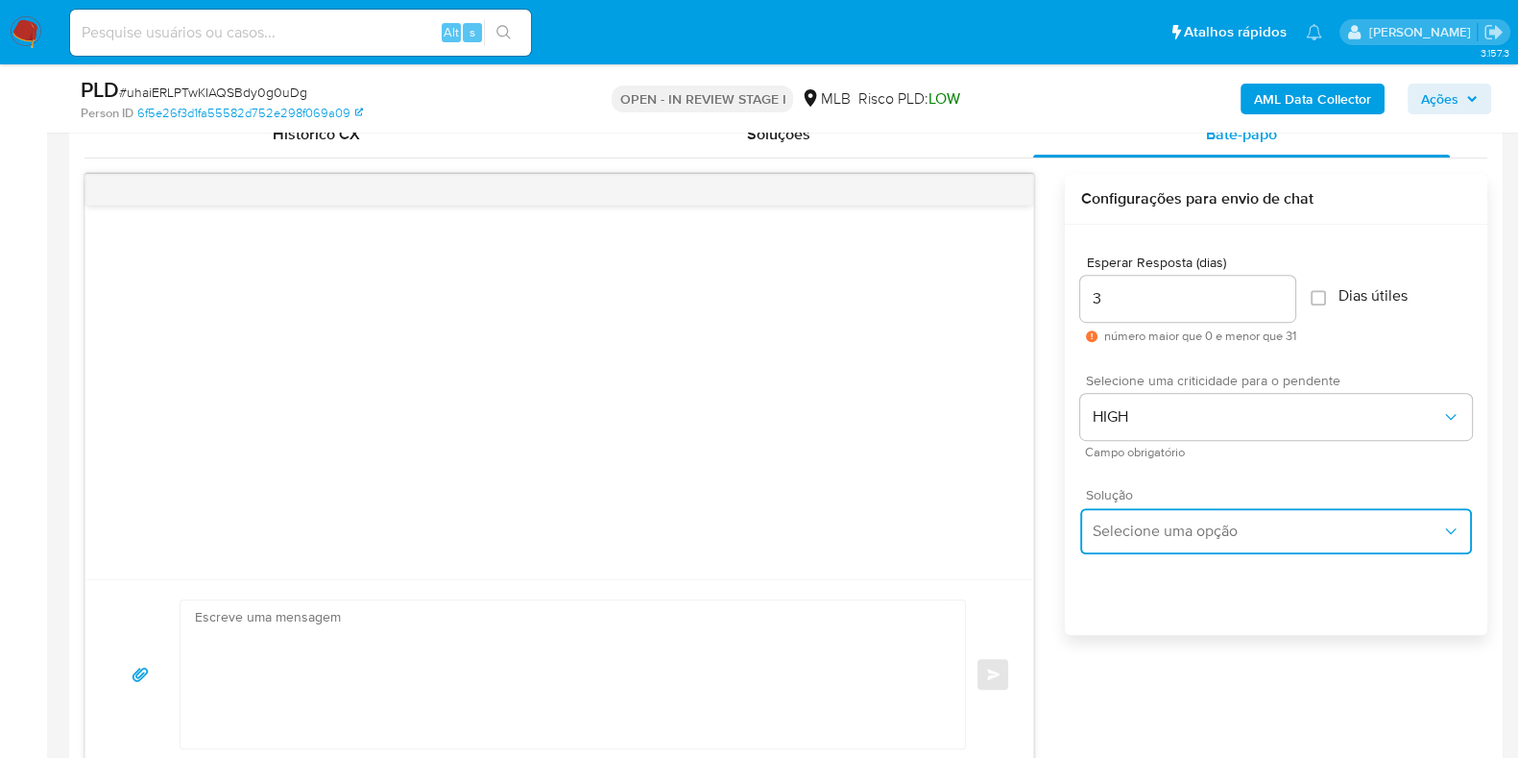
click at [1153, 518] on button "Selecione uma opção" at bounding box center [1276, 531] width 392 height 46
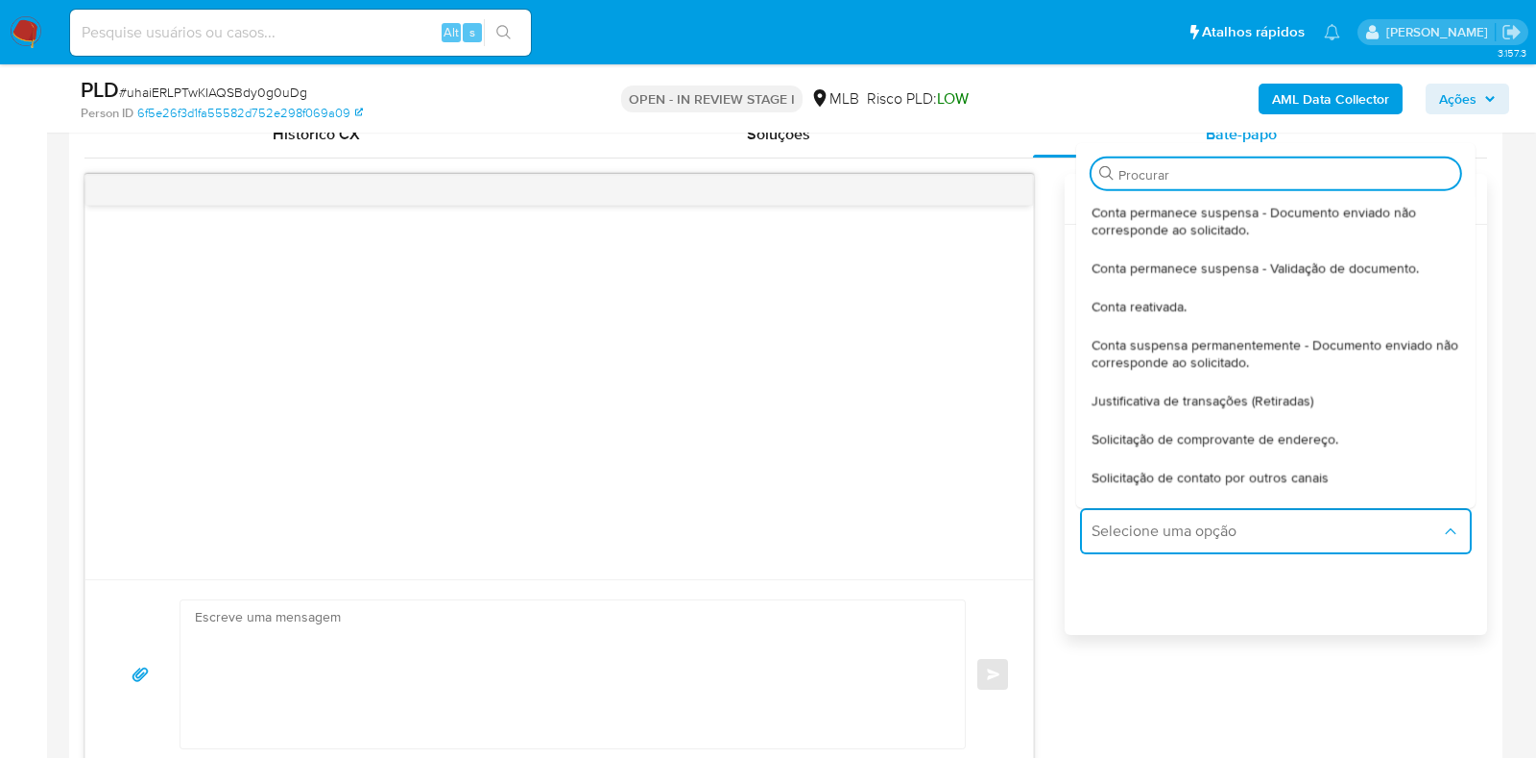
click at [543, 664] on textarea at bounding box center [568, 674] width 746 height 148
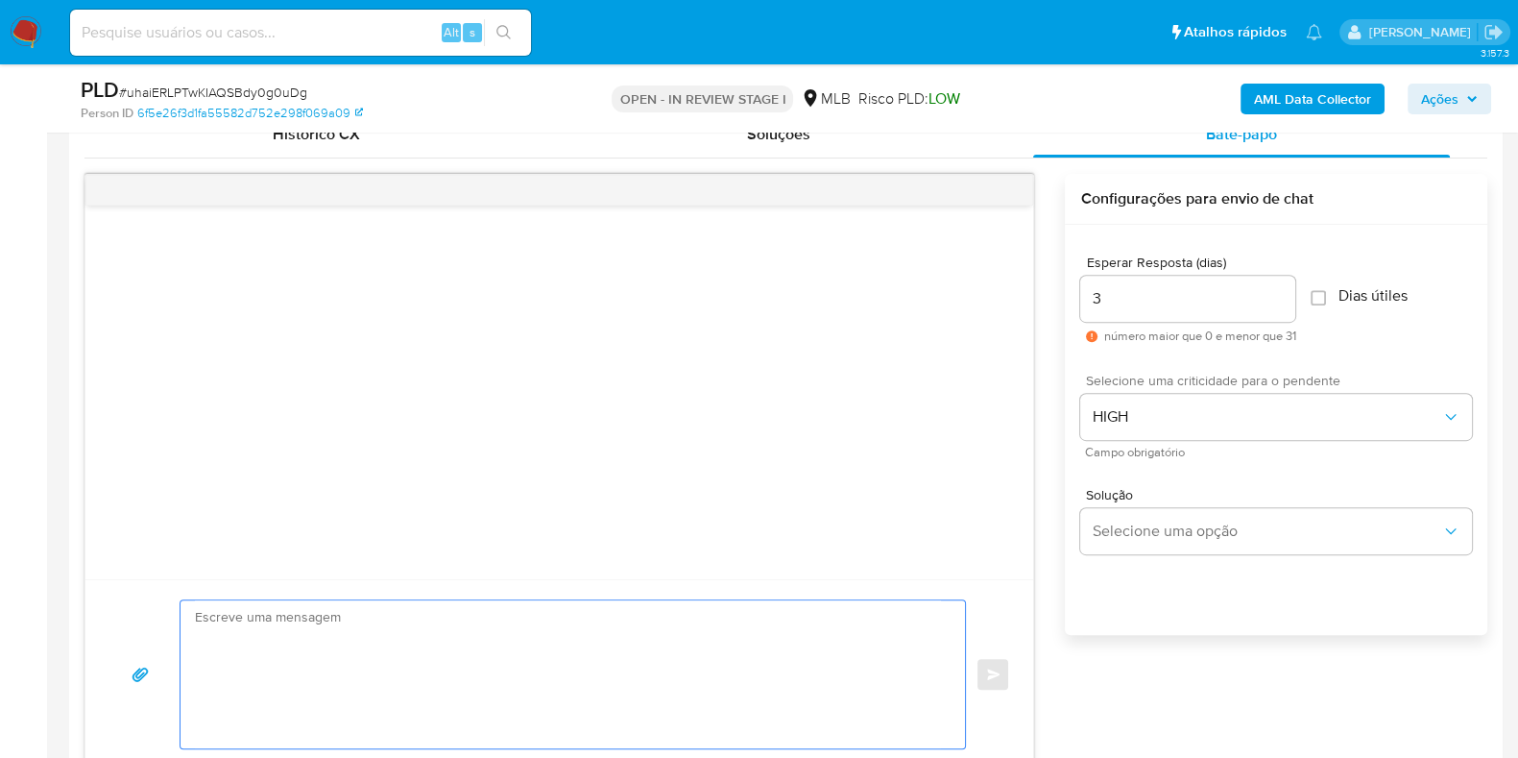
click at [490, 638] on textarea at bounding box center [568, 674] width 746 height 148
paste textarea "Olá, Estamos realizando uma verificação adicional de segurança em contas de usu…"
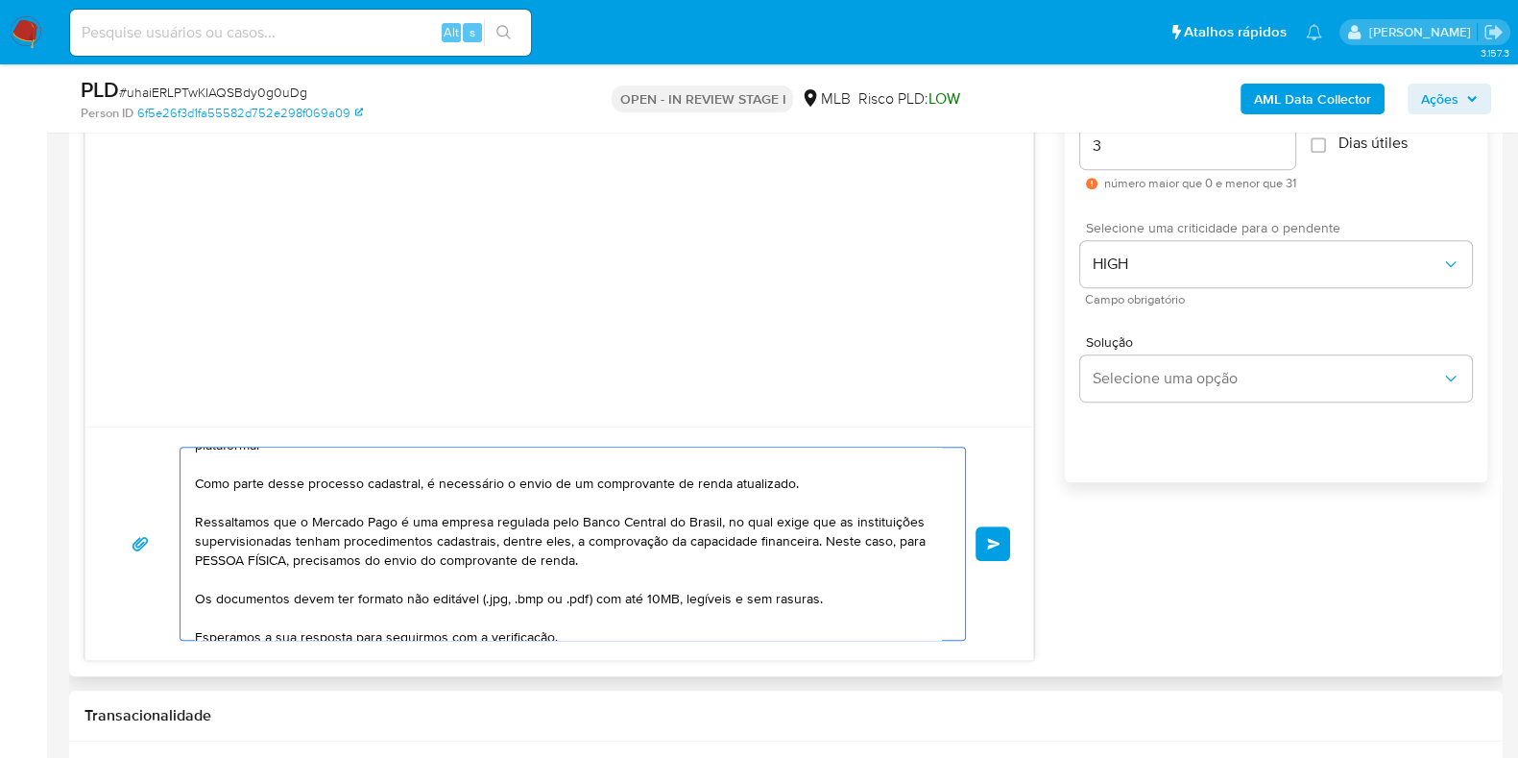
scroll to position [0, 0]
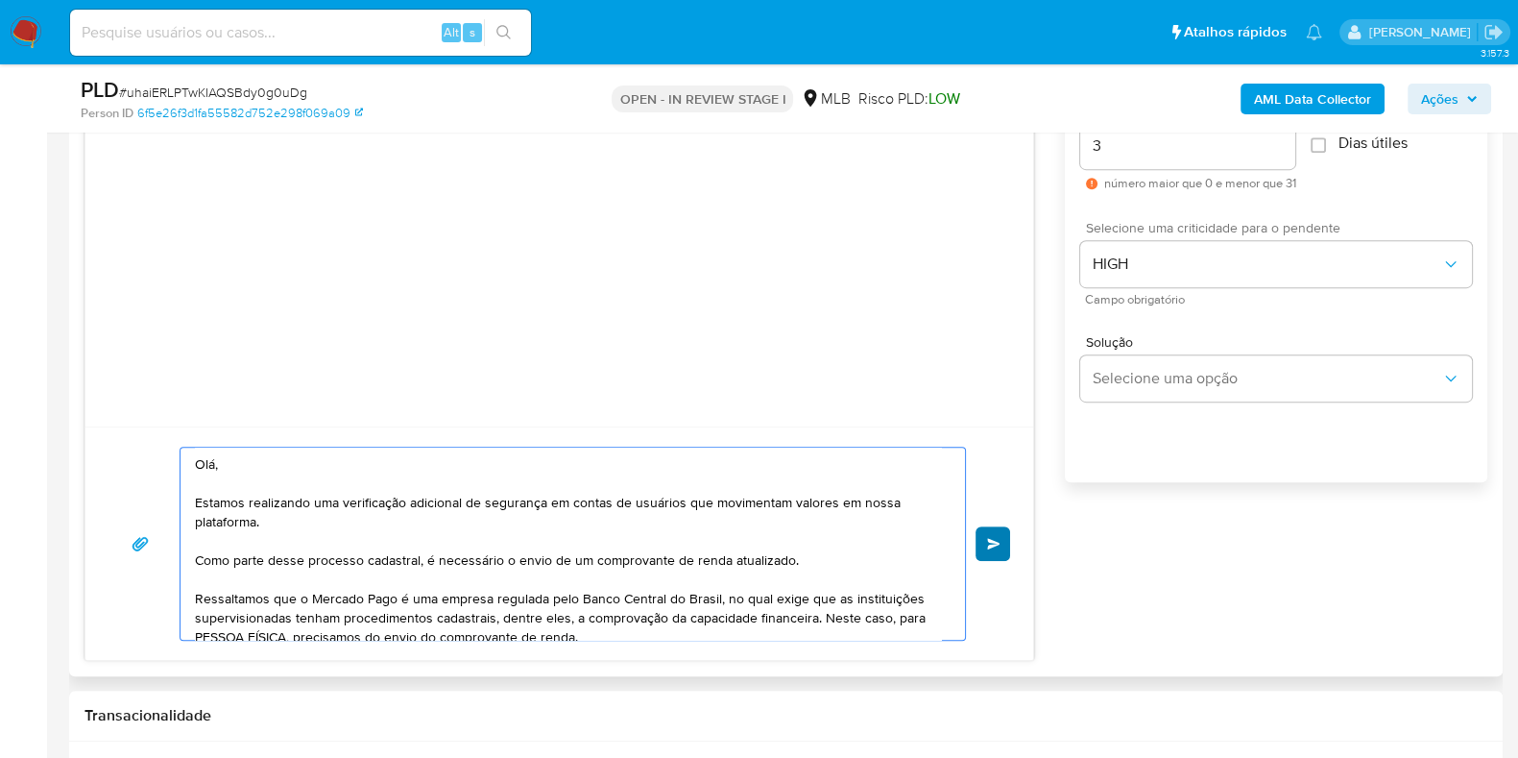
type textarea "Olá, Estamos realizando uma verificação adicional de segurança em contas de usu…"
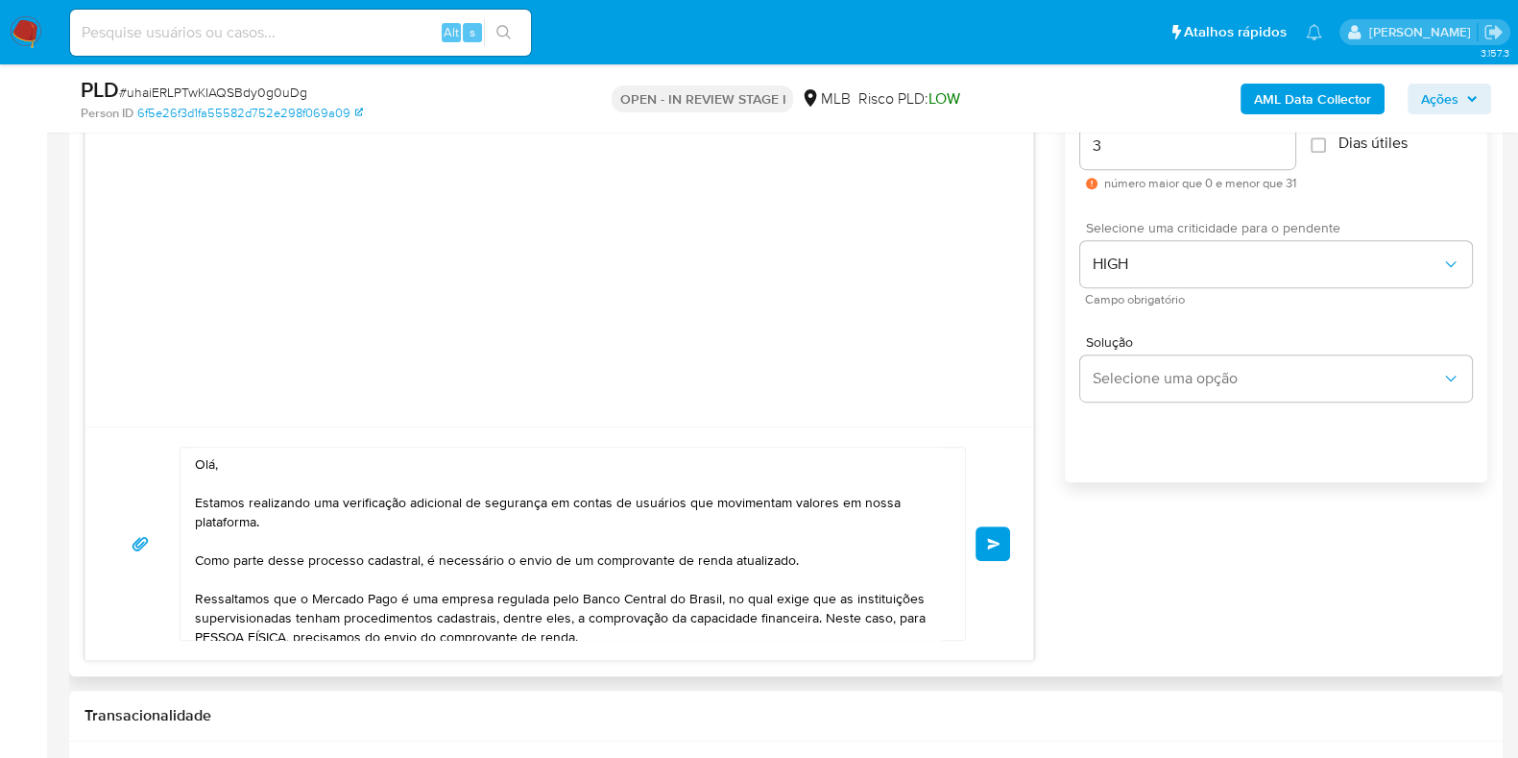
click at [1003, 537] on button "common.send" at bounding box center [993, 543] width 35 height 35
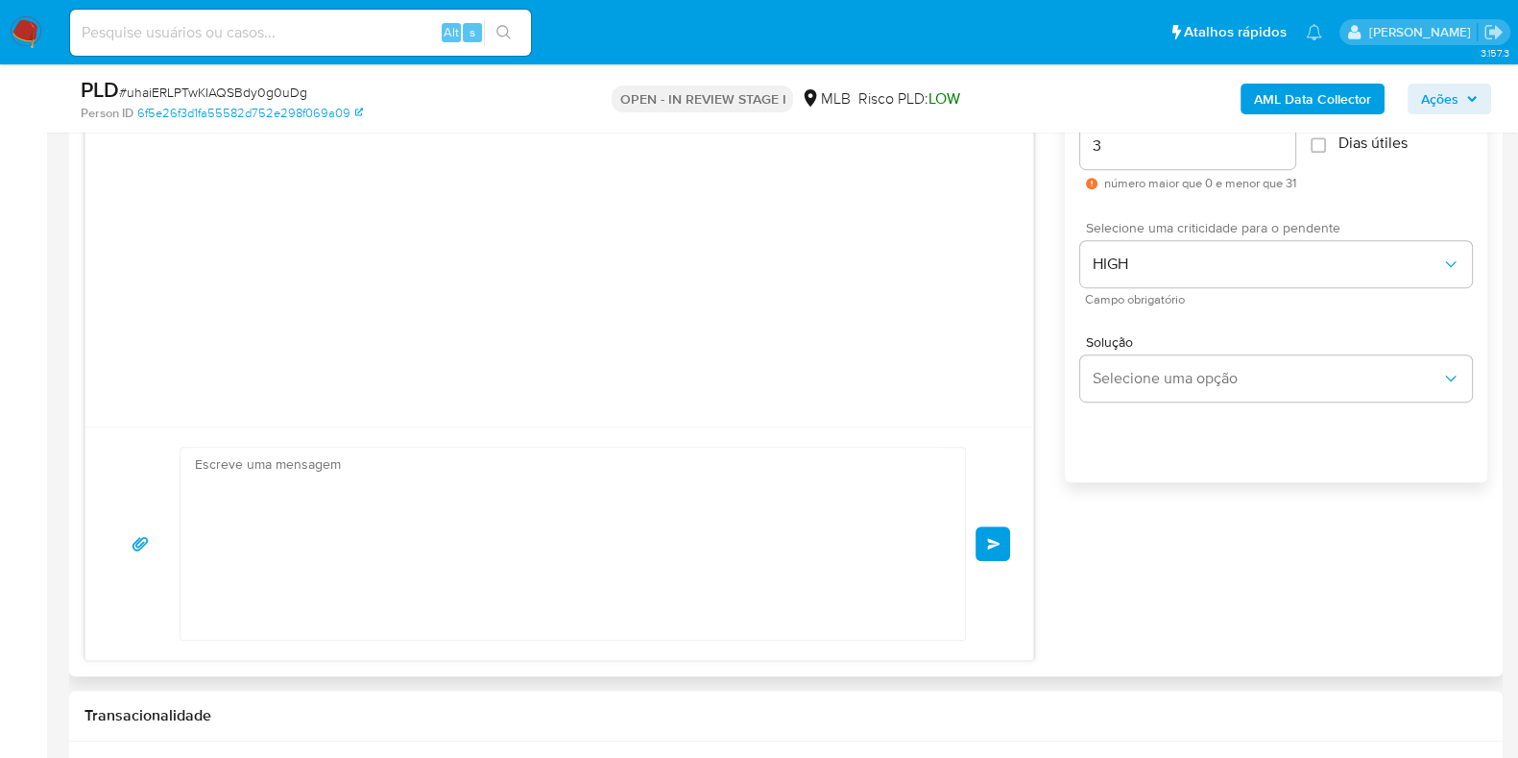
scroll to position [155, 0]
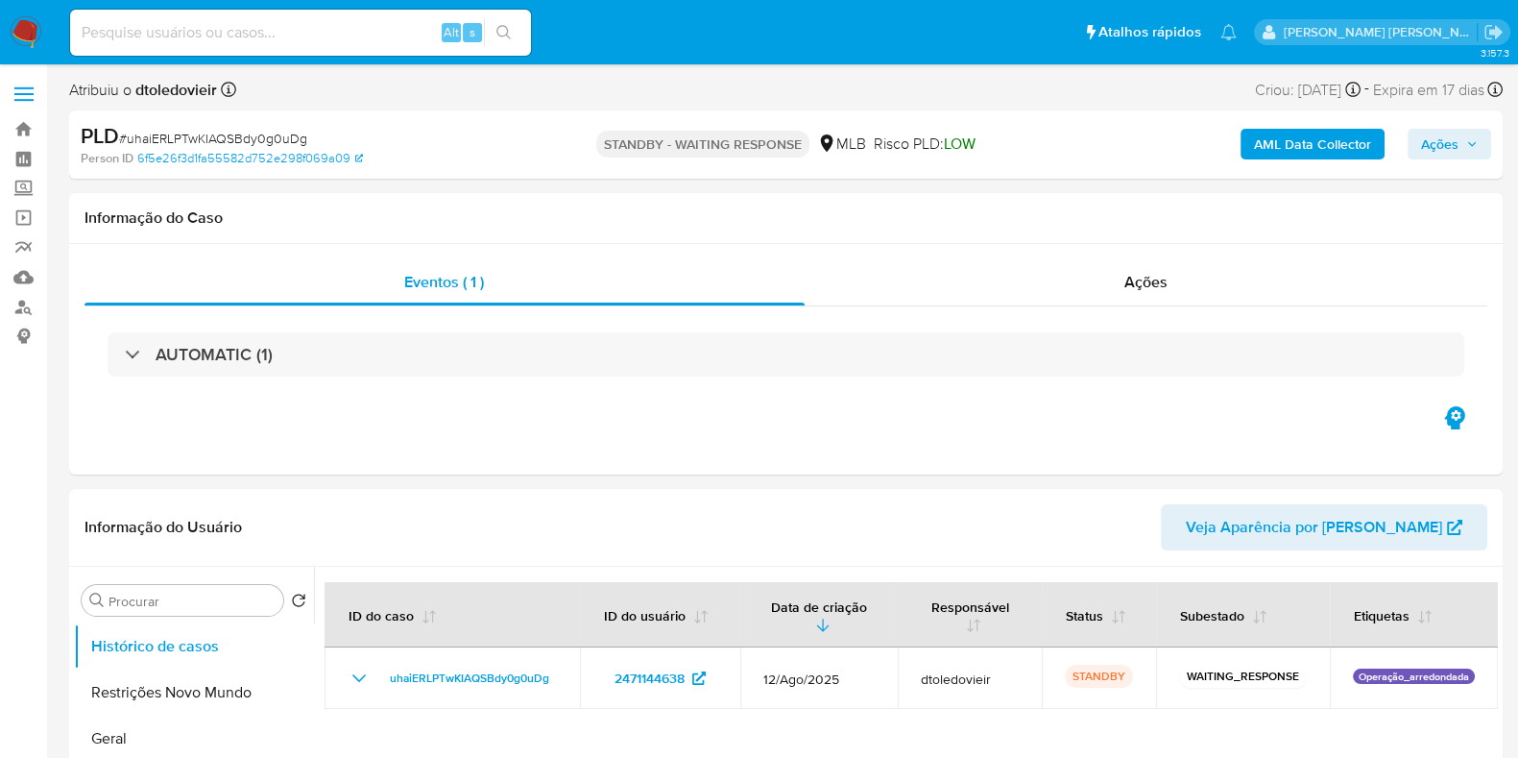
select select "10"
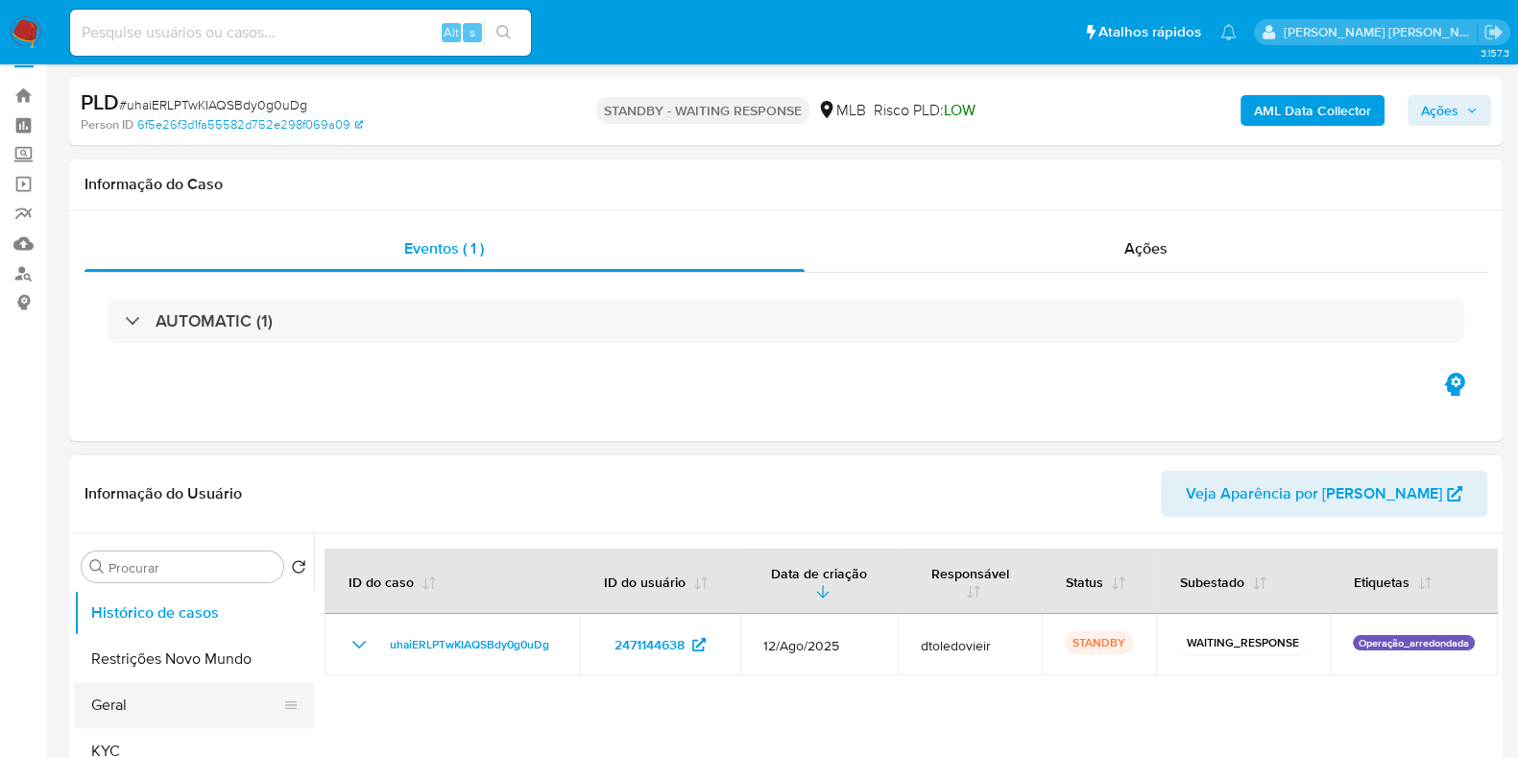
scroll to position [239, 0]
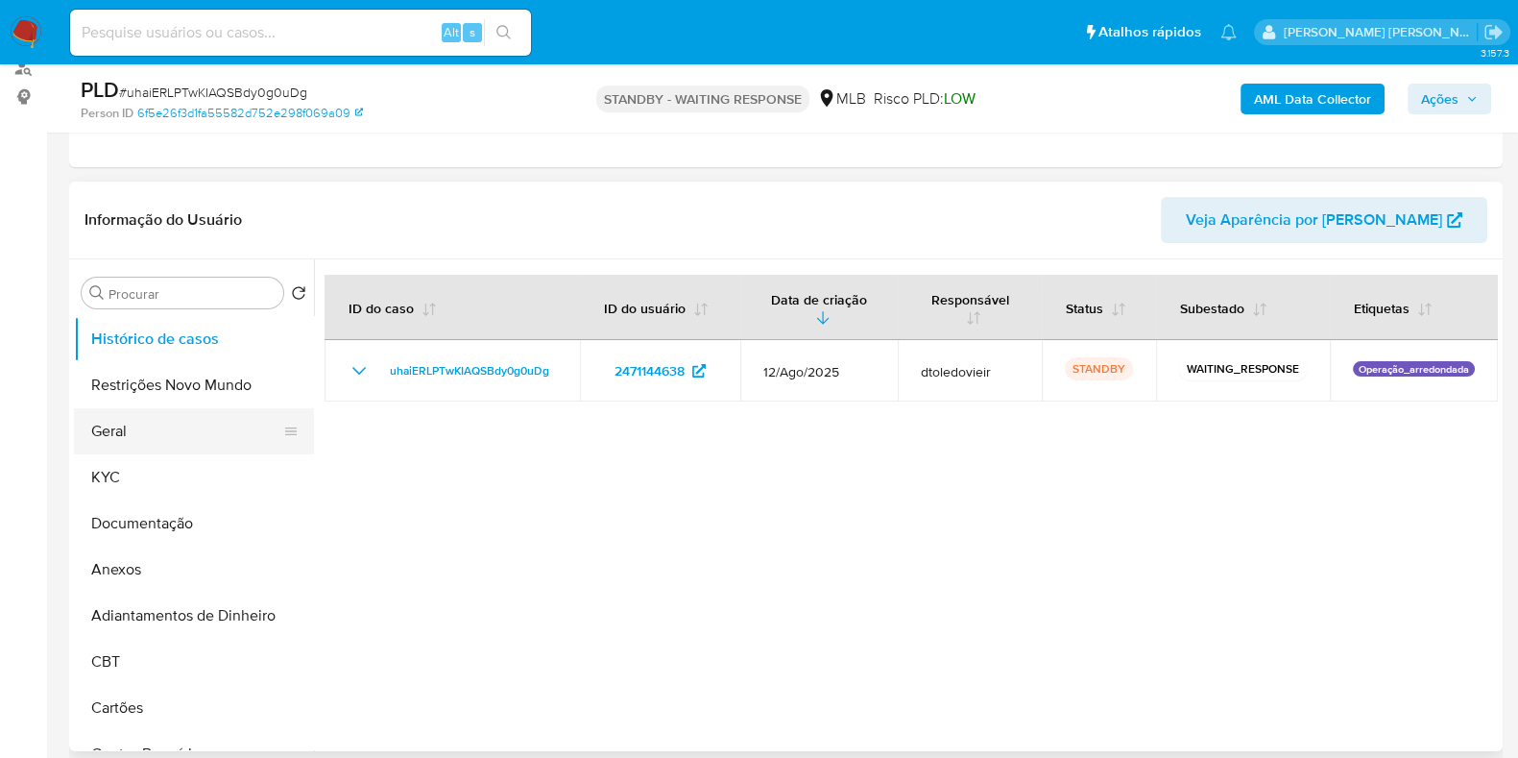
click at [134, 420] on button "Geral" at bounding box center [186, 431] width 225 height 46
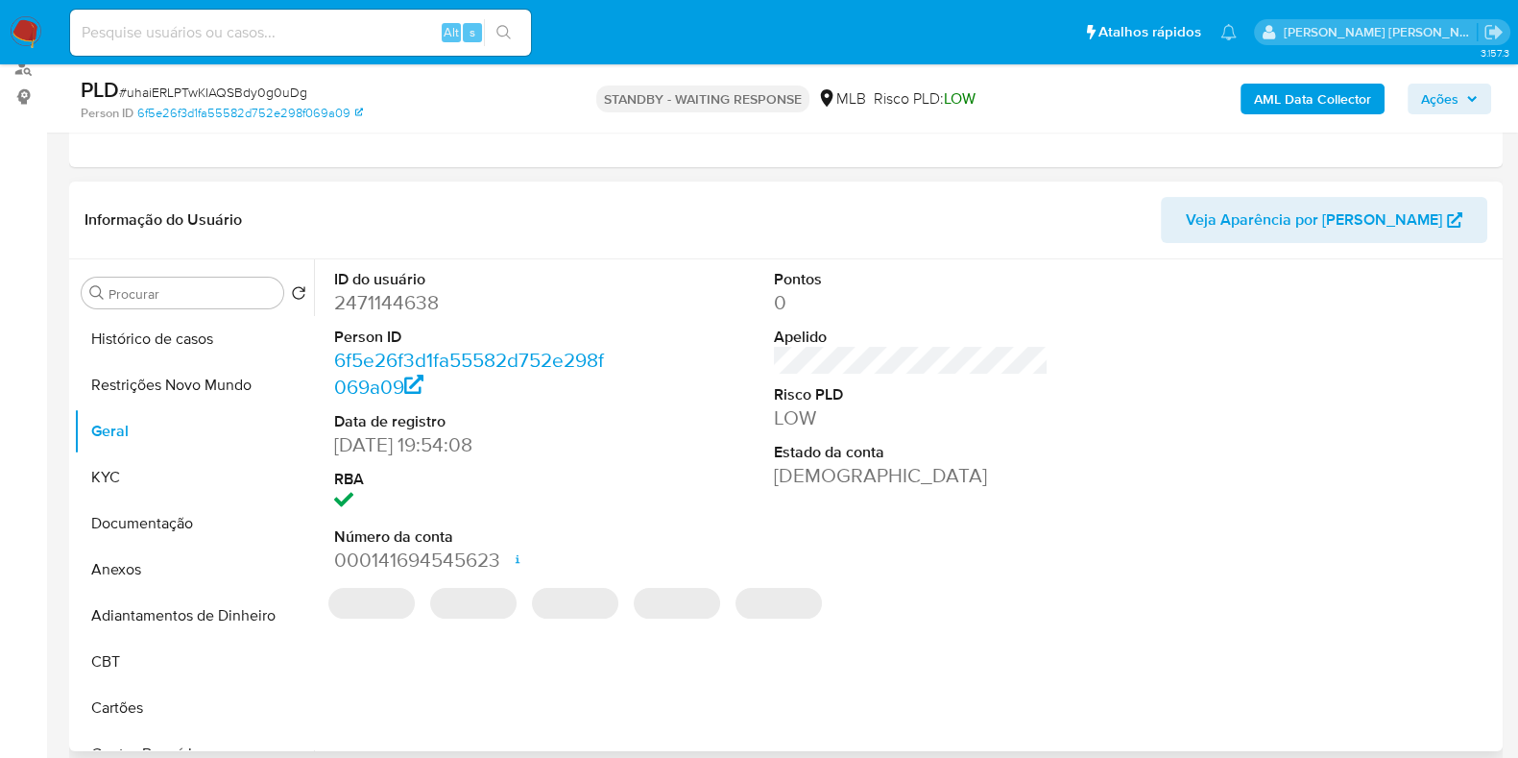
click at [398, 302] on dd "2471144638" at bounding box center [471, 302] width 275 height 27
copy dd "2471144638"
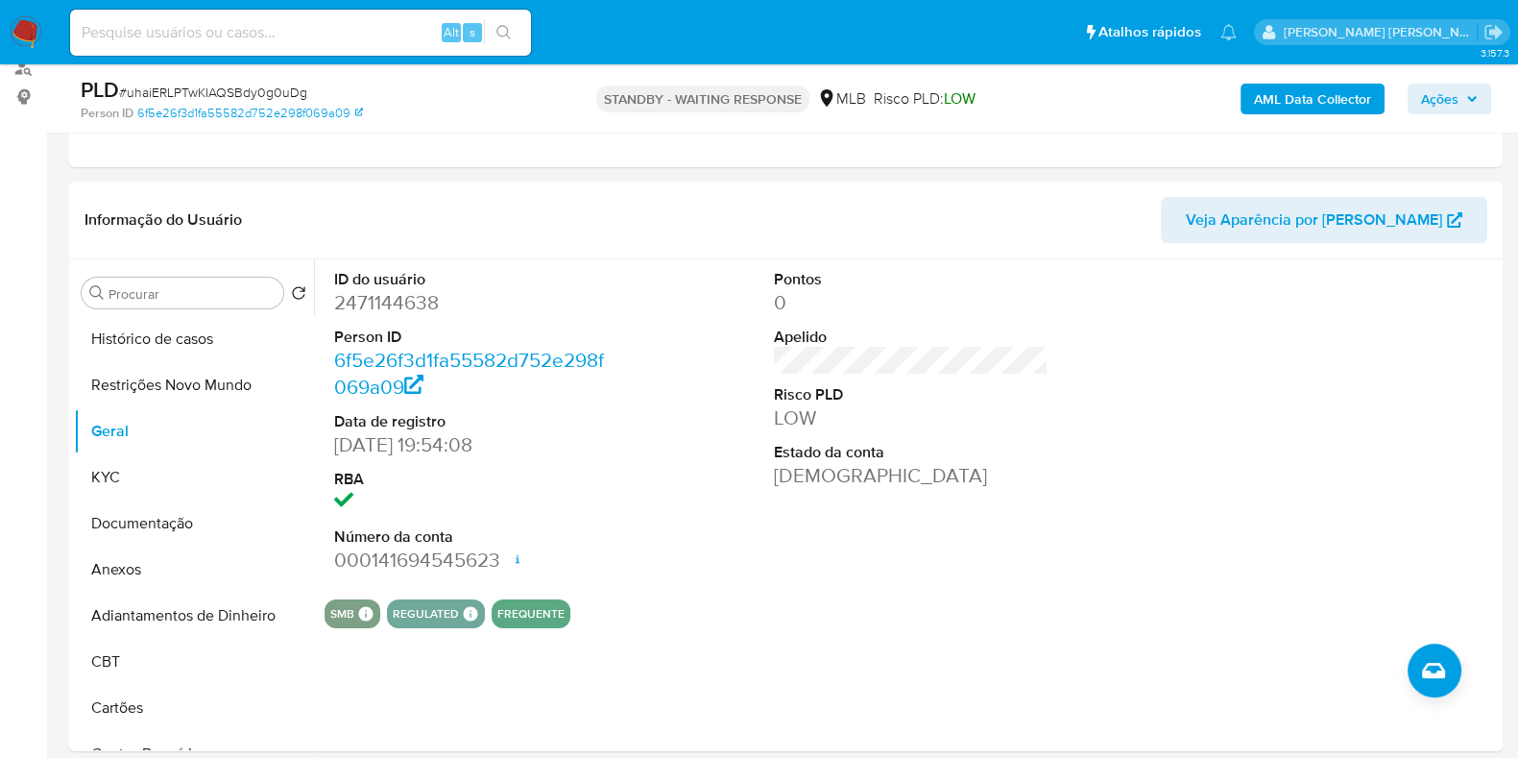
click at [300, 28] on input at bounding box center [300, 32] width 461 height 25
paste input "1152128005"
type input "1152128005"
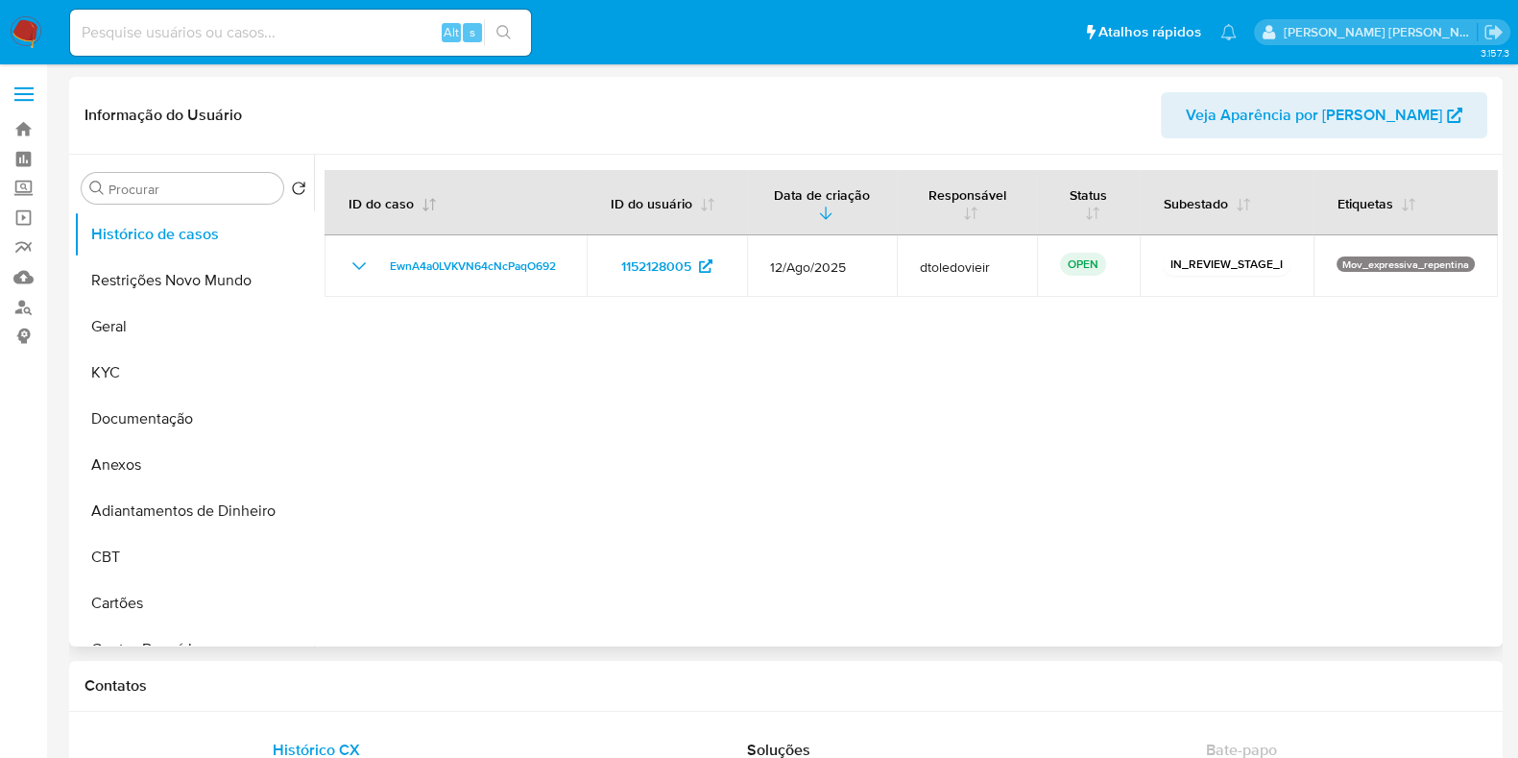
select select "10"
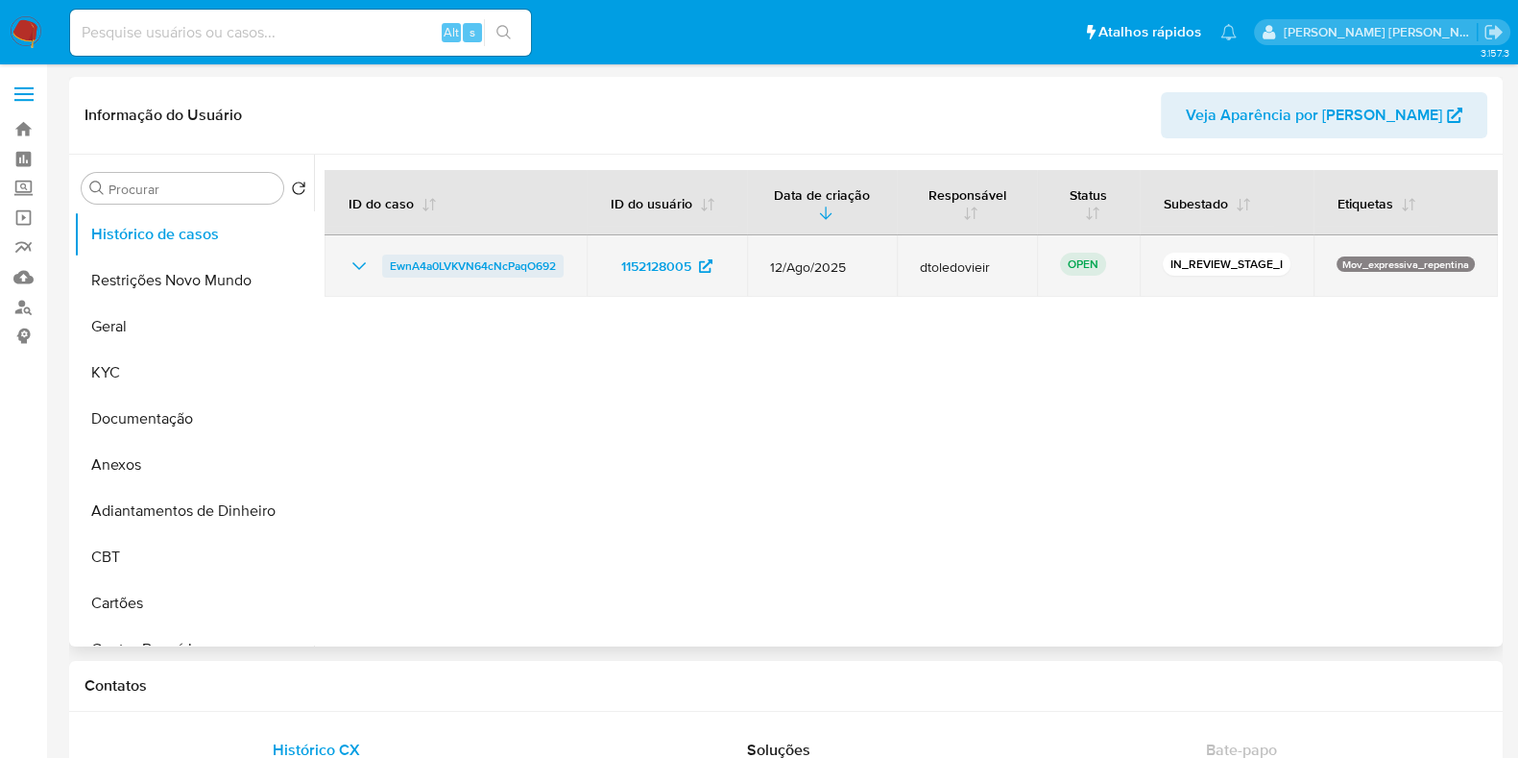
click at [490, 266] on span "EwnA4a0LVKVN64cNcPaqO692" at bounding box center [473, 265] width 166 height 23
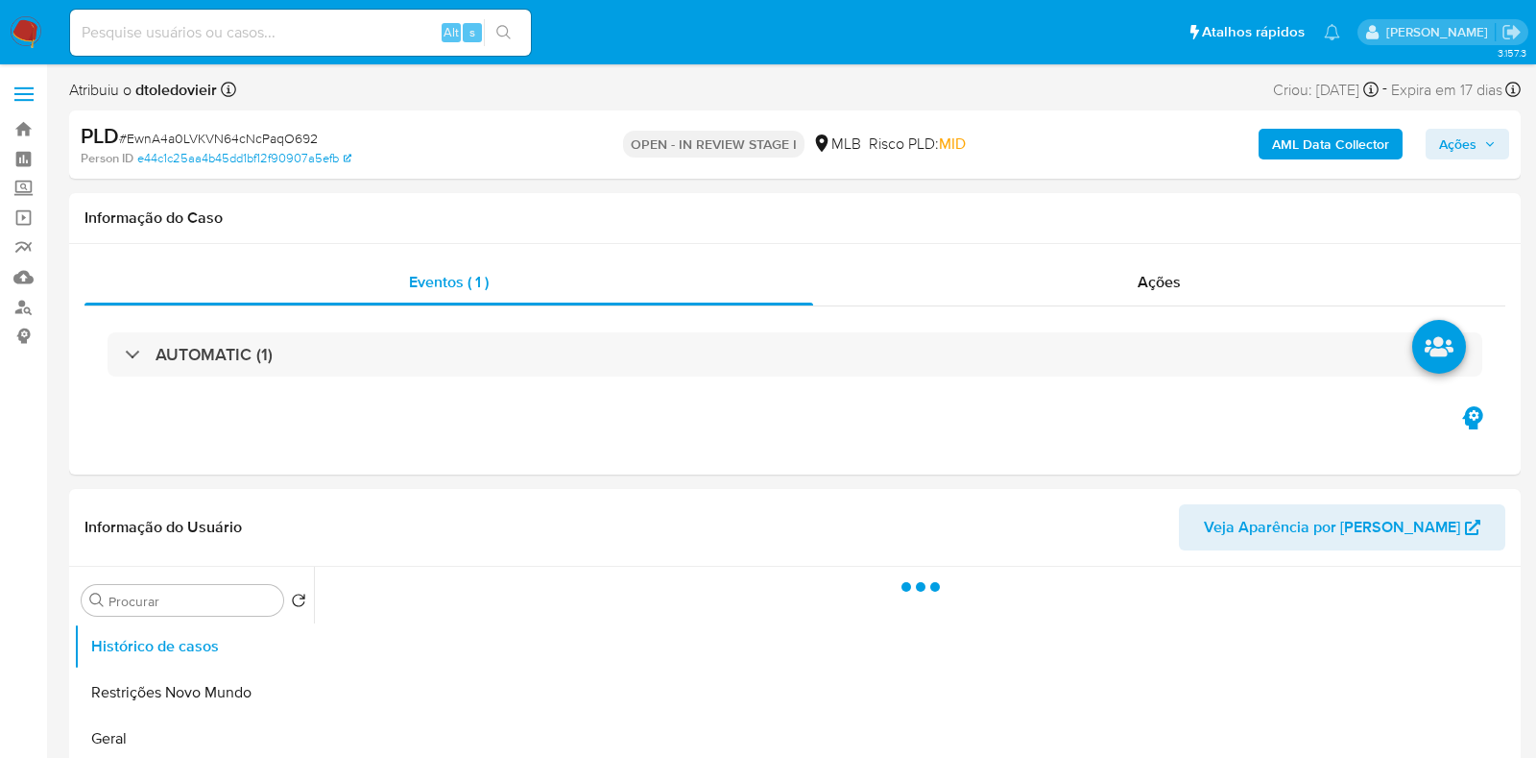
select select "10"
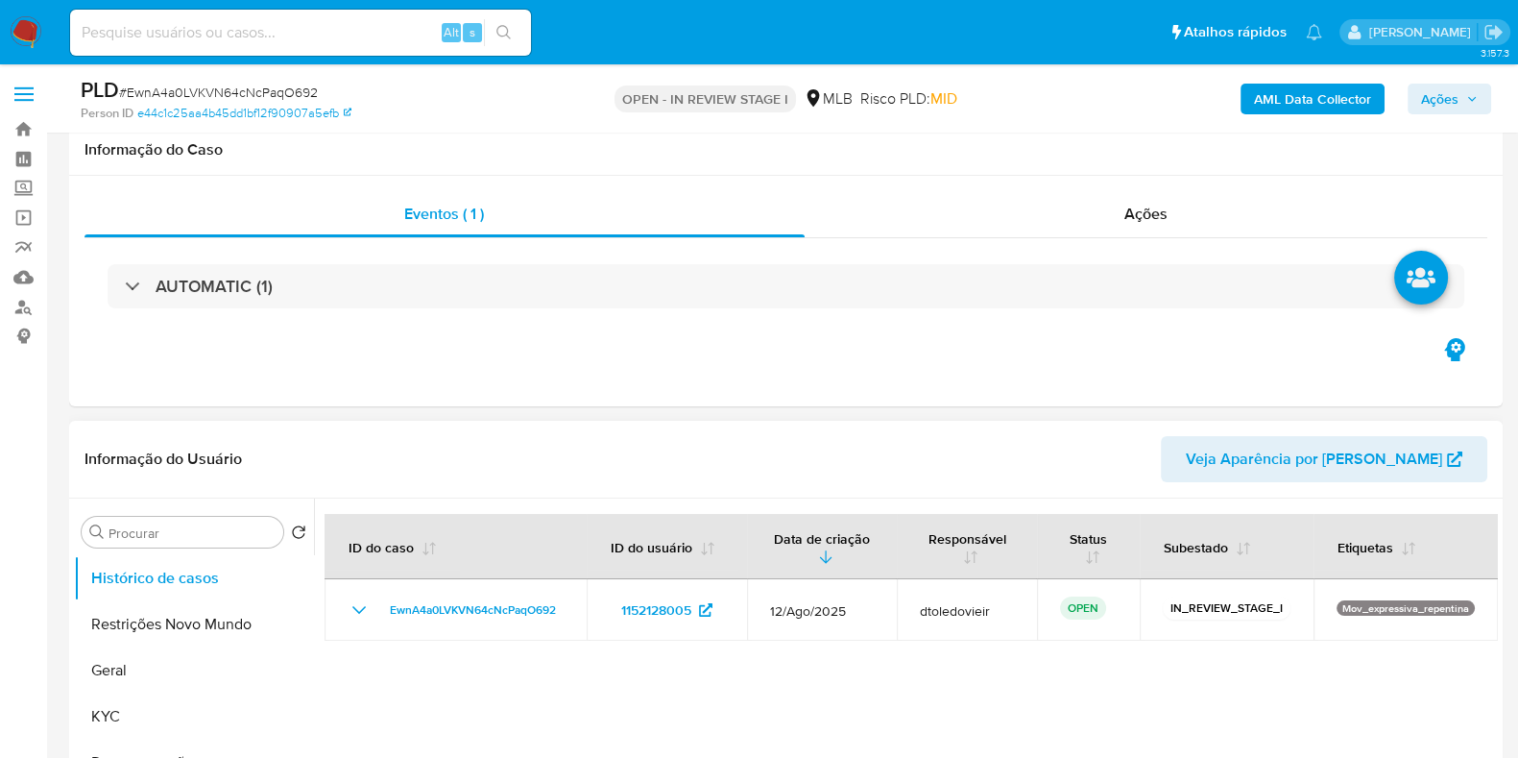
scroll to position [239, 0]
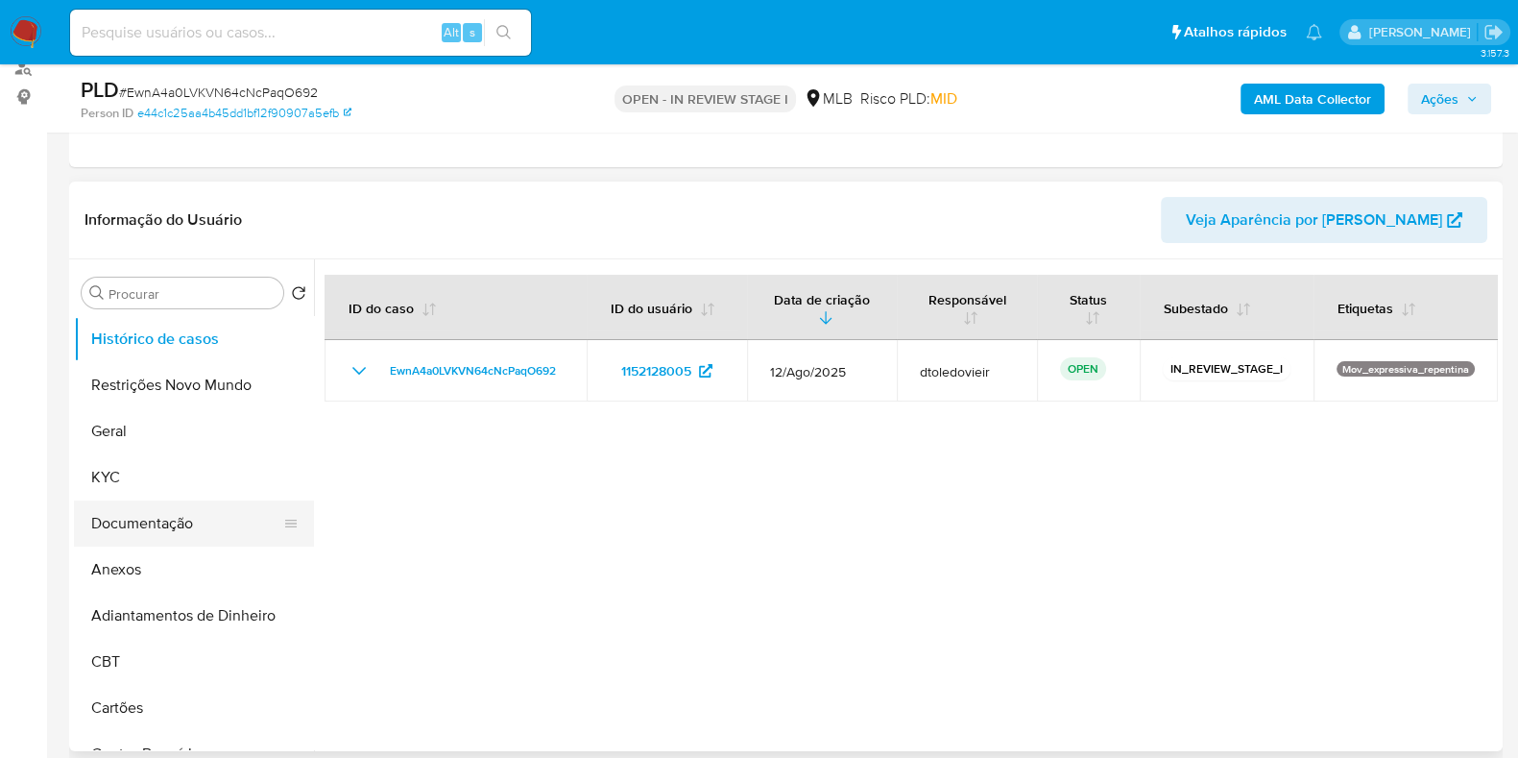
click at [159, 506] on button "Documentação" at bounding box center [186, 523] width 225 height 46
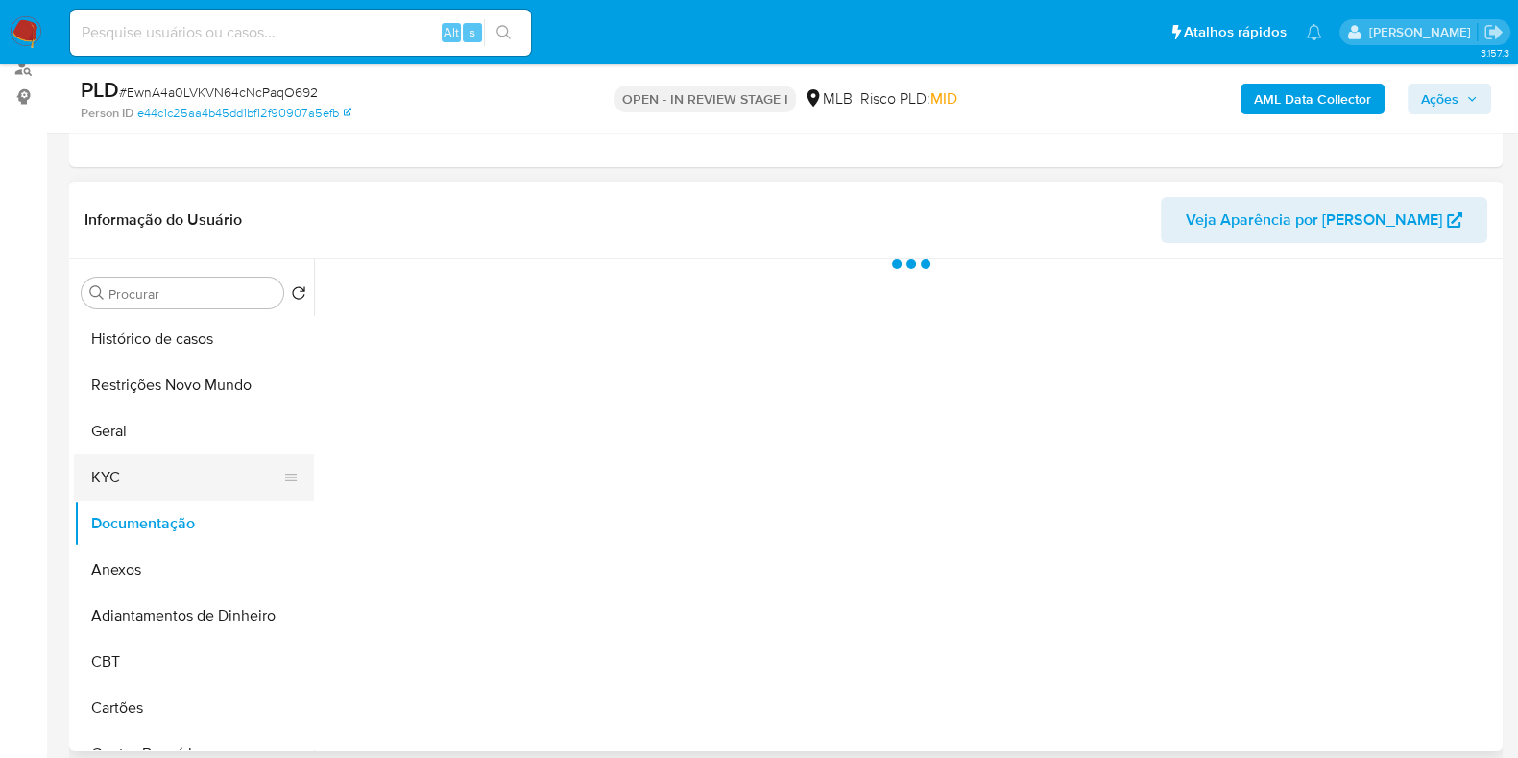
click at [168, 472] on button "KYC" at bounding box center [186, 477] width 225 height 46
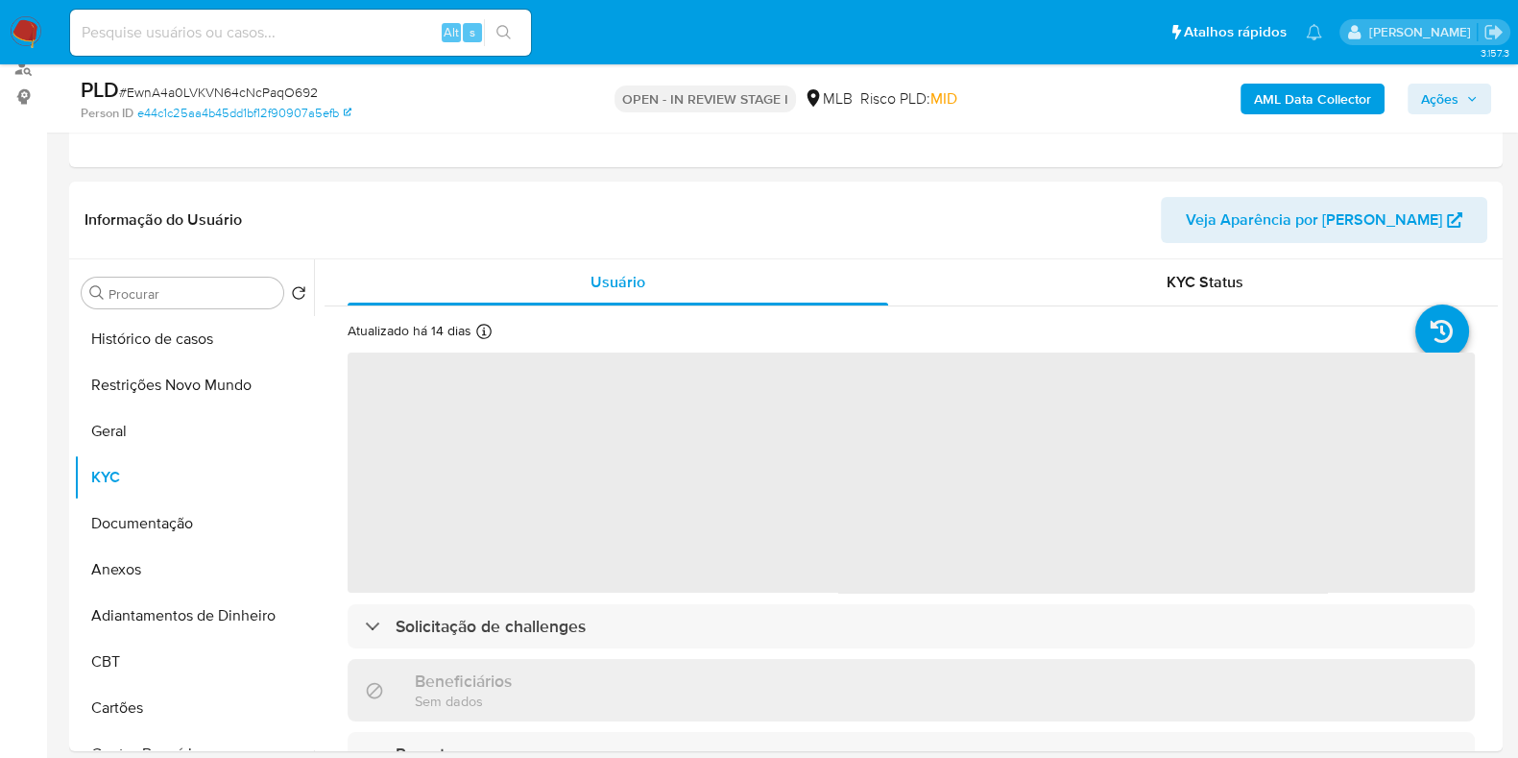
scroll to position [360, 0]
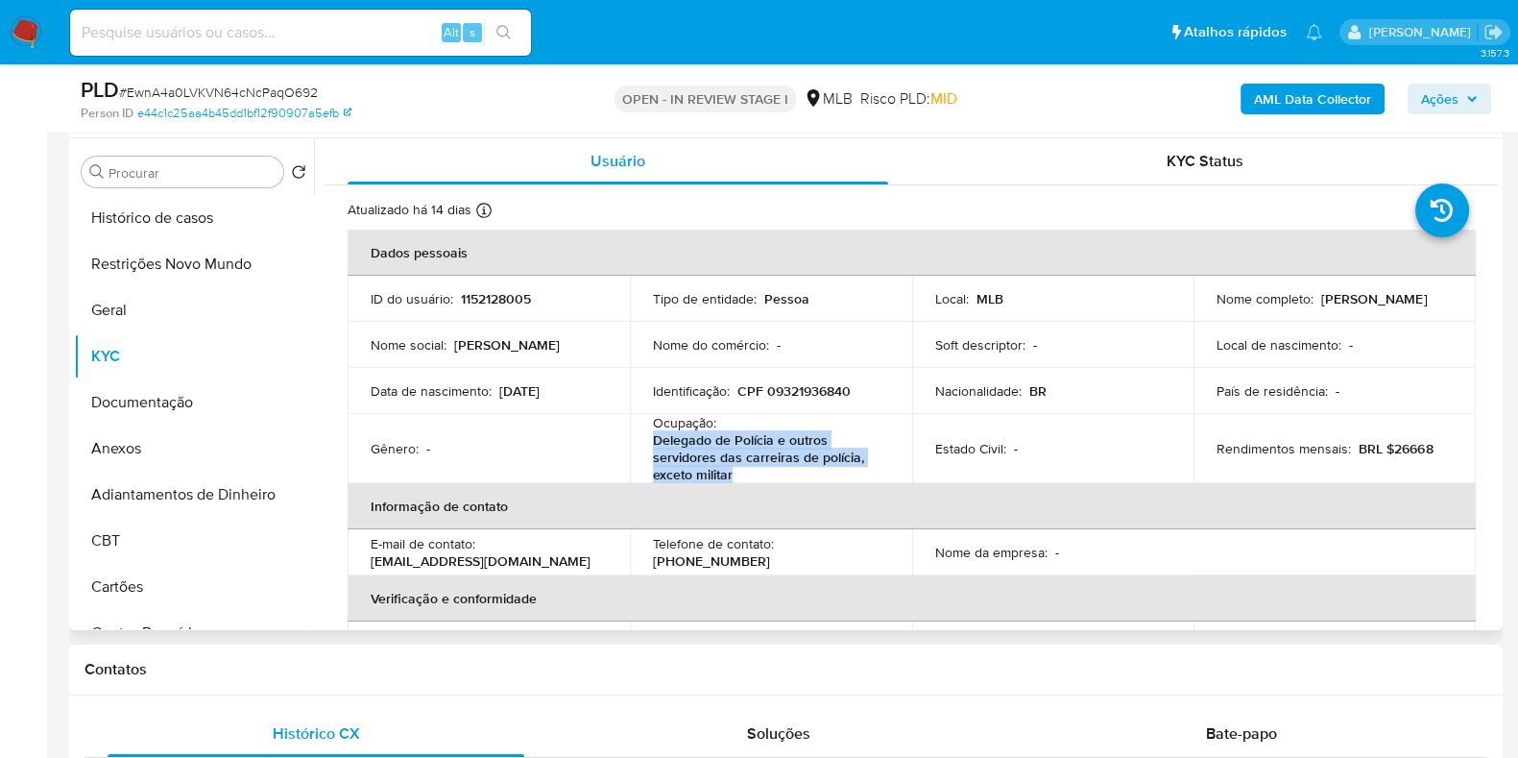
drag, startPoint x: 738, startPoint y: 477, endPoint x: 649, endPoint y: 443, distance: 95.8
click at [649, 443] on td "Ocupação : Delegado de Polícia e outros servidores das carreiras de polícia, ex…" at bounding box center [771, 448] width 282 height 69
copy p "Delegado de Polícia e outros servidores das carreiras de polícia, exceto militar"
click at [181, 405] on button "Documentação" at bounding box center [186, 402] width 225 height 46
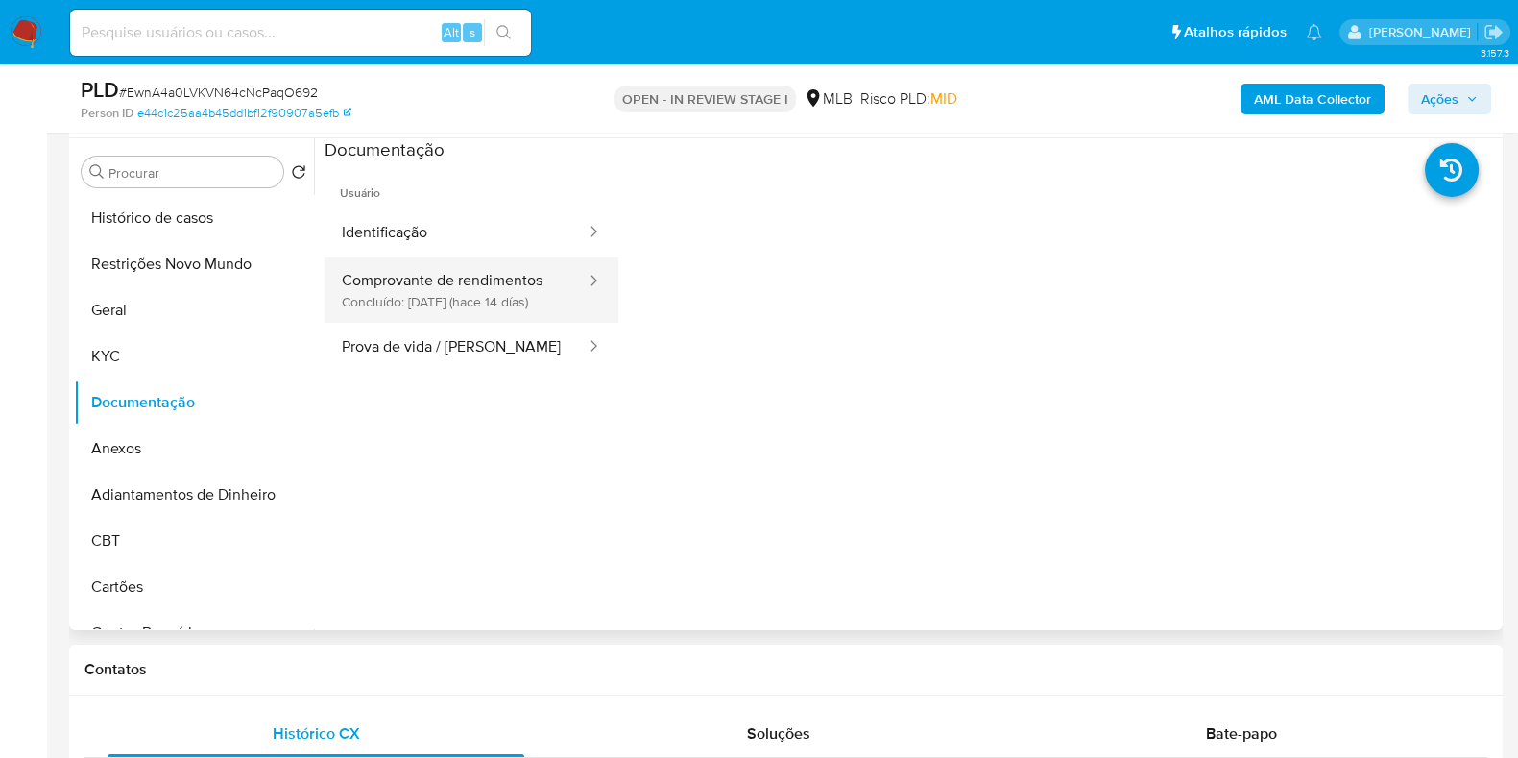
click at [462, 304] on button "Comprovante de rendimentos Concluído: 25/08/2025 (hace 14 días)" at bounding box center [456, 289] width 263 height 65
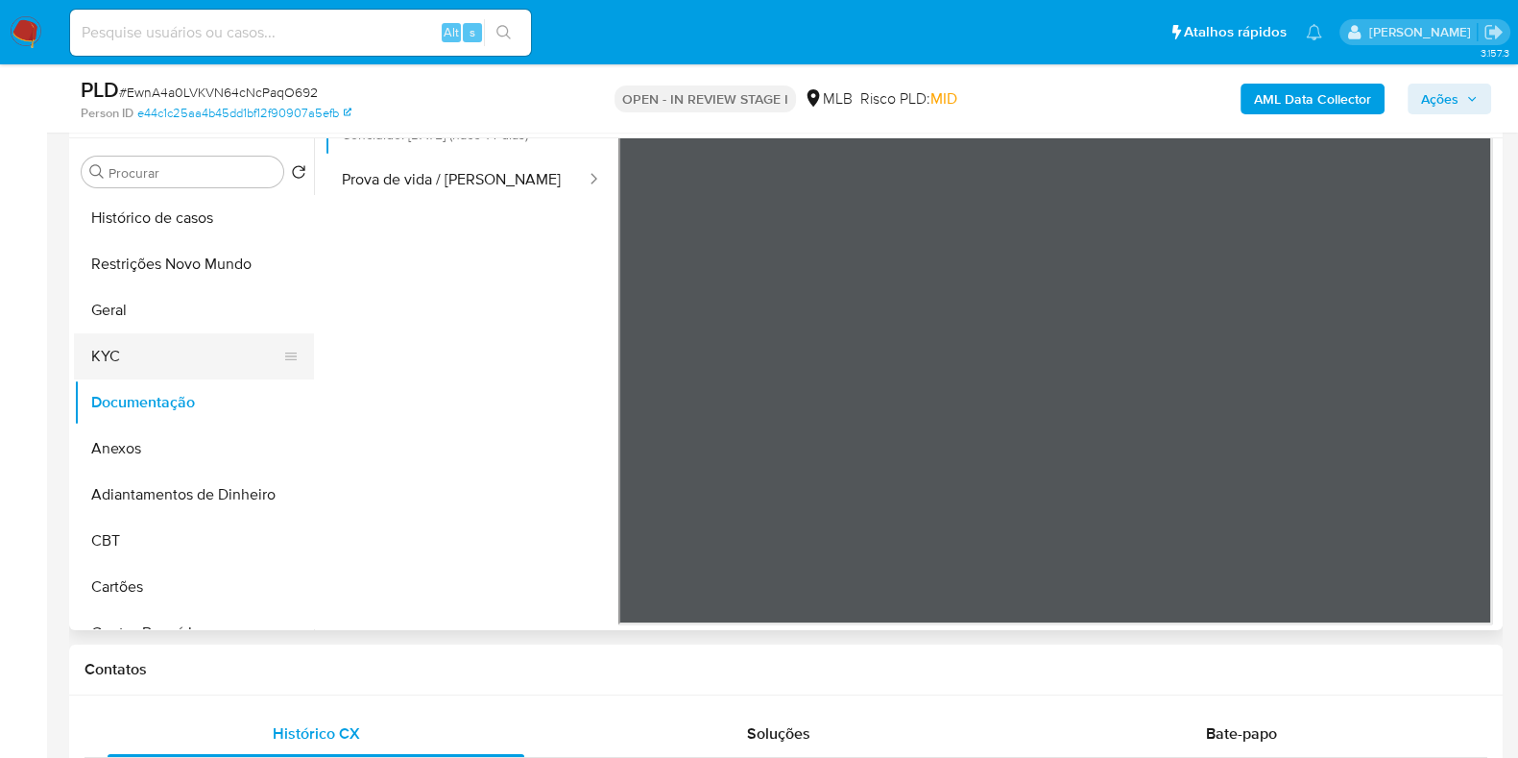
click at [128, 357] on button "KYC" at bounding box center [186, 356] width 225 height 46
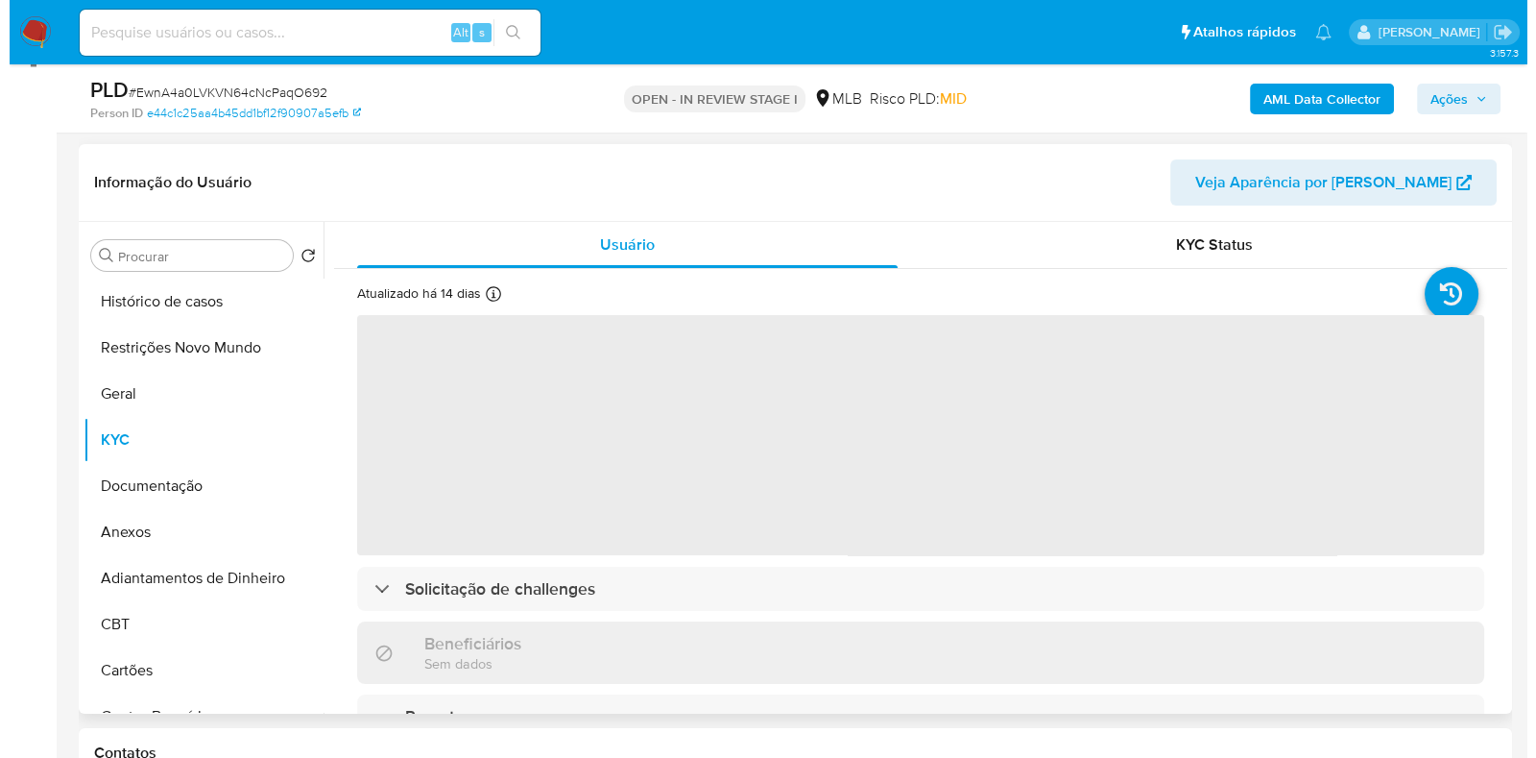
scroll to position [239, 0]
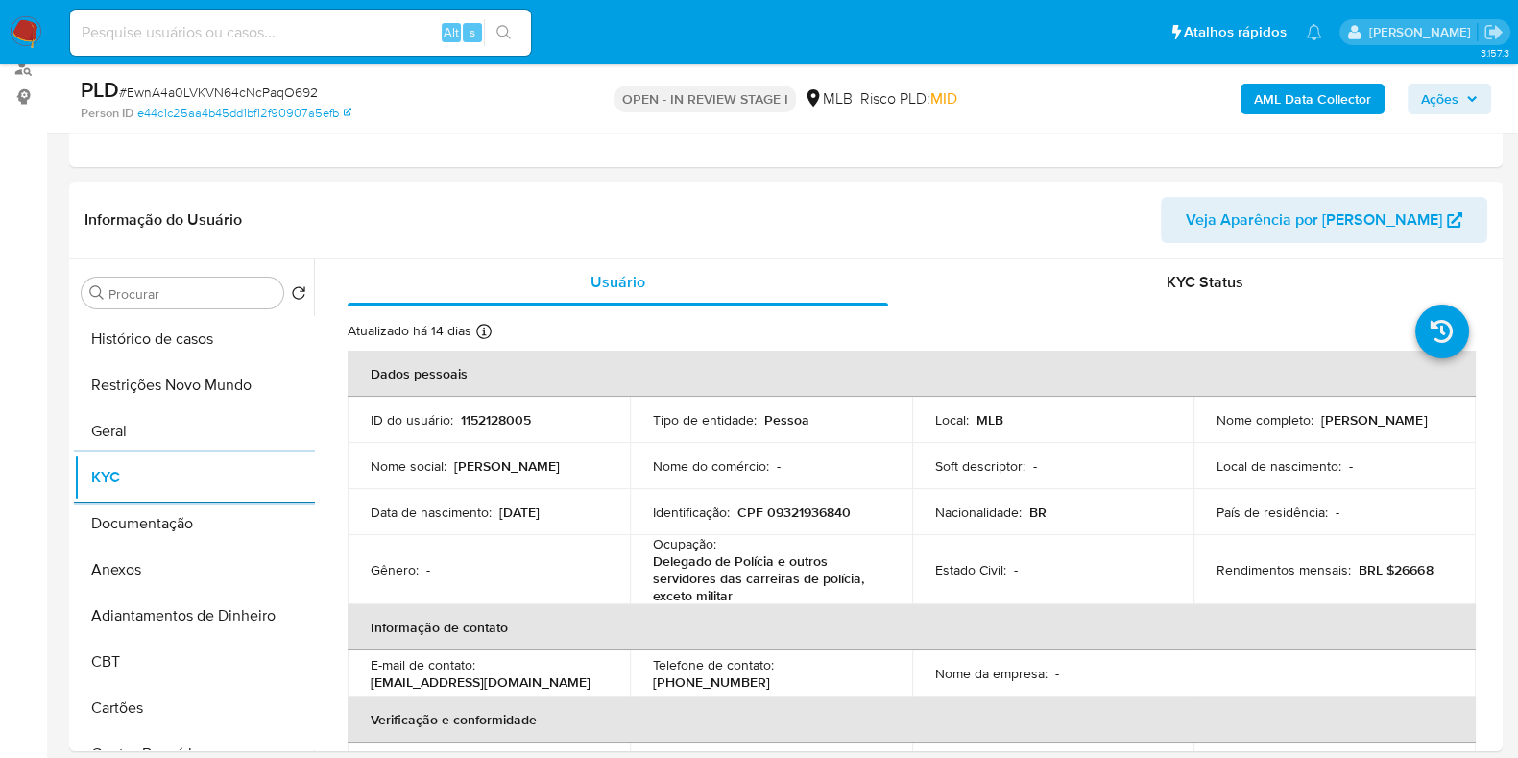
click at [1296, 103] on b "AML Data Collector" at bounding box center [1312, 99] width 117 height 31
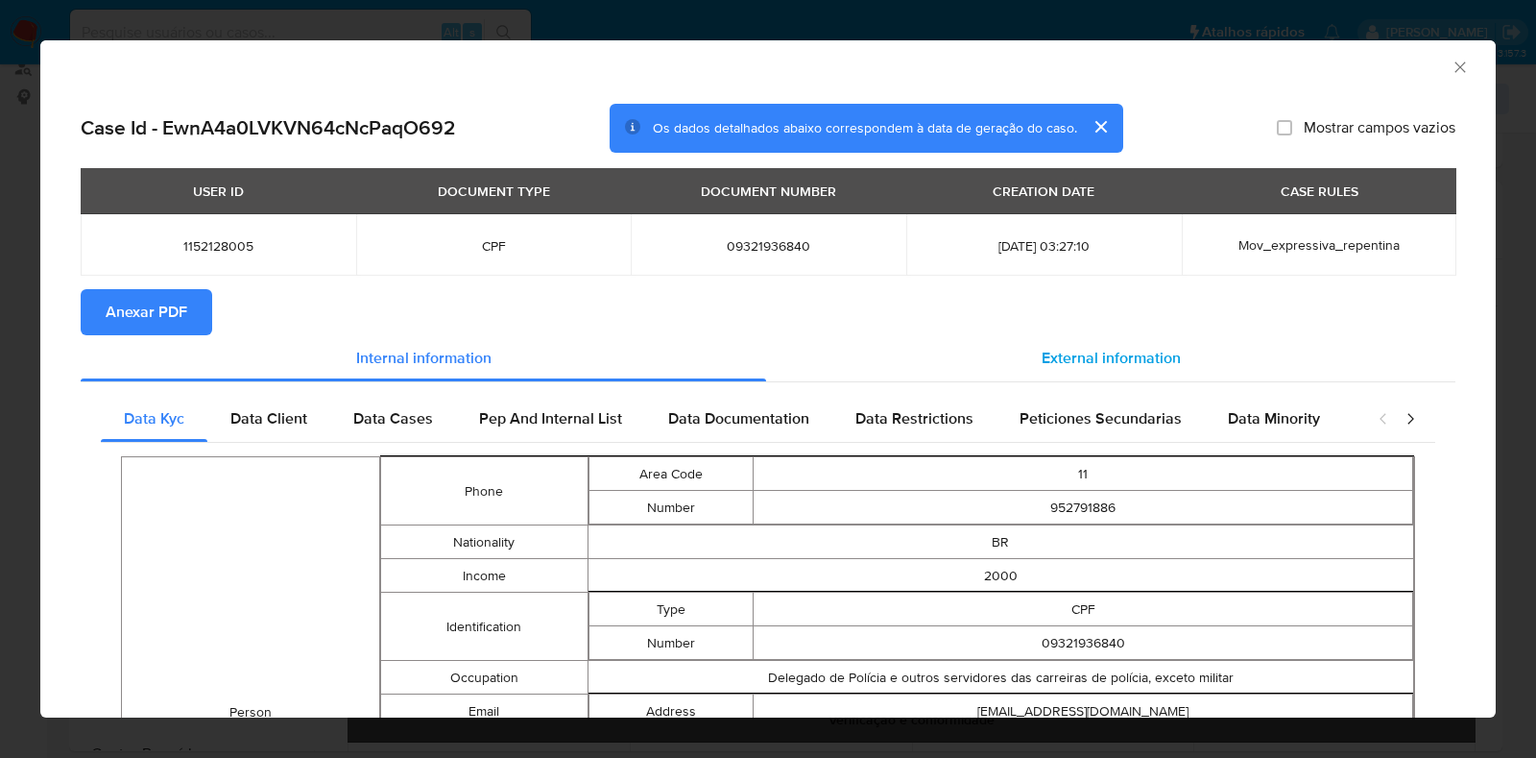
click at [1148, 348] on span "External information" at bounding box center [1111, 358] width 139 height 22
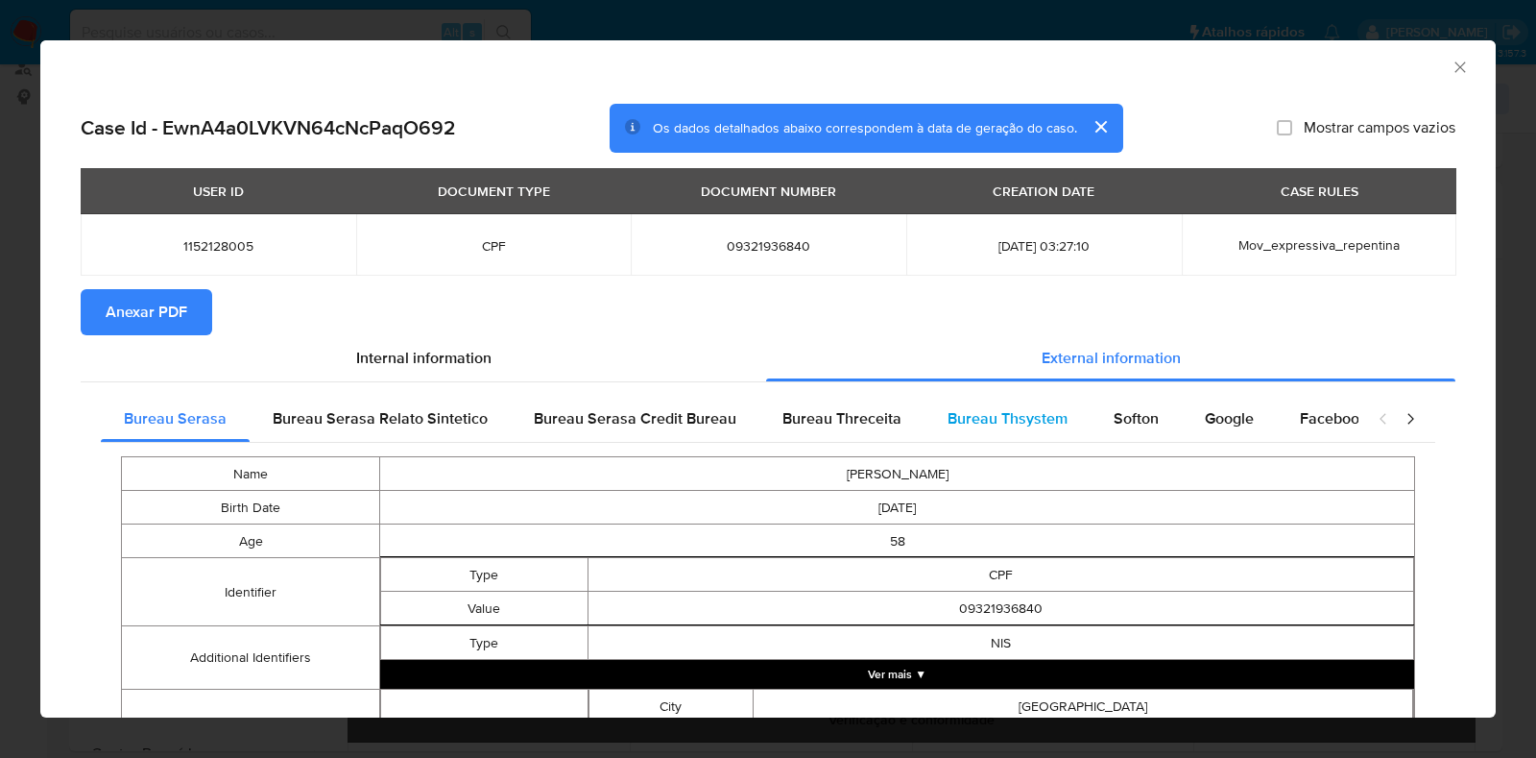
click at [1027, 428] on span "Bureau Thsystem" at bounding box center [1008, 418] width 120 height 22
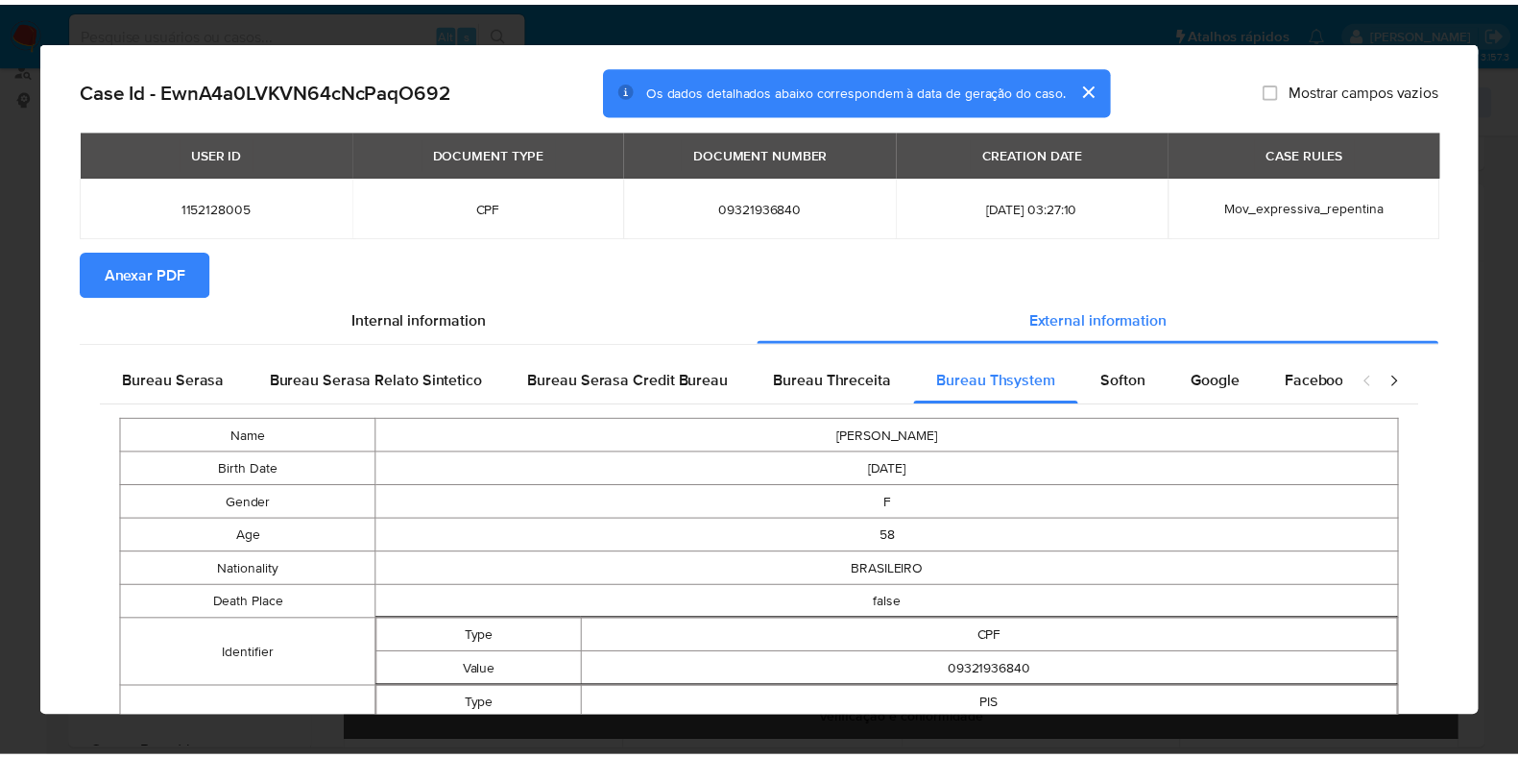
scroll to position [0, 0]
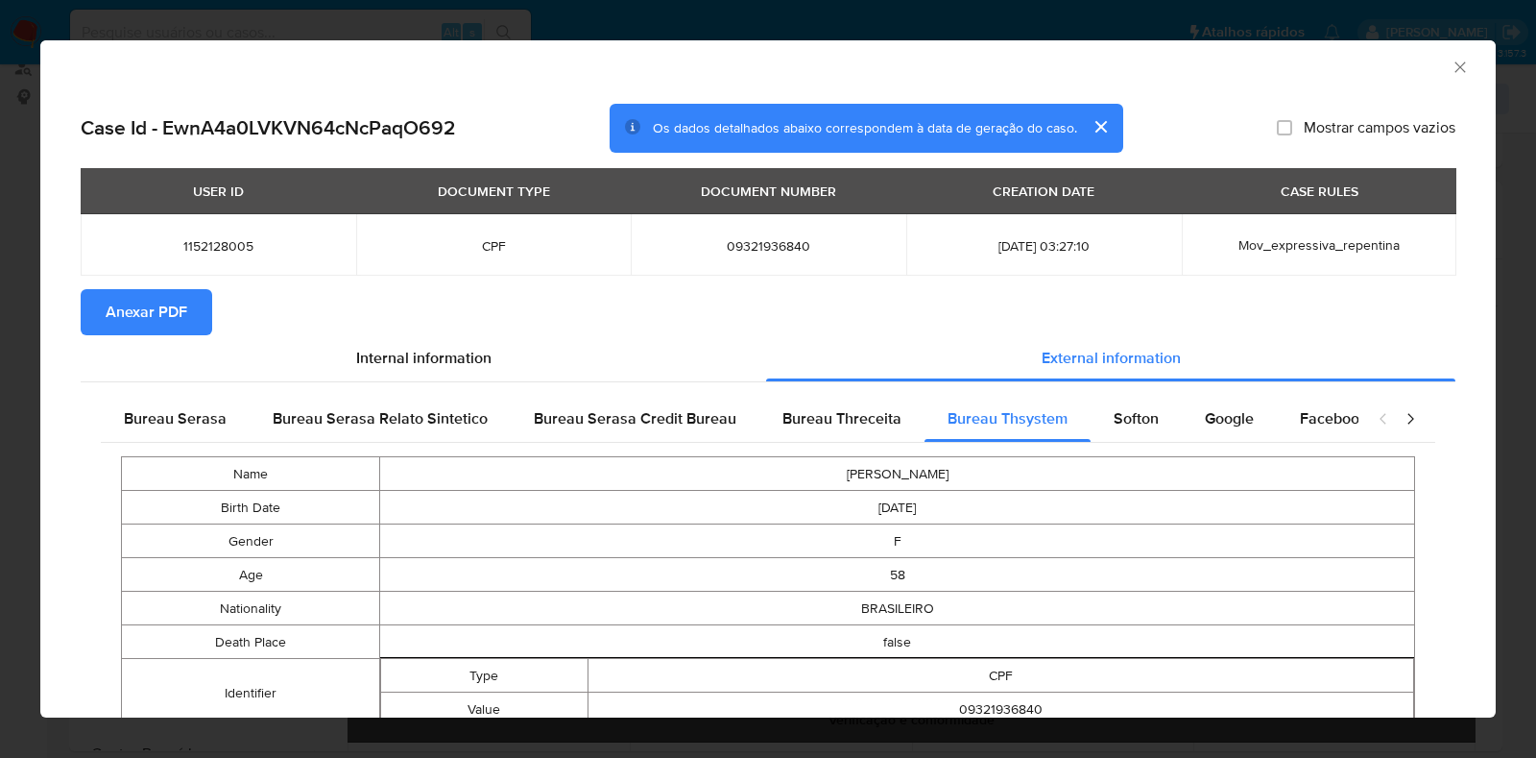
click at [794, 241] on span "09321936840" at bounding box center [769, 245] width 230 height 17
click at [786, 244] on span "09321936840" at bounding box center [769, 245] width 230 height 17
copy span "09321936840"
click at [29, 405] on div "AML Data Collector Case Id - EwnA4a0LVKVN64cNcPaqO692 Os dados detalhados abaix…" at bounding box center [768, 379] width 1536 height 758
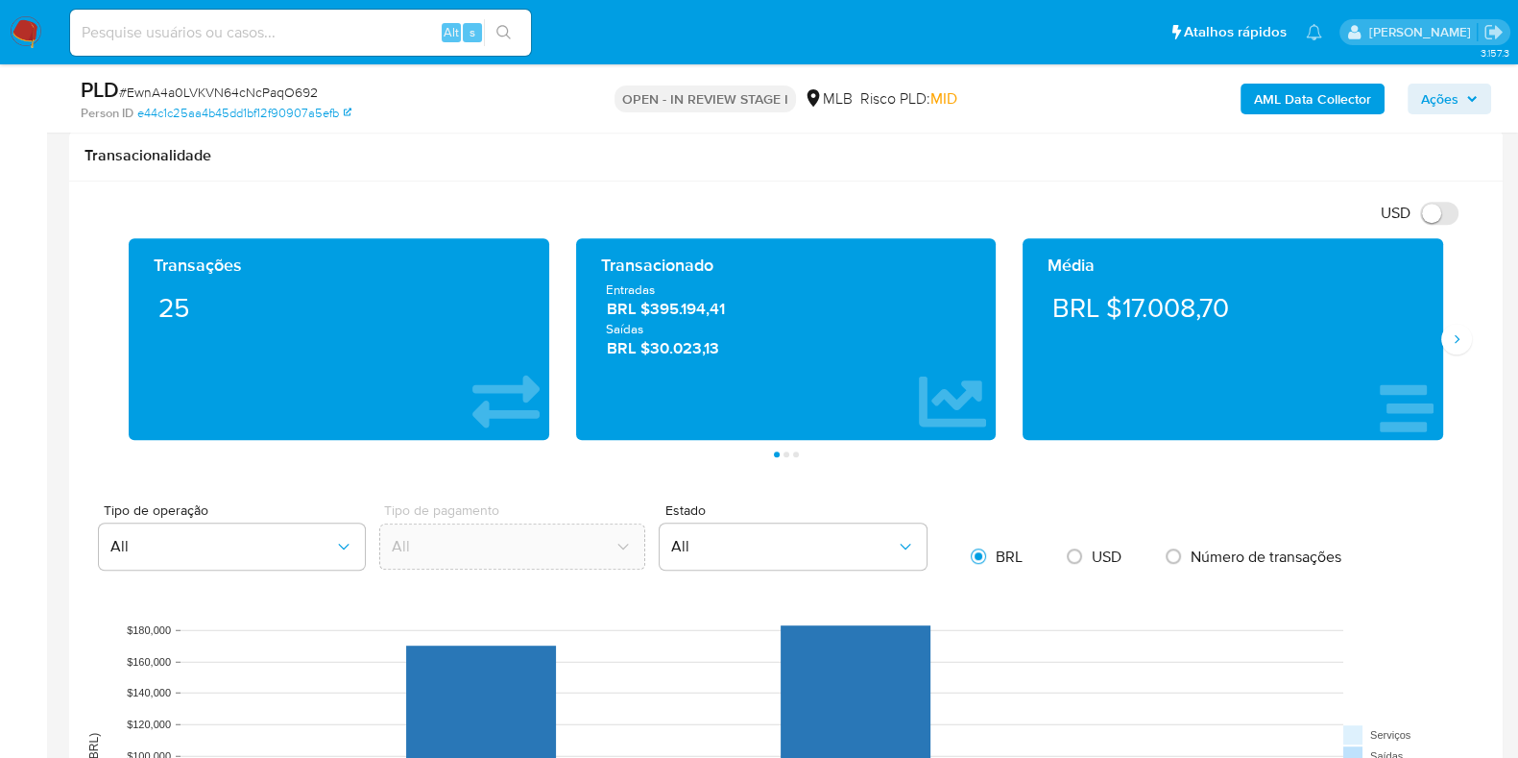
scroll to position [1080, 0]
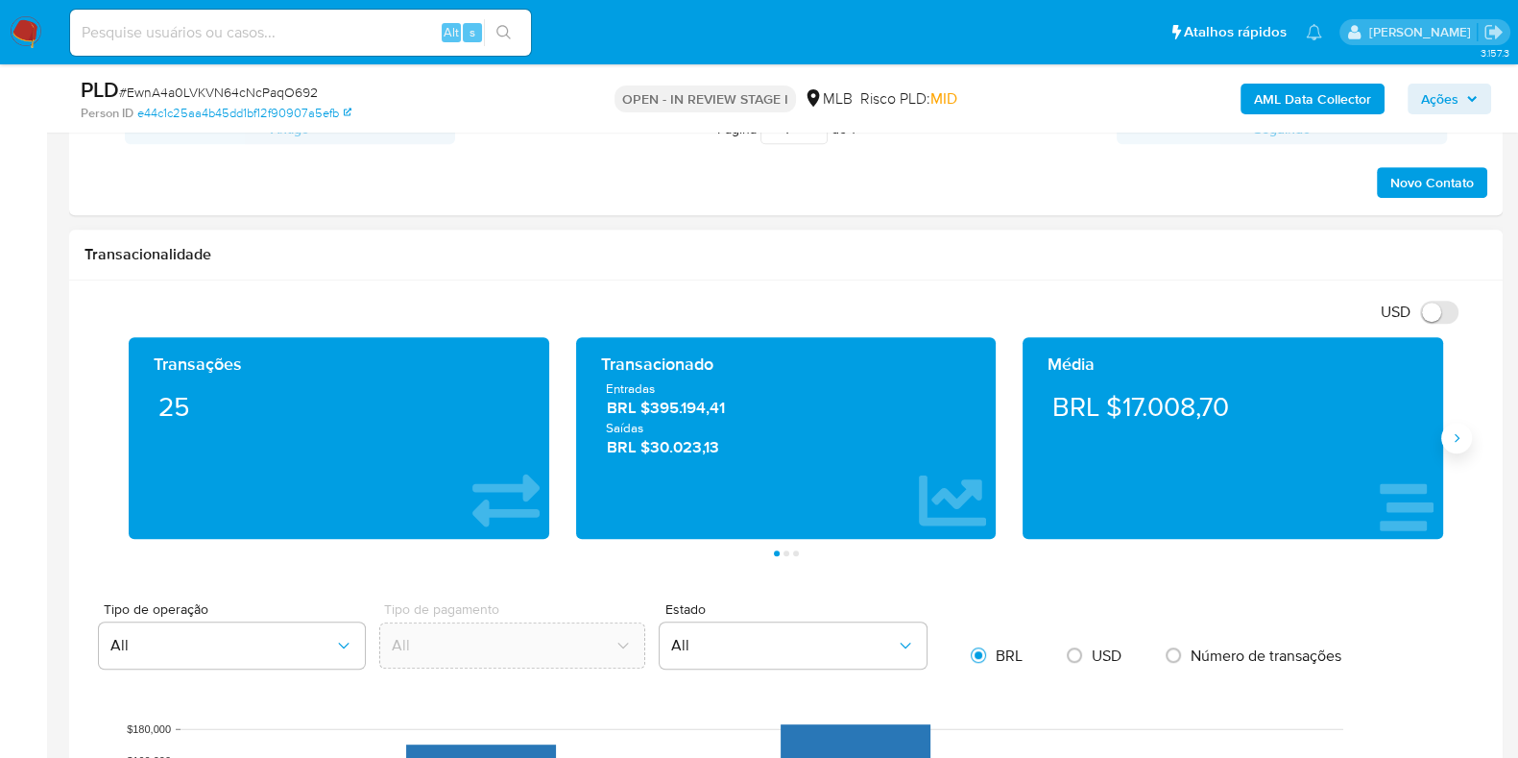
click at [1458, 439] on icon "Siguiente" at bounding box center [1456, 437] width 15 height 15
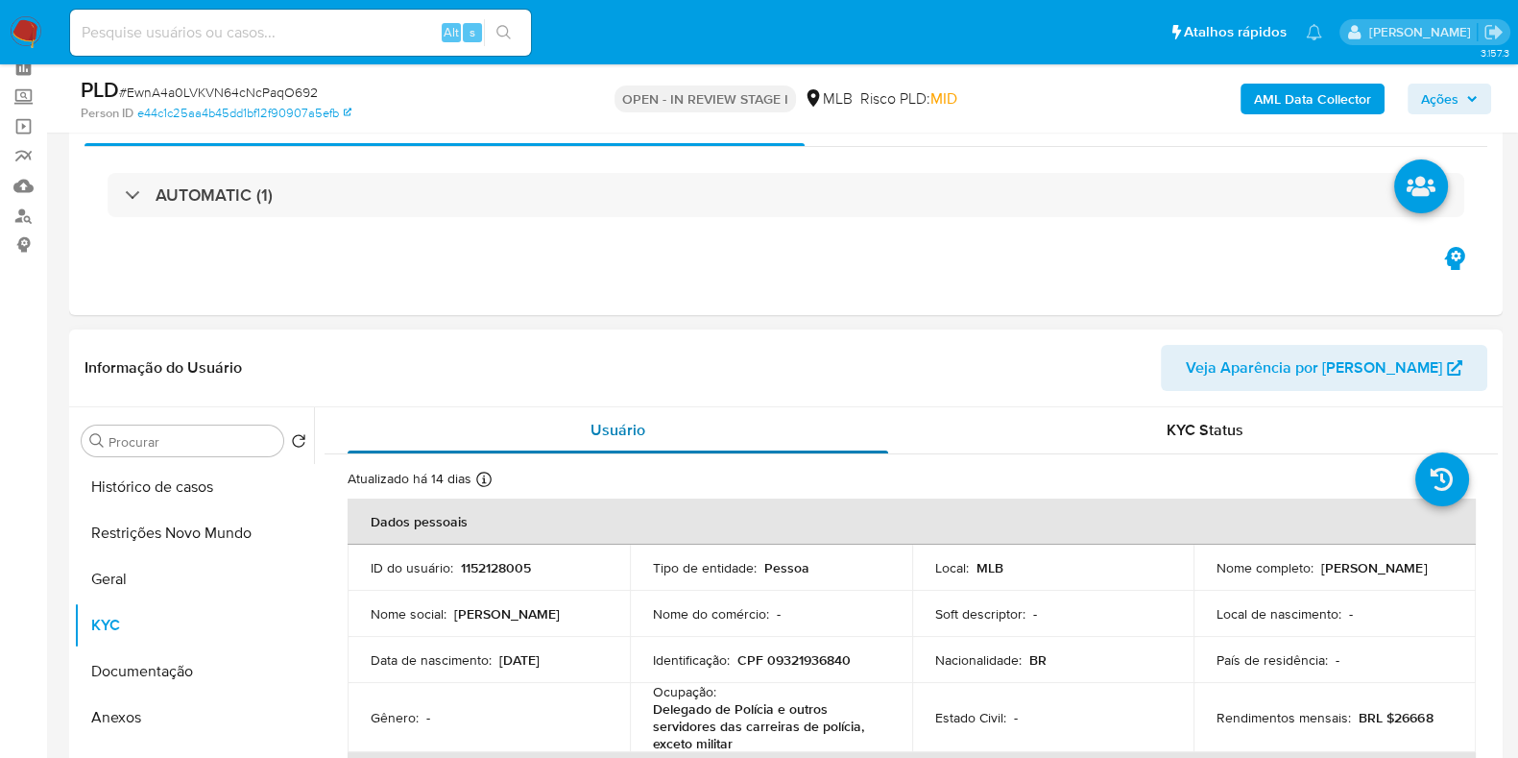
scroll to position [119, 0]
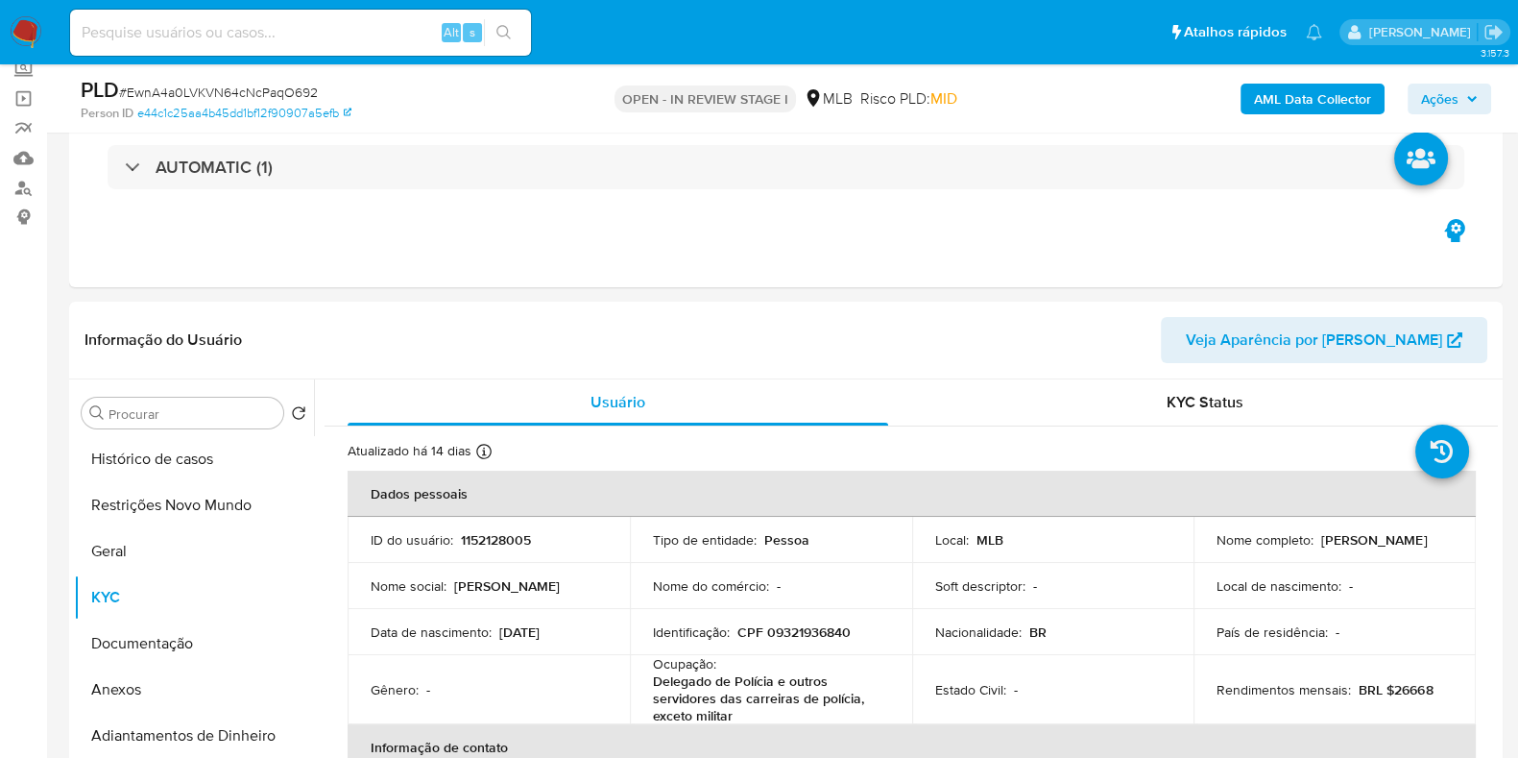
click at [827, 635] on p "CPF 09321936840" at bounding box center [793, 631] width 113 height 17
click at [825, 635] on p "CPF 09321936840" at bounding box center [793, 631] width 113 height 17
copy p "09321936840"
click at [113, 533] on button "Geral" at bounding box center [186, 551] width 225 height 46
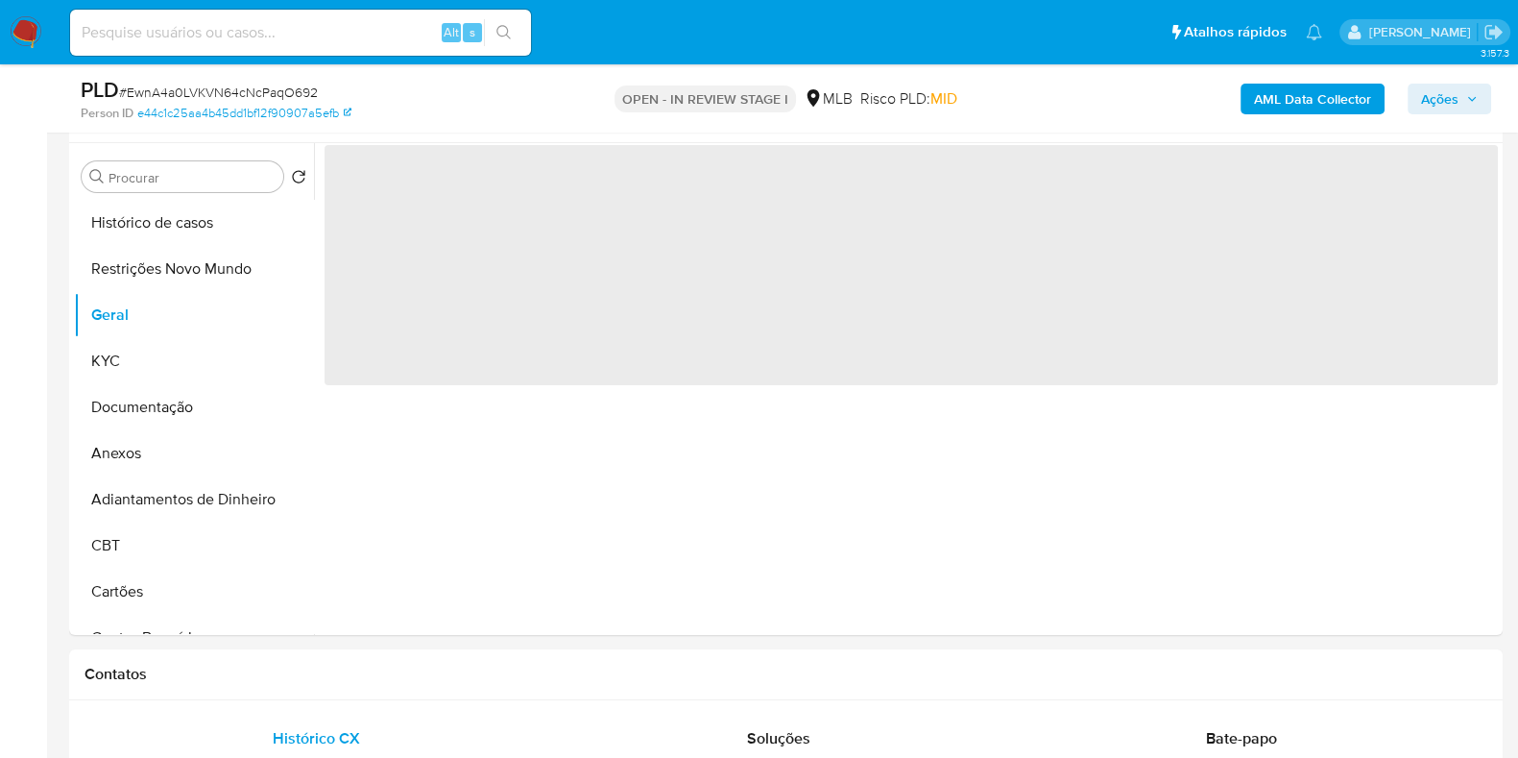
scroll to position [360, 0]
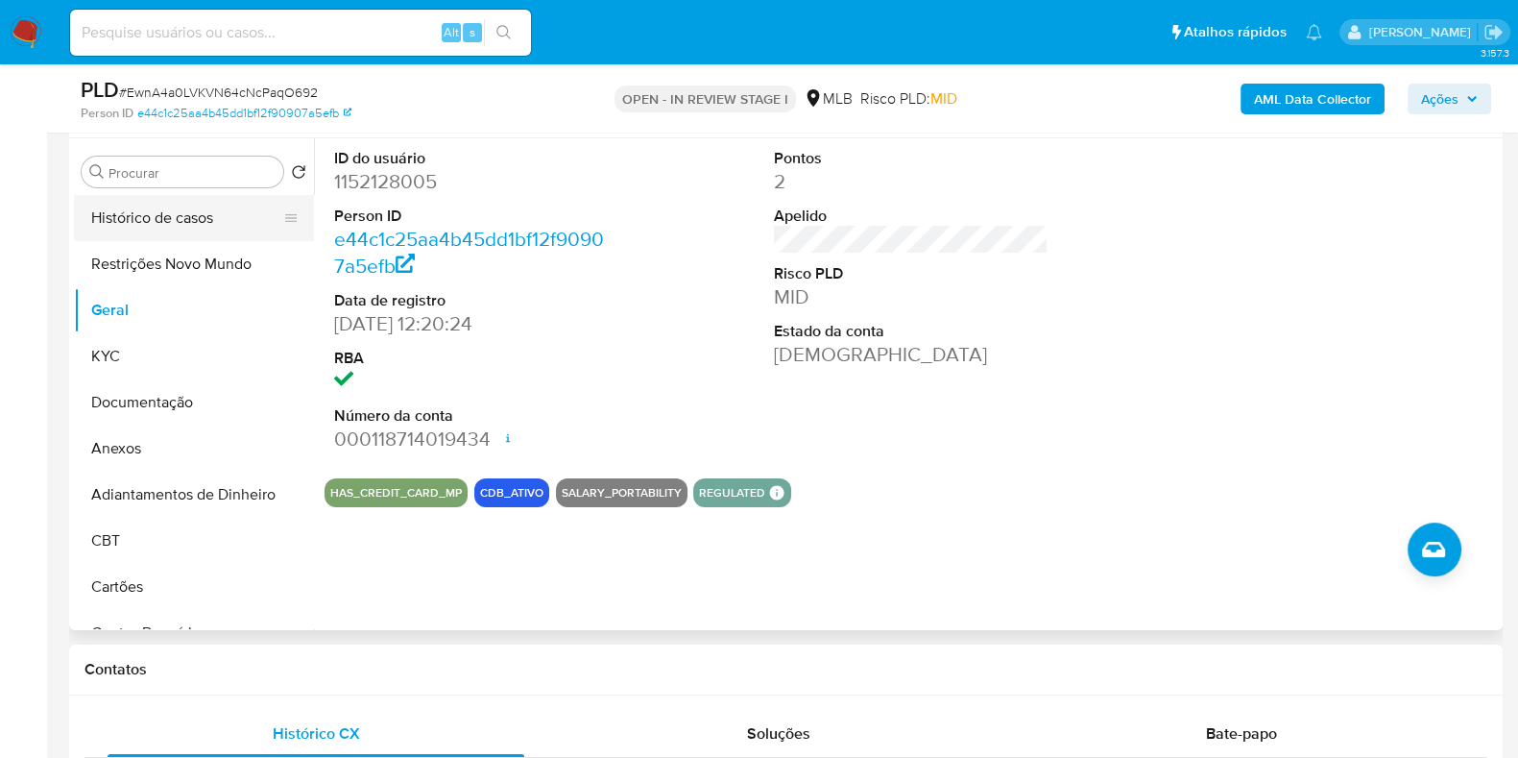
click at [193, 224] on button "Histórico de casos" at bounding box center [186, 218] width 225 height 46
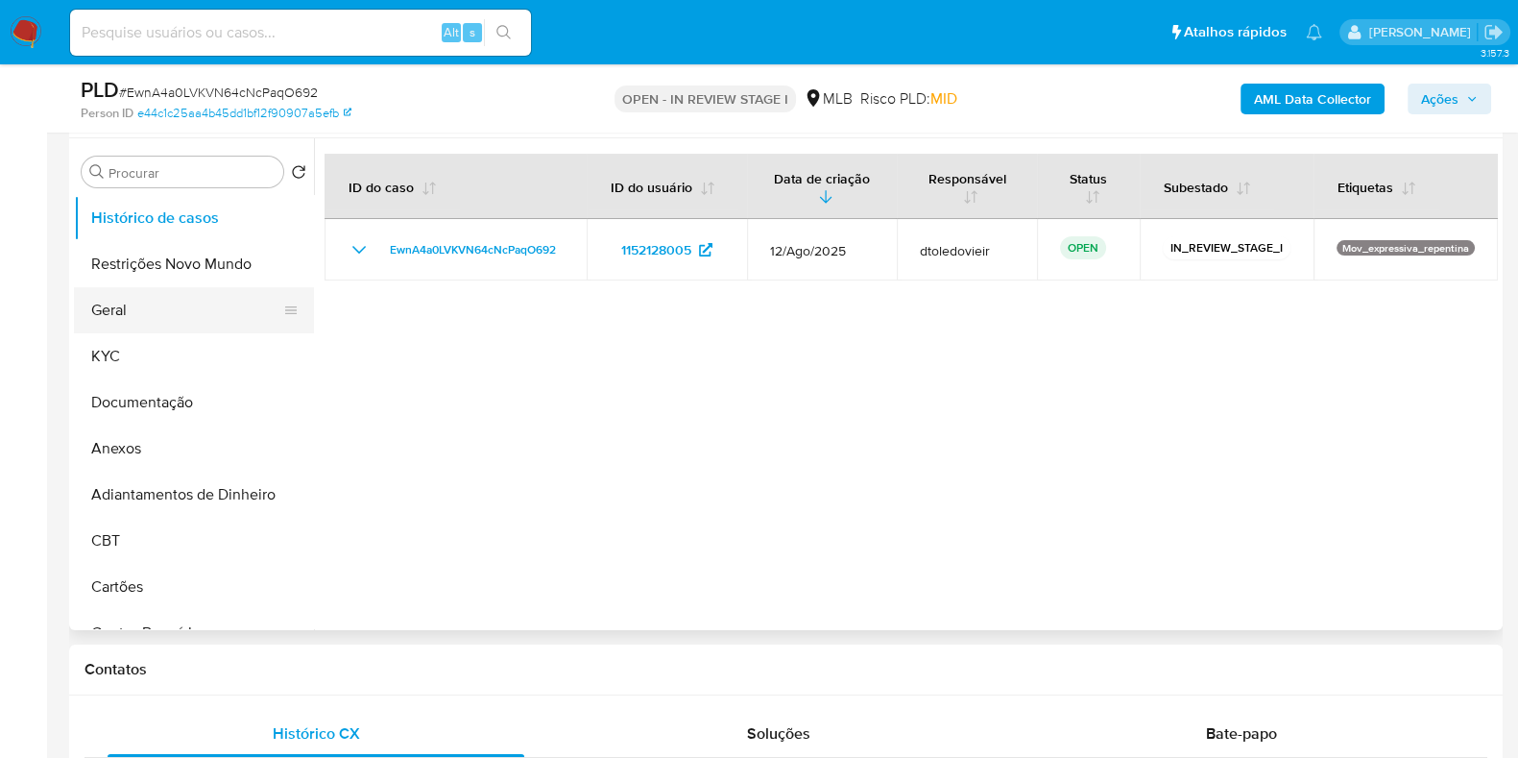
click at [132, 308] on button "Geral" at bounding box center [186, 310] width 225 height 46
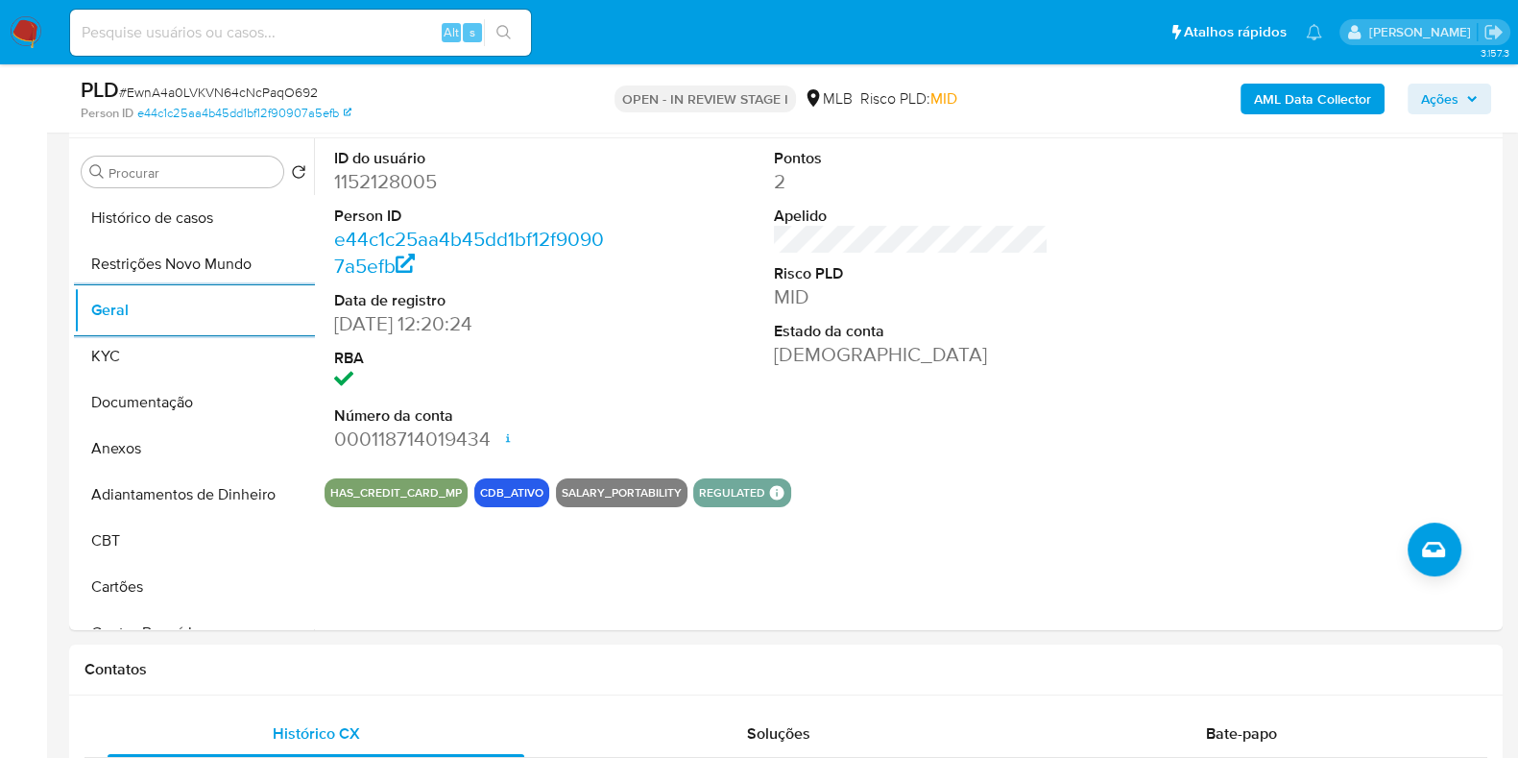
click at [1450, 101] on span "Ações" at bounding box center [1439, 99] width 37 height 31
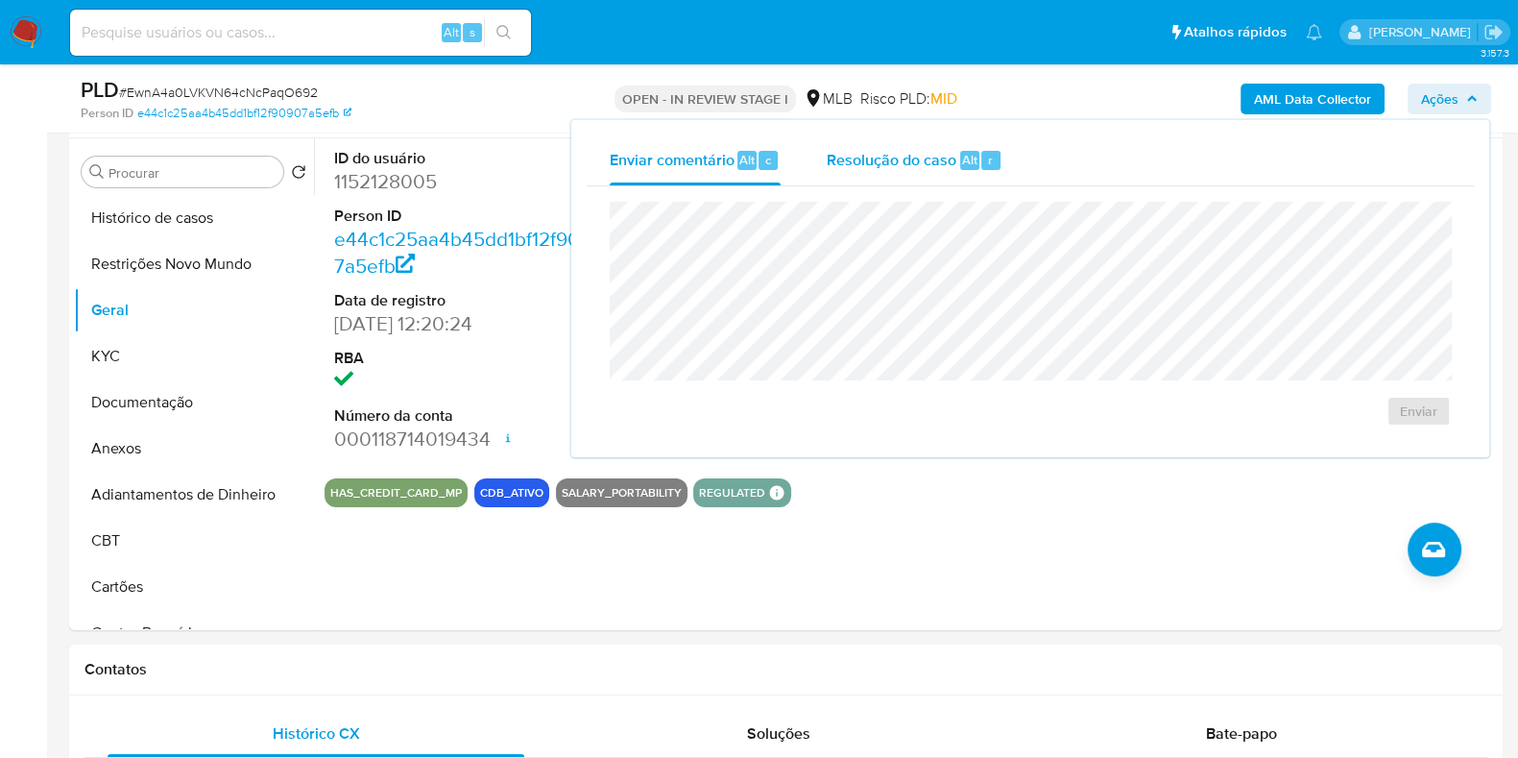
click at [955, 177] on div "Resolução do caso Alt r" at bounding box center [915, 160] width 176 height 50
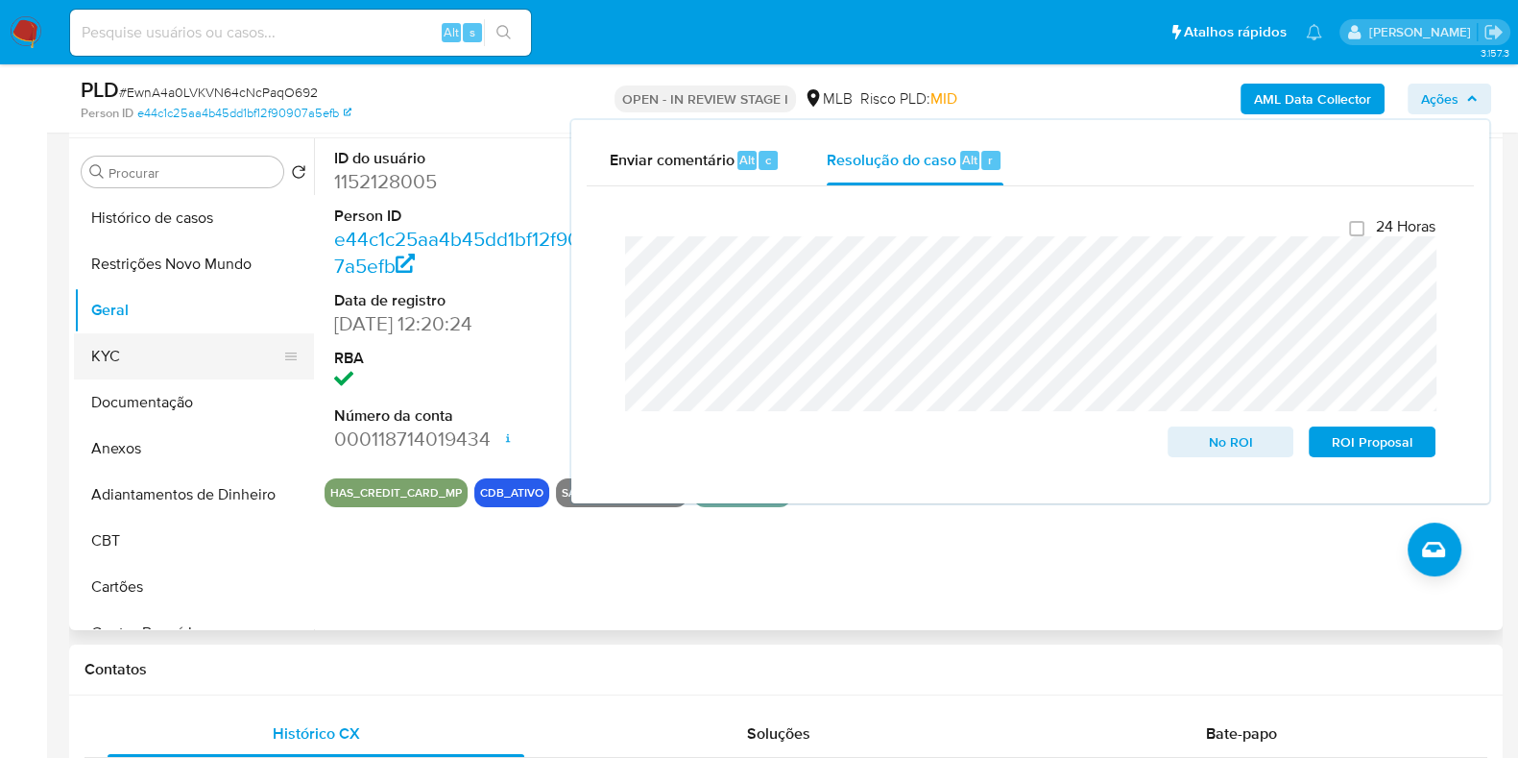
click at [192, 358] on button "KYC" at bounding box center [186, 356] width 225 height 46
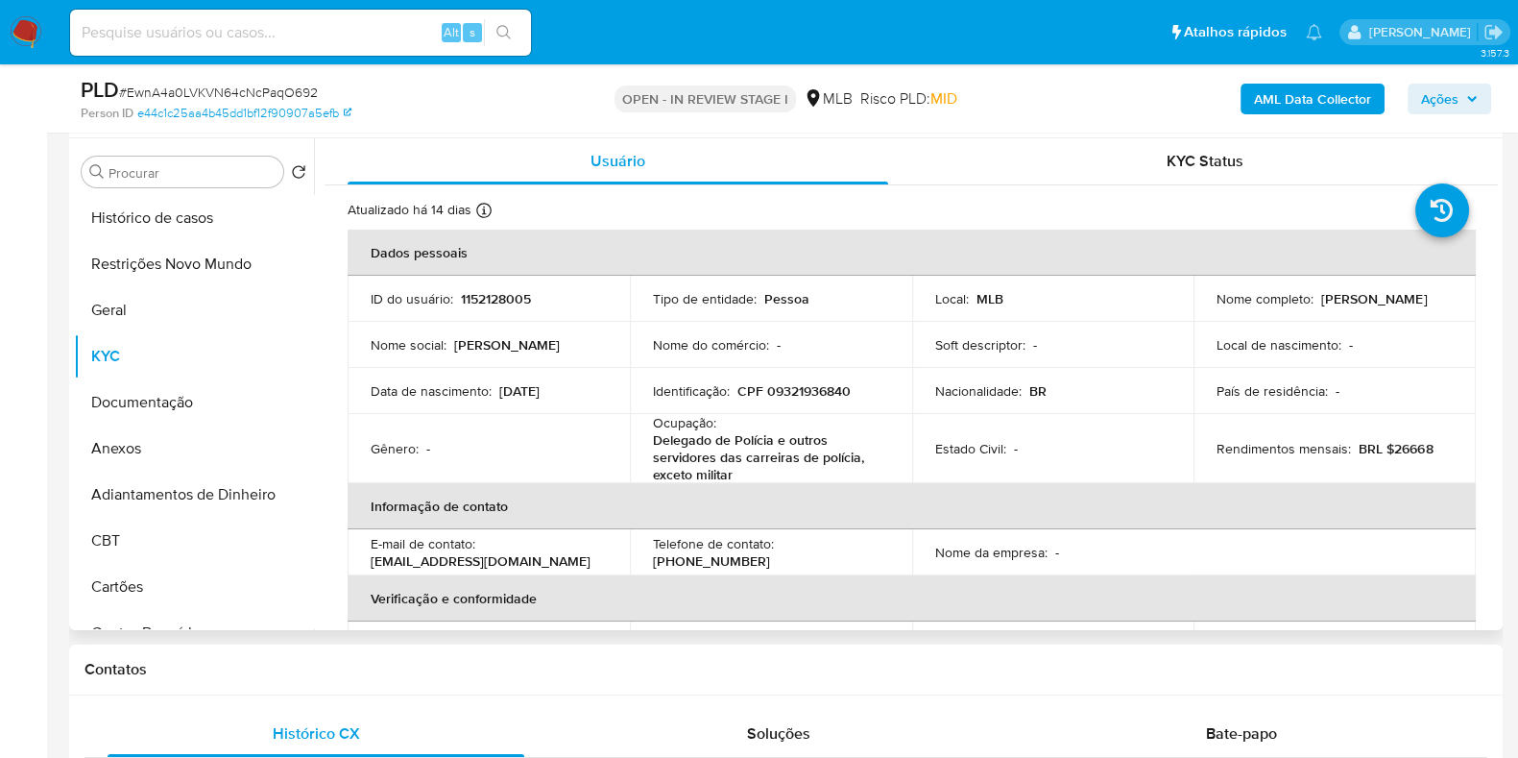
drag, startPoint x: 1373, startPoint y: 307, endPoint x: 1196, endPoint y: 310, distance: 177.7
click at [1196, 310] on td "Nome completo : Adriana Fatima de Paula" at bounding box center [1335, 299] width 282 height 46
copy p "Adriana Fatima de Paula"
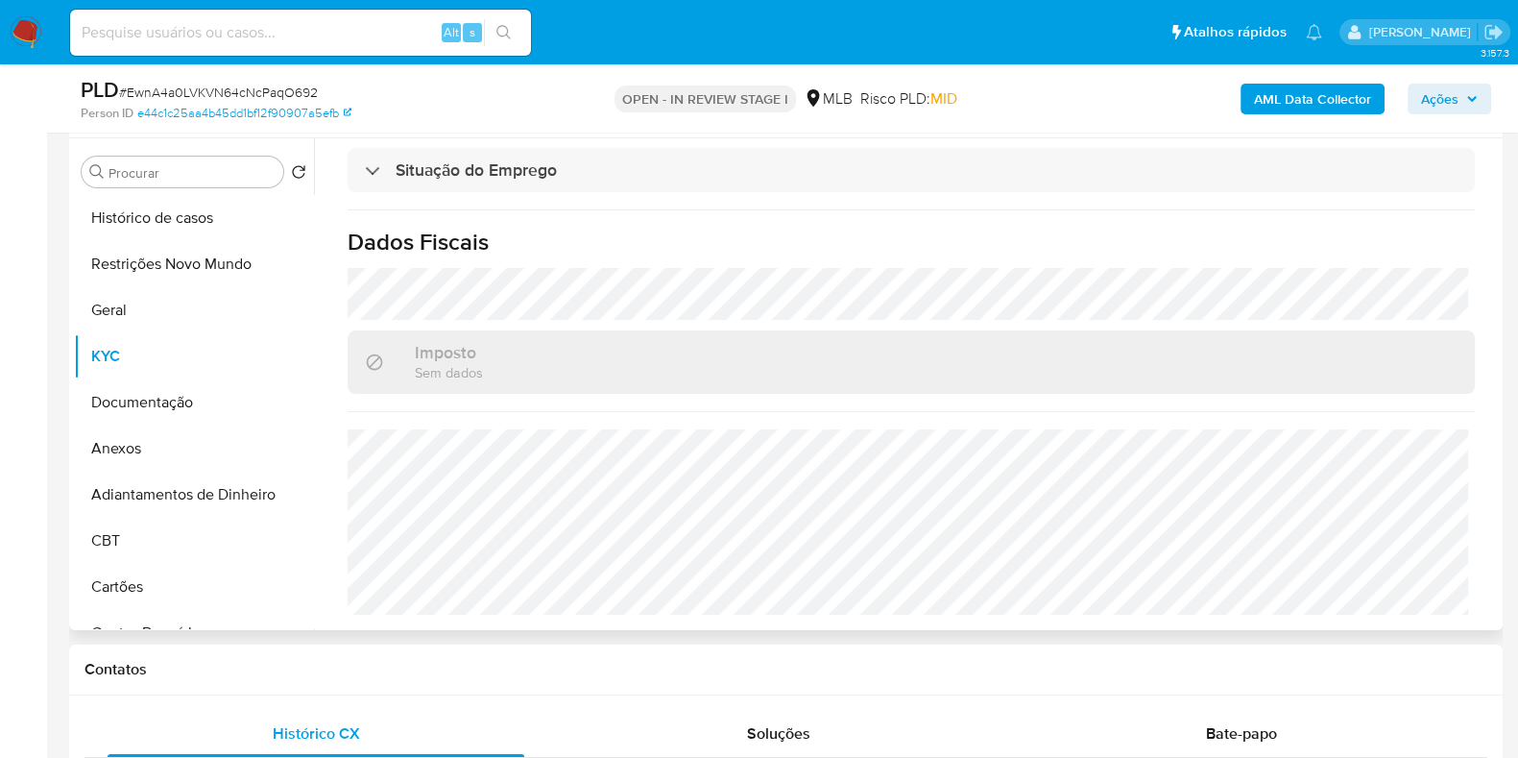
scroll to position [0, 0]
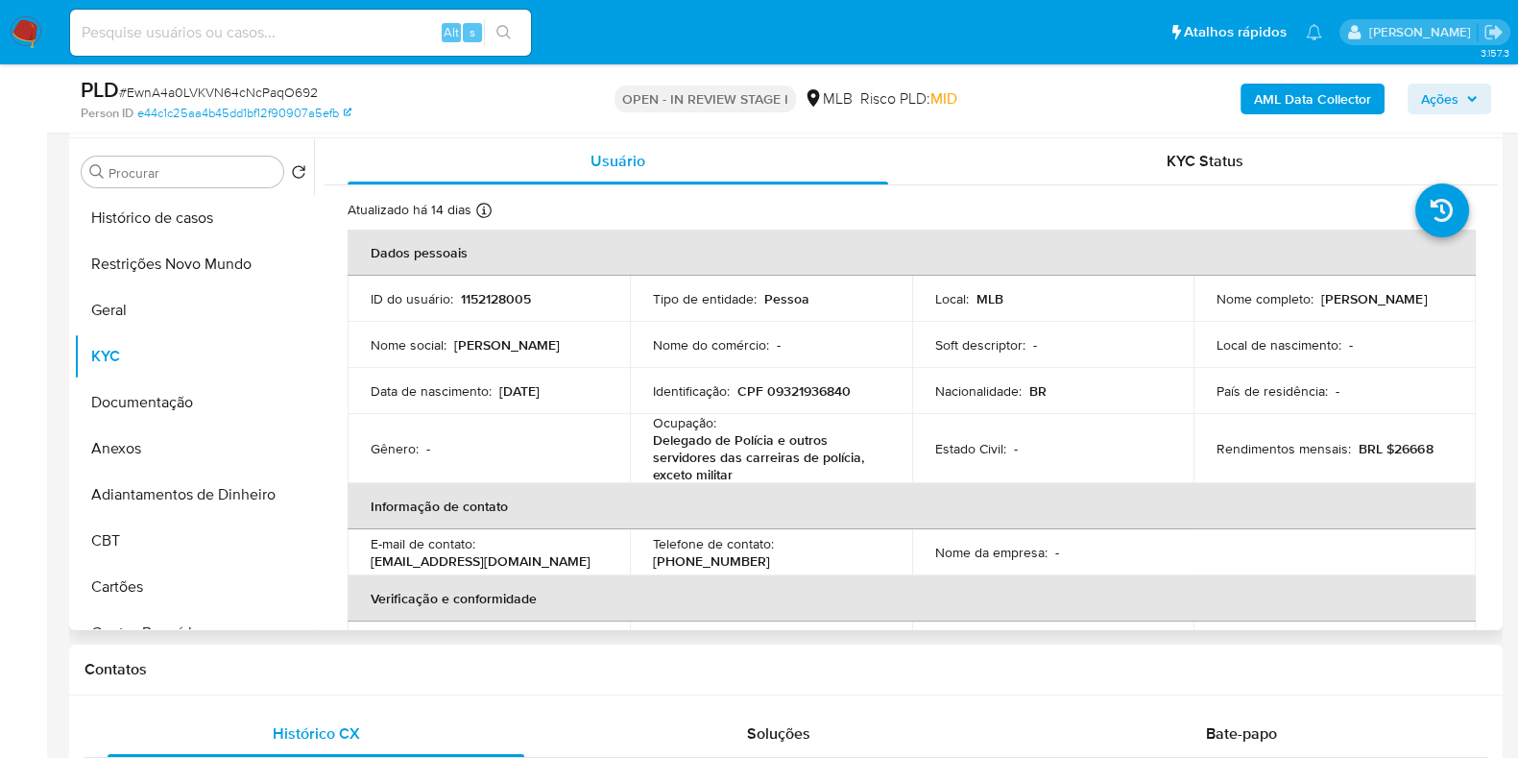
click at [817, 395] on p "CPF 09321936840" at bounding box center [793, 390] width 113 height 17
copy p "09321936840"
click at [177, 254] on button "Restrições Novo Mundo" at bounding box center [186, 264] width 225 height 46
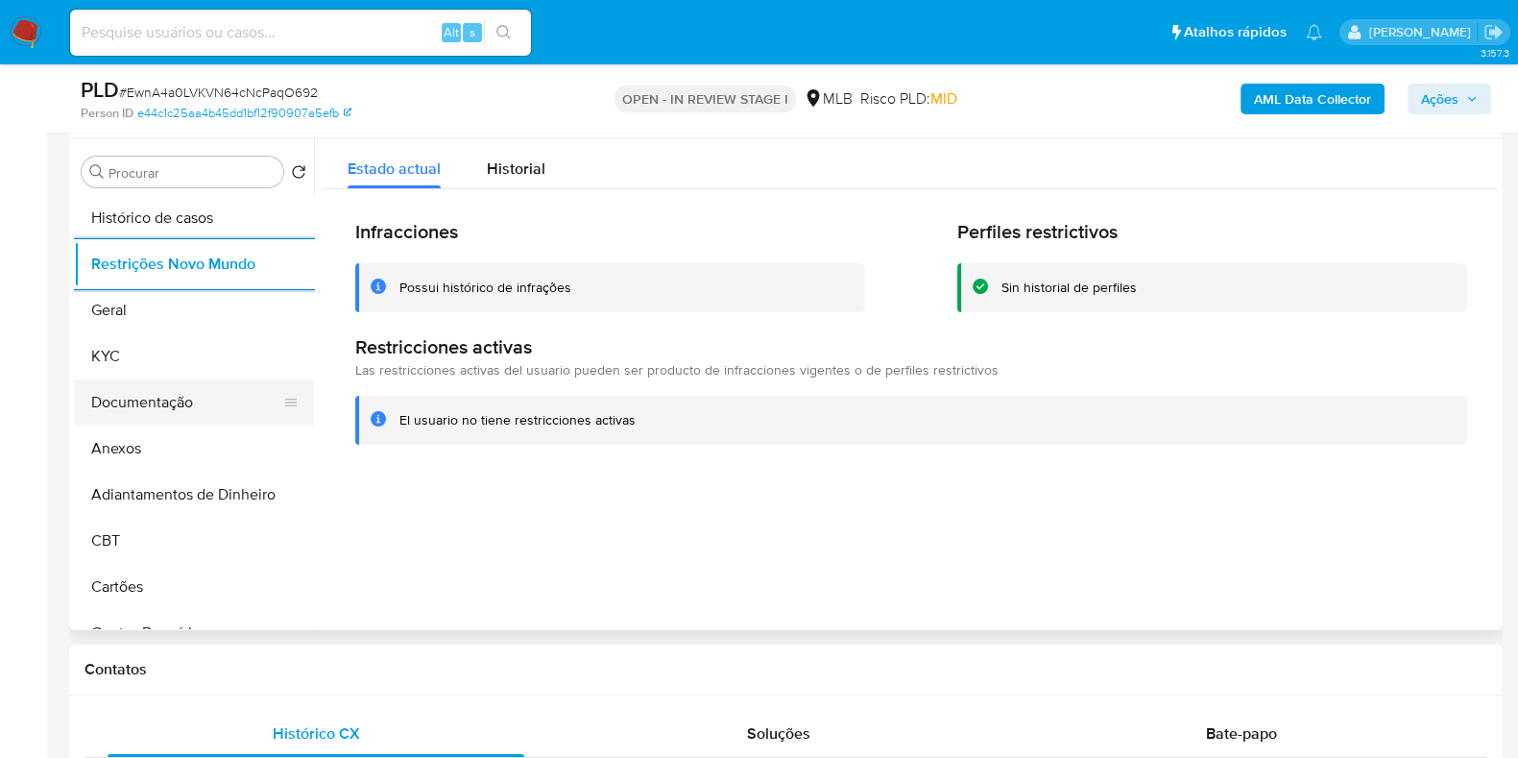
click at [169, 380] on button "Documentação" at bounding box center [186, 402] width 225 height 46
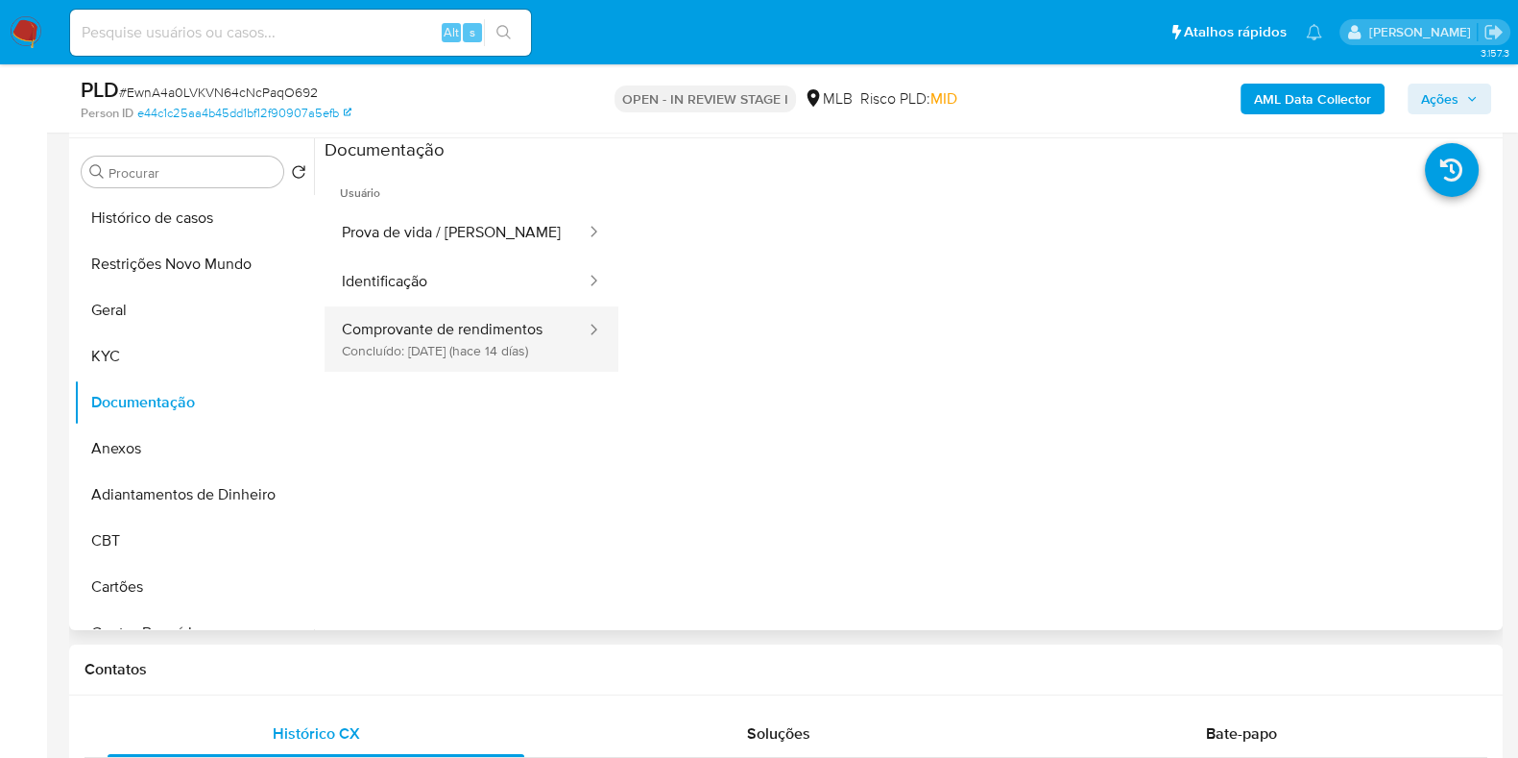
click at [459, 331] on button "Comprovante de rendimentos Concluído: 25/08/2025 (hace 14 días)" at bounding box center [456, 338] width 263 height 65
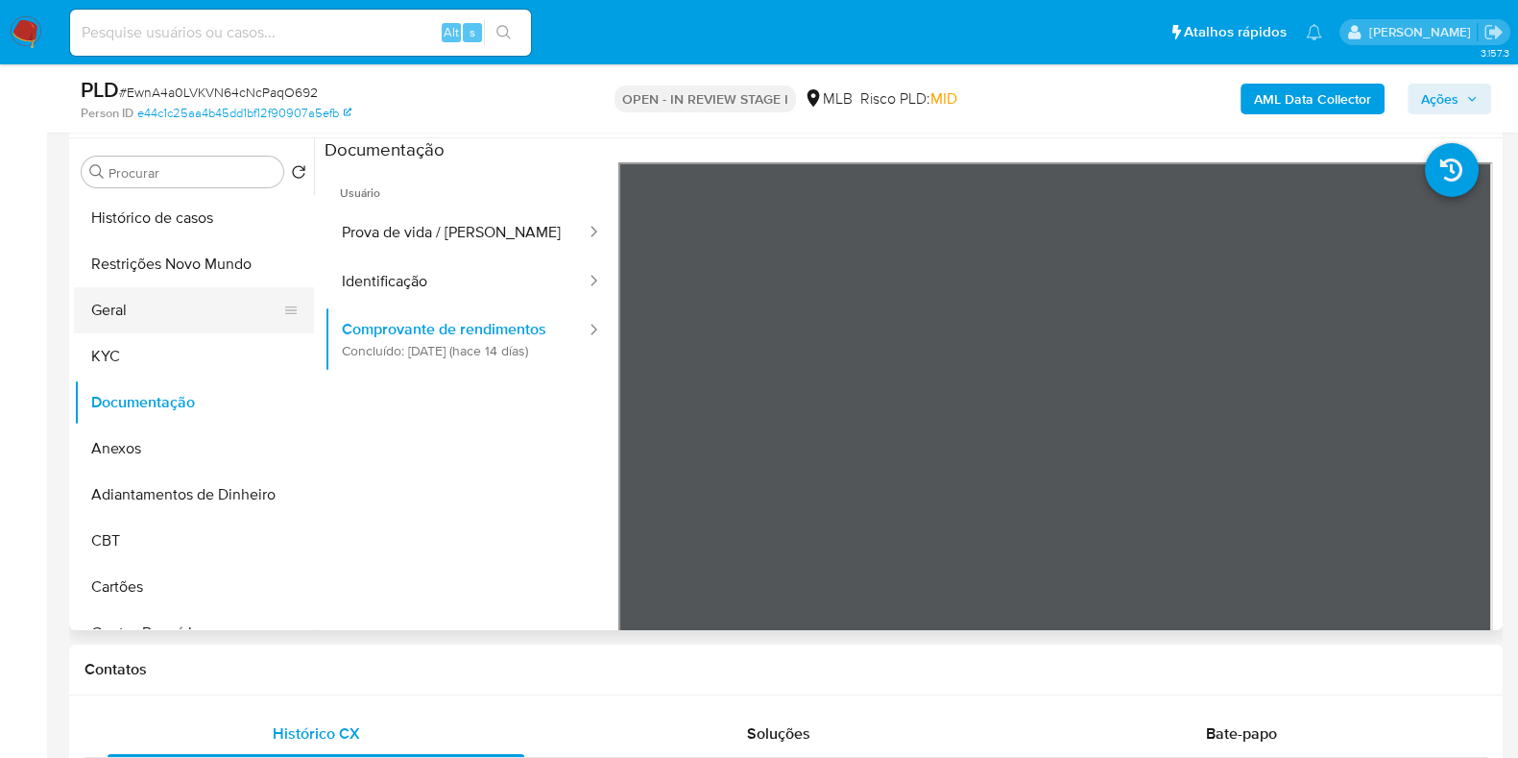
click at [136, 309] on button "Geral" at bounding box center [186, 310] width 225 height 46
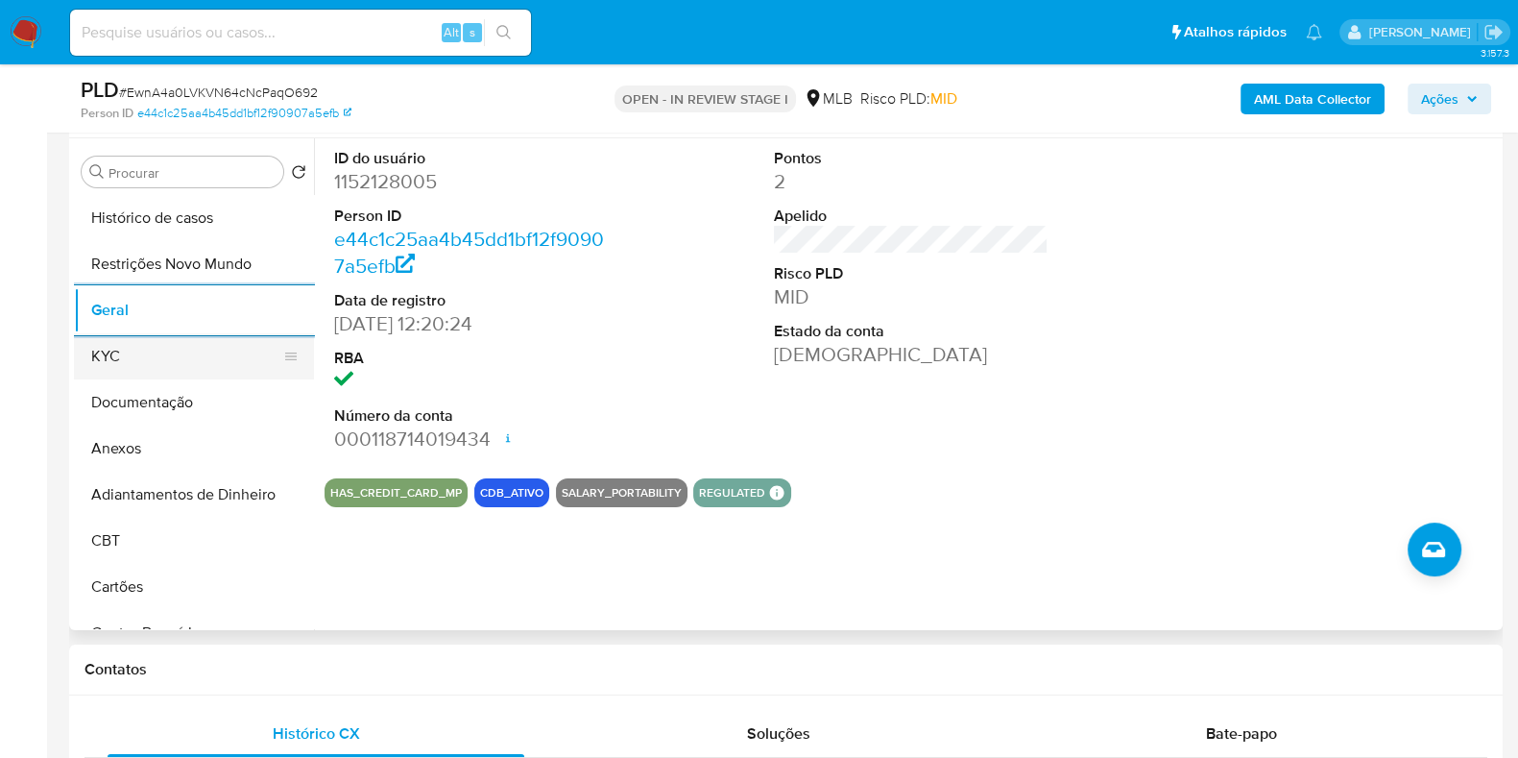
click at [138, 349] on button "KYC" at bounding box center [186, 356] width 225 height 46
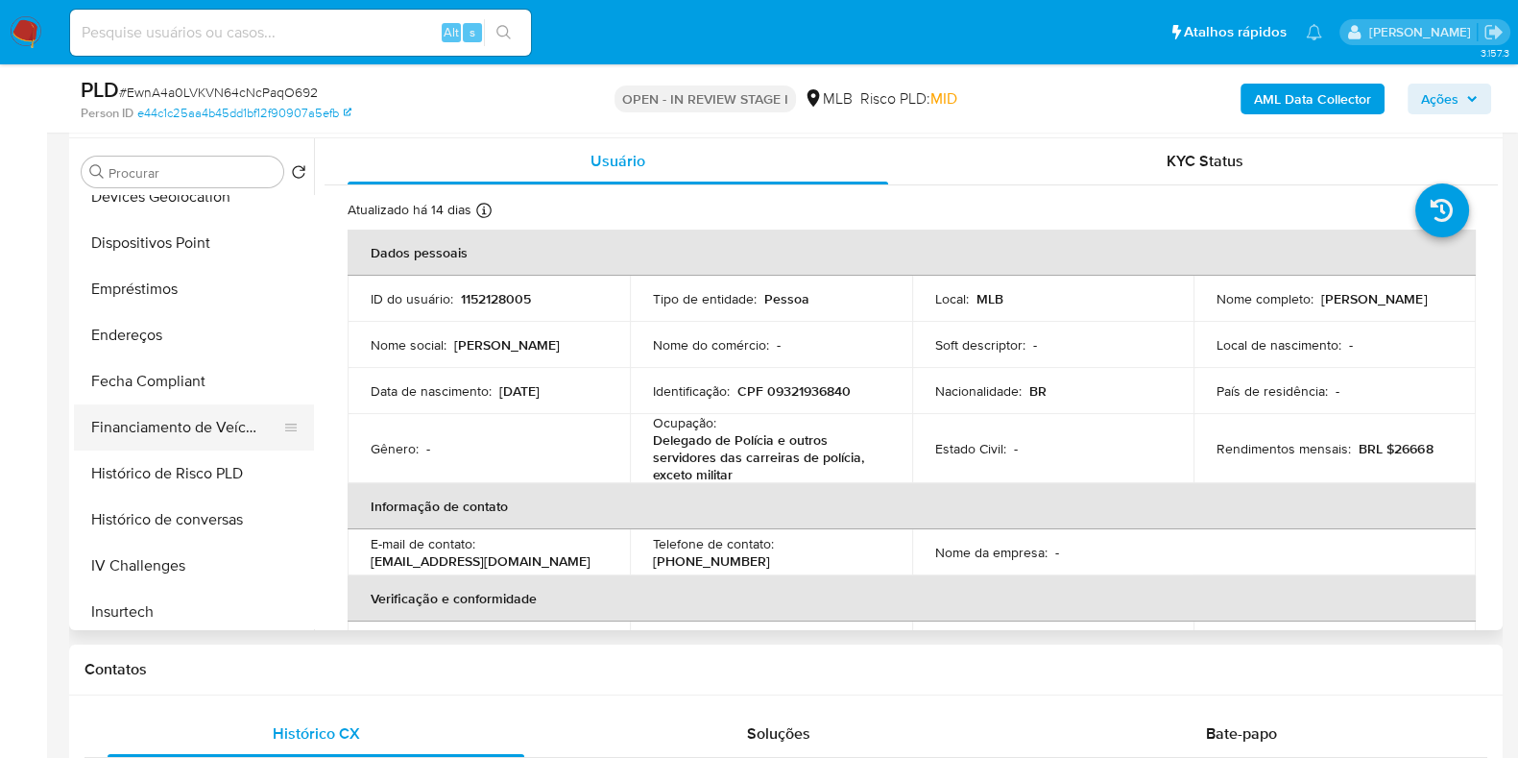
scroll to position [600, 0]
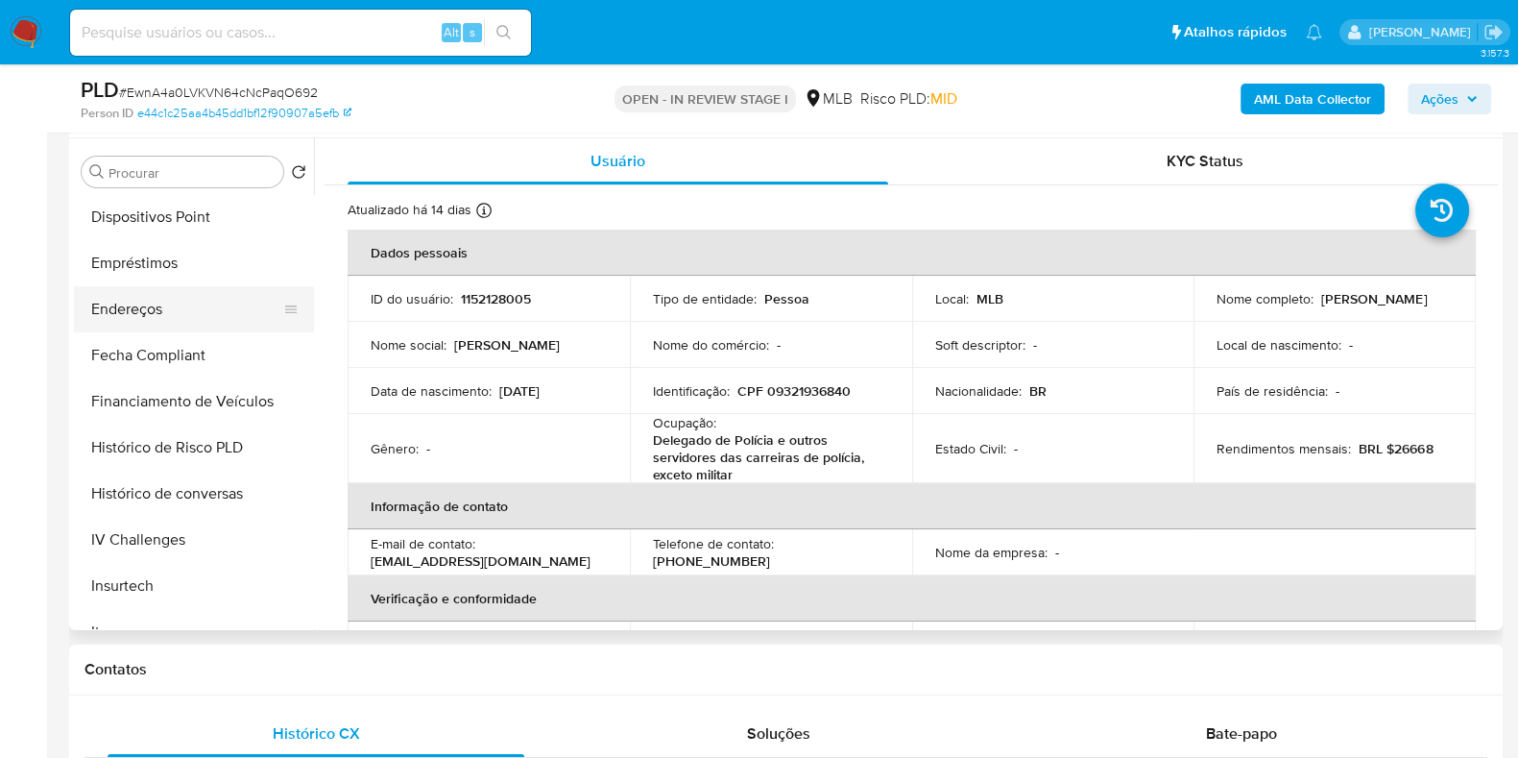
click at [201, 322] on button "Endereços" at bounding box center [186, 309] width 225 height 46
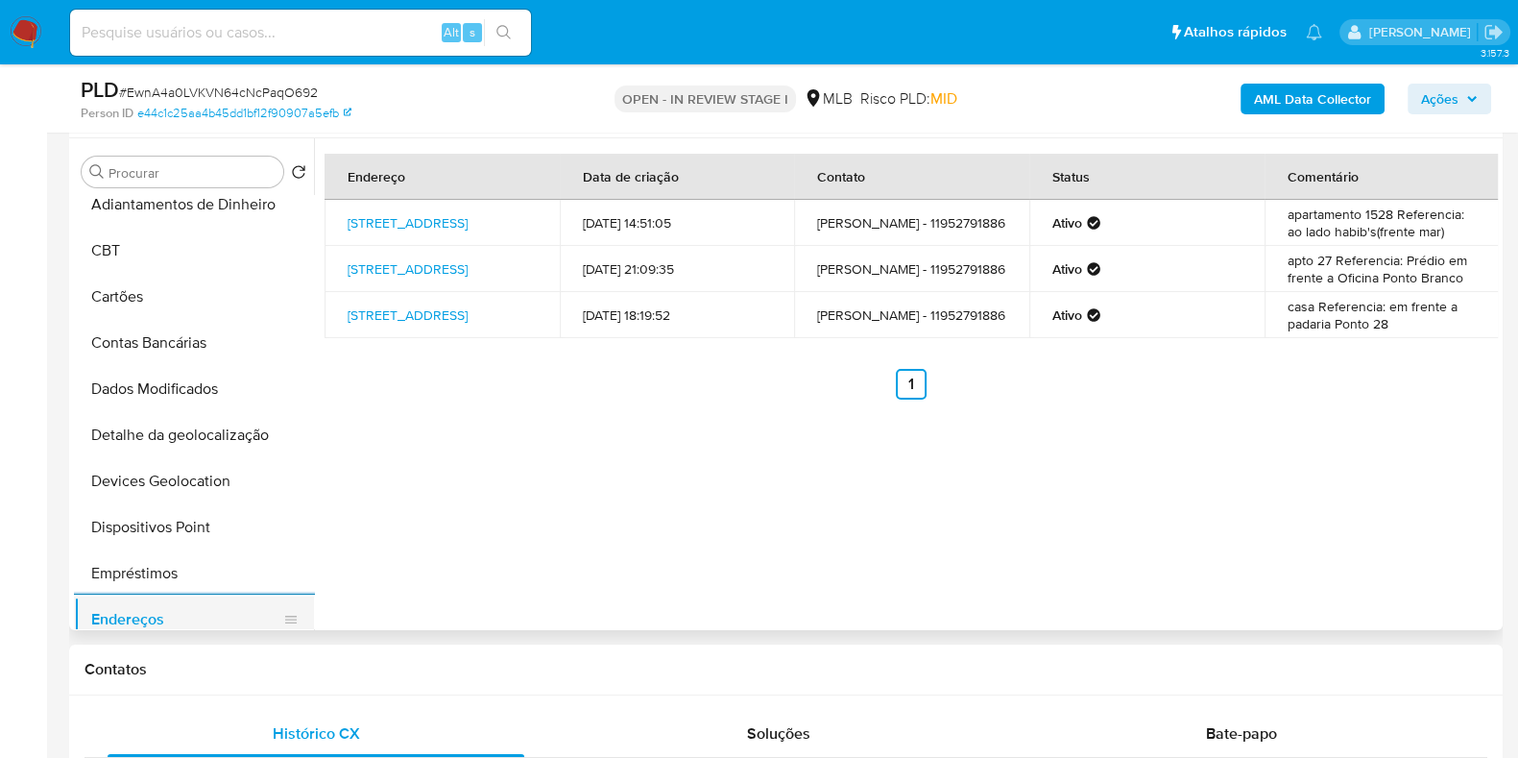
scroll to position [239, 0]
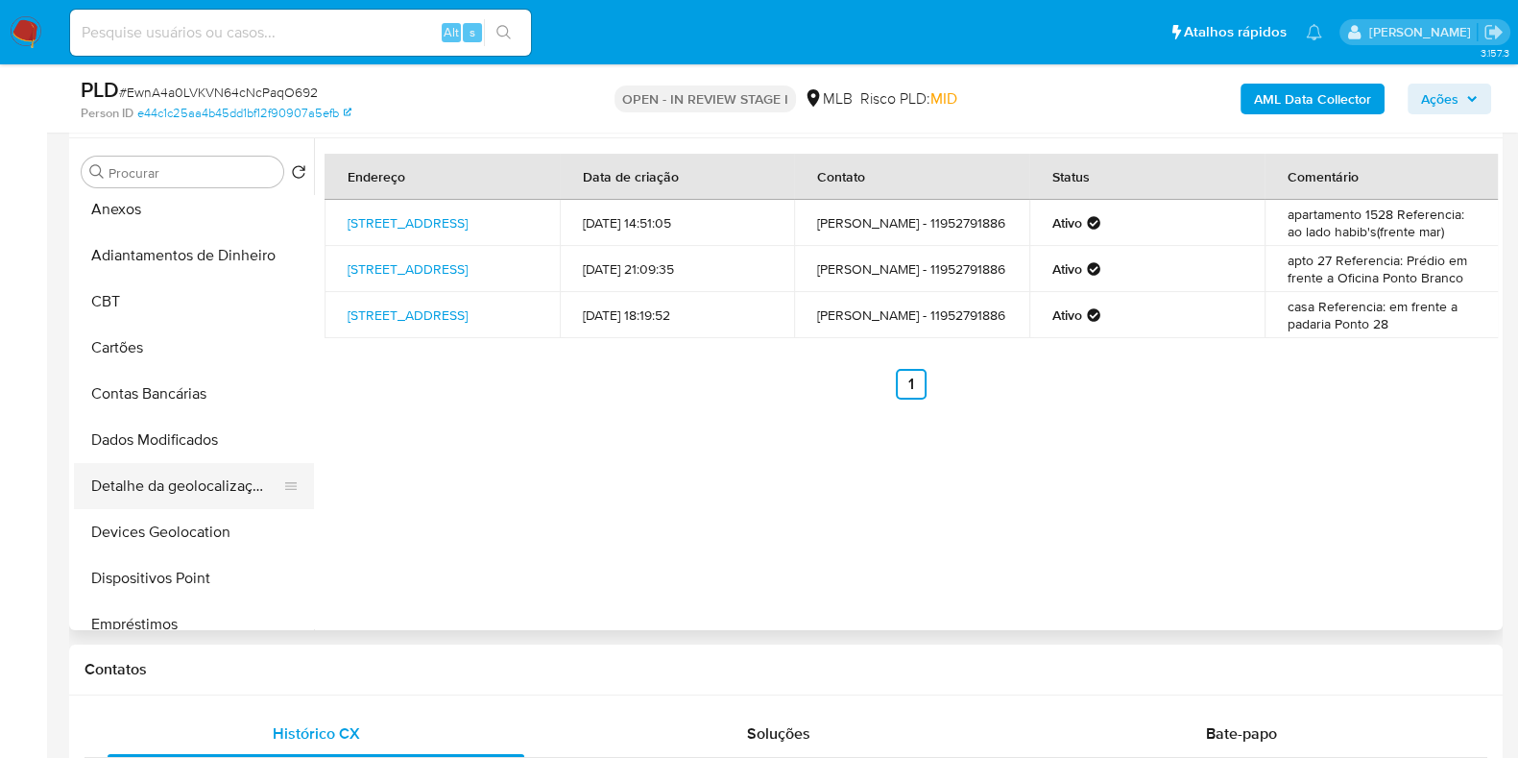
click at [179, 496] on button "Detalhe da geolocalização" at bounding box center [186, 486] width 225 height 46
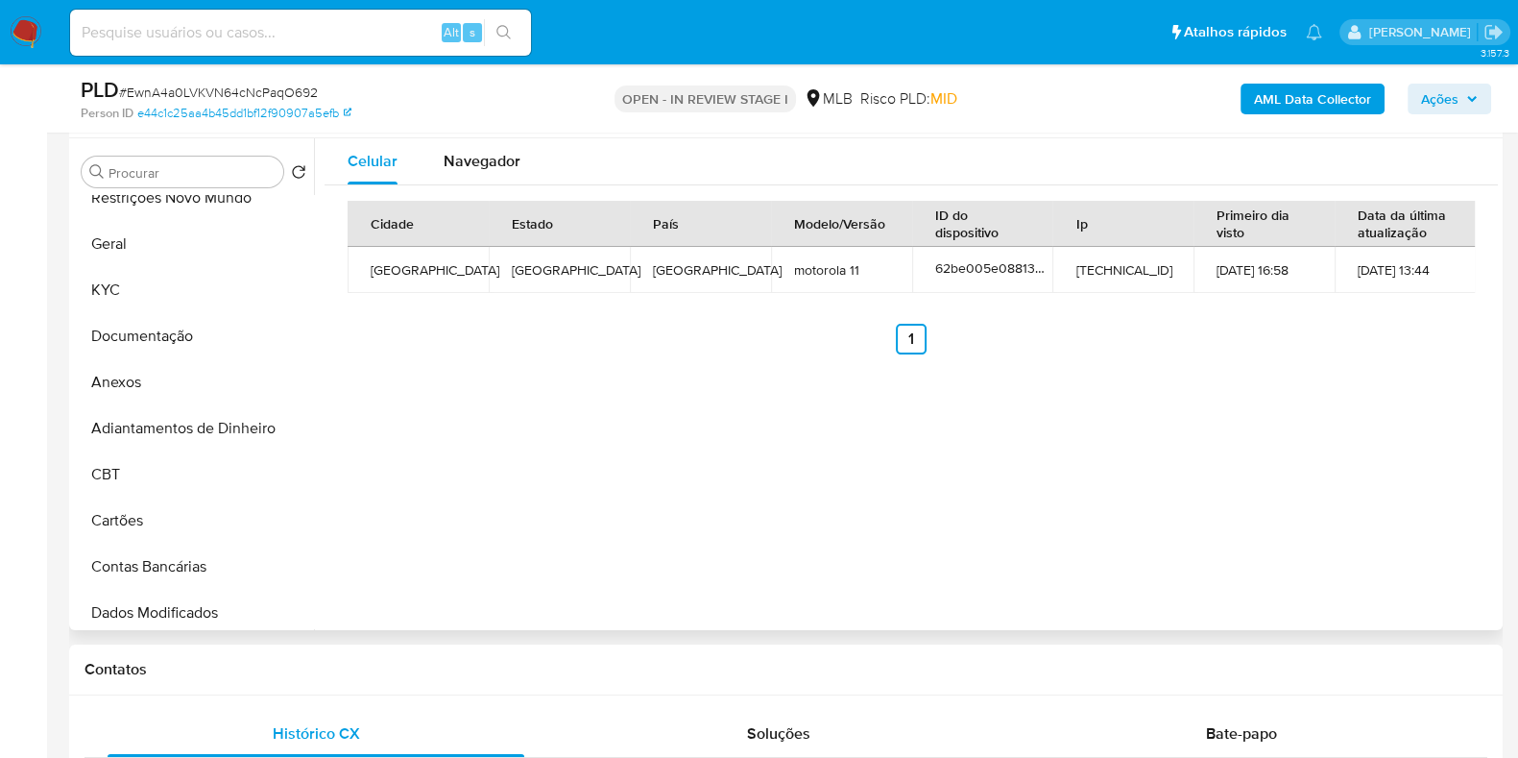
scroll to position [0, 0]
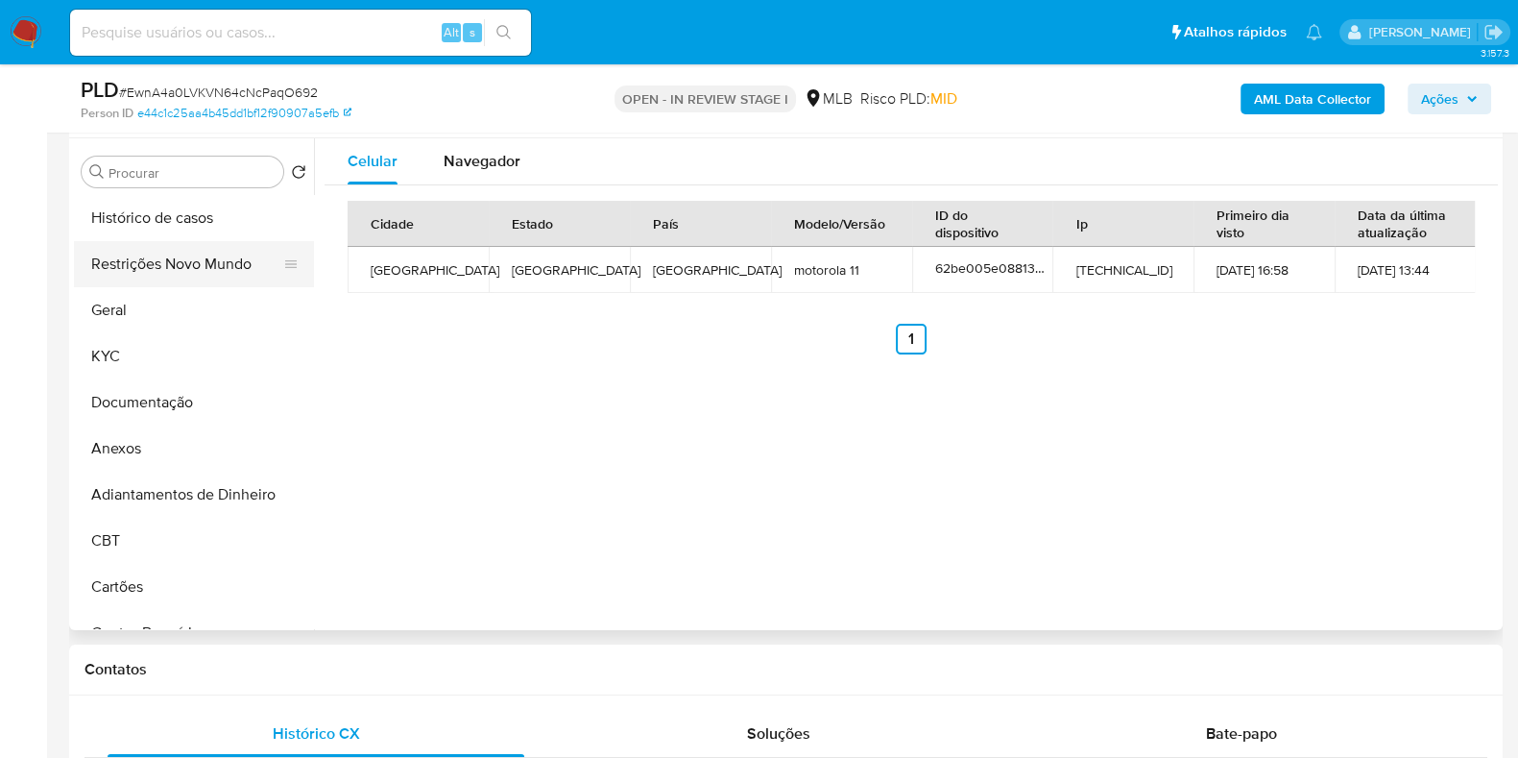
drag, startPoint x: 154, startPoint y: 253, endPoint x: 187, endPoint y: 261, distance: 34.7
click at [155, 253] on button "Restrições Novo Mundo" at bounding box center [186, 264] width 225 height 46
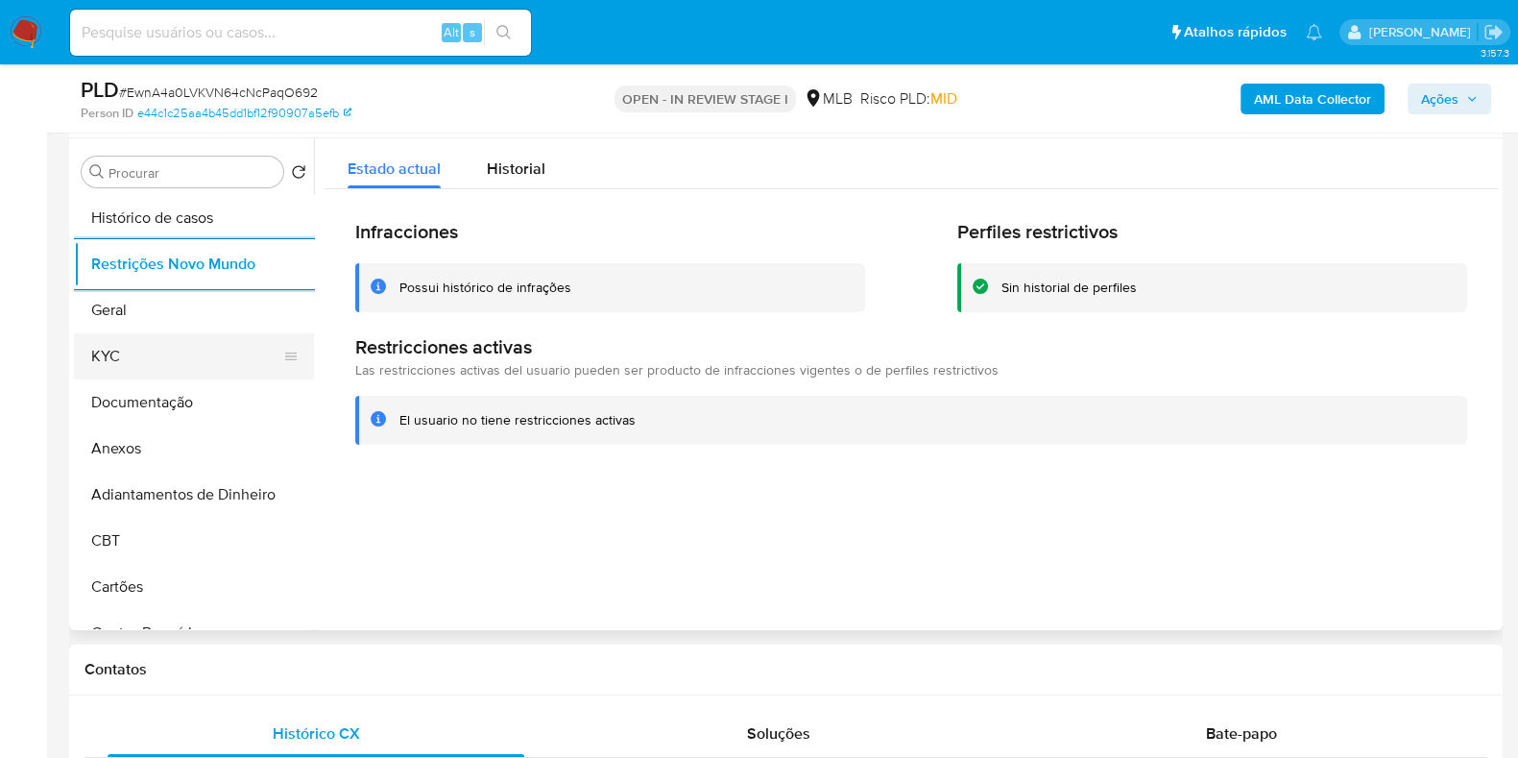
scroll to position [359, 0]
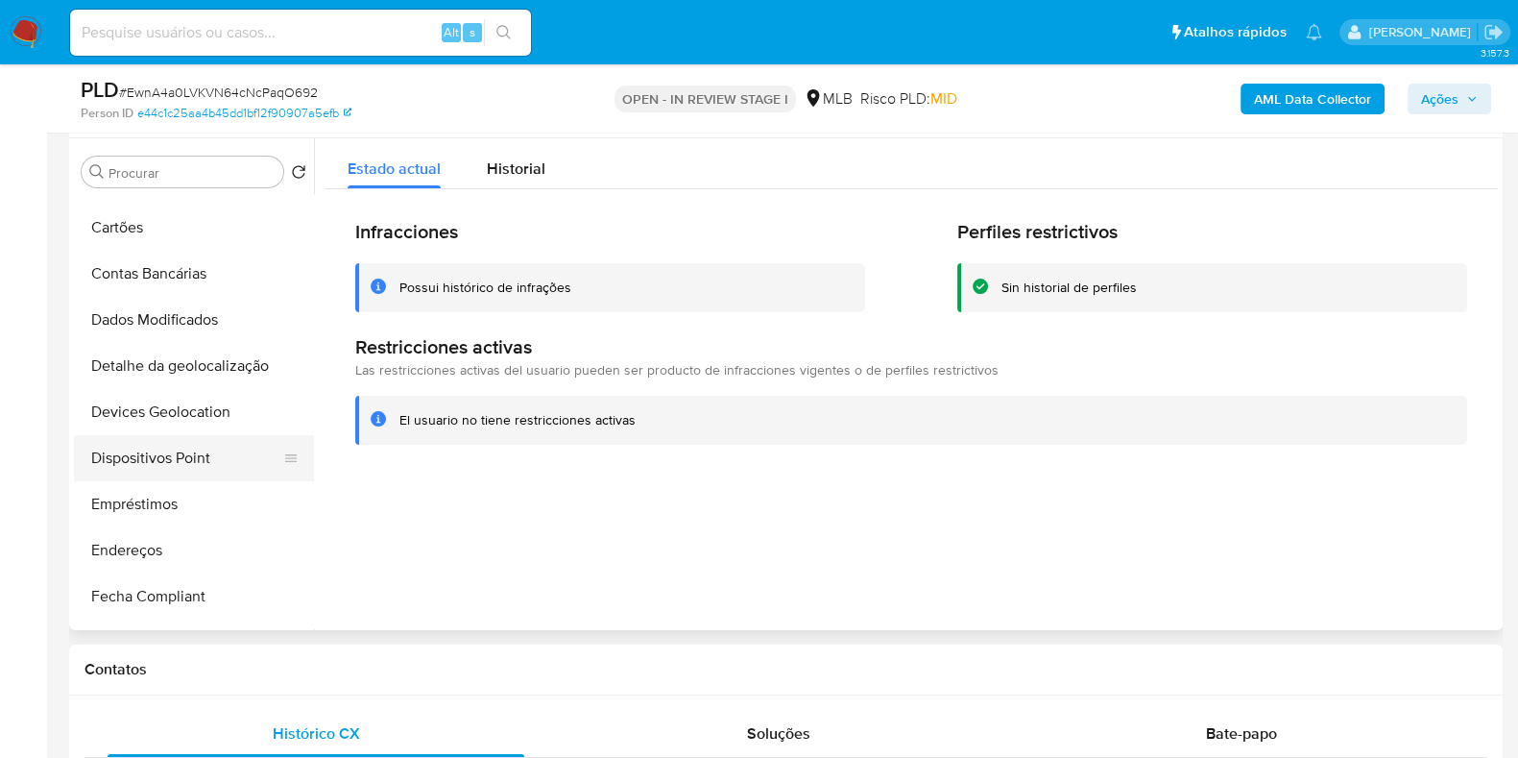
click at [212, 447] on button "Dispositivos Point" at bounding box center [186, 458] width 225 height 46
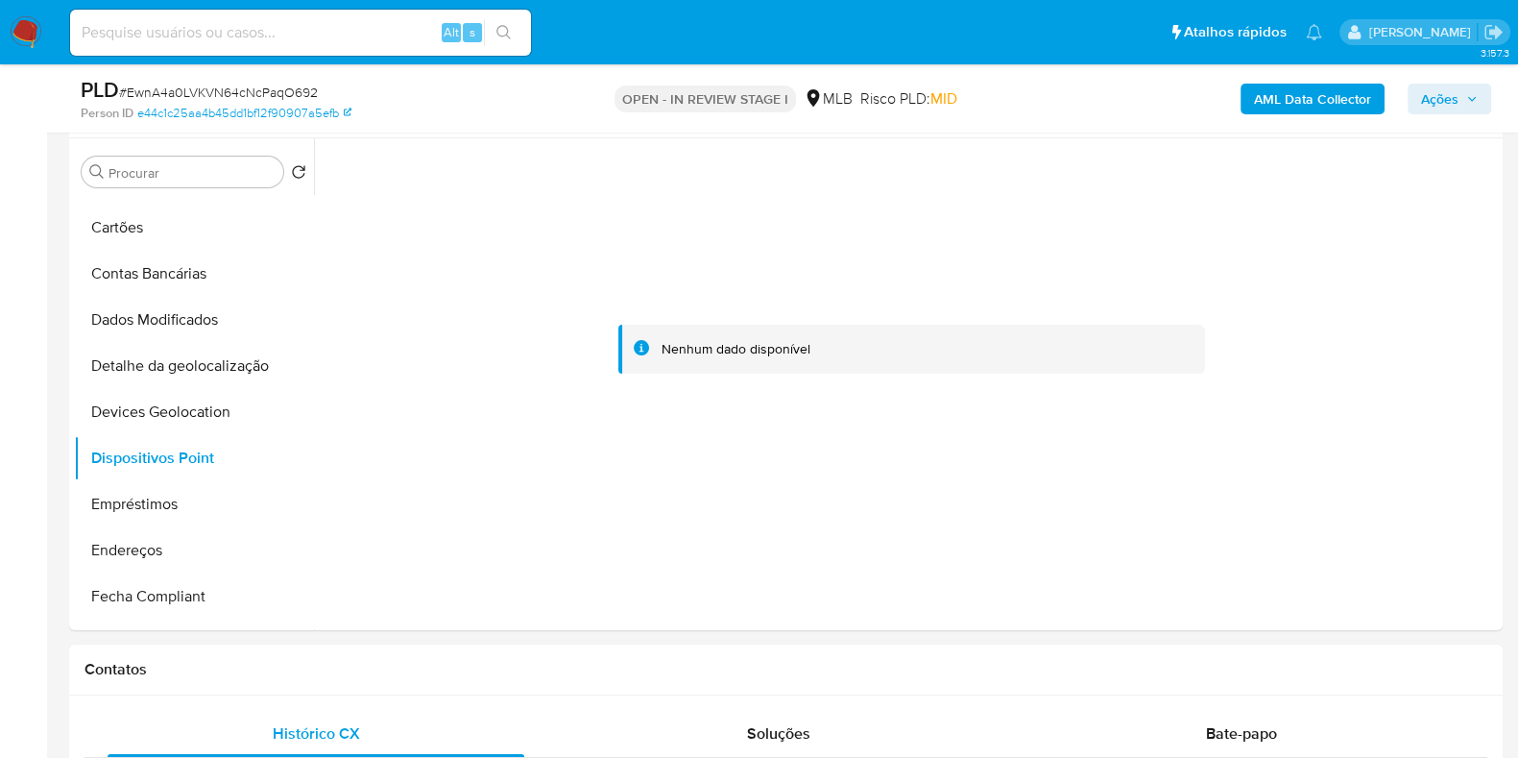
click at [1311, 92] on b "AML Data Collector" at bounding box center [1312, 99] width 117 height 31
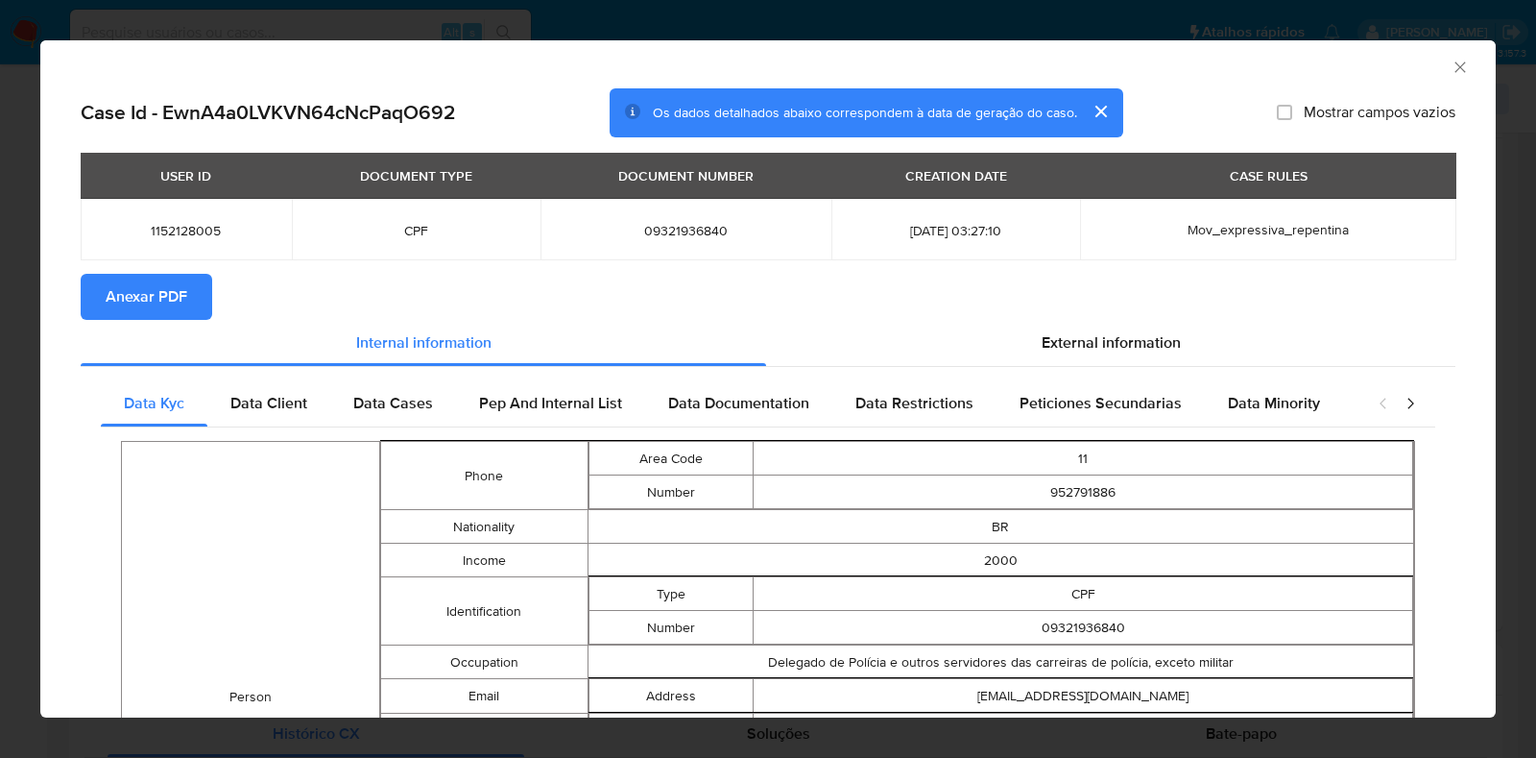
click at [180, 300] on span "Anexar PDF" at bounding box center [147, 297] width 82 height 42
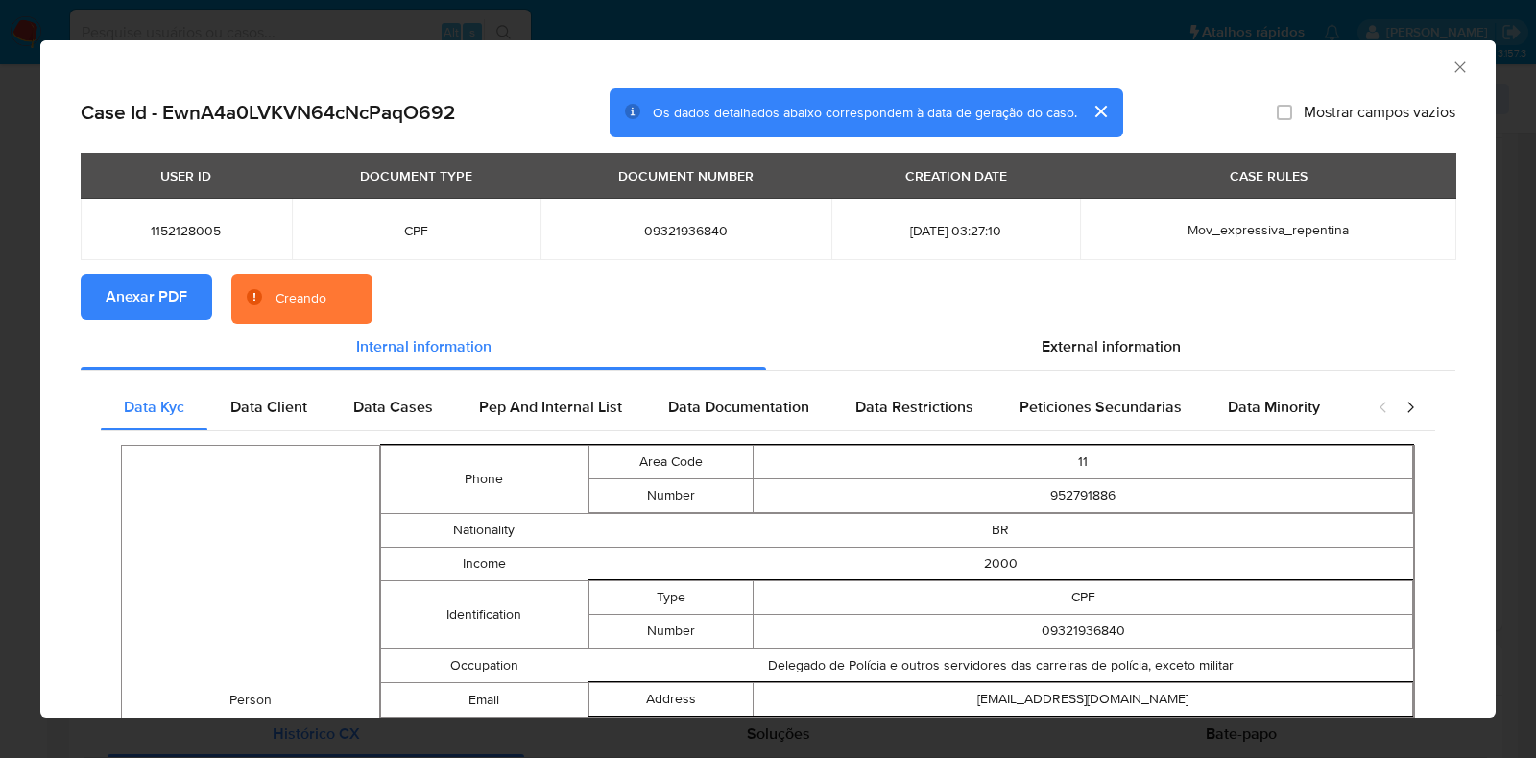
click at [0, 377] on div "AML Data Collector Case Id - EwnA4a0LVKVN64cNcPaqO692 Os dados detalhados abaix…" at bounding box center [768, 379] width 1536 height 758
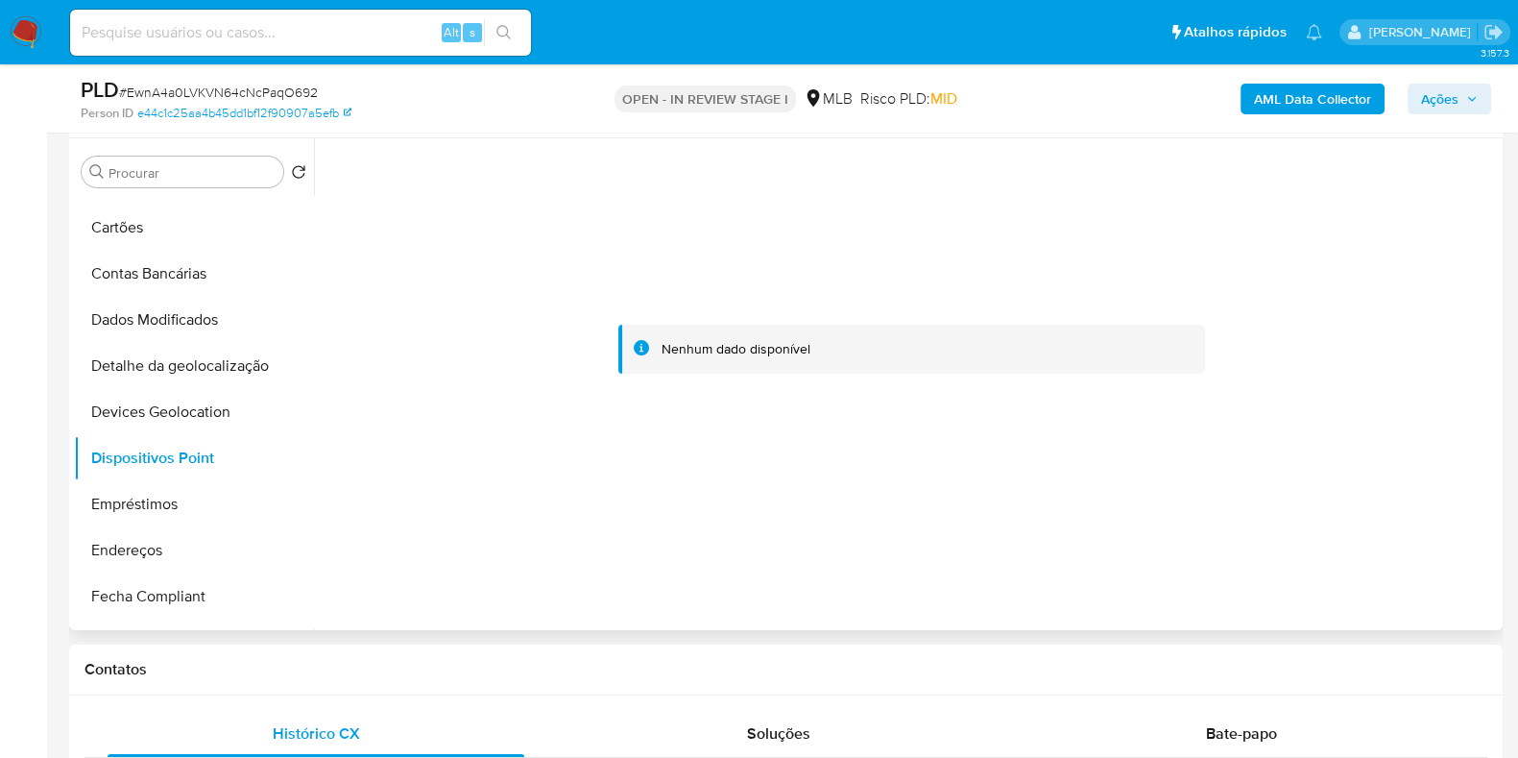
scroll to position [0, 0]
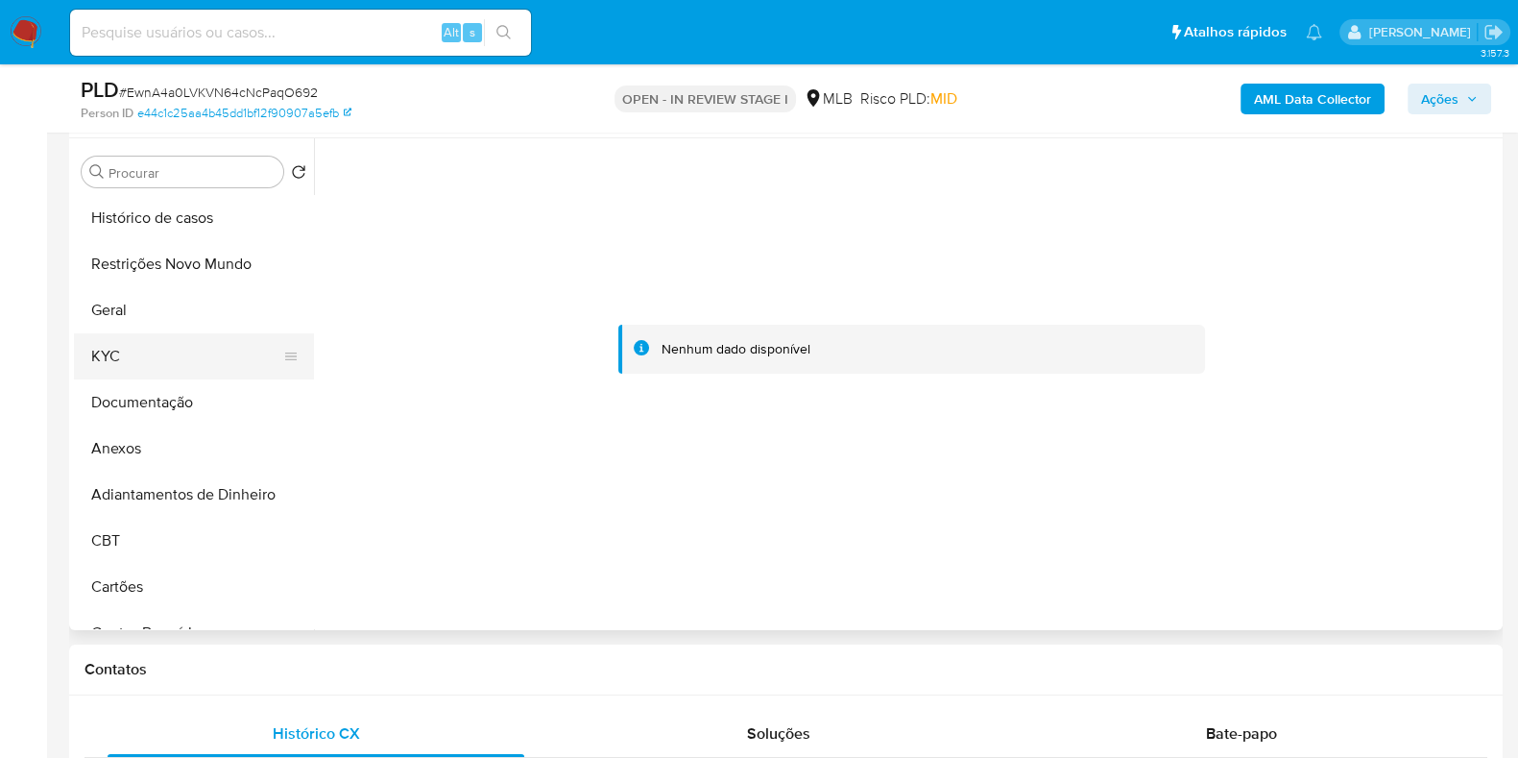
click at [148, 353] on button "KYC" at bounding box center [186, 356] width 225 height 46
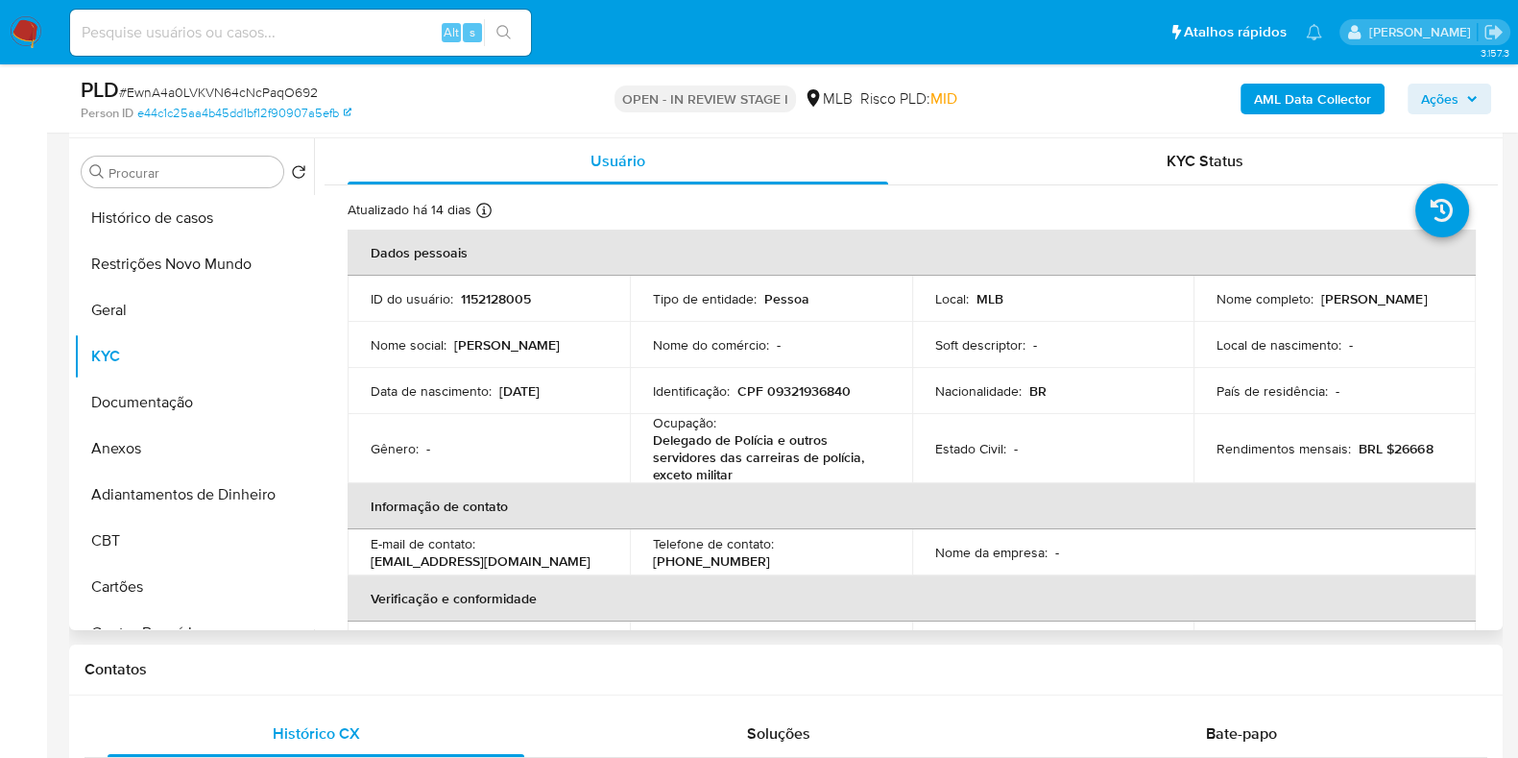
drag, startPoint x: 1373, startPoint y: 302, endPoint x: 1197, endPoint y: 302, distance: 175.7
click at [1197, 302] on td "Nome completo : Adriana Fatima de Paula" at bounding box center [1335, 299] width 282 height 46
copy p "Adriana Fatima de Paula"
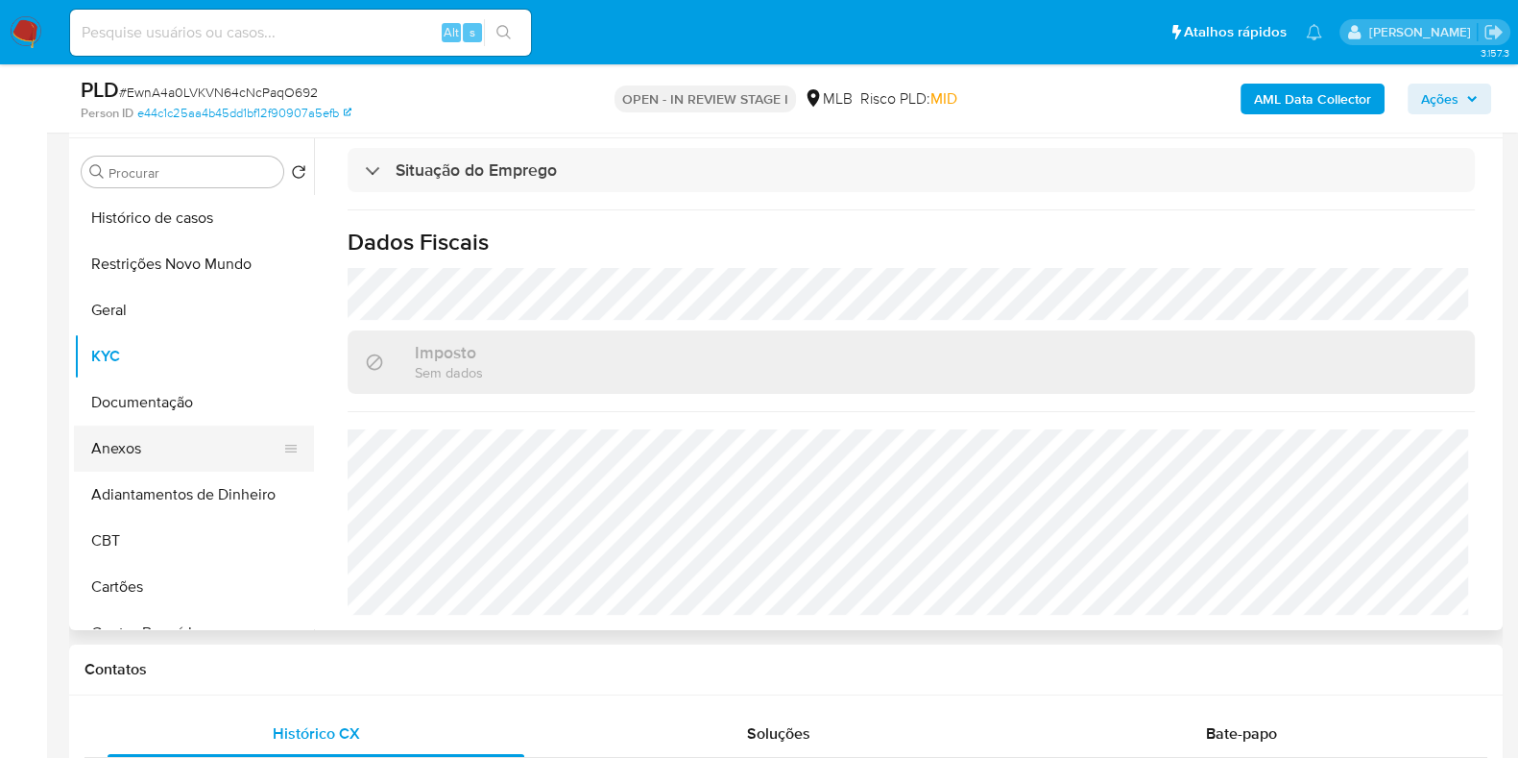
drag, startPoint x: 180, startPoint y: 450, endPoint x: 205, endPoint y: 453, distance: 25.1
click at [180, 450] on button "Anexos" at bounding box center [186, 448] width 225 height 46
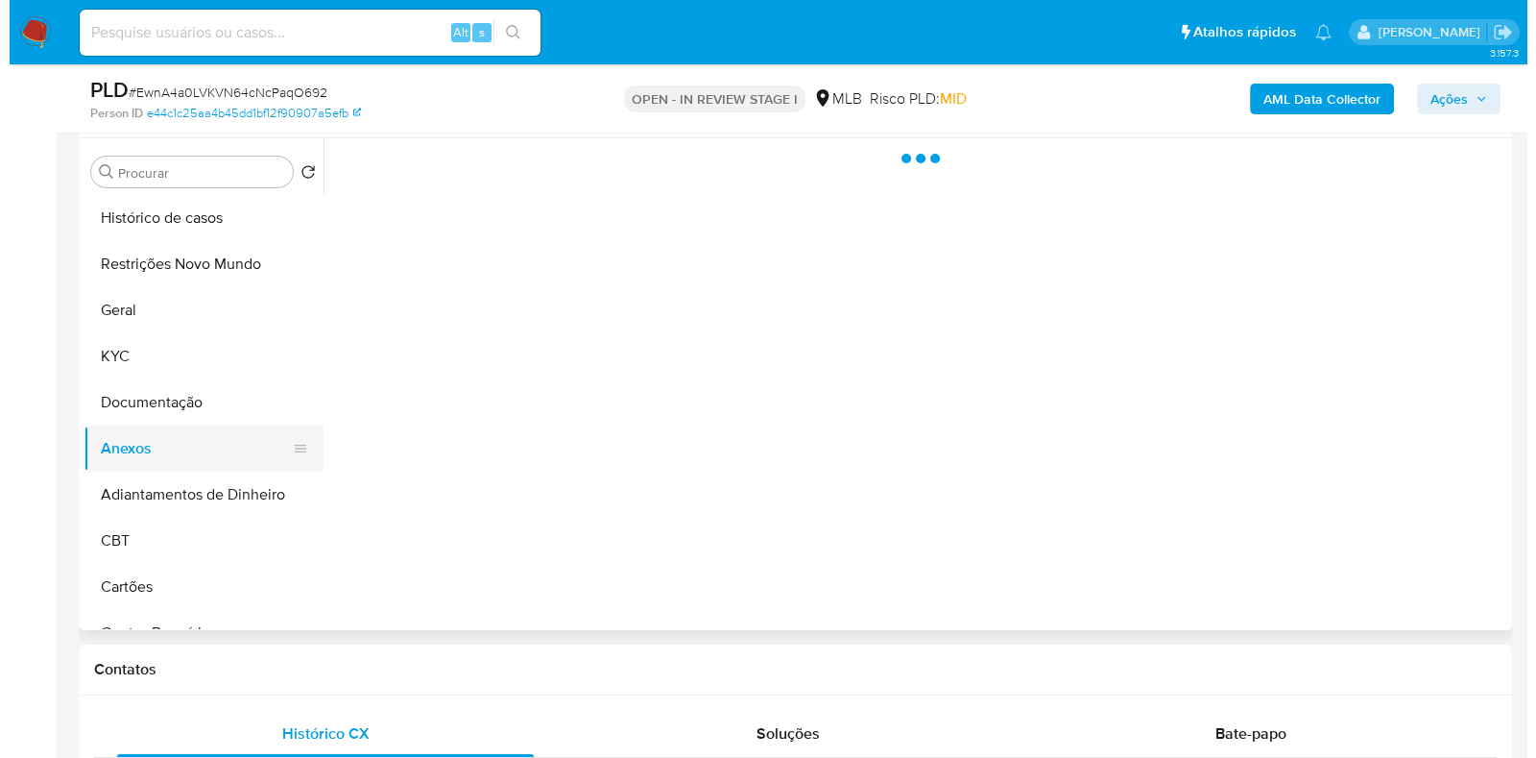
scroll to position [0, 0]
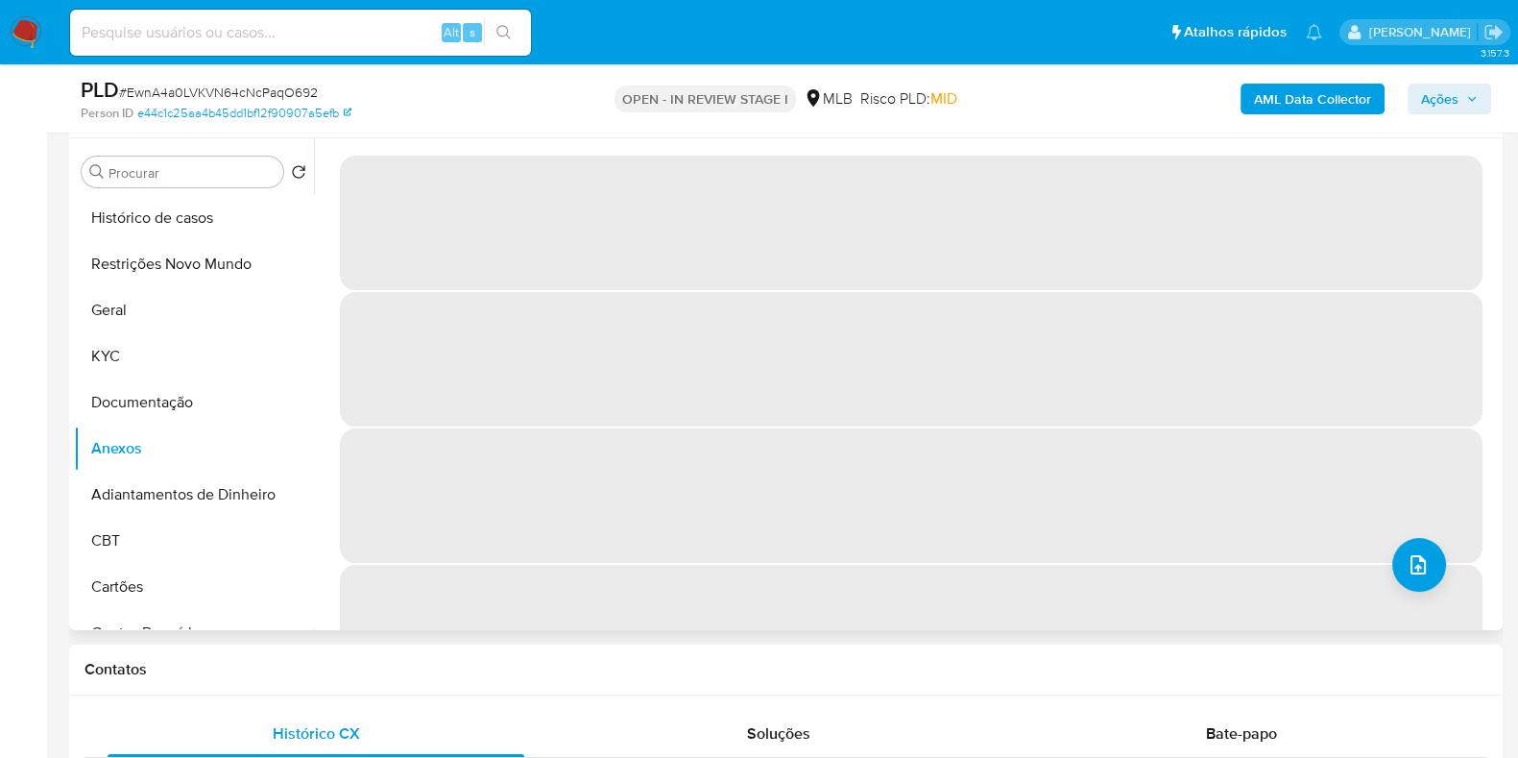
click at [1402, 530] on span "‌" at bounding box center [911, 495] width 1143 height 134
click at [1431, 574] on button "upload-file" at bounding box center [1419, 565] width 54 height 54
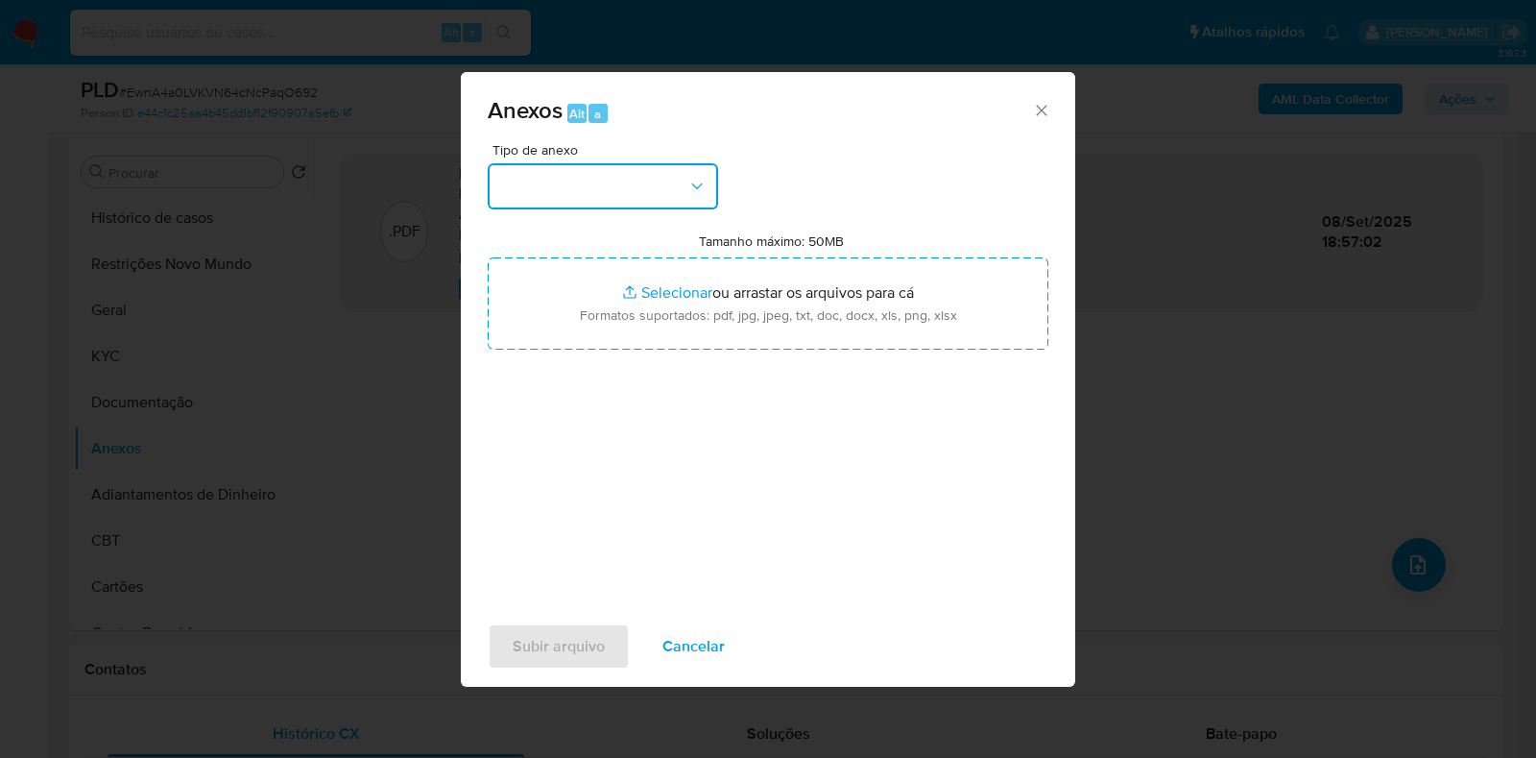
drag, startPoint x: 595, startPoint y: 165, endPoint x: 604, endPoint y: 197, distance: 32.8
click at [595, 166] on button "button" at bounding box center [603, 186] width 230 height 46
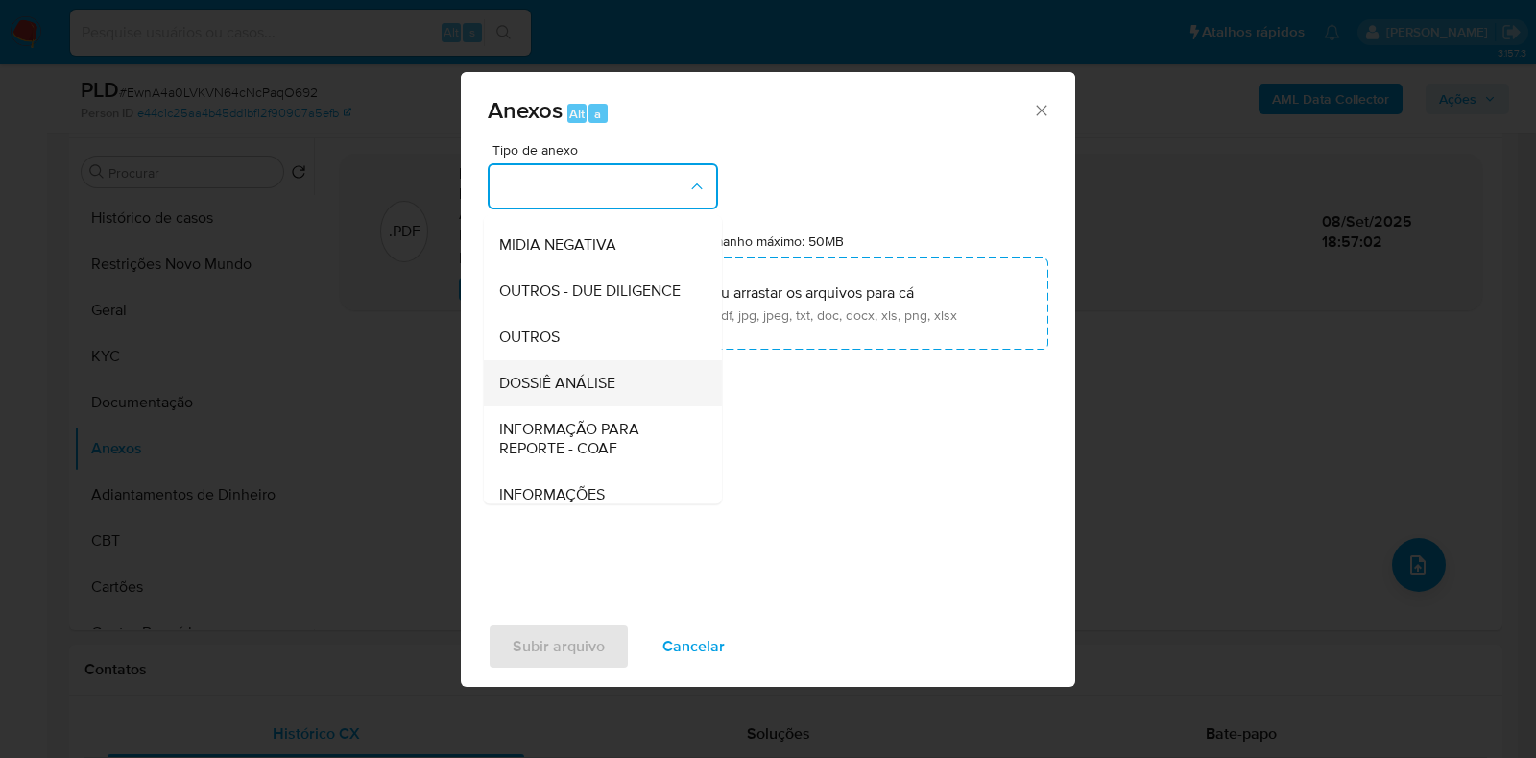
scroll to position [296, 0]
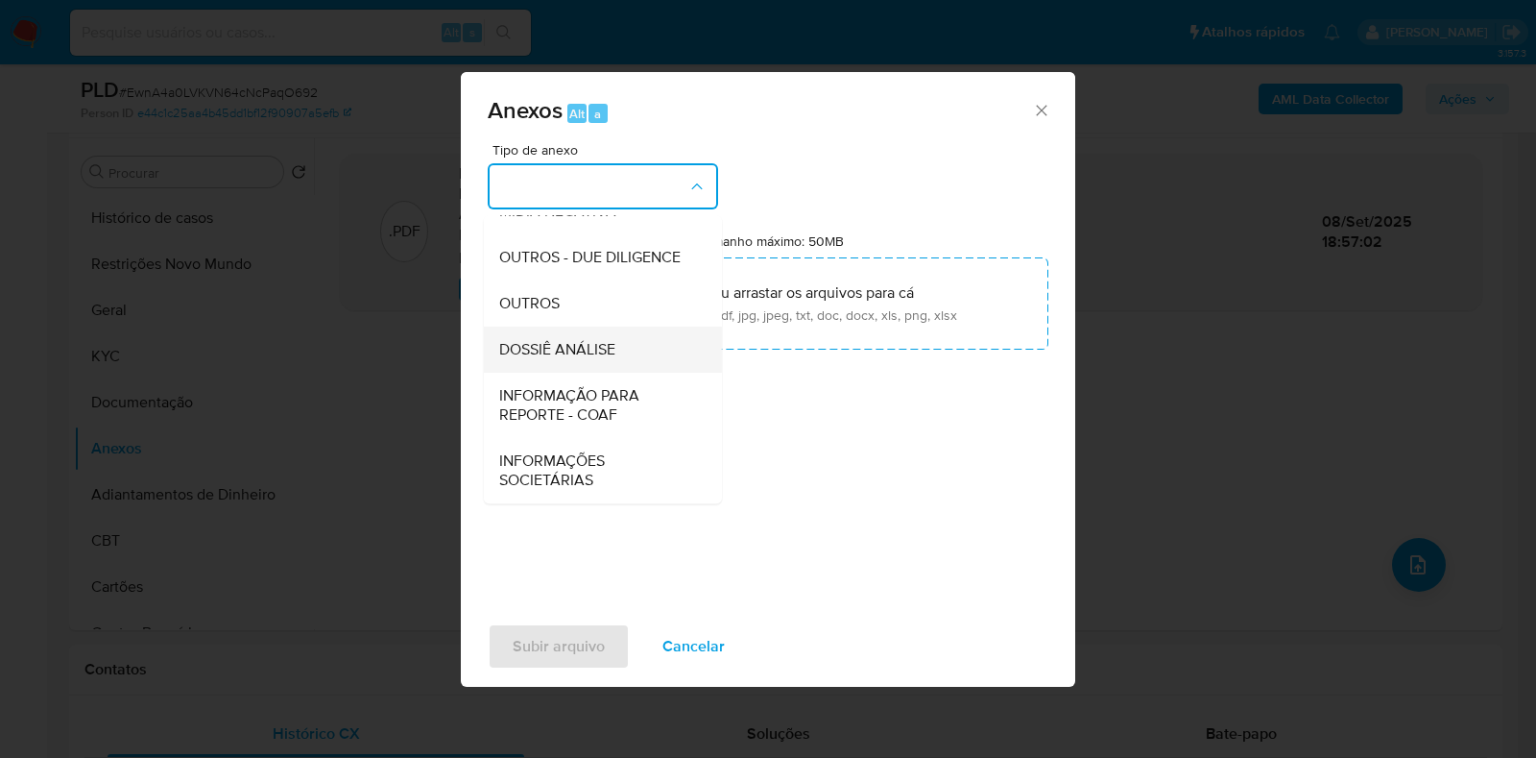
click at [576, 335] on div "DOSSIÊ ANÁLISE" at bounding box center [597, 349] width 196 height 46
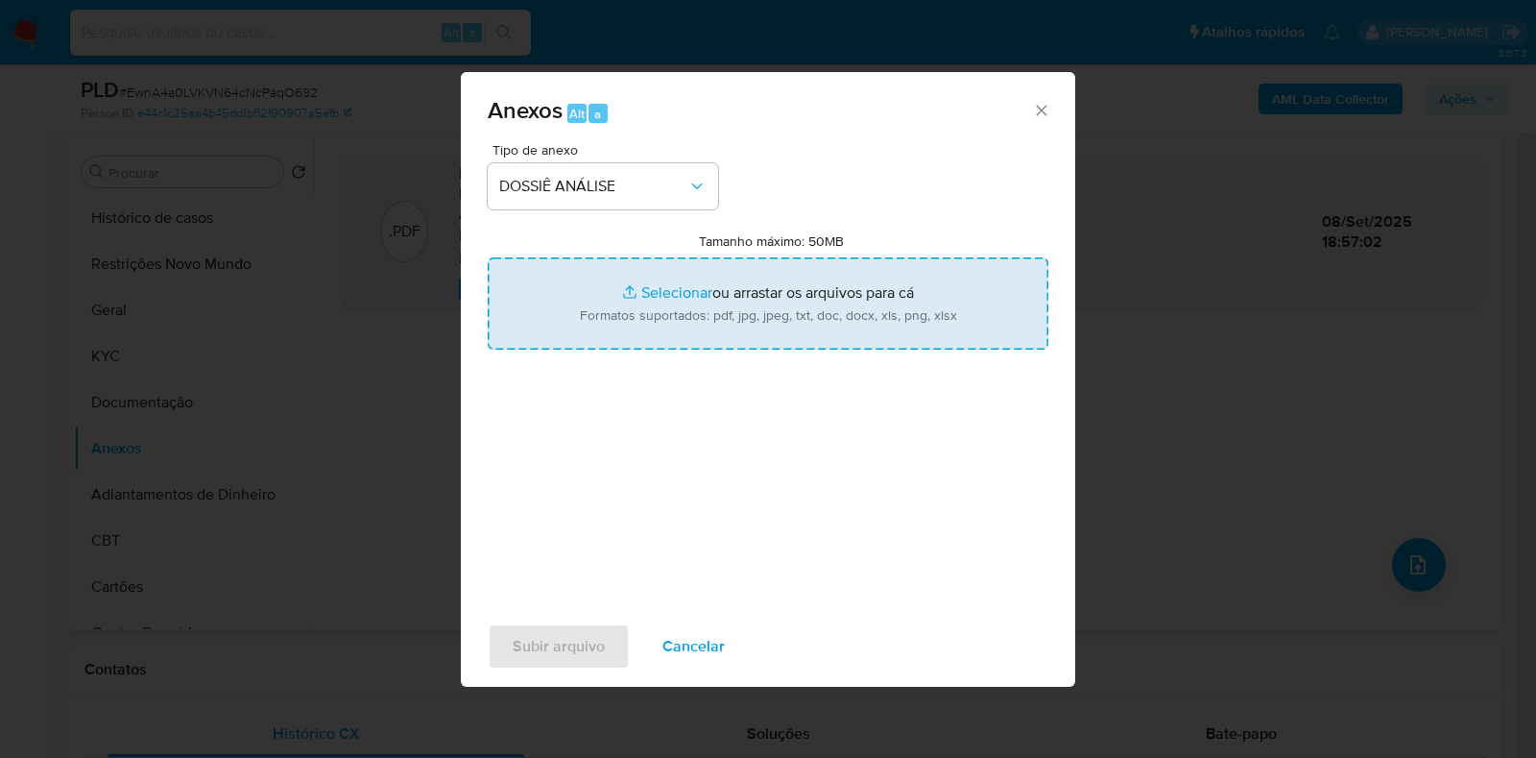
type input "C:\fakepath\CPF 09321936840 - ADRIANA FATIMA DE PAULA.pdf"
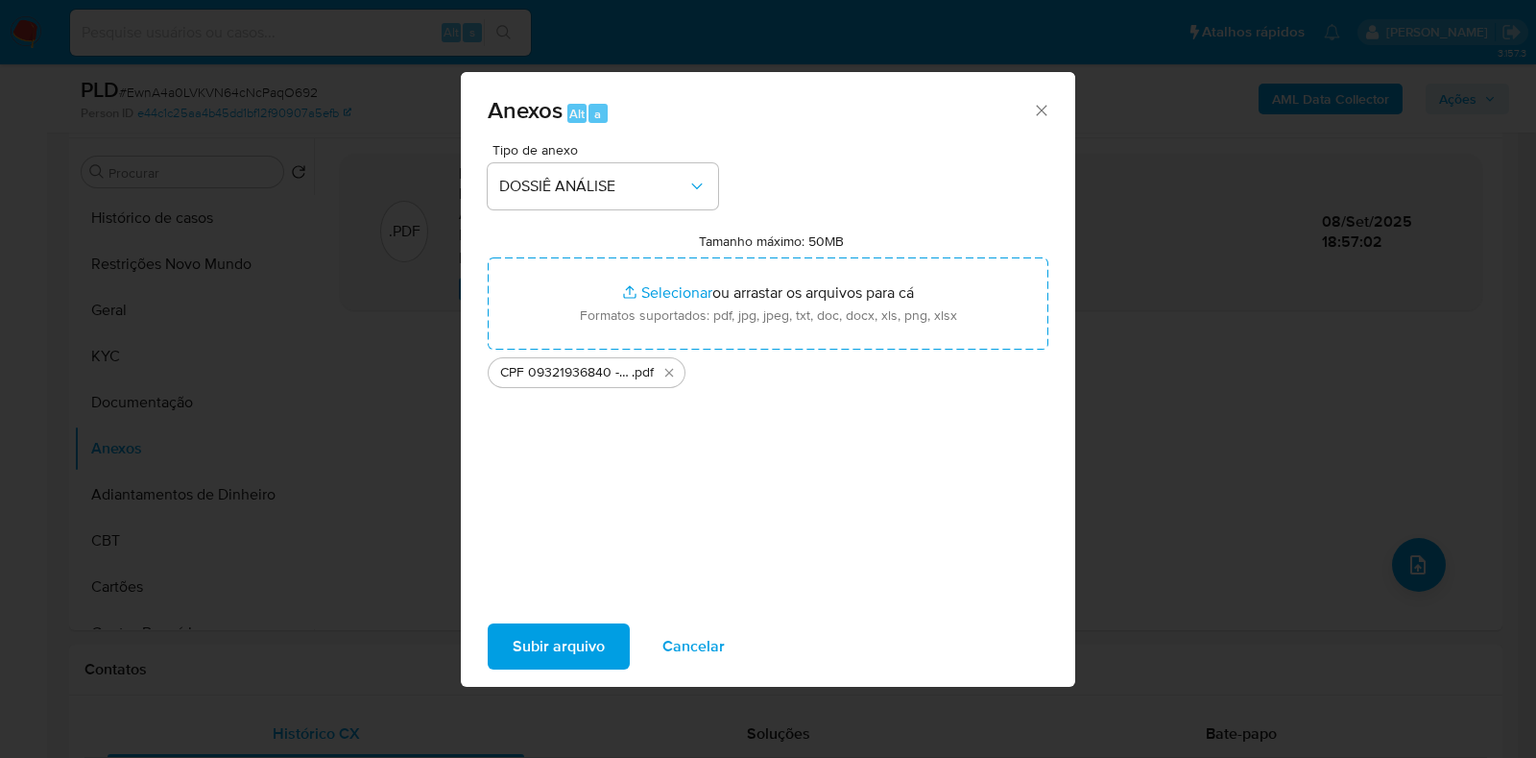
click at [555, 642] on span "Subir arquivo" at bounding box center [559, 646] width 92 height 42
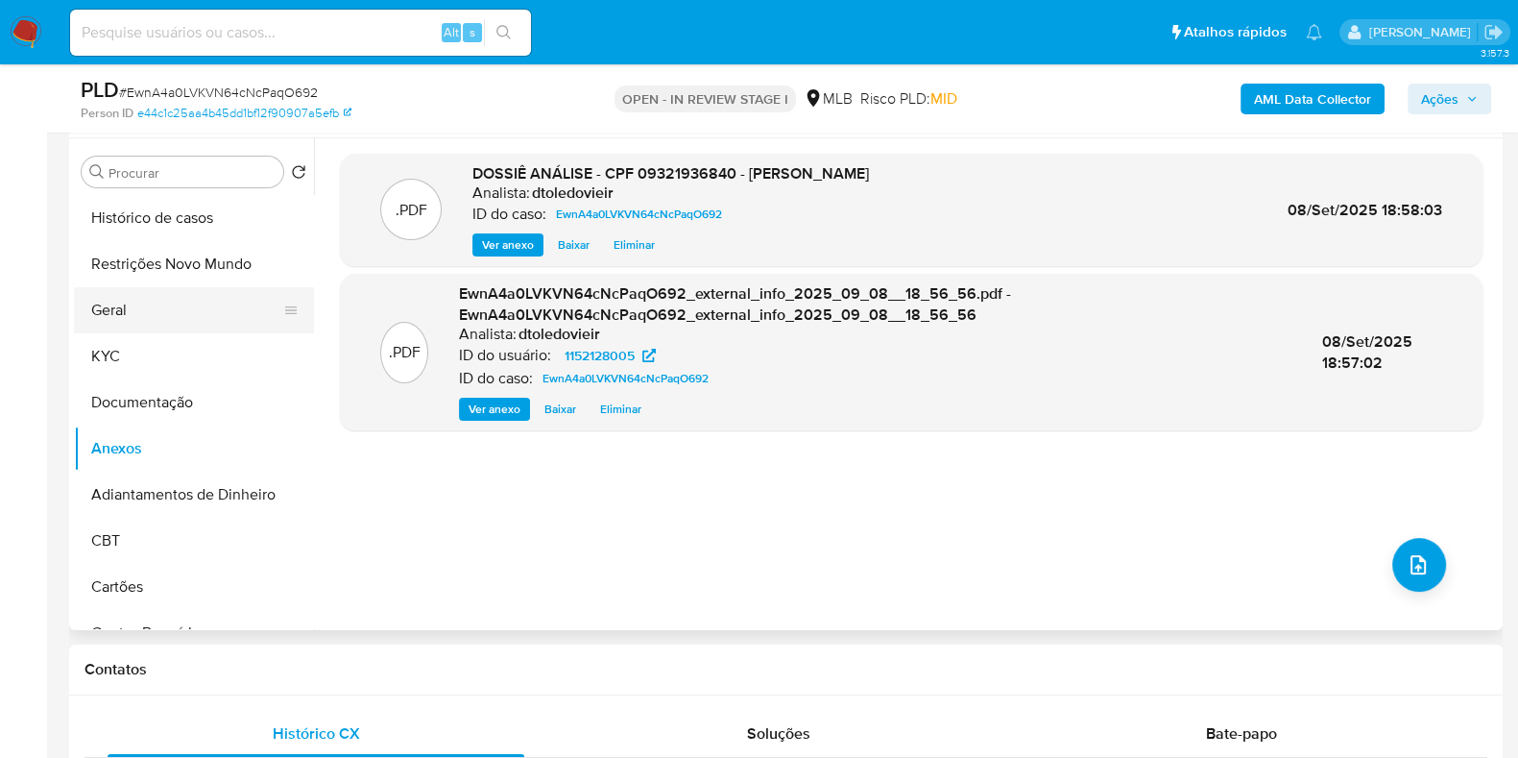
click at [187, 312] on button "Geral" at bounding box center [186, 310] width 225 height 46
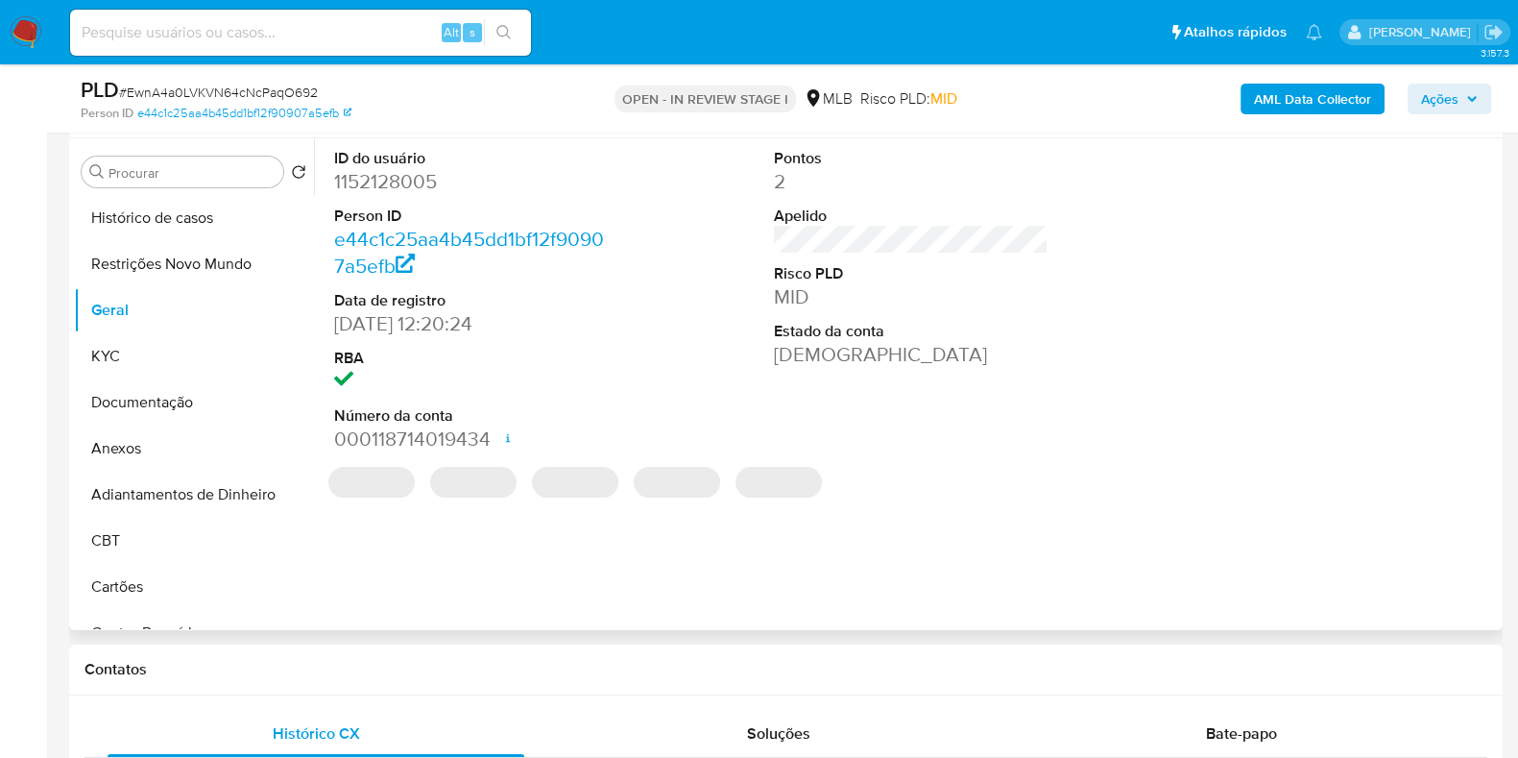
click at [390, 182] on dd "1152128005" at bounding box center [471, 181] width 275 height 27
copy dd "1152128005"
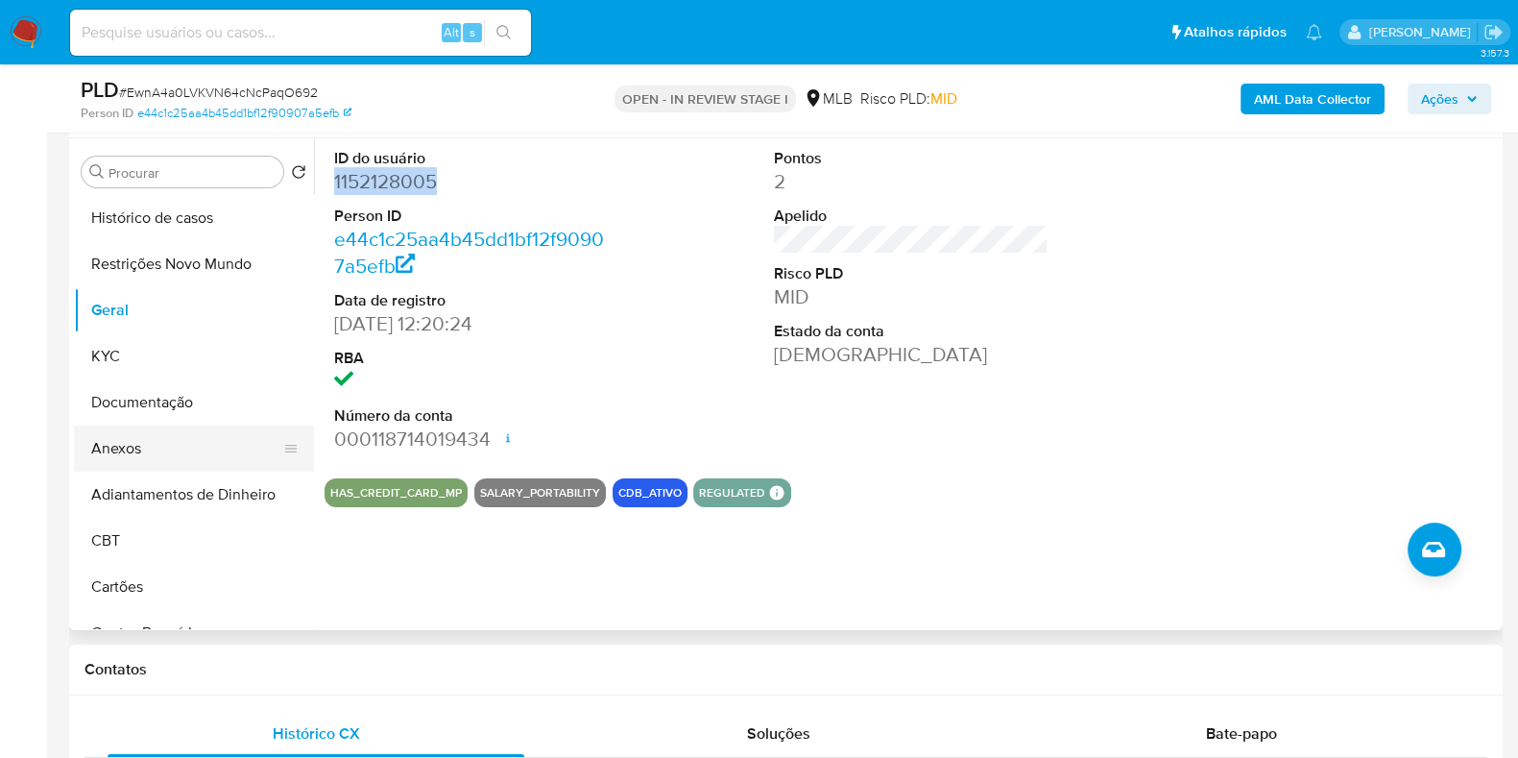
click at [140, 454] on button "Anexos" at bounding box center [186, 448] width 225 height 46
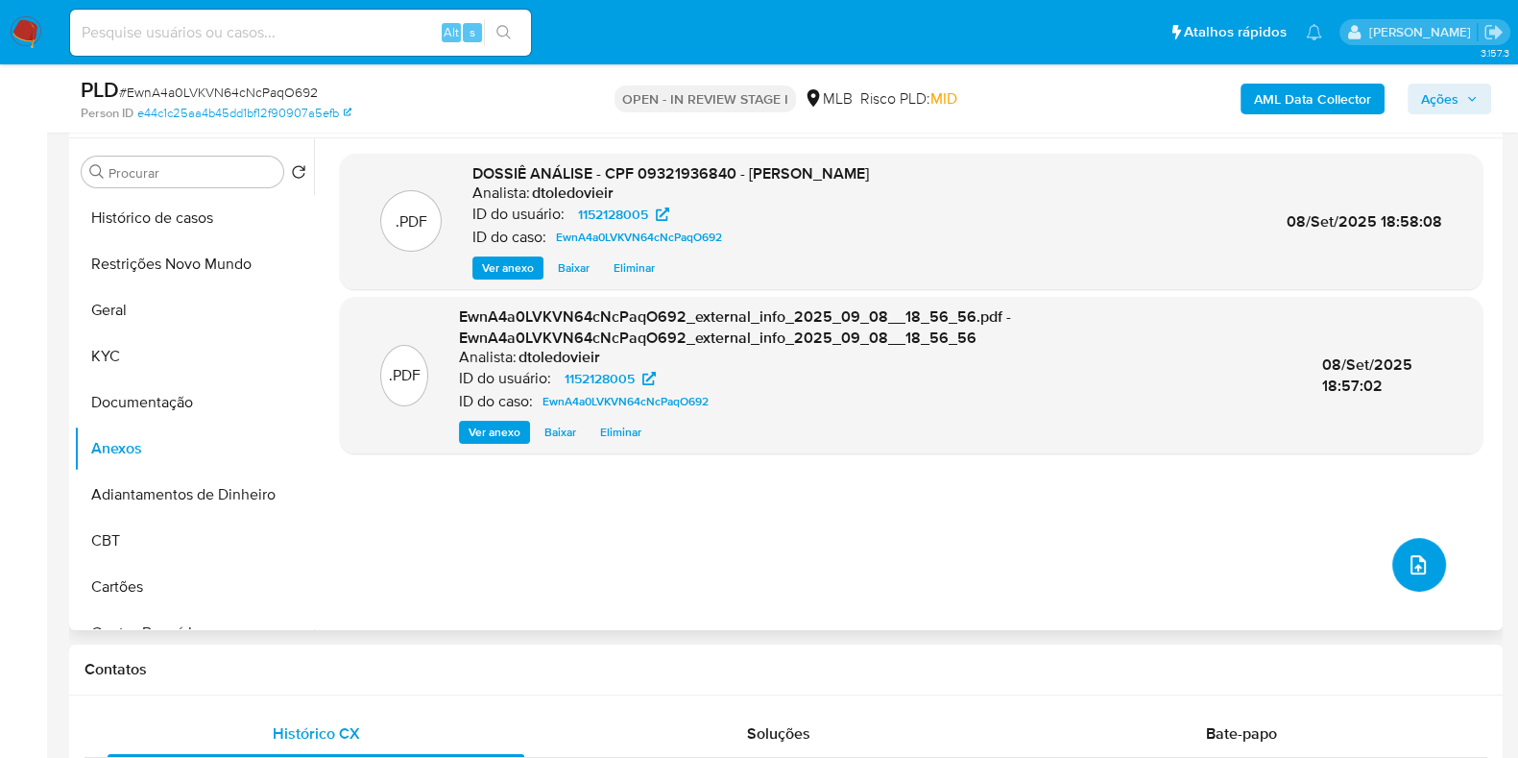
click at [1414, 567] on icon "upload-file" at bounding box center [1418, 564] width 23 height 23
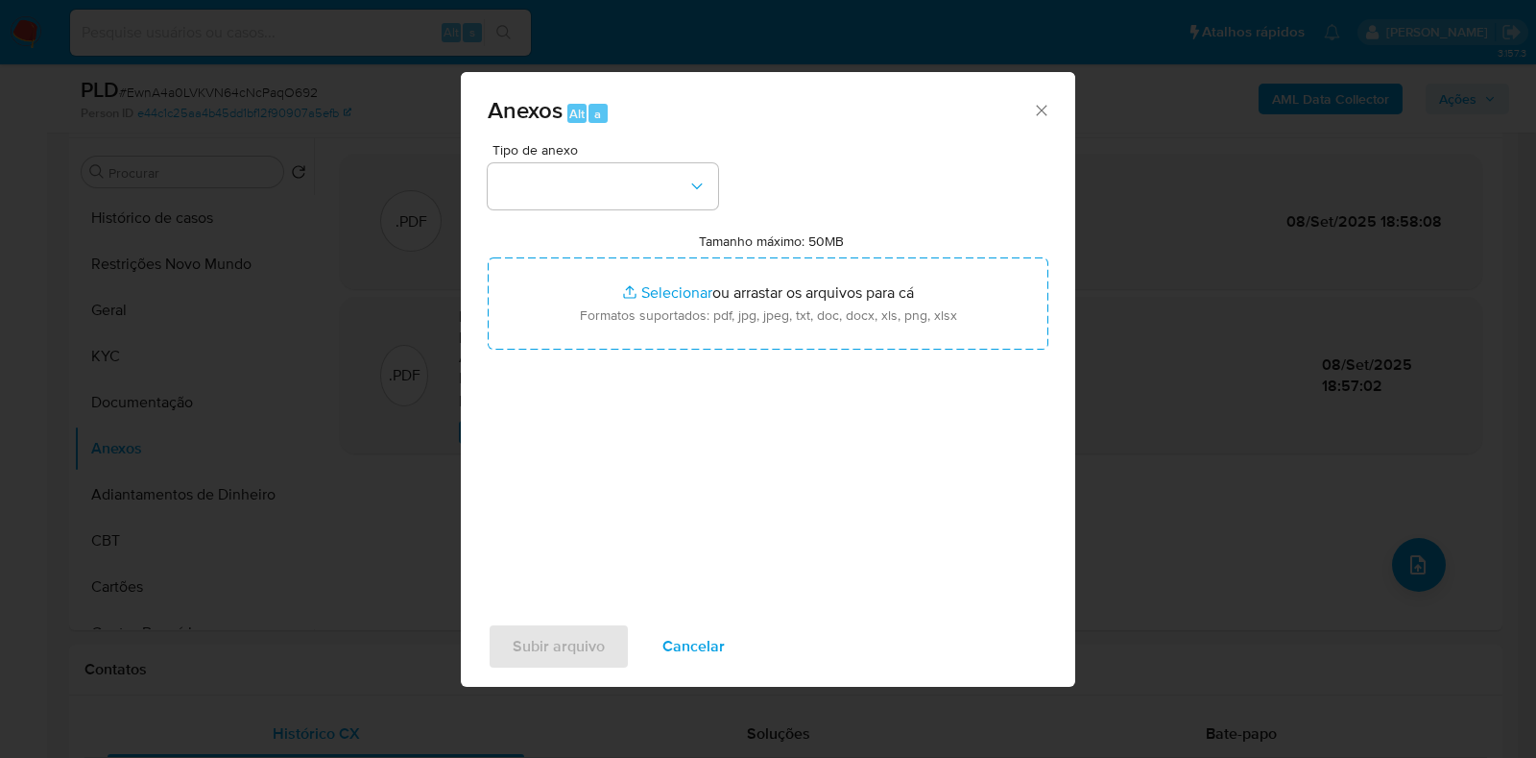
click at [644, 211] on div "Tipo de anexo Tamanho máximo: 50MB Selecionar arquivos Selecionar ou arrastar o…" at bounding box center [768, 369] width 561 height 453
click at [662, 181] on button "button" at bounding box center [603, 186] width 230 height 46
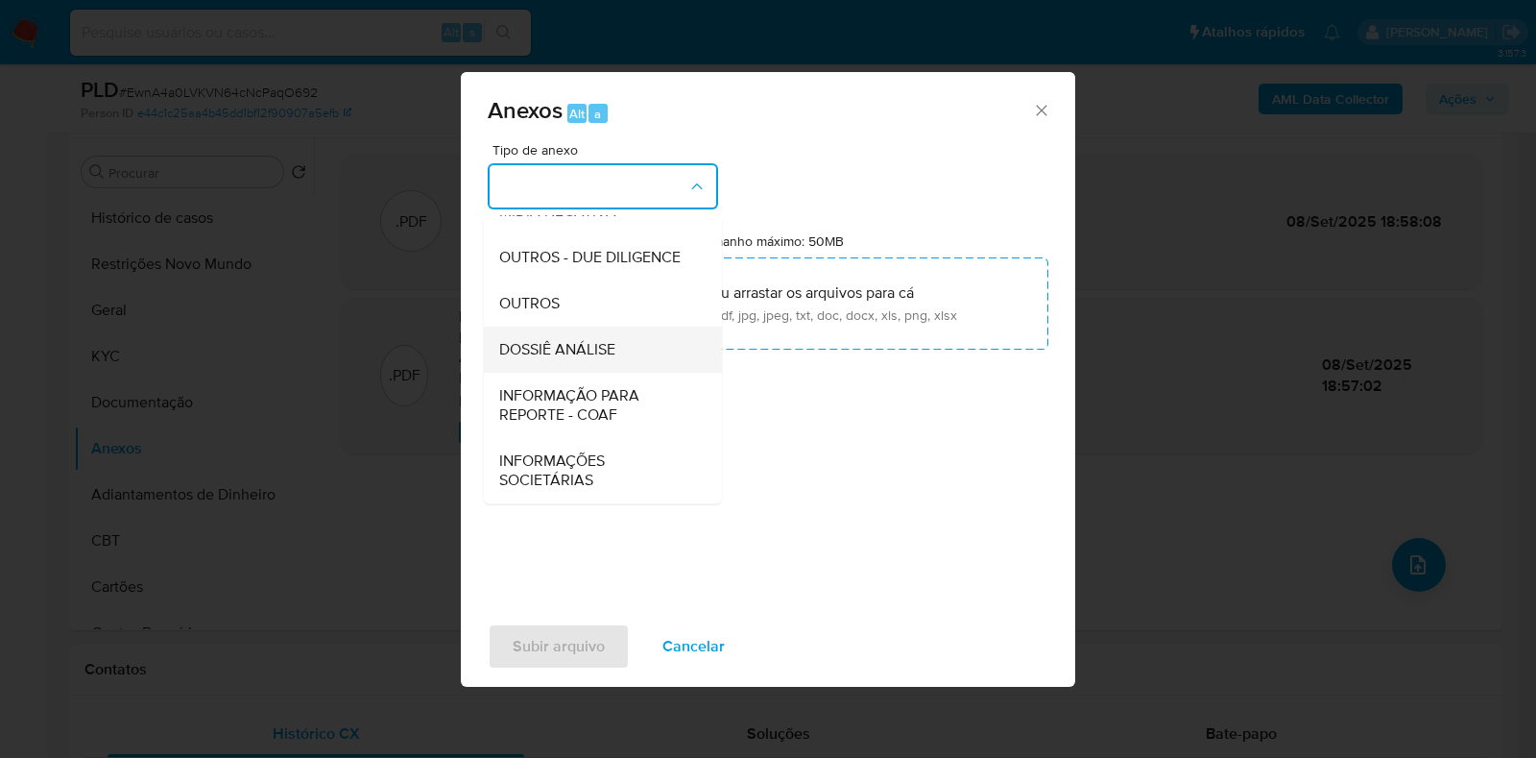
click at [595, 352] on span "DOSSIÊ ANÁLISE" at bounding box center [557, 349] width 116 height 19
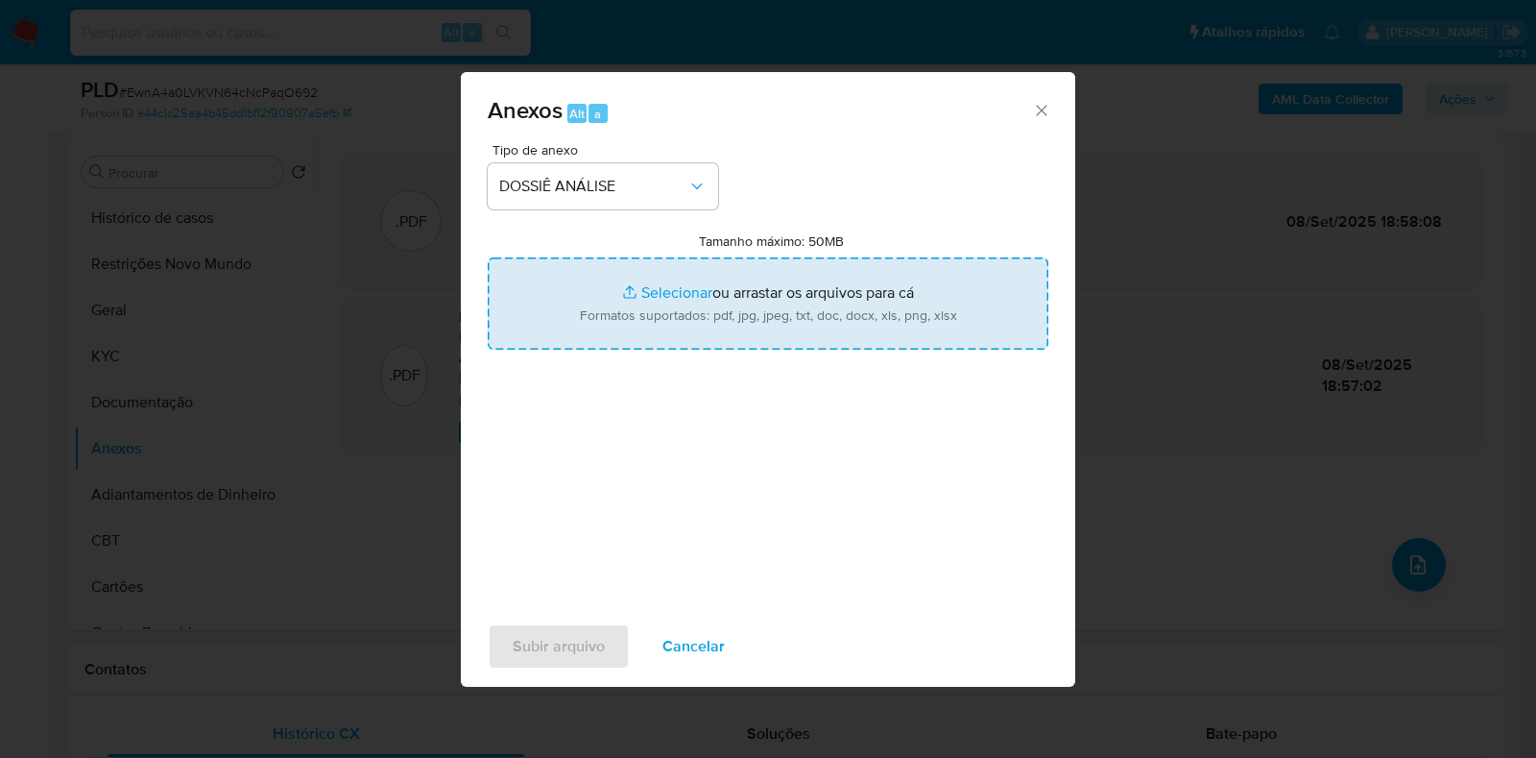
type input "C:\fakepath\Mulan 1152128005_2025_09_08_11_54_36.xlsx"
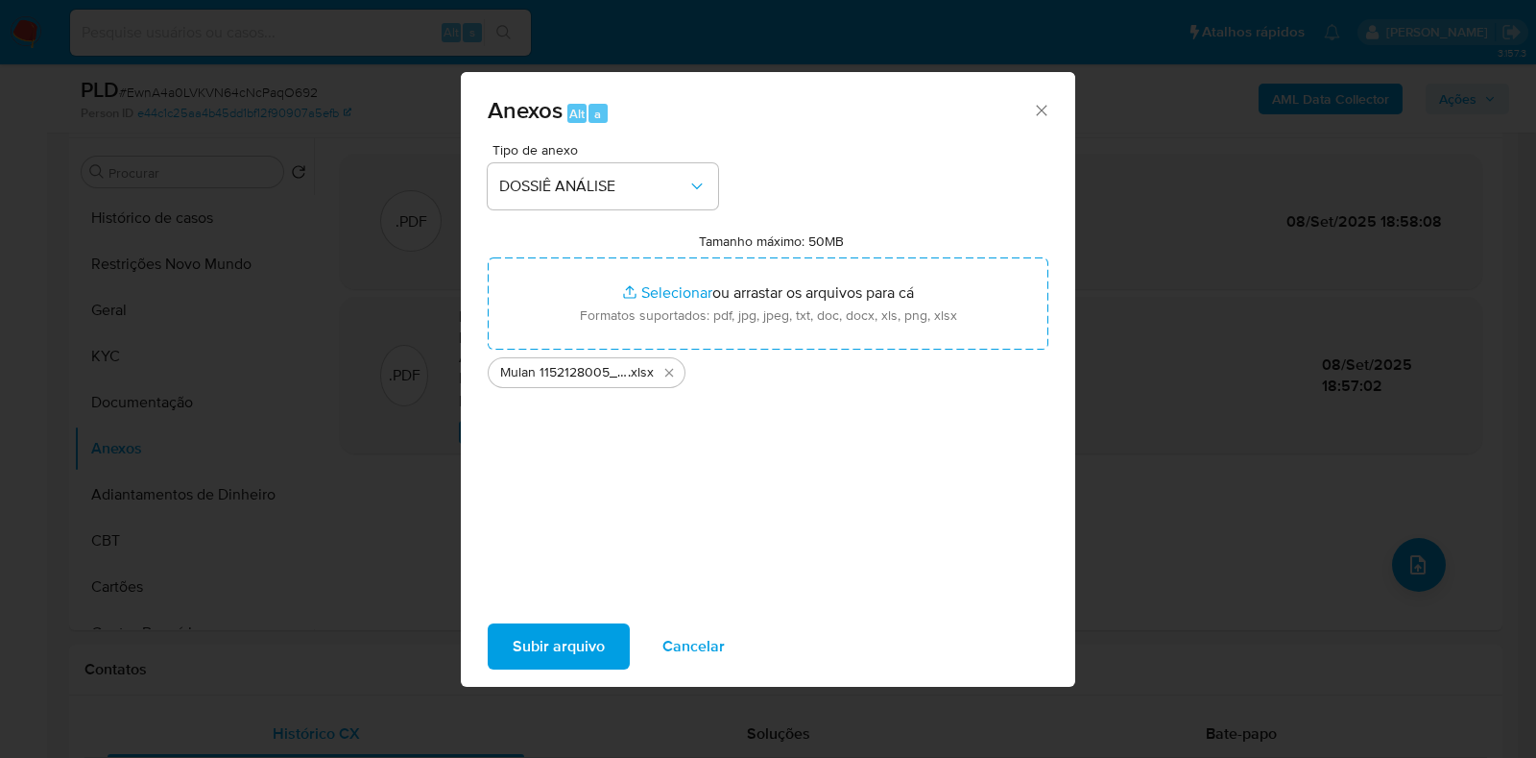
click at [548, 631] on span "Subir arquivo" at bounding box center [559, 646] width 92 height 42
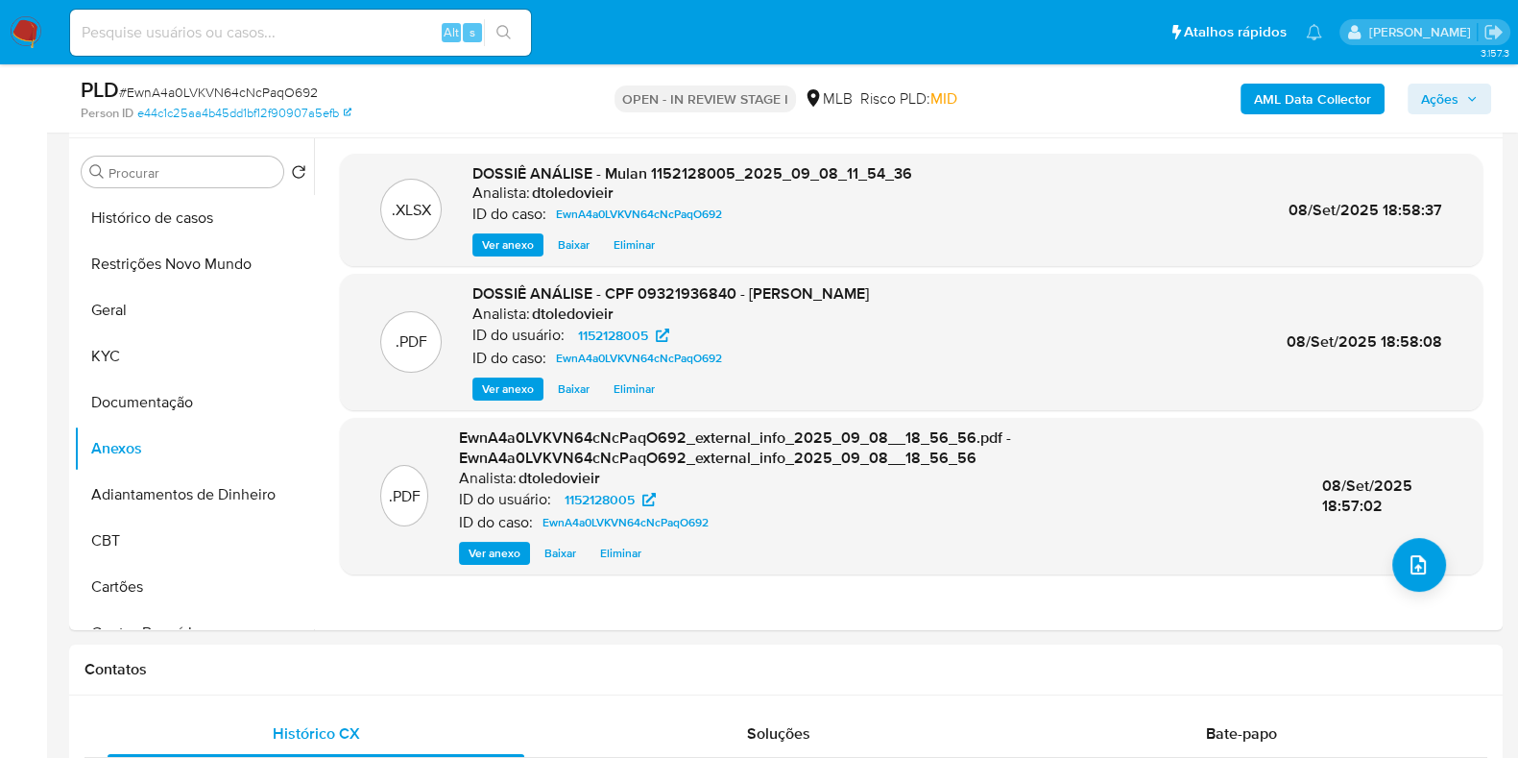
click at [1437, 95] on span "Ações" at bounding box center [1439, 99] width 37 height 31
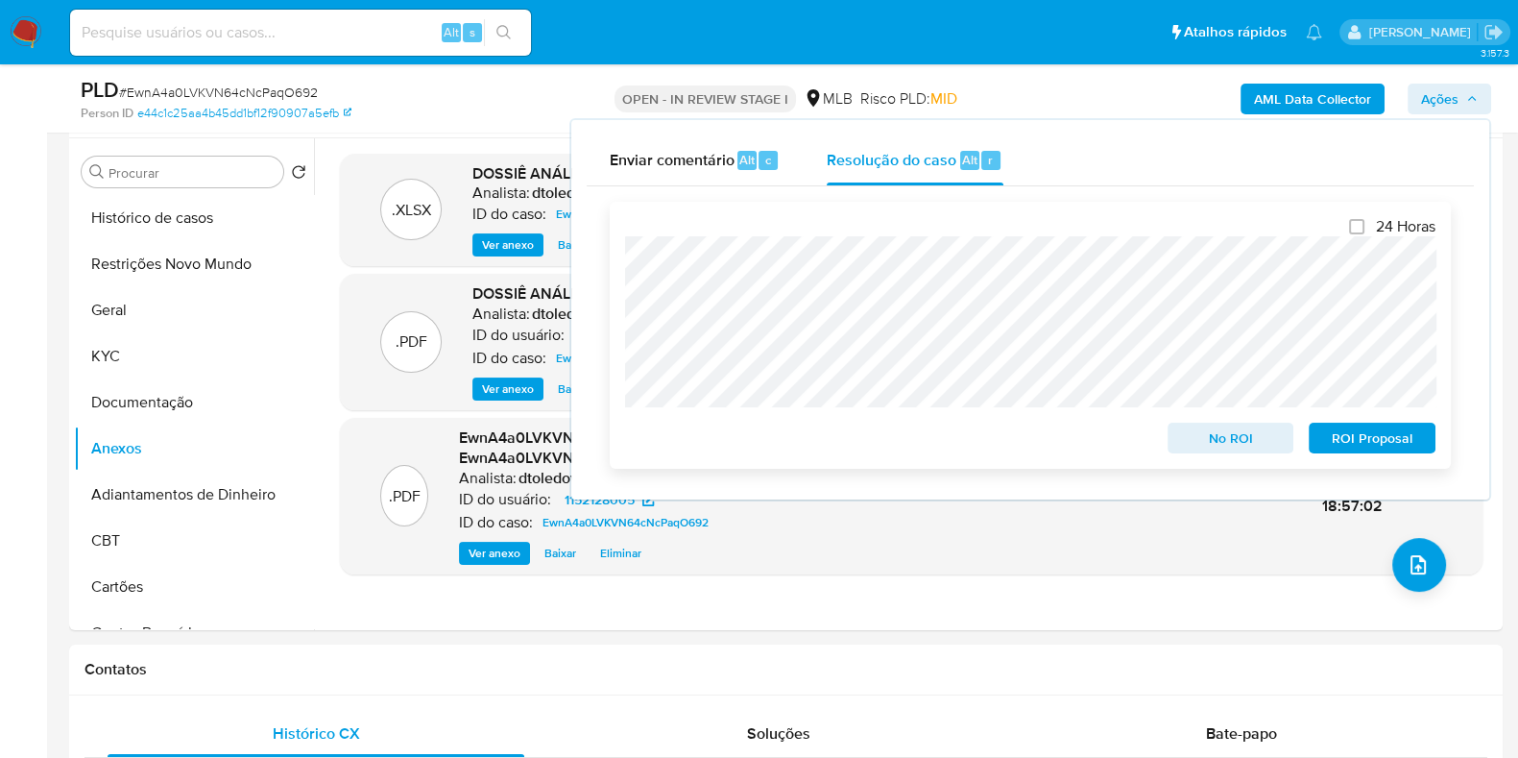
click at [1205, 448] on span "No ROI" at bounding box center [1231, 437] width 100 height 27
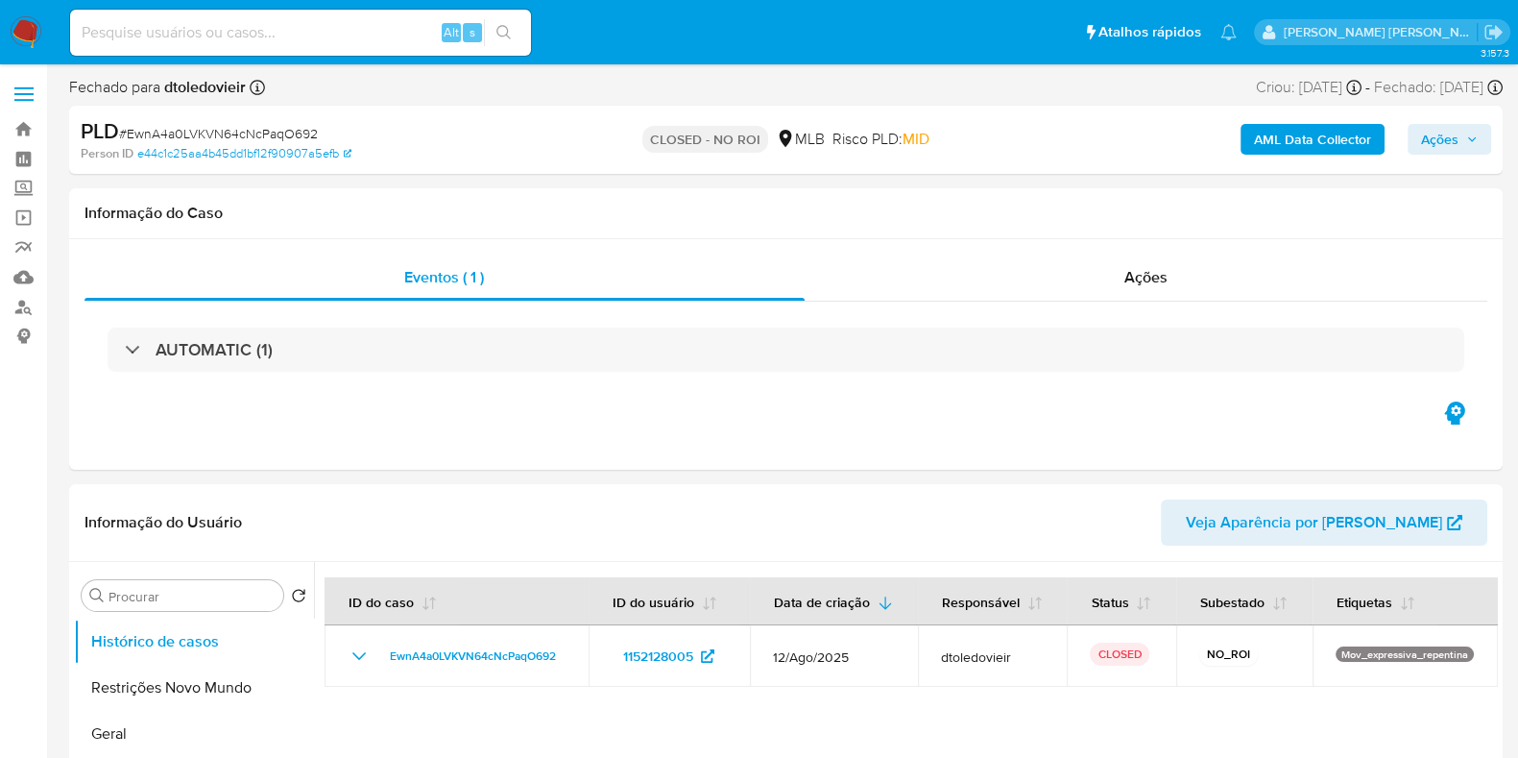
select select "10"
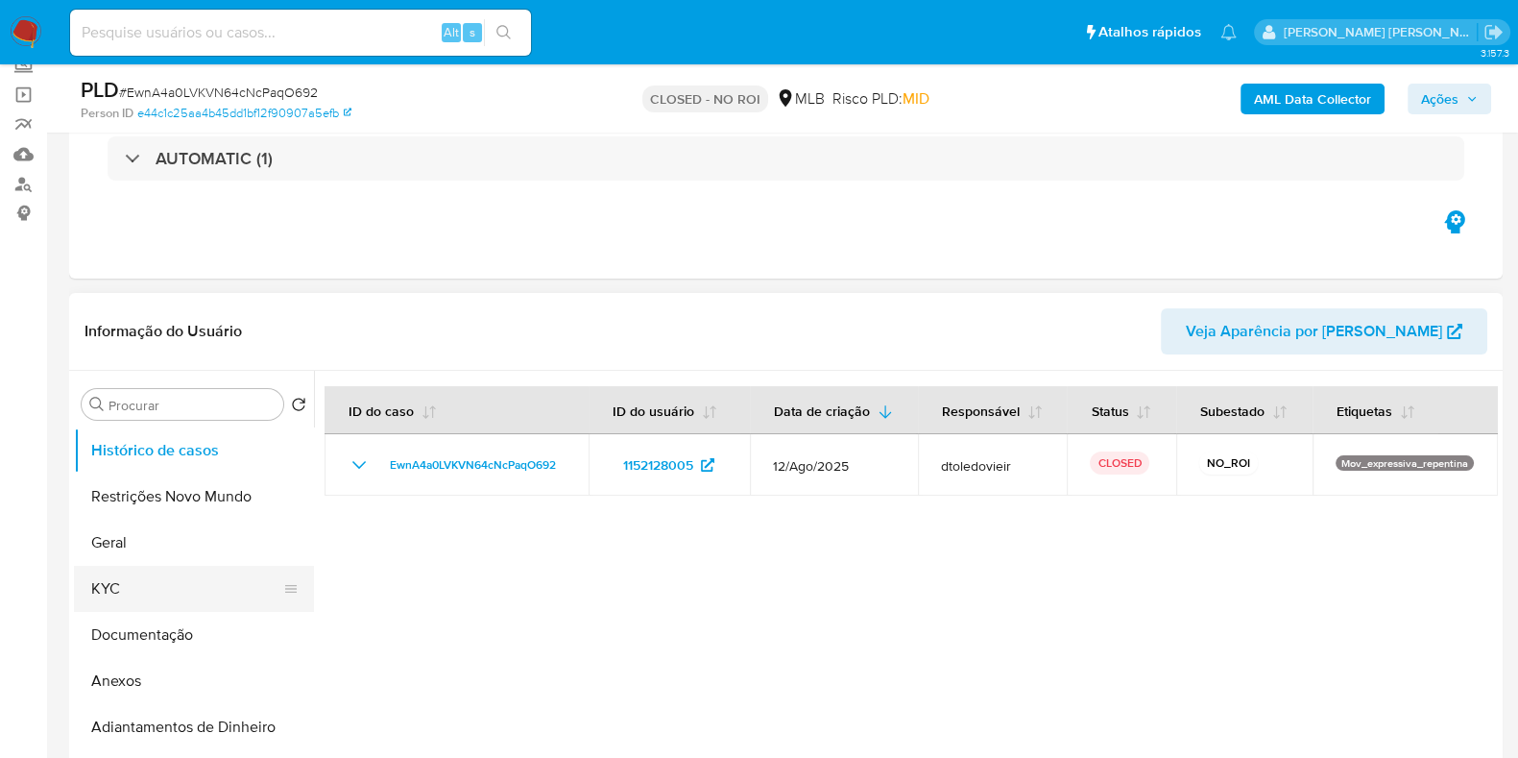
scroll to position [239, 0]
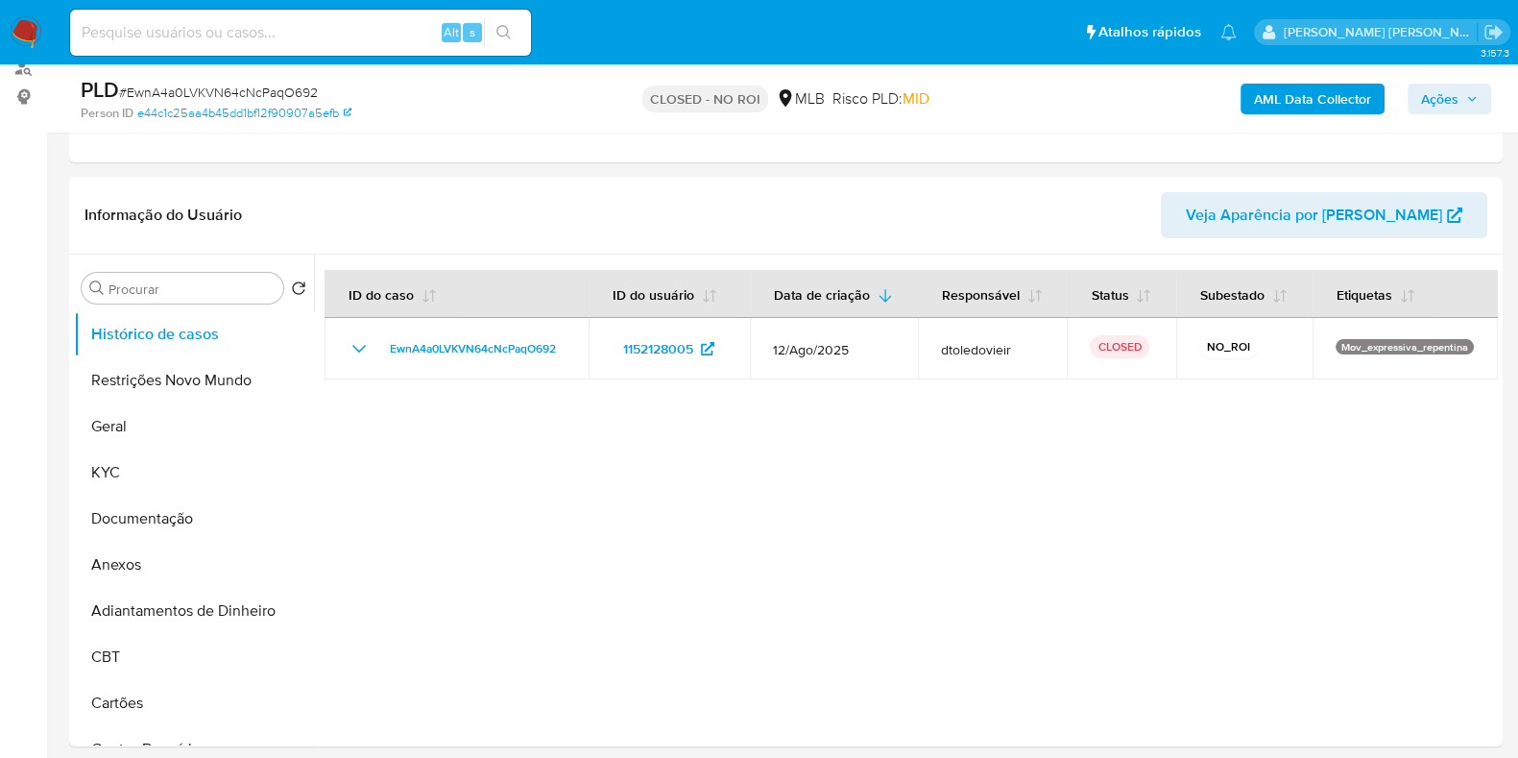
click at [34, 35] on img at bounding box center [26, 32] width 33 height 33
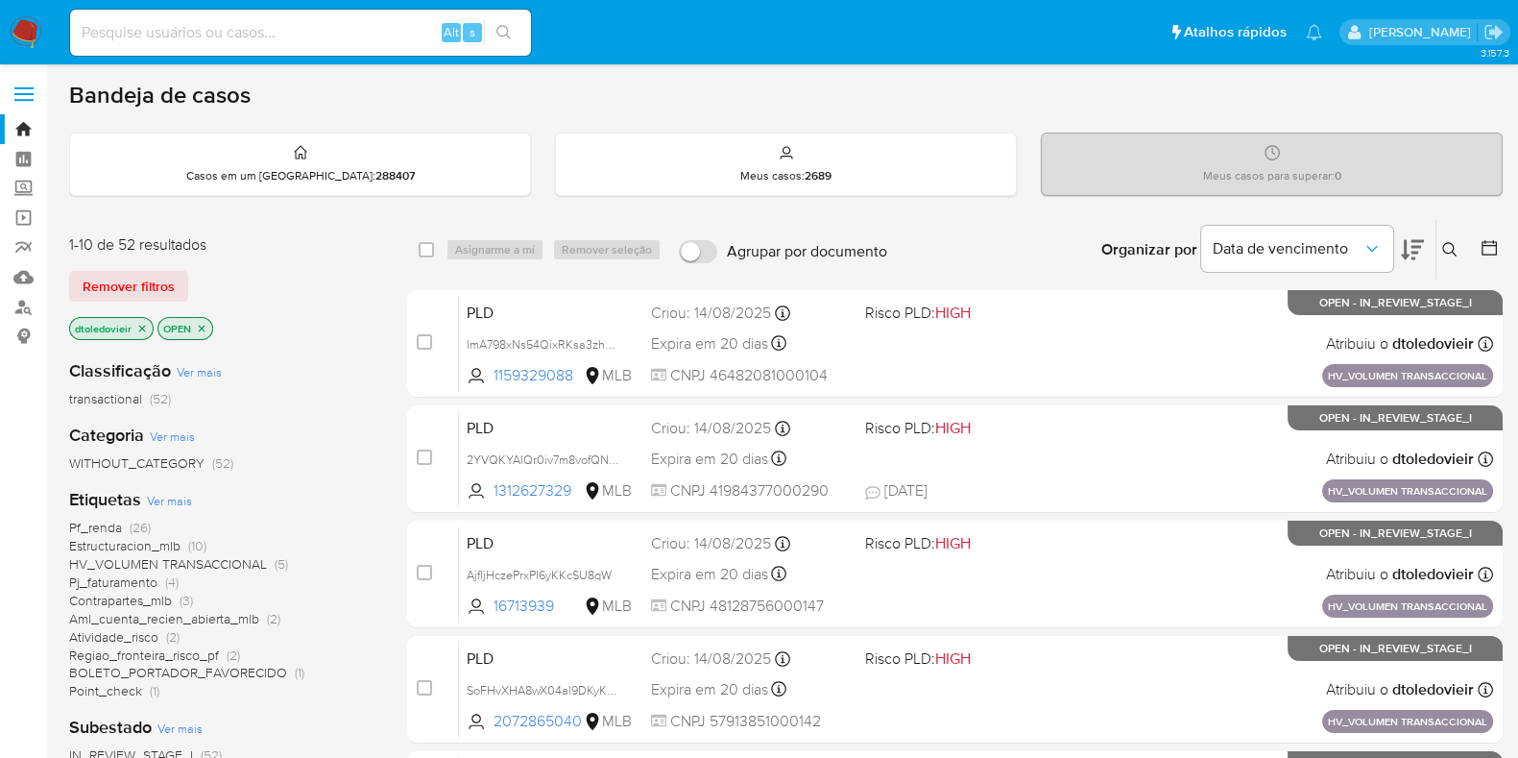
click at [184, 433] on span "Ver mais" at bounding box center [172, 435] width 45 height 17
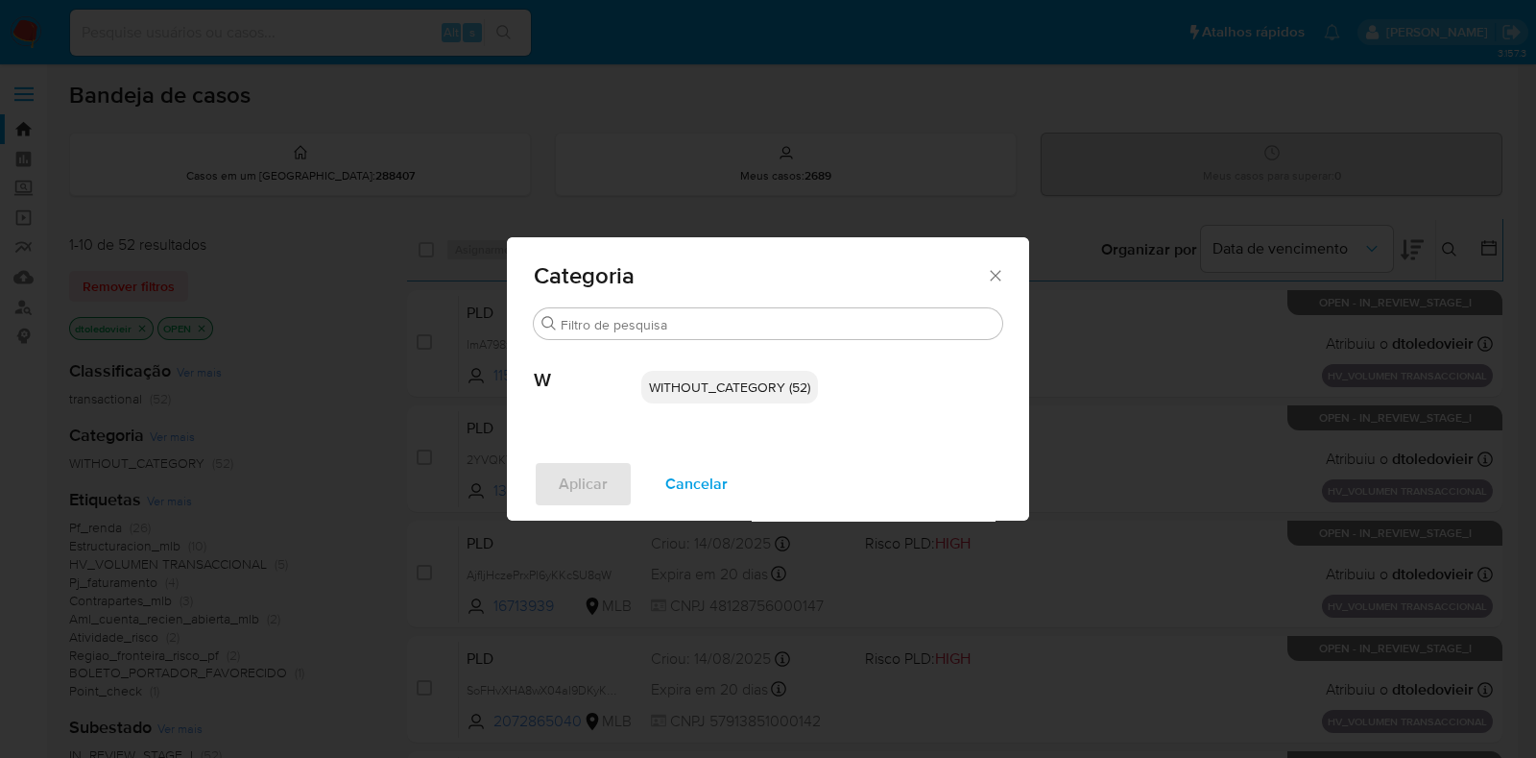
click at [298, 439] on div "Categoria Procurar W WITHOUT_CATEGORY (52) Aplicar Cancelar" at bounding box center [768, 379] width 1536 height 758
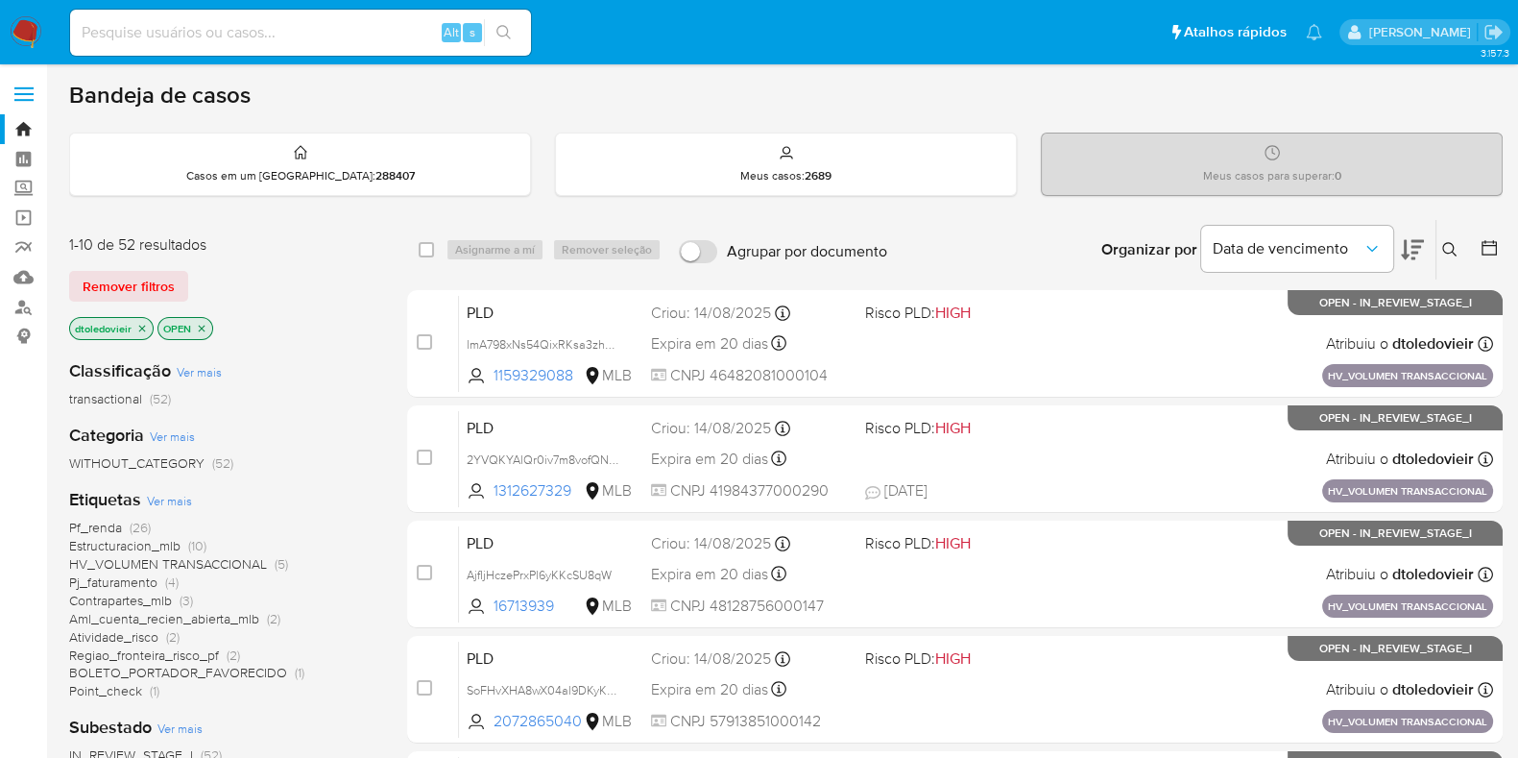
click at [153, 500] on span "Ver mais" at bounding box center [169, 500] width 45 height 17
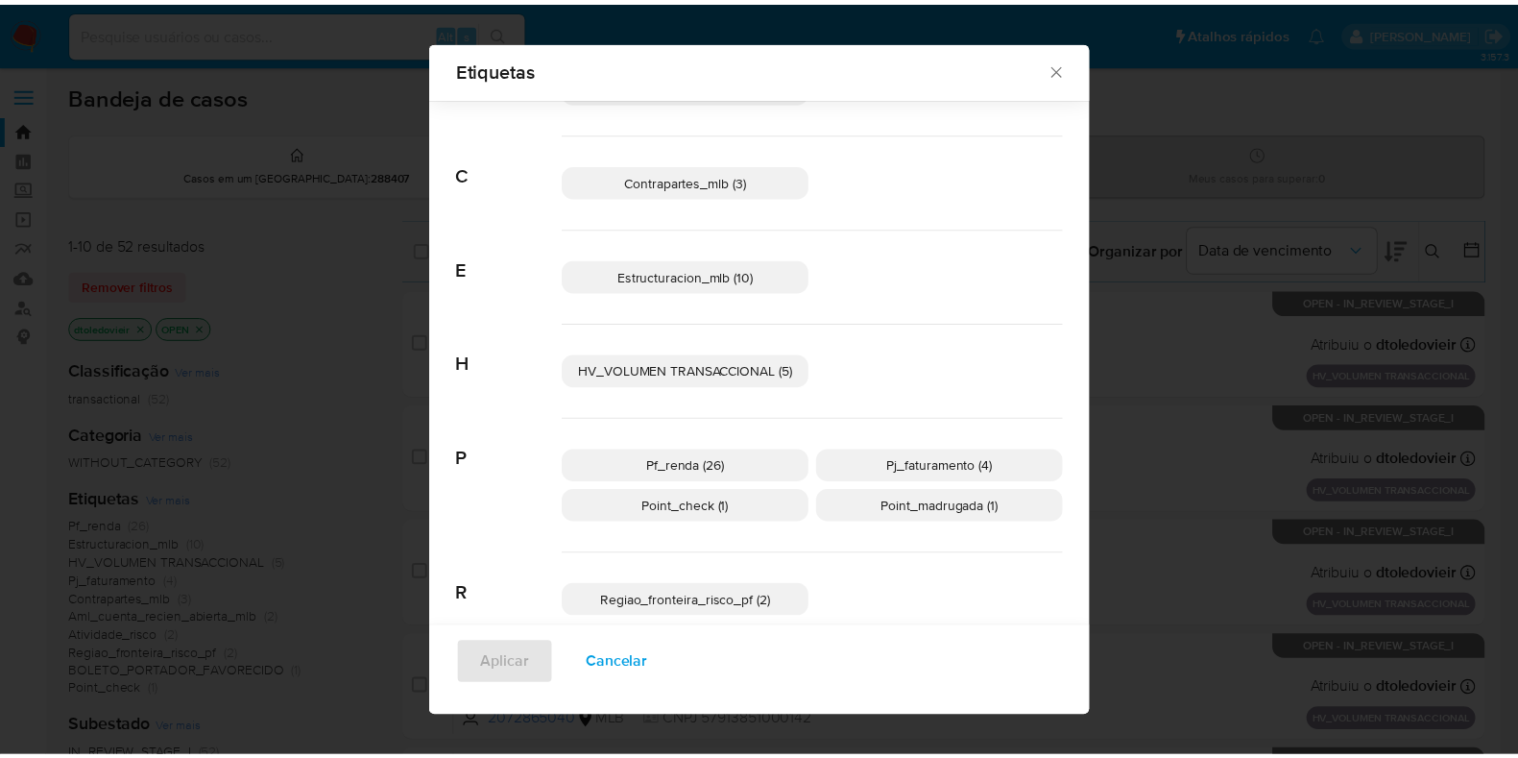
scroll to position [203, 0]
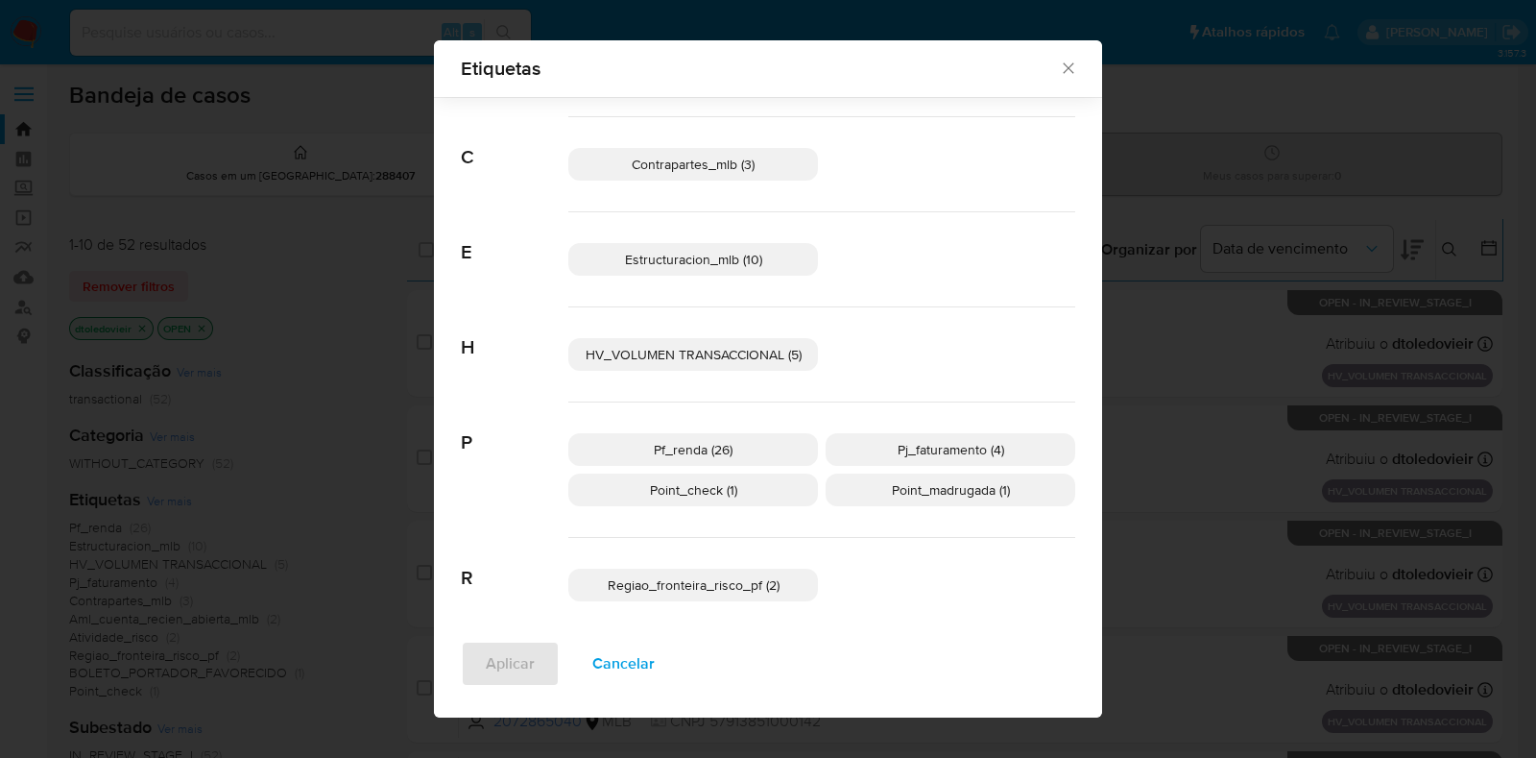
click at [717, 489] on span "Point_check (1)" at bounding box center [693, 489] width 87 height 19
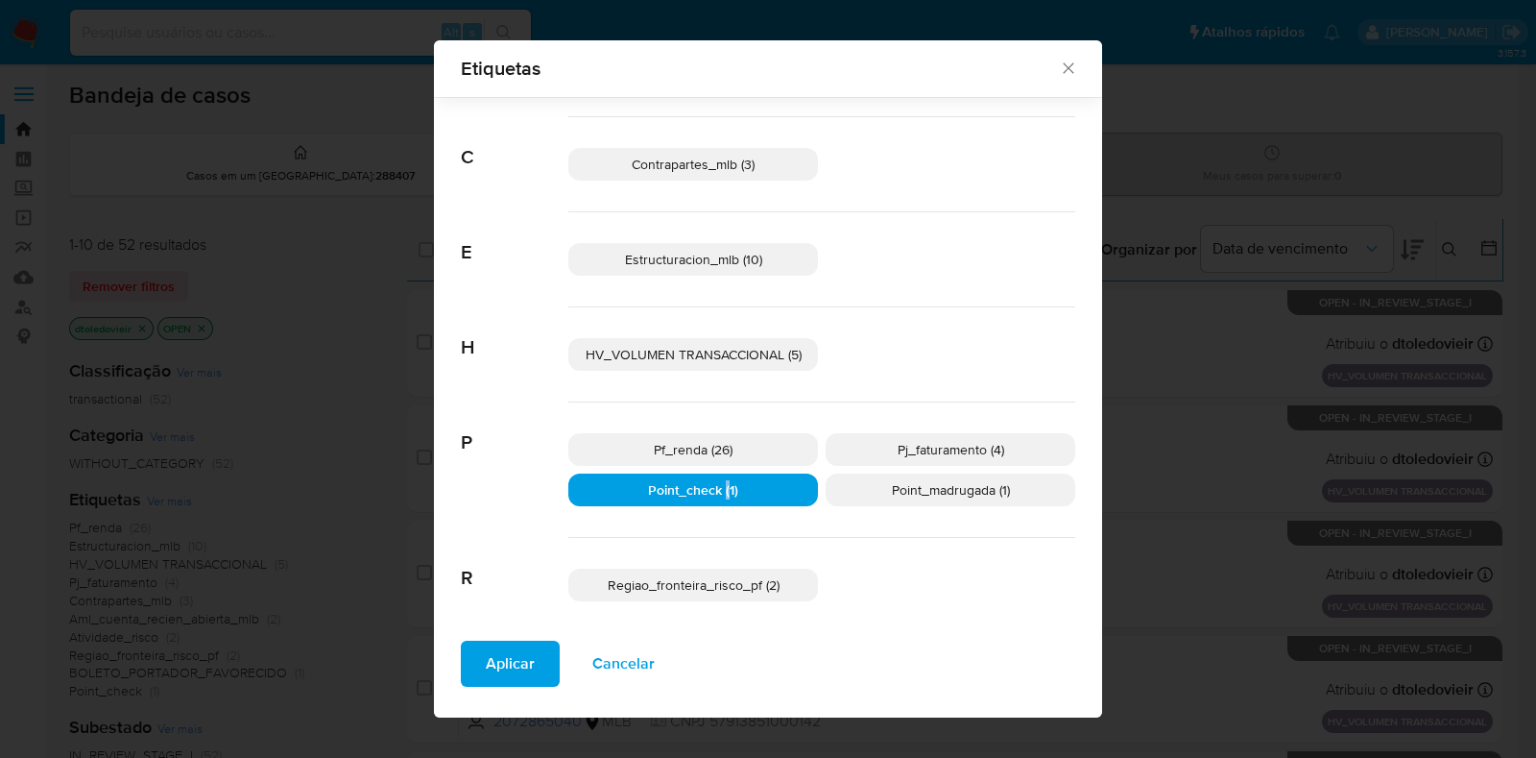
click at [717, 489] on span "Point_check (1)" at bounding box center [693, 489] width 90 height 19
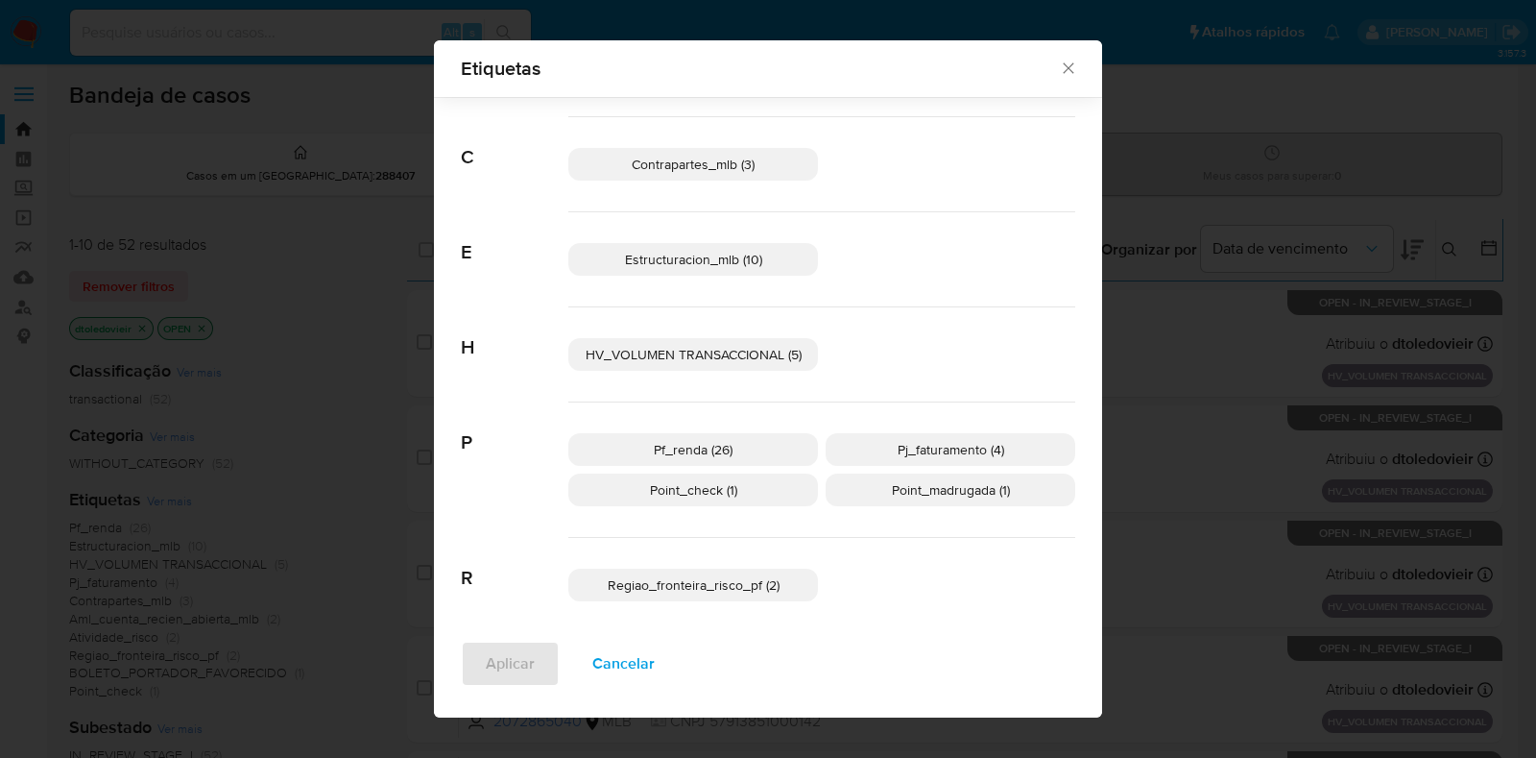
click at [946, 448] on span "Pj_faturamento (4)" at bounding box center [951, 449] width 107 height 19
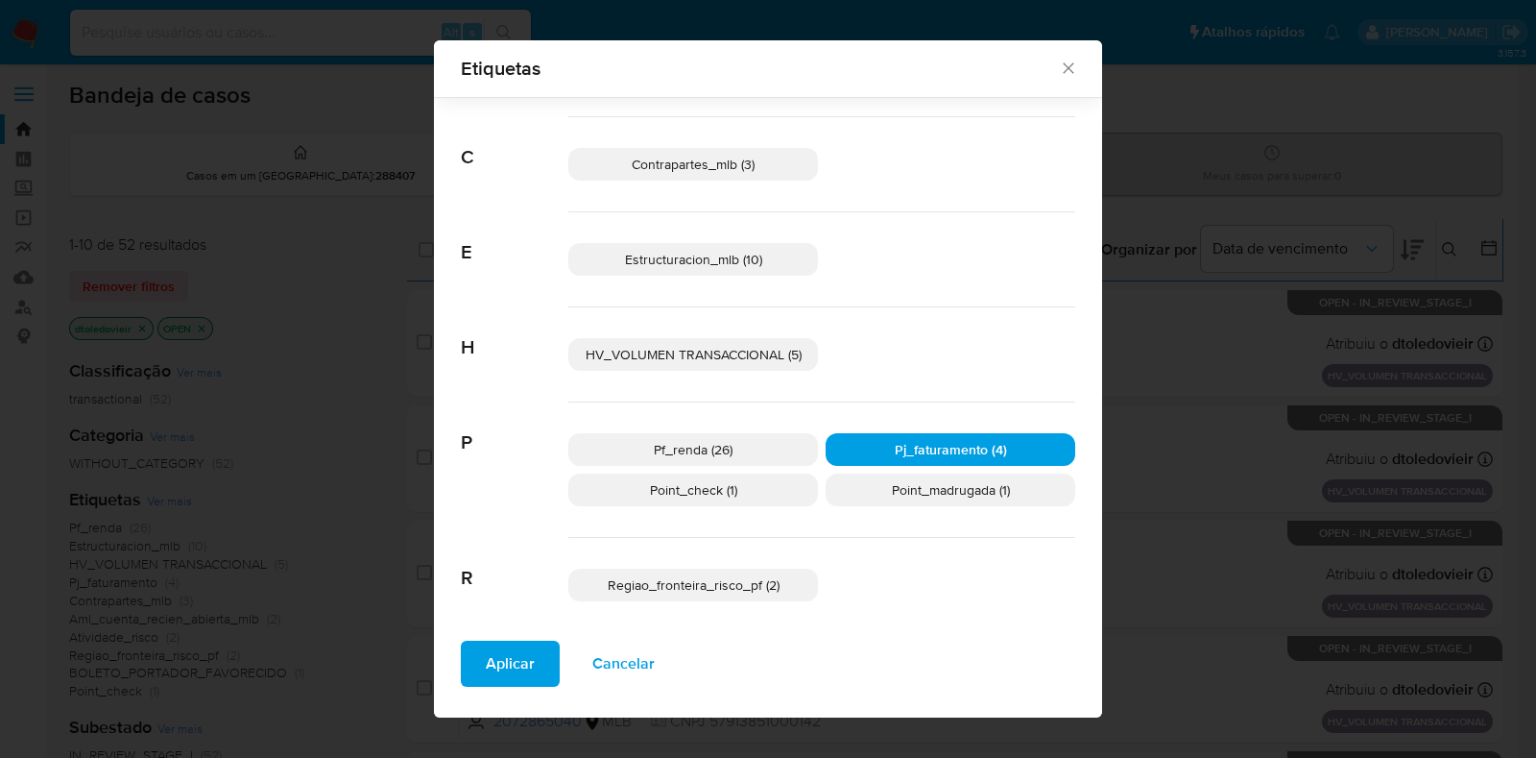
click at [521, 665] on span "Aplicar" at bounding box center [510, 663] width 49 height 42
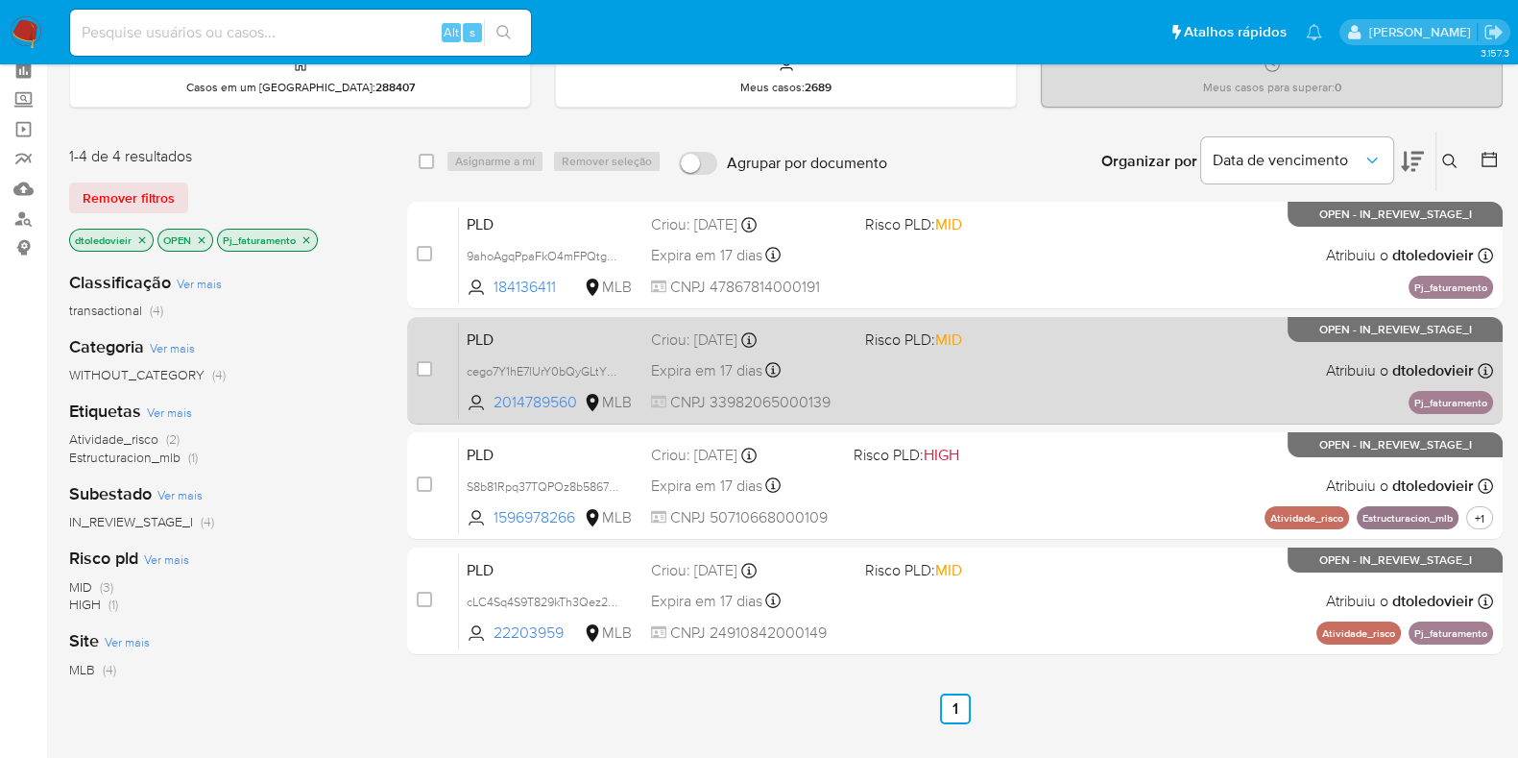
scroll to position [119, 0]
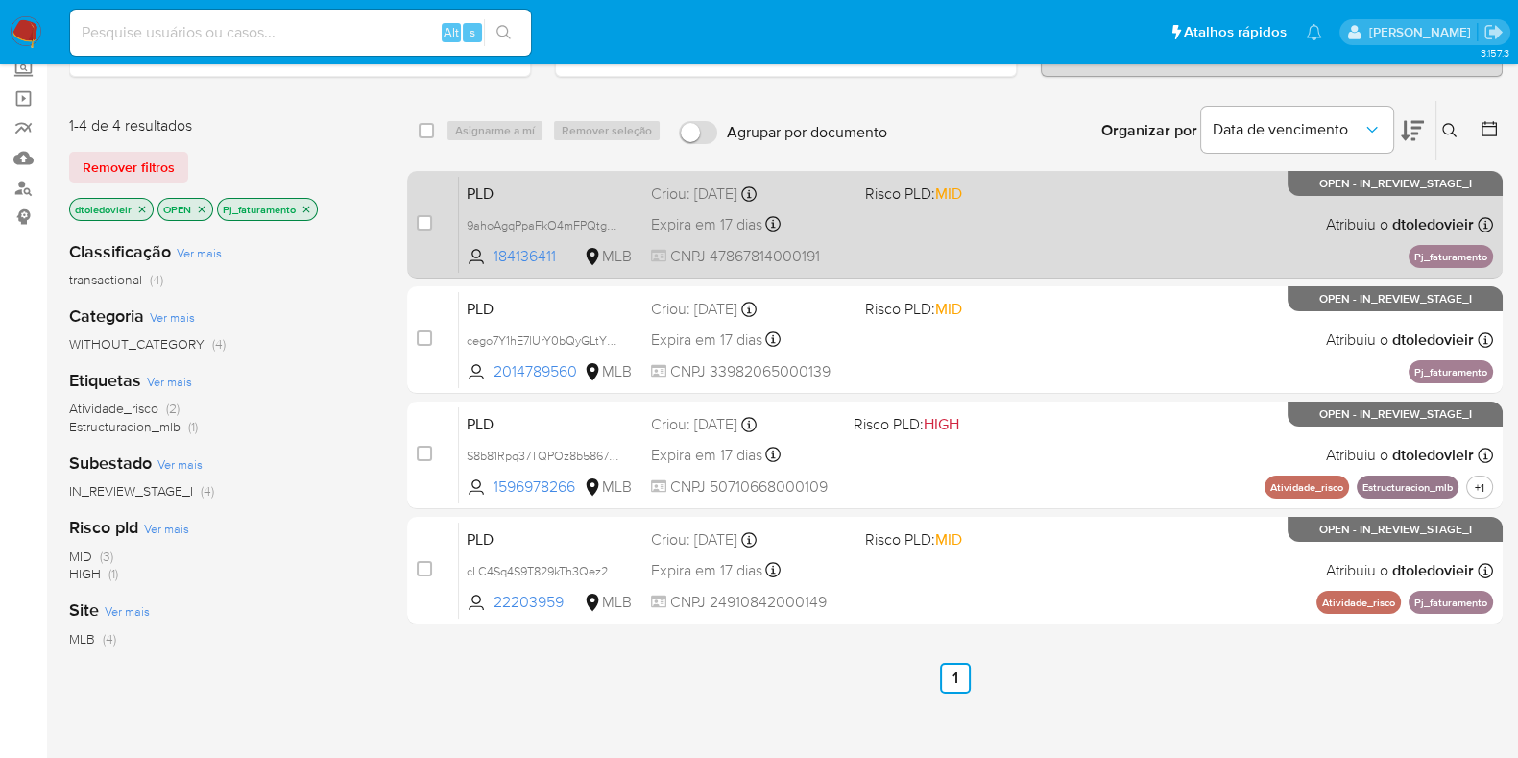
click at [1021, 235] on div "PLD 9ahoAgqPpaFkO4mFPQtgPmJC 184136411 MLB Risco PLD: MID Criou: 12/08/2025 Cri…" at bounding box center [976, 224] width 1034 height 97
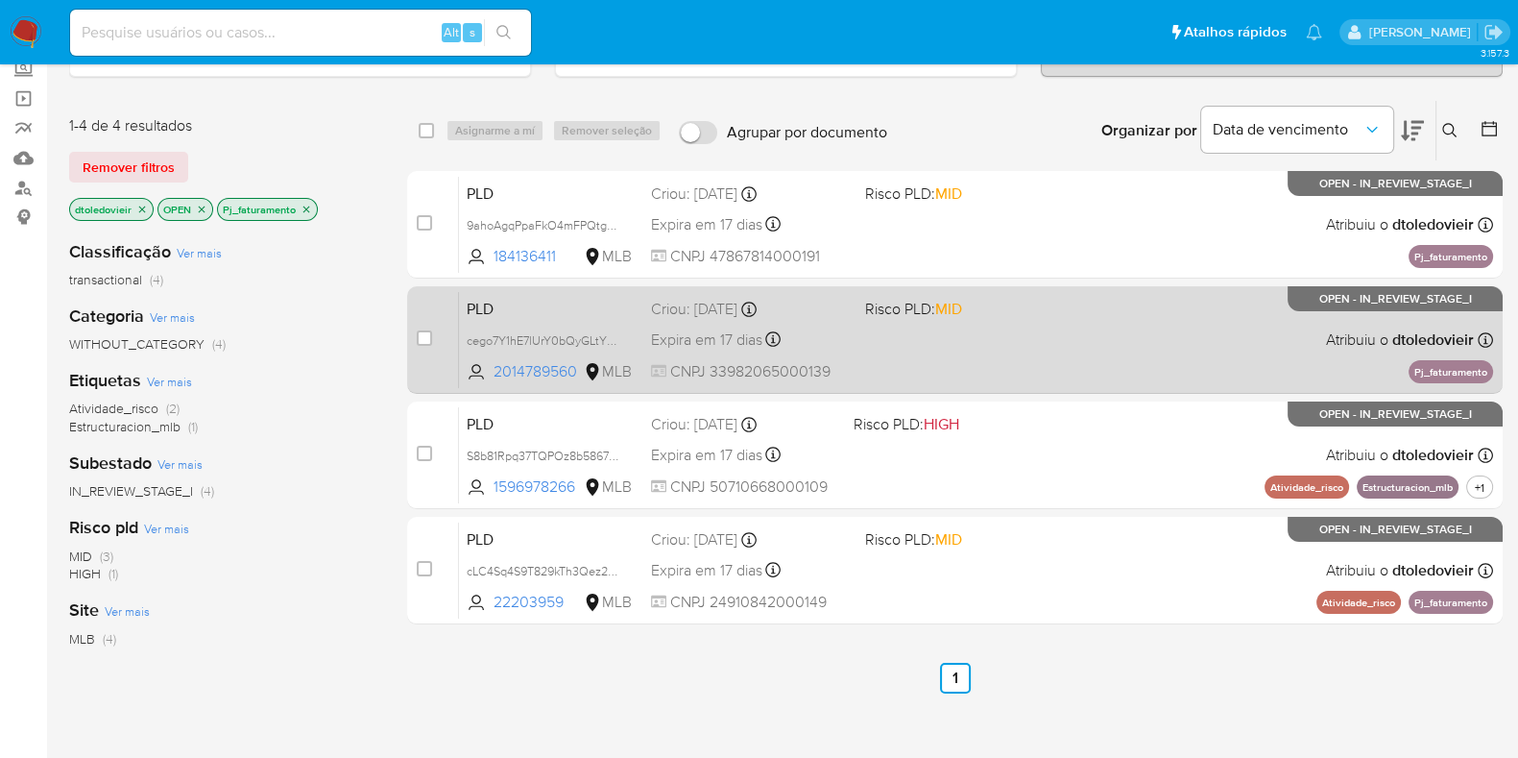
click at [989, 333] on div "PLD cego7Y1hE7lUrY0bQyGLtYZB 2014789560 MLB Risco PLD: MID Criou: 12/08/2025 Cr…" at bounding box center [976, 339] width 1034 height 97
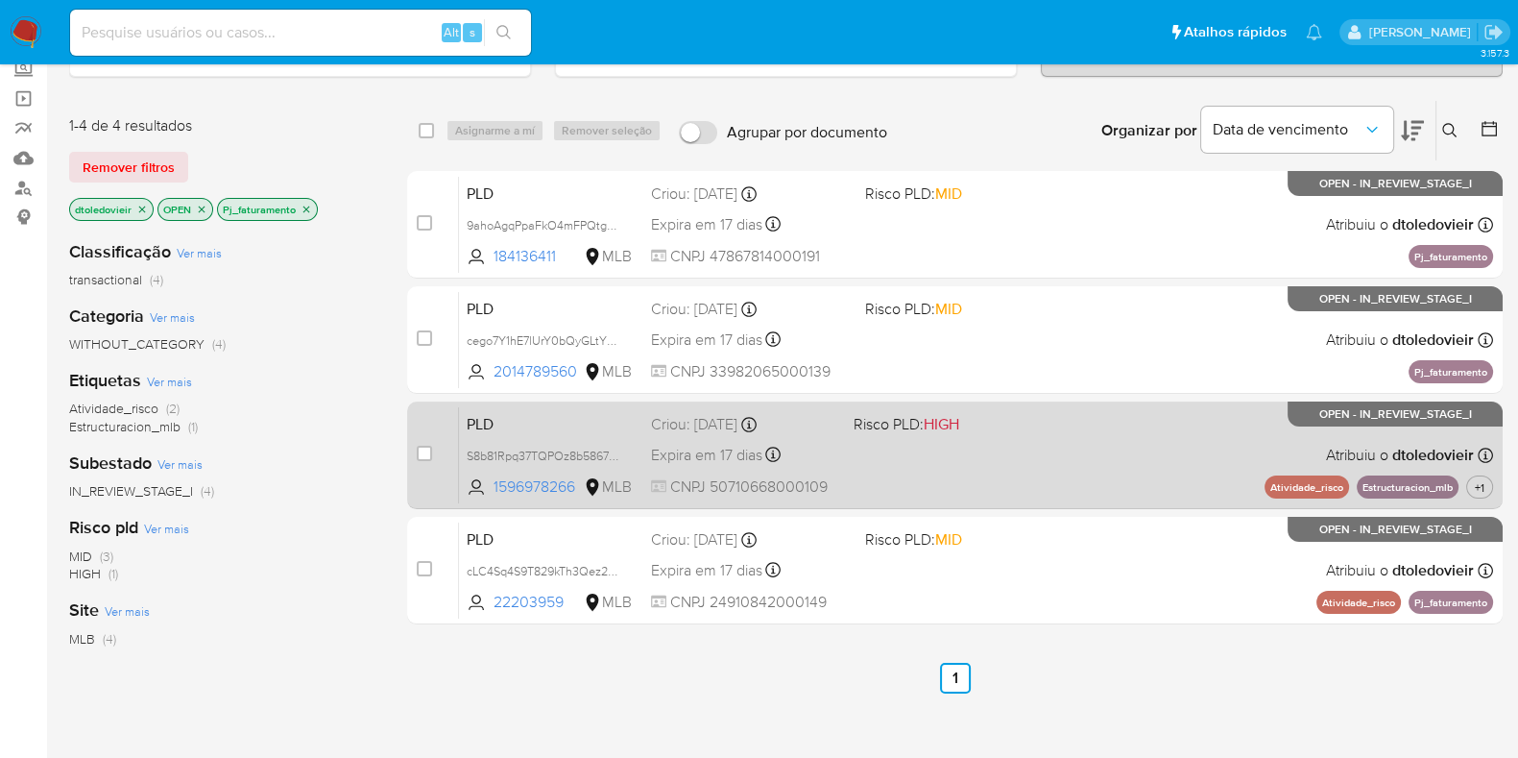
click at [1003, 461] on div "PLD S8b81Rpq37TQPOz8b5867n1C 1596978266 MLB Risco PLD: HIGH Criou: 12/08/2025 C…" at bounding box center [976, 454] width 1034 height 97
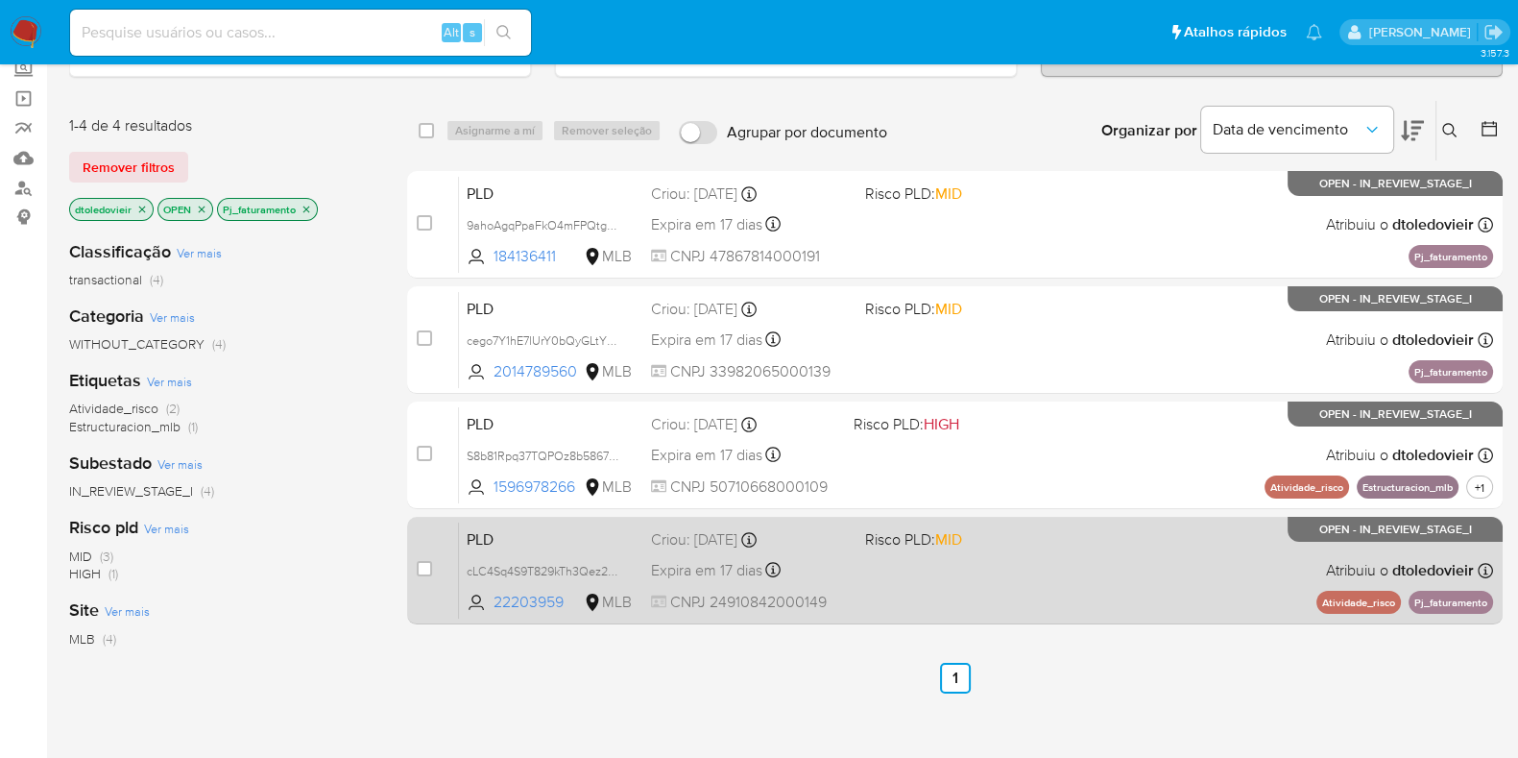
click at [965, 573] on div "PLD cLC4Sq4S9T829kTh3Qez2IXr 22203959 MLB Risco PLD: MID Criou: 12/08/2025 Crio…" at bounding box center [976, 569] width 1034 height 97
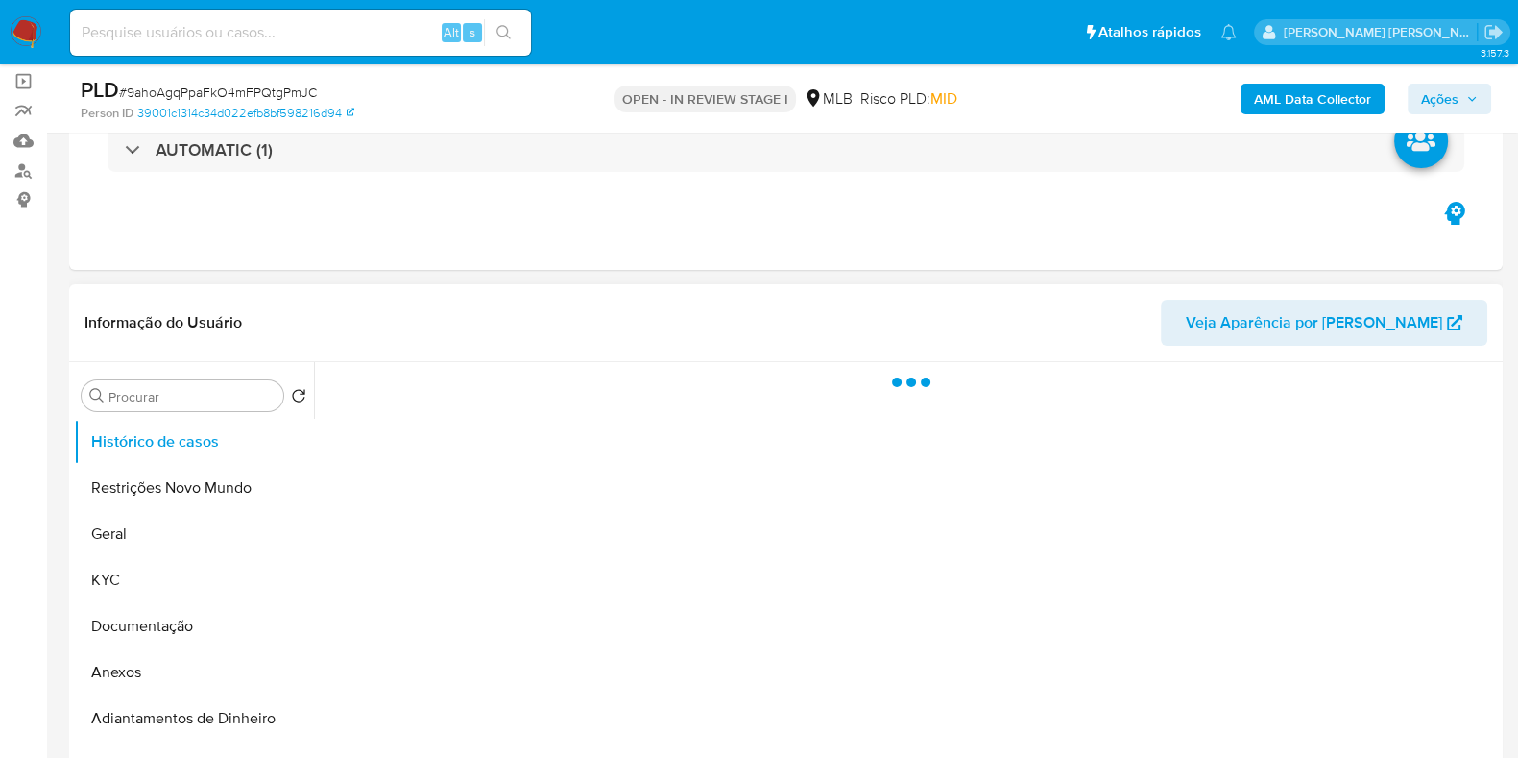
scroll to position [239, 0]
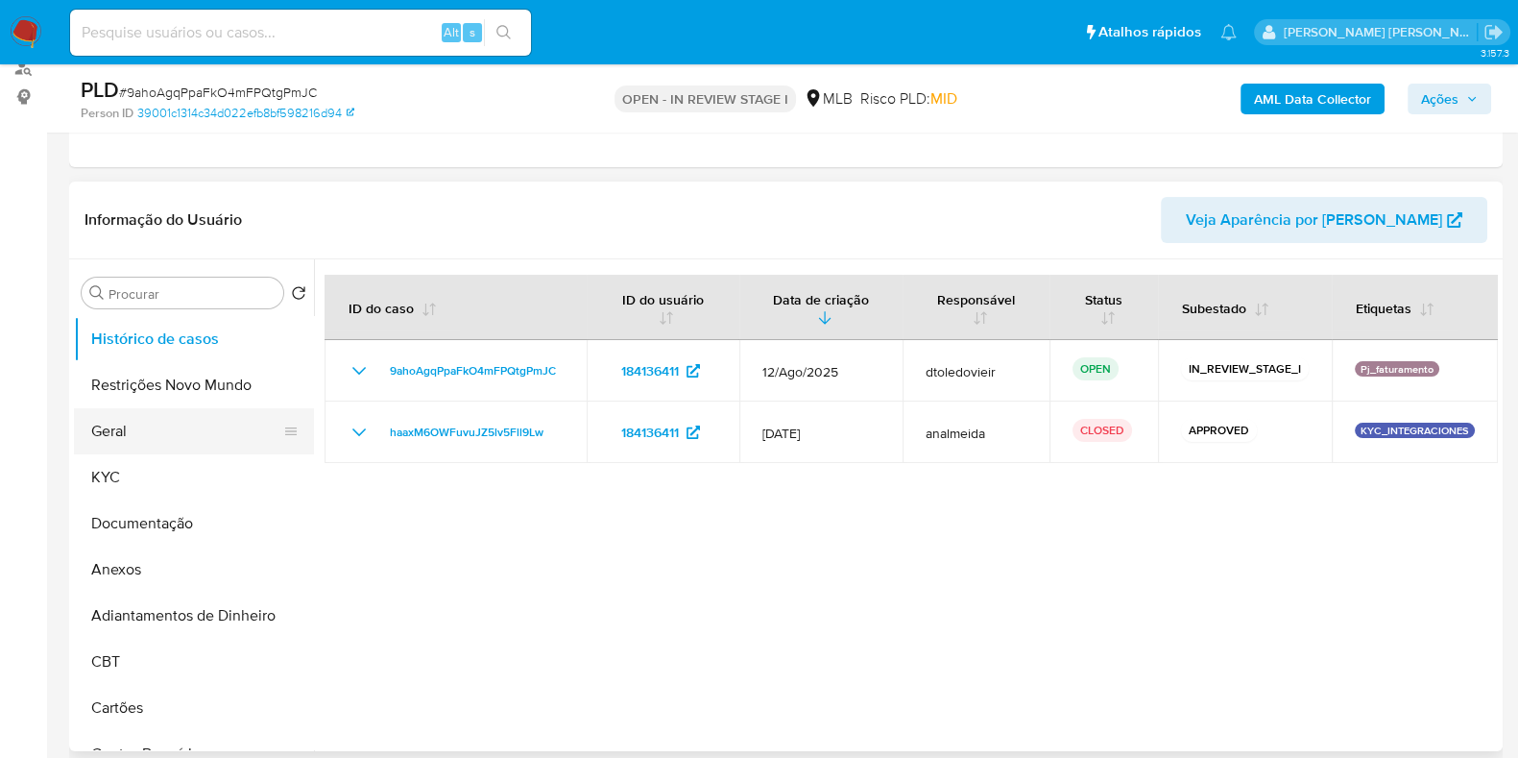
click at [160, 436] on button "Geral" at bounding box center [186, 431] width 225 height 46
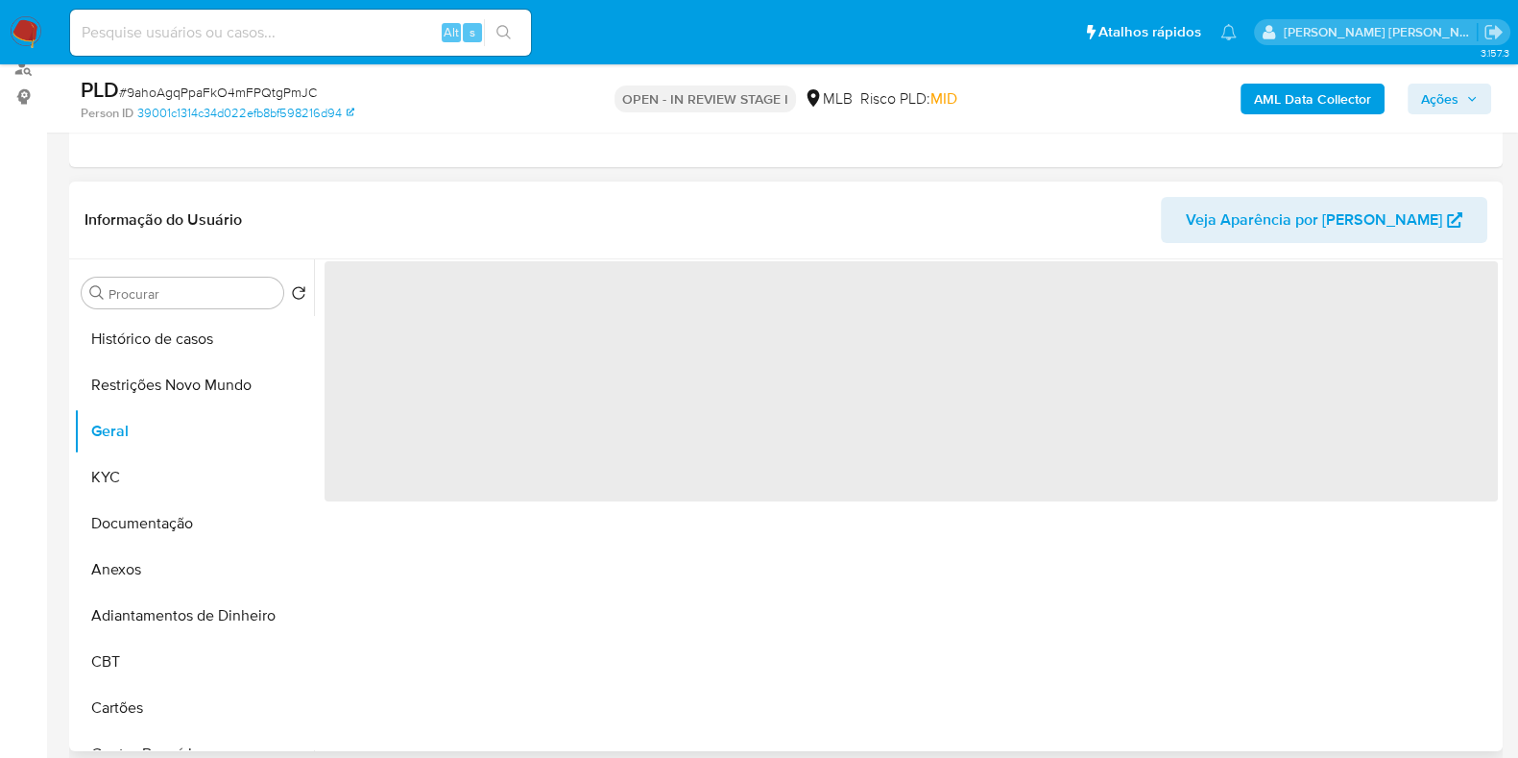
select select "10"
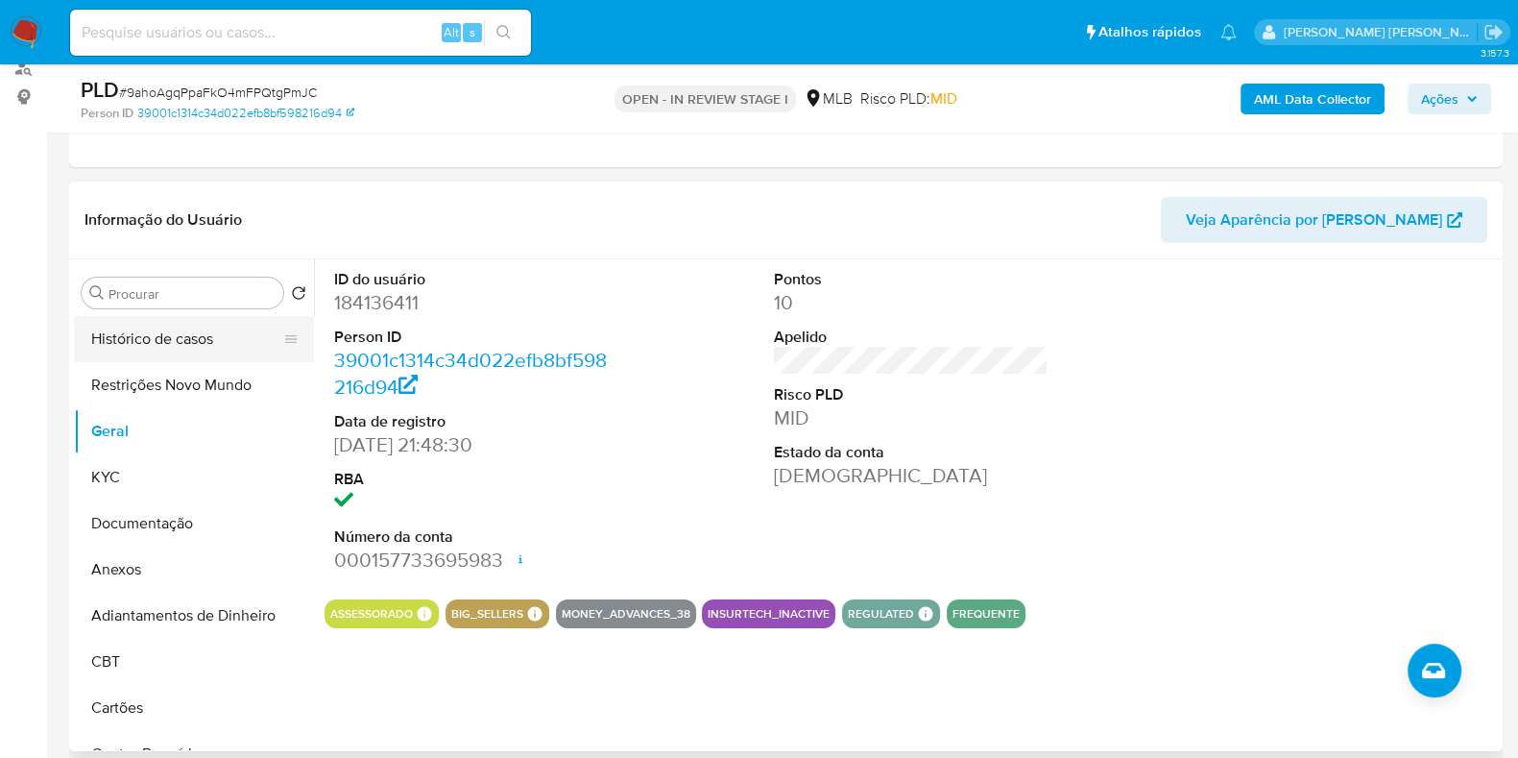
click at [176, 335] on button "Histórico de casos" at bounding box center [186, 339] width 225 height 46
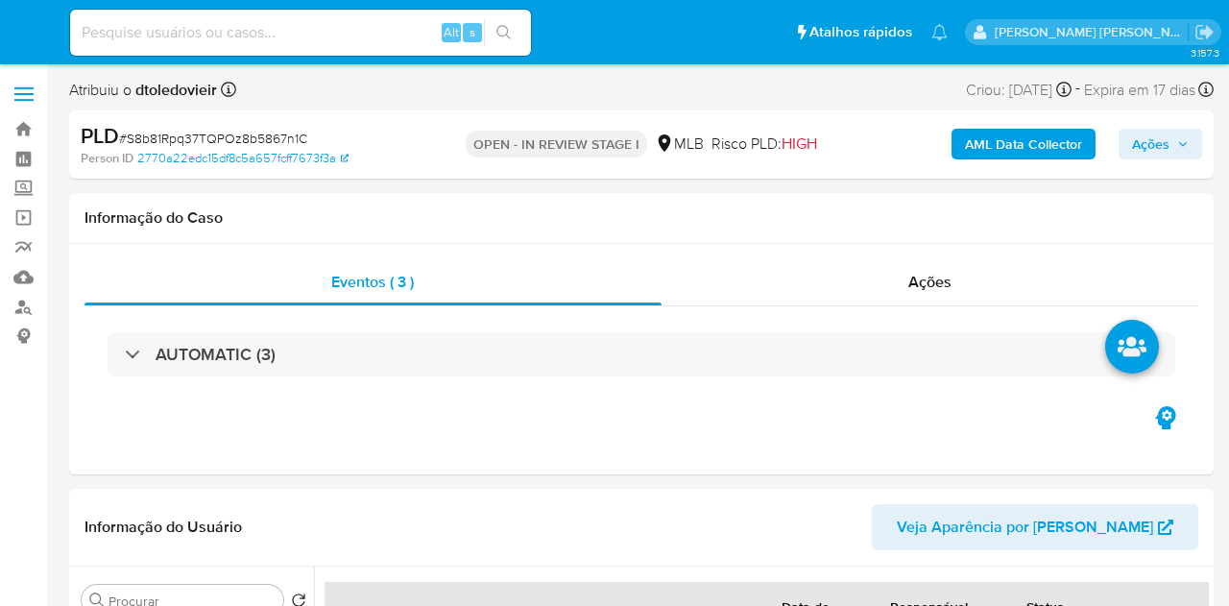
select select "10"
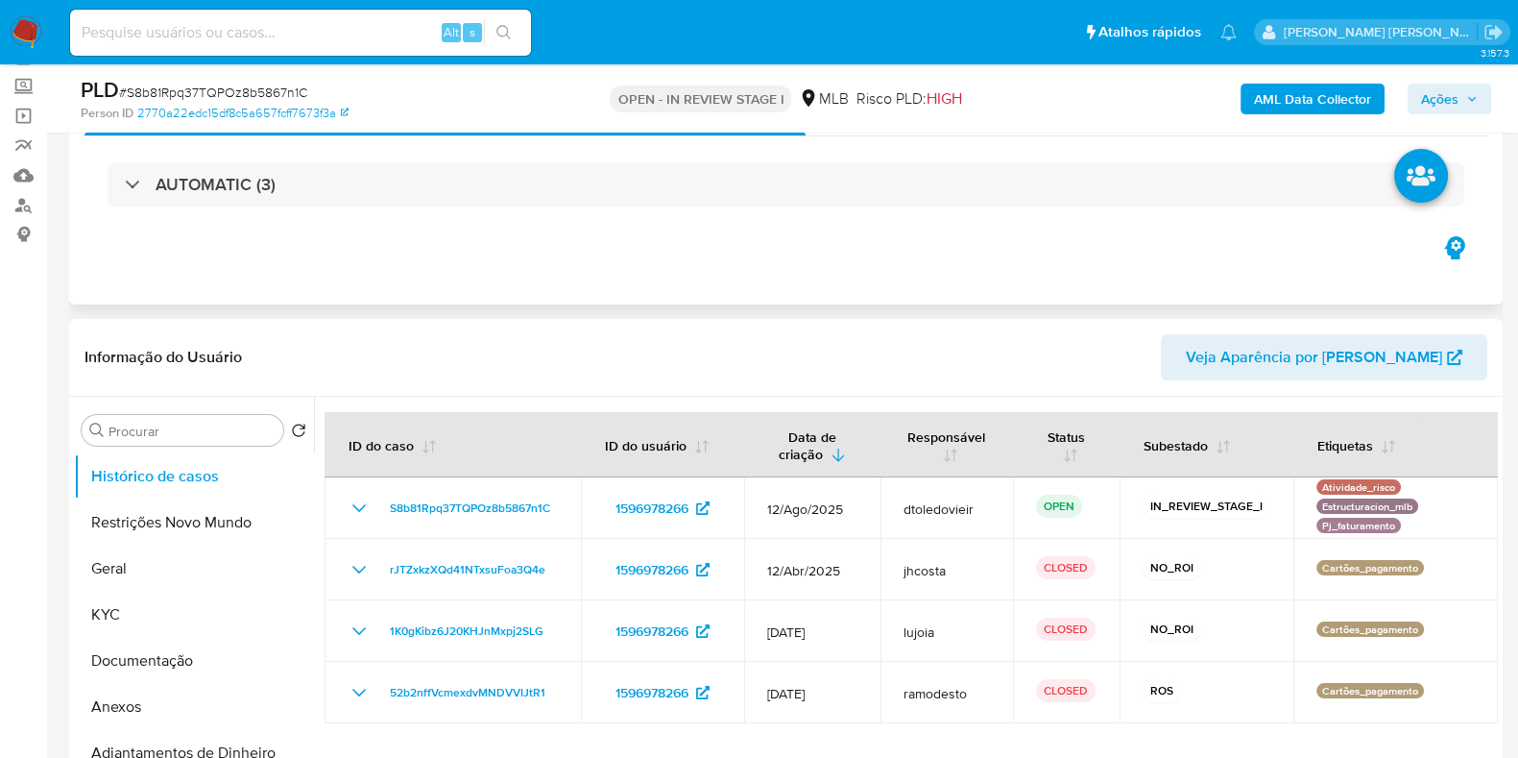
scroll to position [239, 0]
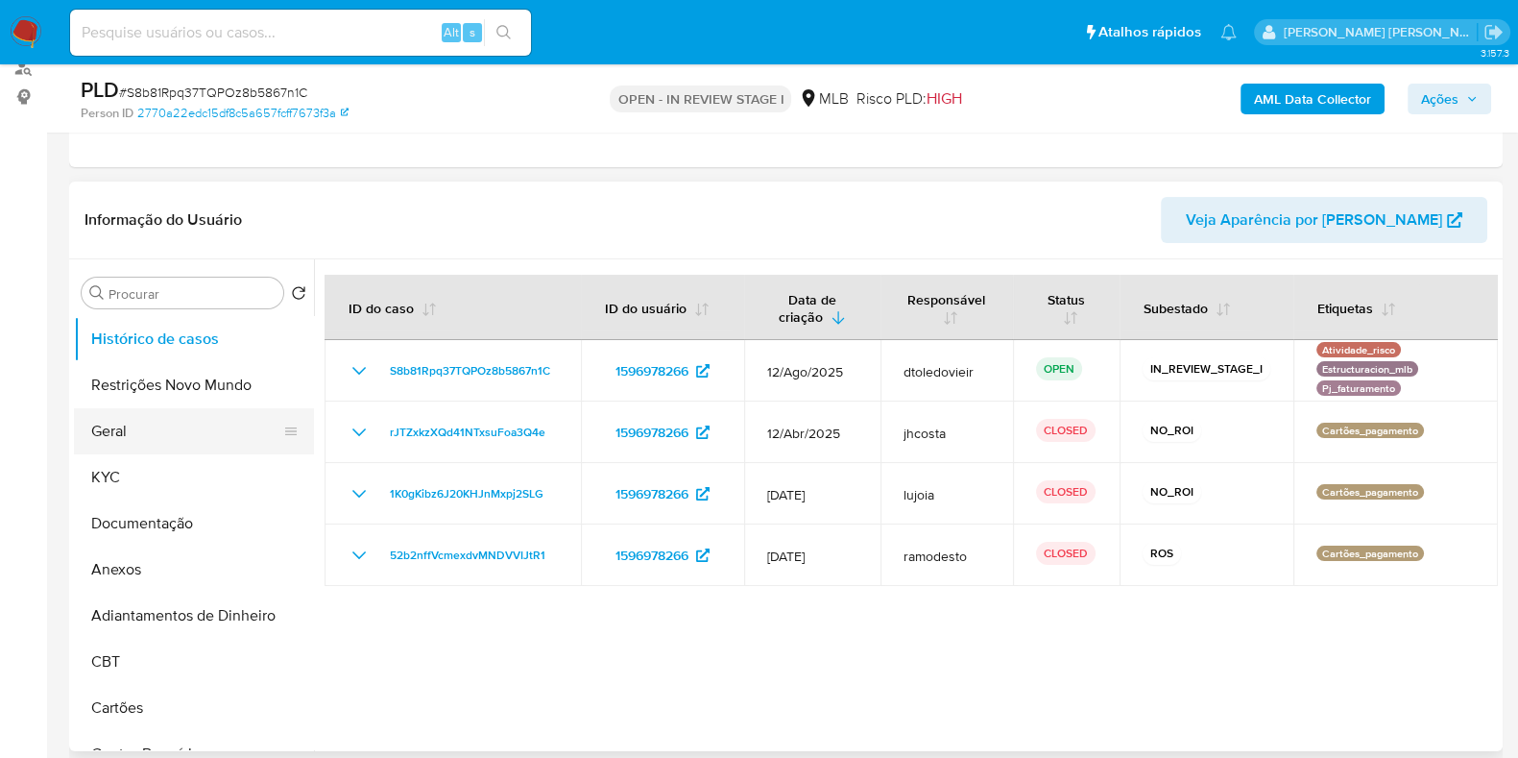
click at [163, 438] on button "Geral" at bounding box center [186, 431] width 225 height 46
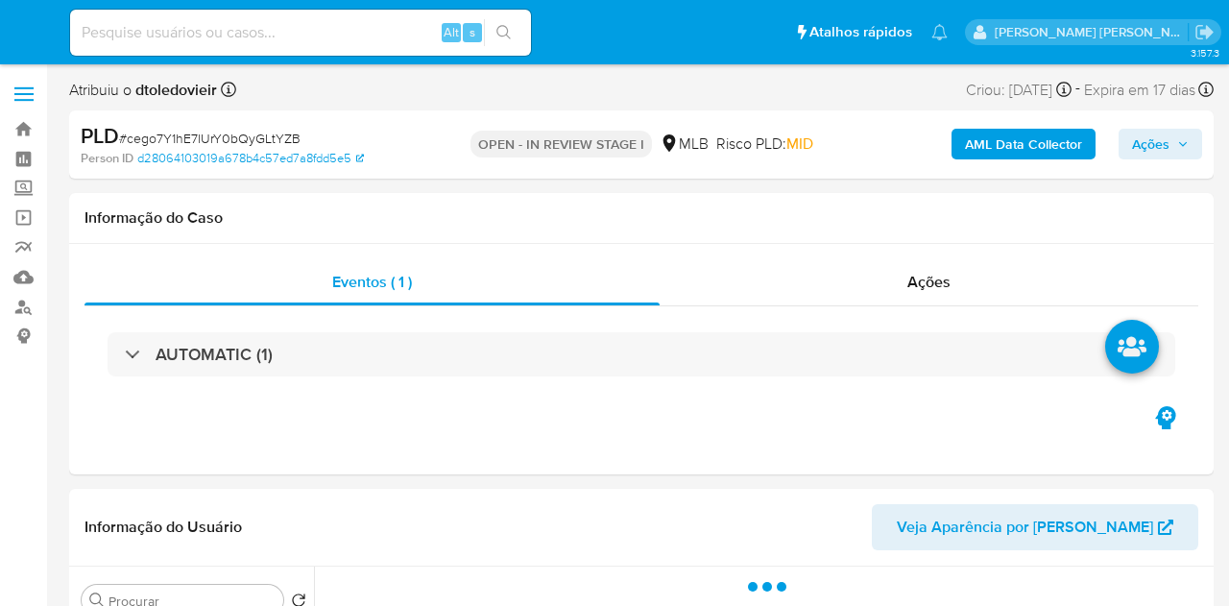
select select "10"
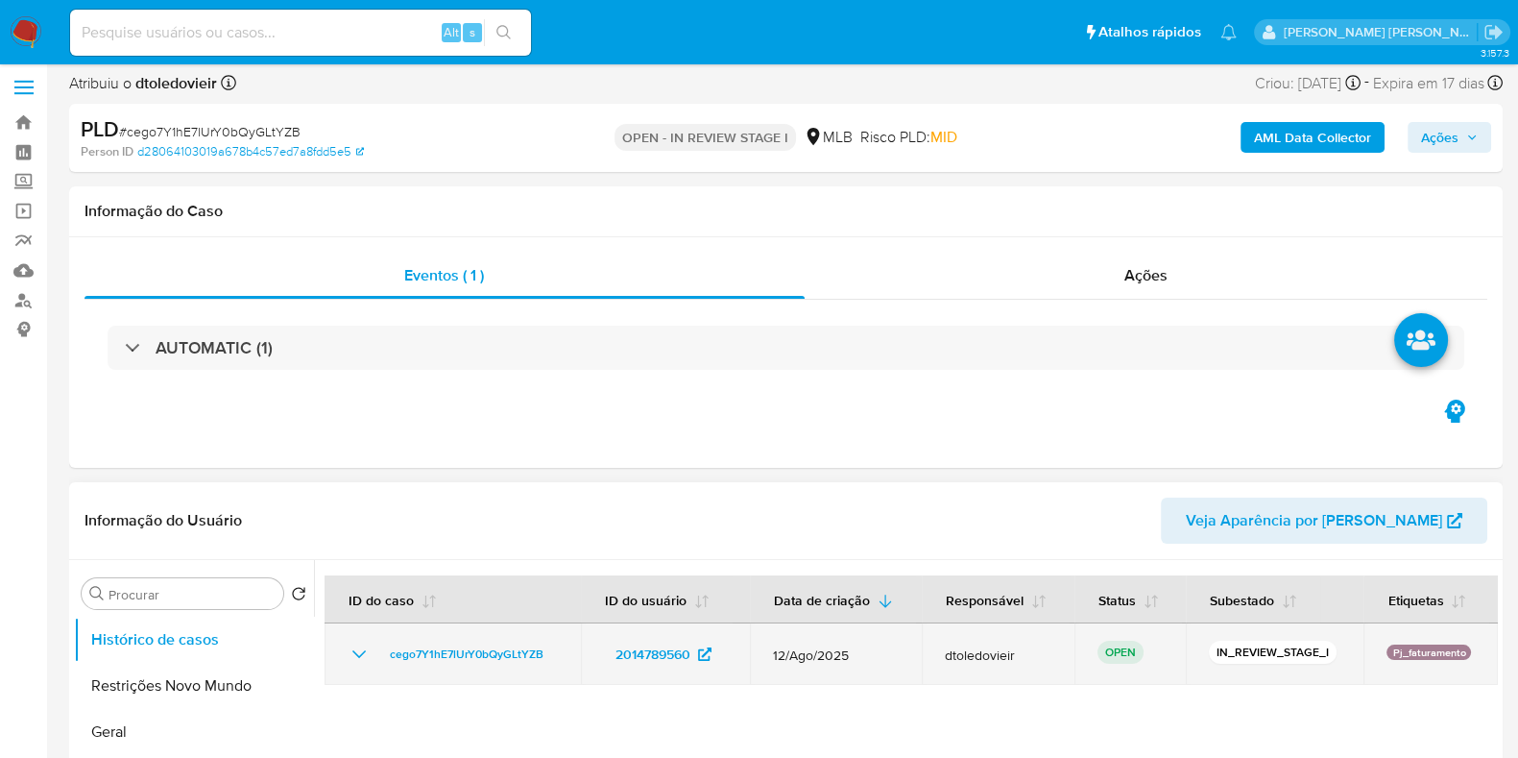
scroll to position [360, 0]
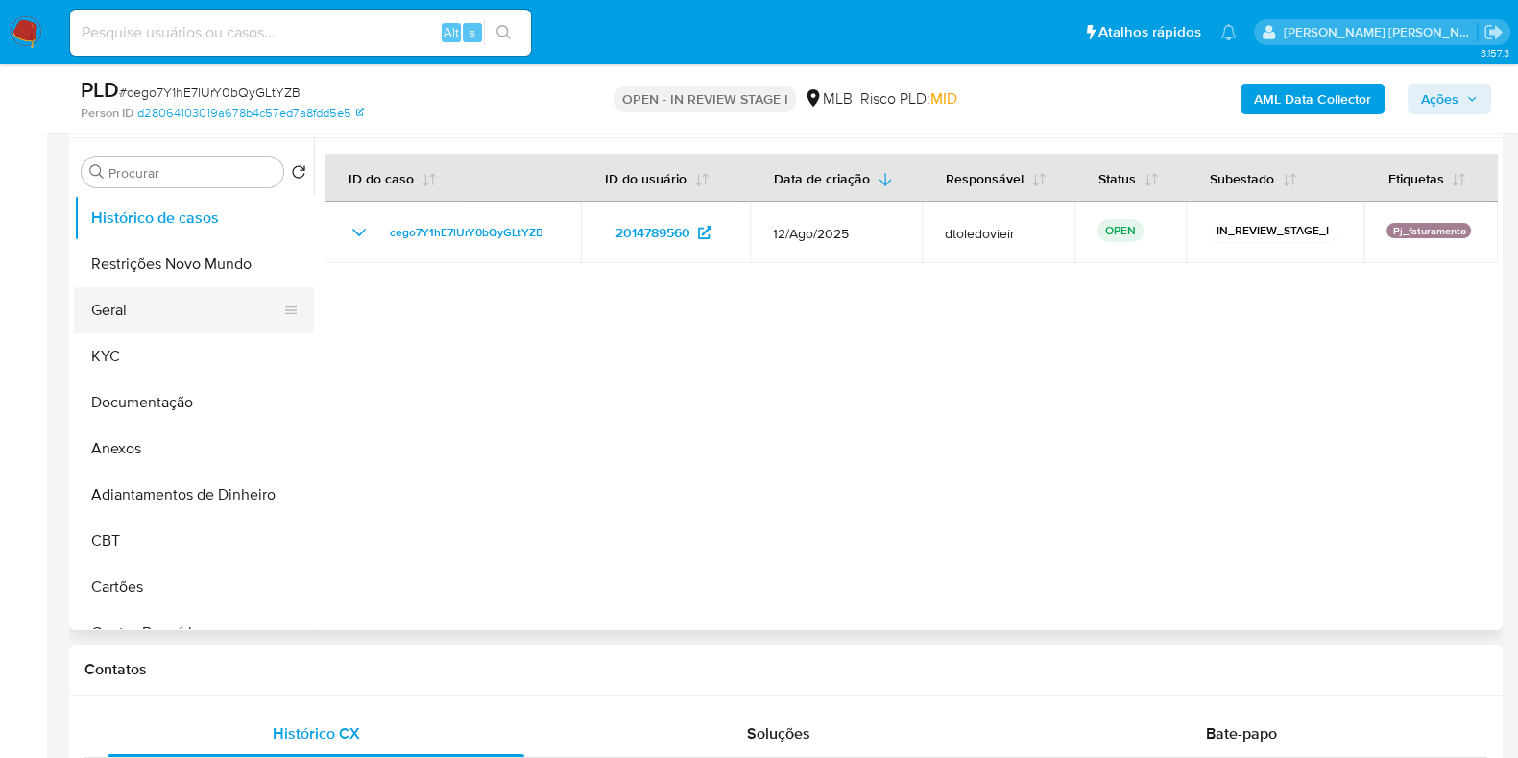
click at [154, 317] on button "Geral" at bounding box center [186, 310] width 225 height 46
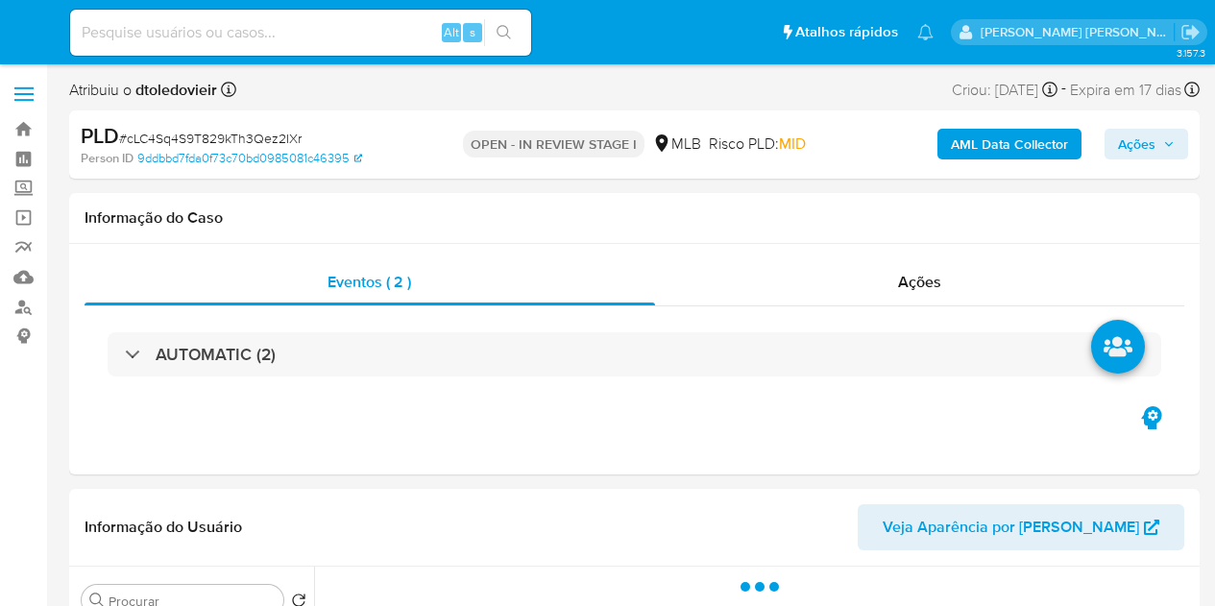
select select "10"
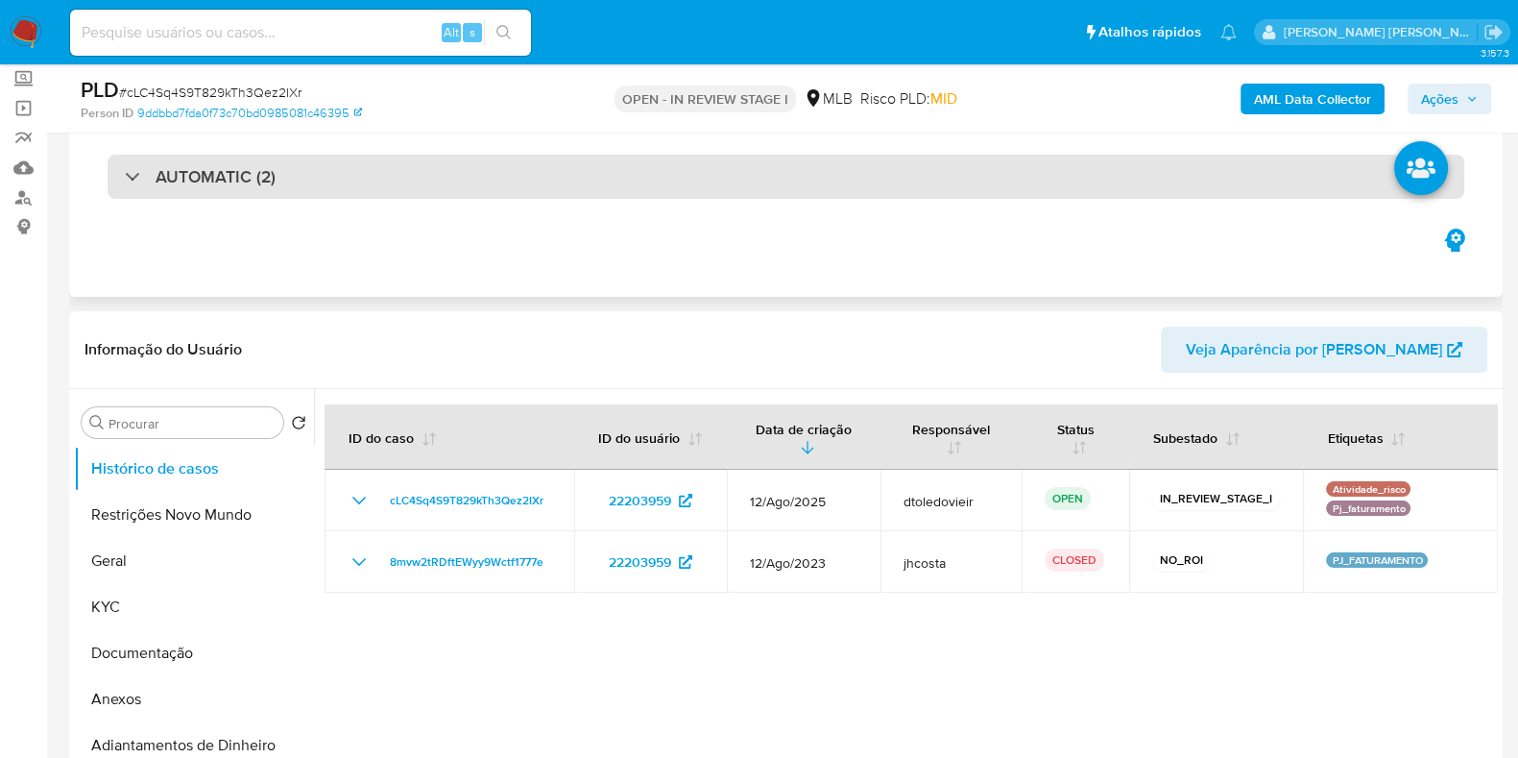
scroll to position [239, 0]
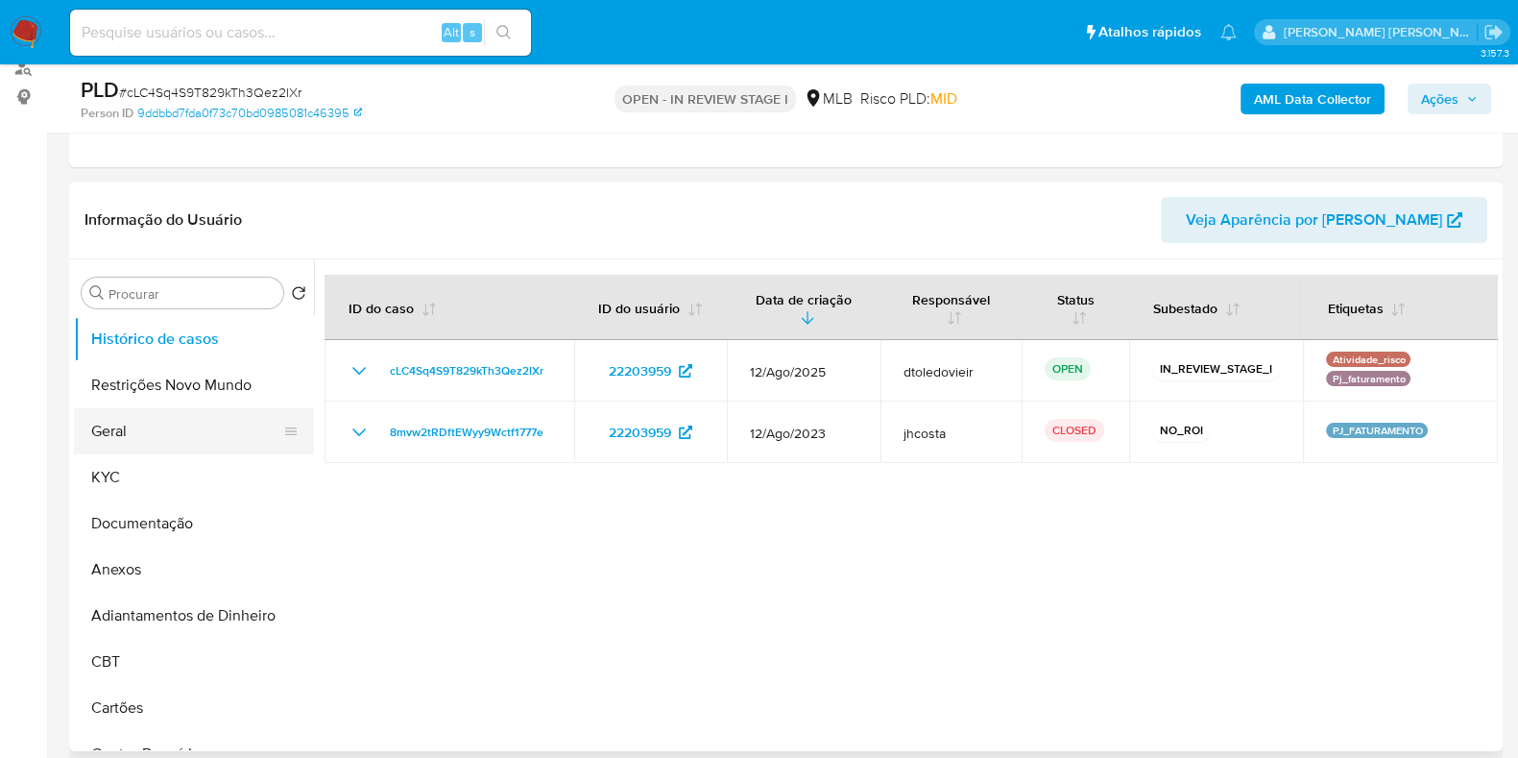
click at [124, 433] on button "Geral" at bounding box center [186, 431] width 225 height 46
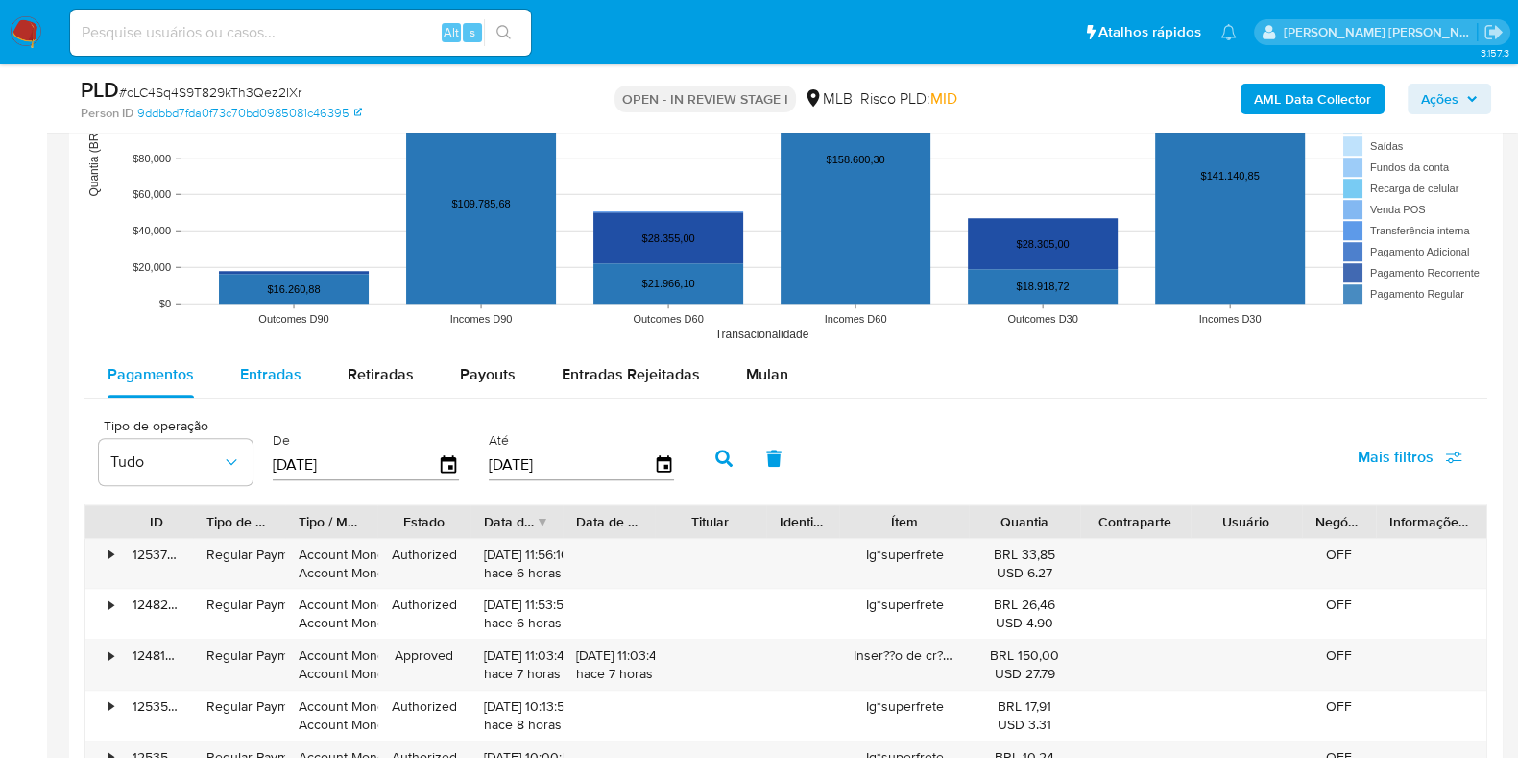
click at [282, 372] on span "Entradas" at bounding box center [270, 374] width 61 height 22
select select "10"
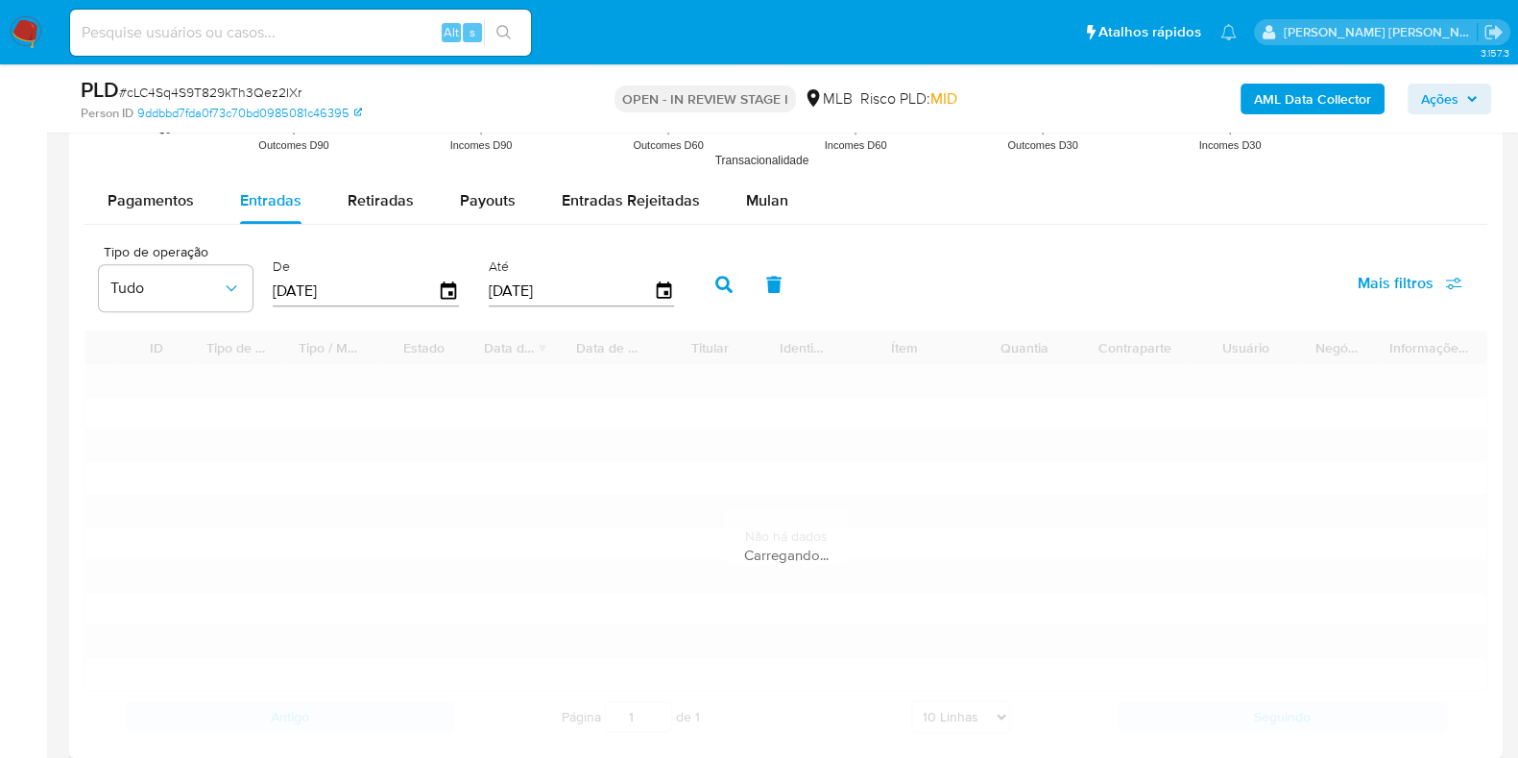
scroll to position [2281, 0]
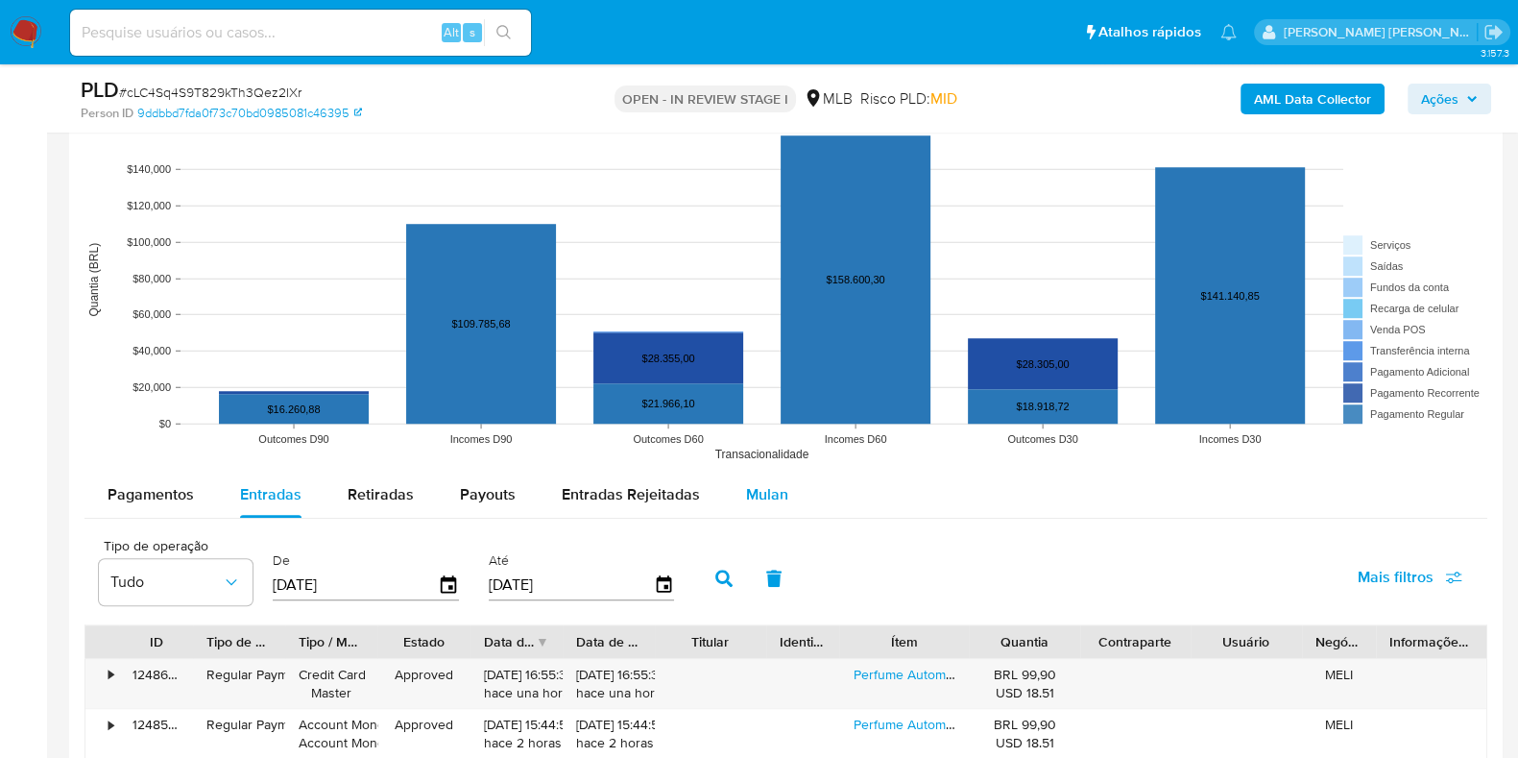
click at [755, 501] on span "Mulan" at bounding box center [767, 494] width 42 height 22
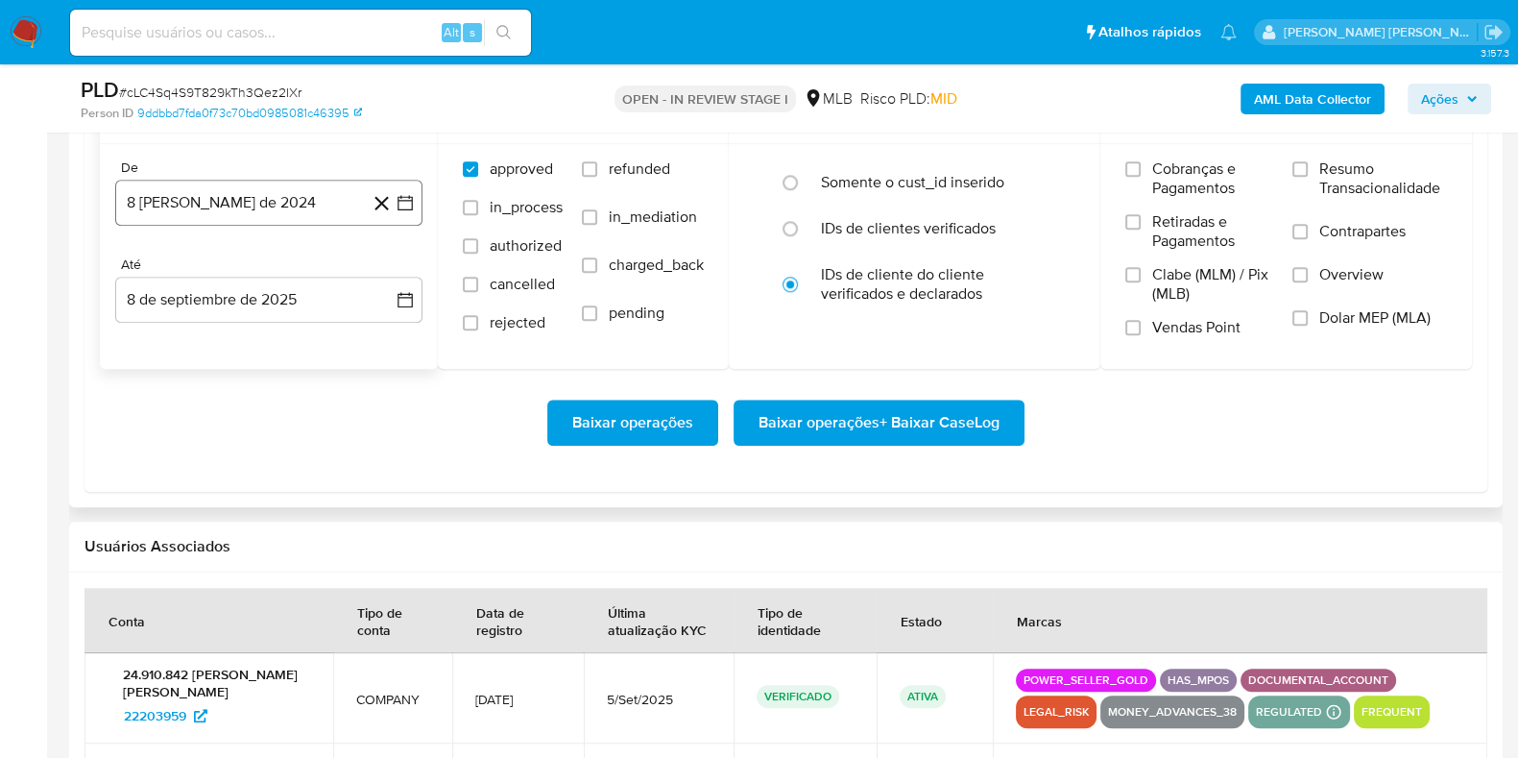
click at [218, 202] on button "8 de agosto de 2024" at bounding box center [268, 203] width 307 height 46
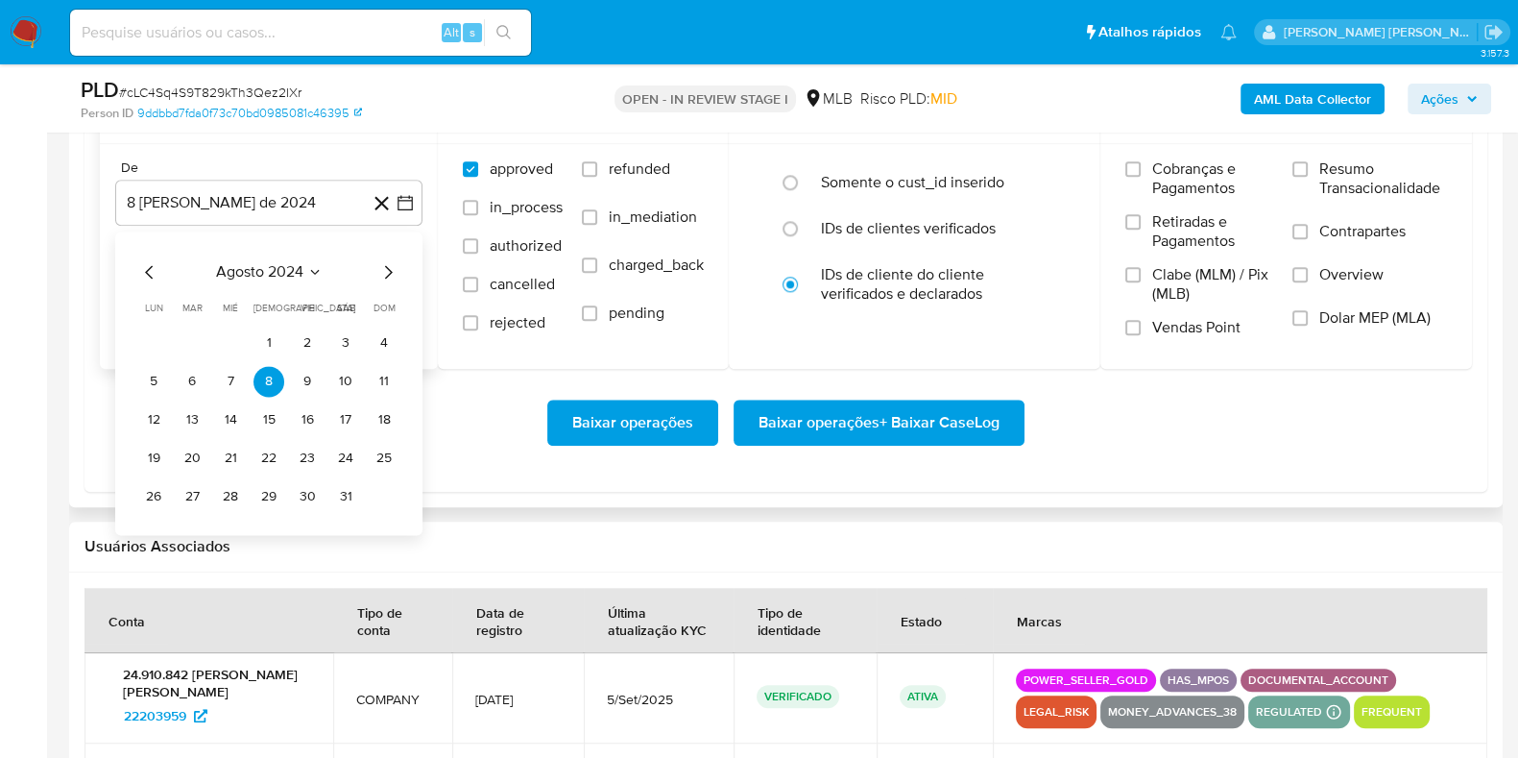
click at [384, 267] on icon "Mes siguiente" at bounding box center [387, 271] width 23 height 23
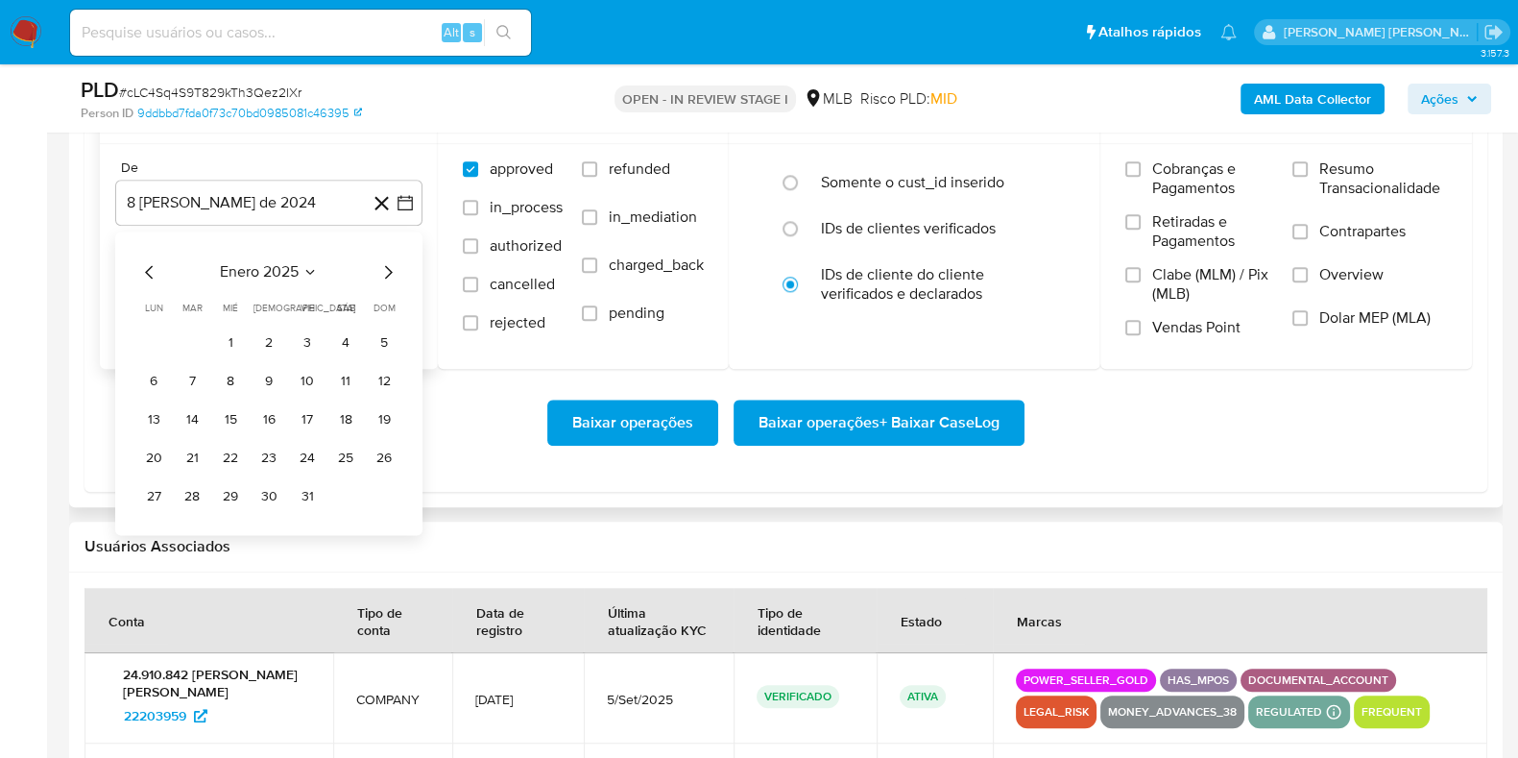
click at [384, 267] on icon "Mes siguiente" at bounding box center [387, 271] width 23 height 23
click at [386, 267] on icon "Mes siguiente" at bounding box center [387, 271] width 23 height 23
click at [385, 271] on icon "Mes siguiente" at bounding box center [387, 271] width 23 height 23
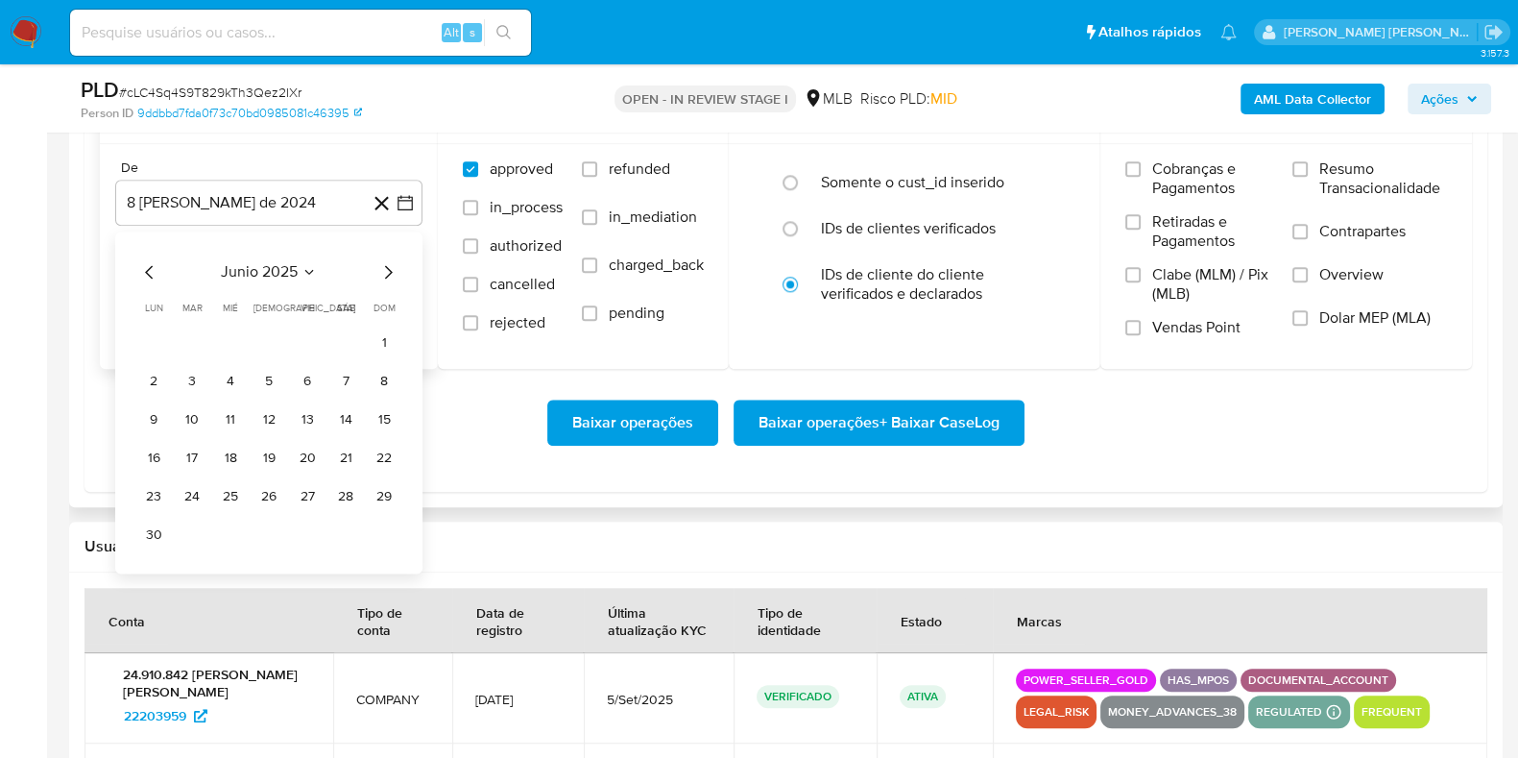
click at [386, 271] on icon "Mes siguiente" at bounding box center [387, 271] width 23 height 23
click at [185, 344] on button "1" at bounding box center [192, 342] width 31 height 31
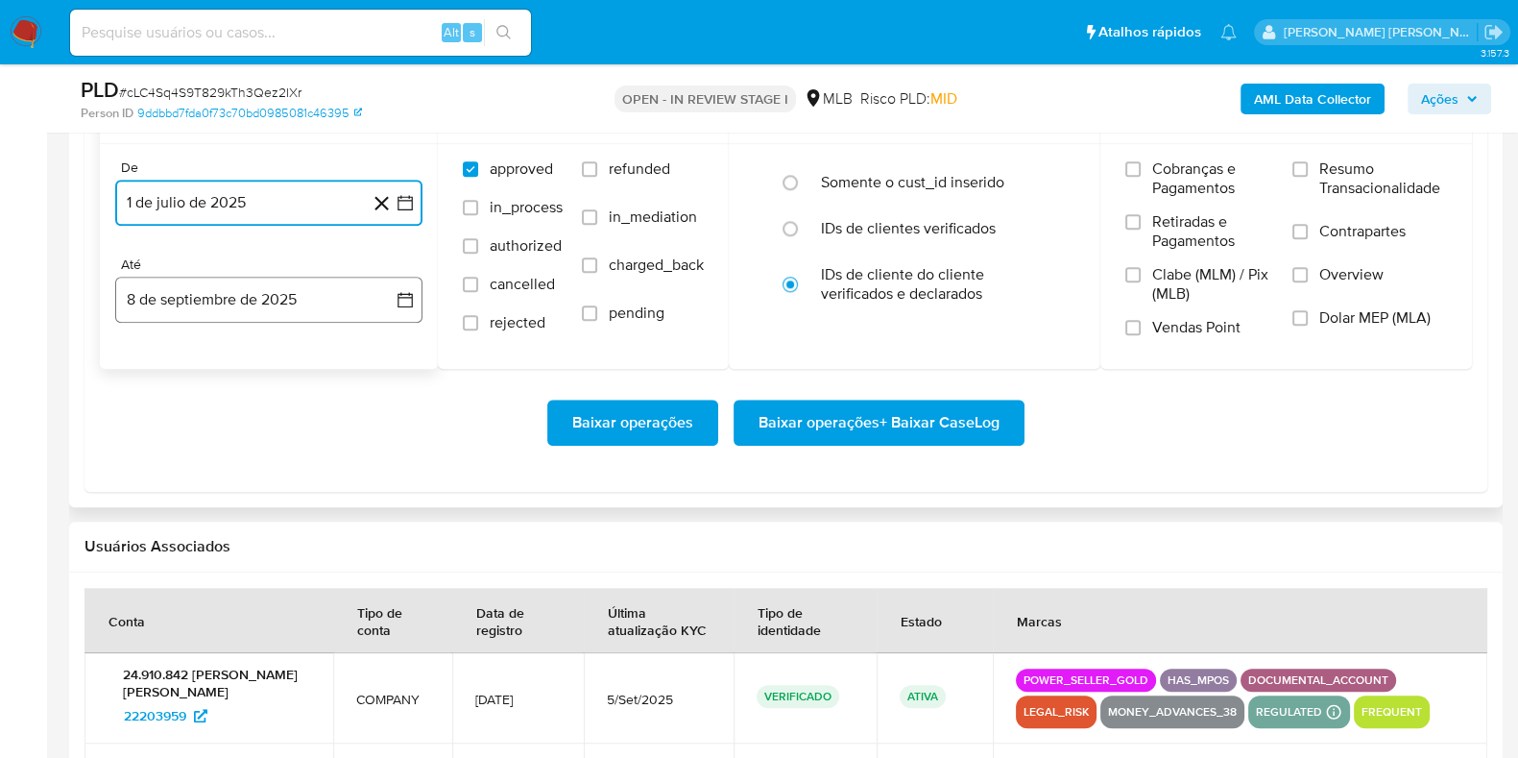
click at [197, 295] on button "8 de septiembre de 2025" at bounding box center [268, 300] width 307 height 46
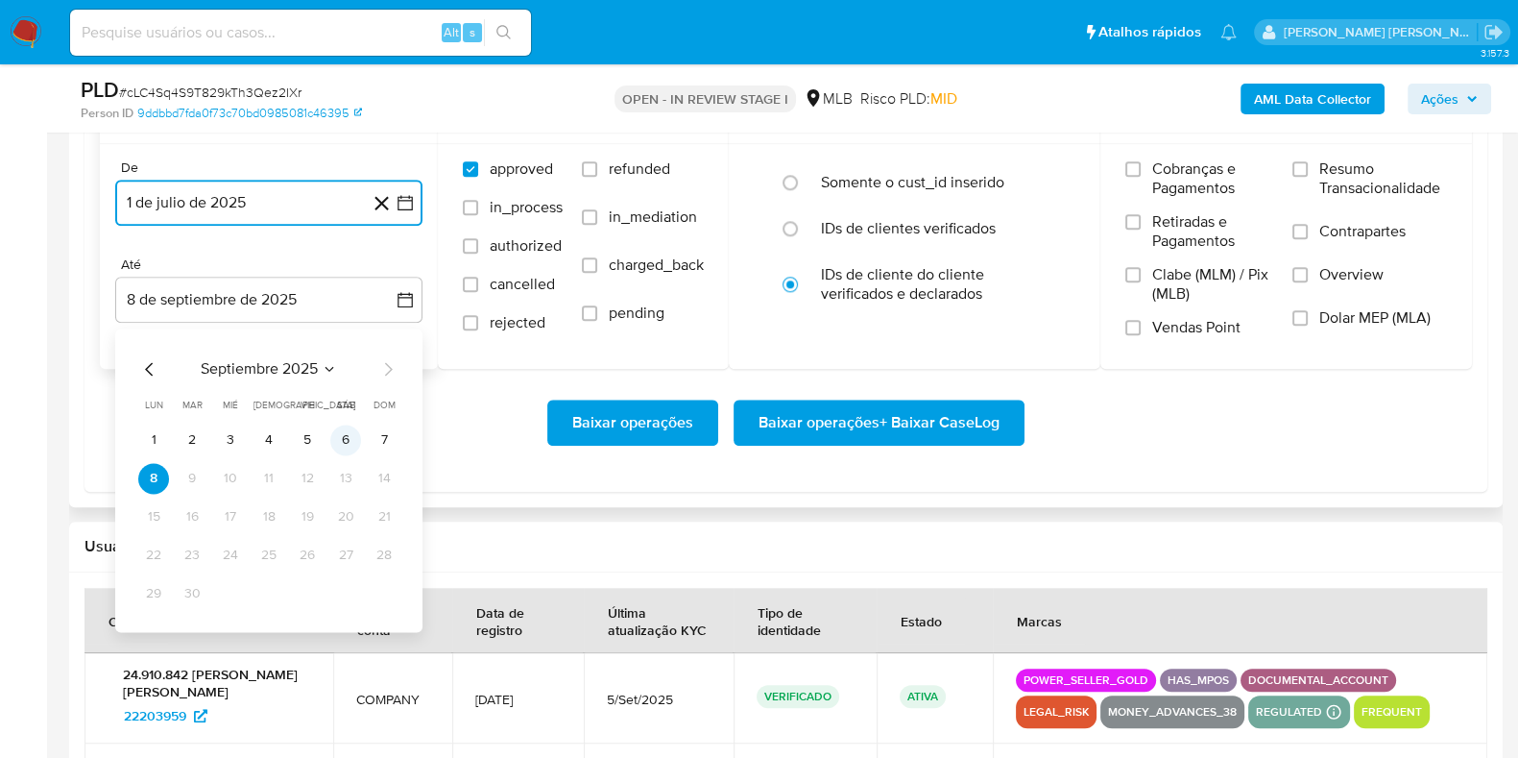
click at [341, 437] on button "6" at bounding box center [345, 439] width 31 height 31
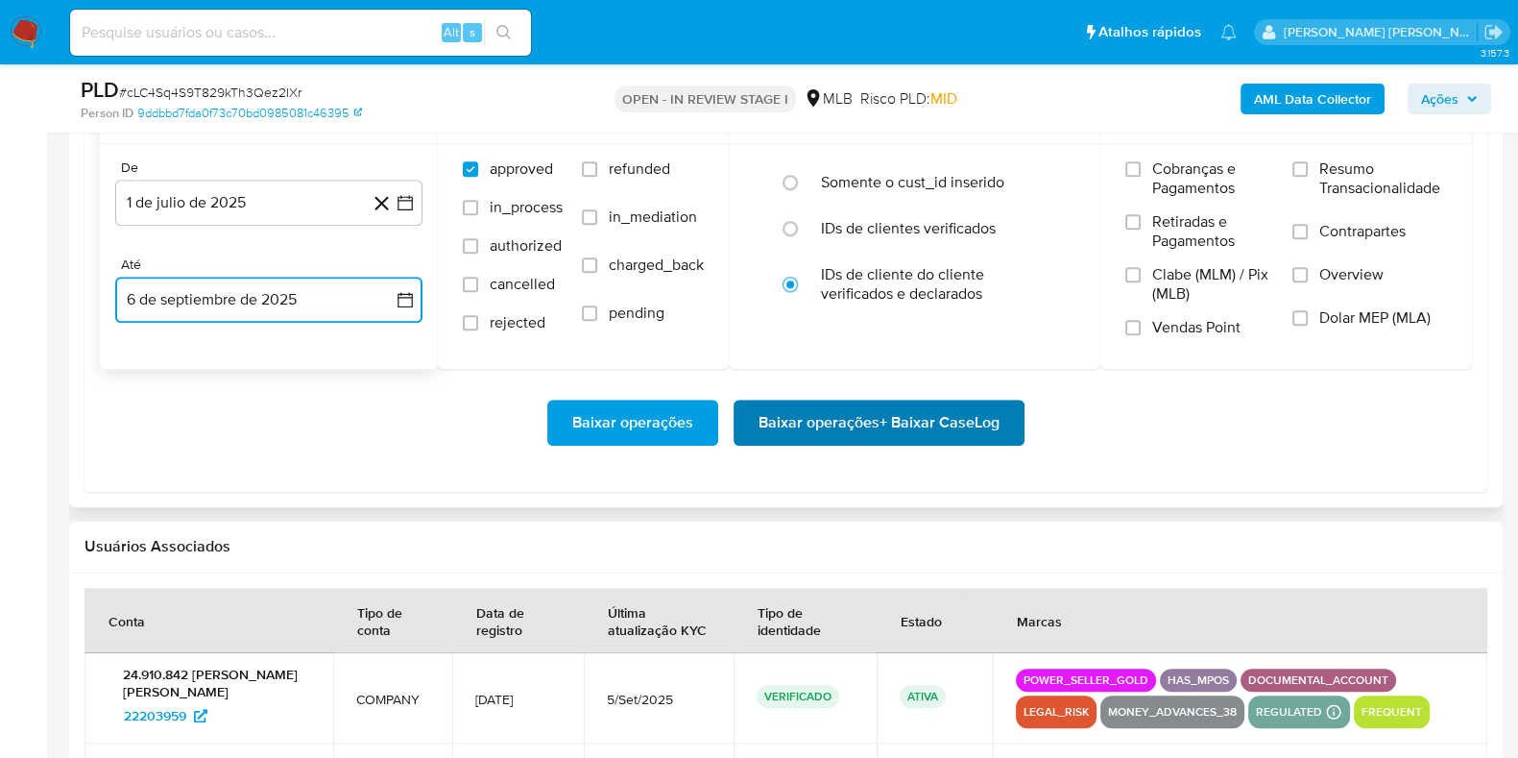
click at [888, 428] on span "Baixar operações + Baixar CaseLog" at bounding box center [879, 422] width 241 height 42
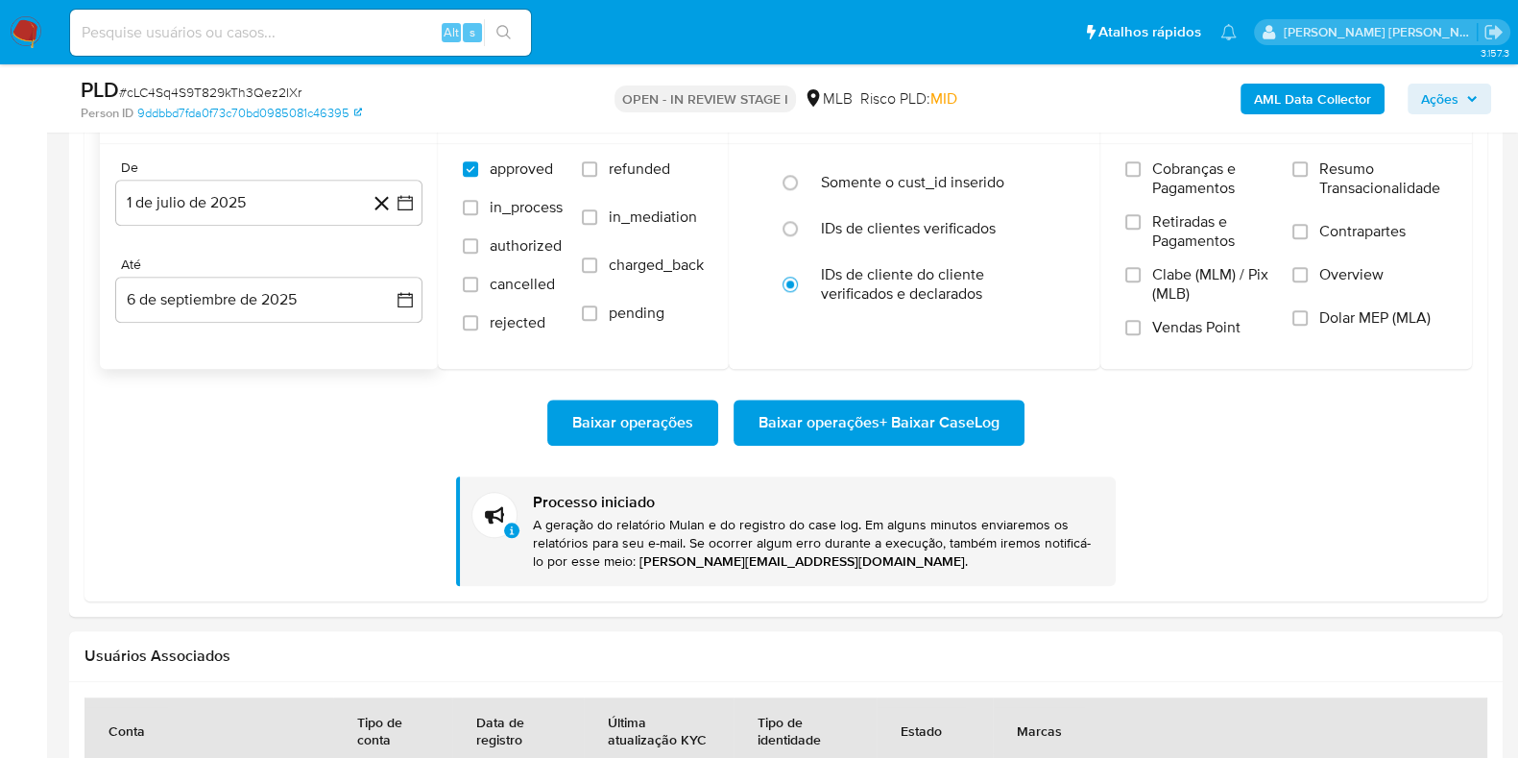
click at [262, 30] on input at bounding box center [300, 32] width 461 height 25
click at [29, 40] on img at bounding box center [26, 32] width 33 height 33
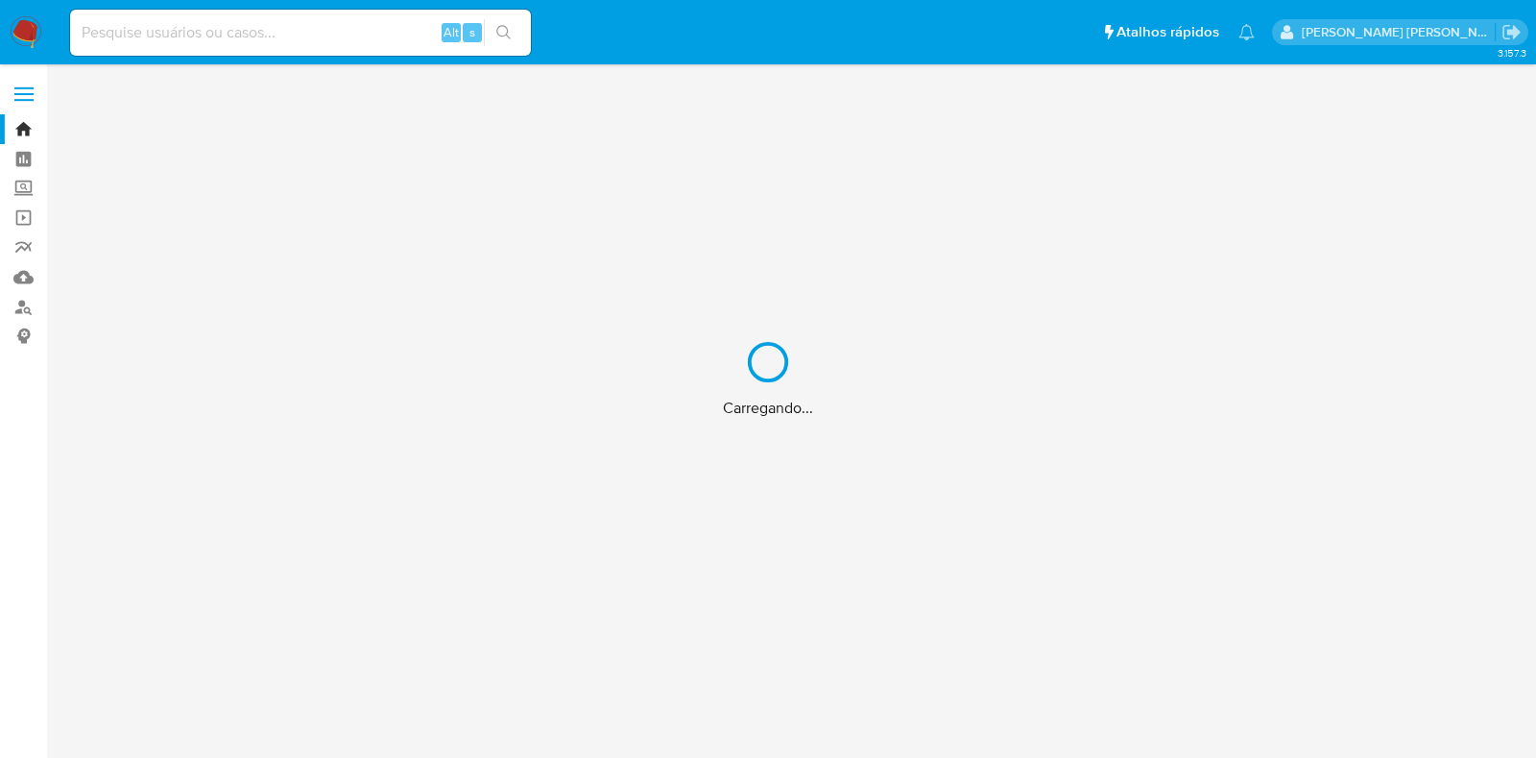
click at [170, 38] on div "Carregando..." at bounding box center [768, 379] width 1536 height 758
click at [182, 29] on div "Carregando..." at bounding box center [768, 379] width 1536 height 758
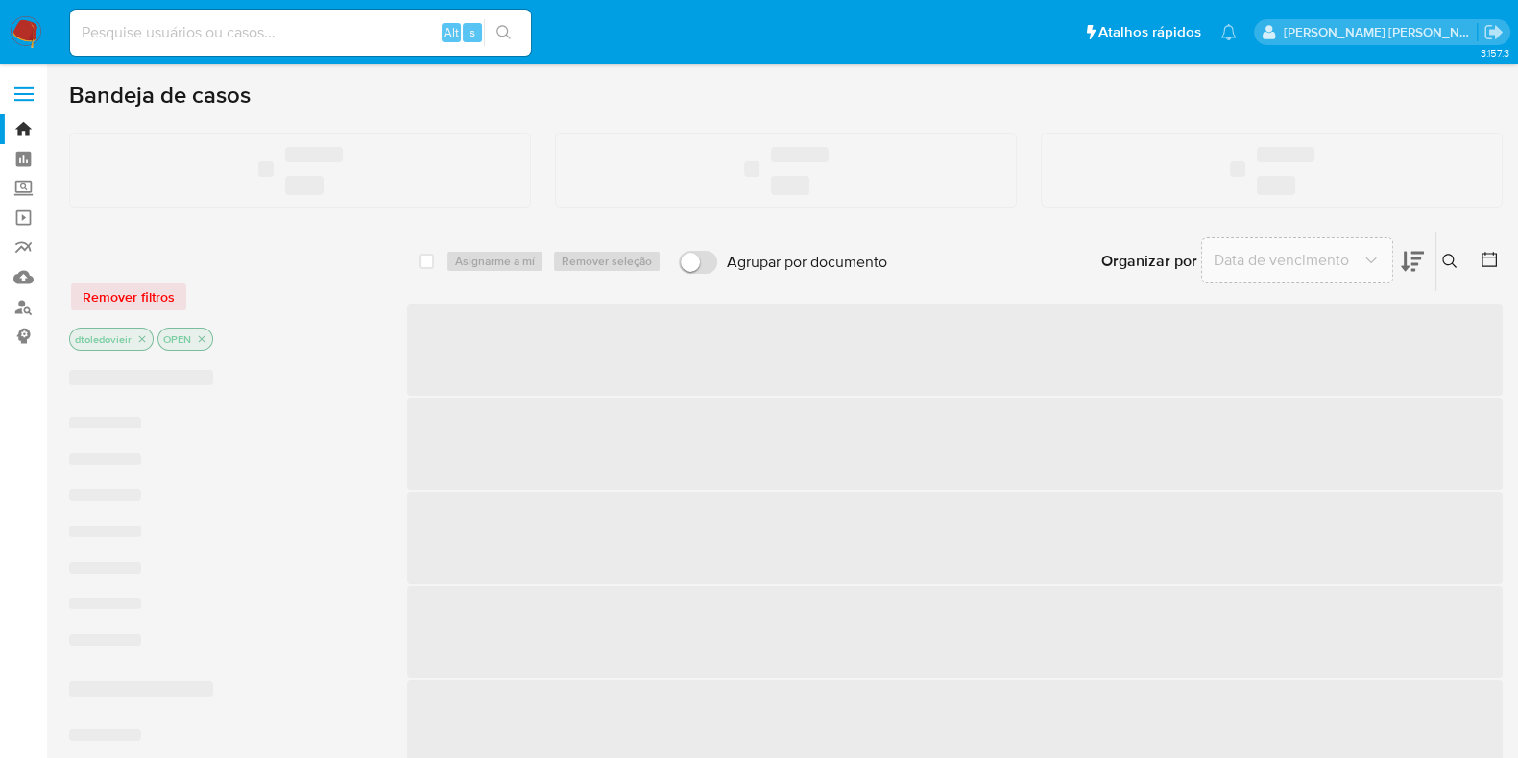
click at [183, 27] on input at bounding box center [300, 32] width 461 height 25
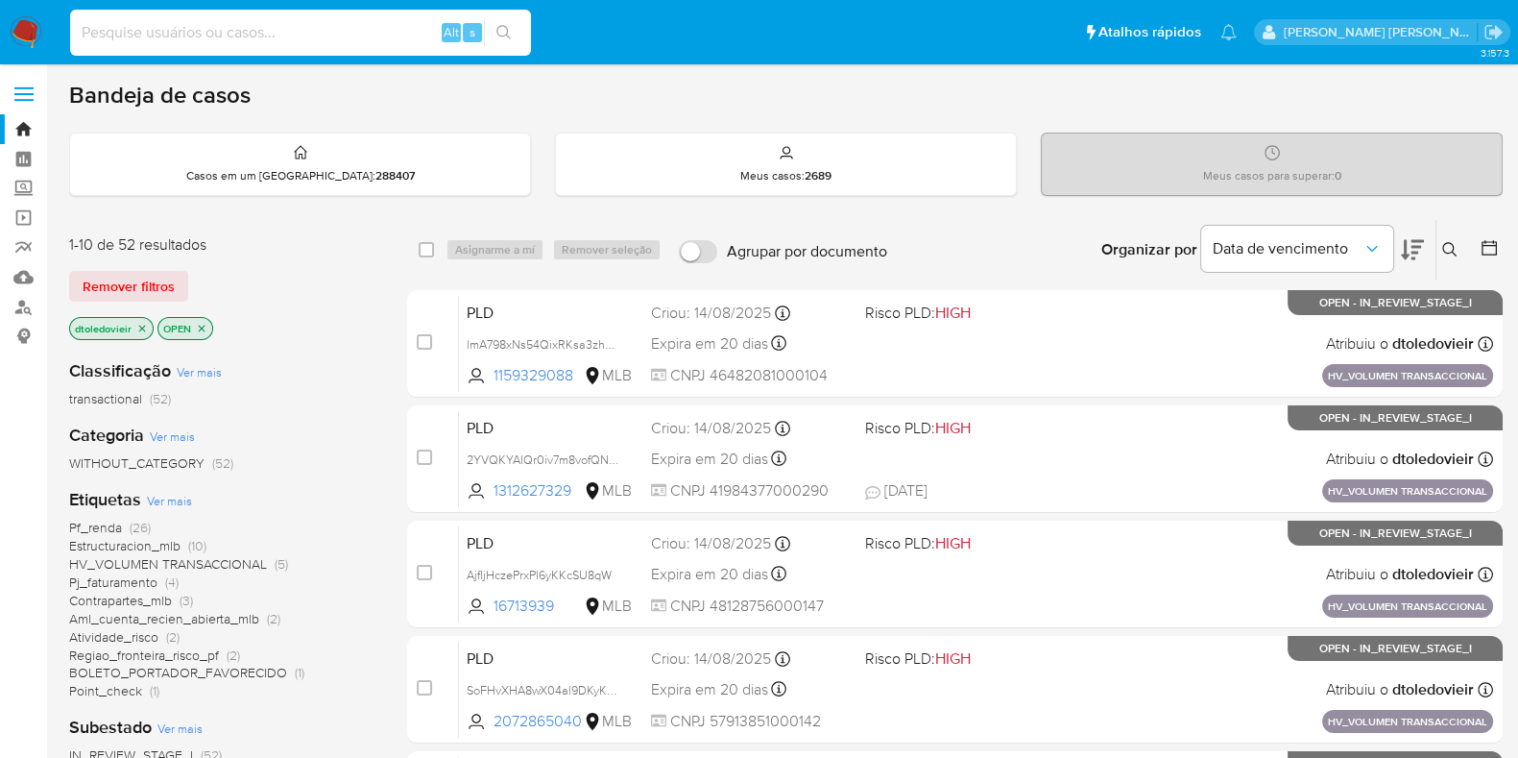
paste input "22203959"
type input "22203959"
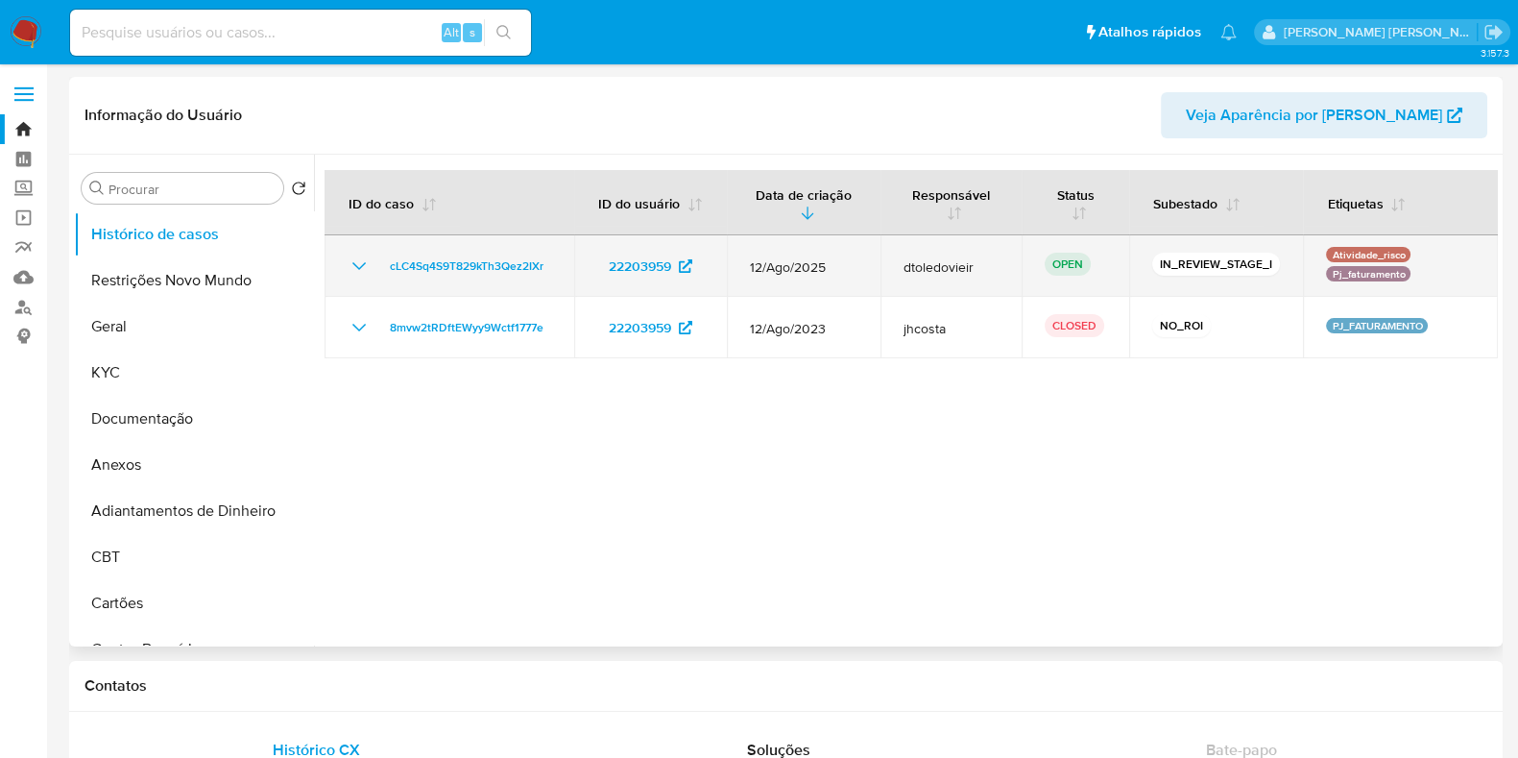
select select "10"
click at [490, 266] on span "cLC4Sq4S9T829kTh3Qez2IXr" at bounding box center [467, 265] width 154 height 23
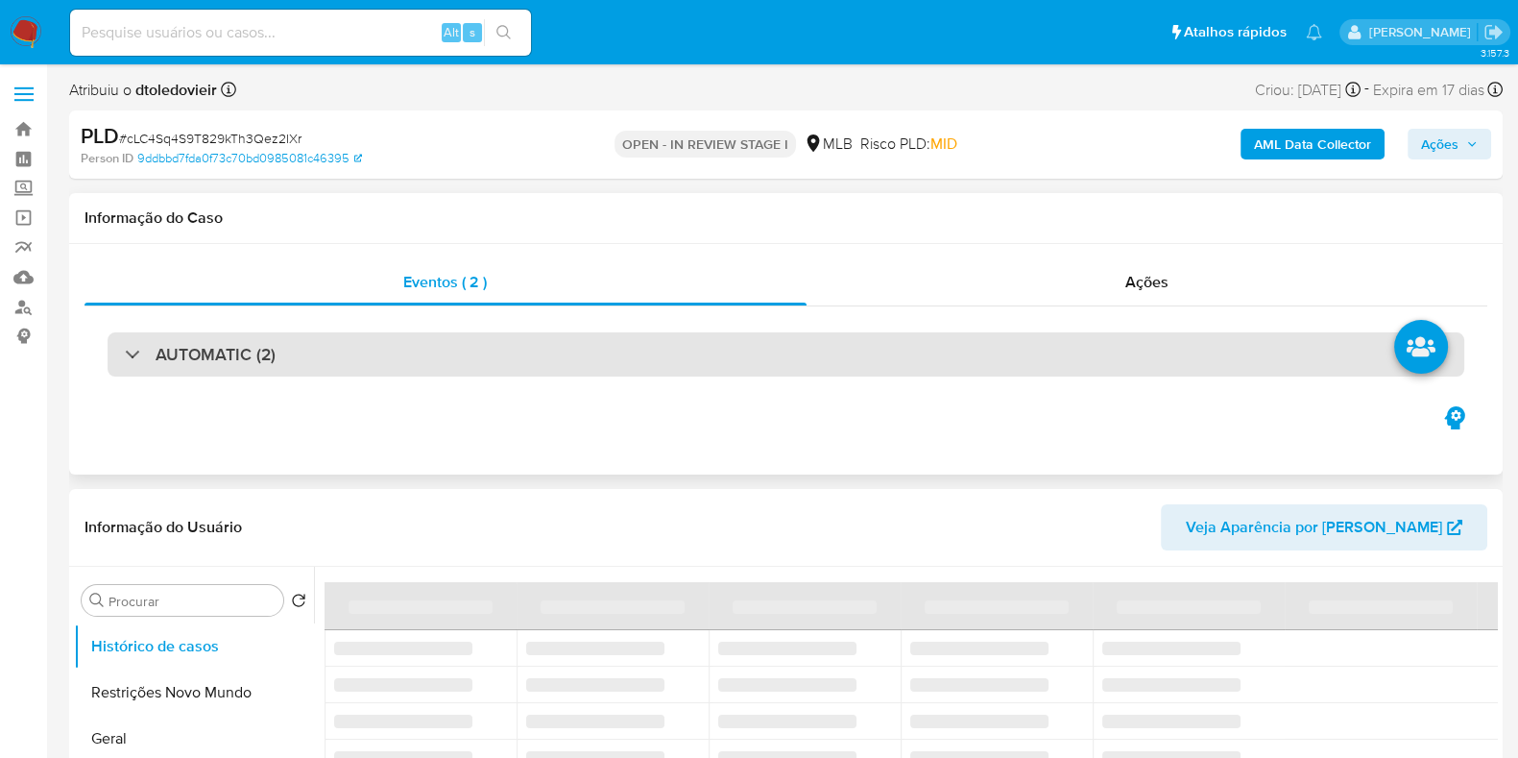
click at [356, 353] on div "AUTOMATIC (2)" at bounding box center [786, 354] width 1357 height 44
select select "10"
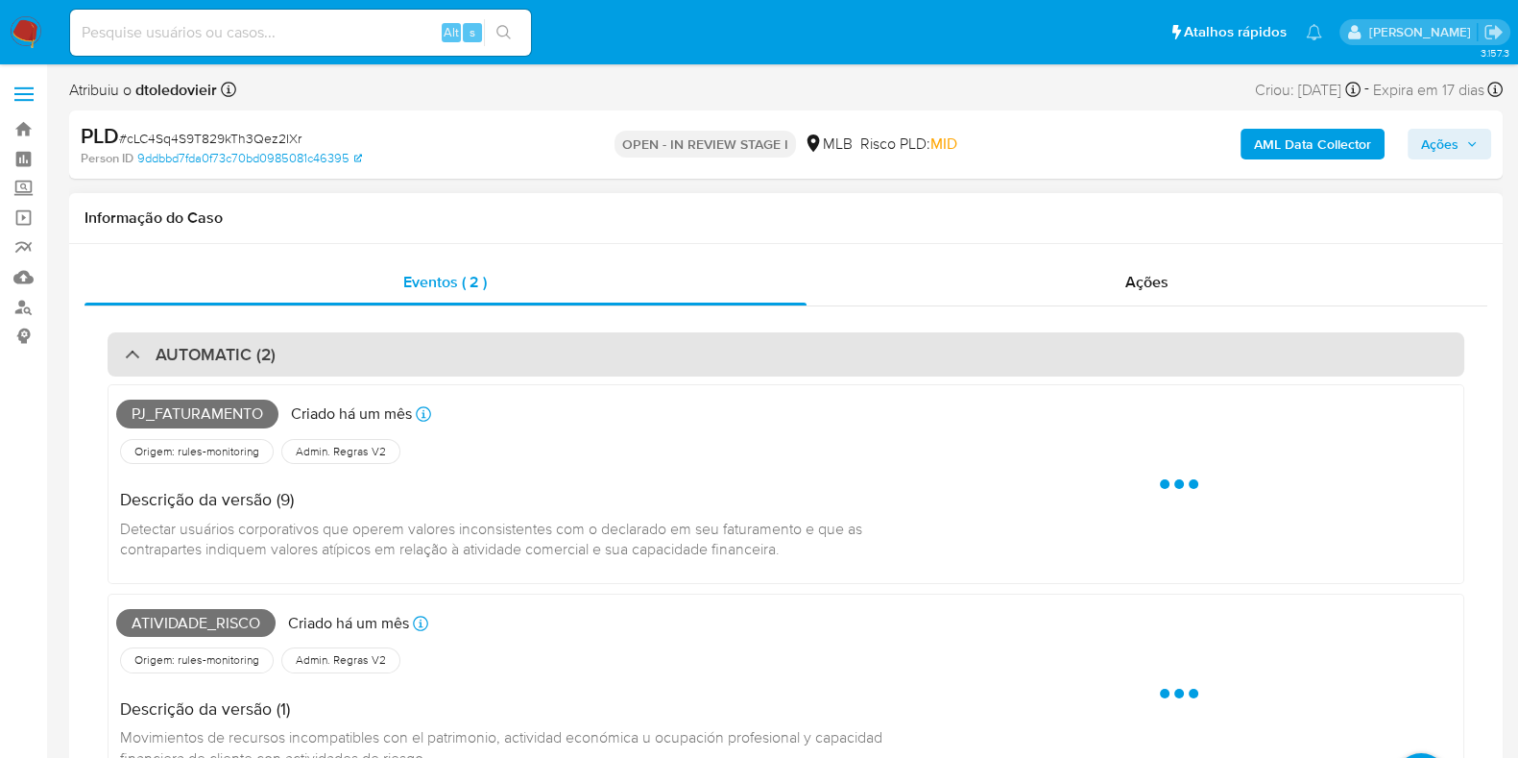
click at [356, 353] on div "AUTOMATIC (2)" at bounding box center [786, 354] width 1357 height 44
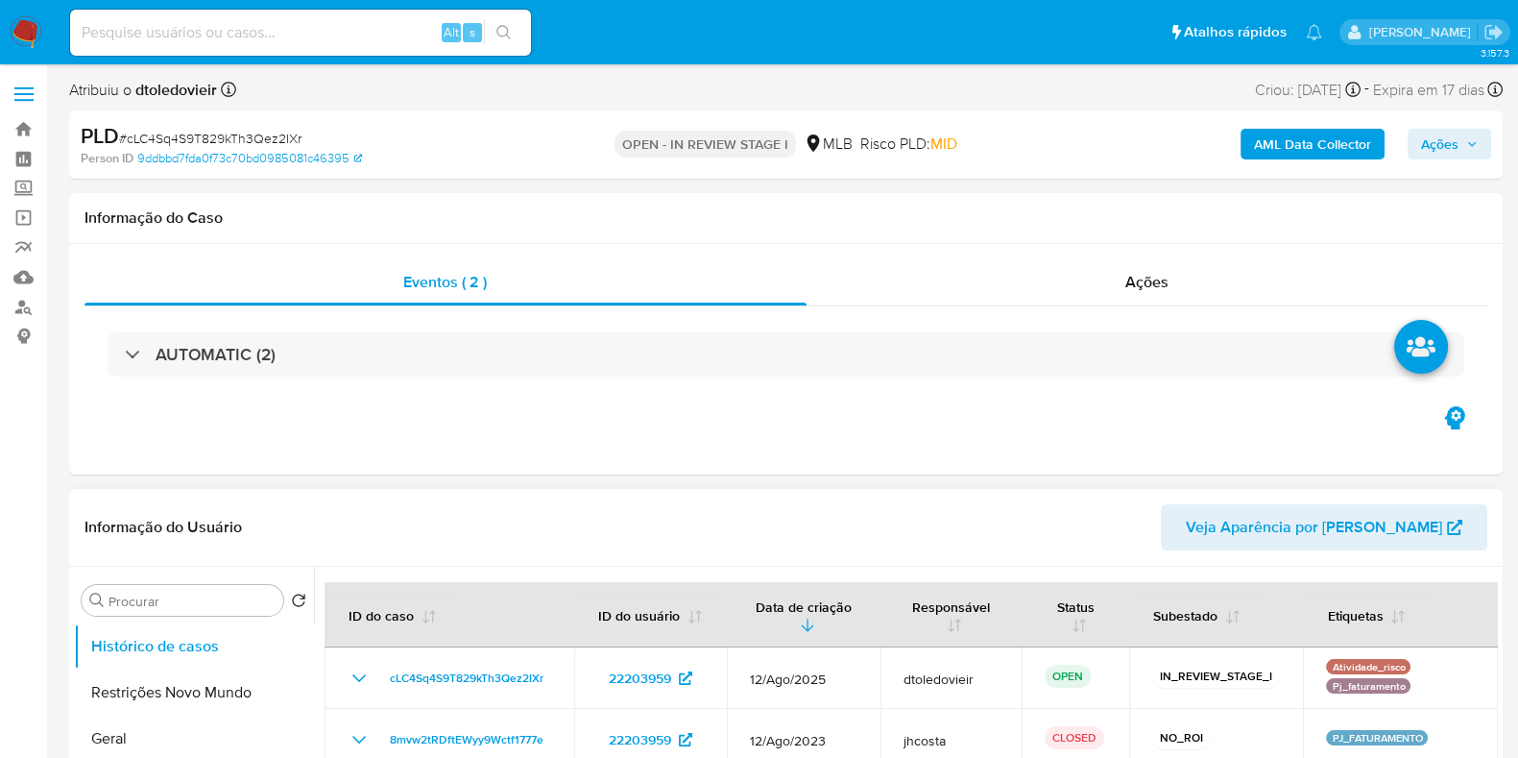
scroll to position [239, 0]
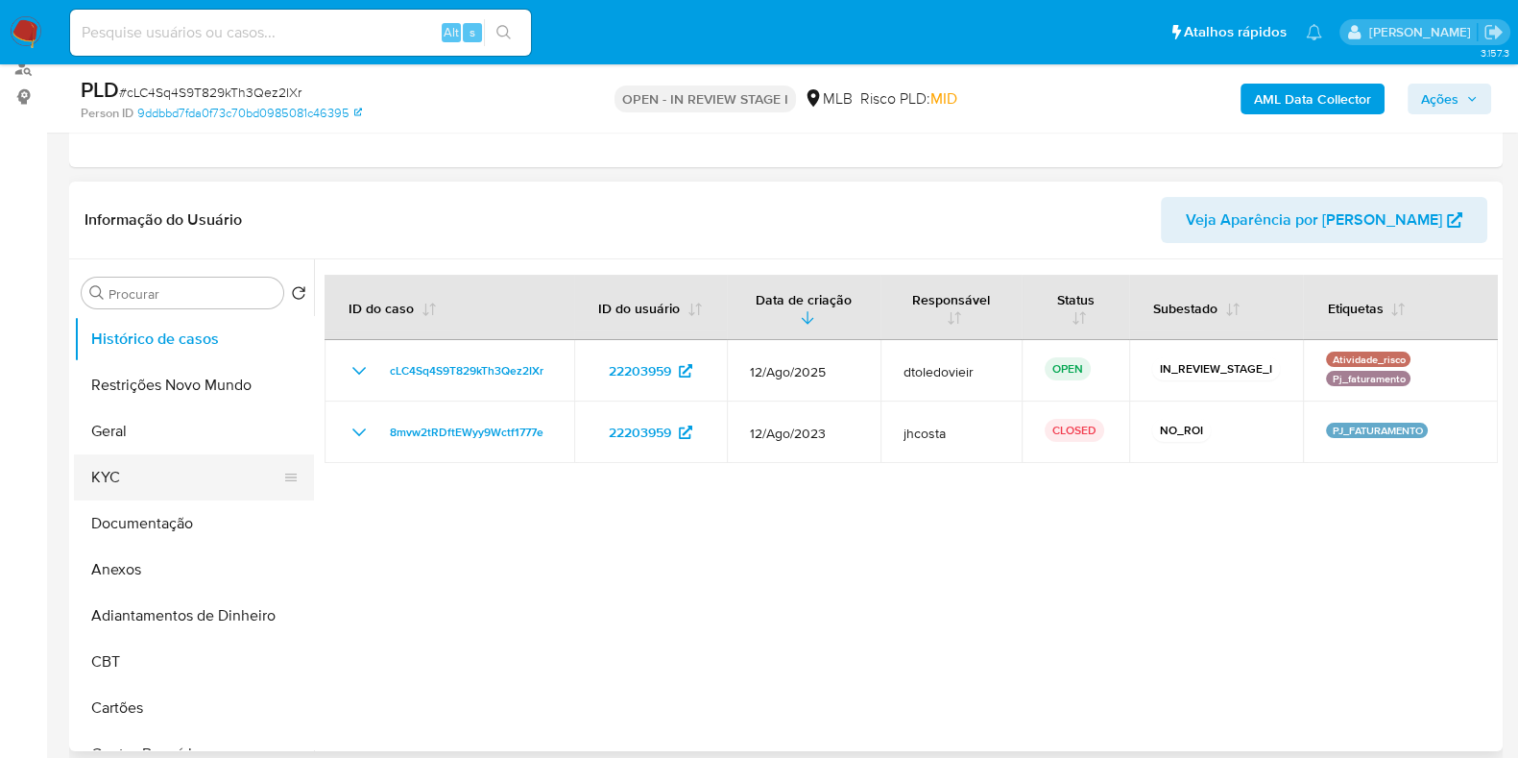
click at [113, 475] on button "KYC" at bounding box center [186, 477] width 225 height 46
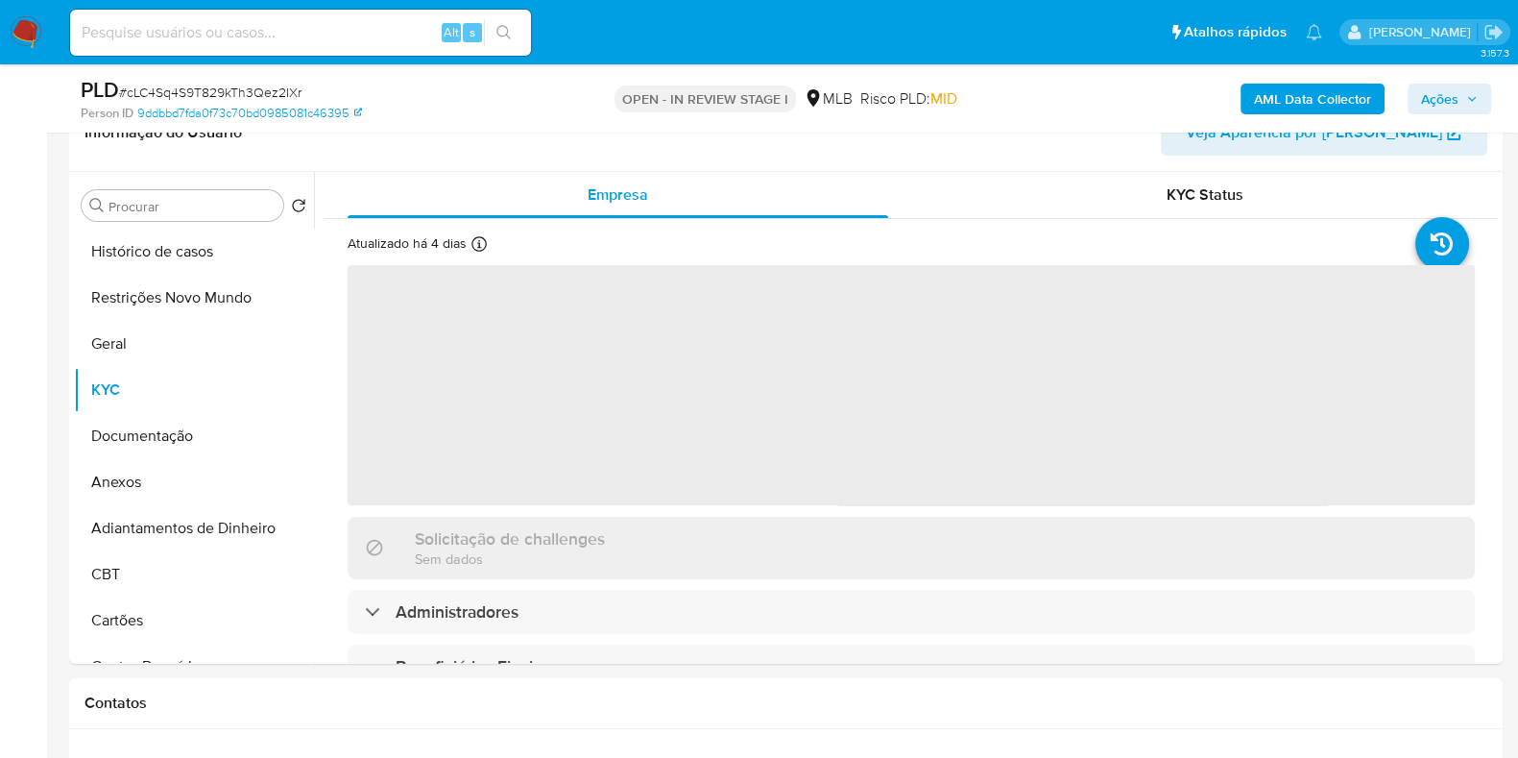
scroll to position [360, 0]
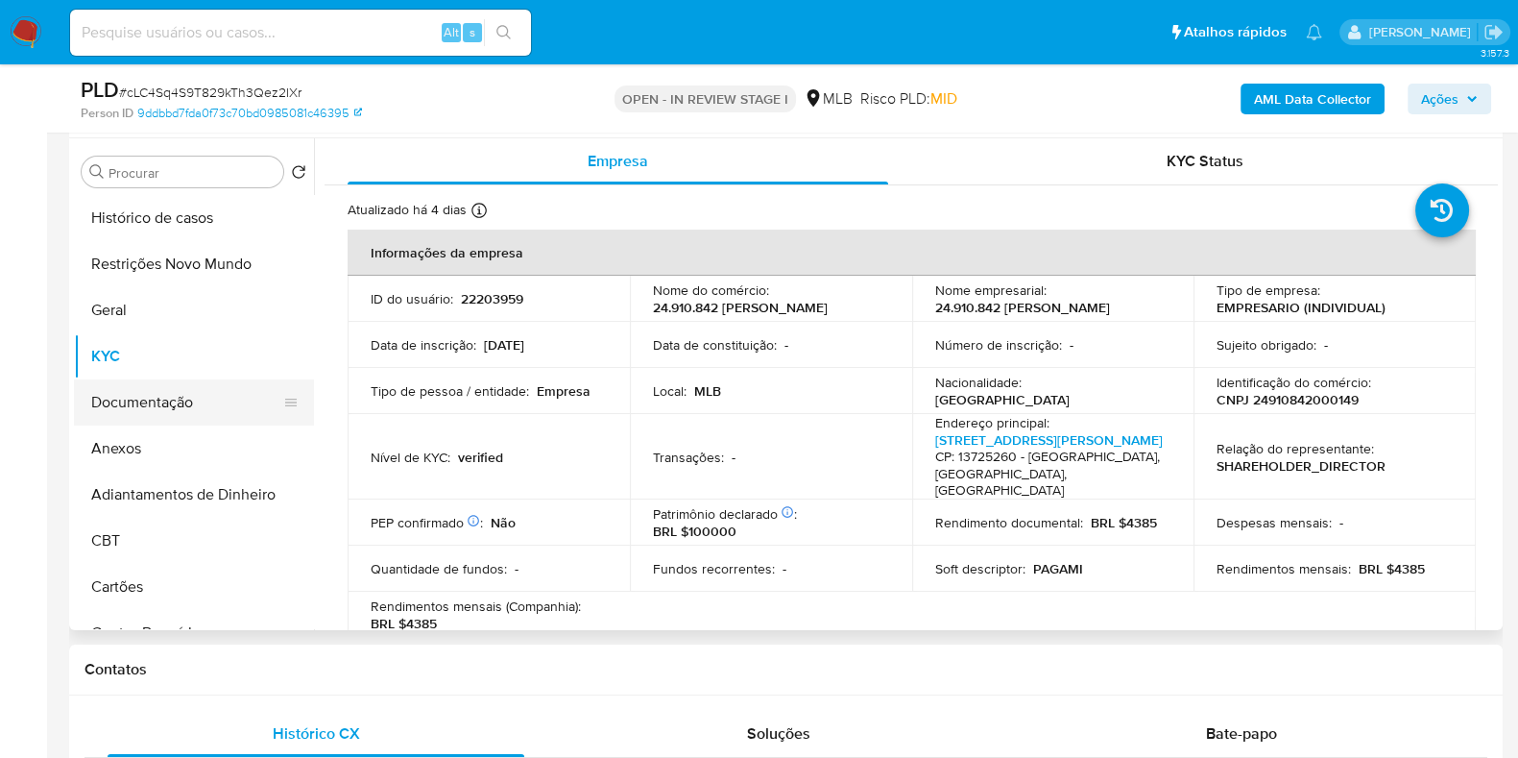
click at [206, 410] on button "Documentação" at bounding box center [186, 402] width 225 height 46
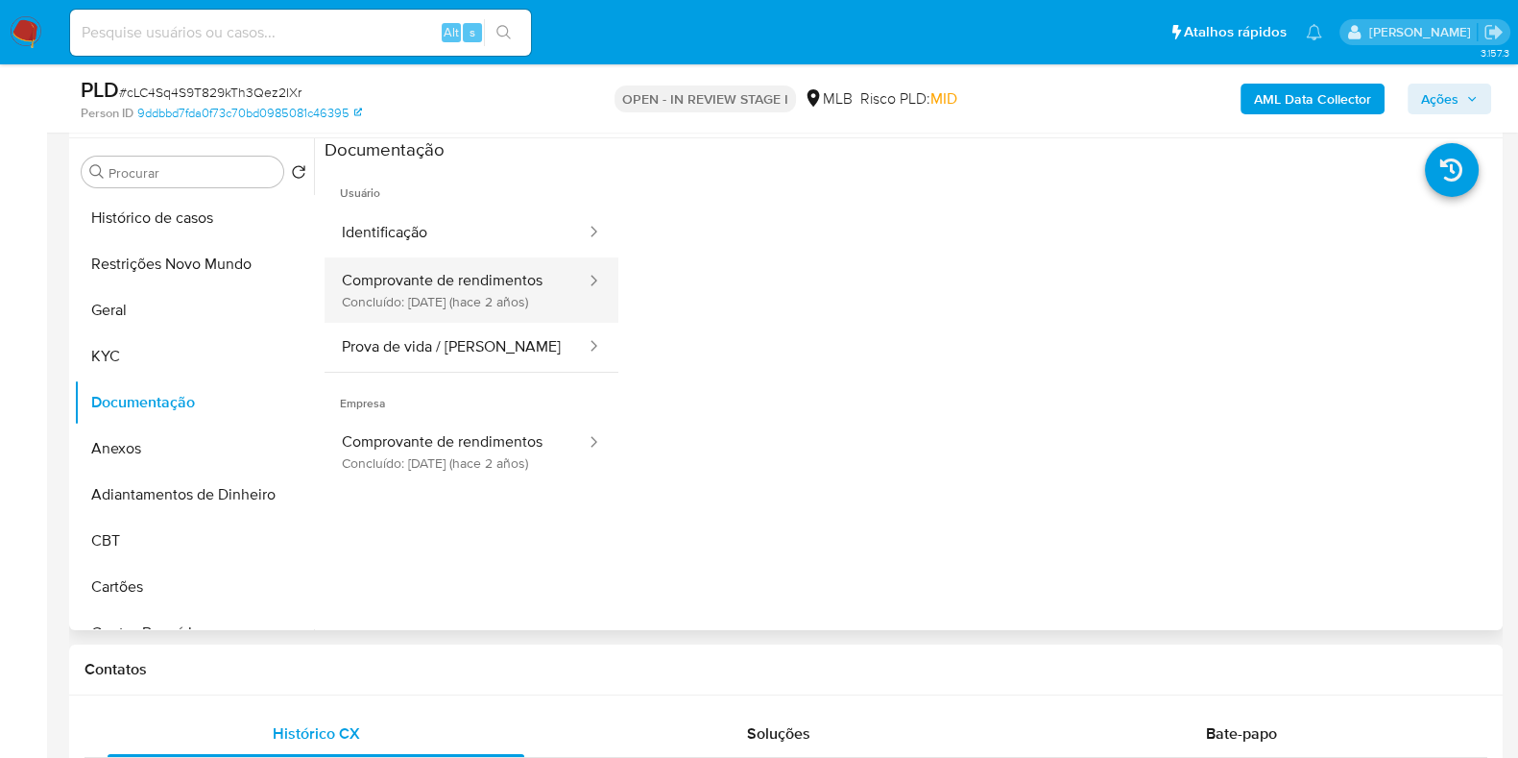
click at [488, 285] on button "Comprovante de rendimentos Concluído: [DATE] (hace 2 años)" at bounding box center [456, 289] width 263 height 65
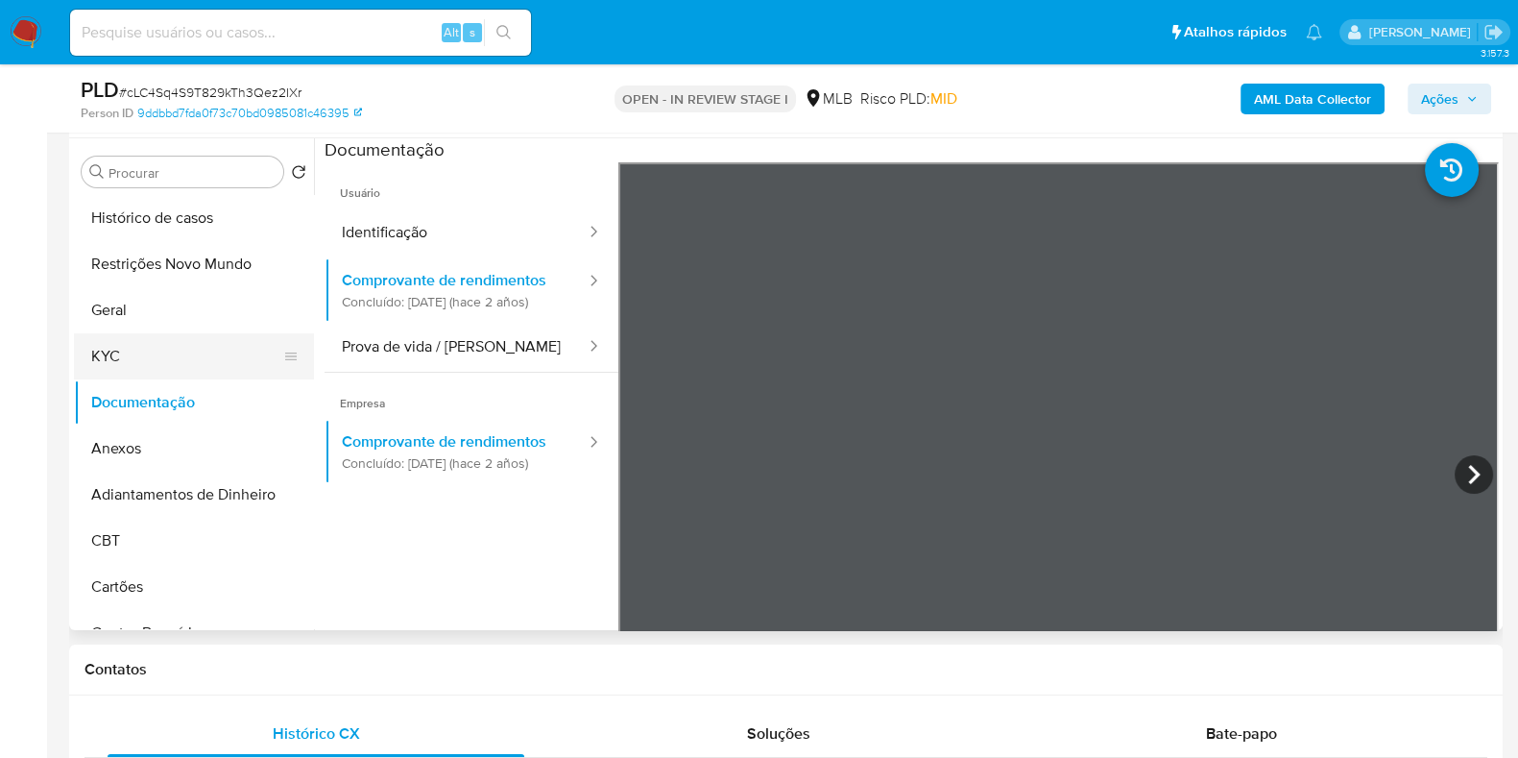
click at [176, 358] on button "KYC" at bounding box center [186, 356] width 225 height 46
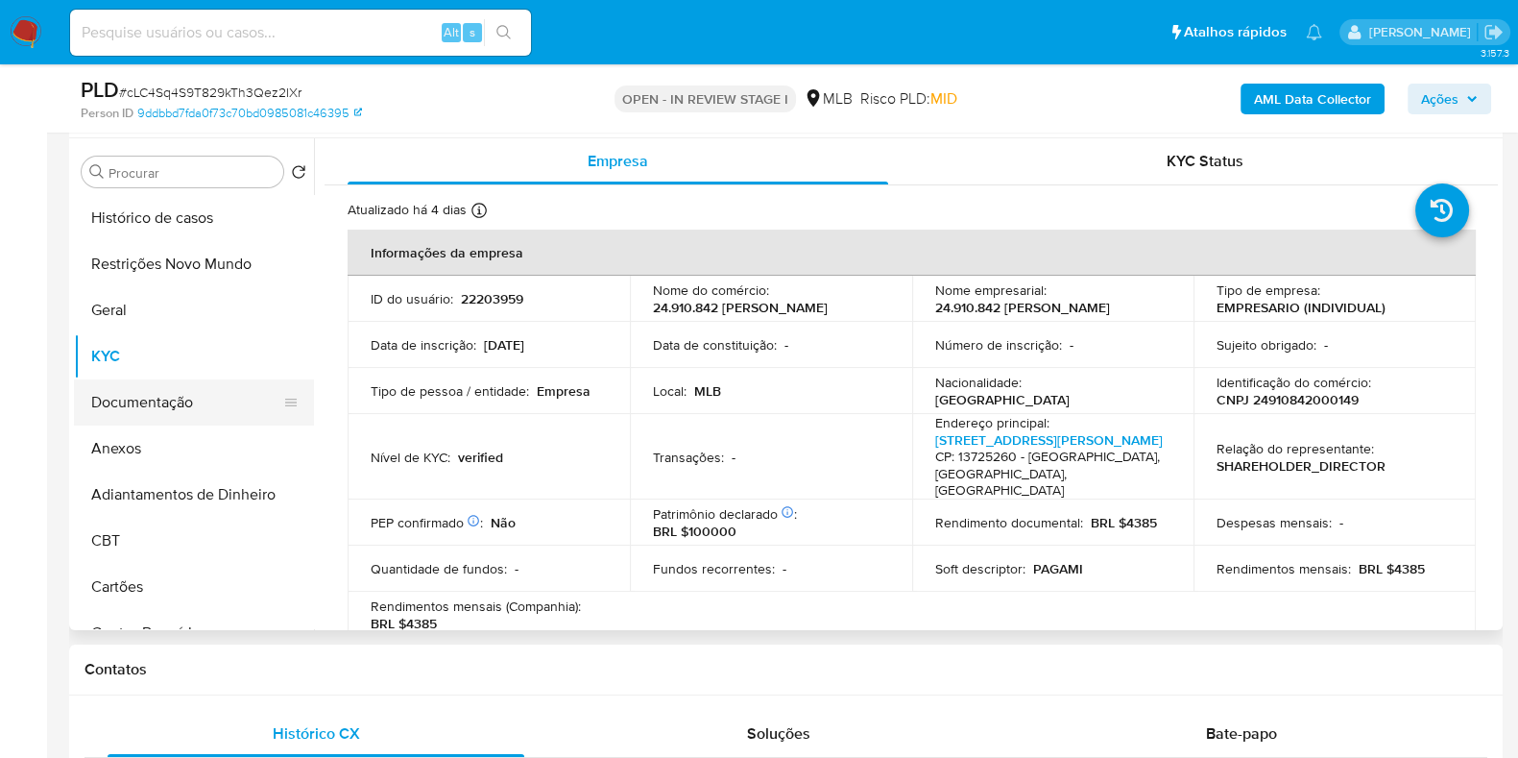
click at [149, 403] on button "Documentação" at bounding box center [186, 402] width 225 height 46
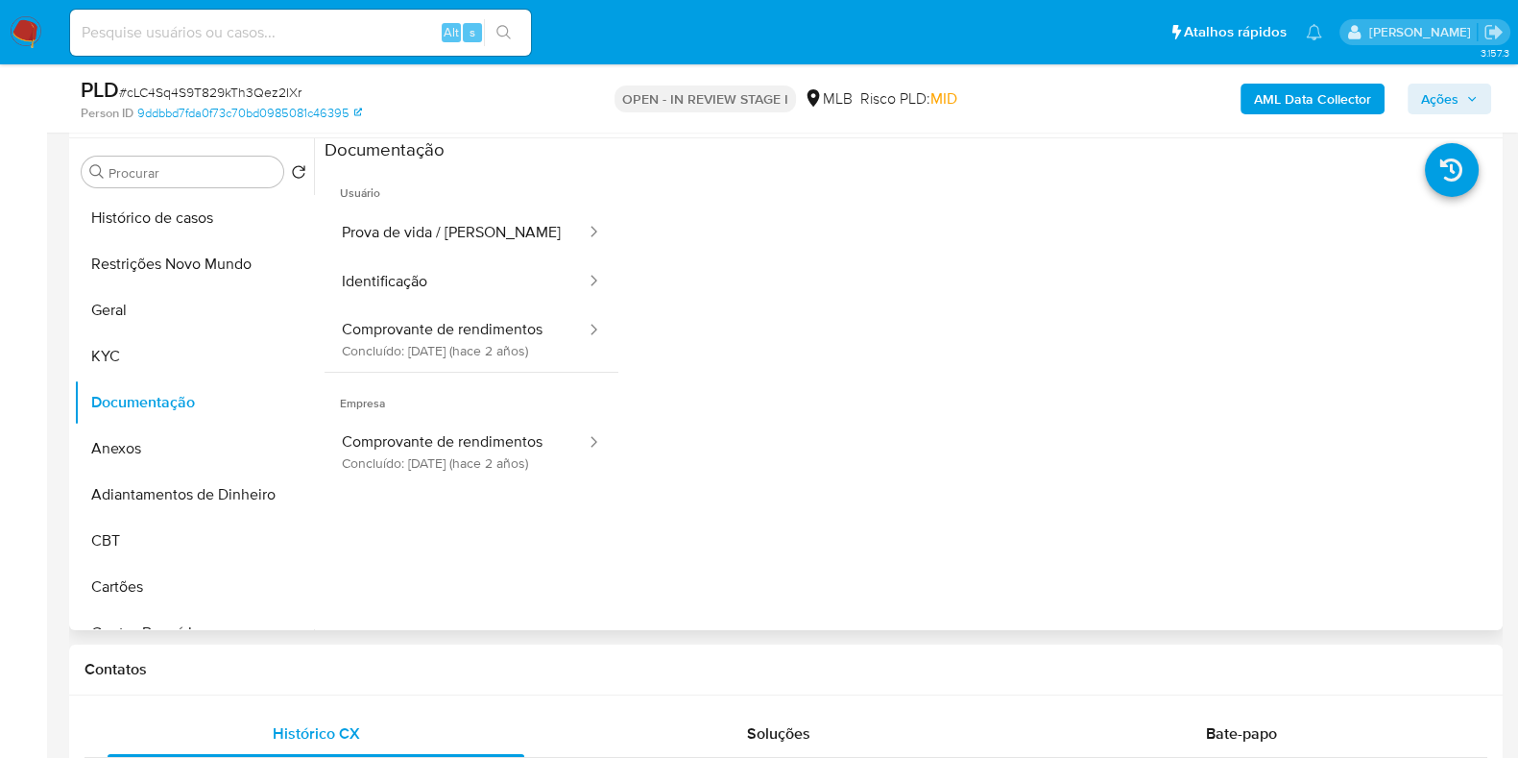
drag, startPoint x: 1172, startPoint y: 362, endPoint x: 1210, endPoint y: 434, distance: 81.6
click at [1210, 434] on div at bounding box center [1058, 469] width 881 height 615
click at [474, 346] on button "Comprovante de rendimentos Concluído: [DATE] (hace 2 años)" at bounding box center [456, 338] width 263 height 65
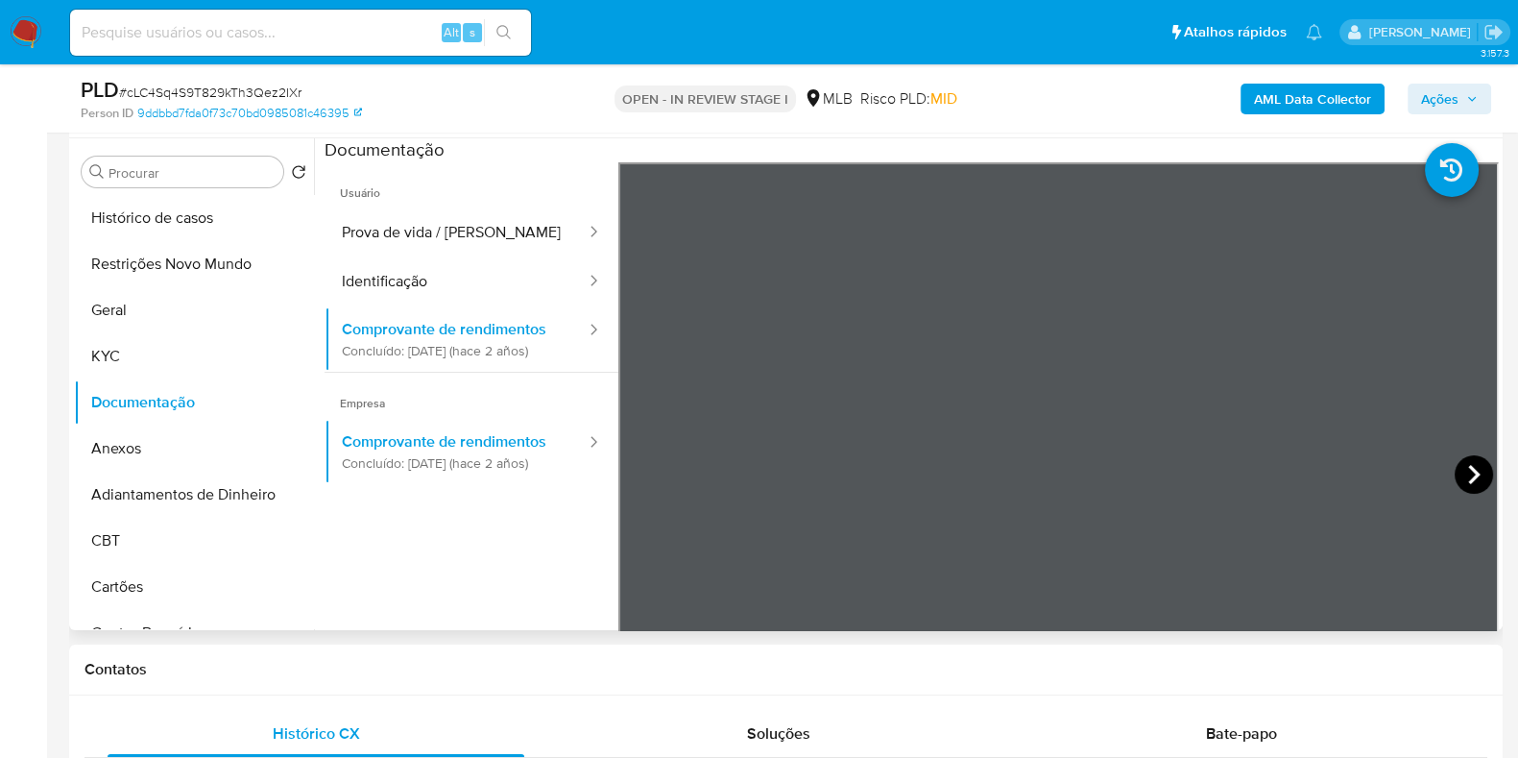
click at [1468, 468] on icon at bounding box center [1474, 474] width 12 height 19
click at [643, 481] on icon at bounding box center [642, 474] width 12 height 19
click at [1468, 477] on icon at bounding box center [1474, 474] width 12 height 19
click at [636, 464] on icon at bounding box center [642, 474] width 38 height 38
click at [181, 355] on button "KYC" at bounding box center [186, 356] width 225 height 46
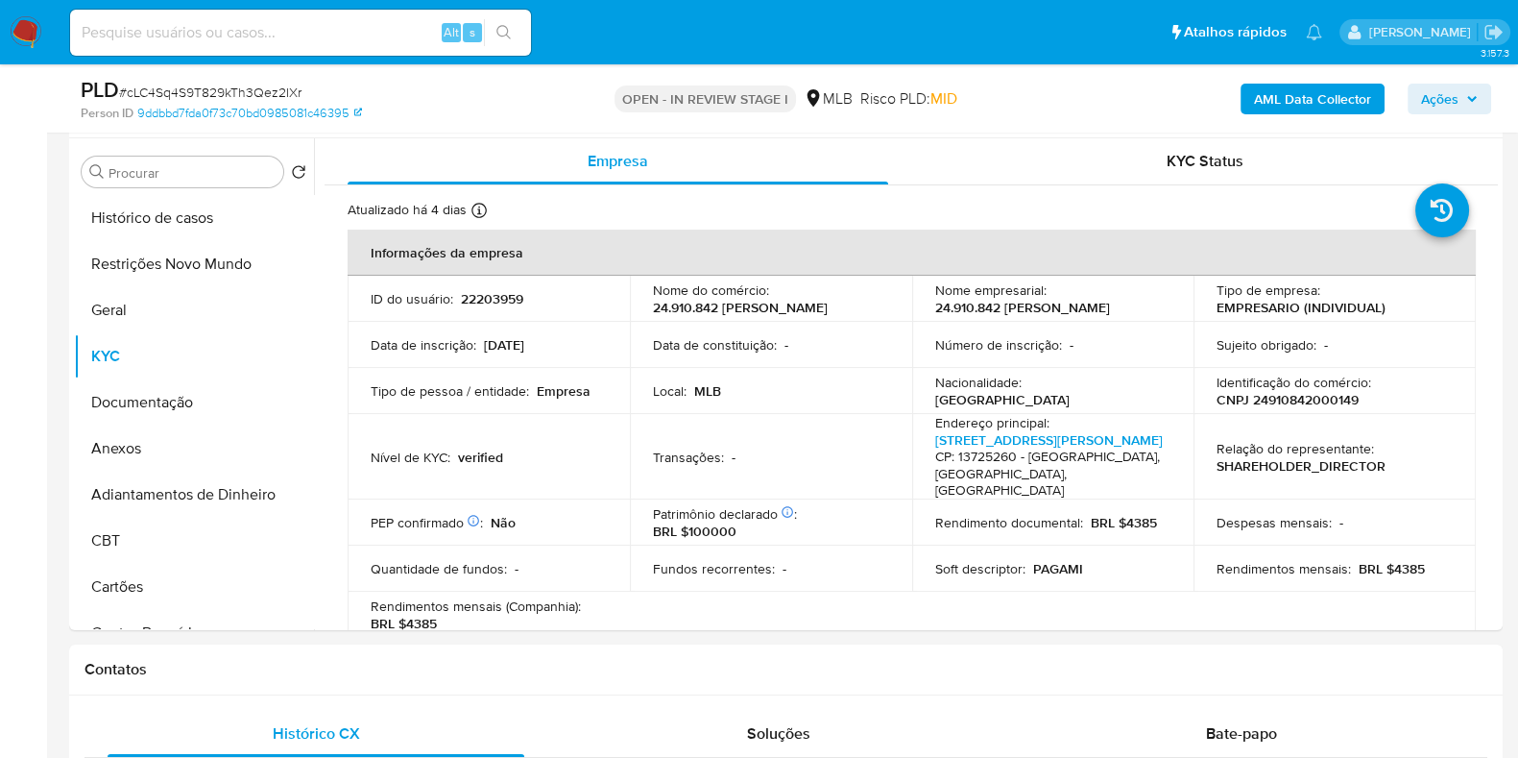
click at [1298, 408] on p "CNPJ 24910842000149" at bounding box center [1288, 399] width 142 height 17
copy p "24910842000149"
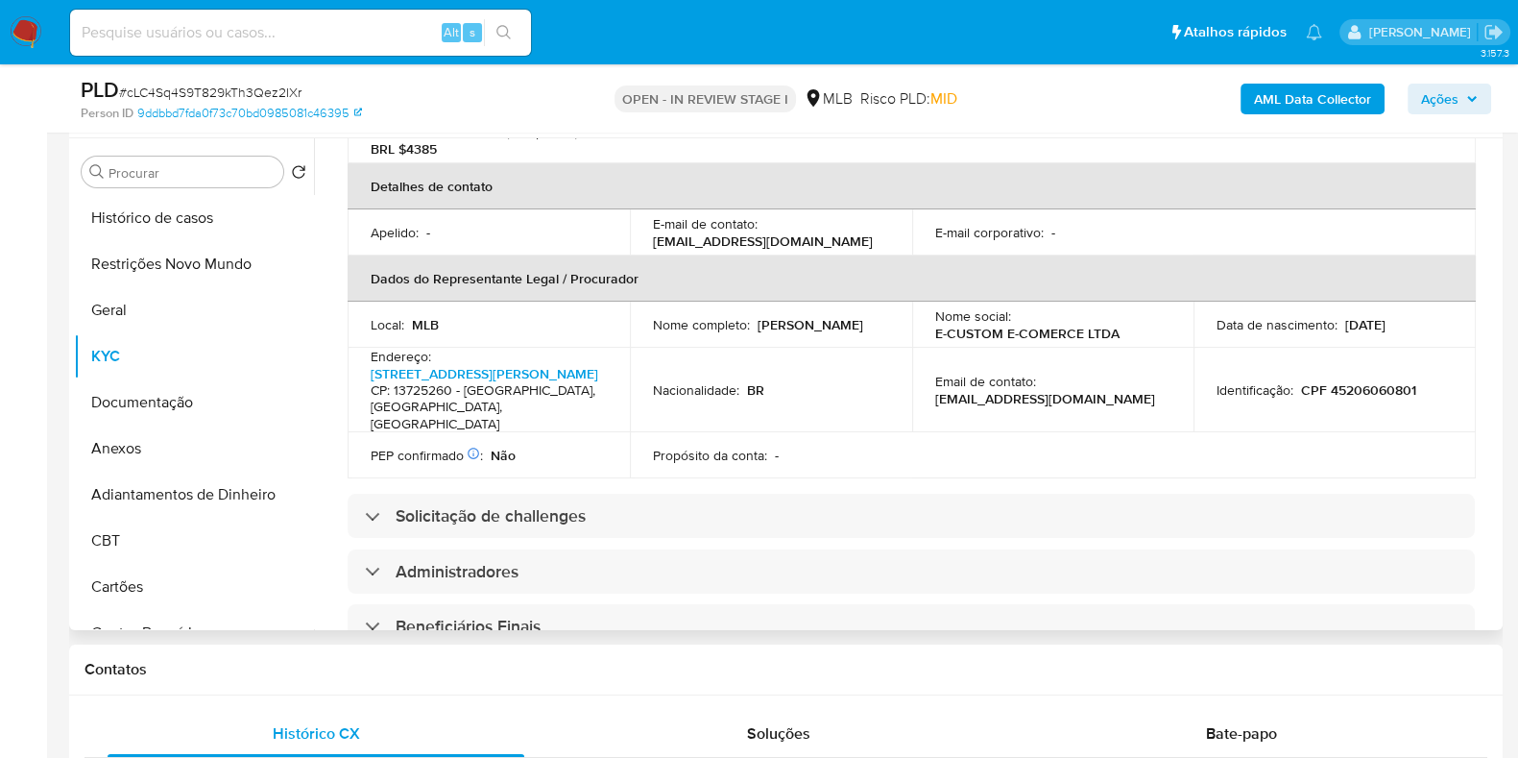
scroll to position [479, 0]
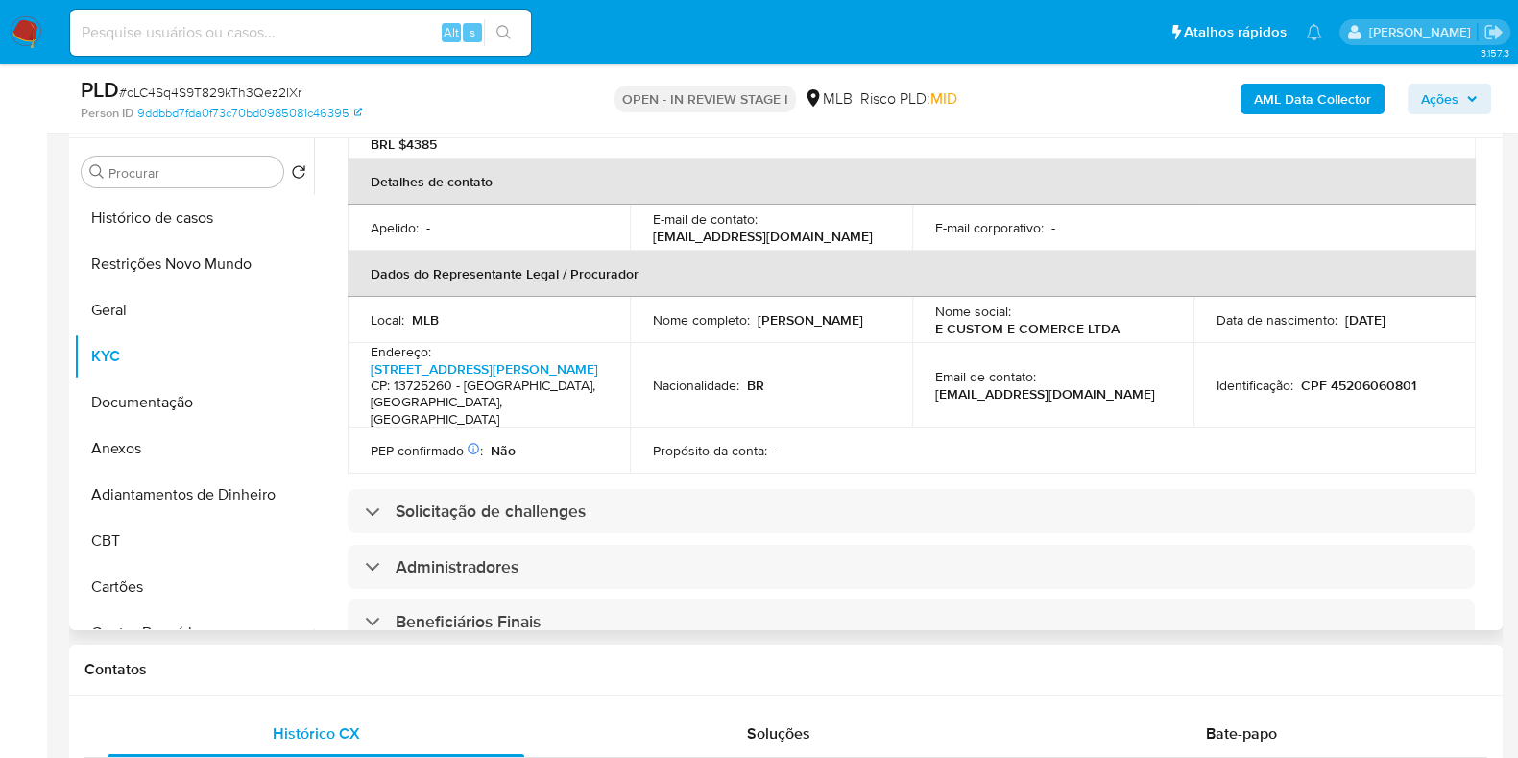
drag, startPoint x: 826, startPoint y: 330, endPoint x: 641, endPoint y: 335, distance: 184.4
click at [641, 335] on td "Nome completo : Mateus Augusto Salvador" at bounding box center [771, 320] width 282 height 46
copy p "Mateus Augusto Salvador"
click at [1349, 394] on p "CPF 45206060801" at bounding box center [1358, 384] width 115 height 17
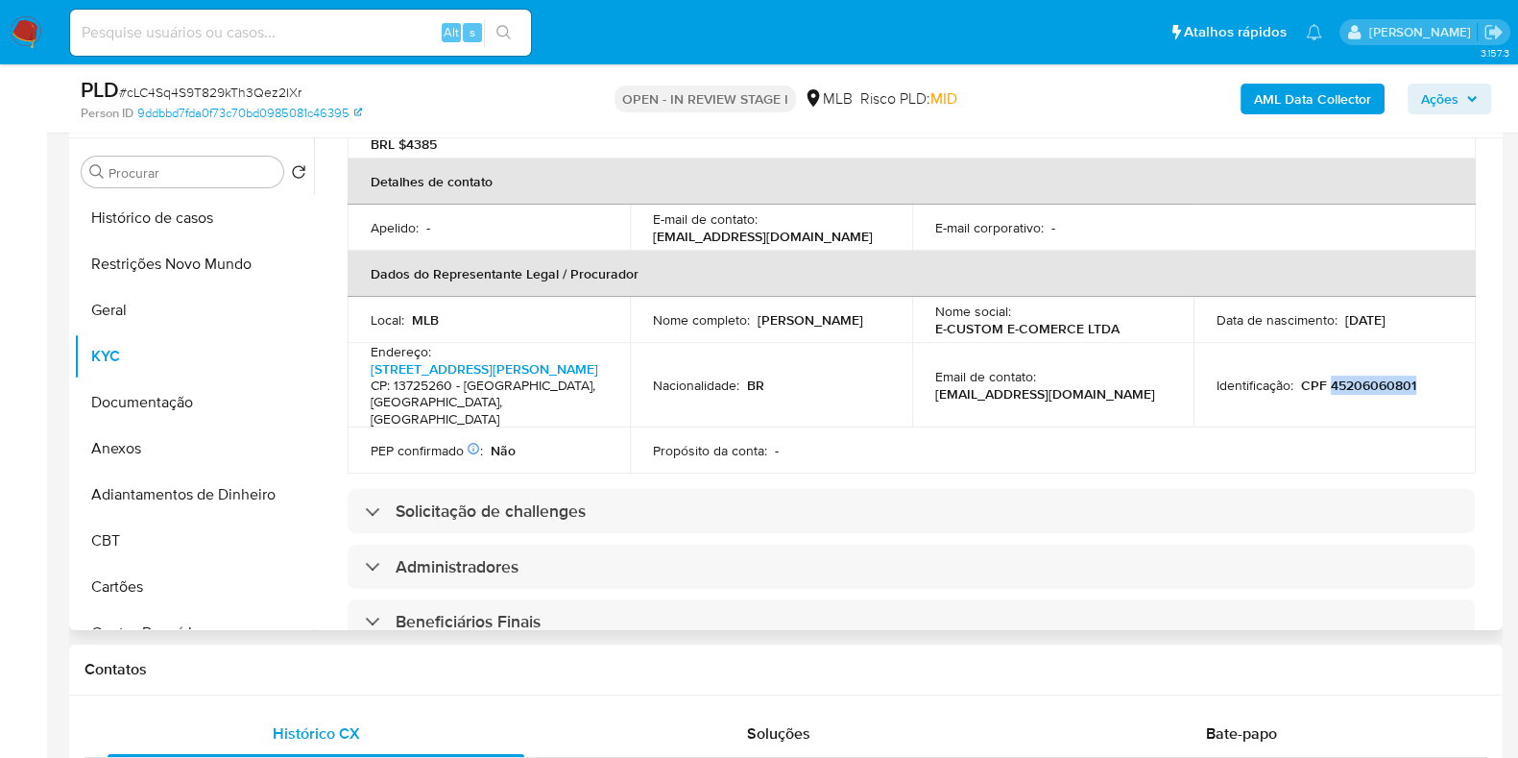
copy p "45206060801"
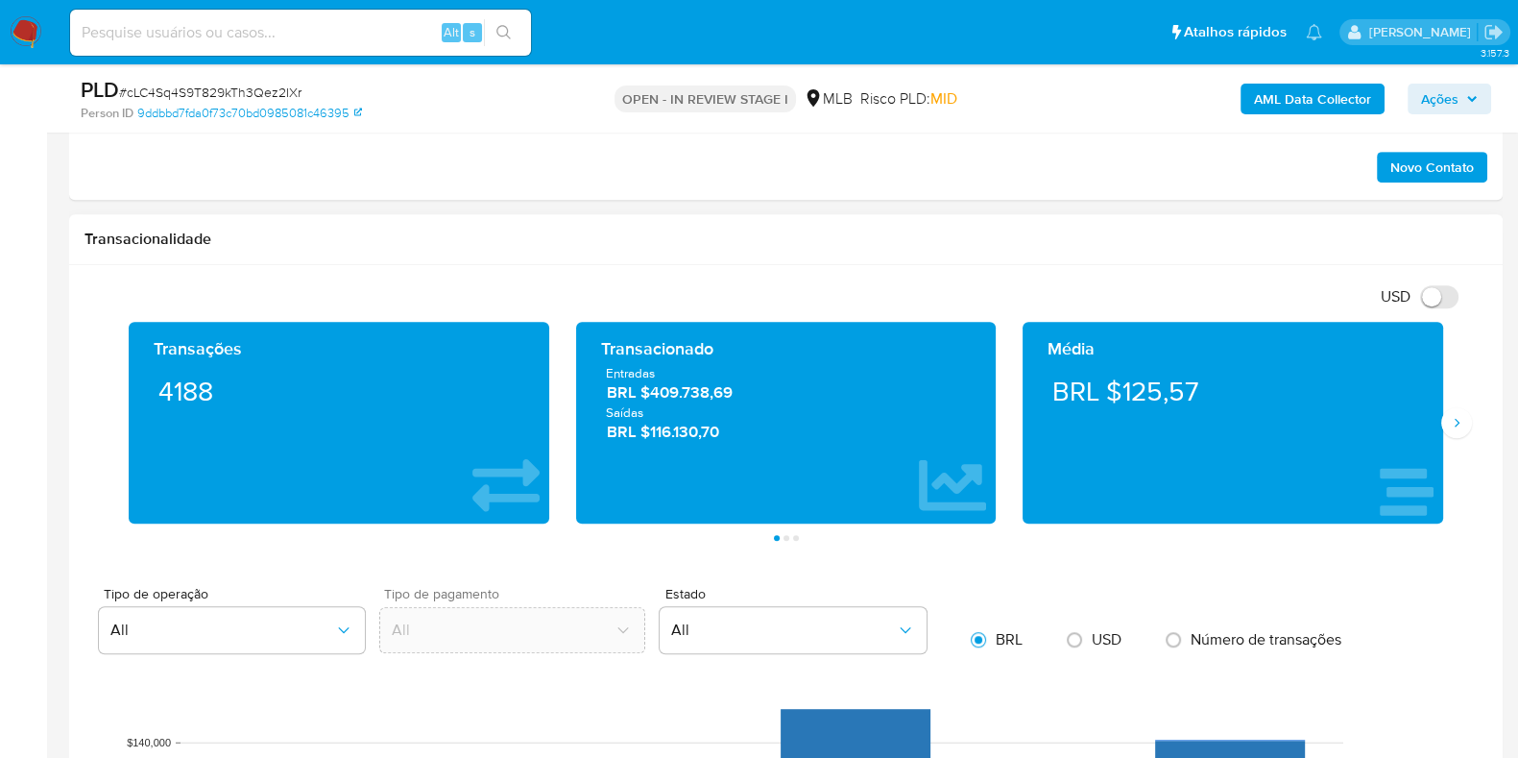
scroll to position [1440, 0]
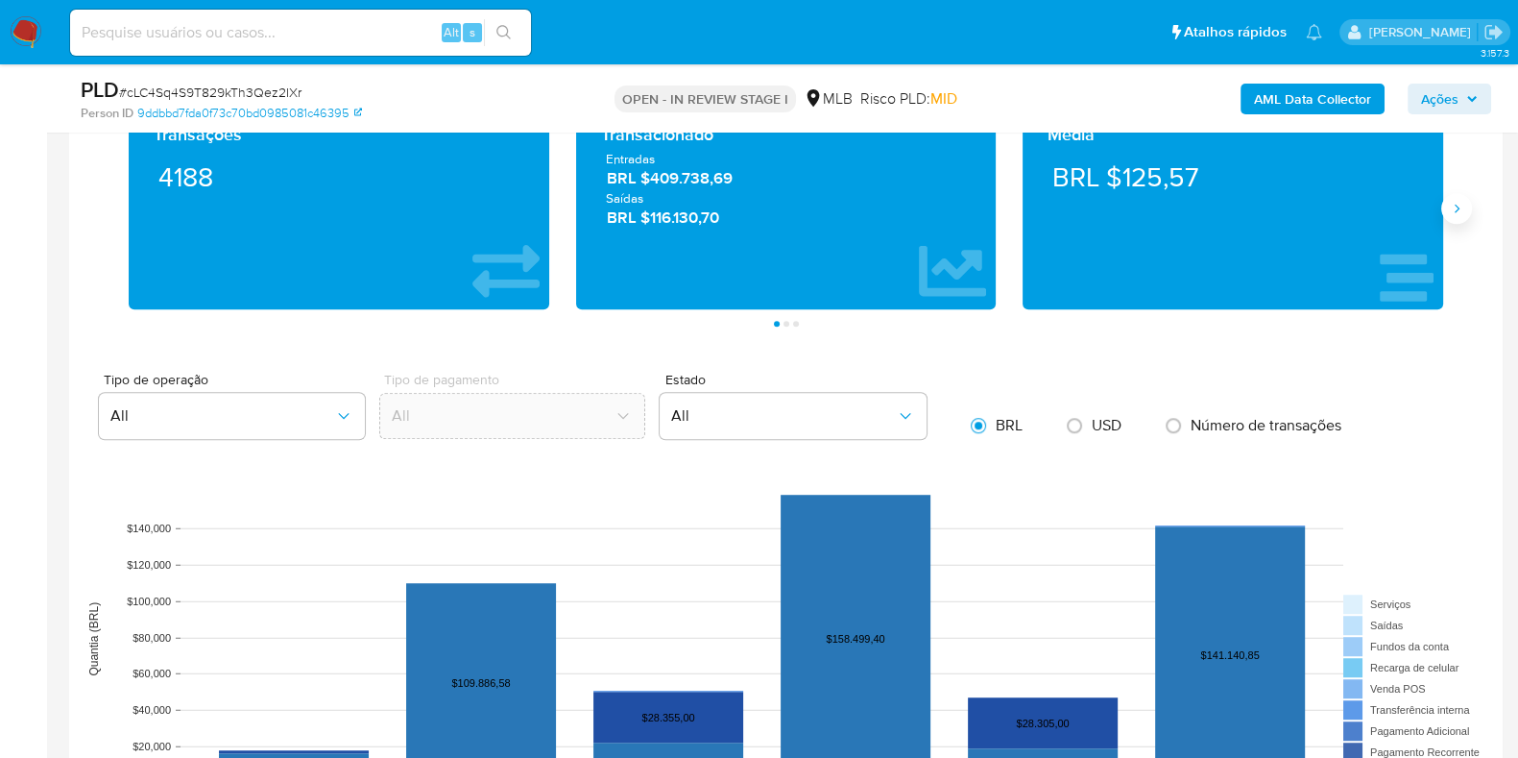
click at [1446, 199] on button "Siguiente" at bounding box center [1456, 208] width 31 height 31
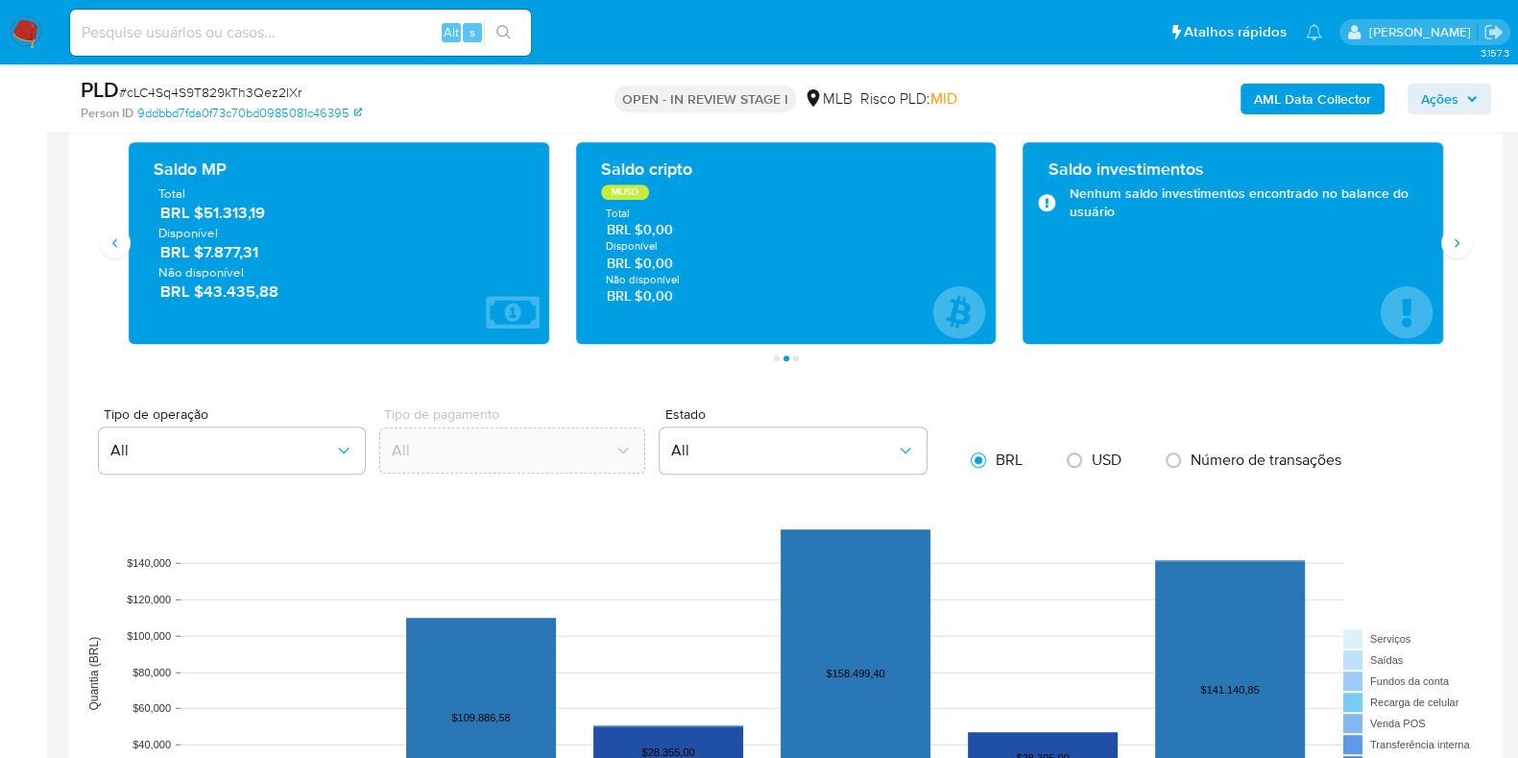
scroll to position [1320, 0]
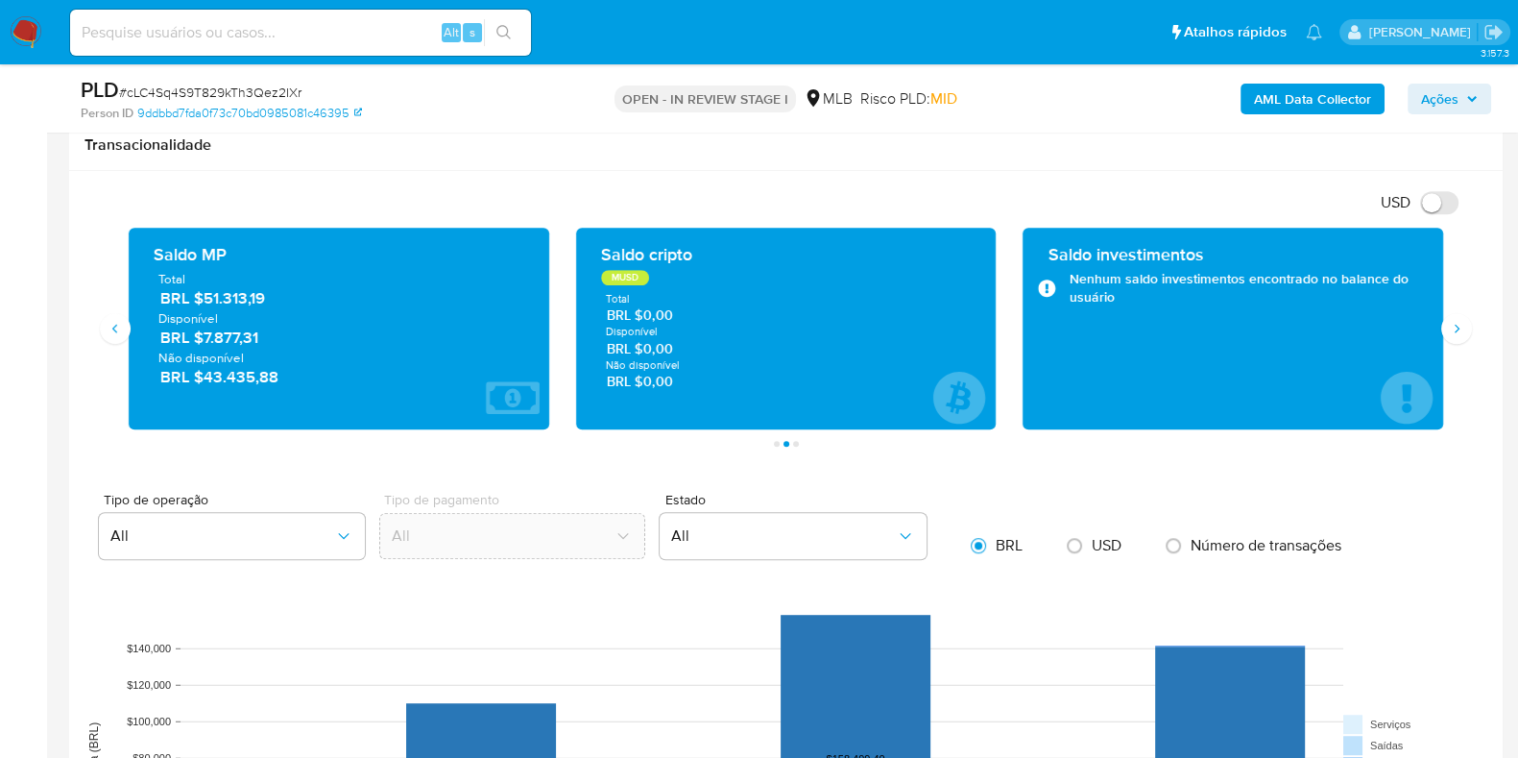
click at [1449, 101] on span "Ações" at bounding box center [1439, 99] width 37 height 31
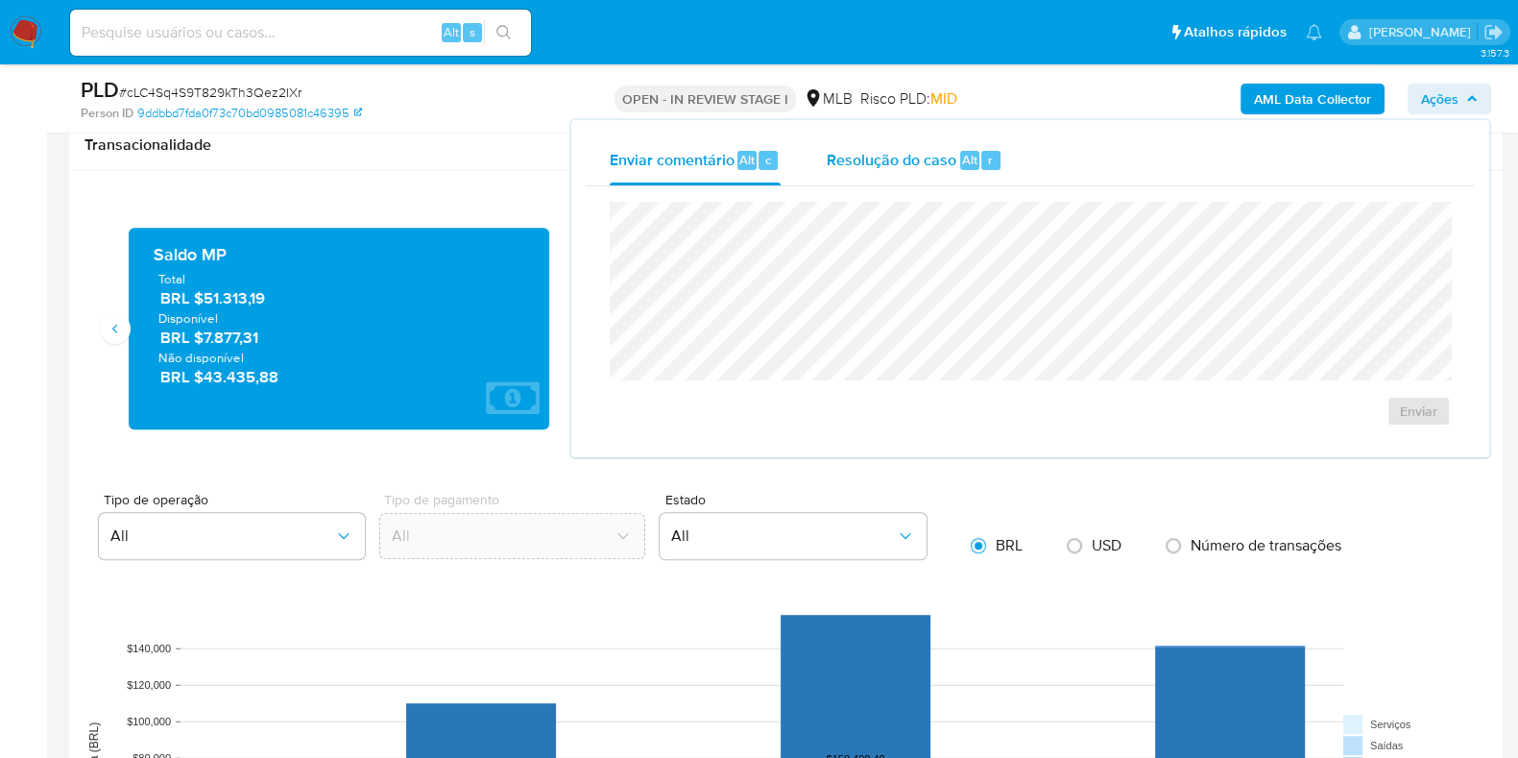
click at [969, 157] on span "Alt" at bounding box center [969, 160] width 15 height 18
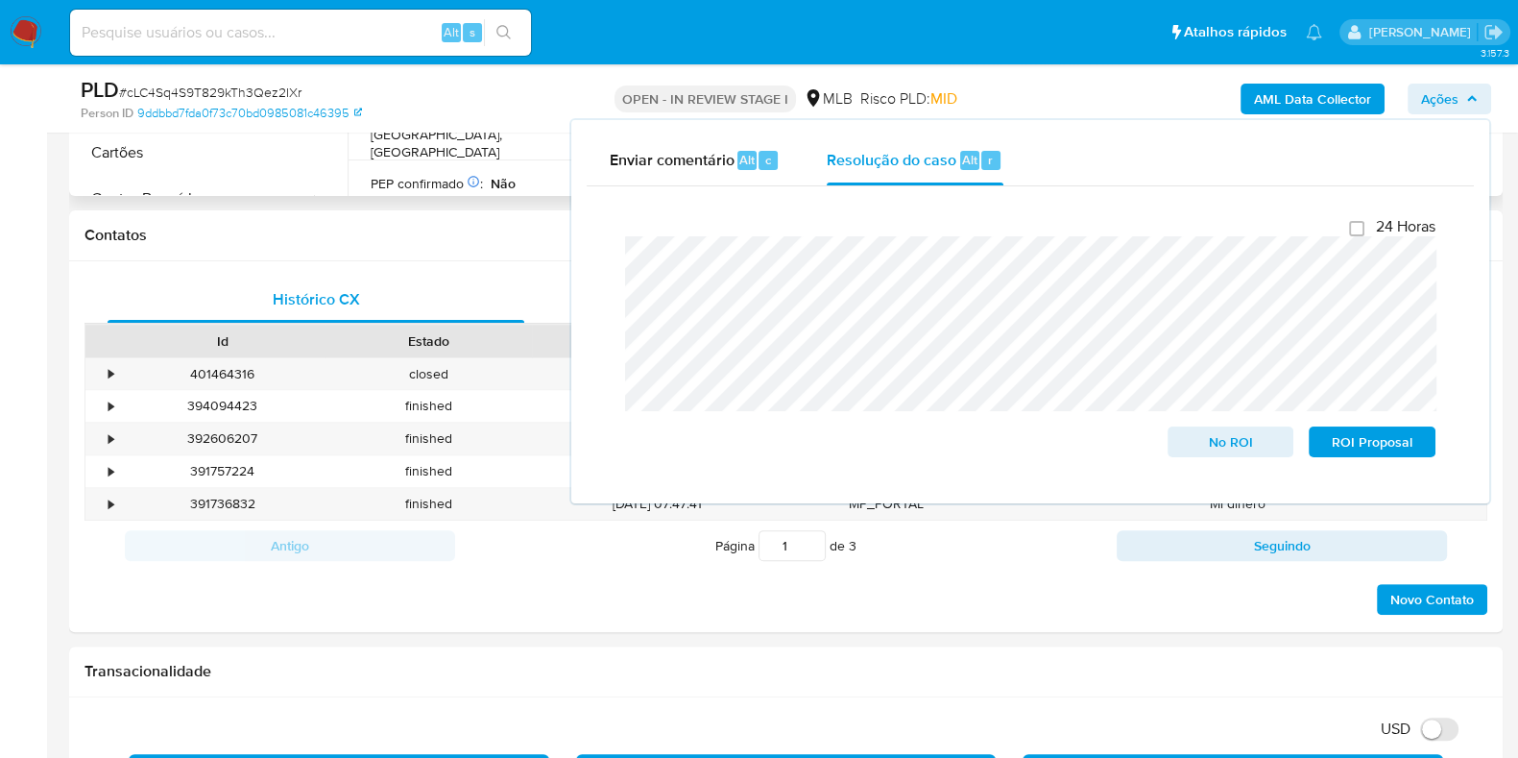
scroll to position [479, 0]
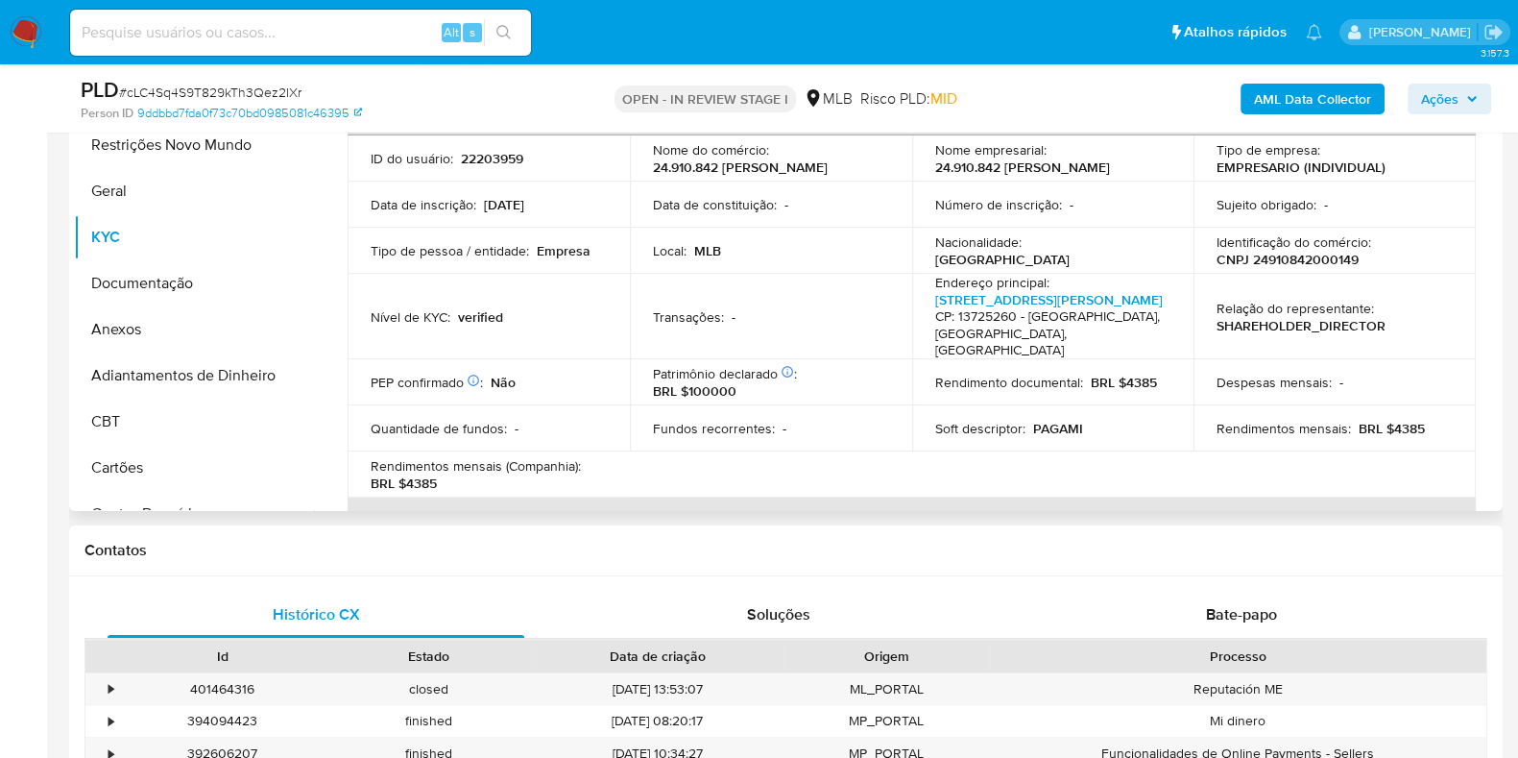
scroll to position [0, 0]
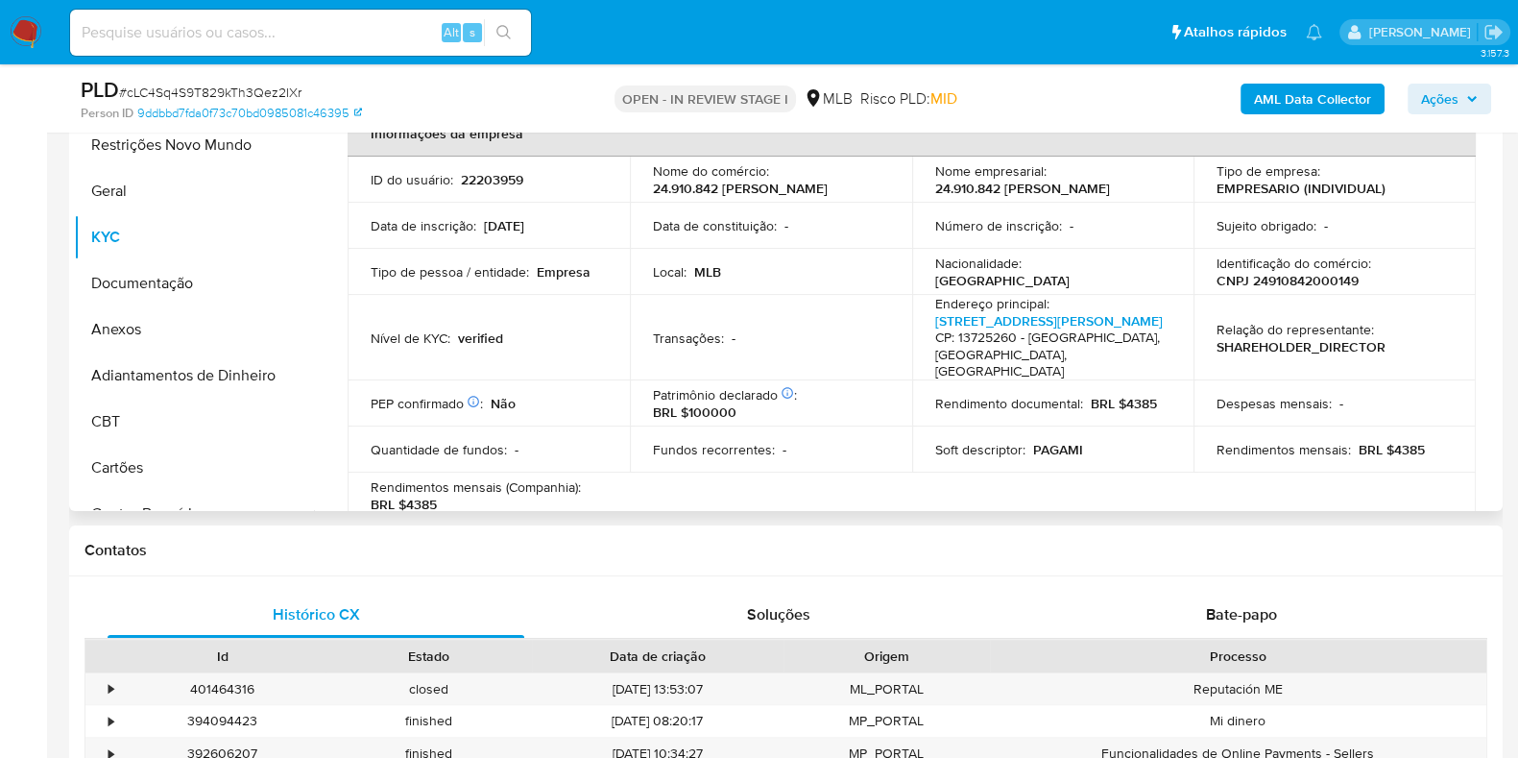
click at [1303, 285] on p "CNPJ 24910842000149" at bounding box center [1288, 280] width 142 height 17
click at [1304, 285] on p "CNPJ 24910842000149" at bounding box center [1288, 280] width 142 height 17
copy p "24910842000149"
click at [182, 157] on button "Restrições Novo Mundo" at bounding box center [186, 145] width 225 height 46
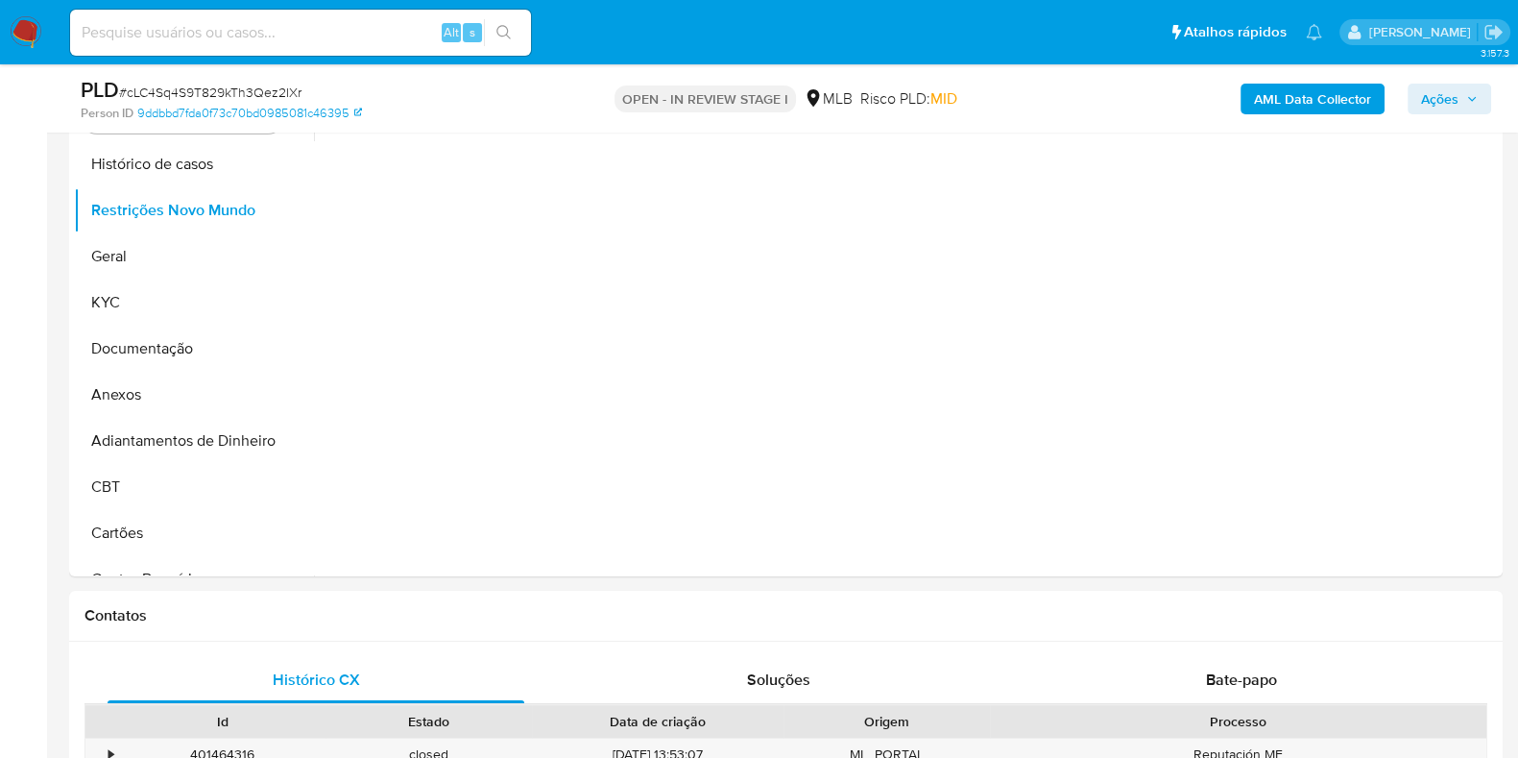
scroll to position [360, 0]
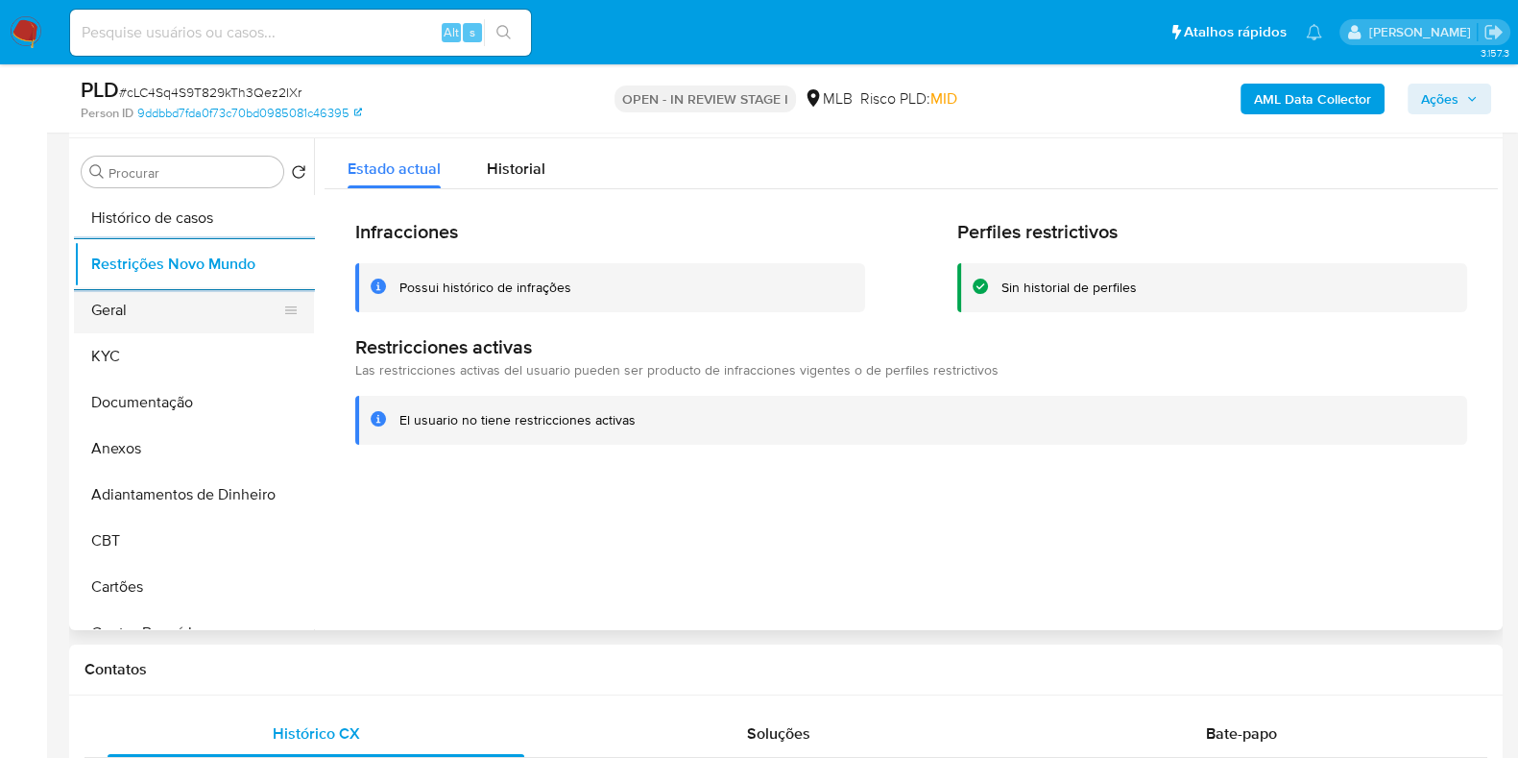
click at [134, 317] on button "Geral" at bounding box center [186, 310] width 225 height 46
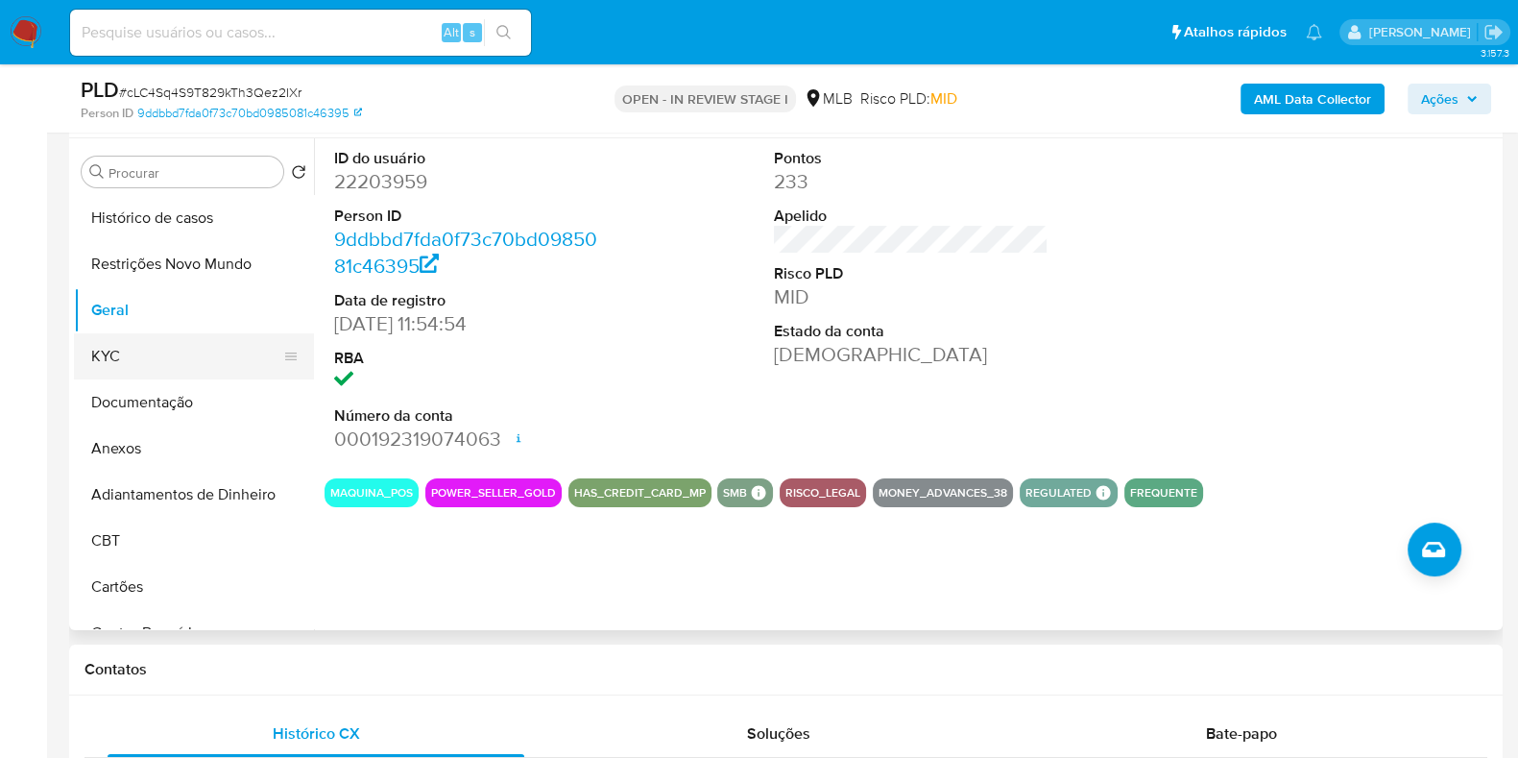
click at [142, 348] on button "KYC" at bounding box center [186, 356] width 225 height 46
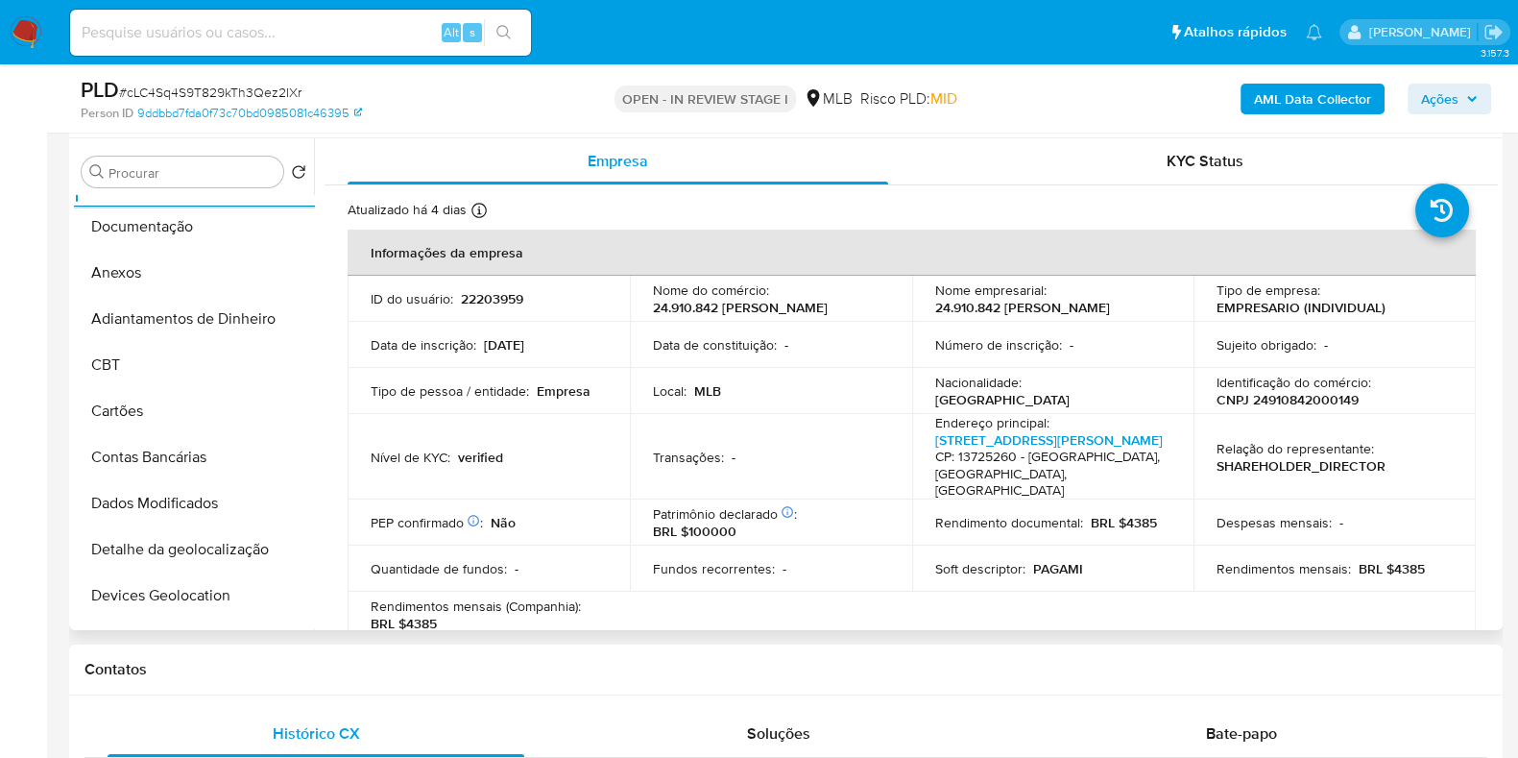
scroll to position [479, 0]
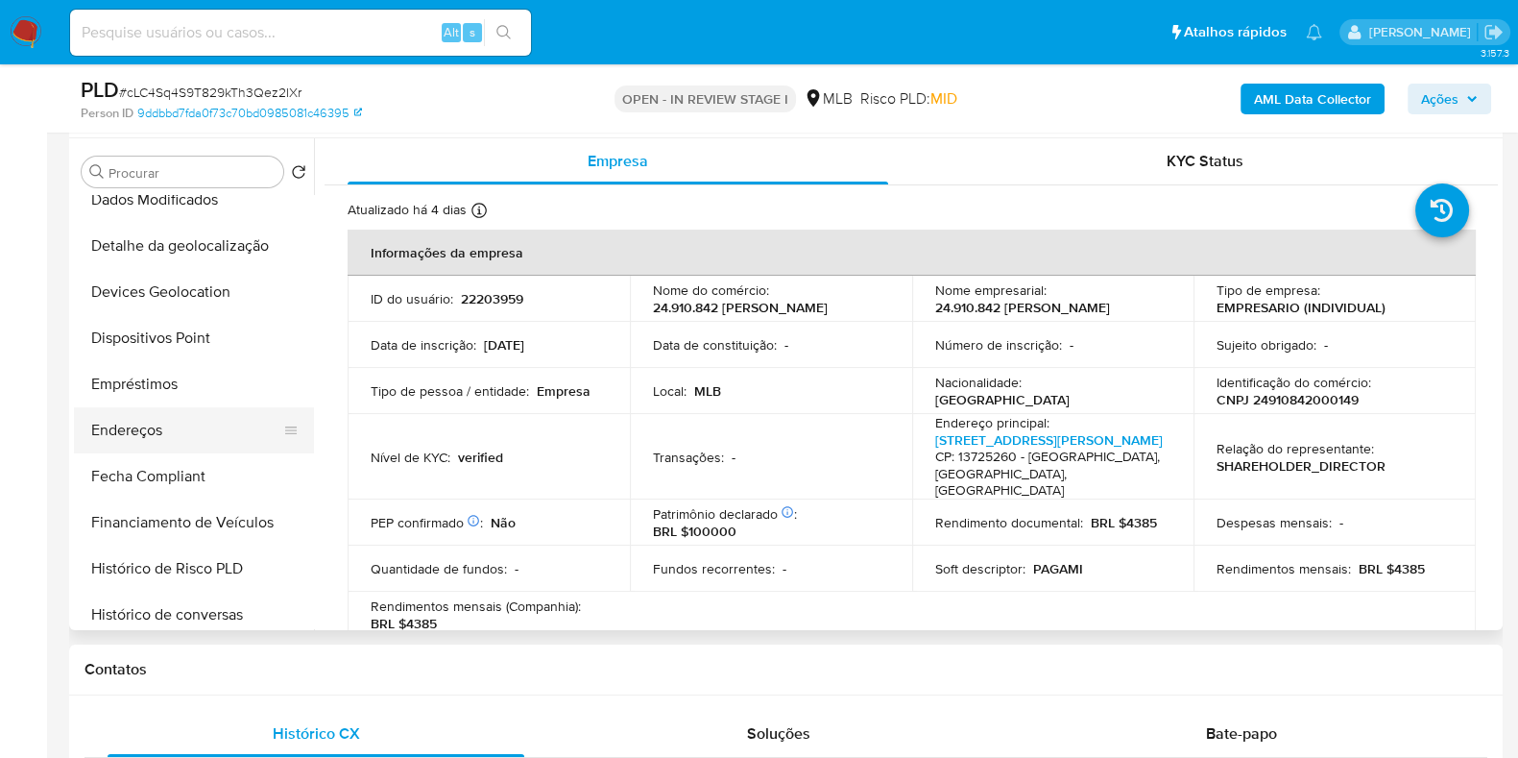
click at [149, 439] on button "Endereços" at bounding box center [186, 430] width 225 height 46
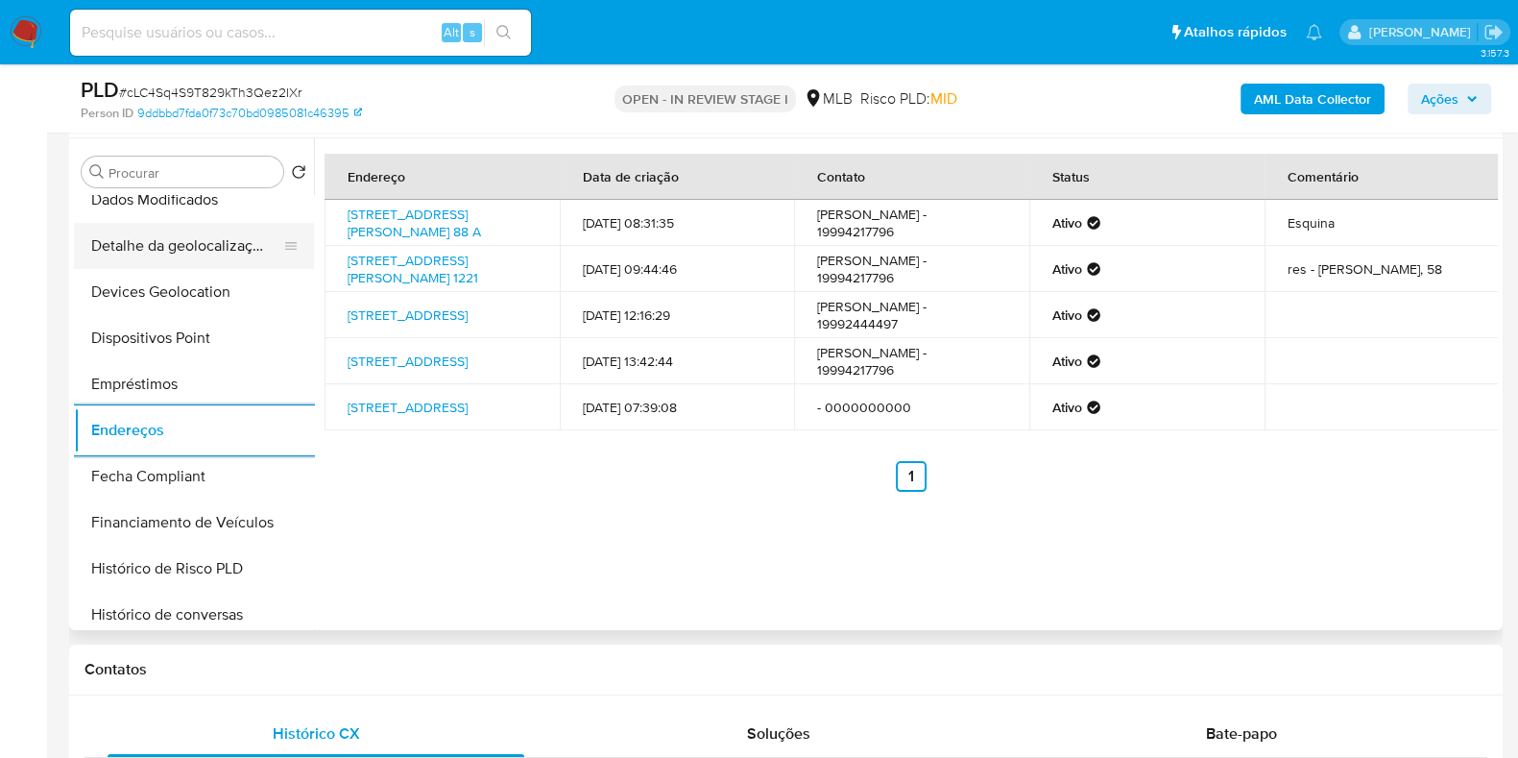
click at [228, 233] on button "Detalhe da geolocalização" at bounding box center [186, 246] width 225 height 46
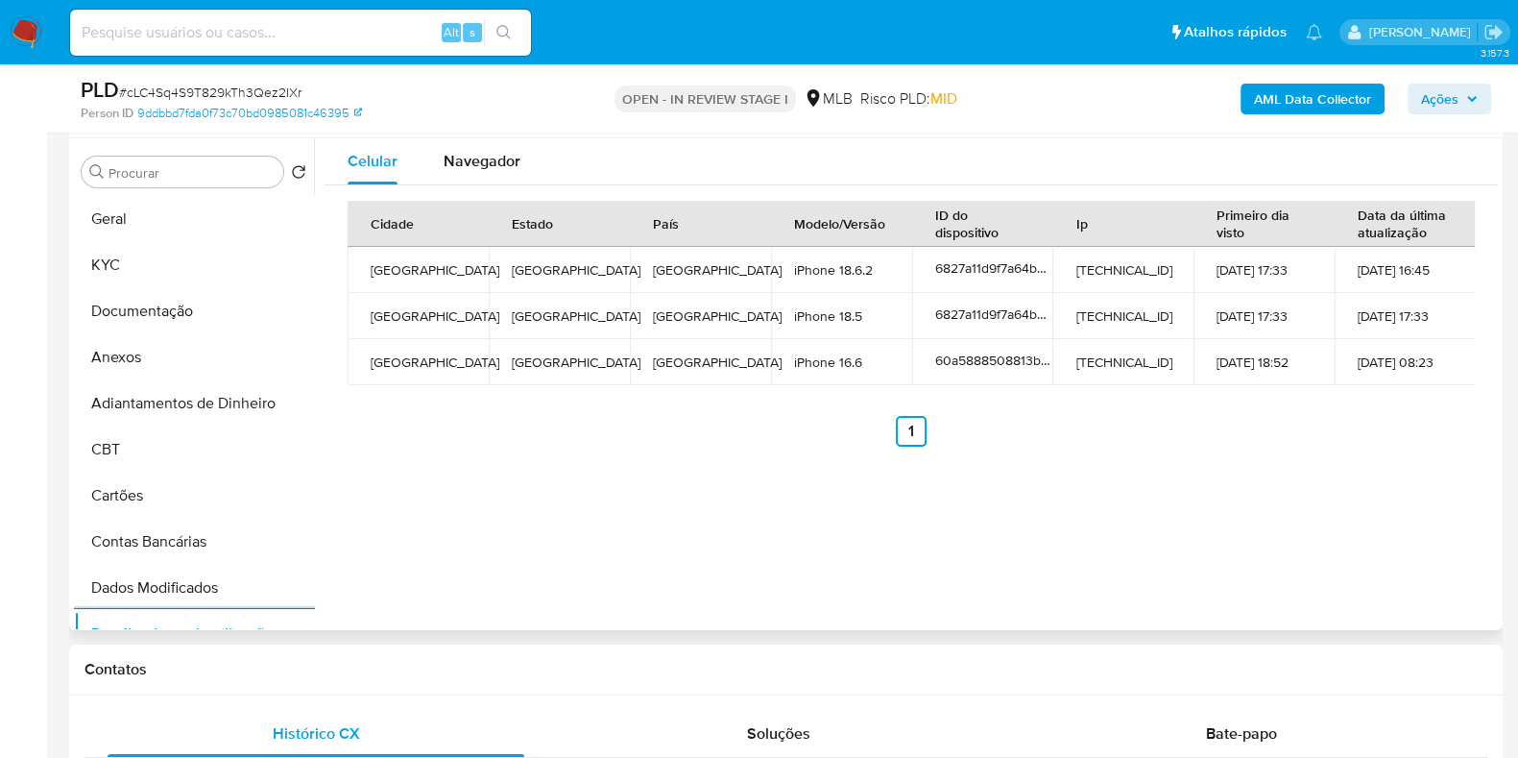
scroll to position [0, 0]
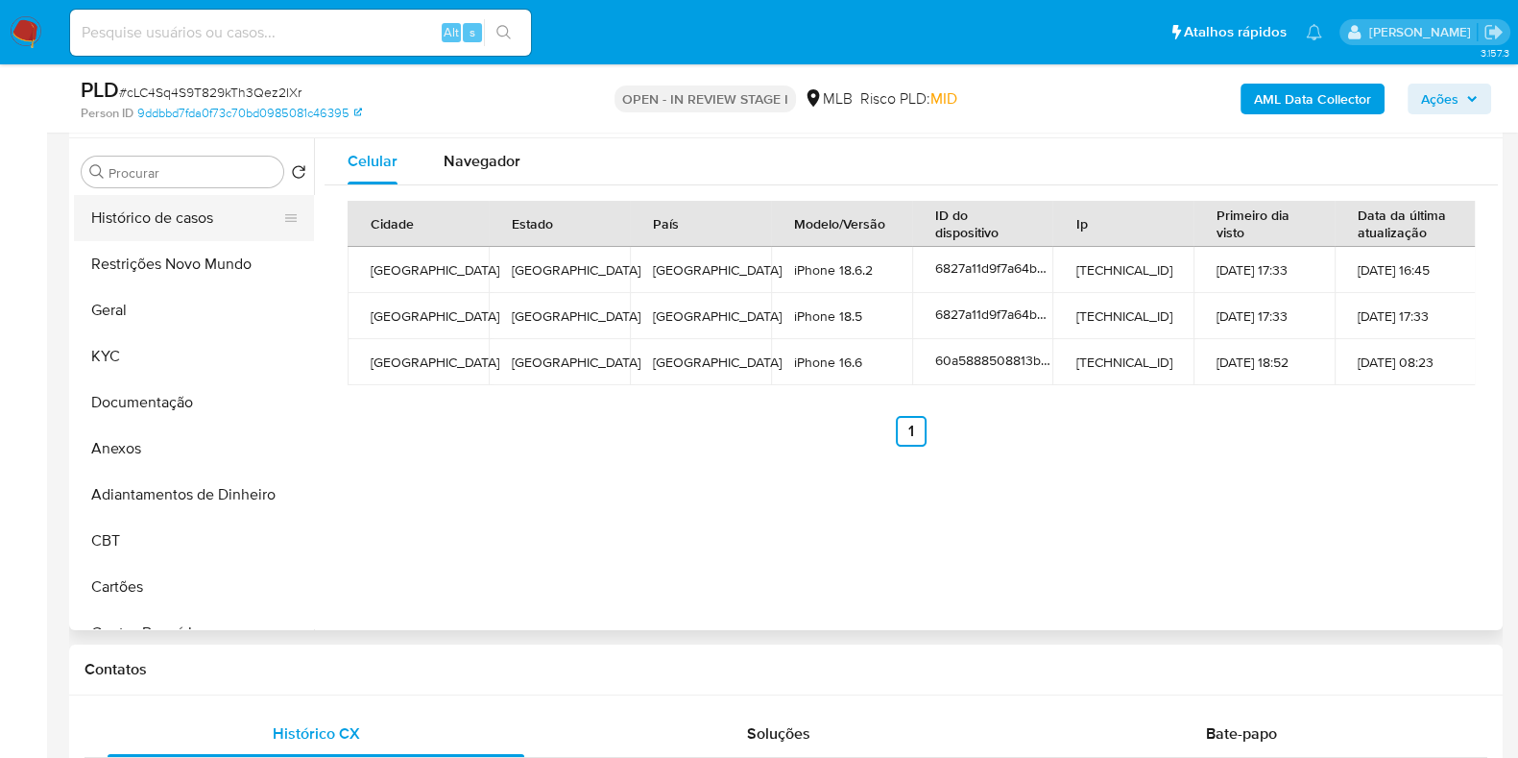
click at [190, 235] on button "Histórico de casos" at bounding box center [186, 218] width 225 height 46
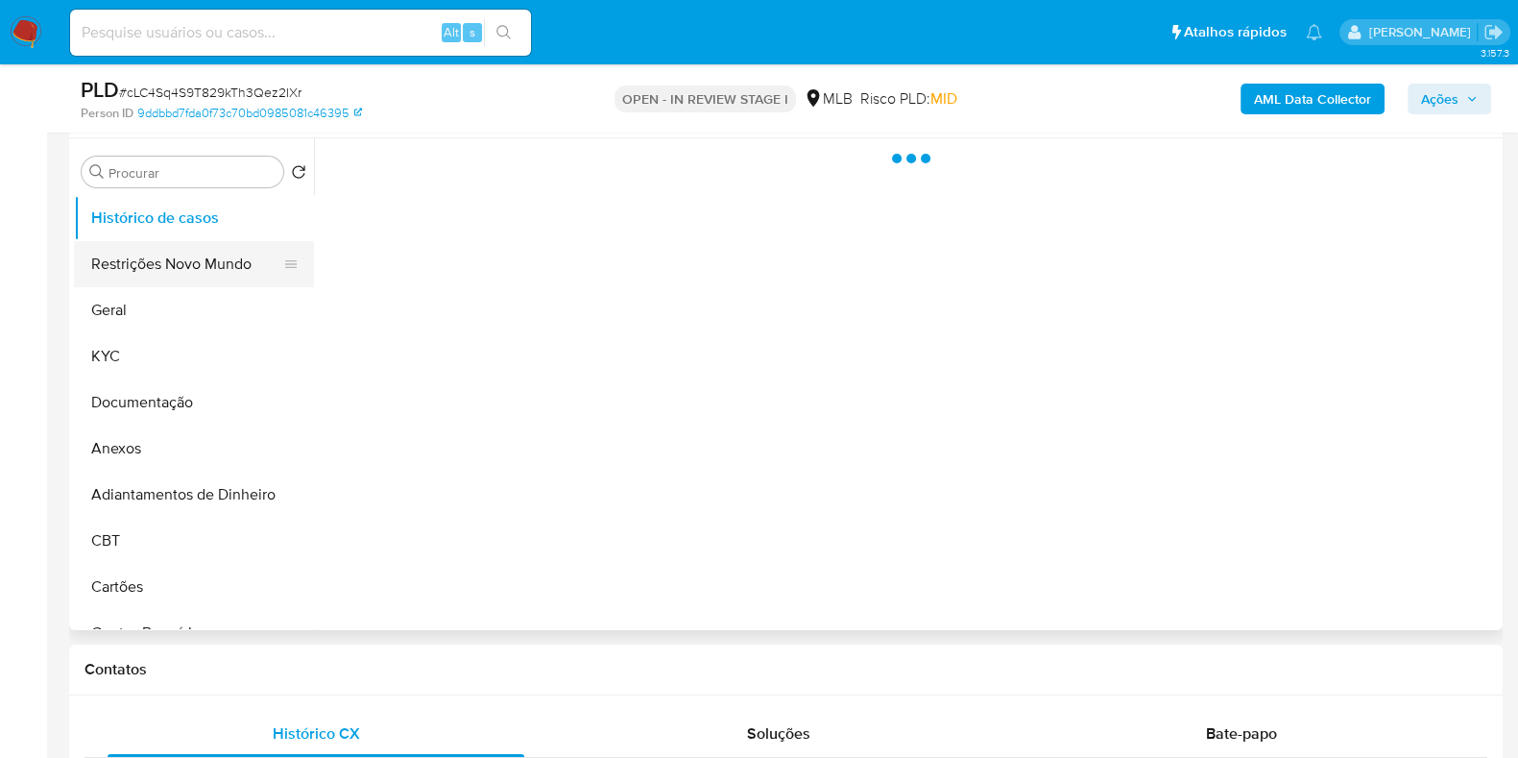
click at [207, 264] on button "Restrições Novo Mundo" at bounding box center [186, 264] width 225 height 46
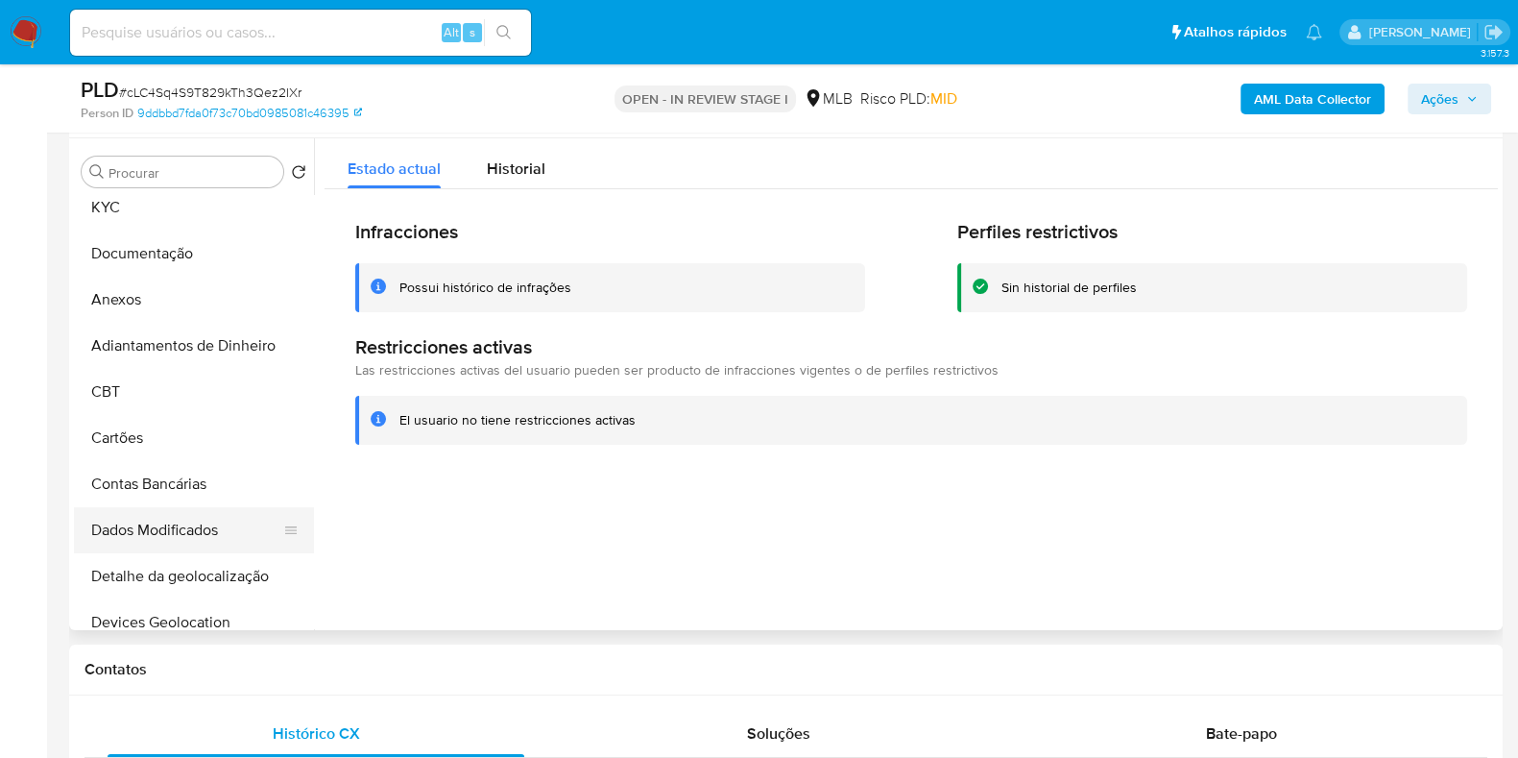
scroll to position [360, 0]
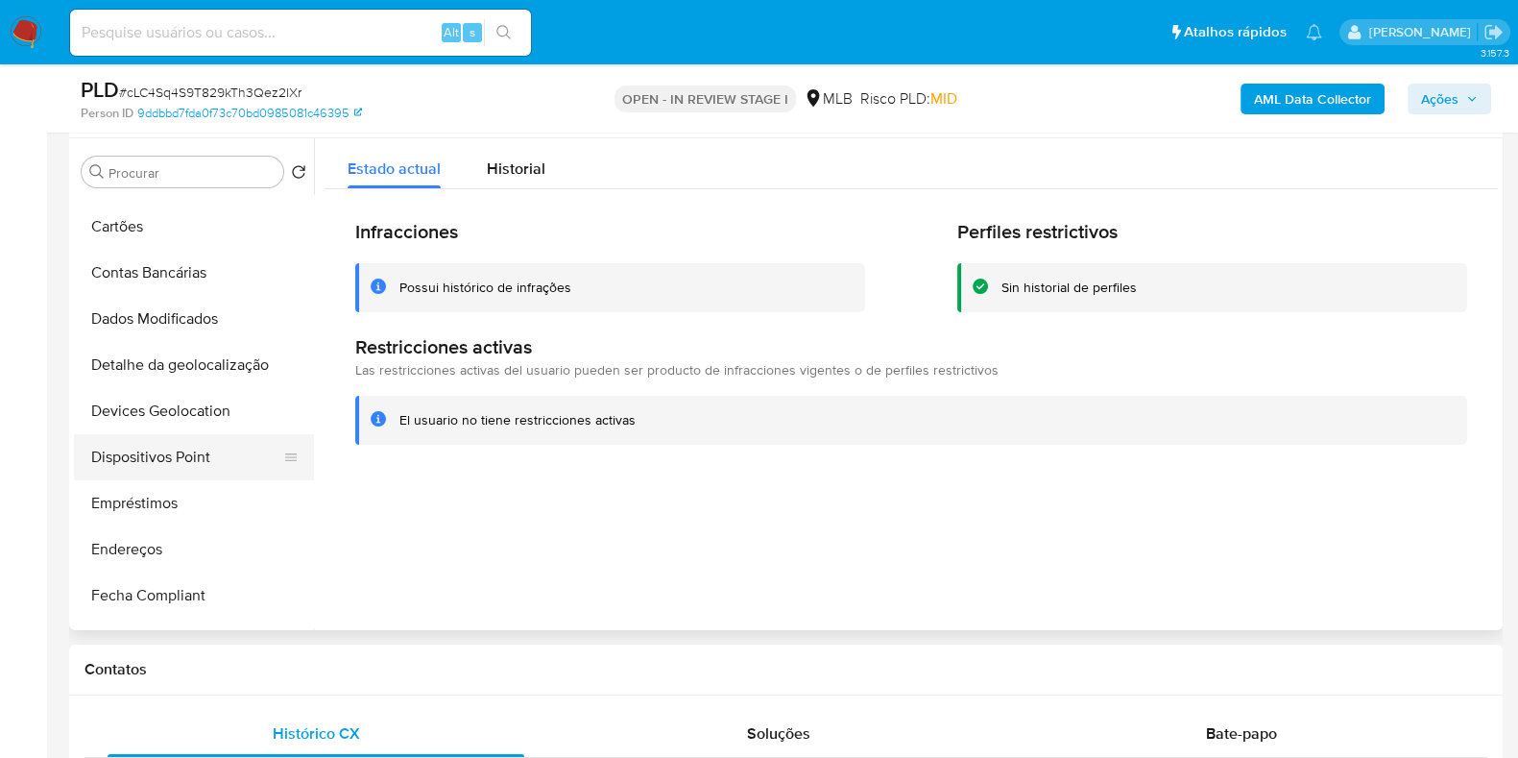
click at [146, 446] on button "Dispositivos Point" at bounding box center [186, 457] width 225 height 46
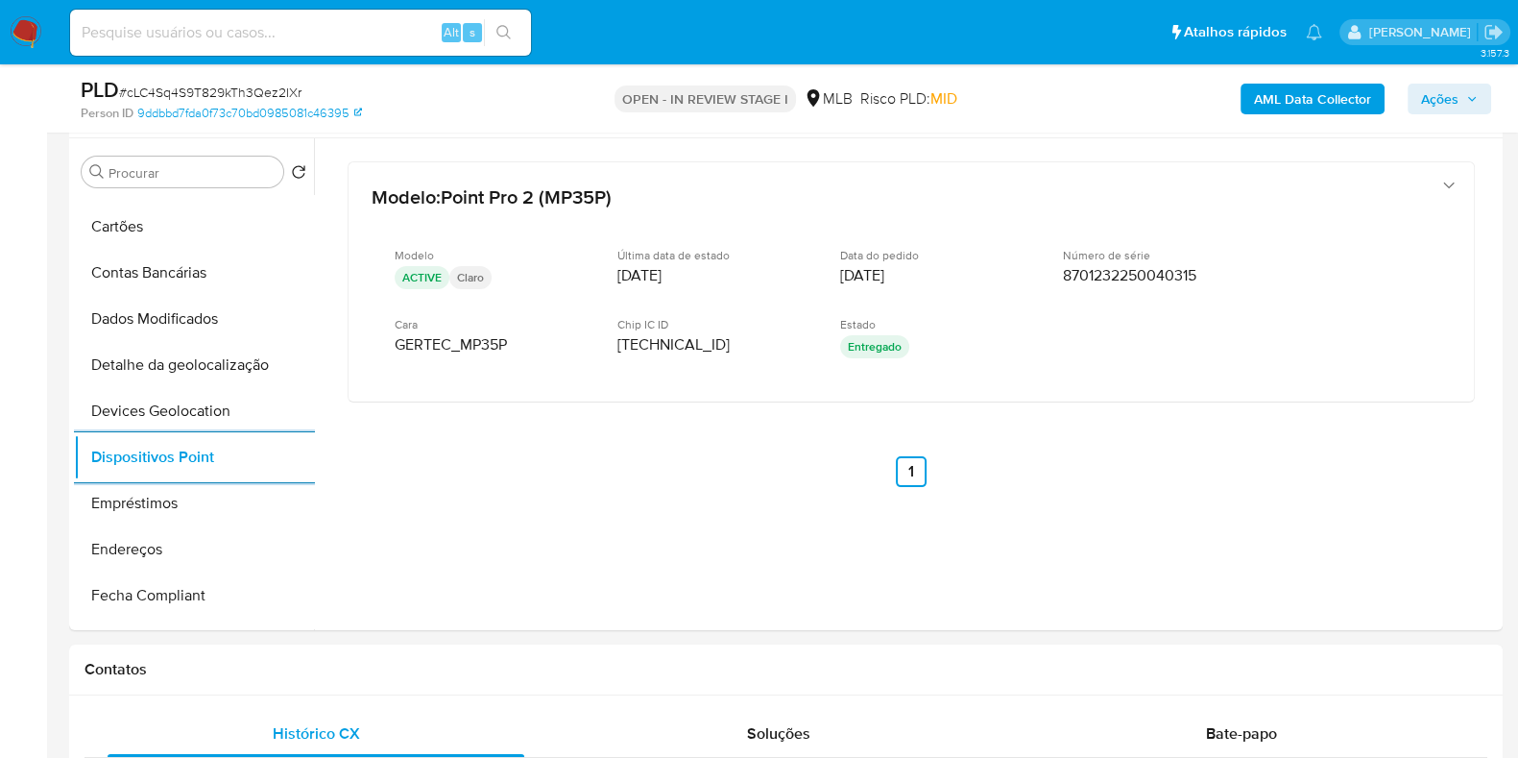
click at [1347, 94] on b "AML Data Collector" at bounding box center [1312, 99] width 117 height 31
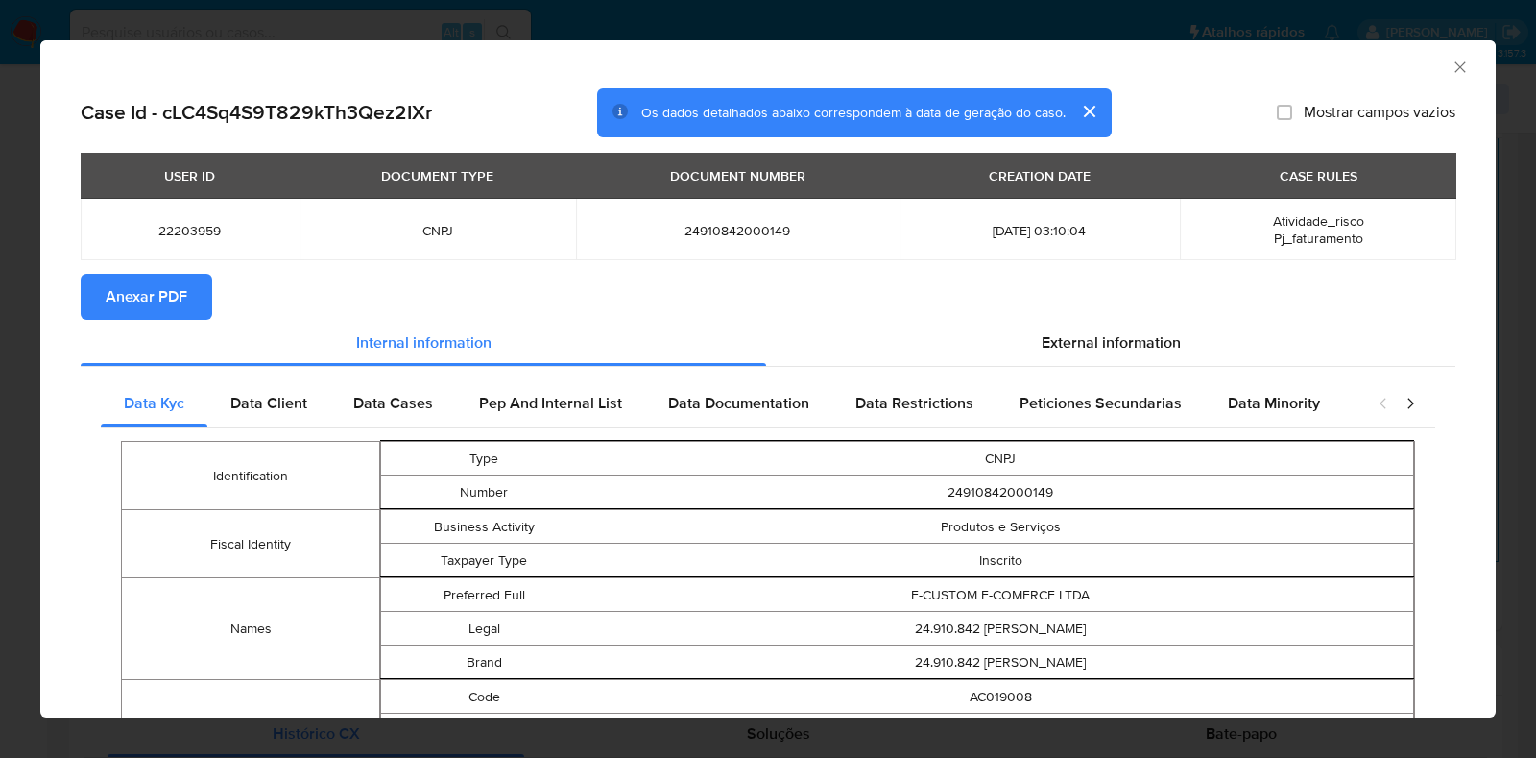
click at [133, 295] on span "Anexar PDF" at bounding box center [147, 297] width 82 height 42
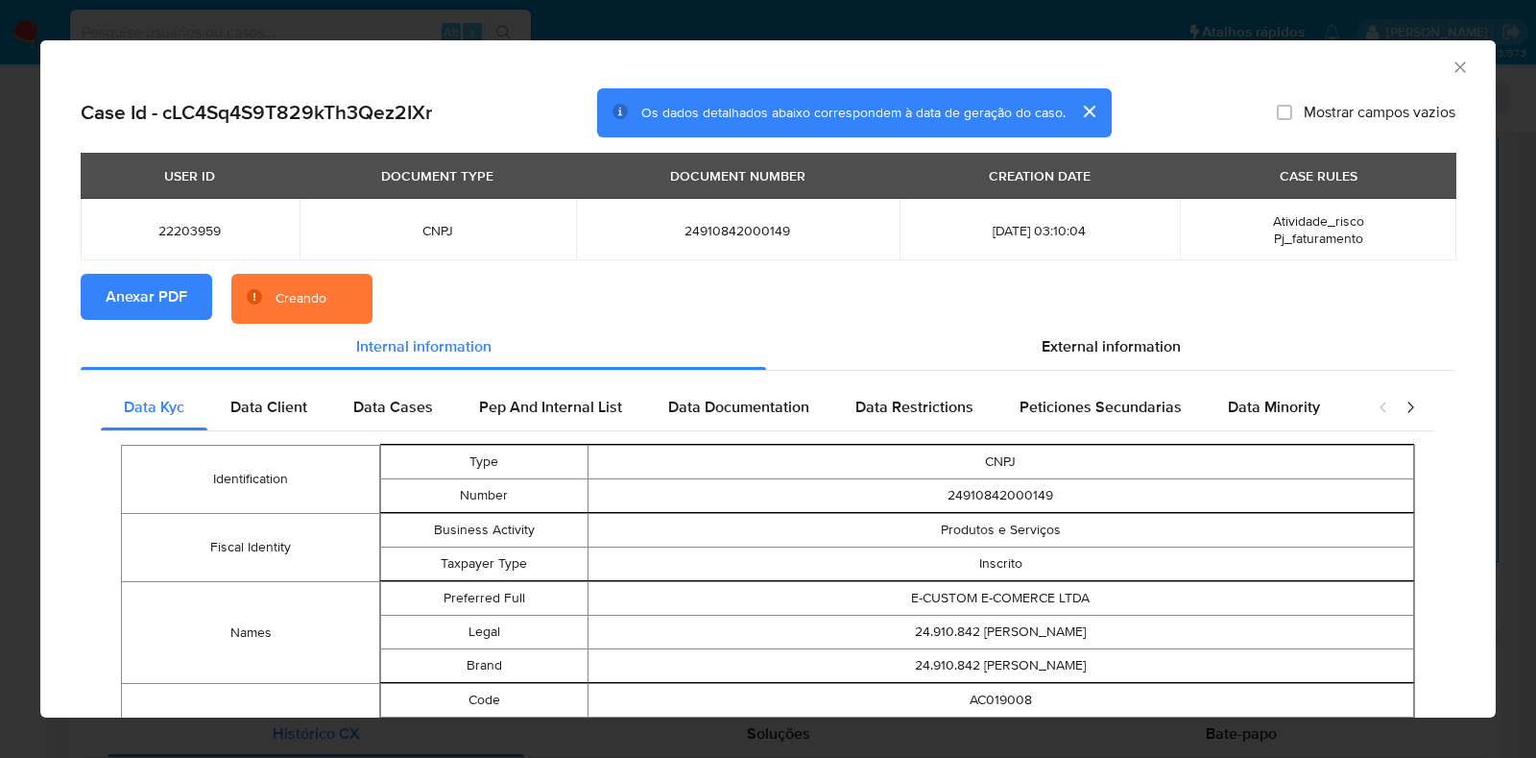
click at [33, 347] on div "AML Data Collector Case Id - cLC4Sq4S9T829kTh3Qez2IXr Os dados detalhados abaix…" at bounding box center [768, 379] width 1536 height 758
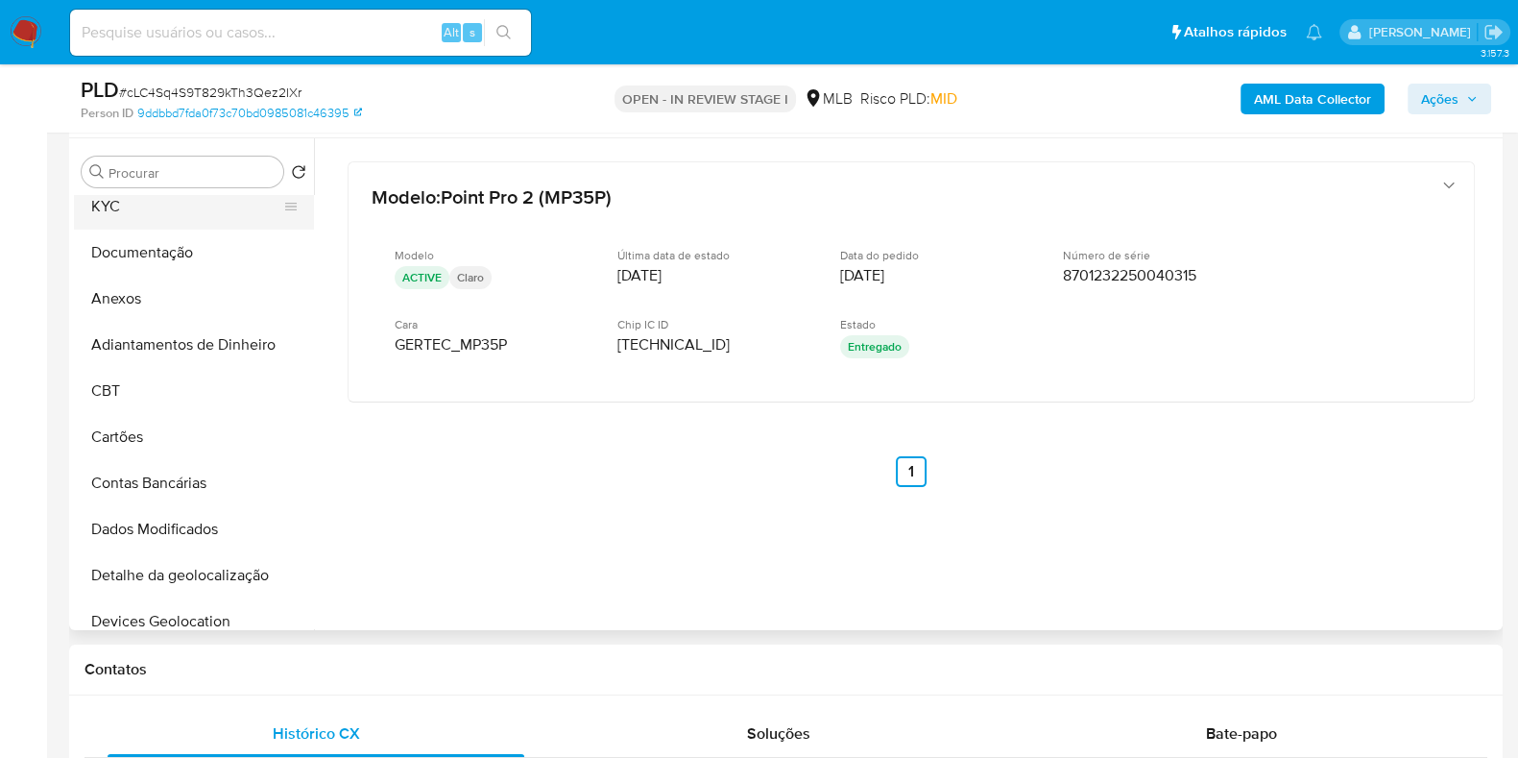
scroll to position [0, 0]
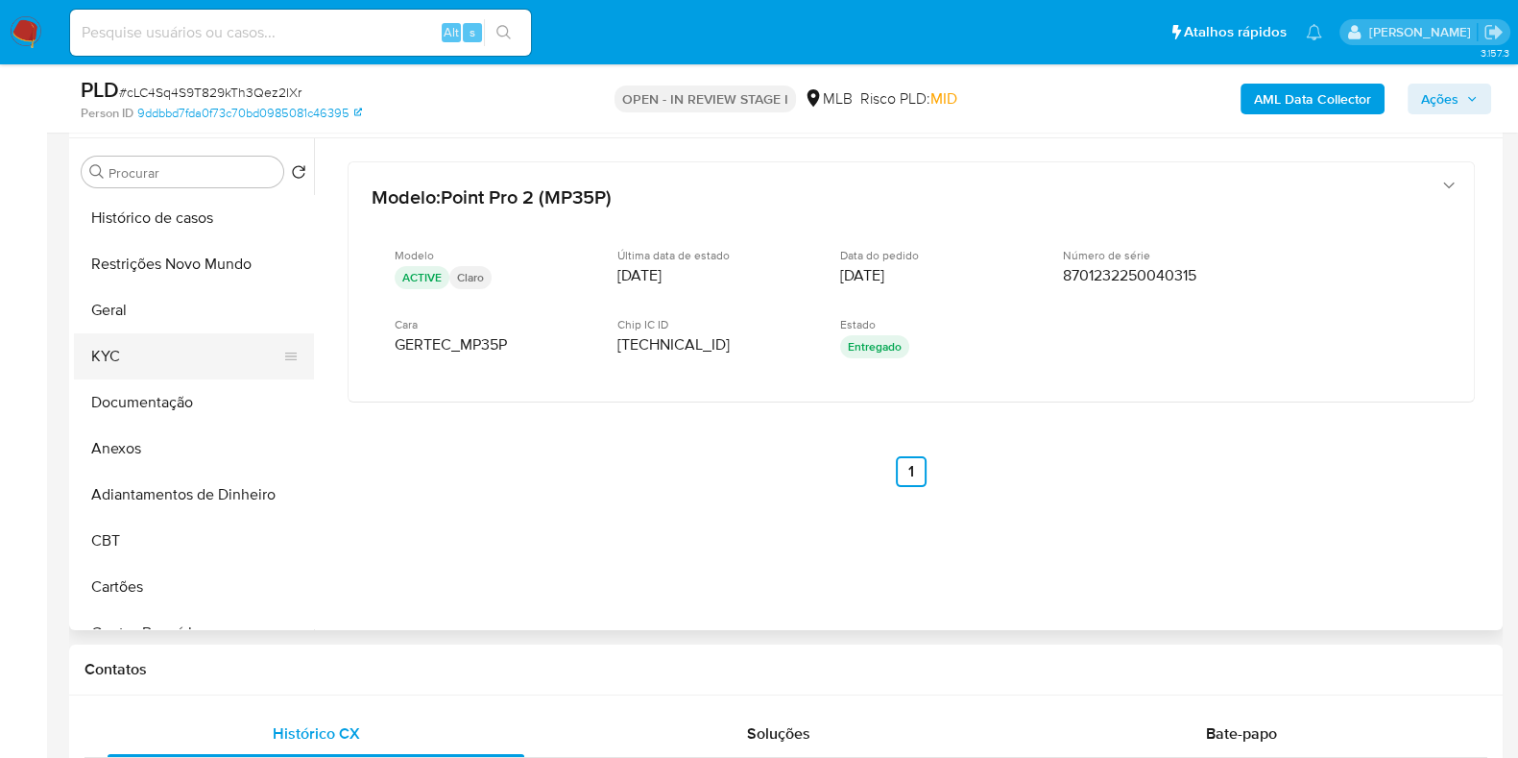
click at [154, 349] on button "KYC" at bounding box center [186, 356] width 225 height 46
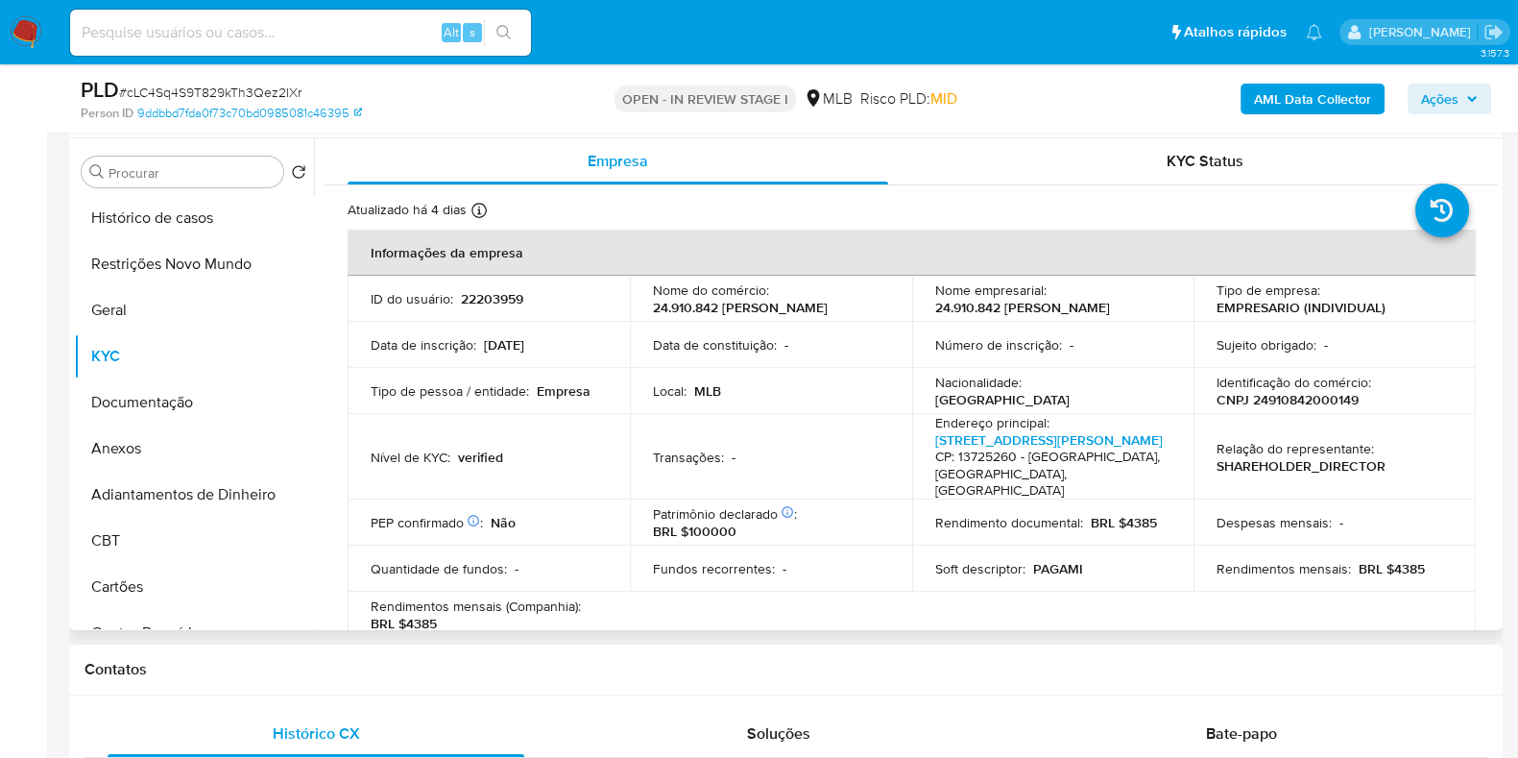
drag, startPoint x: 1033, startPoint y: 323, endPoint x: 912, endPoint y: 306, distance: 122.1
click at [912, 306] on td "Nome empresarial : 24.910.842 MATEUS AUGUSTO SALVADOR" at bounding box center [1053, 299] width 282 height 46
copy p "24.910.842 [PERSON_NAME] [PERSON_NAME]"
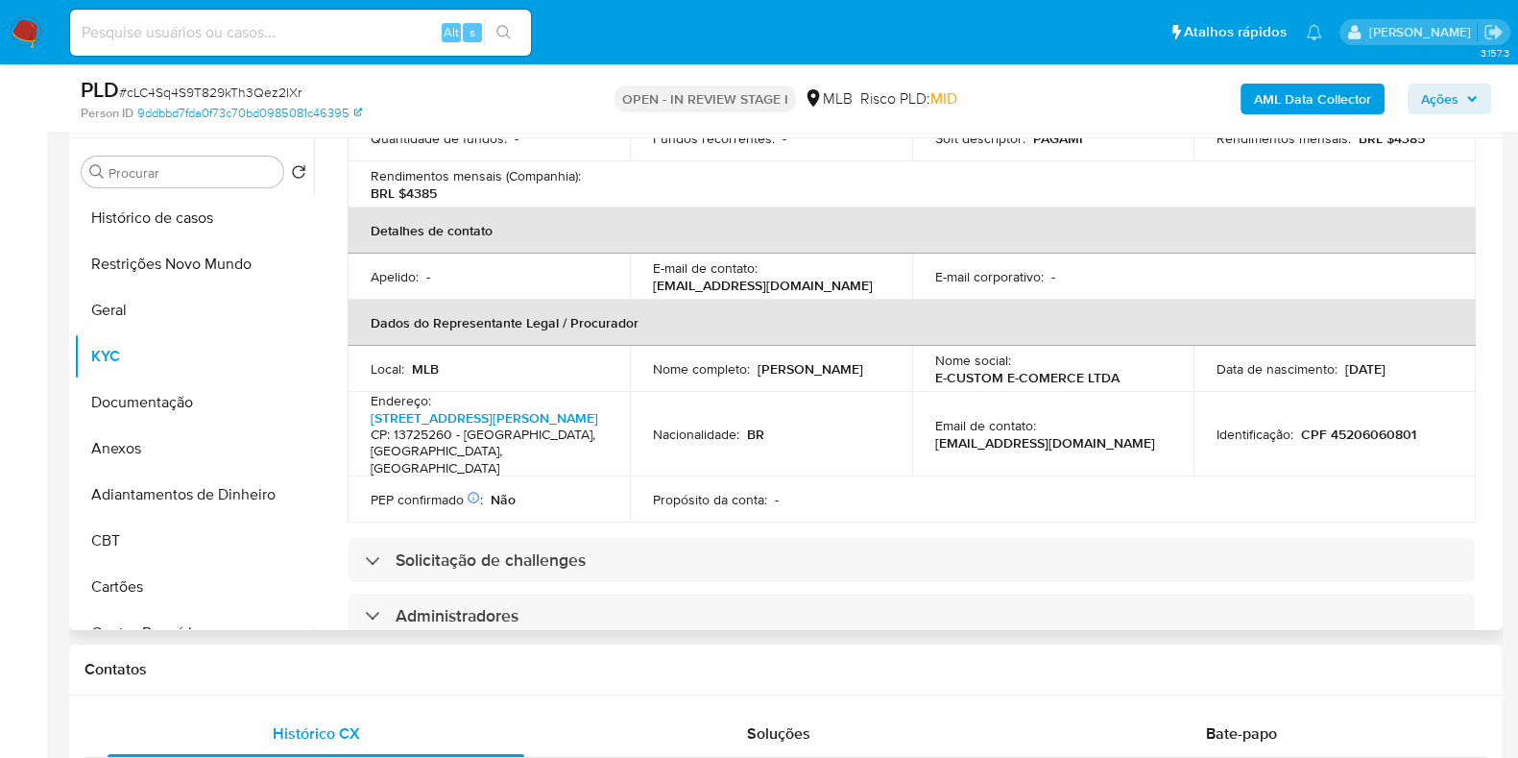
scroll to position [1080, 0]
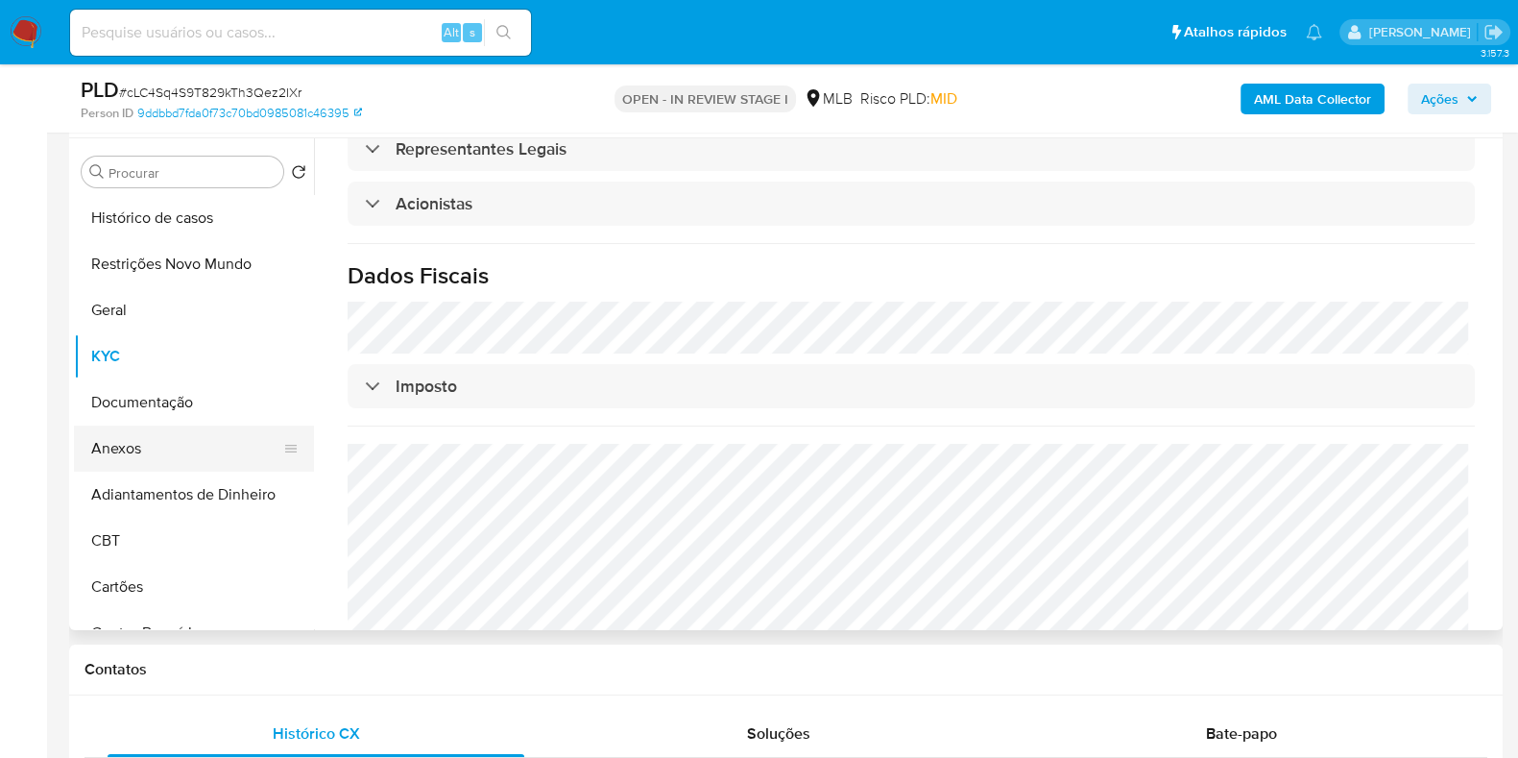
click at [157, 447] on button "Anexos" at bounding box center [186, 448] width 225 height 46
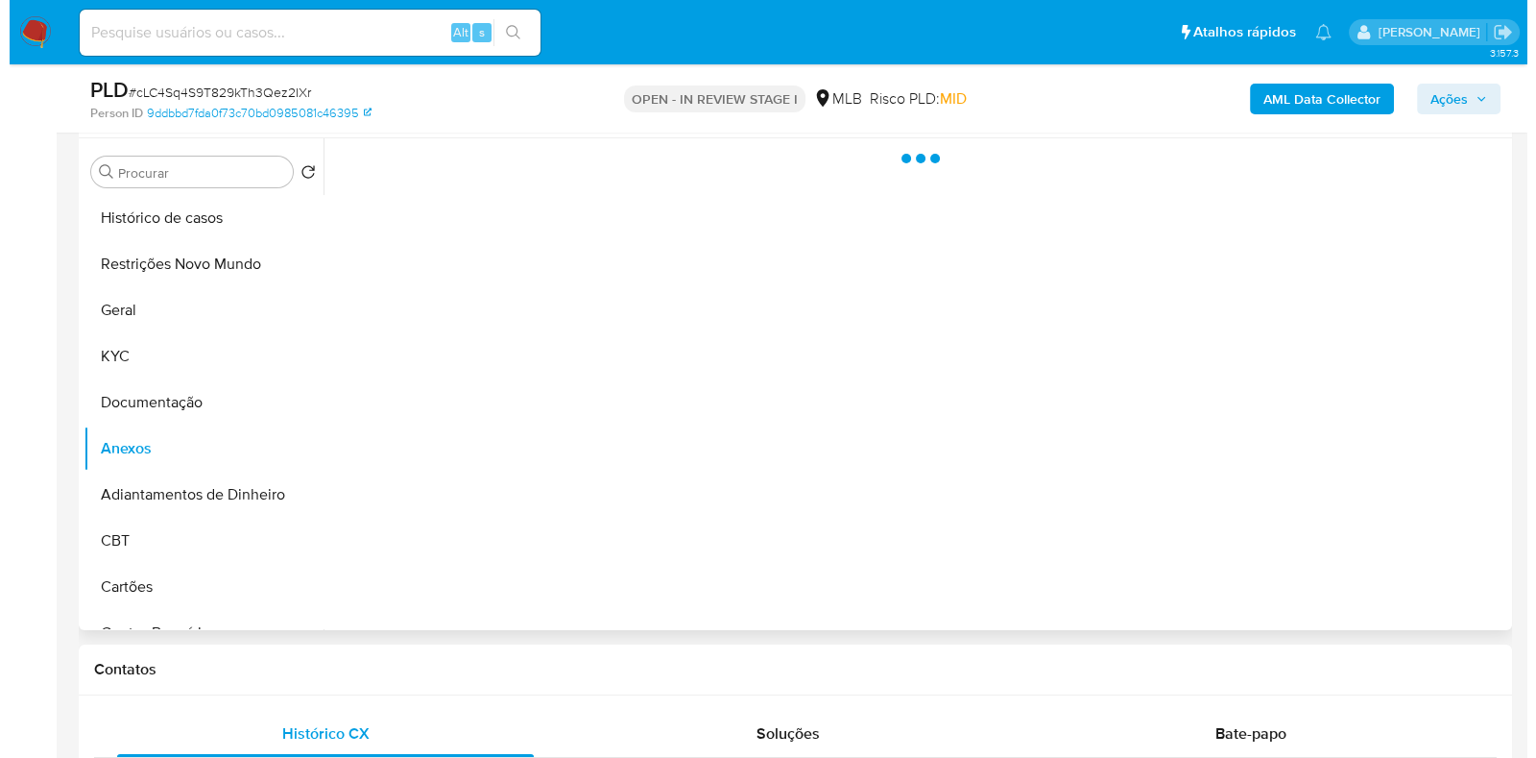
scroll to position [0, 0]
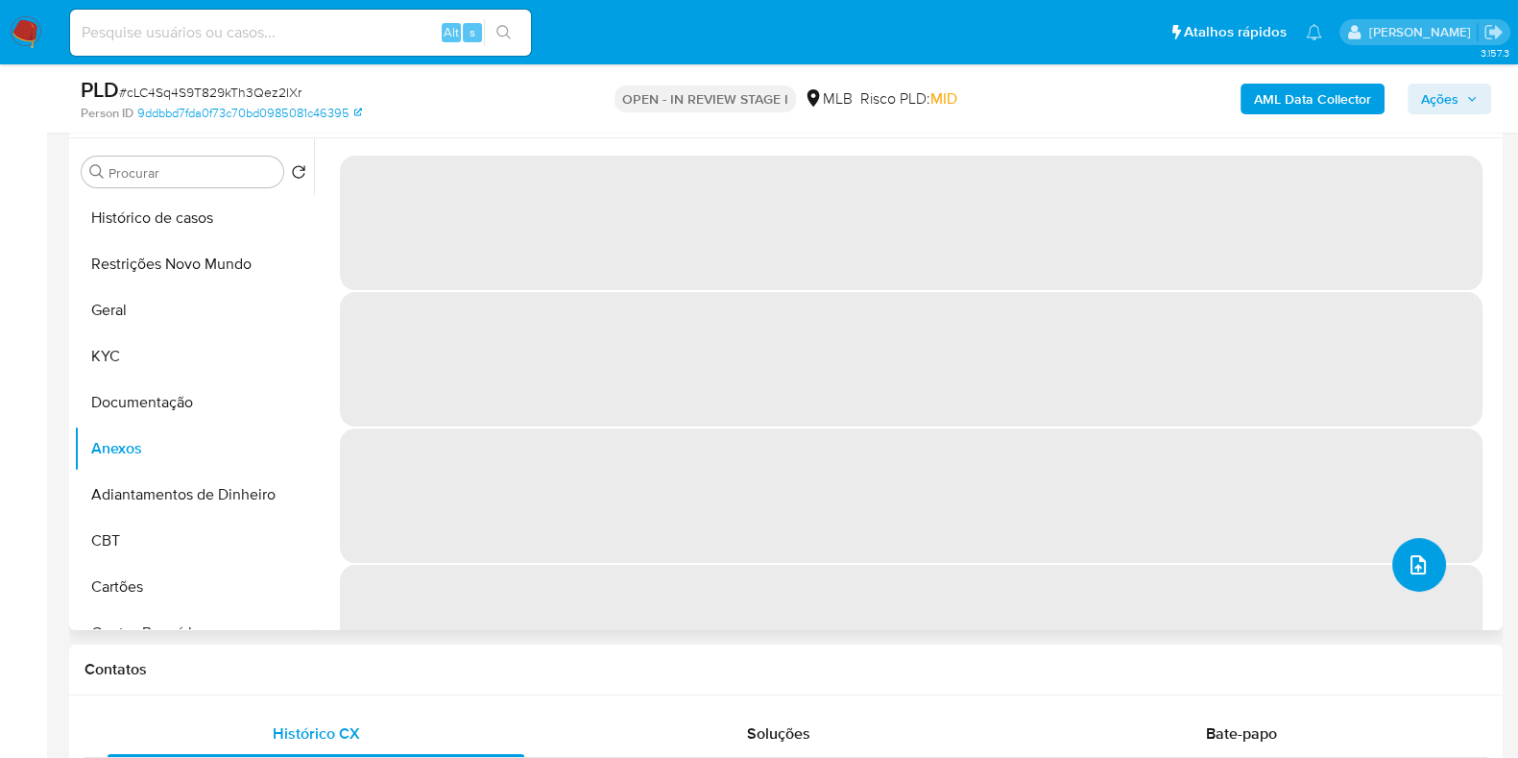
click at [1409, 546] on button "upload-file" at bounding box center [1419, 565] width 54 height 54
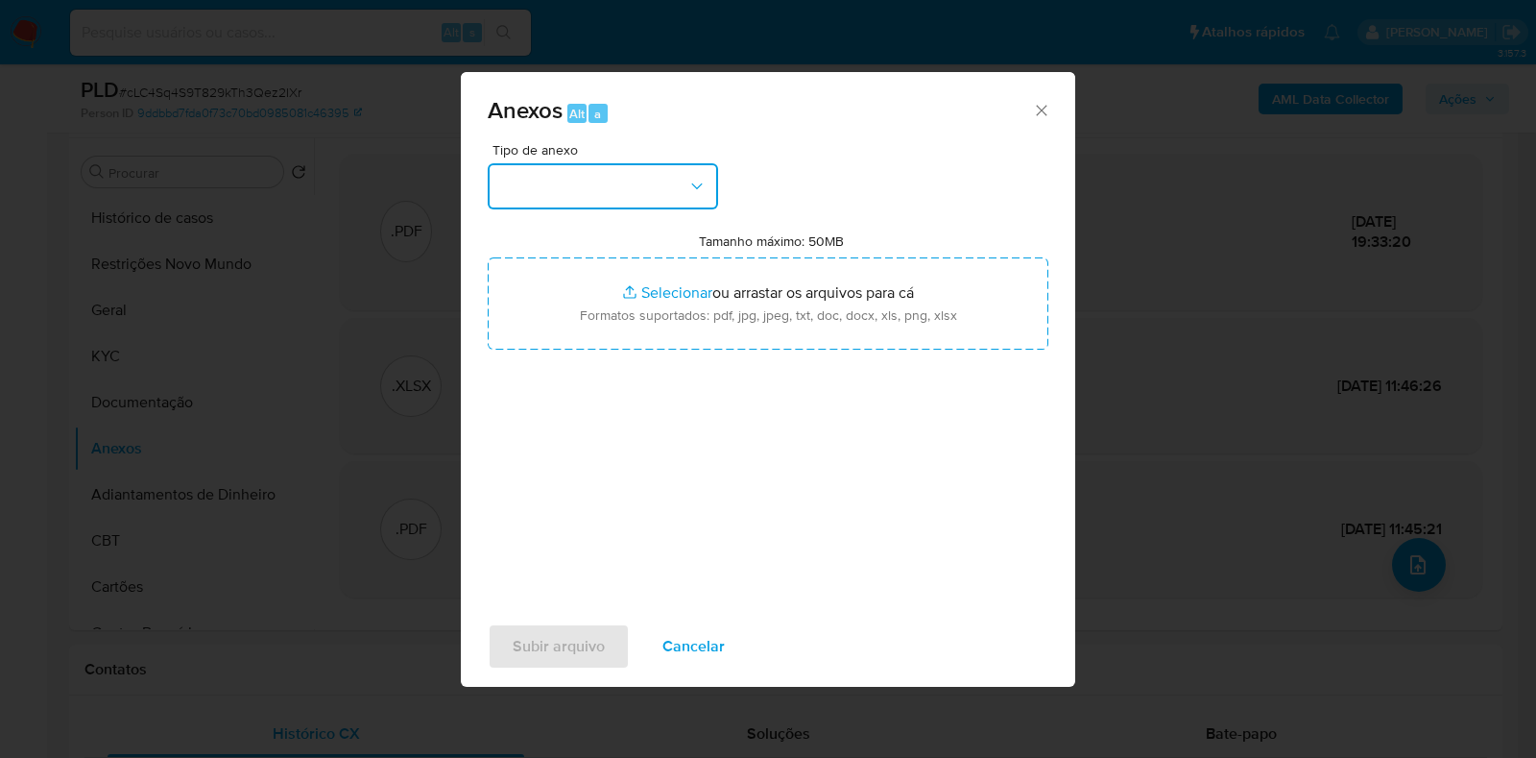
click at [643, 170] on button "button" at bounding box center [603, 186] width 230 height 46
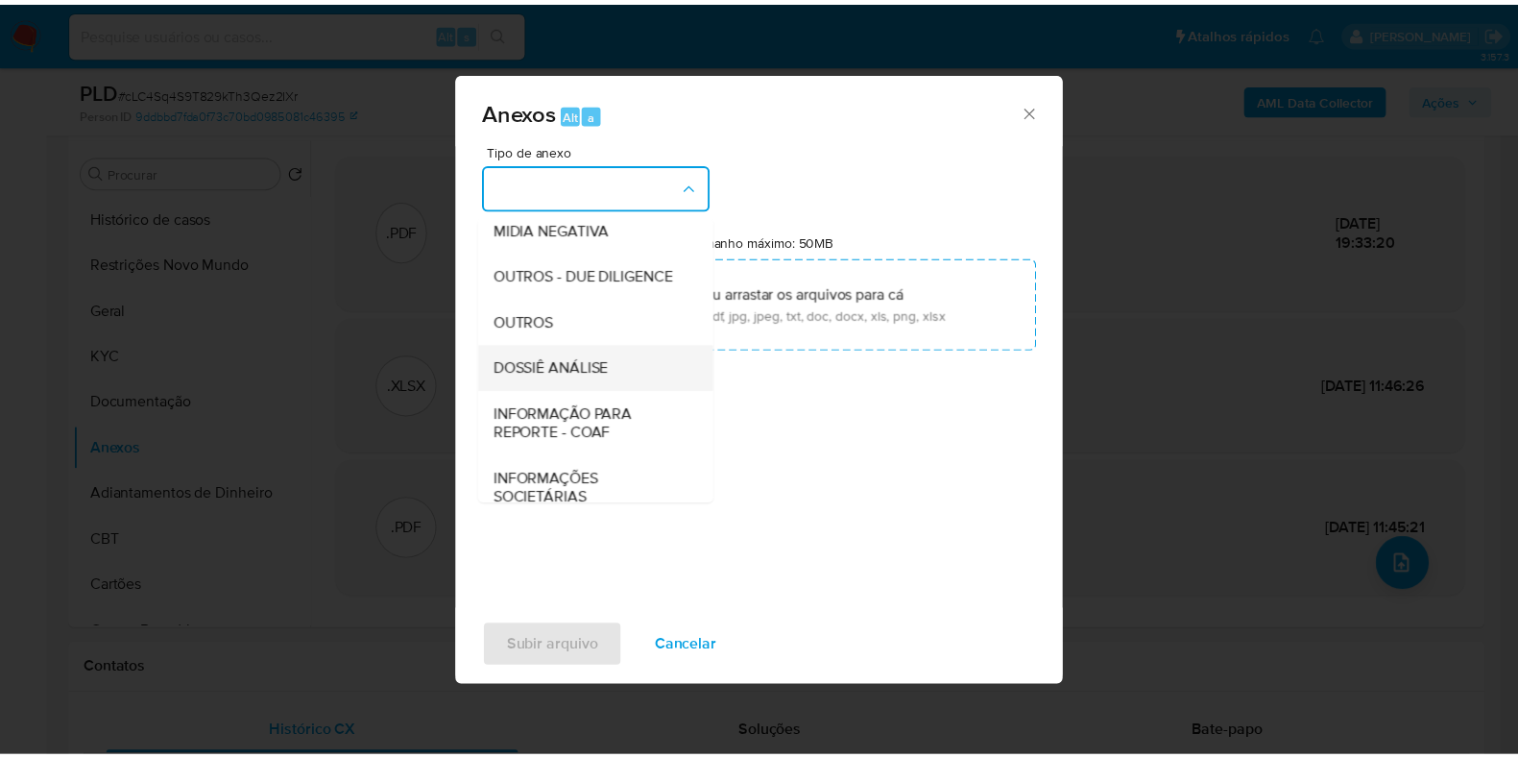
scroll to position [296, 0]
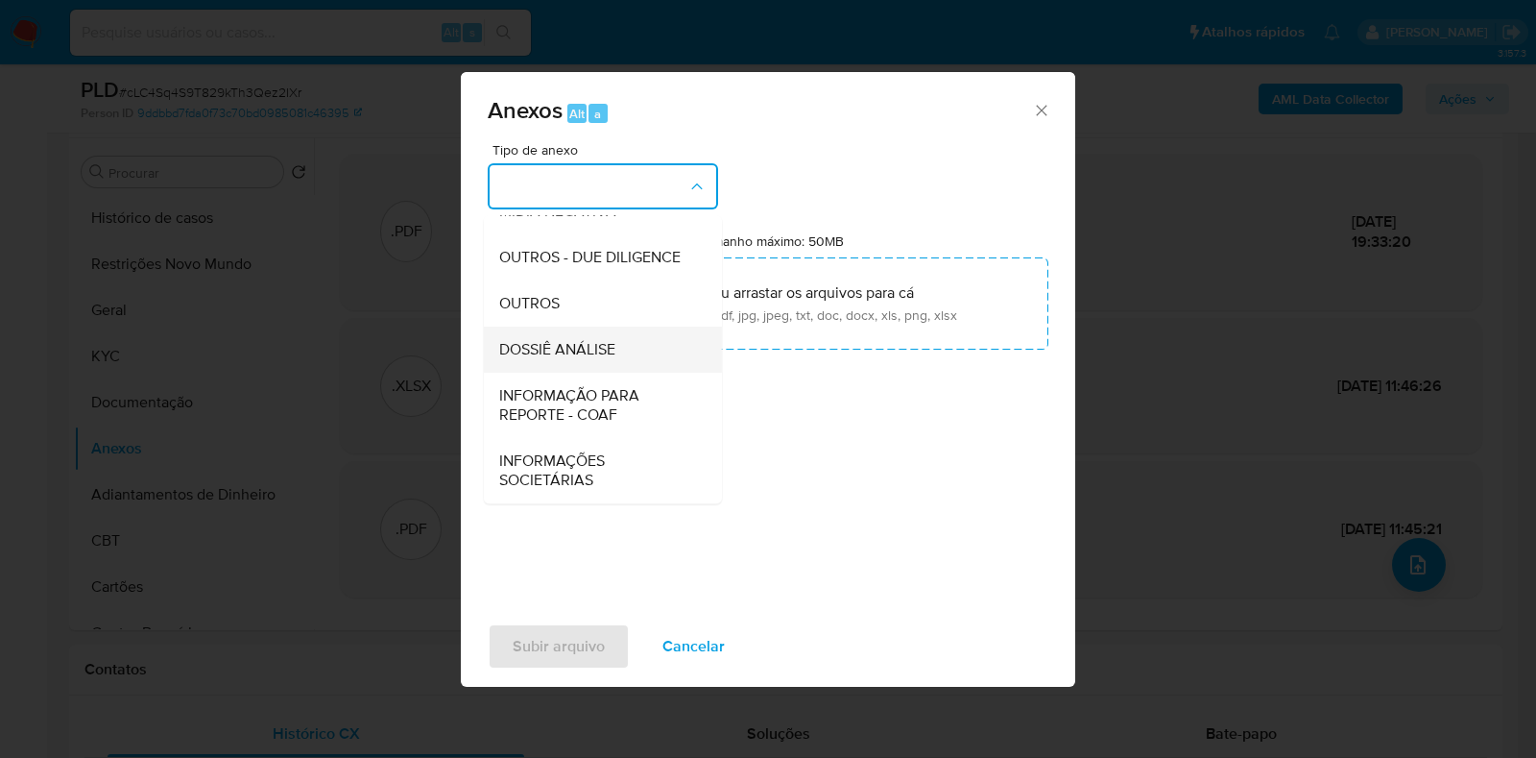
click at [588, 343] on span "DOSSIÊ ANÁLISE" at bounding box center [557, 349] width 116 height 19
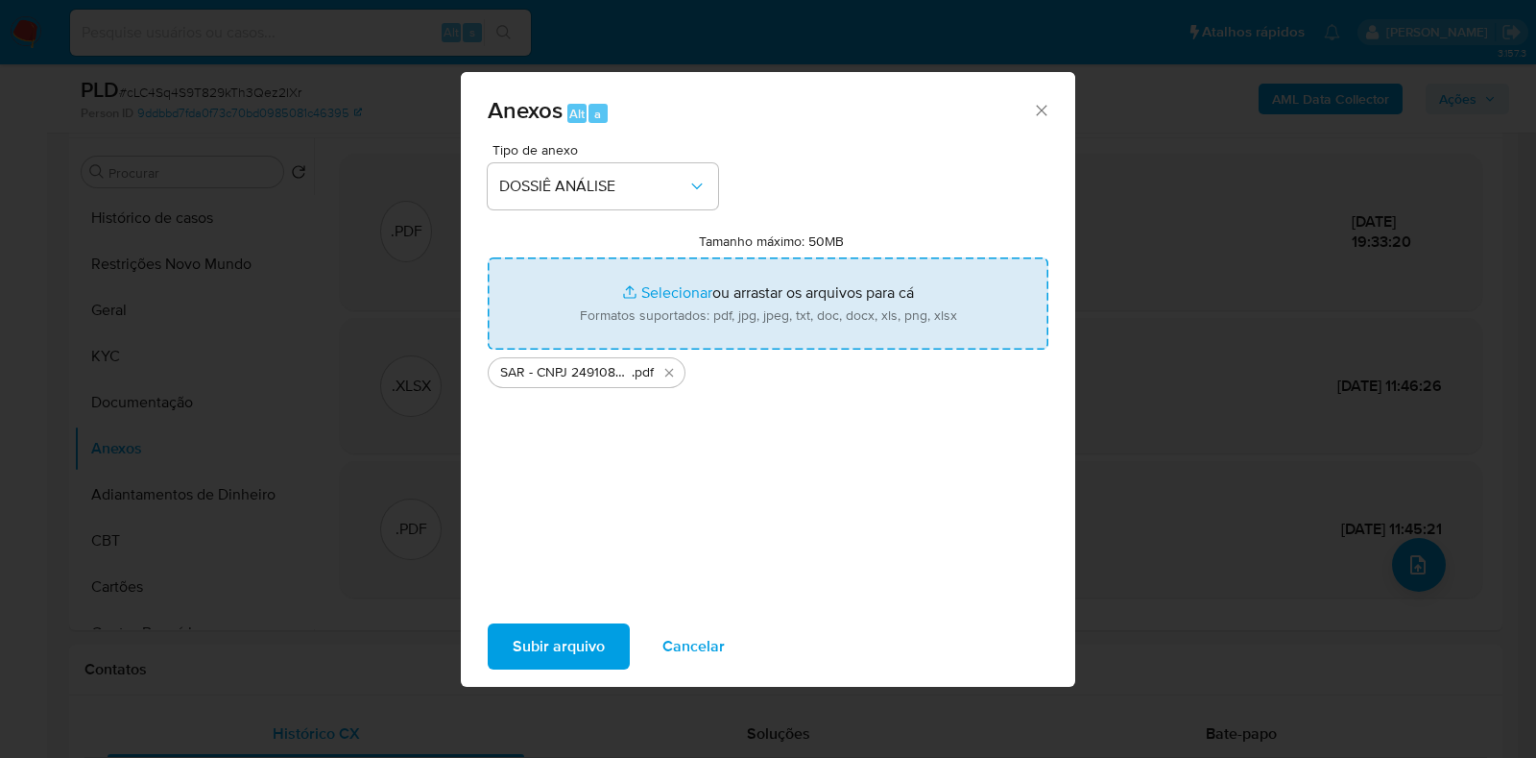
type input "C:\fakepath\Mulan 22203959_2025_09_08_18_09_00.xlsx"
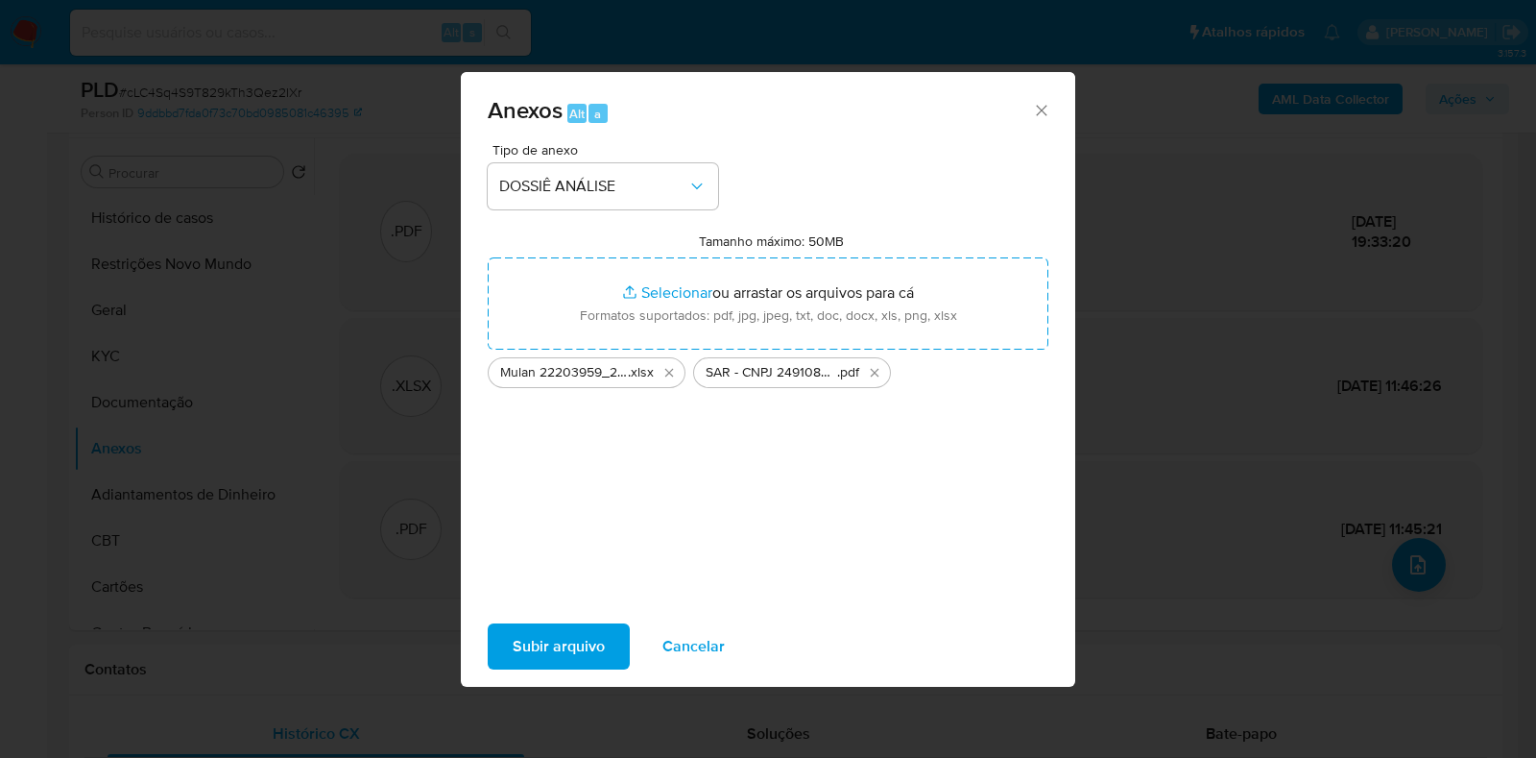
click at [551, 662] on span "Subir arquivo" at bounding box center [559, 646] width 92 height 42
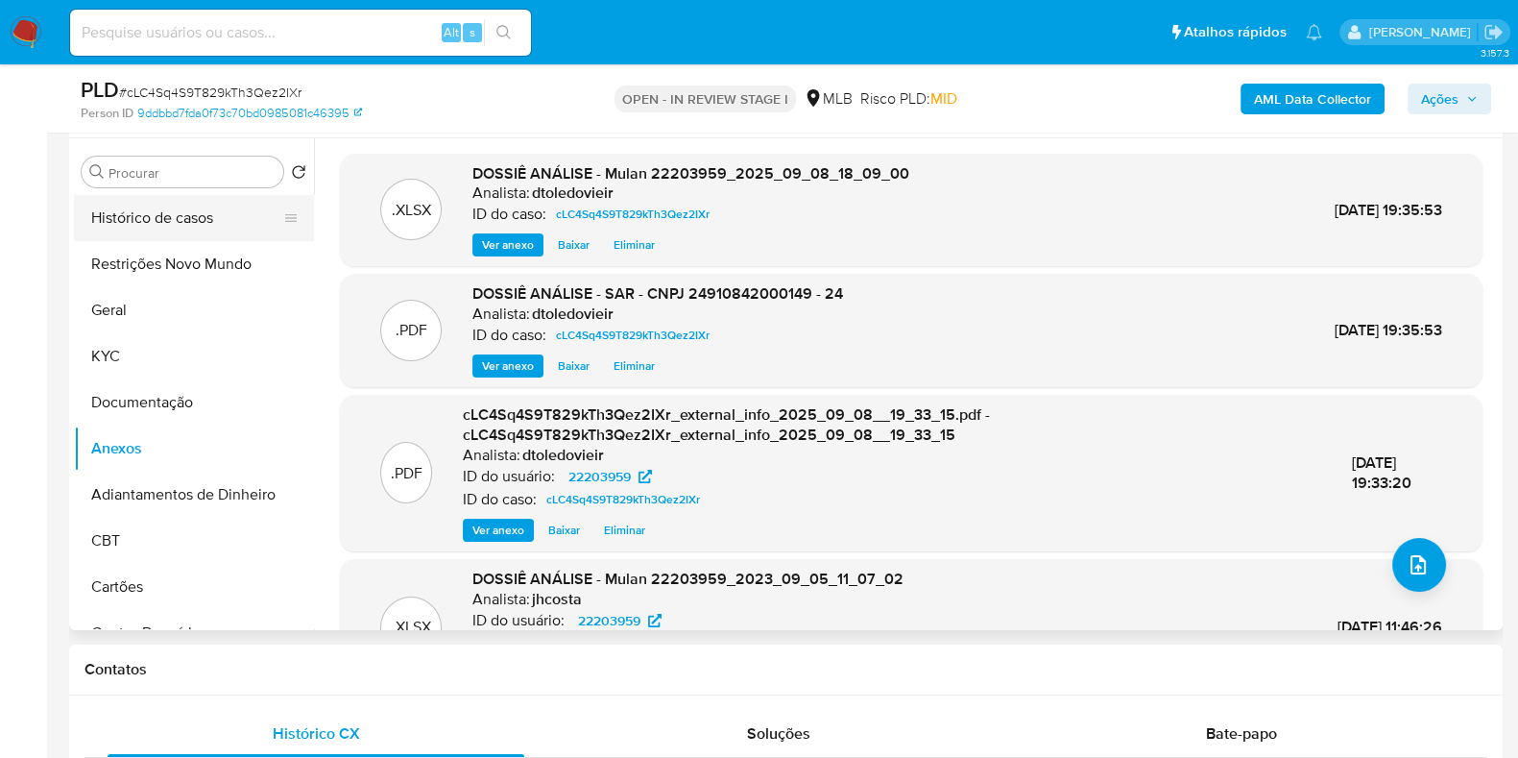
click at [140, 215] on button "Histórico de casos" at bounding box center [186, 218] width 225 height 46
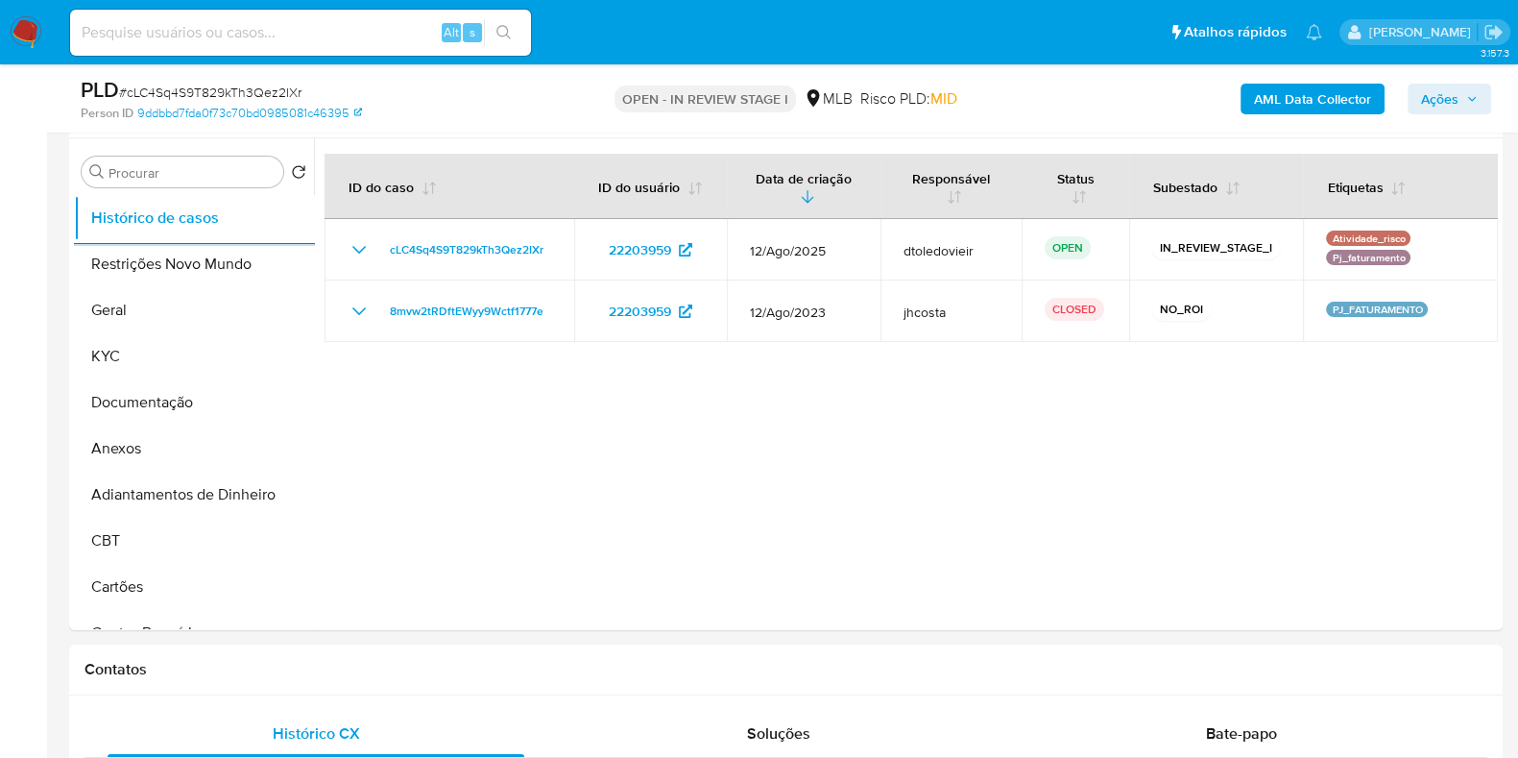
click at [1444, 104] on span "Ações" at bounding box center [1439, 99] width 37 height 31
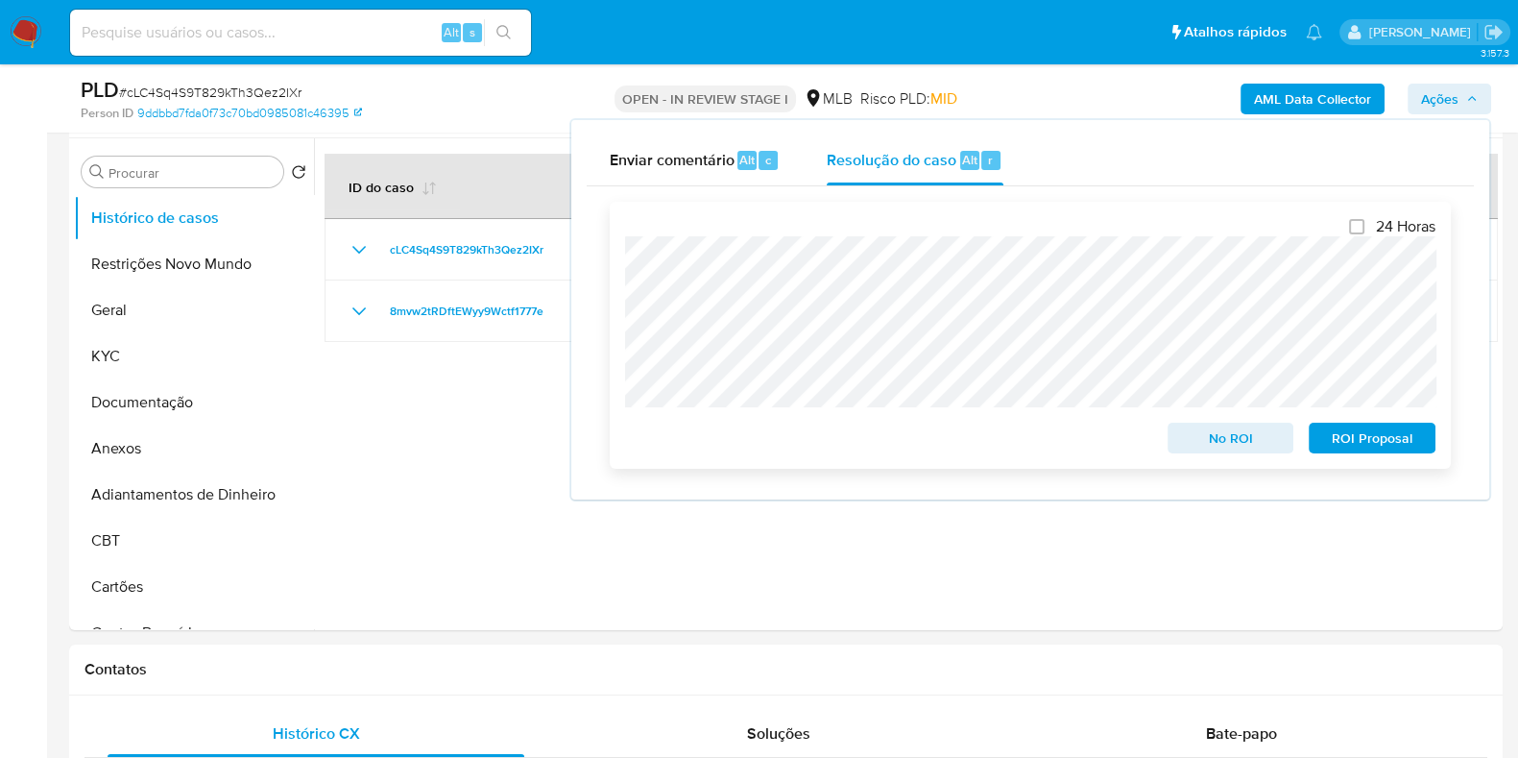
click at [1368, 440] on span "ROI Proposal" at bounding box center [1372, 437] width 100 height 27
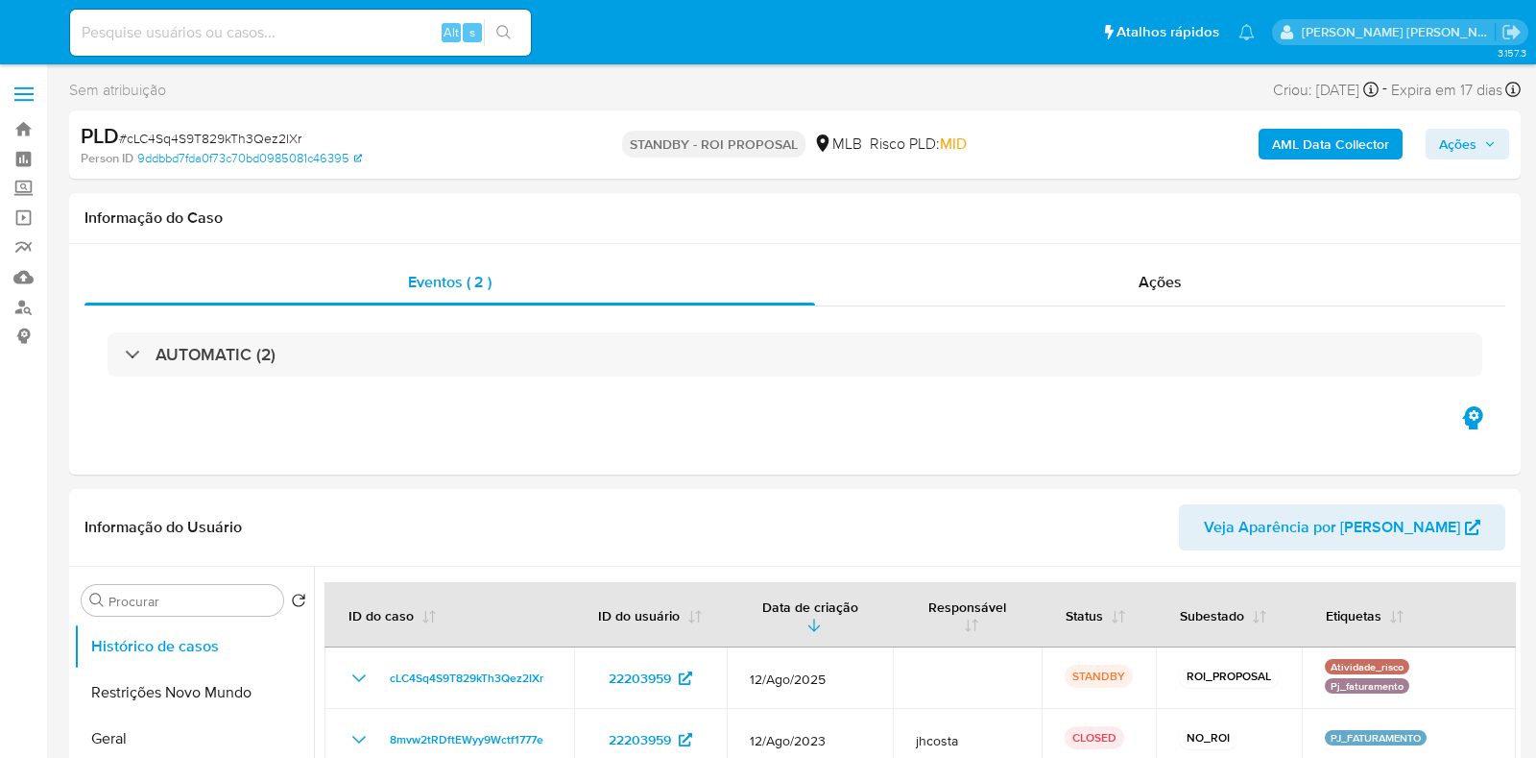
select select "10"
